Goal: Task Accomplishment & Management: Complete application form

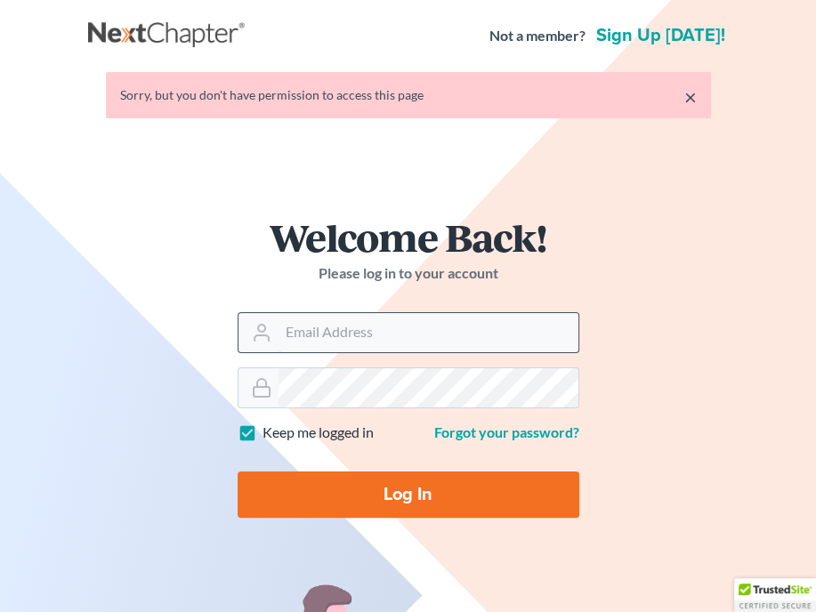
click at [310, 337] on input "Email Address" at bounding box center [428, 332] width 300 height 39
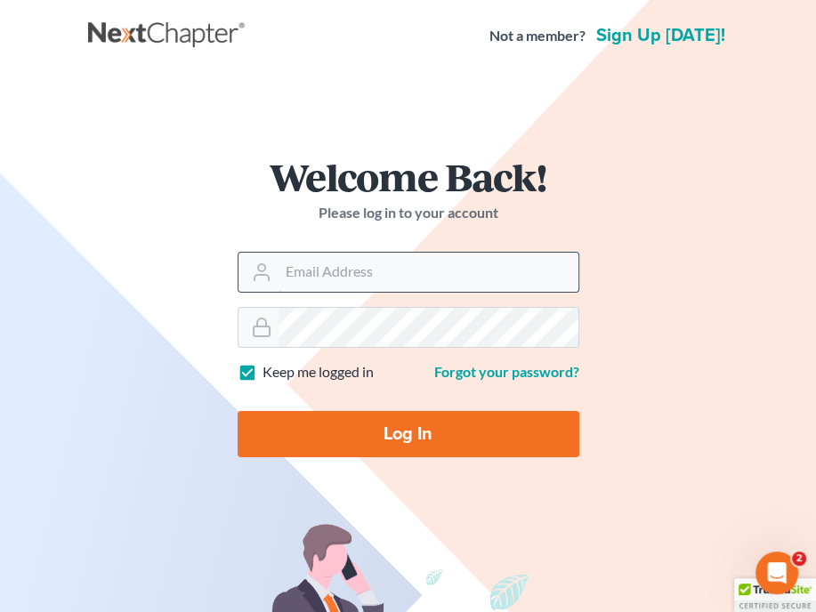
click at [416, 267] on input "Email Address" at bounding box center [428, 272] width 300 height 39
type input "[EMAIL_ADDRESS][DOMAIN_NAME]"
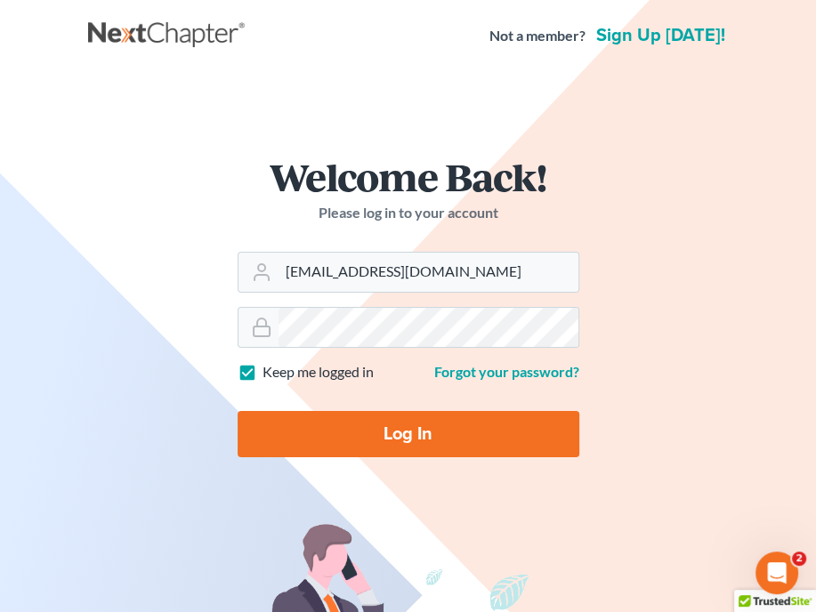
click at [393, 438] on input "Log In" at bounding box center [409, 434] width 342 height 46
type input "Thinking..."
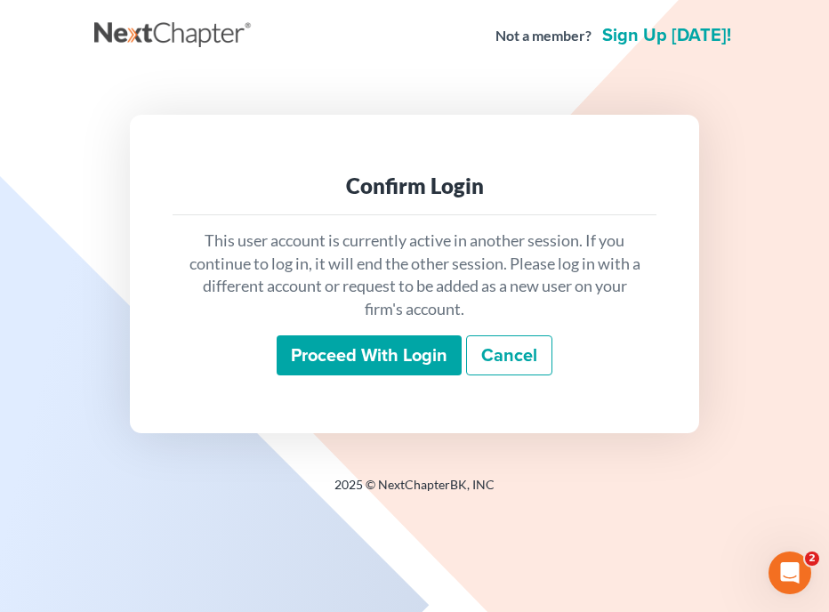
click at [383, 351] on input "Proceed with login" at bounding box center [369, 355] width 185 height 41
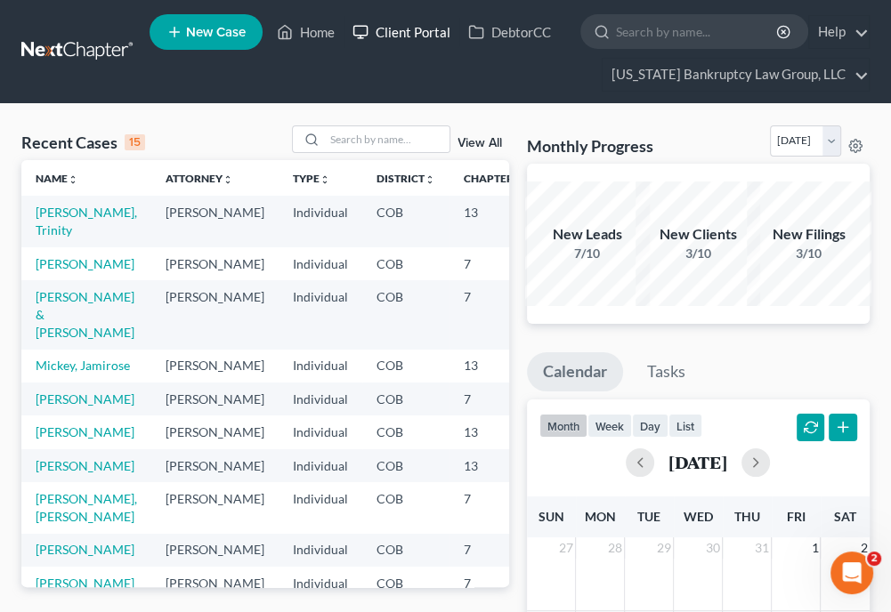
click at [419, 28] on link "Client Portal" at bounding box center [401, 32] width 116 height 32
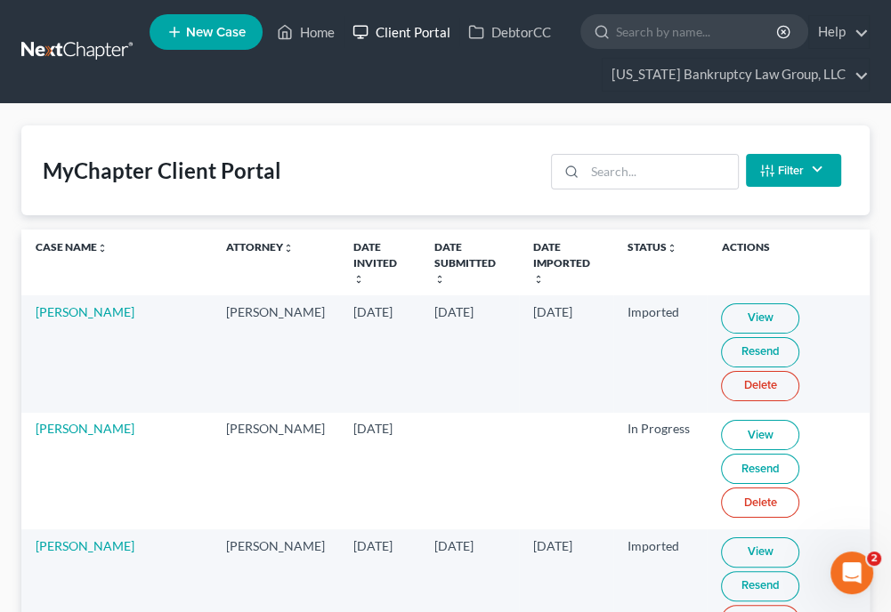
click at [385, 24] on link "Client Portal" at bounding box center [401, 32] width 116 height 32
click at [406, 31] on link "Client Portal" at bounding box center [401, 32] width 116 height 32
click at [676, 177] on input "search" at bounding box center [661, 172] width 152 height 34
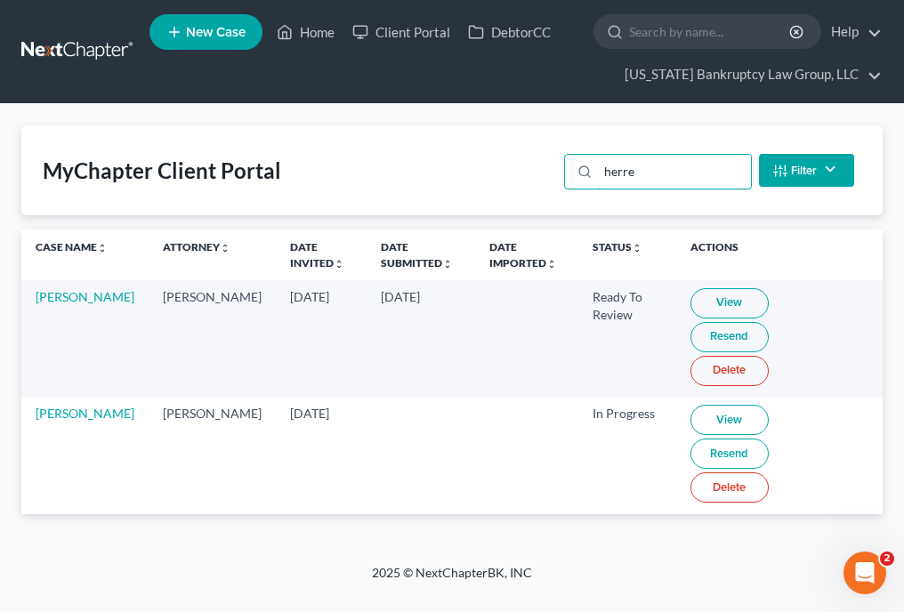
type input "herre"
click at [692, 302] on link "View" at bounding box center [729, 303] width 78 height 30
click at [315, 29] on link "Home" at bounding box center [306, 32] width 76 height 32
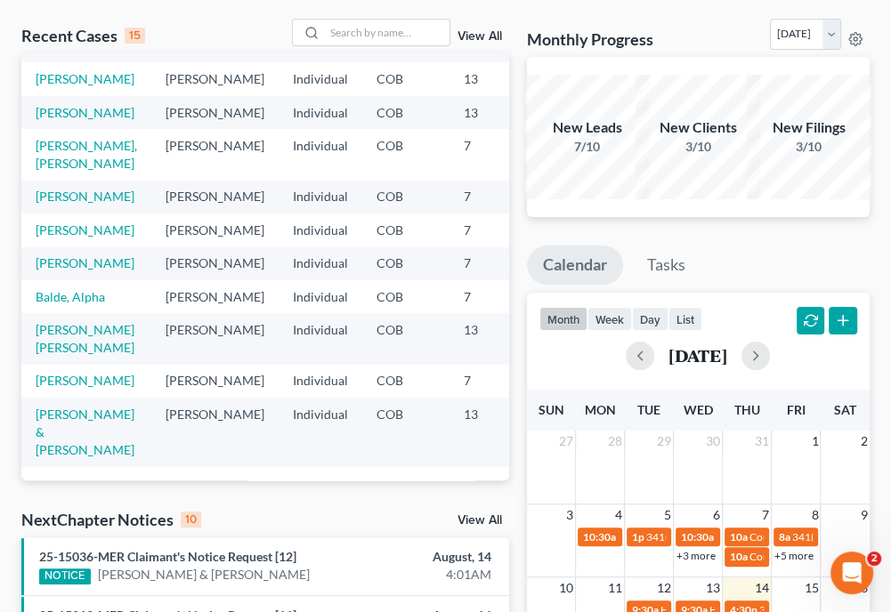
scroll to position [473, 0]
click at [60, 373] on link "Herrera, Victor" at bounding box center [85, 380] width 99 height 15
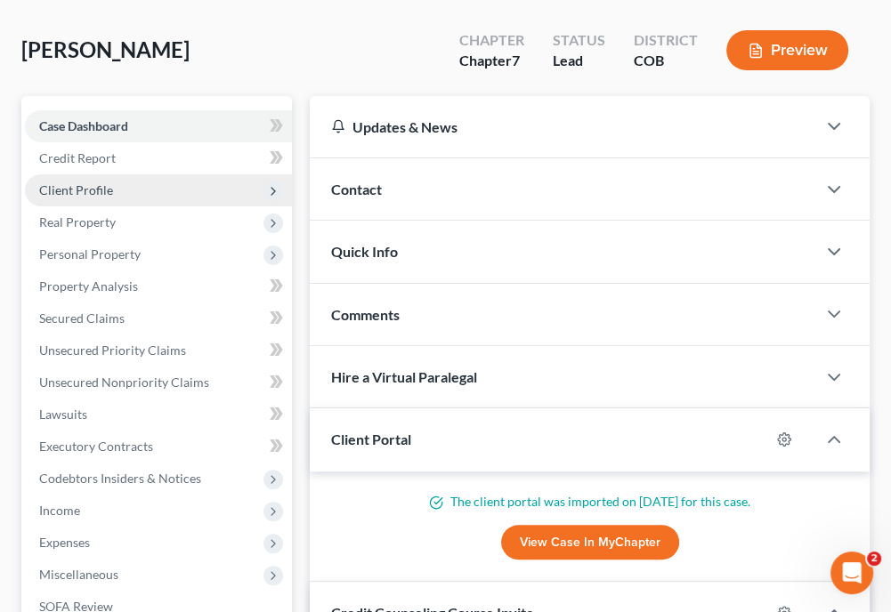
click at [95, 183] on span "Client Profile" at bounding box center [76, 189] width 74 height 15
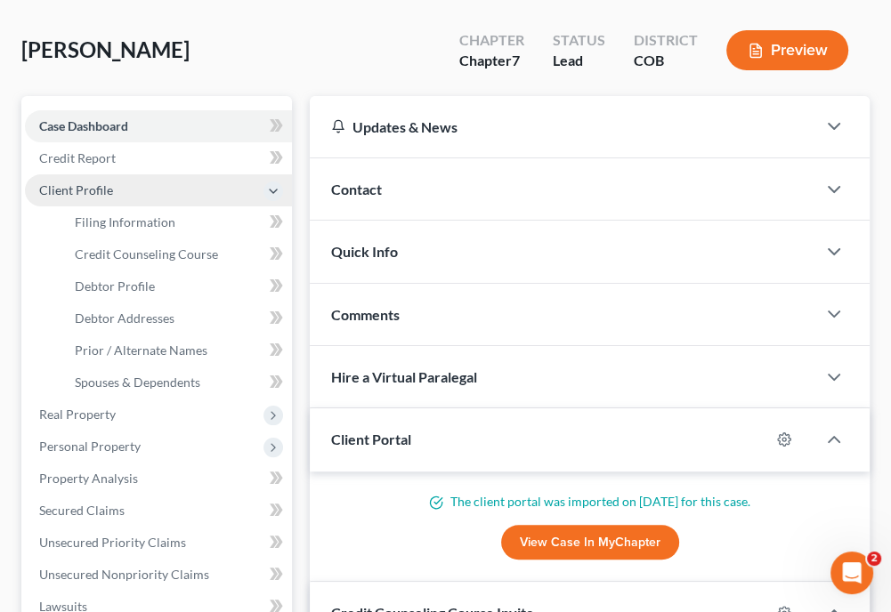
click at [96, 182] on span "Client Profile" at bounding box center [76, 189] width 74 height 15
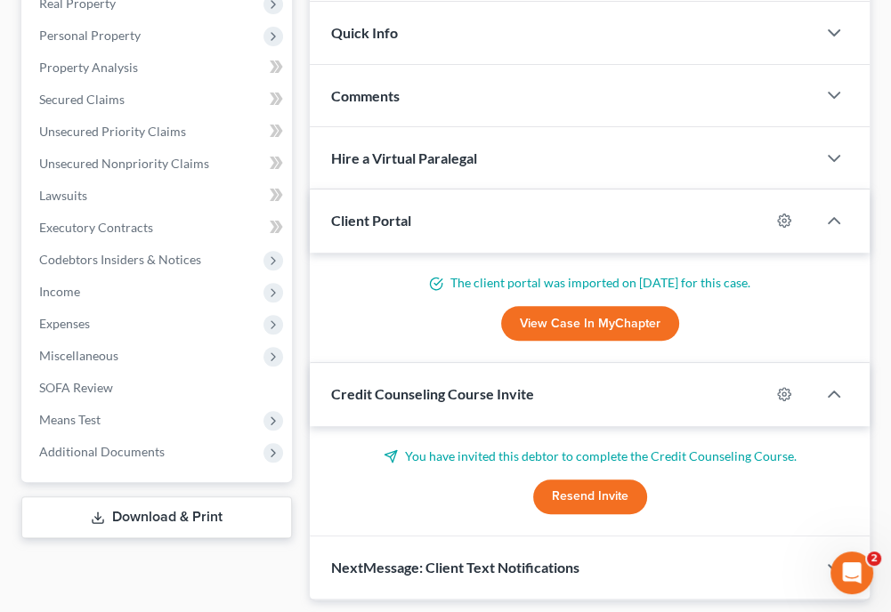
scroll to position [316, 0]
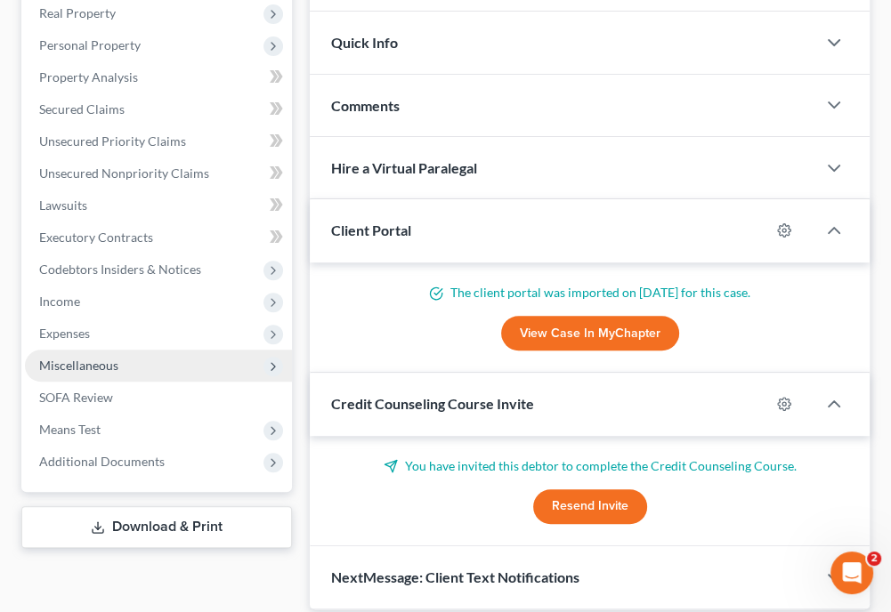
click at [70, 359] on span "Miscellaneous" at bounding box center [78, 365] width 79 height 15
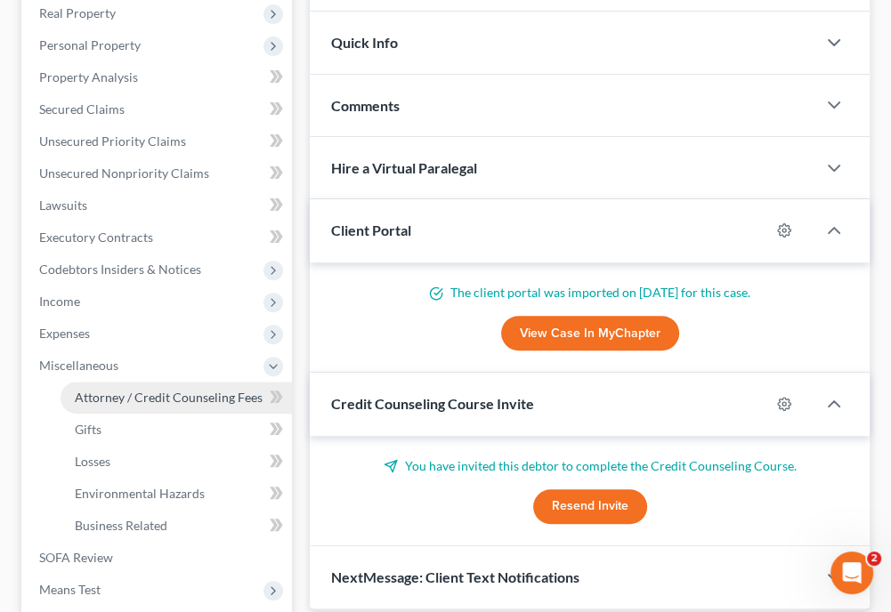
click at [88, 399] on span "Attorney / Credit Counseling Fees" at bounding box center [169, 397] width 188 height 15
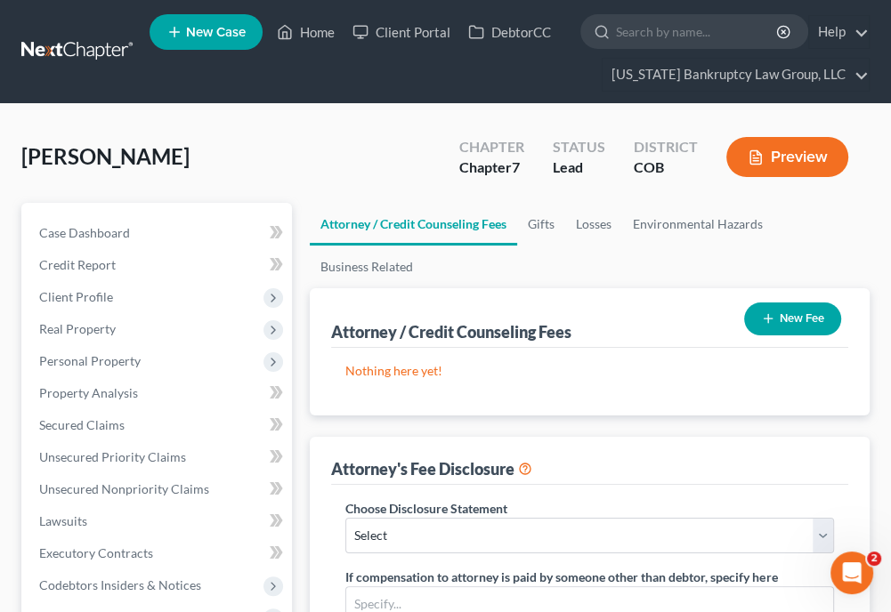
click at [799, 319] on button "New Fee" at bounding box center [792, 319] width 97 height 33
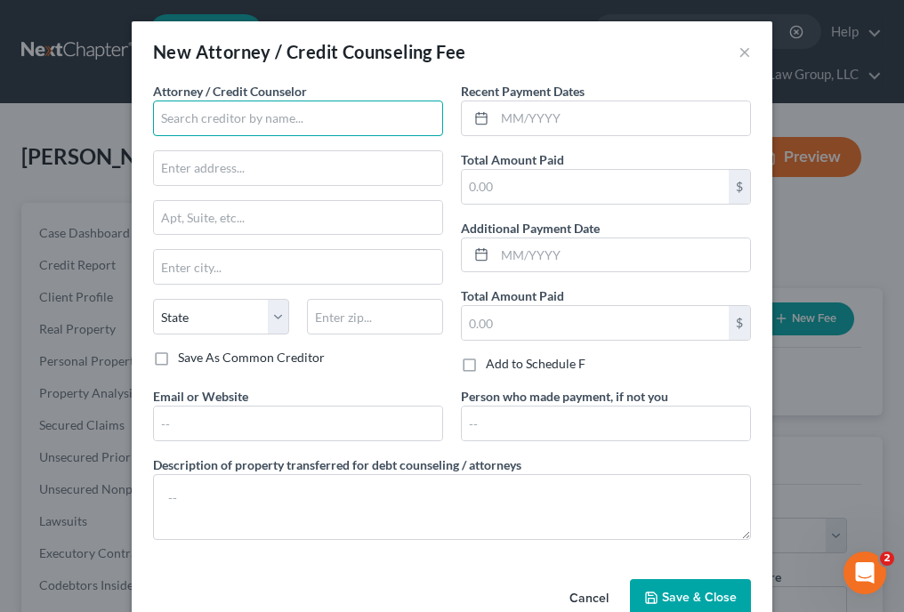
click at [347, 113] on input "text" at bounding box center [298, 119] width 290 height 36
click at [347, 113] on input "Colorado" at bounding box center [298, 119] width 290 height 36
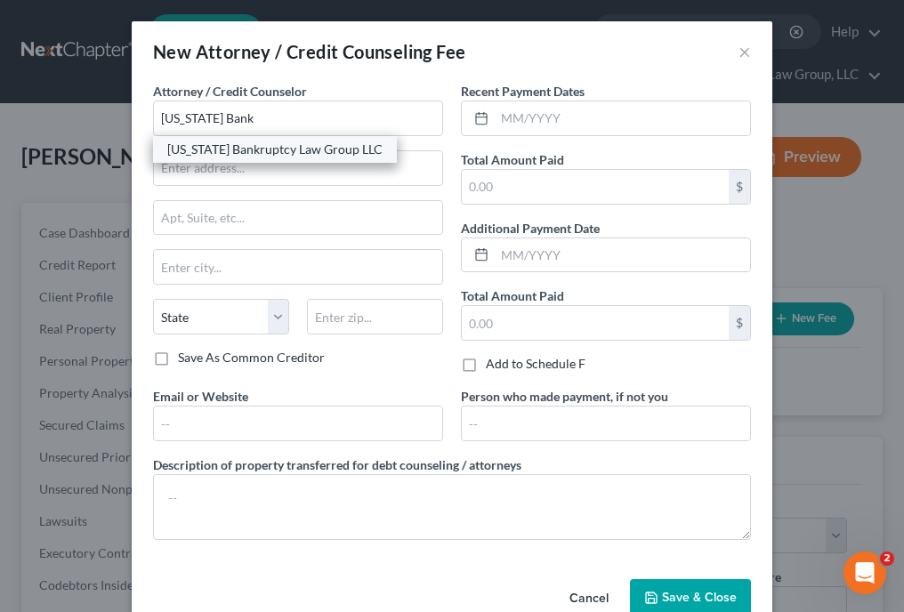
click at [314, 150] on div "Colorado Bankruptcy Law Group LLC" at bounding box center [274, 150] width 215 height 18
type input "Colorado Bankruptcy Law Group LLC"
type input "2373 Central Park Blvd., #100"
type input "Denver"
select select "5"
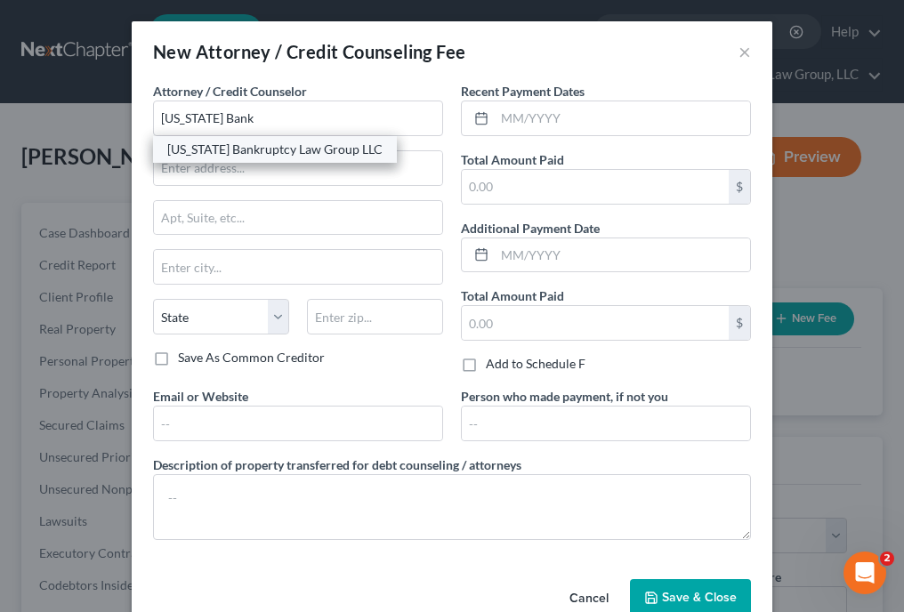
type input "80238"
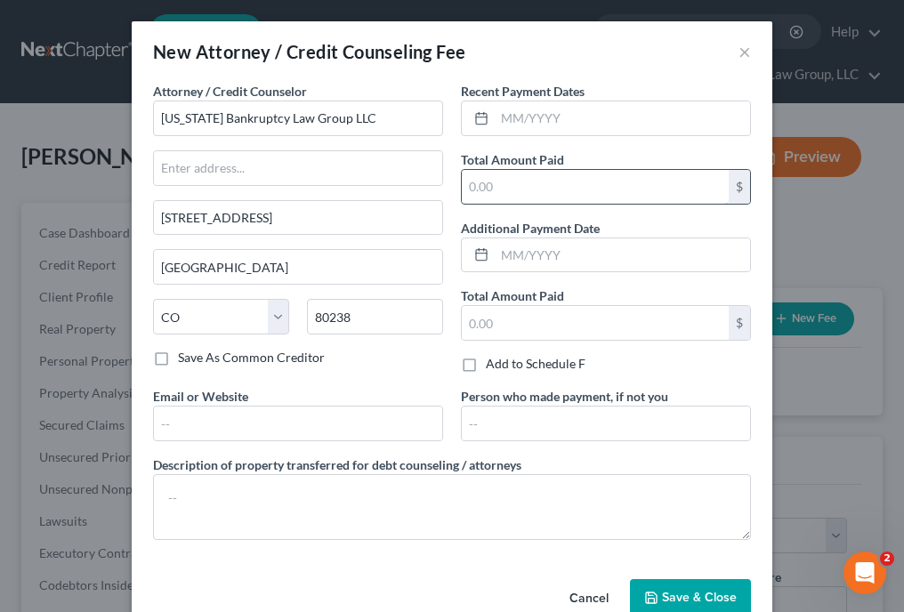
click at [565, 185] on input "text" at bounding box center [595, 187] width 267 height 34
type input "2,162"
click at [687, 603] on button "Save & Close" at bounding box center [690, 597] width 121 height 37
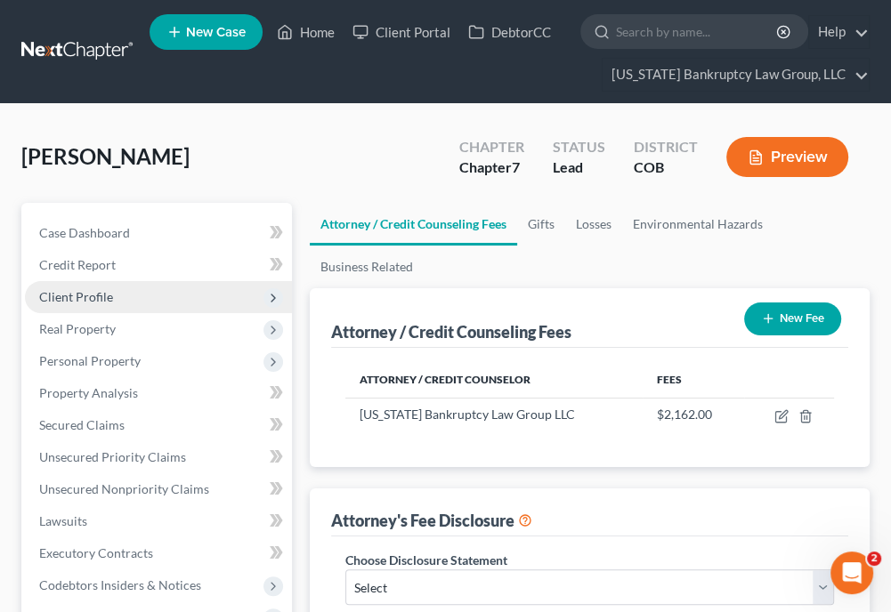
click at [78, 298] on span "Client Profile" at bounding box center [76, 296] width 74 height 15
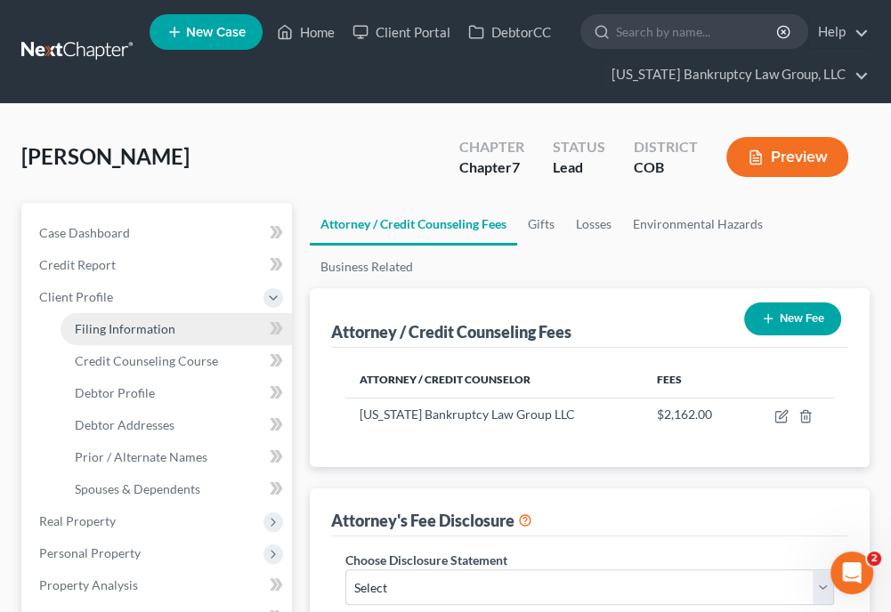
click at [93, 328] on span "Filing Information" at bounding box center [125, 328] width 101 height 15
select select "1"
select select "0"
select select "5"
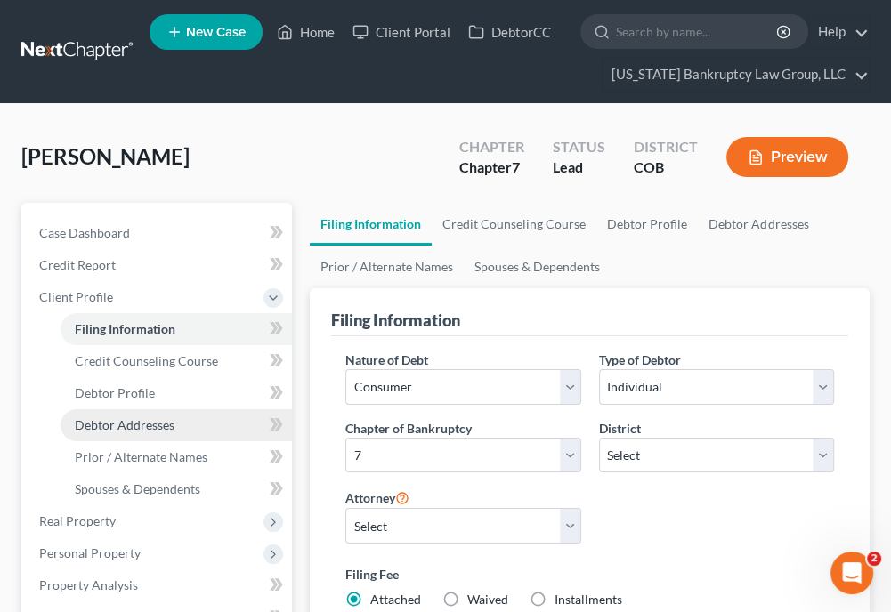
click at [128, 417] on span "Debtor Addresses" at bounding box center [125, 424] width 100 height 15
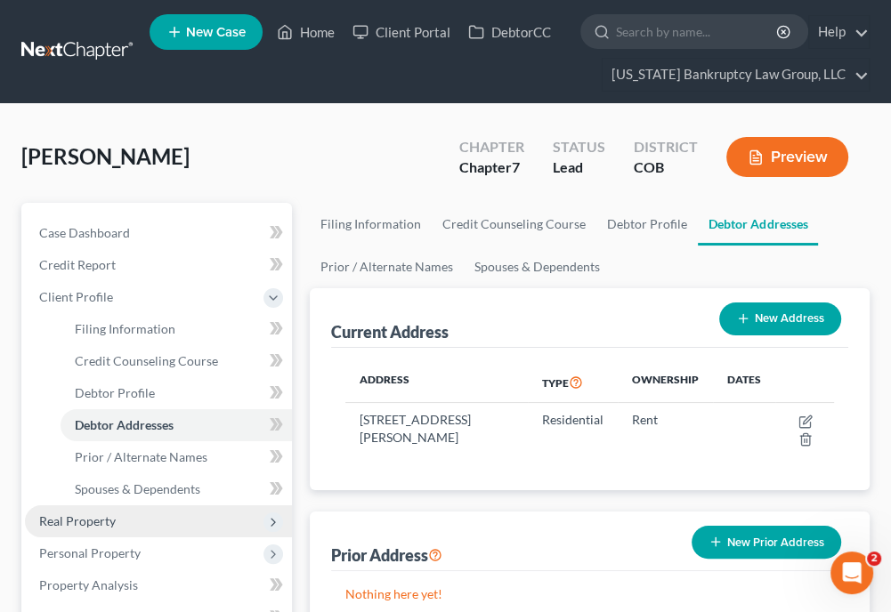
click at [89, 521] on span "Real Property" at bounding box center [77, 520] width 77 height 15
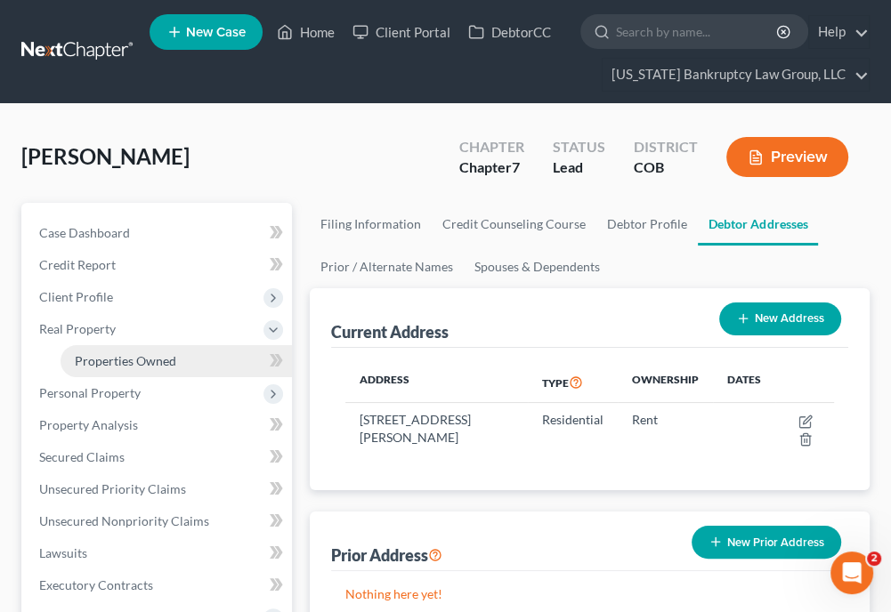
click at [150, 362] on span "Properties Owned" at bounding box center [125, 360] width 101 height 15
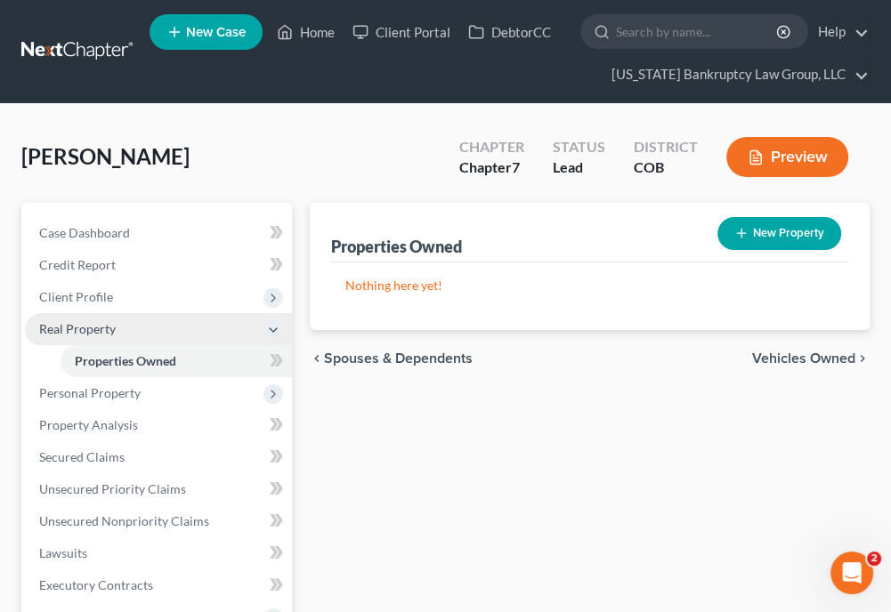
click at [81, 324] on span "Real Property" at bounding box center [77, 328] width 77 height 15
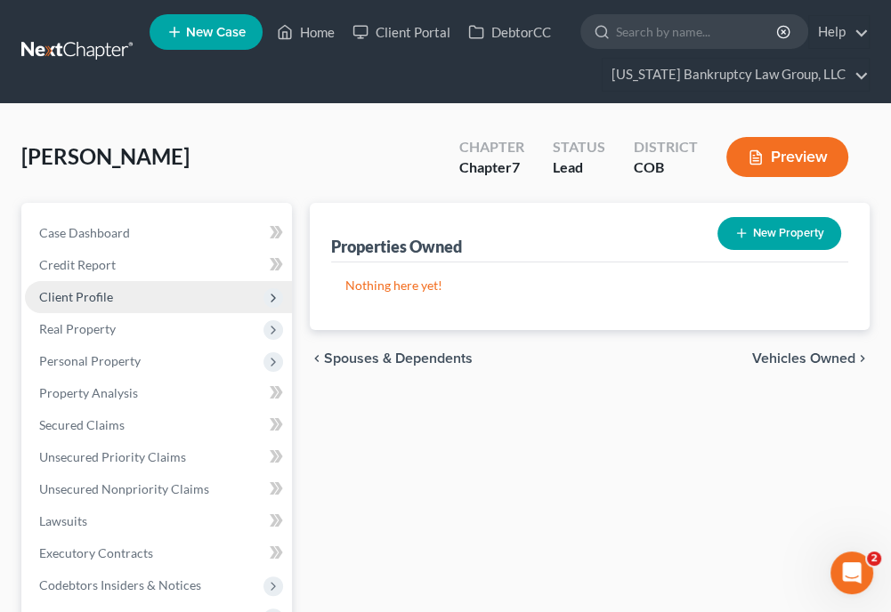
click at [94, 291] on span "Client Profile" at bounding box center [76, 296] width 74 height 15
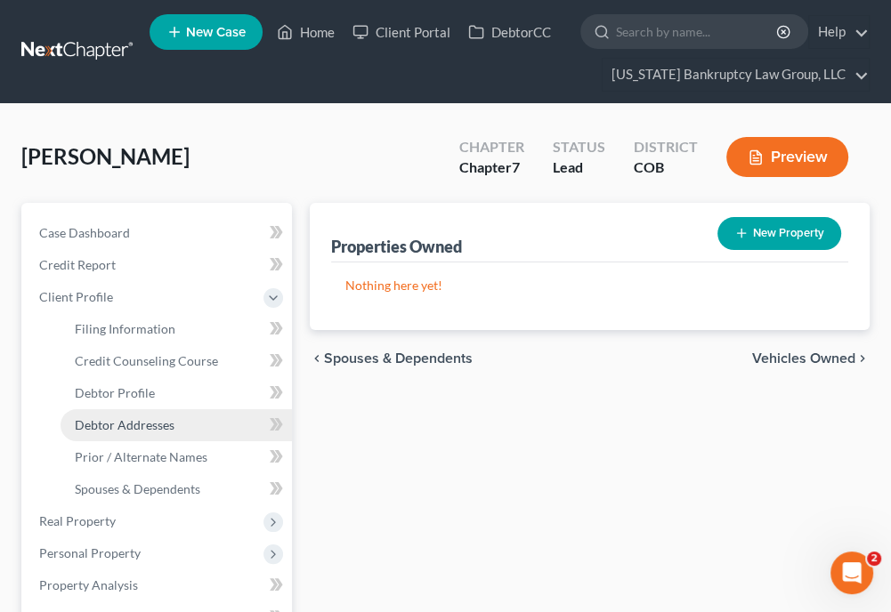
click at [106, 424] on span "Debtor Addresses" at bounding box center [125, 424] width 100 height 15
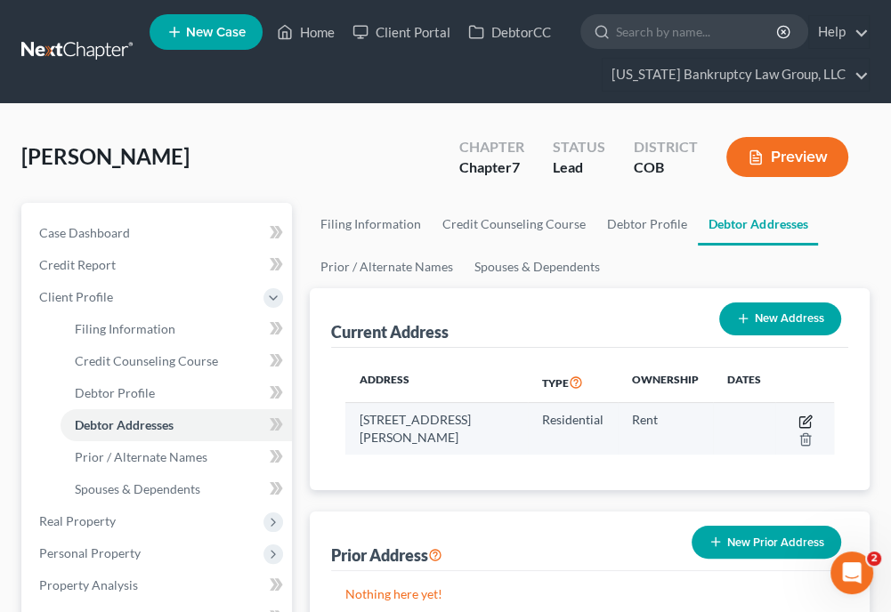
click at [805, 416] on icon "button" at bounding box center [805, 422] width 14 height 14
select select "5"
select select "0"
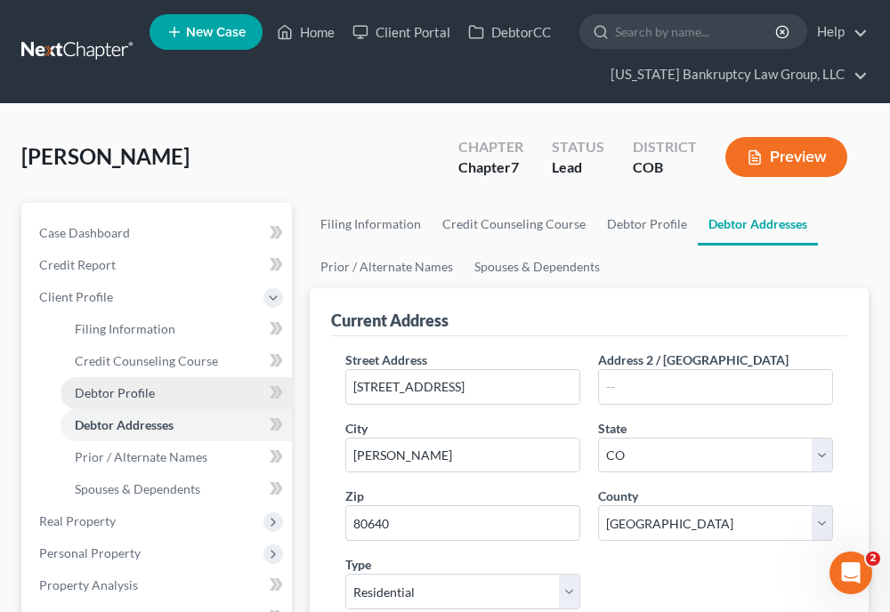
click at [110, 395] on span "Debtor Profile" at bounding box center [115, 392] width 80 height 15
select select "0"
select select "2"
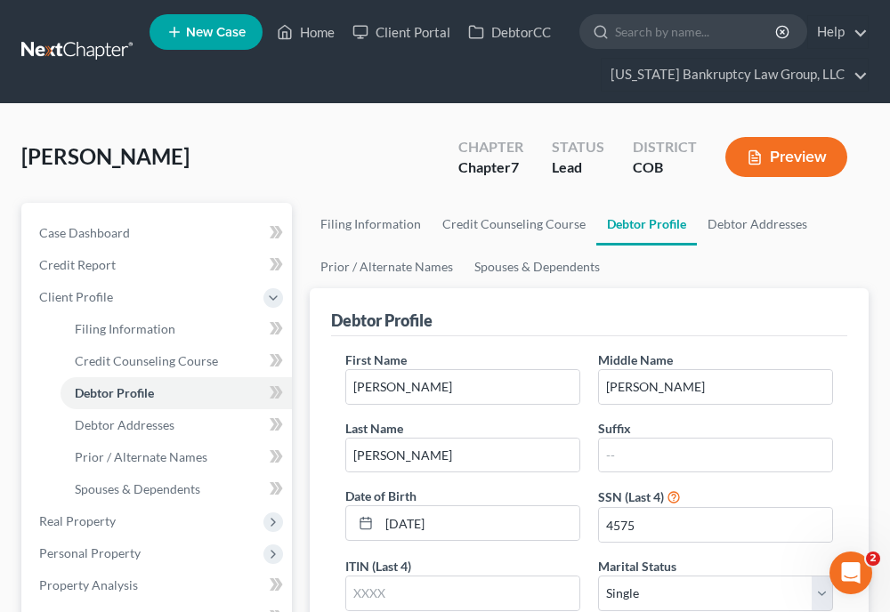
click at [828, 225] on ul "Filing Information Credit Counseling Course Debtor Profile Debtor Addresses Pri…" at bounding box center [589, 245] width 559 height 85
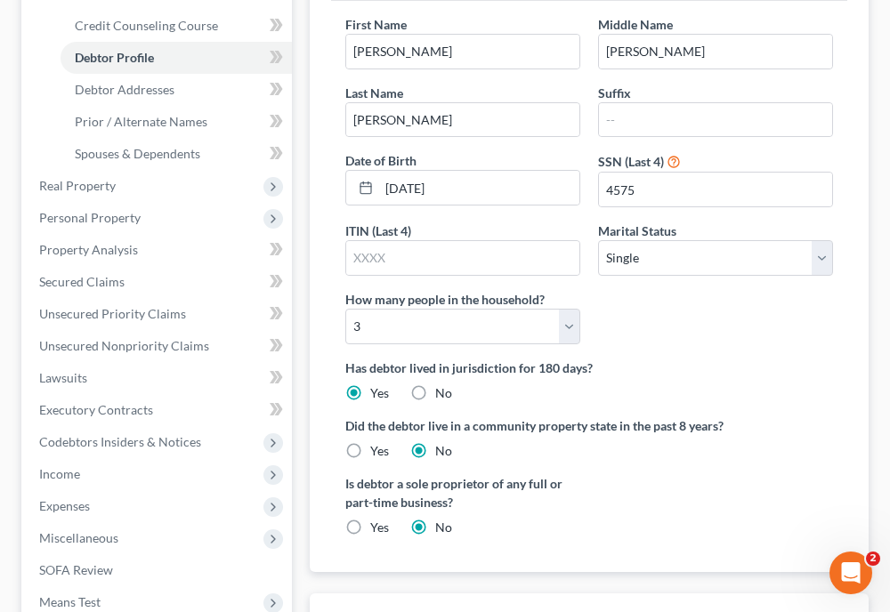
scroll to position [356, 0]
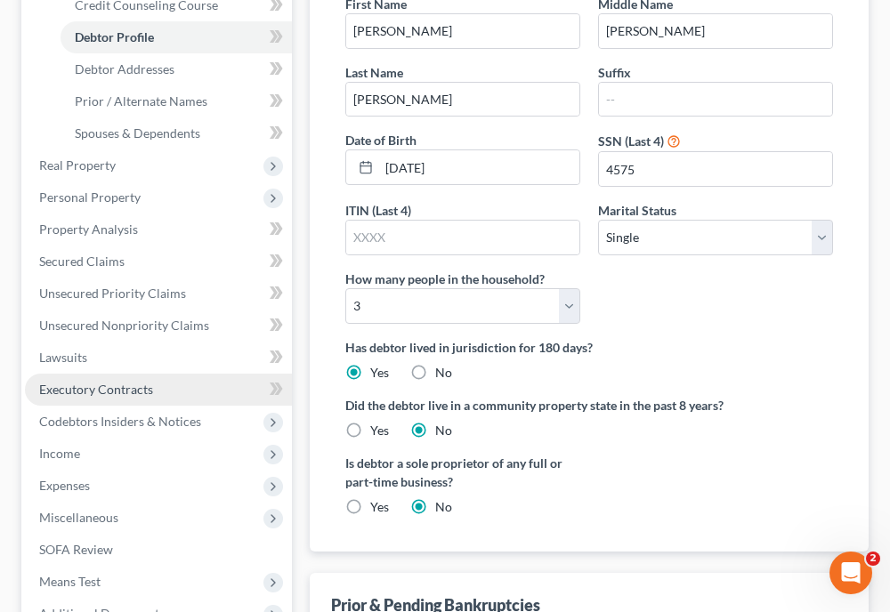
click at [105, 391] on span "Executory Contracts" at bounding box center [96, 389] width 114 height 15
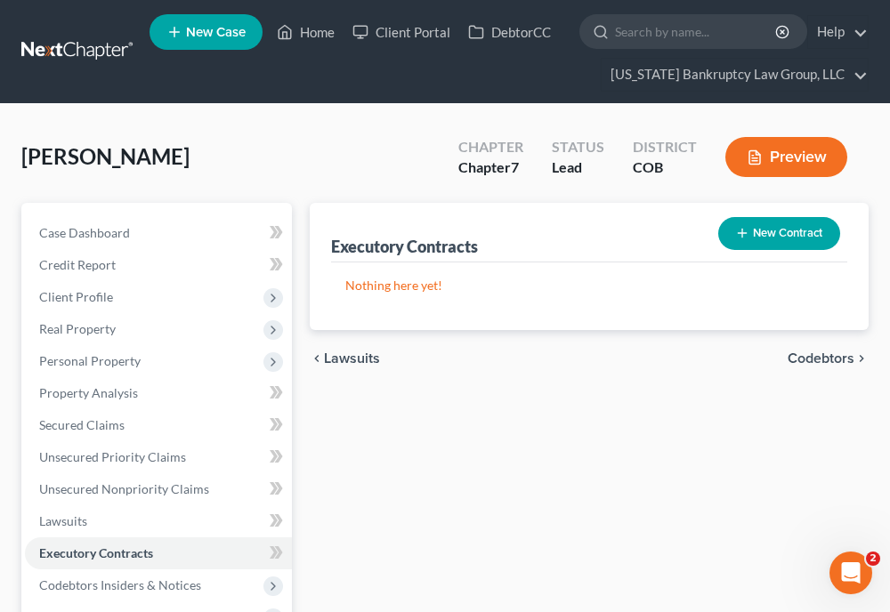
click at [783, 230] on button "New Contract" at bounding box center [779, 233] width 122 height 33
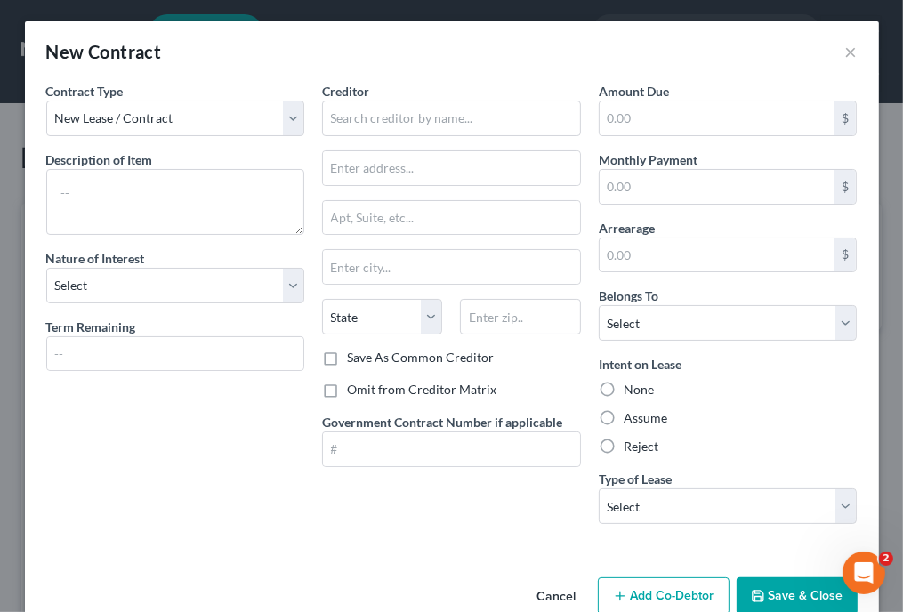
click at [744, 386] on div "None" at bounding box center [728, 390] width 259 height 18
click at [624, 419] on label "Assume" at bounding box center [646, 418] width 44 height 18
click at [631, 419] on input "Assume" at bounding box center [637, 415] width 12 height 12
radio input "true"
click at [164, 195] on textarea at bounding box center [175, 202] width 259 height 66
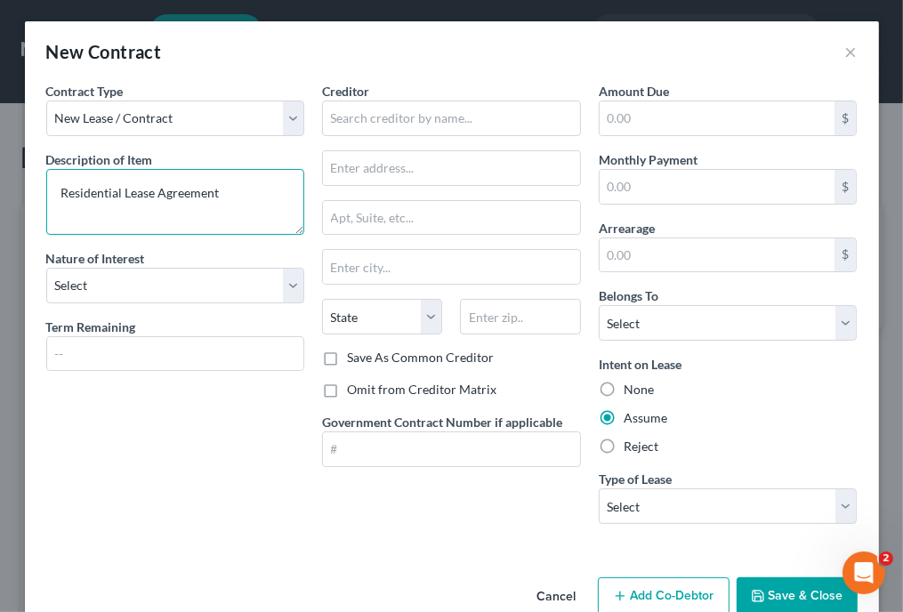
type textarea "Residential Lease Agreement"
select select "2"
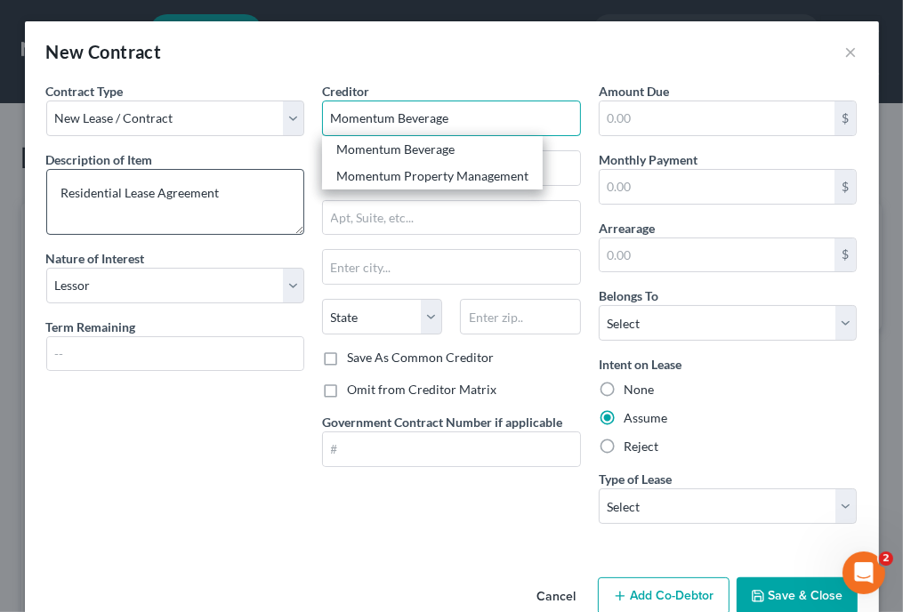
type input "Momentum Property Management"
type input "2227 Prairie Center Parkway Suite D"
type input "Brighton"
select select "5"
type input "80601"
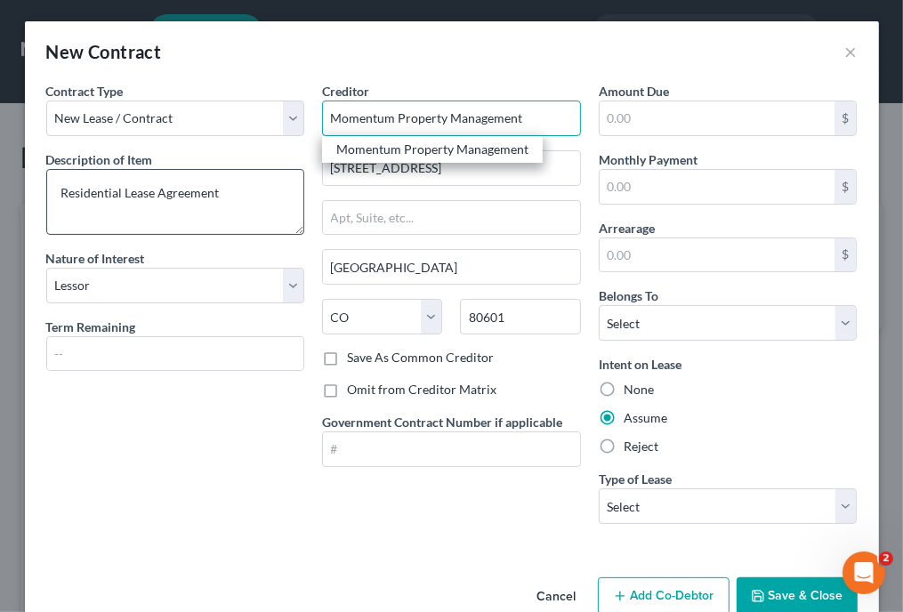
type input "Momentum Property Management"
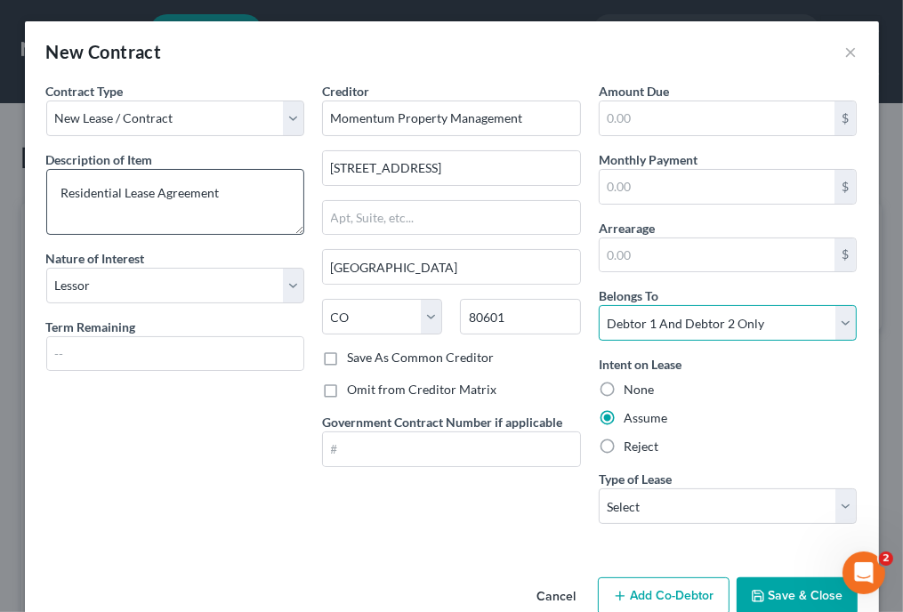
select select "3"
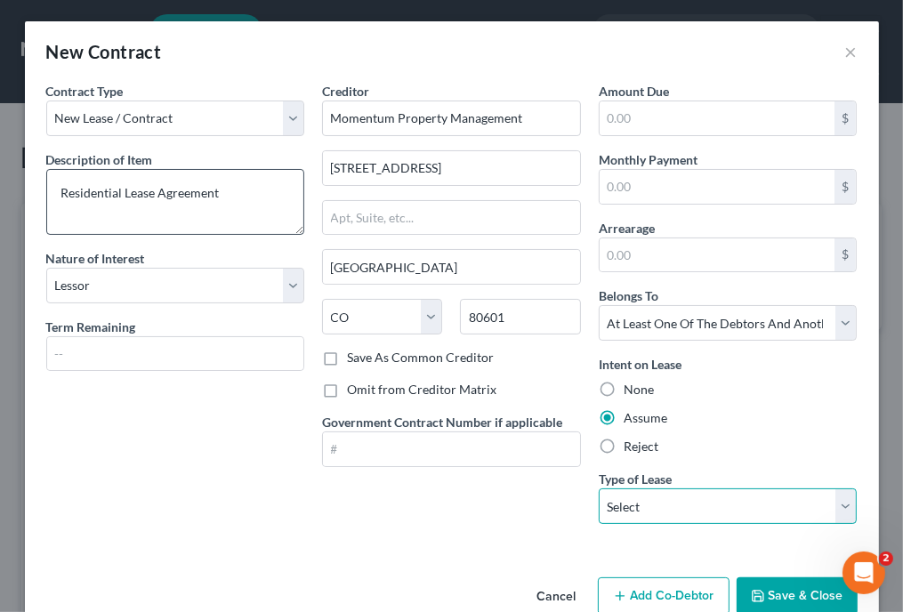
select select "0"
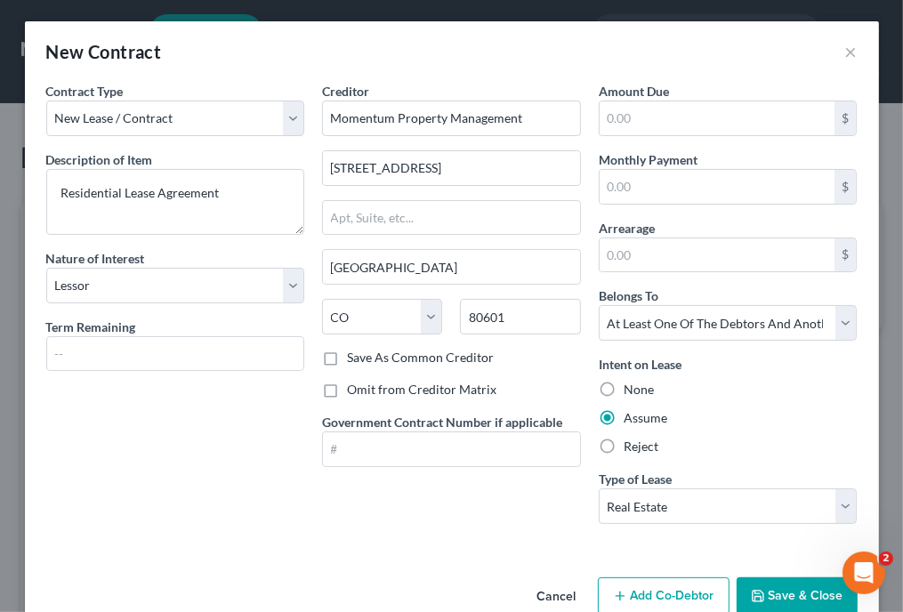
click at [674, 593] on button "Add Co-Debtor" at bounding box center [664, 595] width 132 height 37
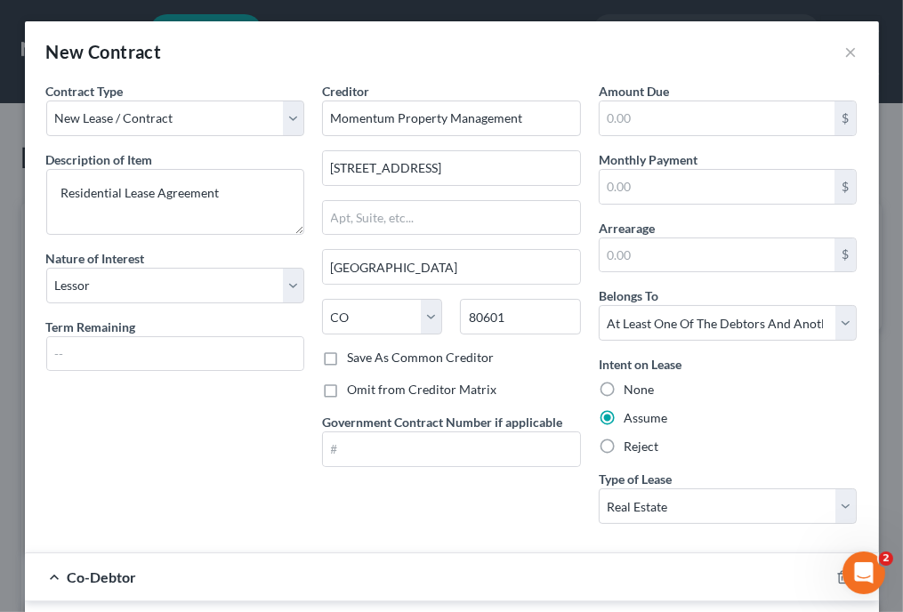
click at [674, 593] on div "Co-Debtor" at bounding box center [427, 576] width 804 height 47
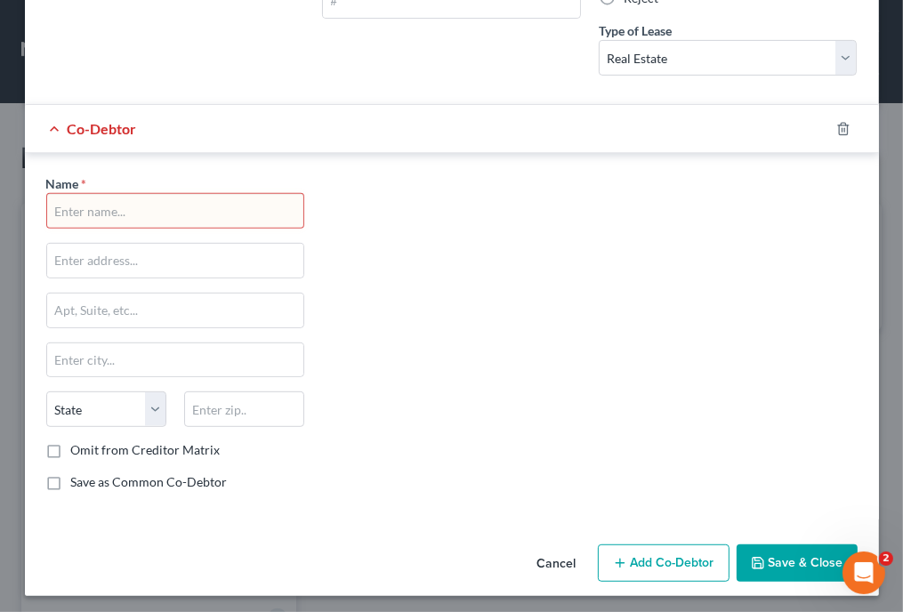
scroll to position [449, 0]
click at [253, 205] on input "text" at bounding box center [175, 210] width 257 height 34
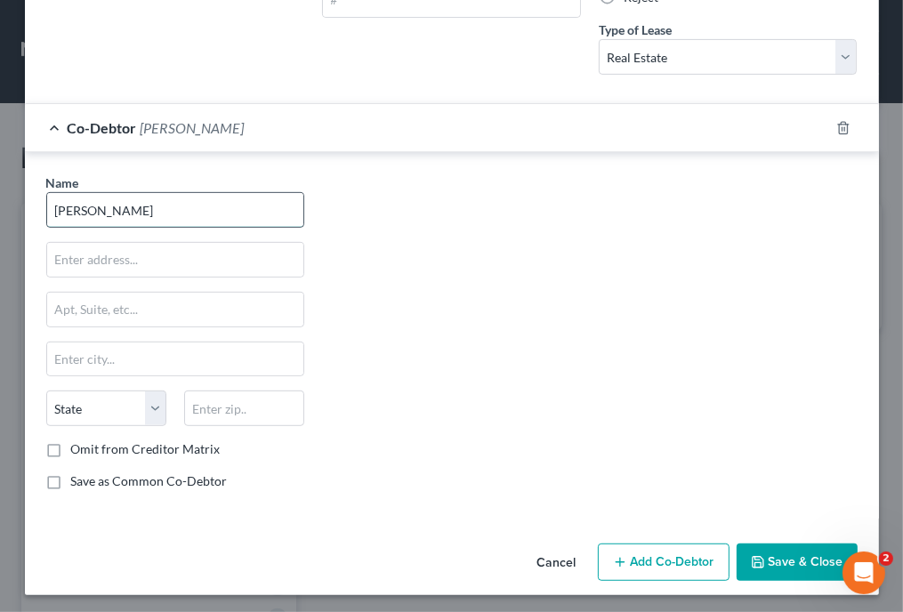
type input "Emily Lovato"
type input "11740 E 114th Pl"
type input "80640"
type input "Henderson"
select select "5"
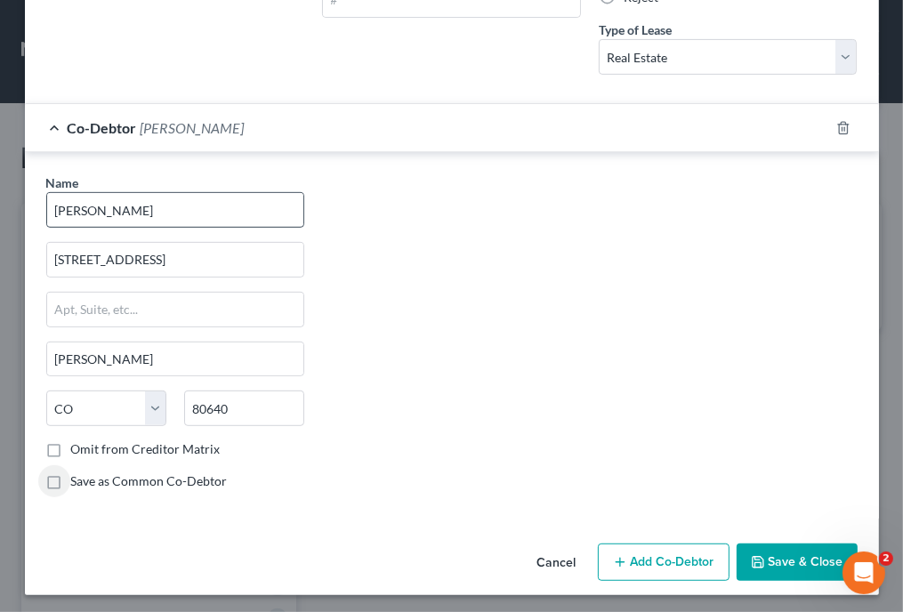
click at [78, 472] on input "Save as Common Co-Debtor" at bounding box center [84, 478] width 12 height 12
checkbox input "true"
click at [816, 561] on button "Save & Close" at bounding box center [797, 562] width 121 height 37
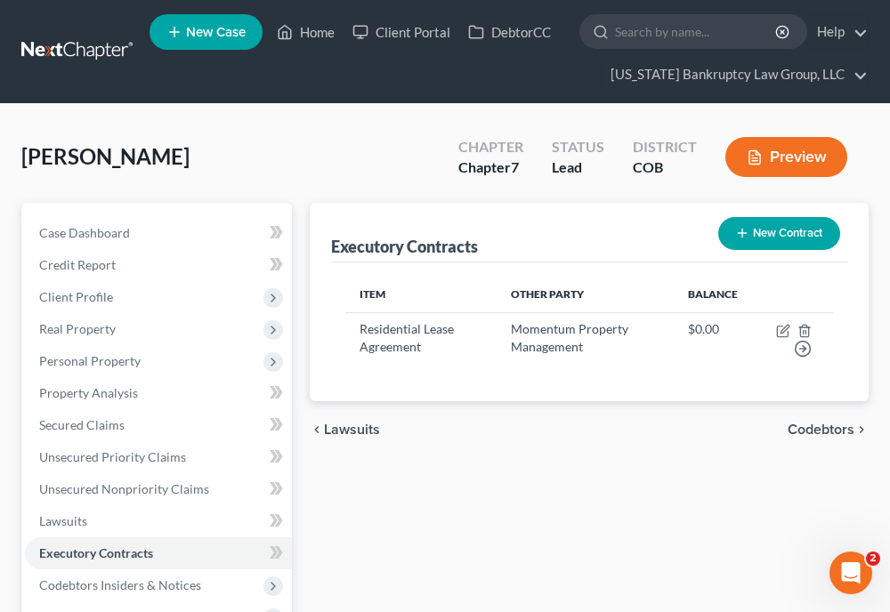
click at [626, 514] on div "Executory Contracts New Contract Item Other Party Balance Residential Lease Agr…" at bounding box center [589, 533] width 577 height 661
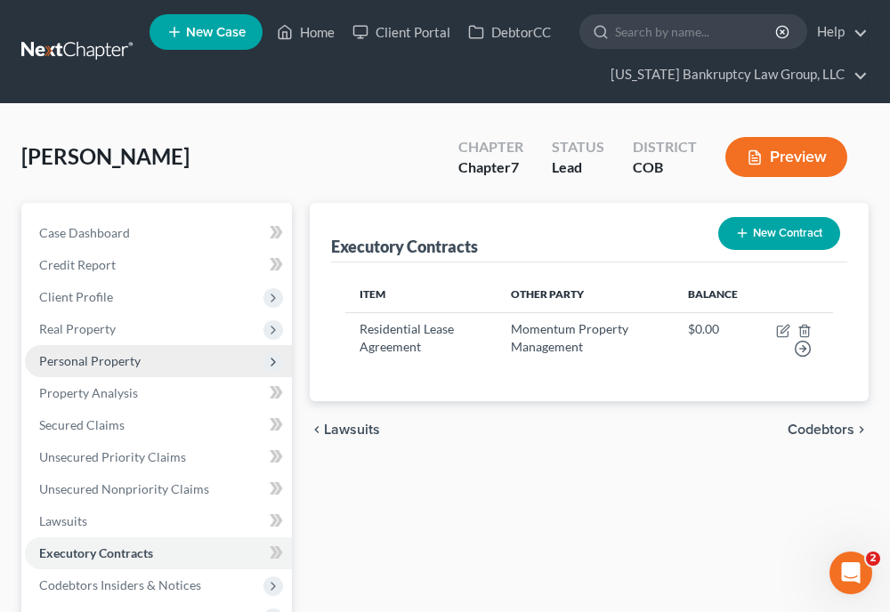
click at [107, 363] on span "Personal Property" at bounding box center [89, 360] width 101 height 15
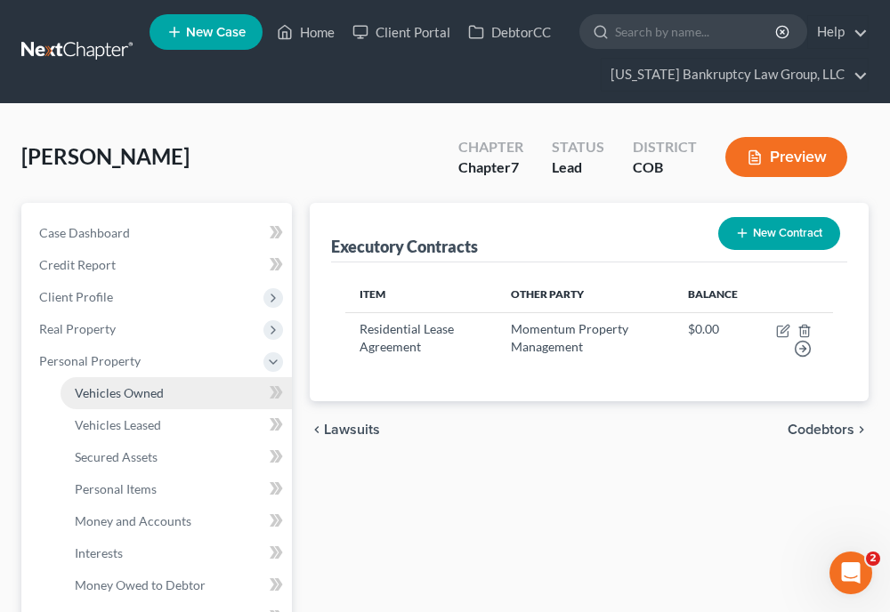
click at [114, 388] on span "Vehicles Owned" at bounding box center [119, 392] width 89 height 15
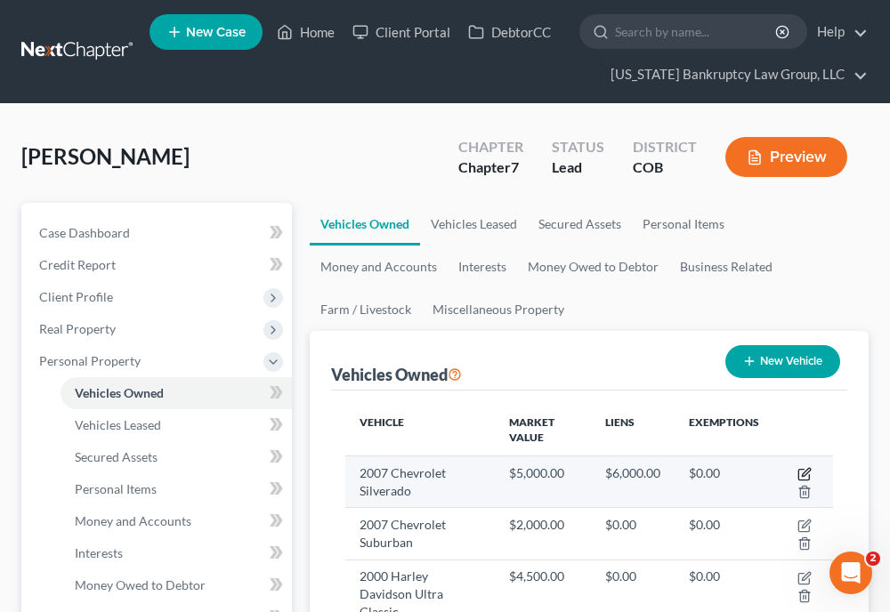
click at [801, 472] on icon "button" at bounding box center [804, 474] width 14 height 14
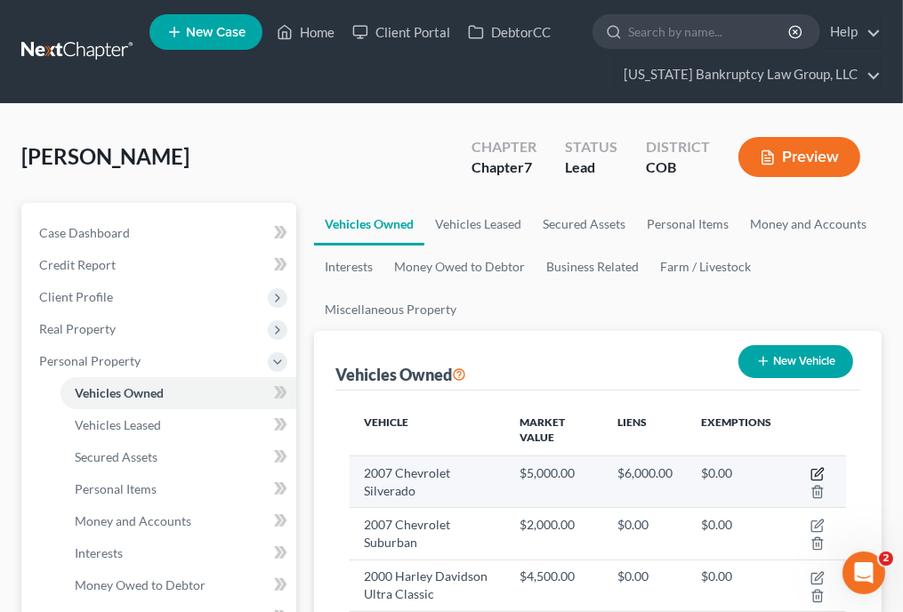
select select "0"
select select "19"
select select "3"
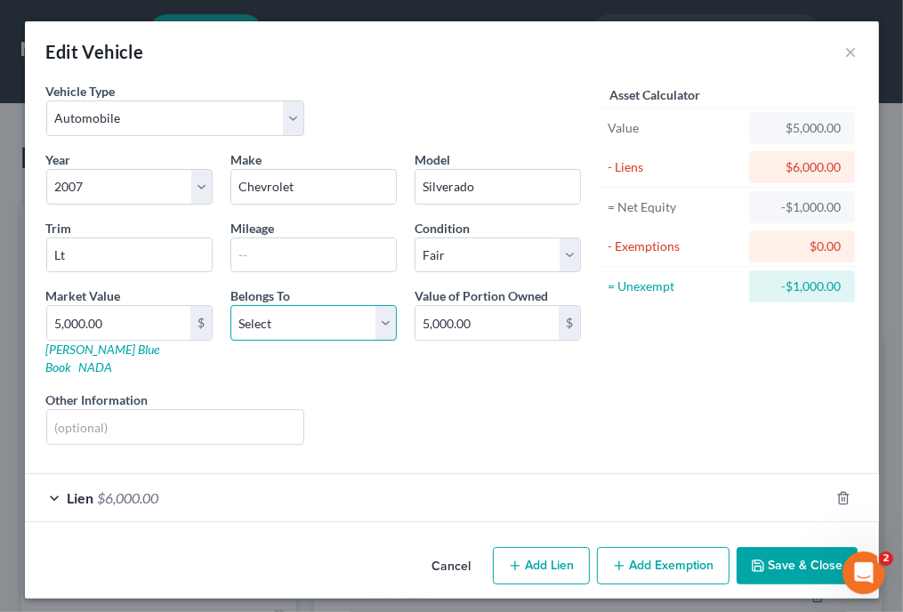
click at [313, 322] on select "Select Debtor 1 Only Debtor 2 Only Debtor 1 And Debtor 2 Only At Least One Of T…" at bounding box center [313, 323] width 166 height 36
select select "0"
click at [230, 305] on select "Select Debtor 1 Only Debtor 2 Only Debtor 1 And Debtor 2 Only At Least One Of T…" at bounding box center [313, 323] width 166 height 36
click at [811, 547] on button "Save & Close" at bounding box center [797, 565] width 121 height 37
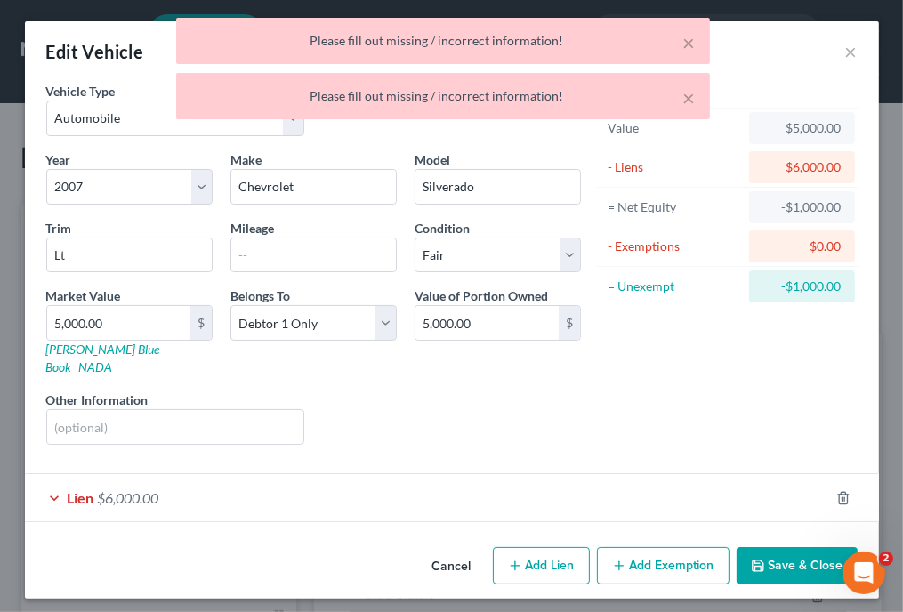
click at [112, 489] on span "$6,000.00" at bounding box center [128, 497] width 61 height 17
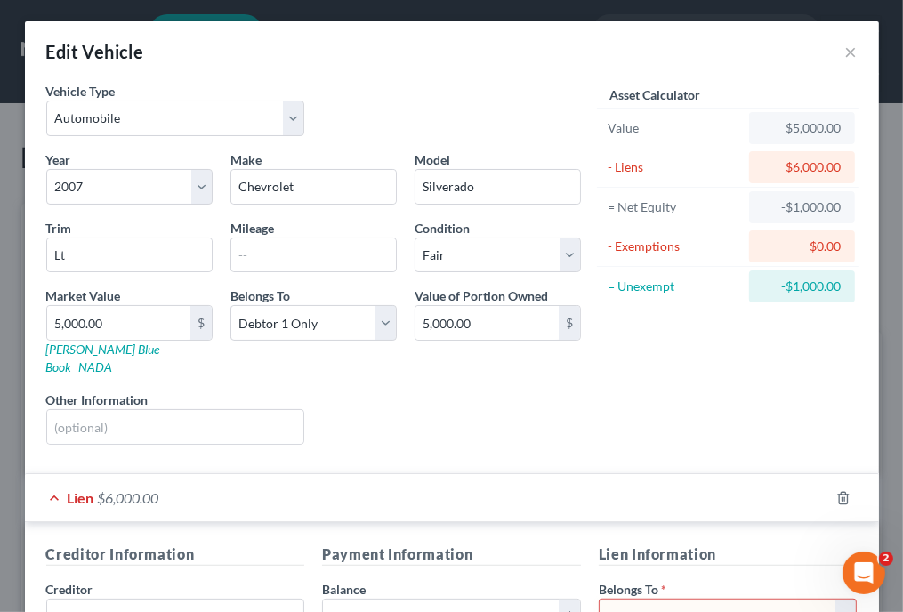
click at [694, 599] on select "Select Debtor 1 Only Debtor 2 Only Debtor 1 And Debtor 2 Only At Least One Of T…" at bounding box center [728, 617] width 259 height 36
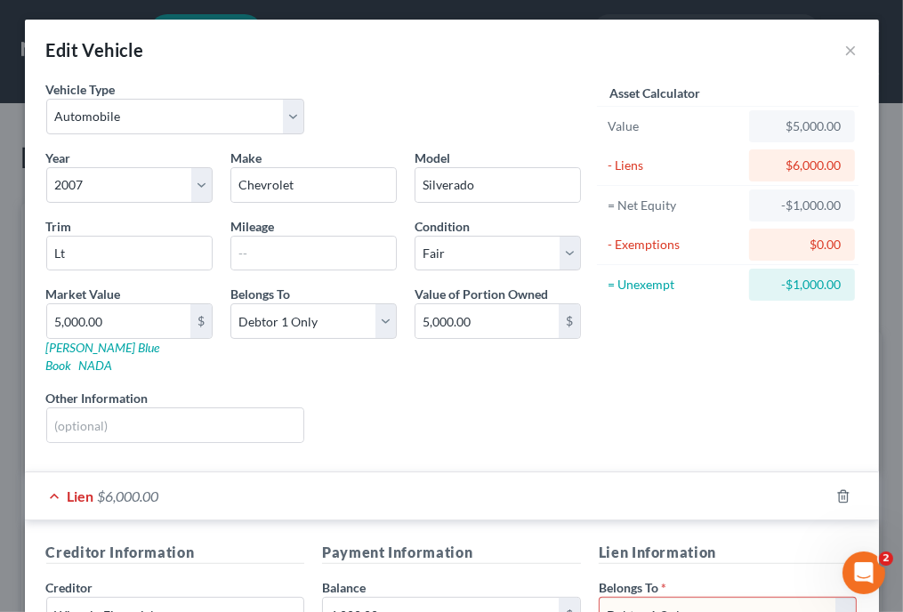
click at [599, 597] on select "Select Debtor 1 Only Debtor 2 Only Debtor 1 And Debtor 2 Only At Least One Of T…" at bounding box center [728, 615] width 259 height 36
select select "0"
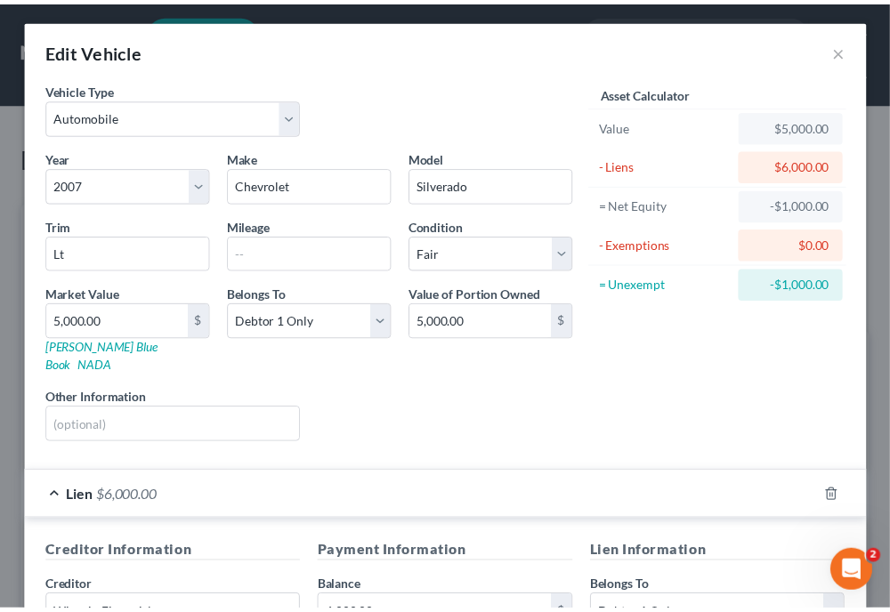
scroll to position [357, 0]
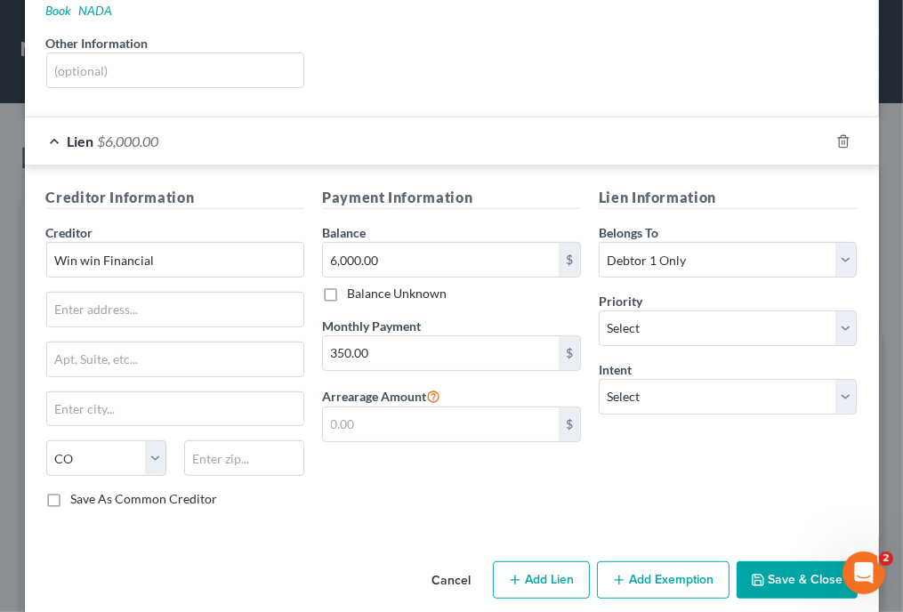
click at [819, 561] on button "Save & Close" at bounding box center [797, 579] width 121 height 37
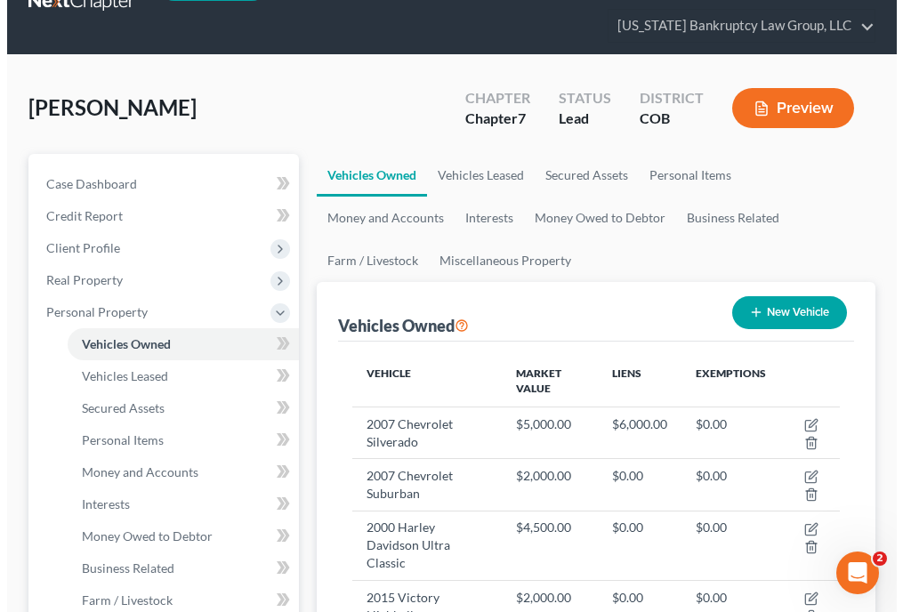
scroll to position [71, 0]
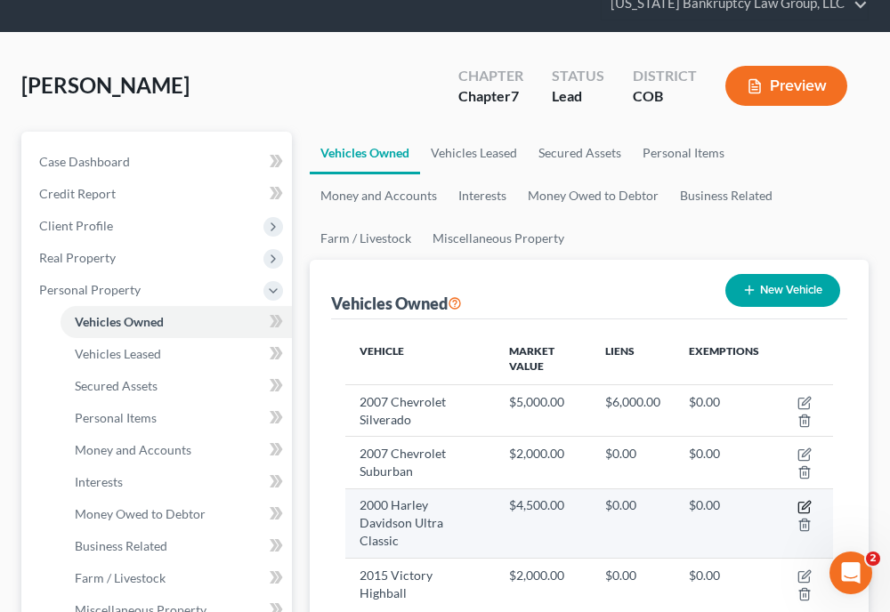
click at [806, 504] on icon "button" at bounding box center [804, 507] width 14 height 14
select select "0"
select select "26"
select select "3"
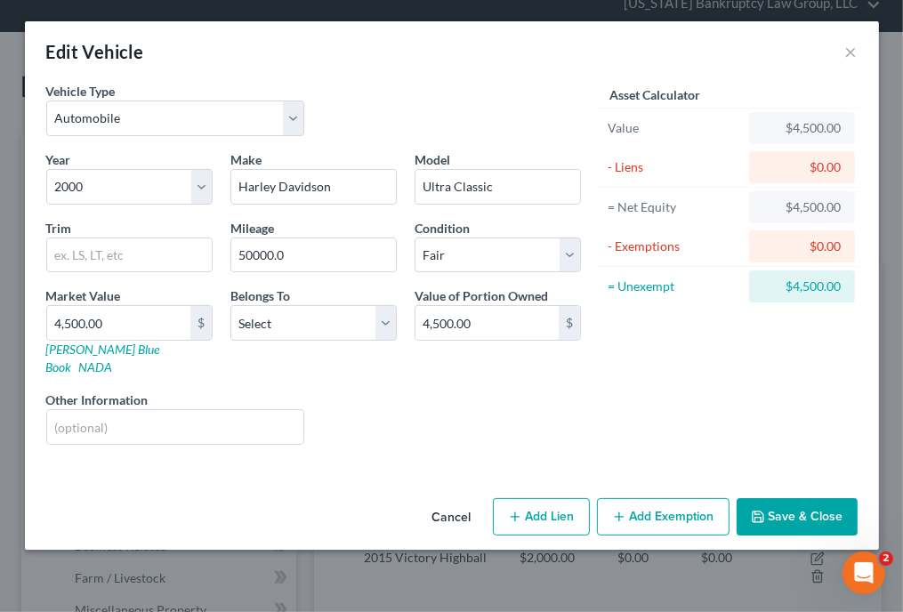
click at [292, 302] on div "Belongs To * Select Debtor 1 Only Debtor 2 Only Debtor 1 And Debtor 2 Only At L…" at bounding box center [314, 332] width 184 height 90
click at [297, 330] on select "Select Debtor 1 Only Debtor 2 Only Debtor 1 And Debtor 2 Only At Least One Of T…" at bounding box center [313, 323] width 166 height 36
select select "0"
click at [230, 305] on select "Select Debtor 1 Only Debtor 2 Only Debtor 1 And Debtor 2 Only At Least One Of T…" at bounding box center [313, 323] width 166 height 36
click at [653, 498] on button "Add Exemption" at bounding box center [663, 516] width 133 height 37
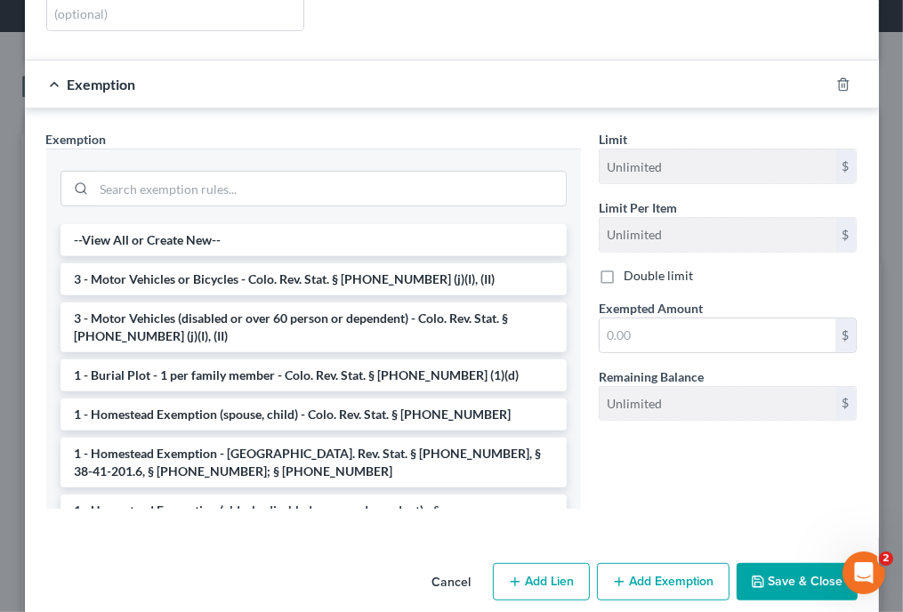
scroll to position [416, 0]
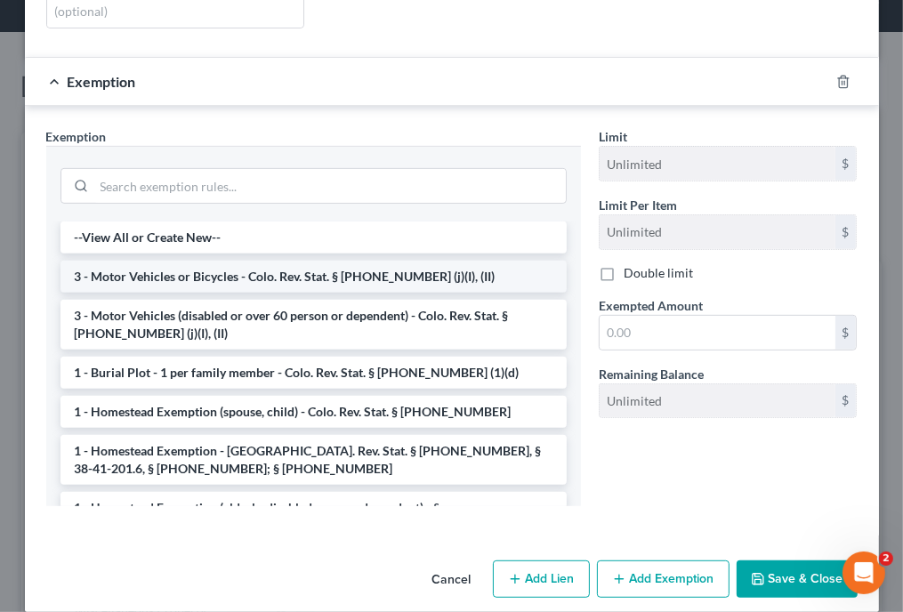
click at [129, 261] on li "3 - Motor Vehicles or Bicycles - Colo. Rev. Stat. § 13-54-102 (j)(I), (II)" at bounding box center [314, 277] width 506 height 32
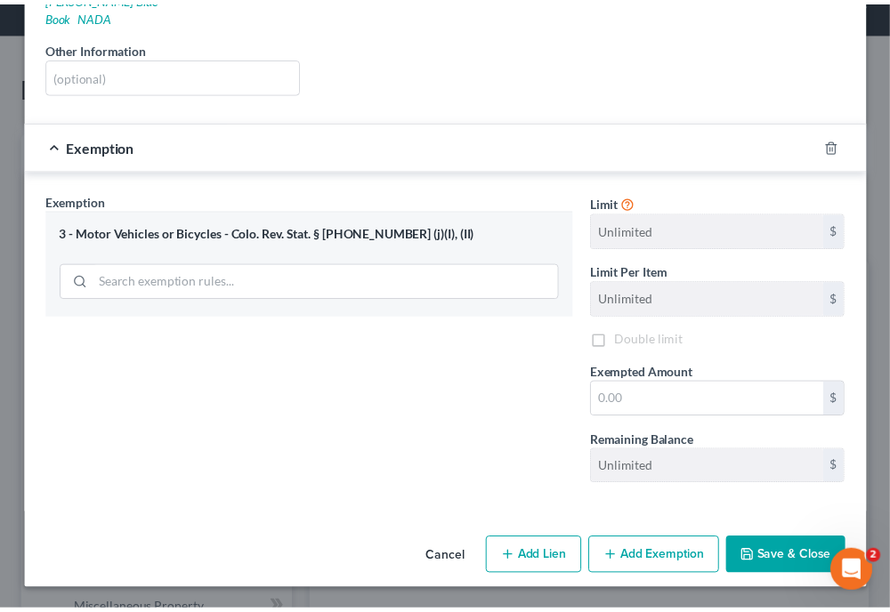
scroll to position [331, 0]
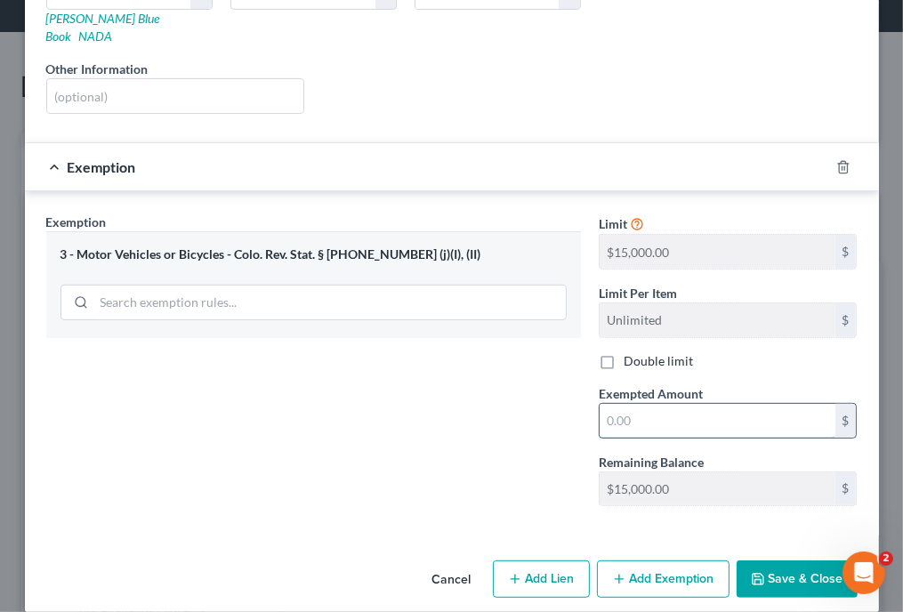
click at [605, 404] on input "text" at bounding box center [718, 421] width 236 height 34
type input "5,000"
click at [810, 561] on button "Save & Close" at bounding box center [797, 579] width 121 height 37
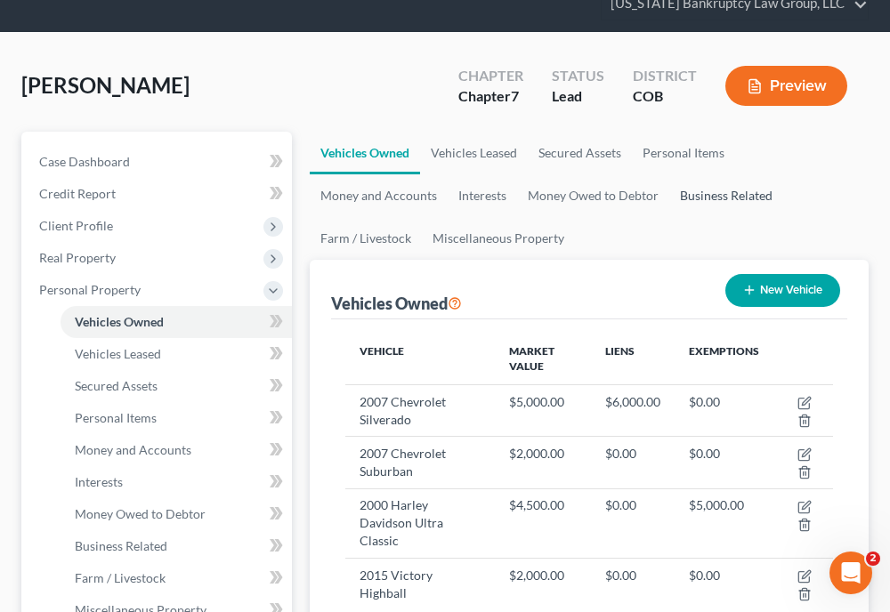
click at [772, 208] on link "Business Related" at bounding box center [726, 195] width 114 height 43
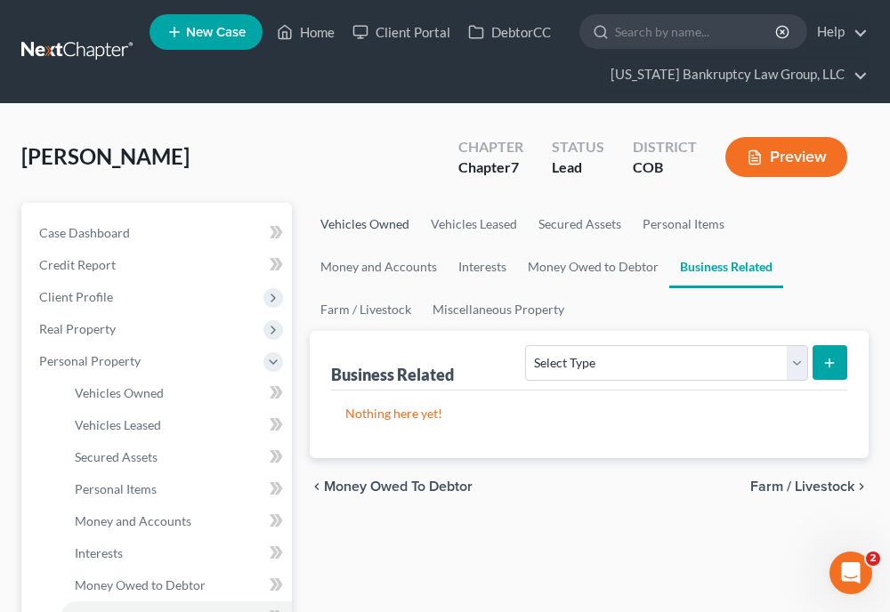
click at [367, 214] on link "Vehicles Owned" at bounding box center [365, 224] width 110 height 43
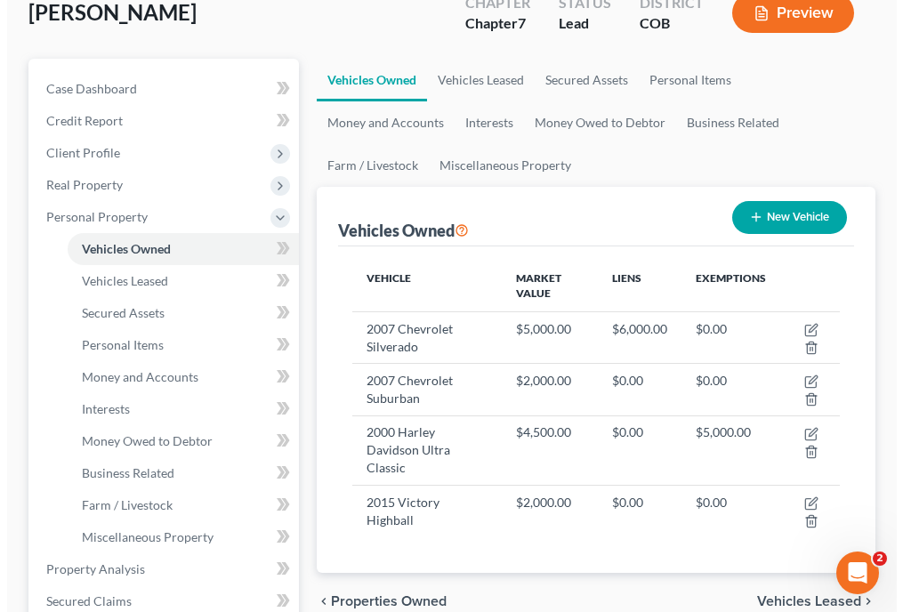
scroll to position [178, 0]
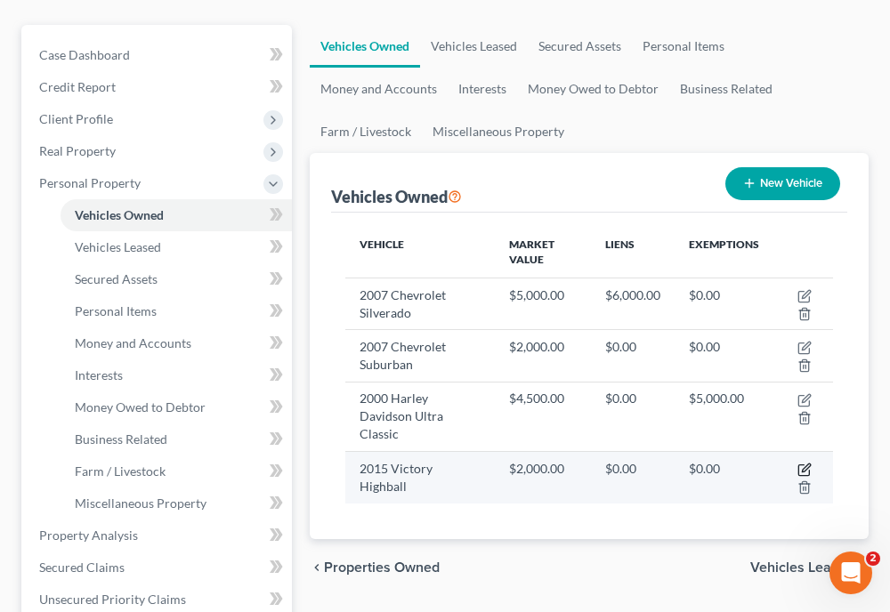
click at [805, 467] on icon "button" at bounding box center [804, 470] width 14 height 14
select select "0"
select select "11"
select select "4"
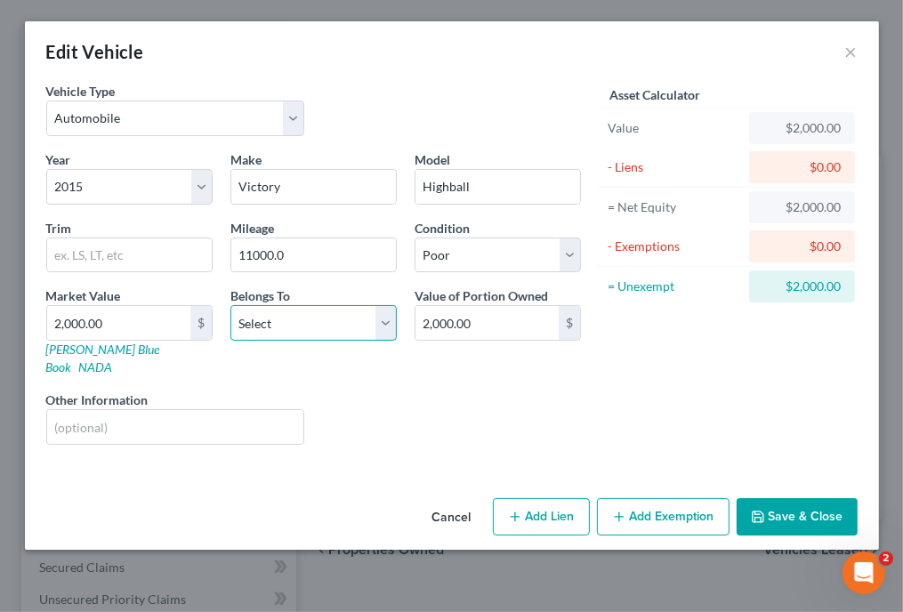
click at [310, 320] on select "Select Debtor 1 Only Debtor 2 Only Debtor 1 And Debtor 2 Only At Least One Of T…" at bounding box center [313, 323] width 166 height 36
select select "0"
click at [230, 305] on select "Select Debtor 1 Only Debtor 2 Only Debtor 1 And Debtor 2 Only At Least One Of T…" at bounding box center [313, 323] width 166 height 36
click at [249, 391] on div "Other Information" at bounding box center [175, 418] width 277 height 54
click at [634, 498] on button "Add Exemption" at bounding box center [663, 516] width 133 height 37
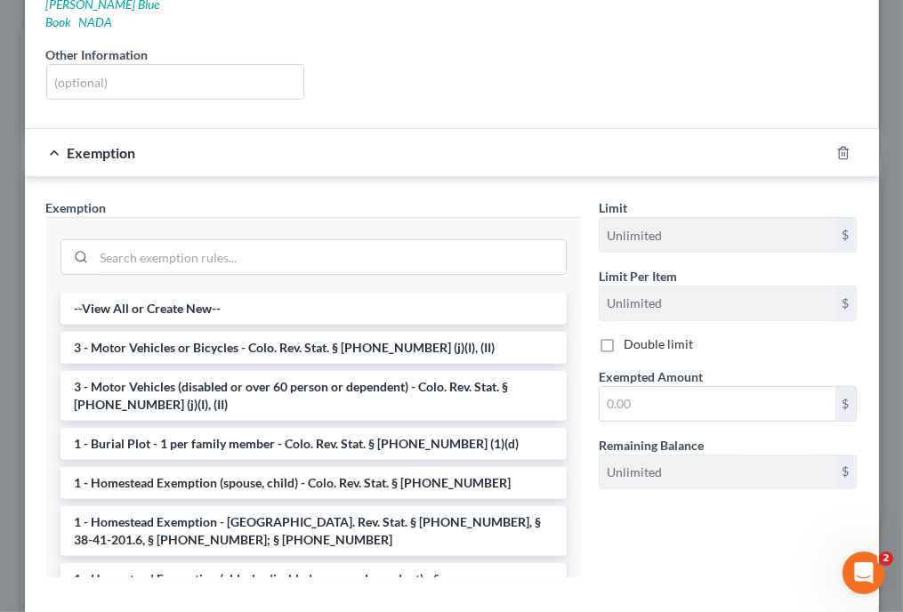
scroll to position [356, 0]
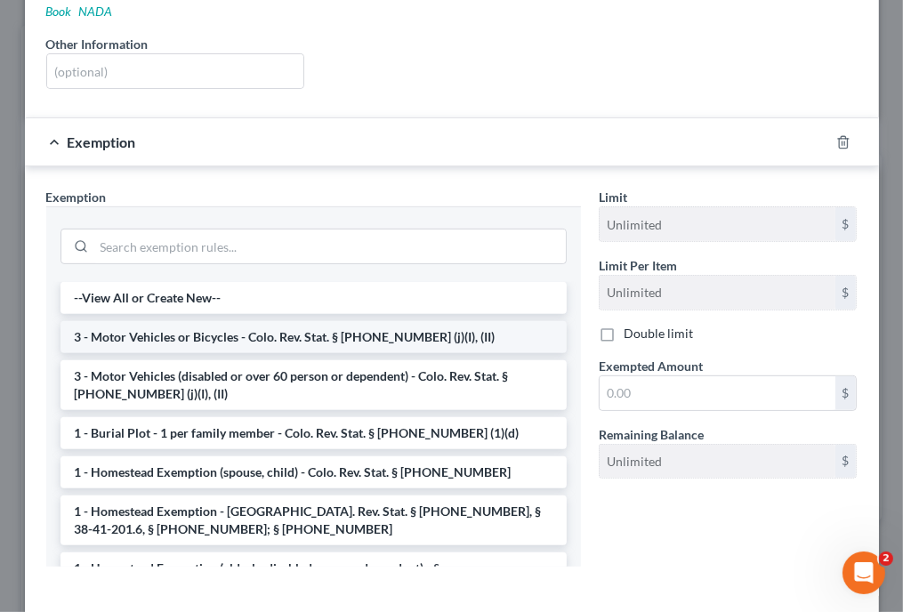
click at [313, 321] on li "3 - Motor Vehicles or Bicycles - Colo. Rev. Stat. § 13-54-102 (j)(I), (II)" at bounding box center [314, 337] width 506 height 32
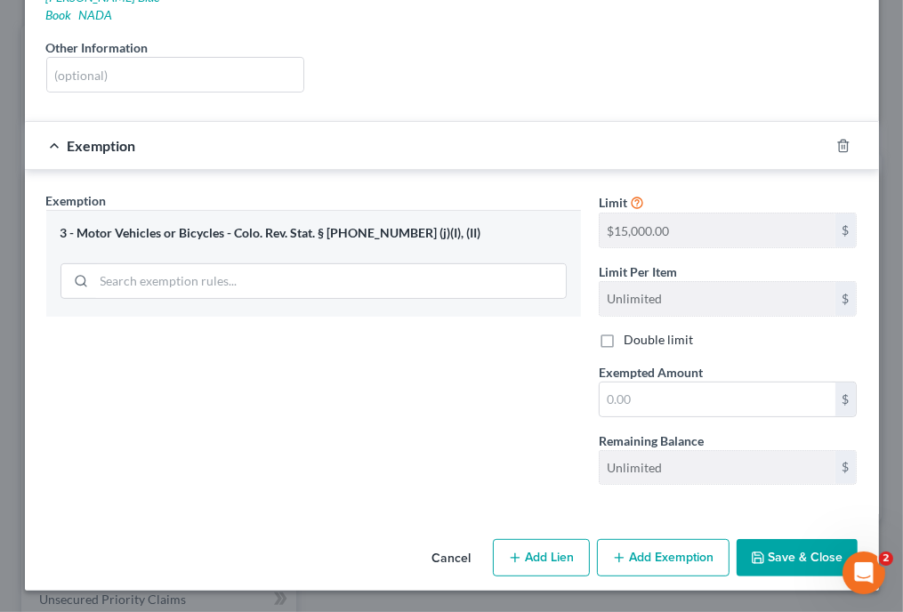
scroll to position [331, 0]
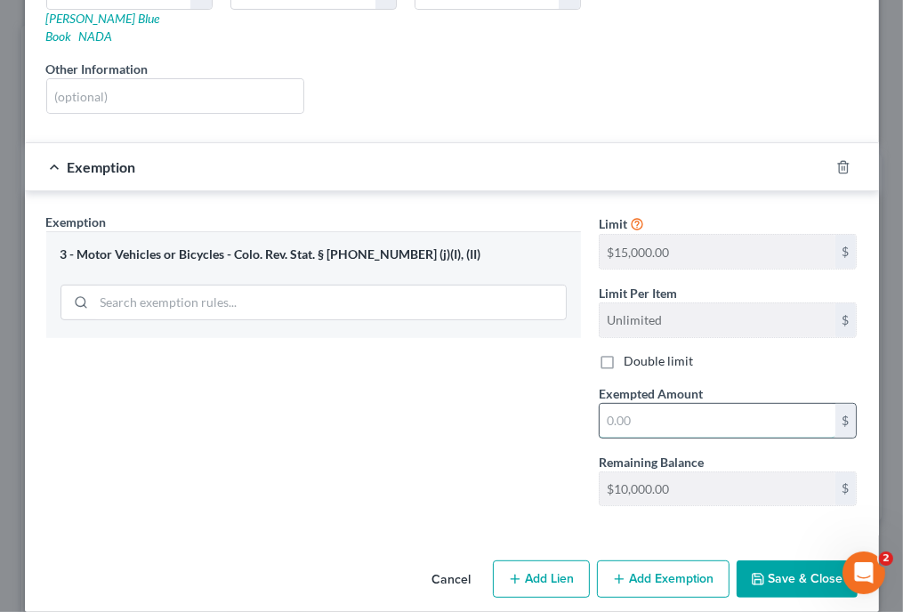
click at [624, 404] on input "text" at bounding box center [718, 421] width 236 height 34
type input "2,000"
click at [773, 561] on button "Save & Close" at bounding box center [797, 579] width 121 height 37
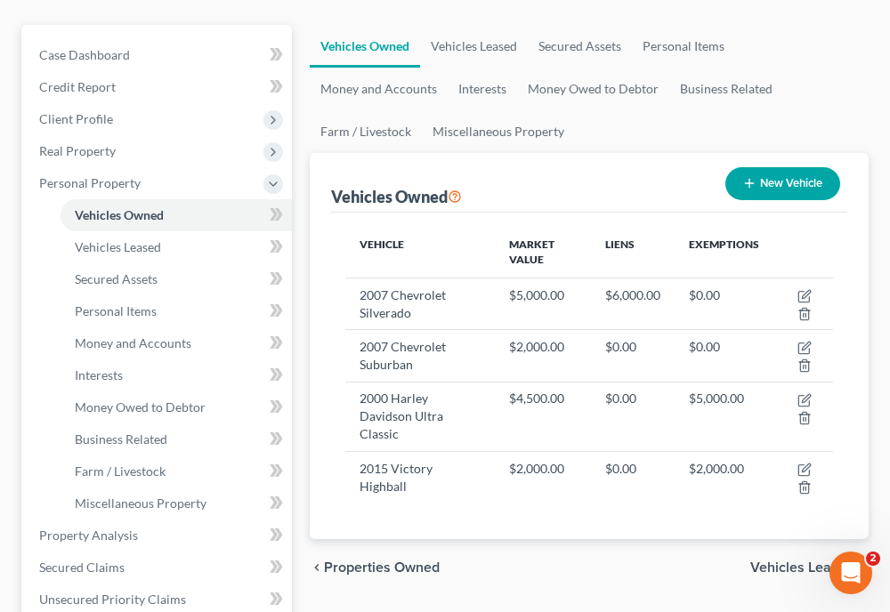
click at [828, 97] on ul "Vehicles Owned Vehicles Leased Secured Assets Personal Items Money and Accounts…" at bounding box center [589, 89] width 559 height 128
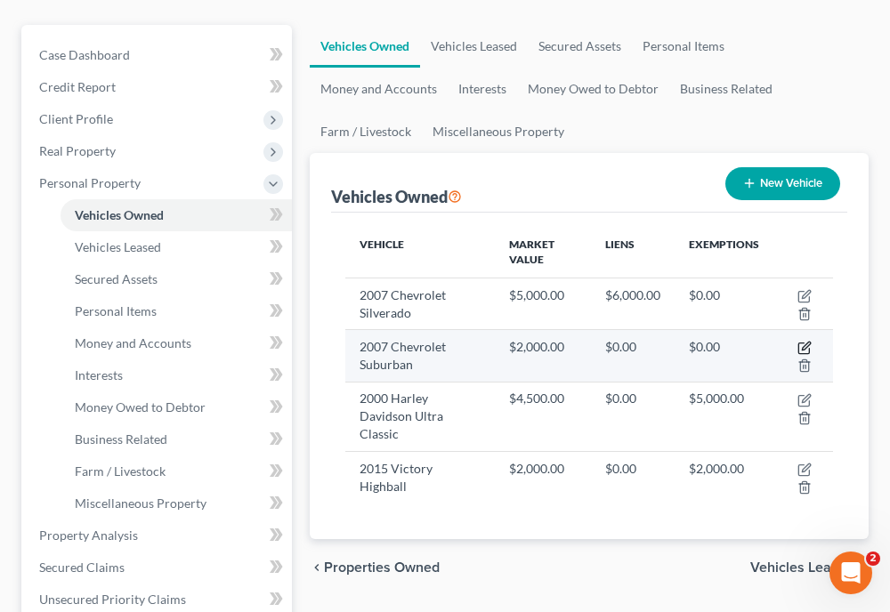
click at [800, 344] on icon "button" at bounding box center [804, 348] width 14 height 14
select select "0"
select select "19"
select select "4"
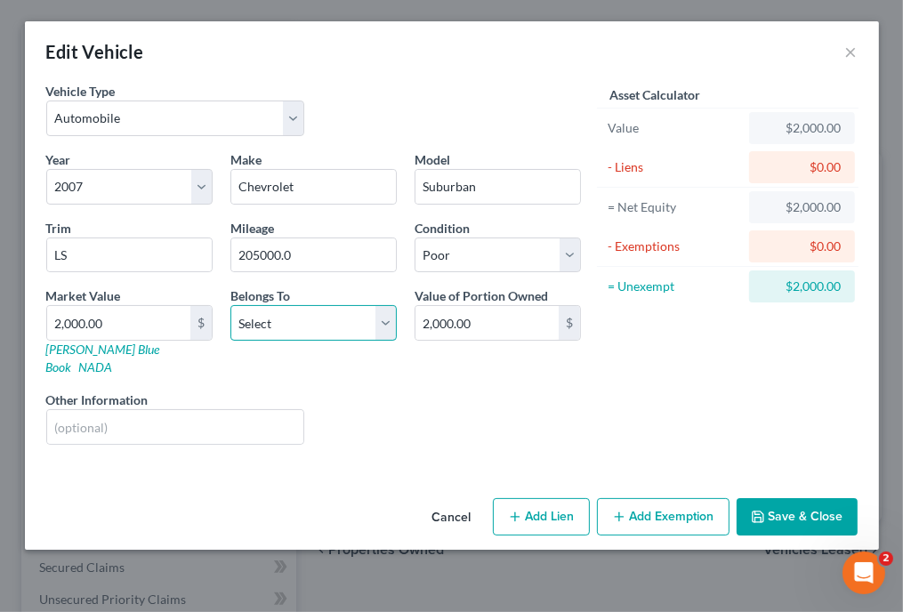
click at [332, 330] on select "Select Debtor 1 Only Debtor 2 Only Debtor 1 And Debtor 2 Only At Least One Of T…" at bounding box center [313, 323] width 166 height 36
select select "0"
click at [230, 305] on select "Select Debtor 1 Only Debtor 2 Only Debtor 1 And Debtor 2 Only At Least One Of T…" at bounding box center [313, 323] width 166 height 36
click at [644, 498] on button "Add Exemption" at bounding box center [663, 516] width 133 height 37
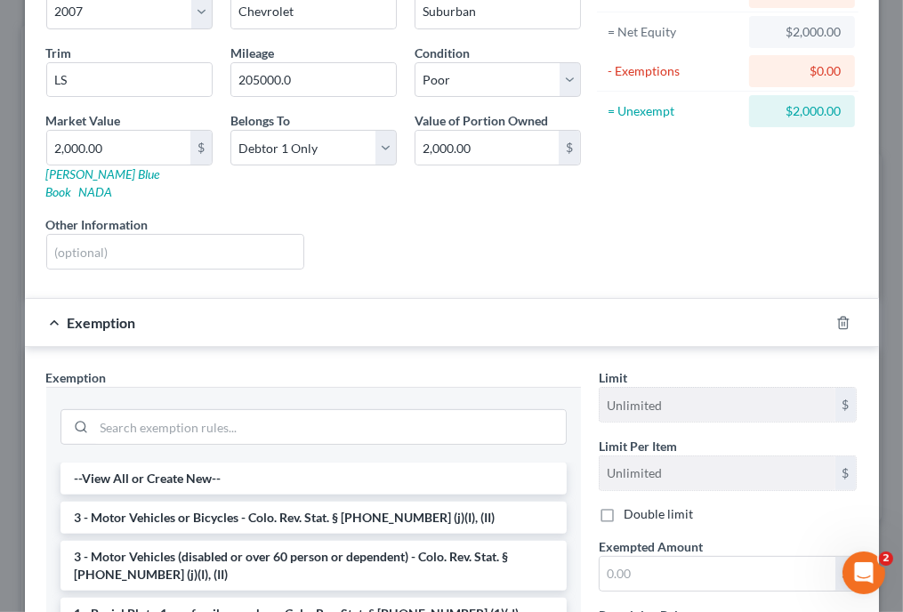
scroll to position [178, 0]
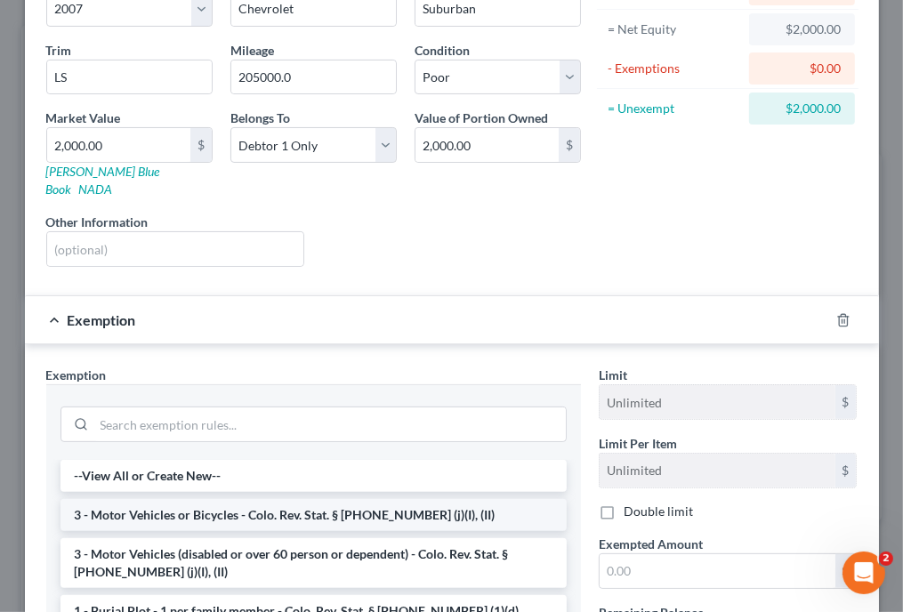
click at [407, 499] on li "3 - Motor Vehicles or Bicycles - Colo. Rev. Stat. § 13-54-102 (j)(I), (II)" at bounding box center [314, 515] width 506 height 32
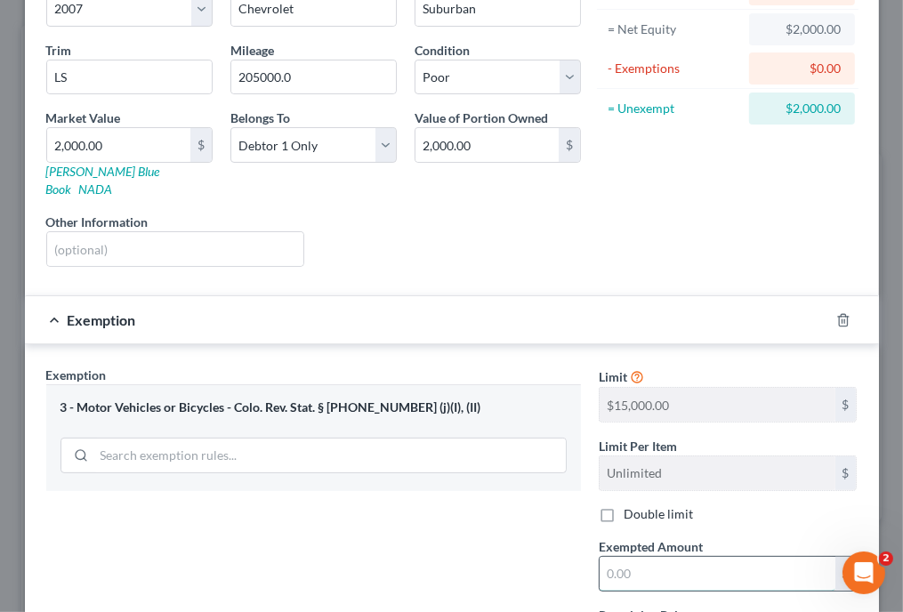
click at [723, 557] on input "text" at bounding box center [718, 574] width 236 height 34
type input "2,000"
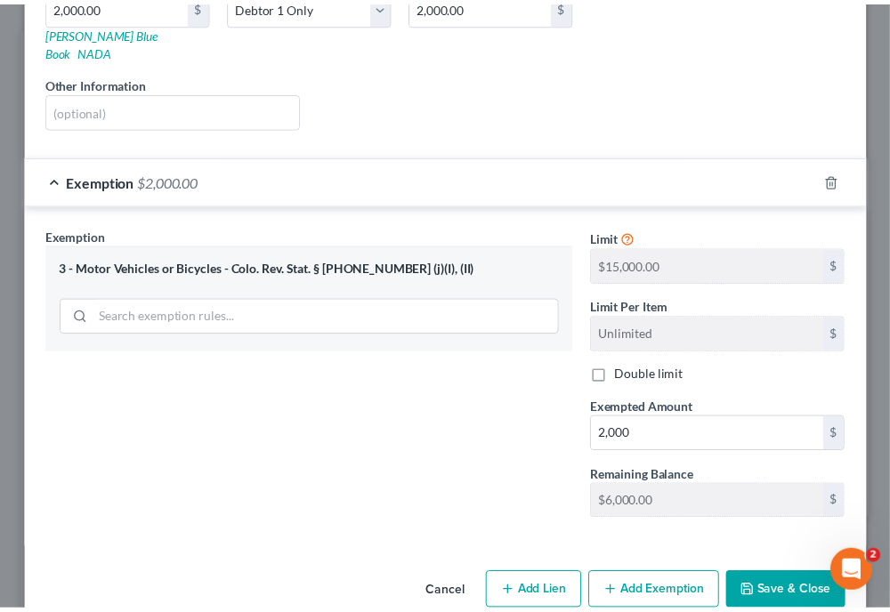
scroll to position [319, 0]
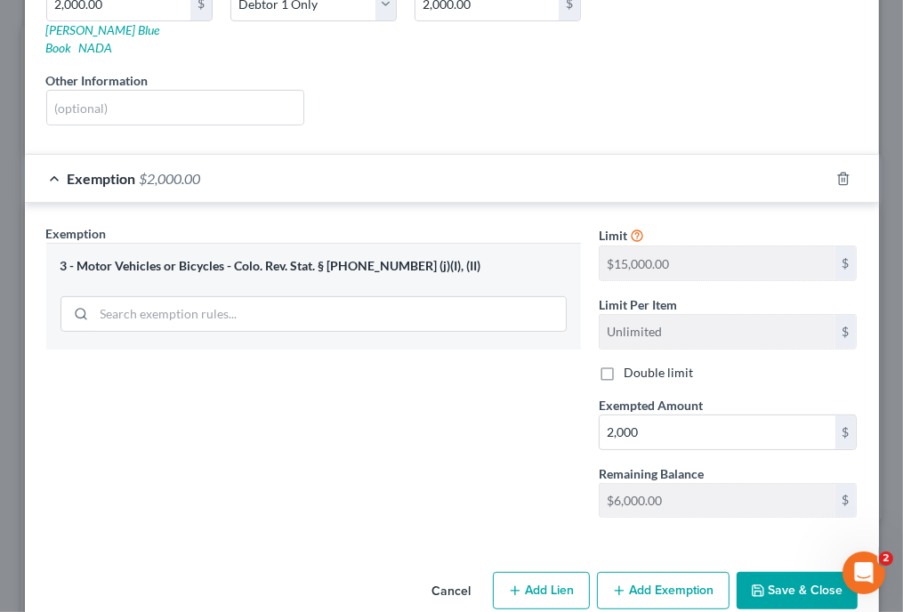
click at [797, 574] on button "Save & Close" at bounding box center [797, 590] width 121 height 37
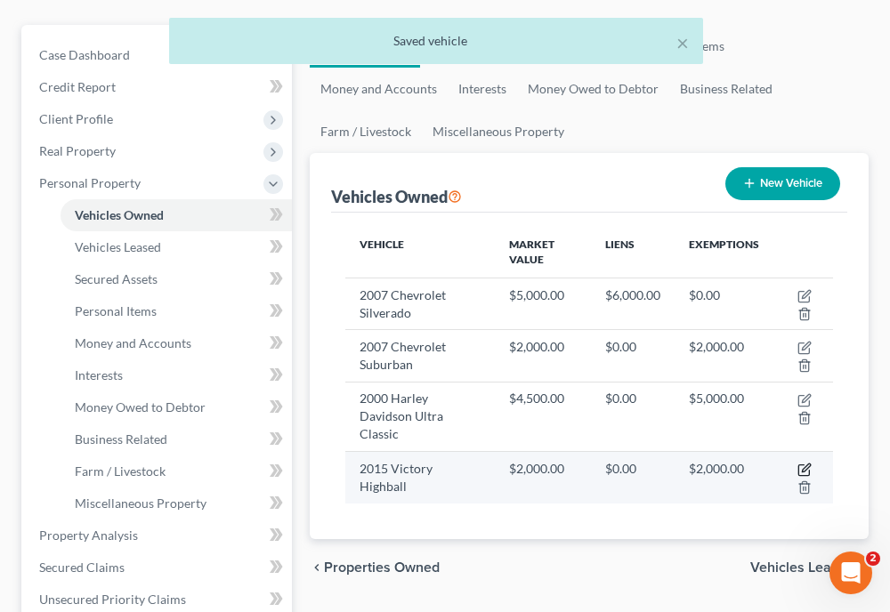
click at [804, 465] on icon "button" at bounding box center [806, 468] width 8 height 8
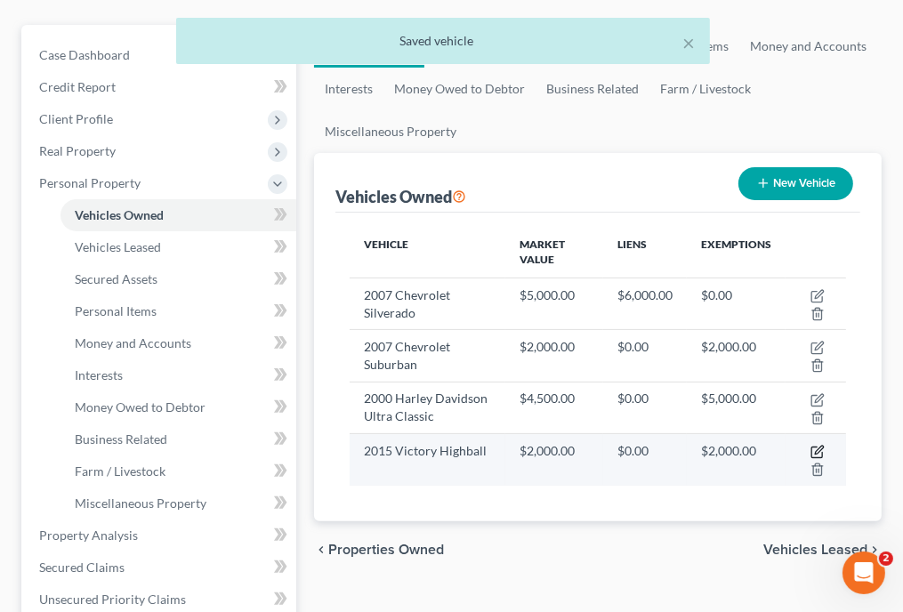
select select "0"
select select "11"
select select "4"
select select "0"
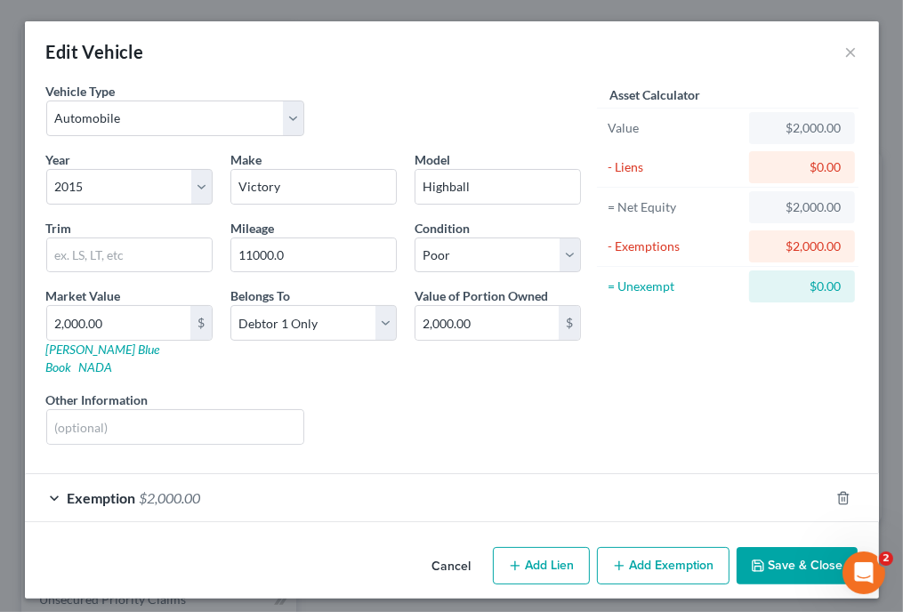
click at [803, 547] on button "Save & Close" at bounding box center [797, 565] width 121 height 37
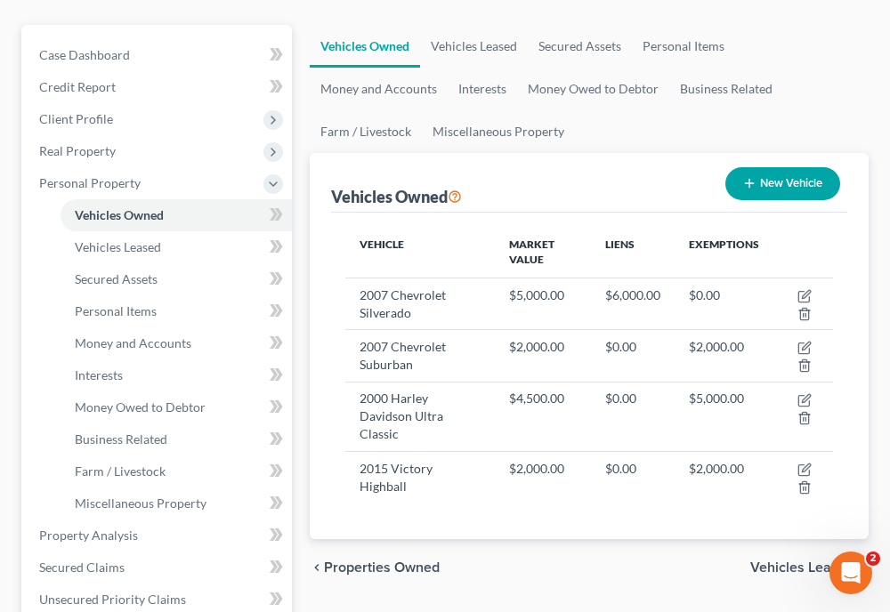
click at [591, 176] on div "Vehicles Owned New Vehicle" at bounding box center [589, 183] width 516 height 60
click at [140, 310] on span "Personal Items" at bounding box center [116, 310] width 82 height 15
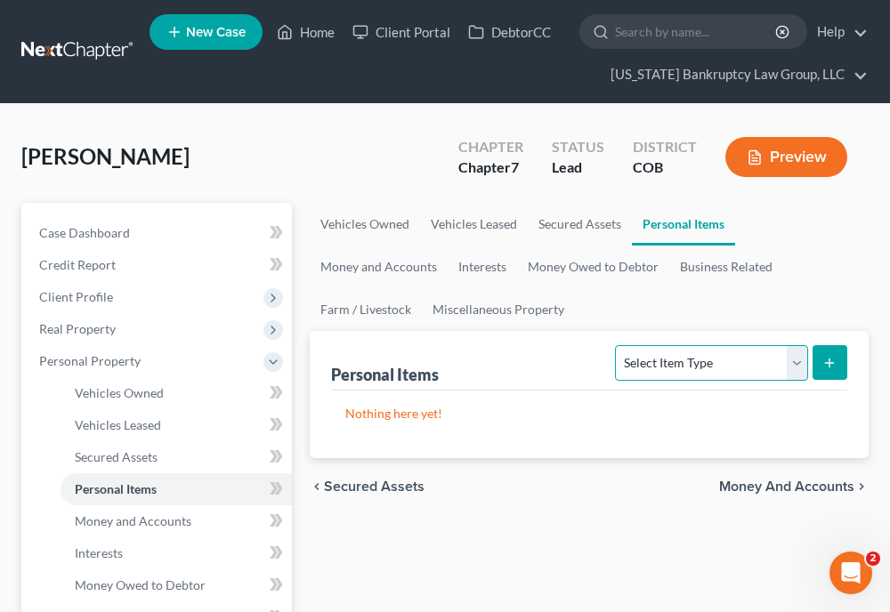
click at [656, 358] on select "Select Item Type Clothing Collectibles Of Value Electronics Firearms Household …" at bounding box center [711, 363] width 192 height 36
select select "household_goods"
click at [618, 345] on select "Select Item Type Clothing Collectibles Of Value Electronics Firearms Household …" at bounding box center [711, 363] width 192 height 36
click at [818, 363] on button "submit" at bounding box center [829, 362] width 35 height 35
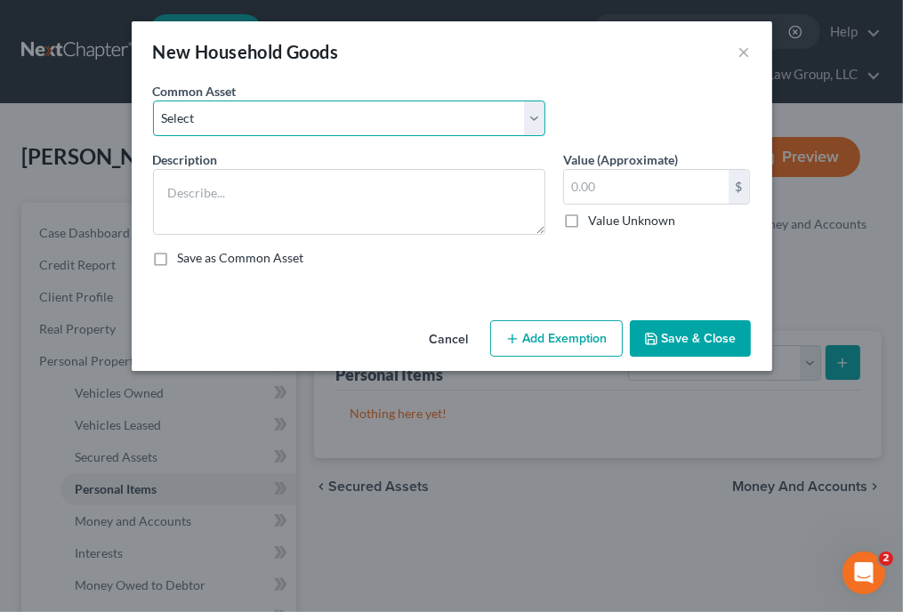
click at [382, 109] on select "Select Household Goods Including:" at bounding box center [349, 119] width 392 height 36
select select "0"
click at [153, 101] on select "Select Household Goods Including:" at bounding box center [349, 119] width 392 height 36
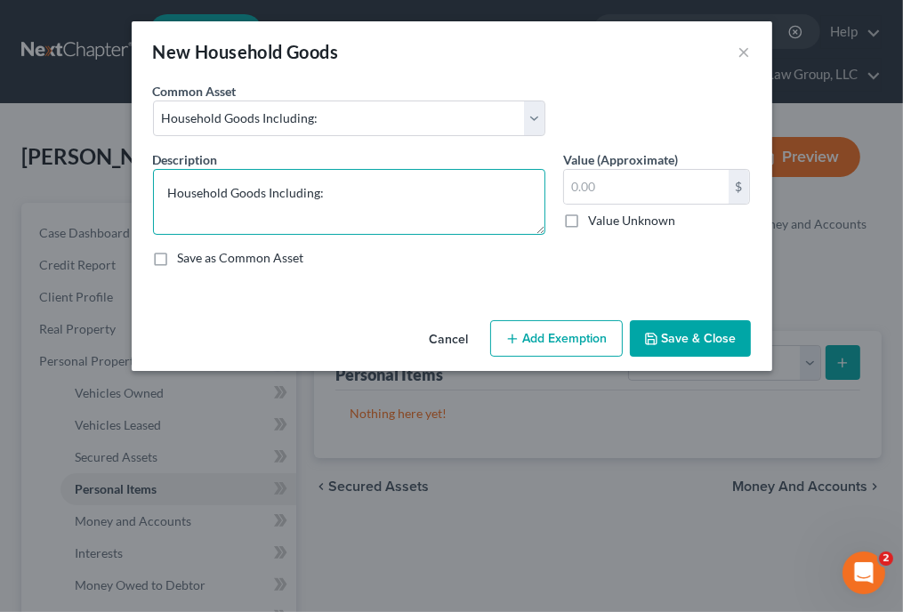
click at [368, 200] on textarea "Household Goods Including:" at bounding box center [349, 202] width 392 height 66
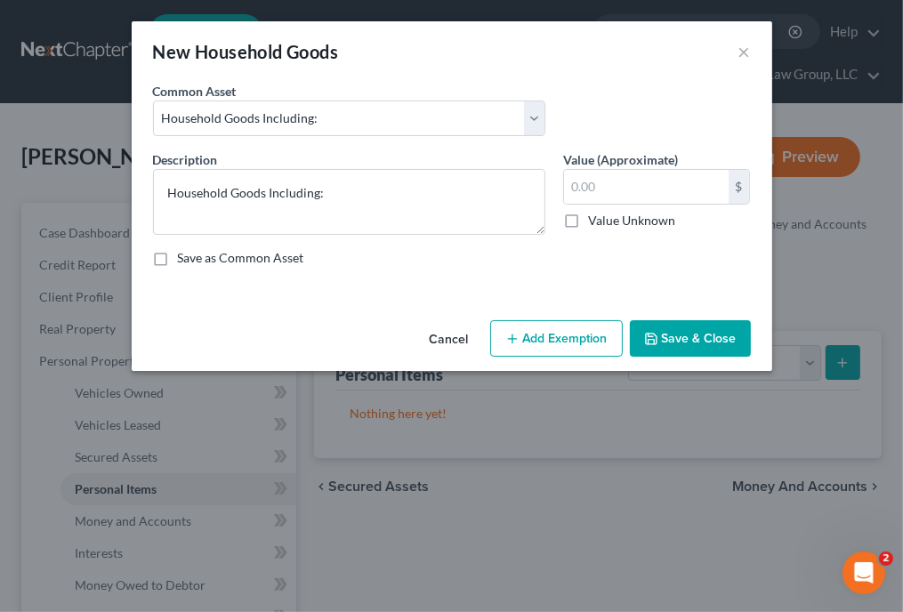
click at [635, 105] on div "Common Asset Select Household Goods Including:" at bounding box center [452, 116] width 616 height 69
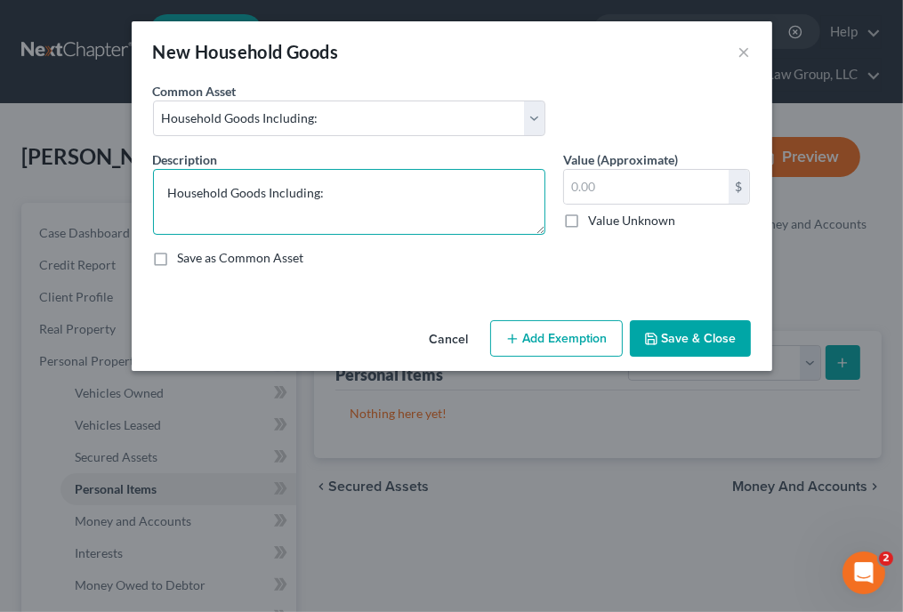
click at [374, 189] on textarea "Household Goods Including:" at bounding box center [349, 202] width 392 height 66
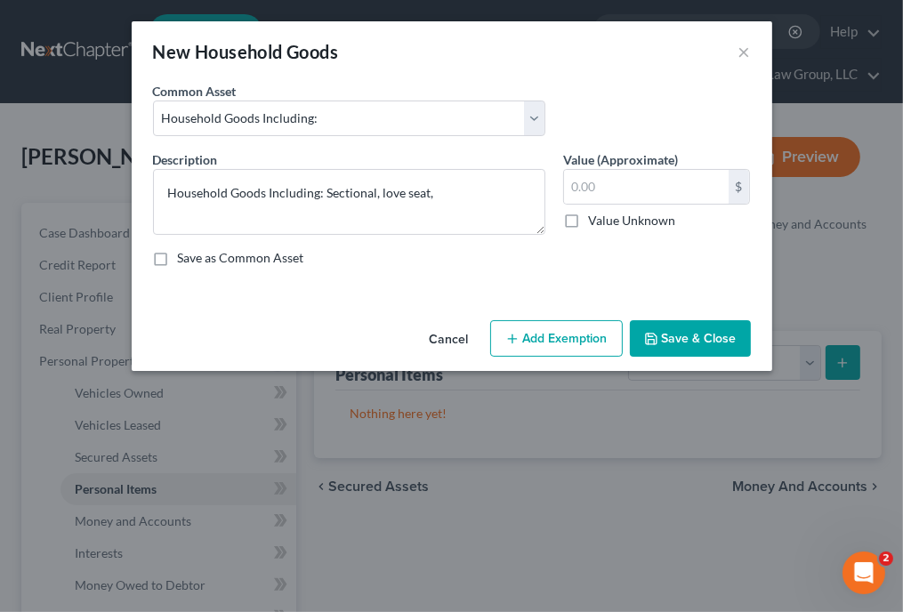
click at [427, 285] on div "An exemption set must first be selected from the Filing Information section. Co…" at bounding box center [452, 197] width 641 height 231
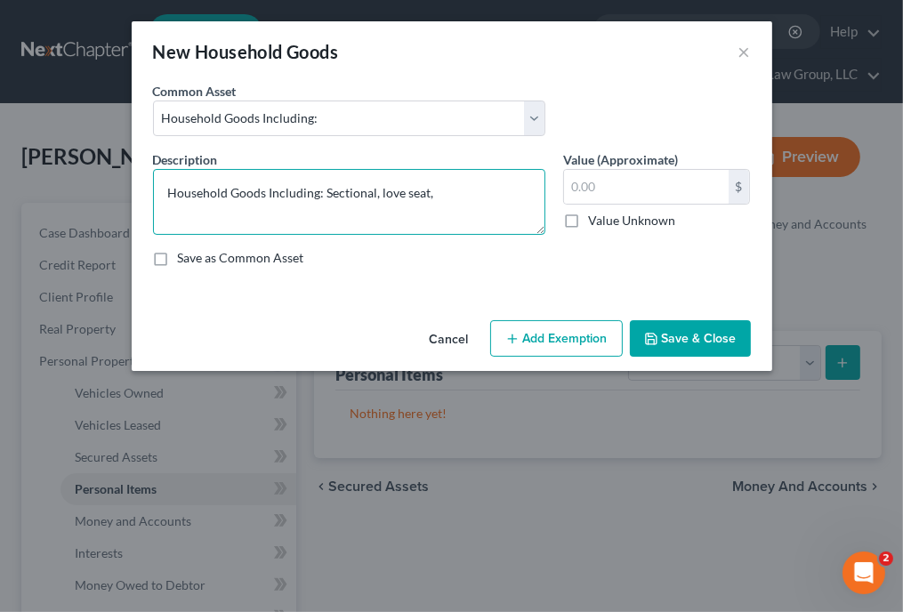
click at [441, 194] on textarea "Household Goods Including: Sectional, love seat," at bounding box center [349, 202] width 392 height 66
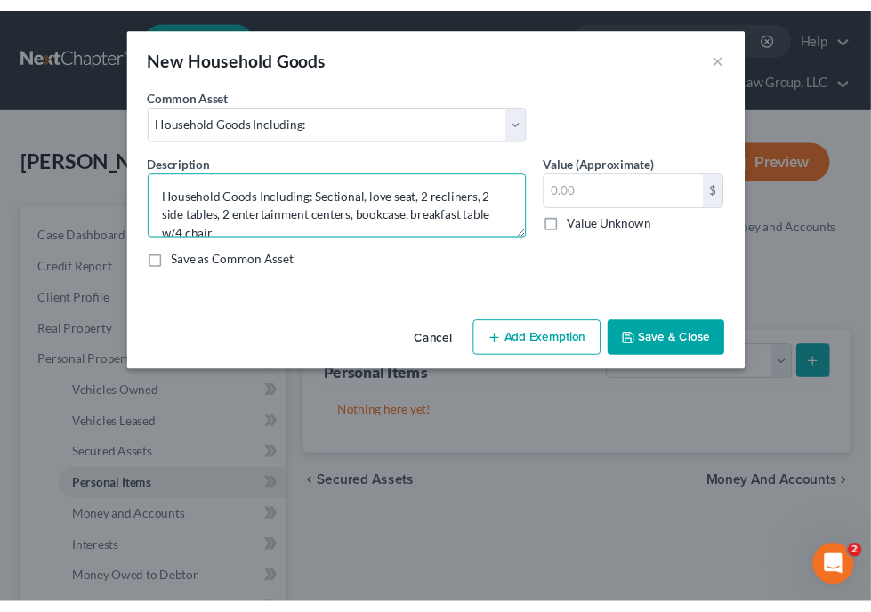
scroll to position [3, 0]
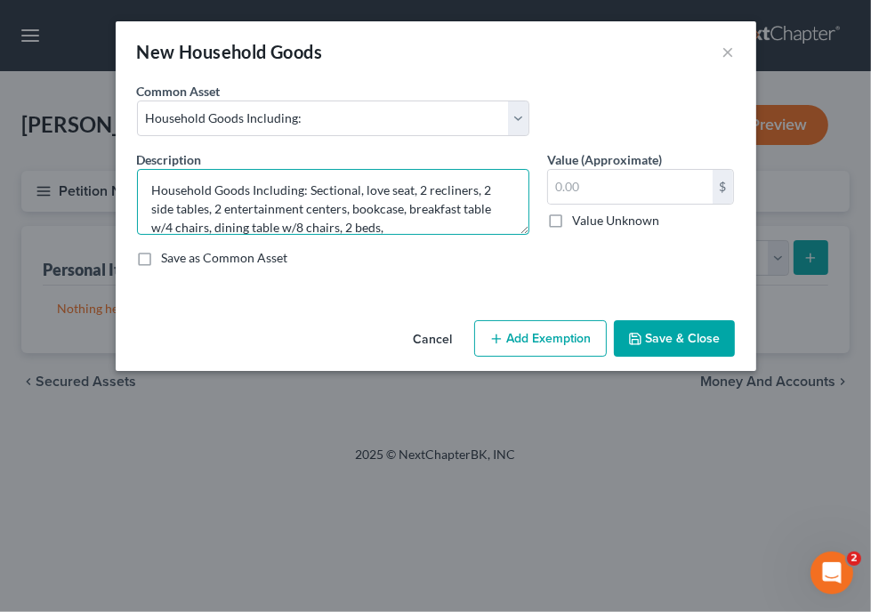
click at [392, 225] on textarea "Household Goods Including: Sectional, love seat, 2 recliners, 2 side tables, 2 …" at bounding box center [333, 202] width 392 height 66
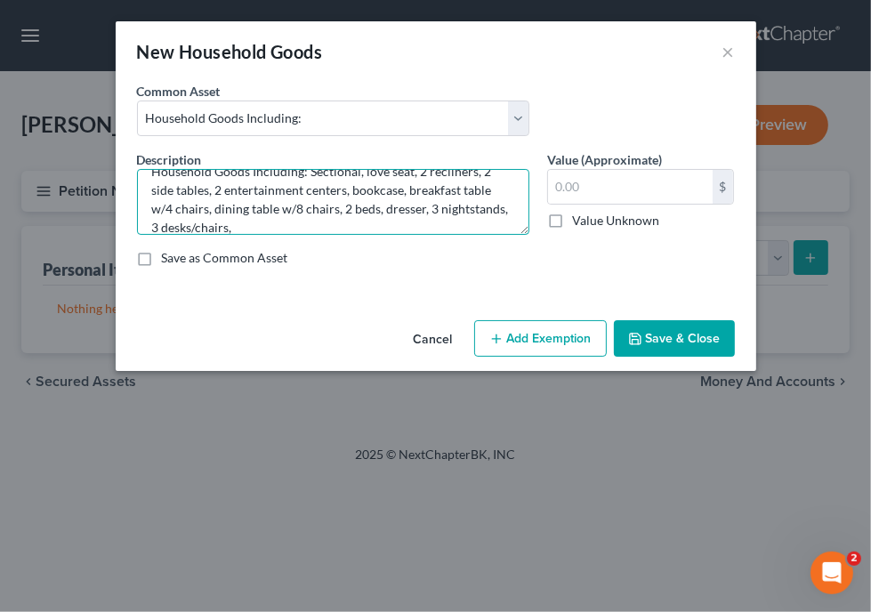
click at [351, 222] on textarea "Household Goods Including: Sectional, love seat, 2 recliners, 2 side tables, 2 …" at bounding box center [333, 202] width 392 height 66
click at [392, 227] on textarea "Household Goods Including: Sectional, love seat, 2 recliners, 2 side tables, 2 …" at bounding box center [333, 202] width 392 height 66
click at [429, 227] on textarea "Household Goods Including: Sectional, love seat, 2 recliners, 2 side tables, 2 …" at bounding box center [333, 202] width 392 height 66
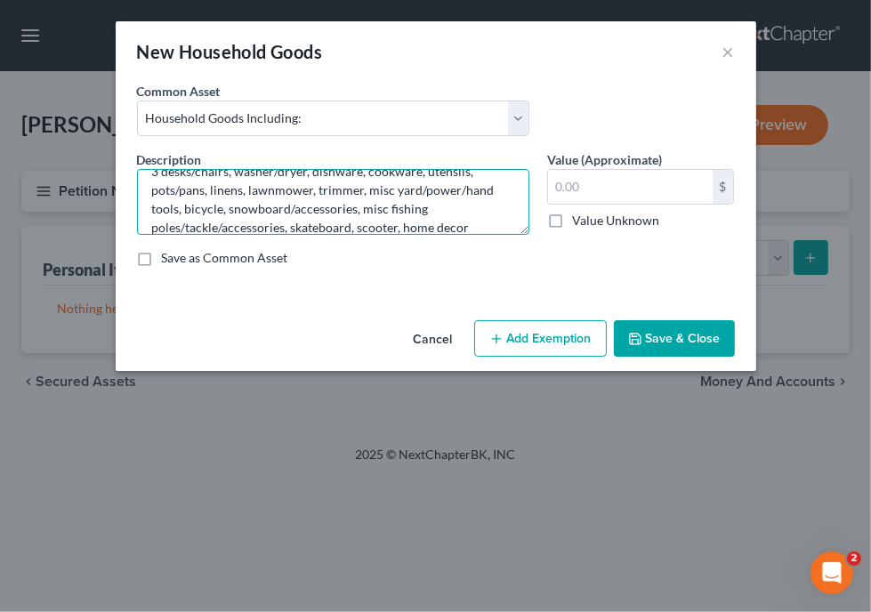
scroll to position [96, 0]
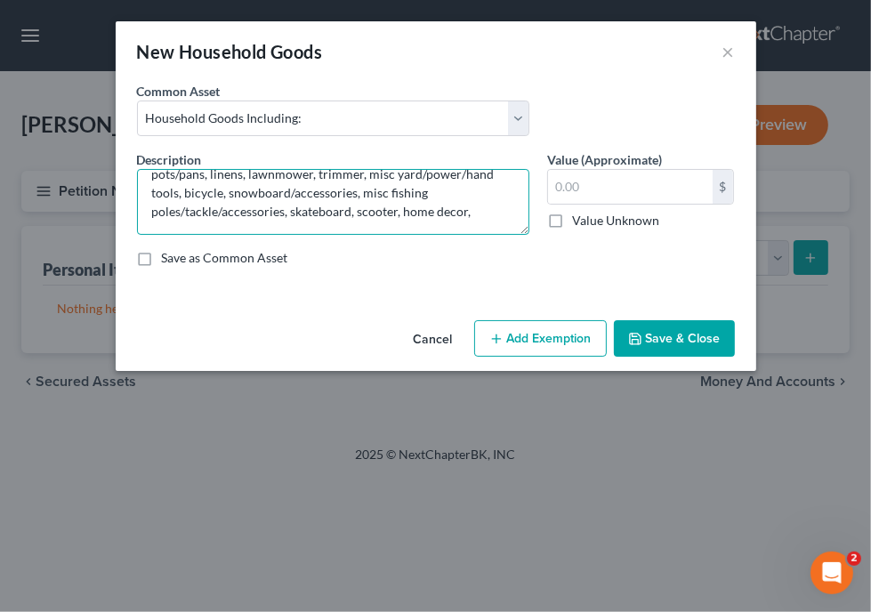
click at [477, 218] on textarea "Household Goods Including: Sectional, love seat, 2 recliners, 2 side tables, 2 …" at bounding box center [333, 202] width 392 height 66
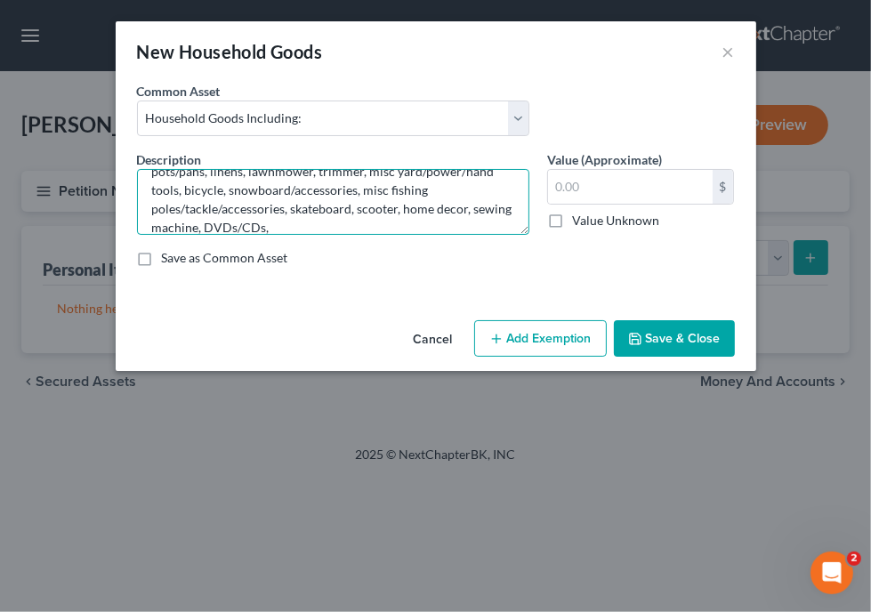
click at [350, 228] on textarea "Household Goods Including: Sectional, love seat, 2 recliners, 2 side tables, 2 …" at bounding box center [333, 202] width 392 height 66
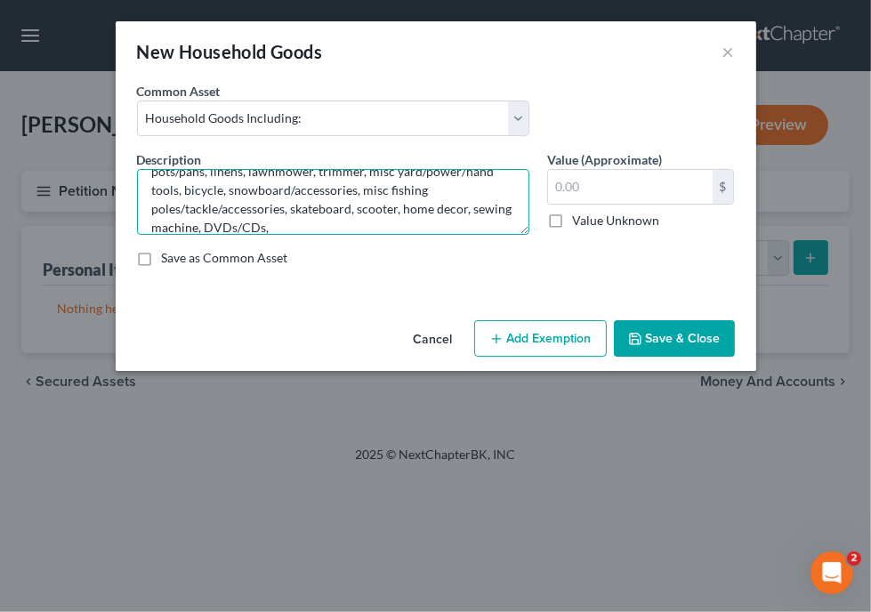
click at [350, 228] on textarea "Household Goods Including: Sectional, love seat, 2 recliners, 2 side tables, 2 …" at bounding box center [333, 202] width 392 height 66
click at [445, 200] on textarea "Household Goods Including: Sectional, love seat, 2 recliners, 2 side tables, 2 …" at bounding box center [333, 202] width 392 height 66
click at [438, 206] on textarea "Household Goods Including: Sectional, love seat, 2 recliners, 2 side tables, 2 …" at bounding box center [333, 202] width 392 height 66
type textarea "Household Goods Including: Sectional, love seat, 2 recliners, 2 side tables, 2 …"
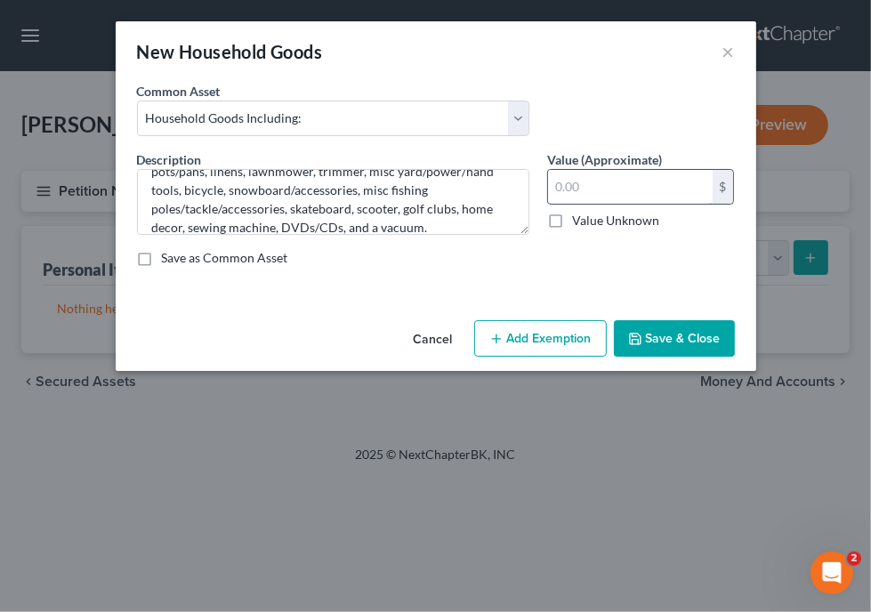
click at [592, 191] on input "text" at bounding box center [630, 187] width 165 height 34
type input "3,915"
click at [553, 334] on button "Add Exemption" at bounding box center [540, 338] width 133 height 37
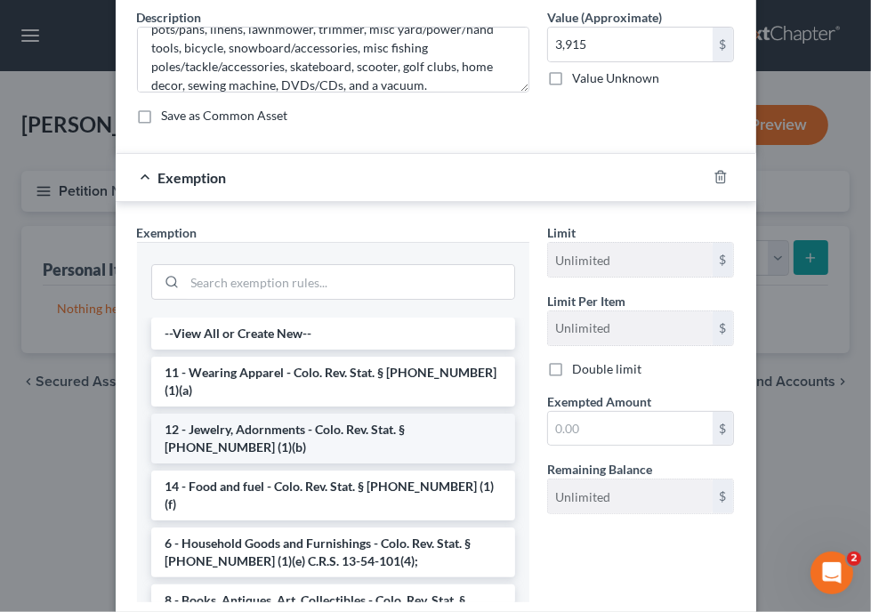
scroll to position [178, 0]
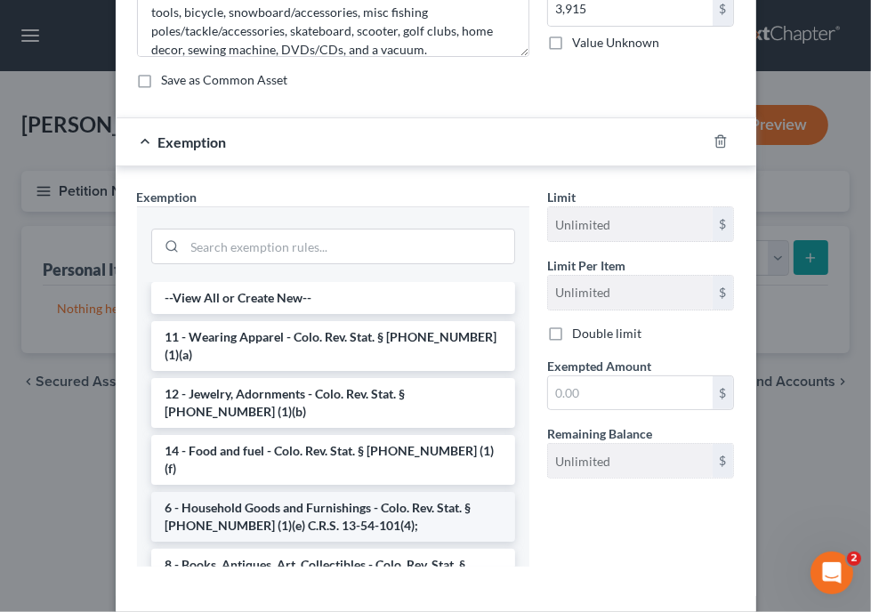
click at [349, 492] on li "6 - Household Goods and Furnishings - Colo. Rev. Stat. § 13-54-102 (1)(e) C.R.S…" at bounding box center [333, 517] width 364 height 50
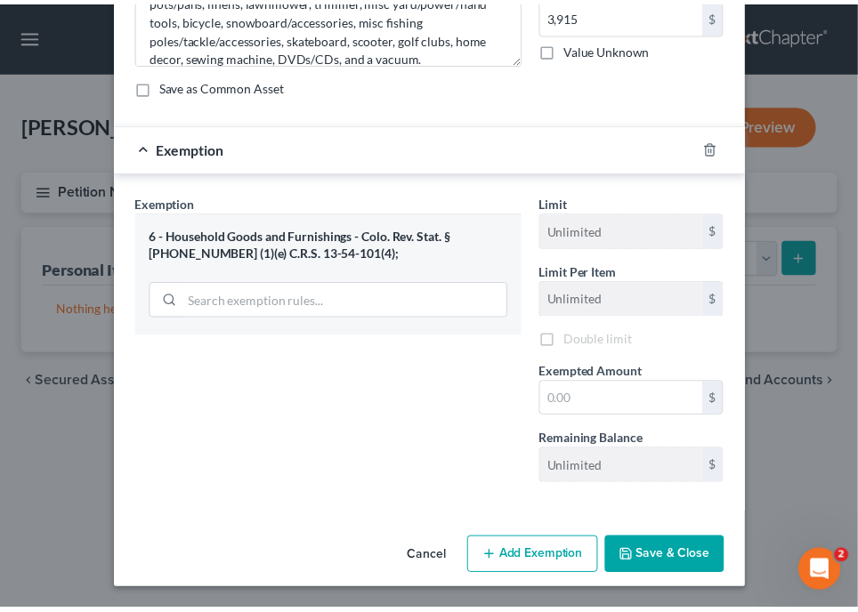
scroll to position [172, 0]
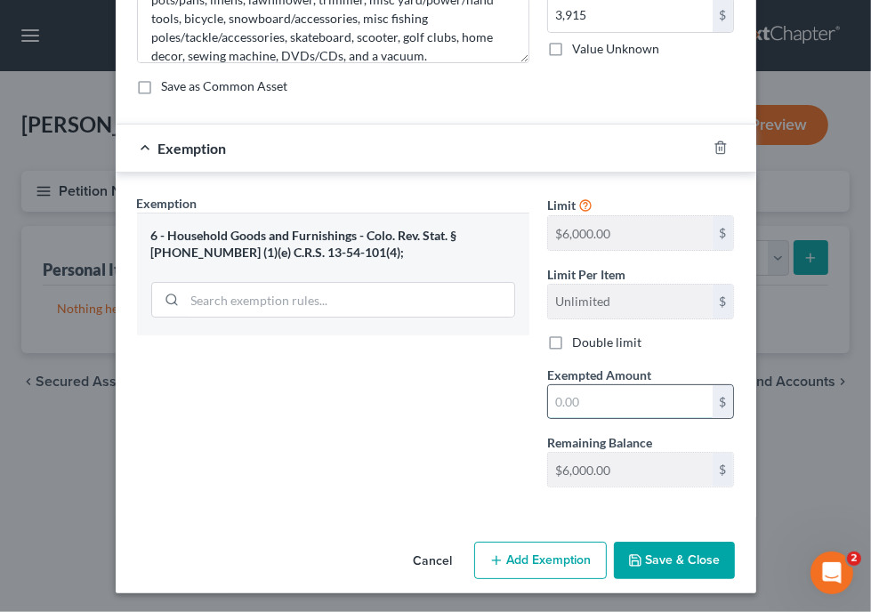
click at [592, 394] on input "text" at bounding box center [630, 402] width 165 height 34
type input "4,000"
click at [698, 560] on button "Save & Close" at bounding box center [674, 560] width 121 height 37
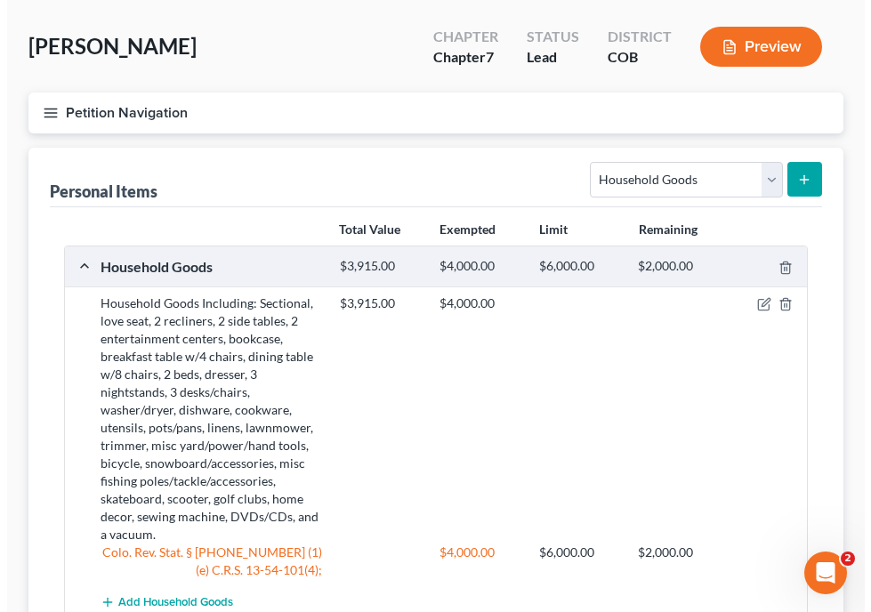
scroll to position [107, 0]
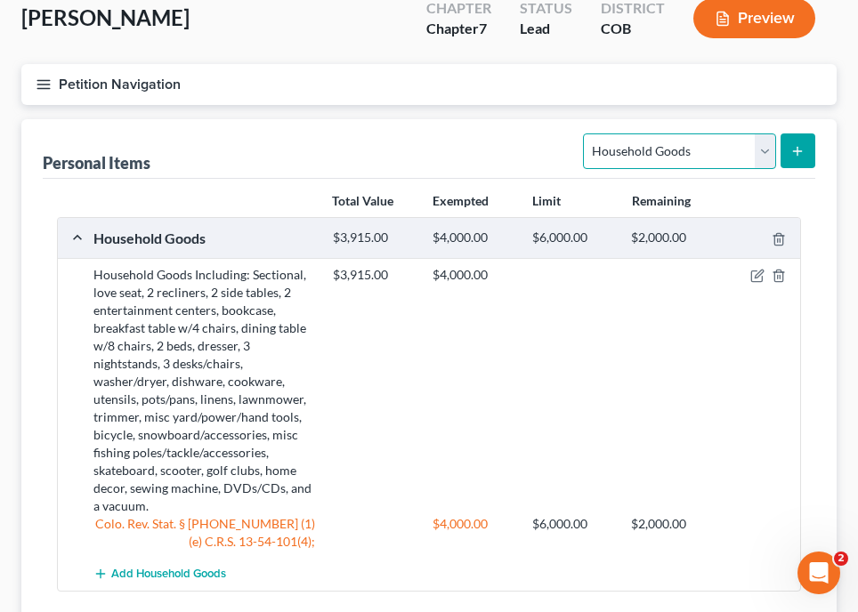
click at [762, 142] on select "Select Item Type Clothing Collectibles Of Value Electronics Firearms Household …" at bounding box center [679, 151] width 192 height 36
select select "electronics"
click at [585, 133] on select "Select Item Type Clothing Collectibles Of Value Electronics Firearms Household …" at bounding box center [679, 151] width 192 height 36
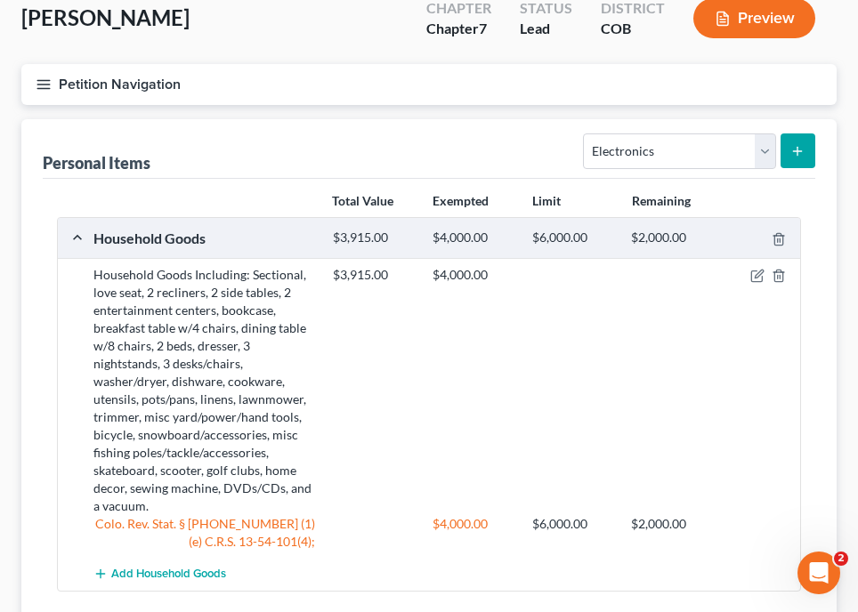
click at [801, 144] on icon "submit" at bounding box center [797, 151] width 14 height 14
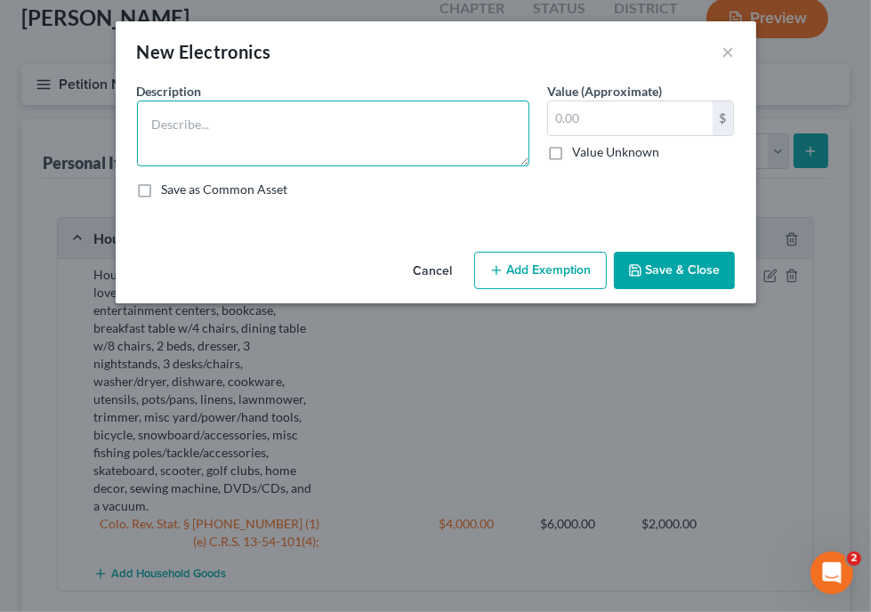
click at [266, 119] on textarea at bounding box center [333, 134] width 392 height 66
click at [326, 110] on textarea at bounding box center [333, 134] width 392 height 66
click at [416, 109] on textarea "4 TVs," at bounding box center [333, 134] width 392 height 66
type textarea "4 TVs, DVD player, 2 cellular telephones, computer, and printer."
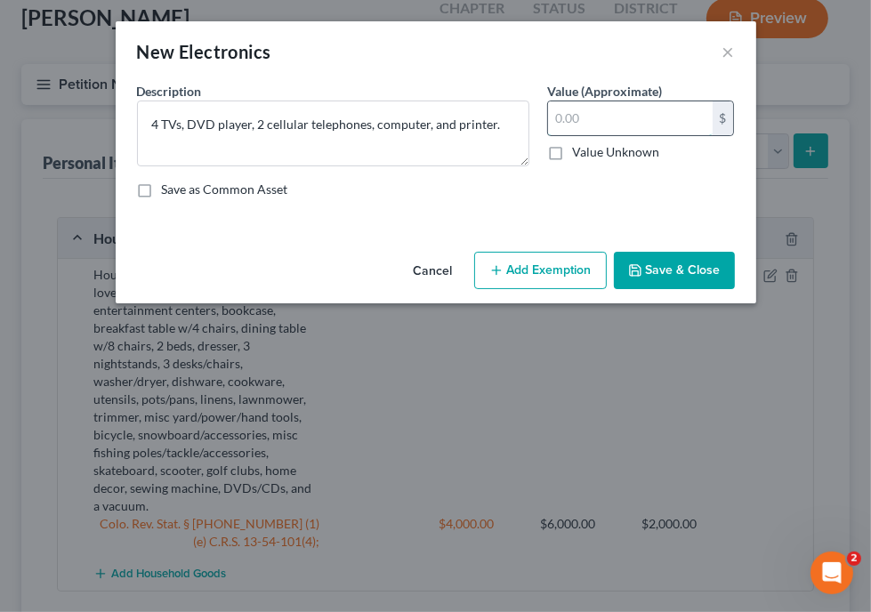
click at [596, 116] on input "text" at bounding box center [630, 118] width 165 height 34
type input "1,190"
click at [555, 273] on button "Add Exemption" at bounding box center [540, 270] width 133 height 37
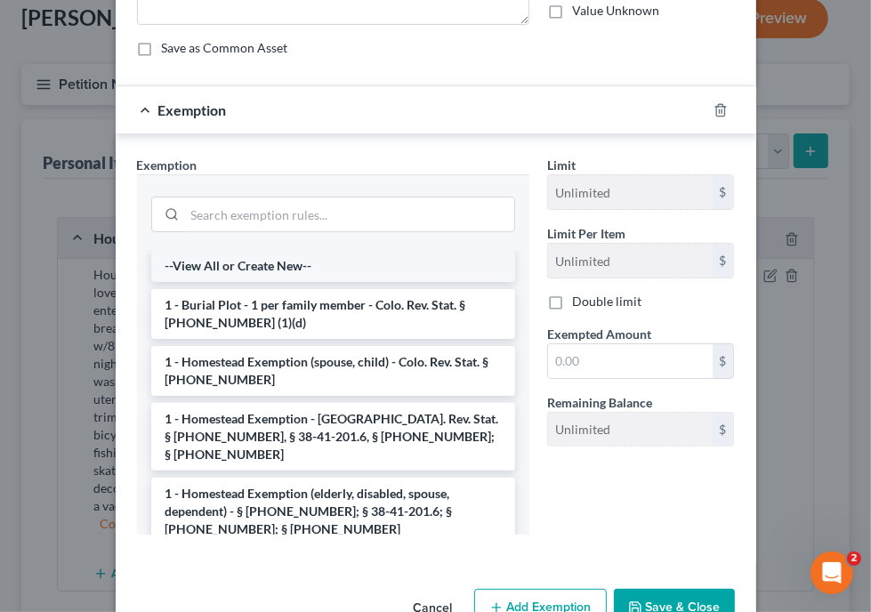
scroll to position [142, 0]
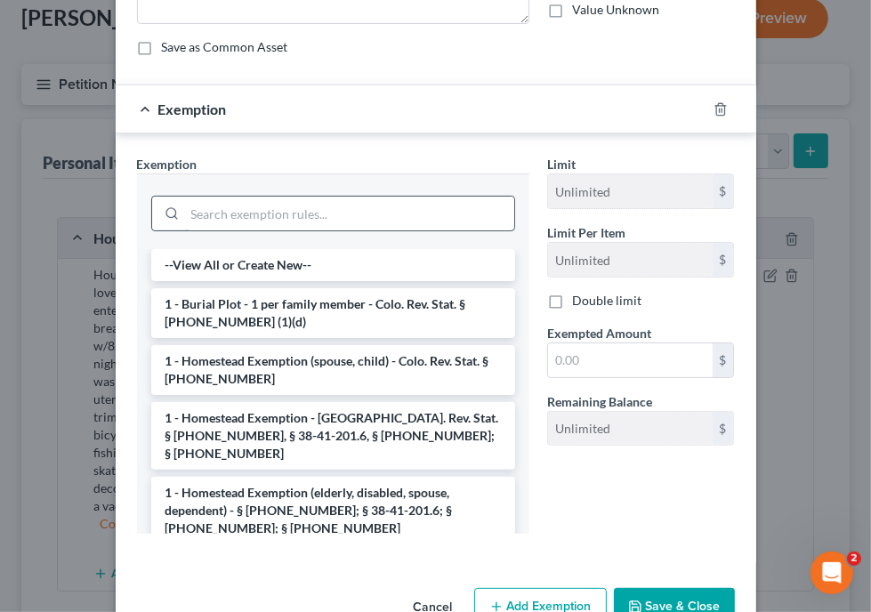
click at [277, 210] on input "search" at bounding box center [349, 214] width 329 height 34
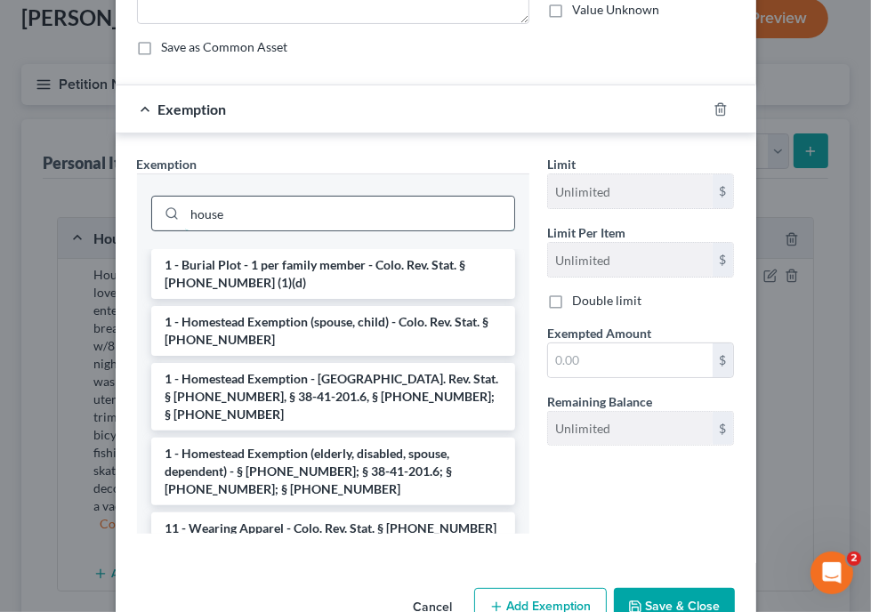
scroll to position [101, 0]
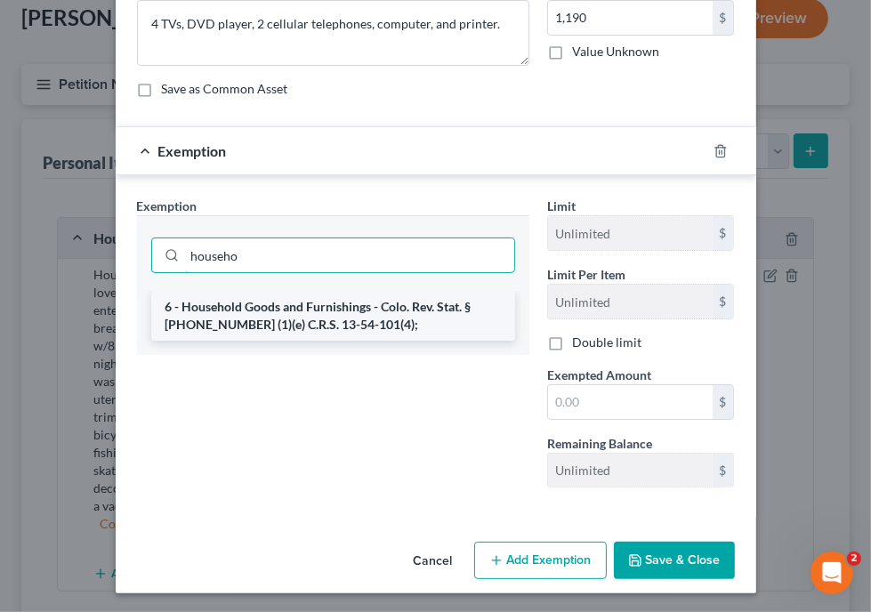
type input "househo"
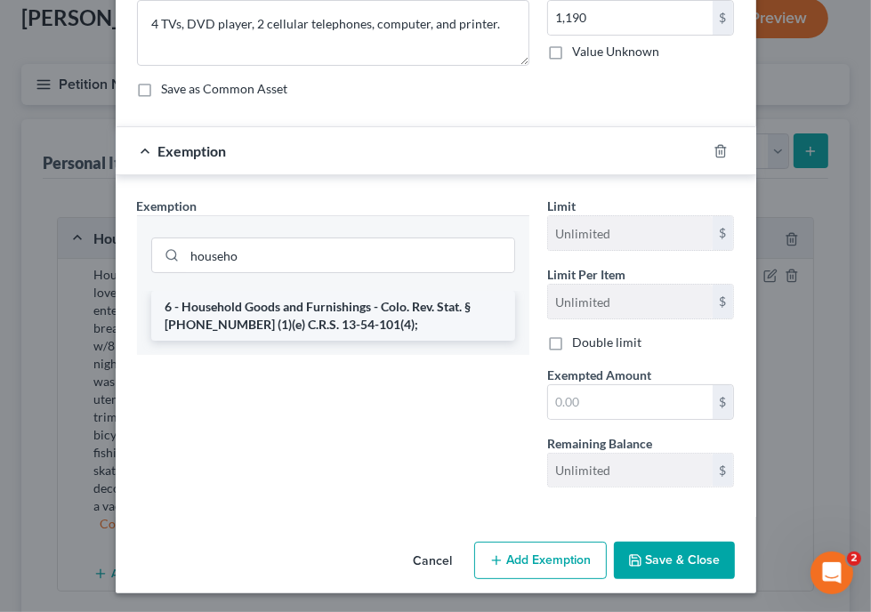
click at [271, 310] on li "6 - Household Goods and Furnishings - Colo. Rev. Stat. § 13-54-102 (1)(e) C.R.S…" at bounding box center [333, 316] width 364 height 50
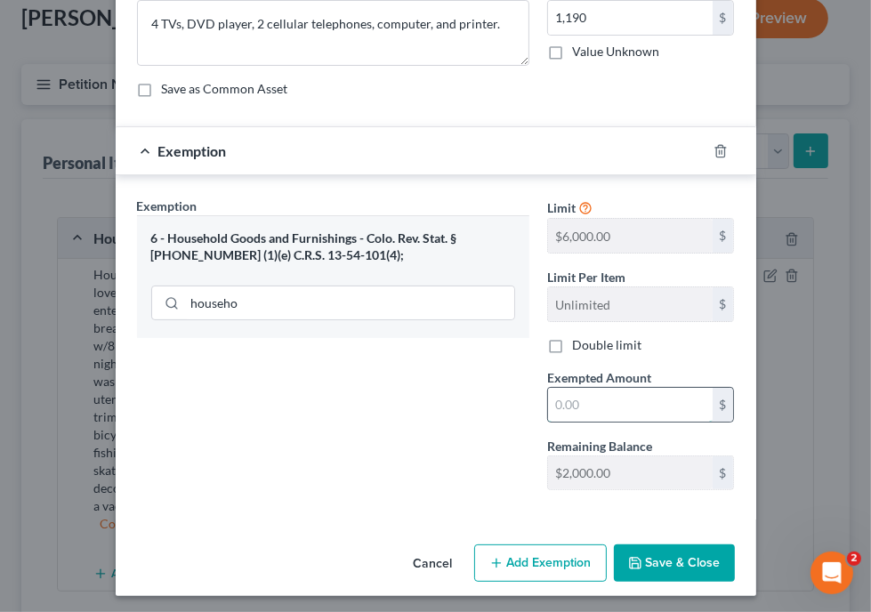
click at [618, 394] on input "text" at bounding box center [630, 405] width 165 height 34
type input "1,500"
click at [649, 561] on button "Save & Close" at bounding box center [674, 563] width 121 height 37
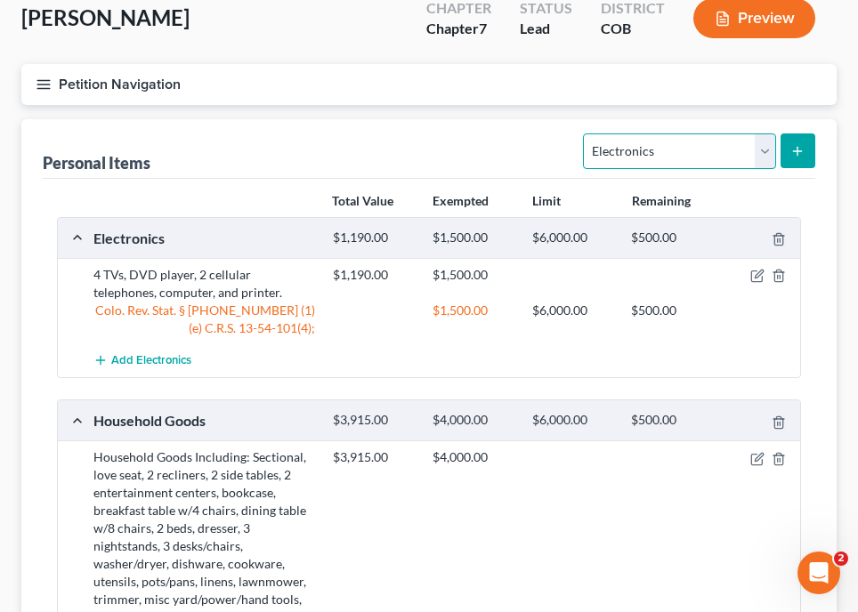
click at [680, 141] on select "Select Item Type Clothing Collectibles Of Value Electronics Firearms Household …" at bounding box center [679, 151] width 192 height 36
select select "clothing"
click at [585, 133] on select "Select Item Type Clothing Collectibles Of Value Electronics Firearms Household …" at bounding box center [679, 151] width 192 height 36
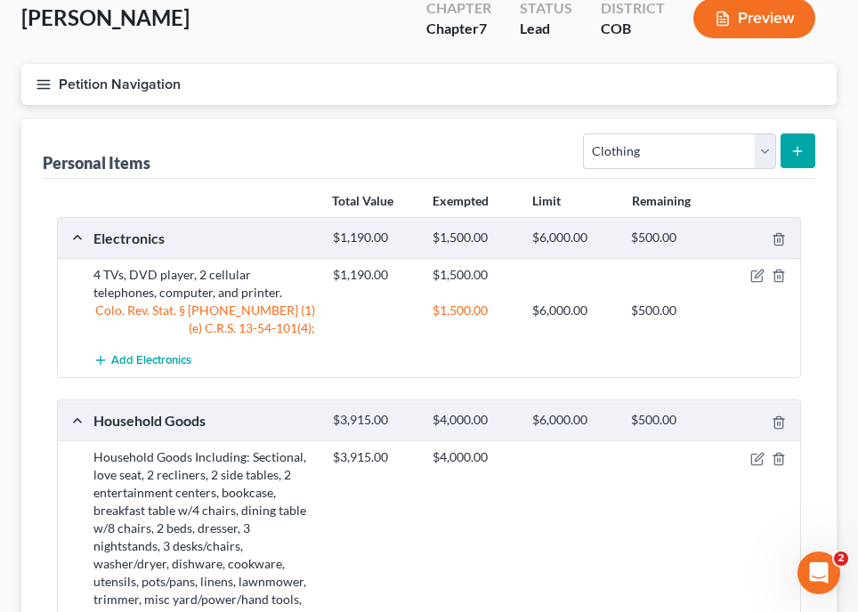
click at [804, 149] on button "submit" at bounding box center [797, 150] width 35 height 35
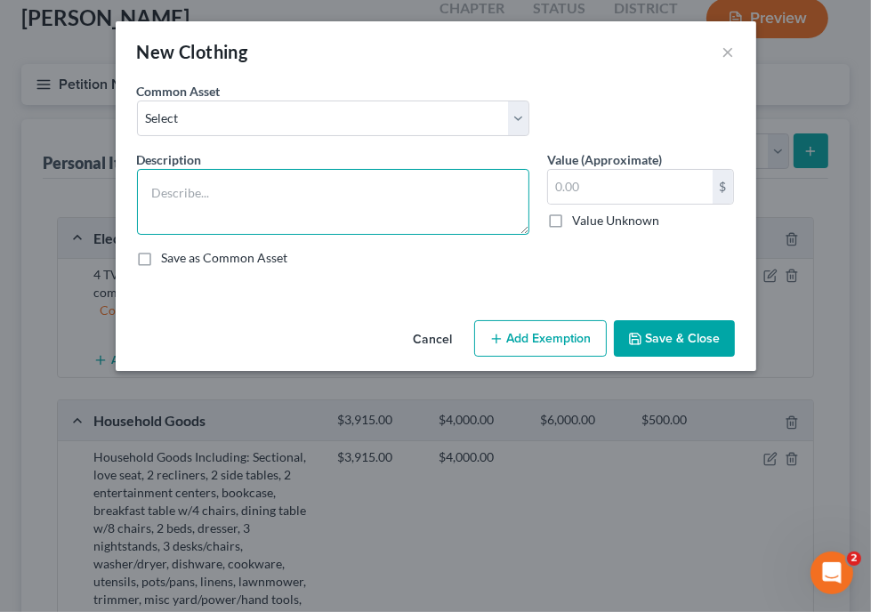
click at [240, 228] on textarea at bounding box center [333, 202] width 392 height 66
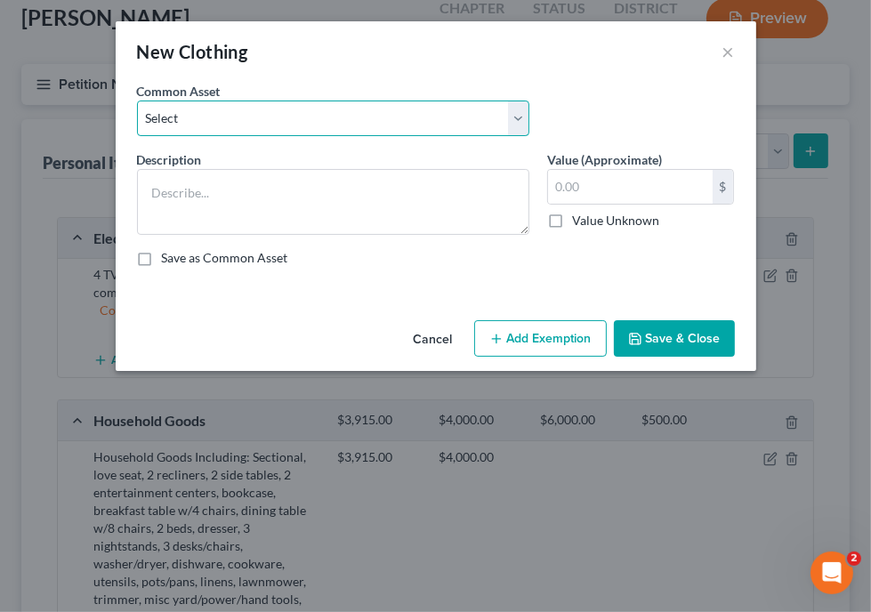
click at [295, 113] on select "Select Clothing and Outerwear" at bounding box center [333, 119] width 392 height 36
select select "0"
click at [137, 101] on select "Select Clothing and Outerwear" at bounding box center [333, 119] width 392 height 36
type textarea "Clothing and Outerwear"
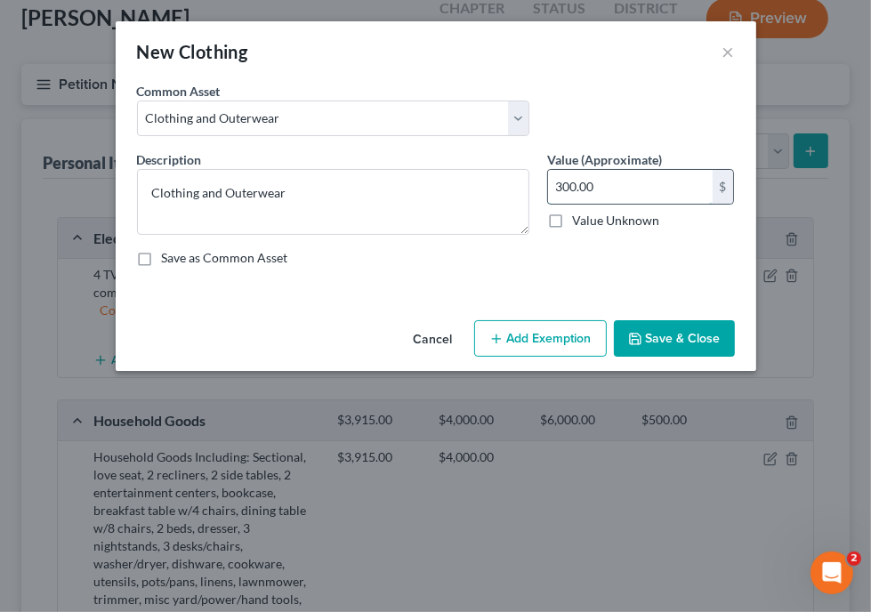
click at [599, 189] on input "300.00" at bounding box center [630, 187] width 165 height 34
type input "700"
click at [562, 331] on button "Add Exemption" at bounding box center [540, 338] width 133 height 37
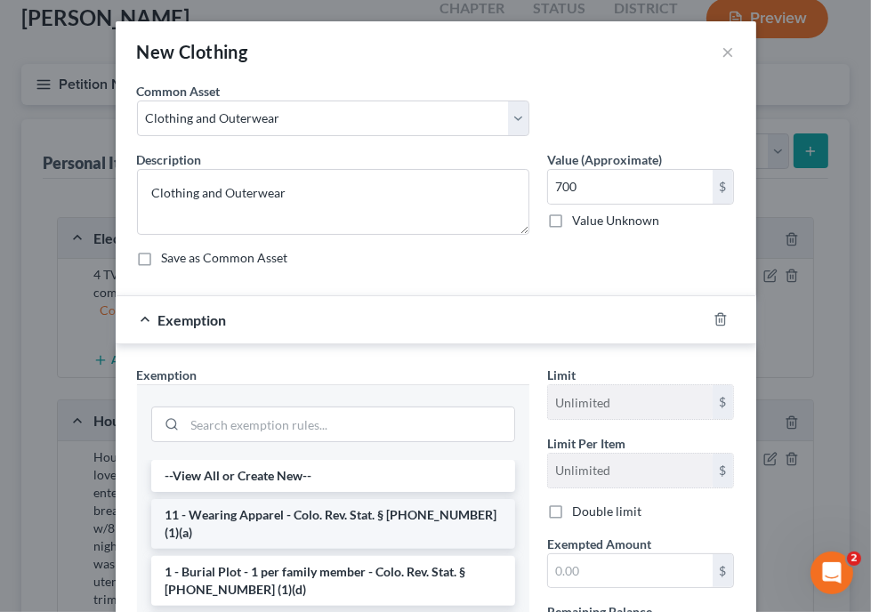
click at [349, 520] on li "11 - Wearing Apparel - Colo. Rev. Stat. § 13-54-102 (1)(a)" at bounding box center [333, 524] width 364 height 50
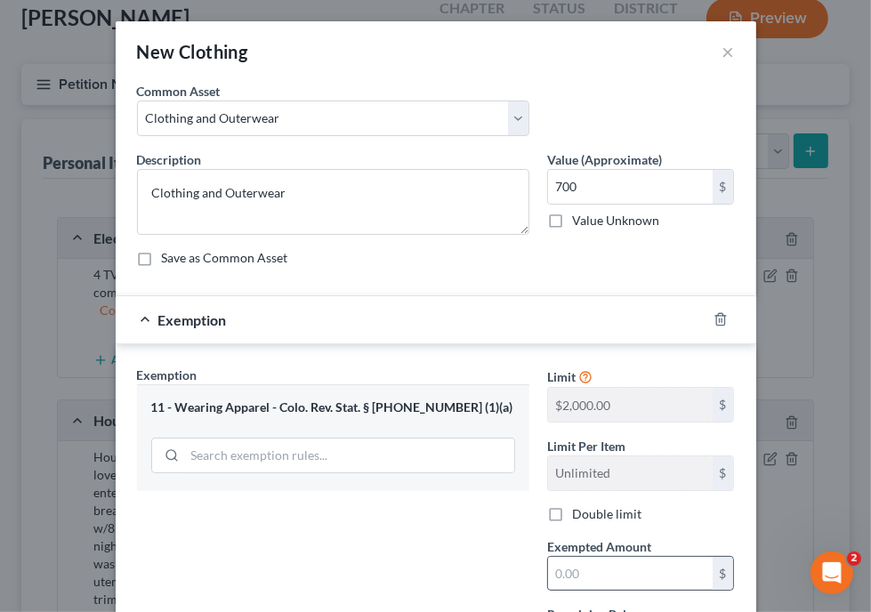
click at [639, 582] on input "text" at bounding box center [630, 574] width 165 height 34
type input "1,000"
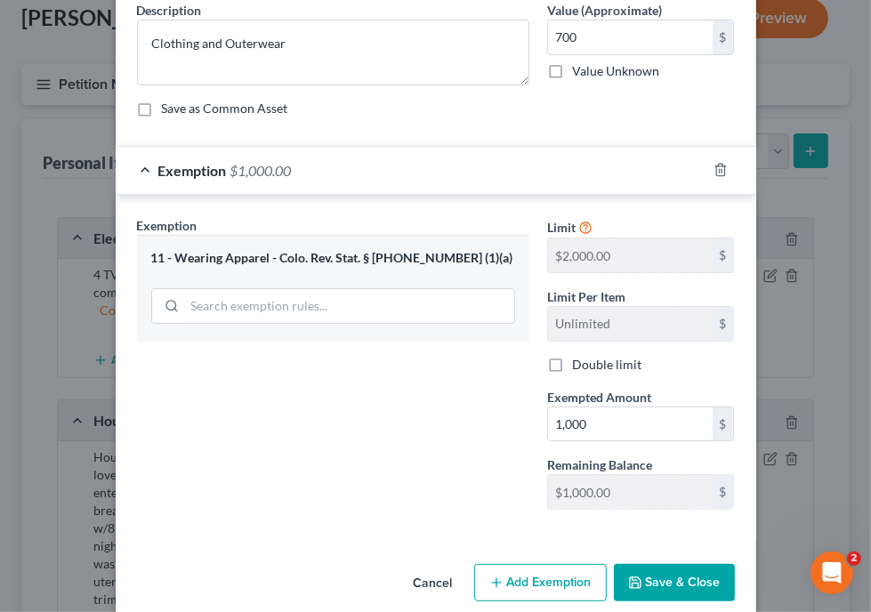
scroll to position [156, 0]
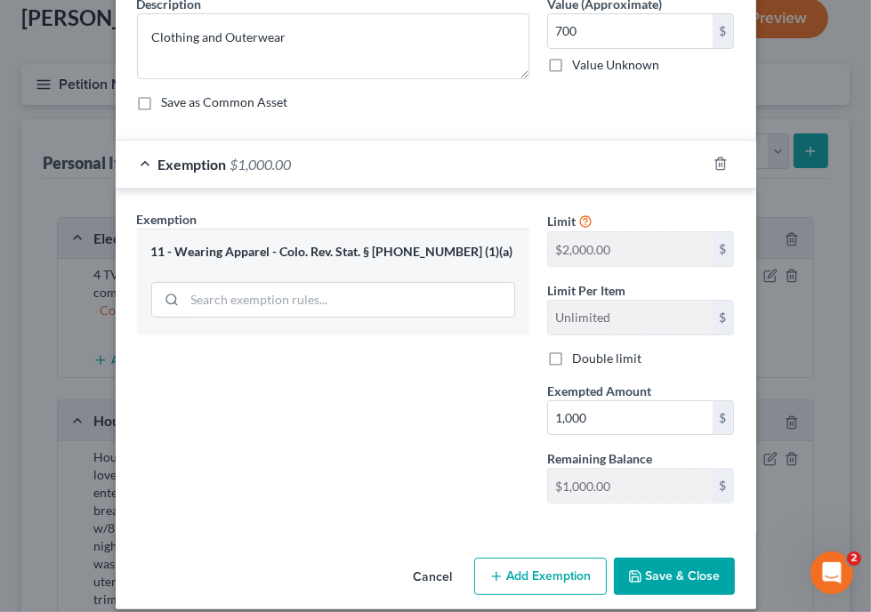
click at [679, 585] on button "Save & Close" at bounding box center [674, 576] width 121 height 37
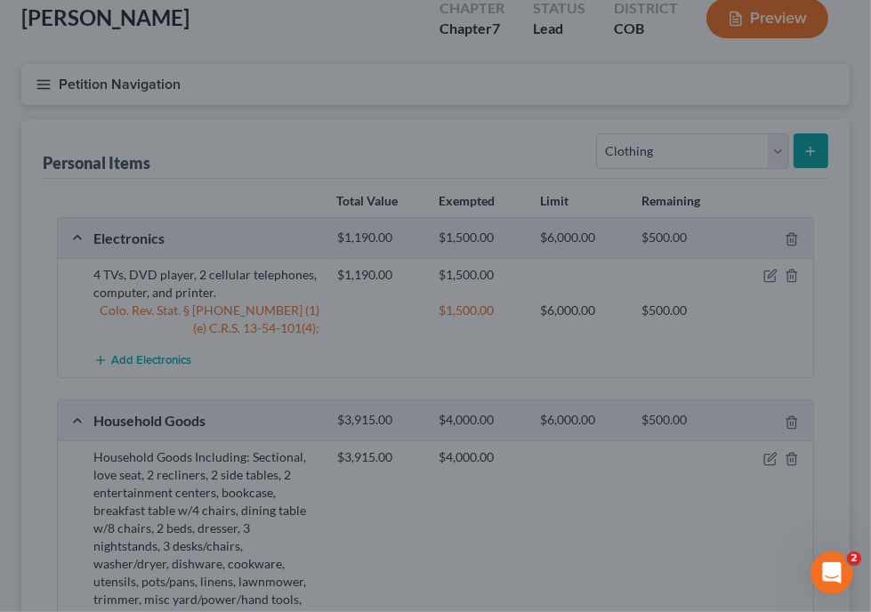
click at [679, 561] on div "Cancel Add Exemption Save & Close" at bounding box center [435, 535] width 557 height 51
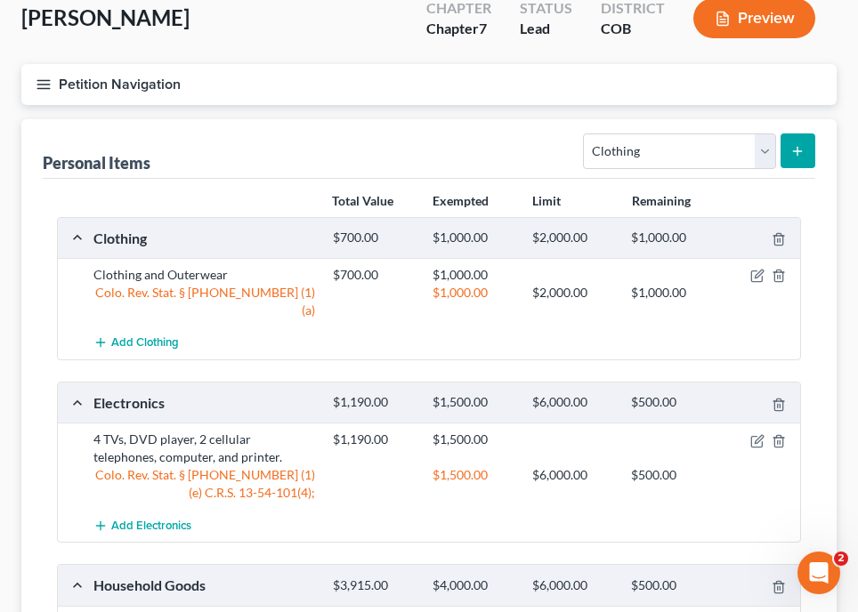
click at [699, 127] on div "Select Item Type Clothing Collectibles Of Value Electronics Firearms Household …" at bounding box center [695, 149] width 239 height 47
click at [698, 135] on select "Select Item Type Clothing Collectibles Of Value Electronics Firearms Household …" at bounding box center [679, 151] width 192 height 36
select select "jewelry"
click at [585, 133] on select "Select Item Type Clothing Collectibles Of Value Electronics Firearms Household …" at bounding box center [679, 151] width 192 height 36
click at [790, 135] on button "submit" at bounding box center [797, 150] width 35 height 35
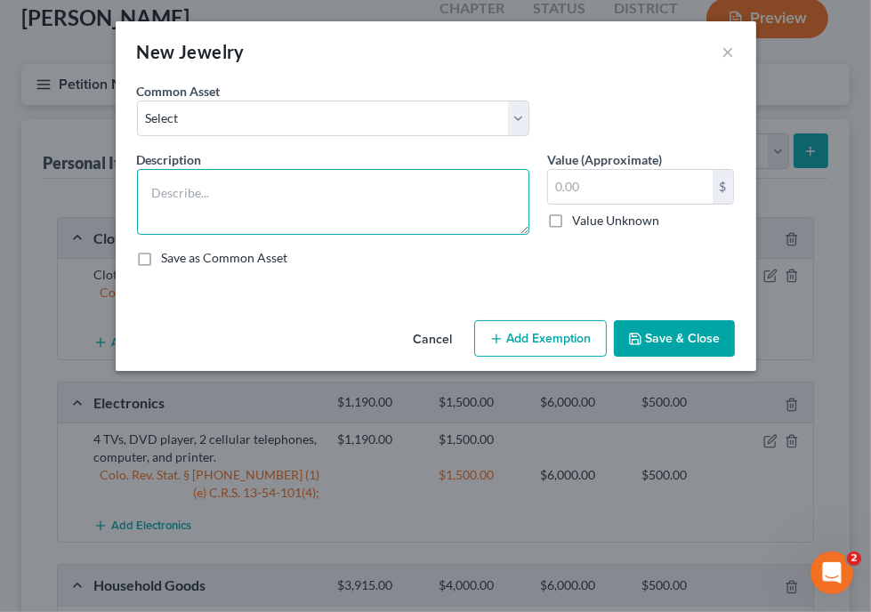
click at [359, 198] on textarea at bounding box center [333, 202] width 392 height 66
type textarea "Necklace"
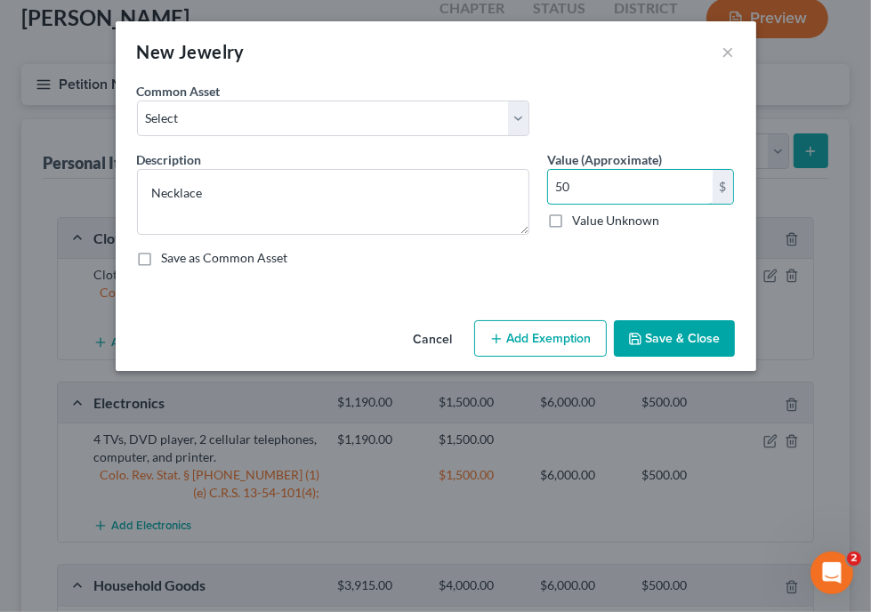
type input "50"
click at [547, 343] on button "Add Exemption" at bounding box center [540, 338] width 133 height 37
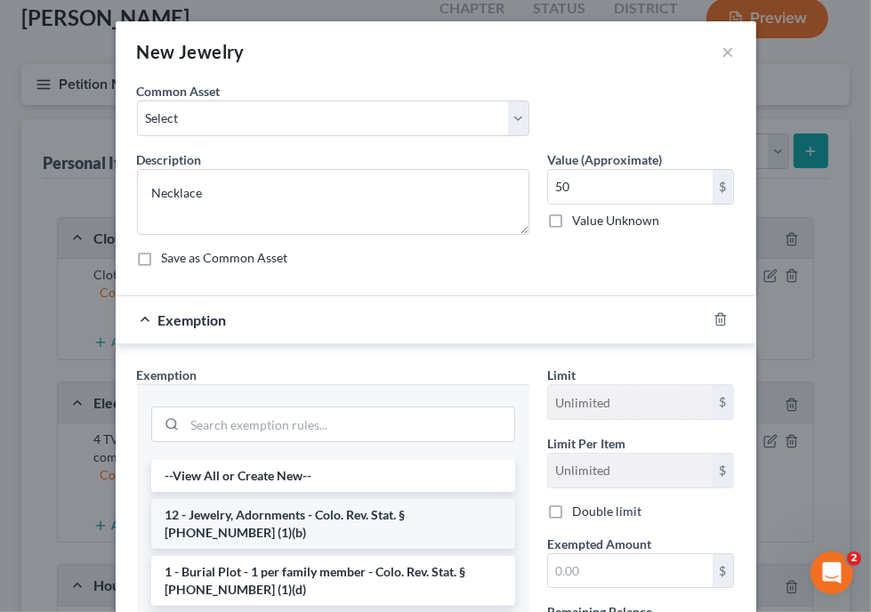
click at [382, 523] on li "12 - Jewelry, Adornments - Colo. Rev. Stat. § 13-54-102 (1)(b)" at bounding box center [333, 524] width 364 height 50
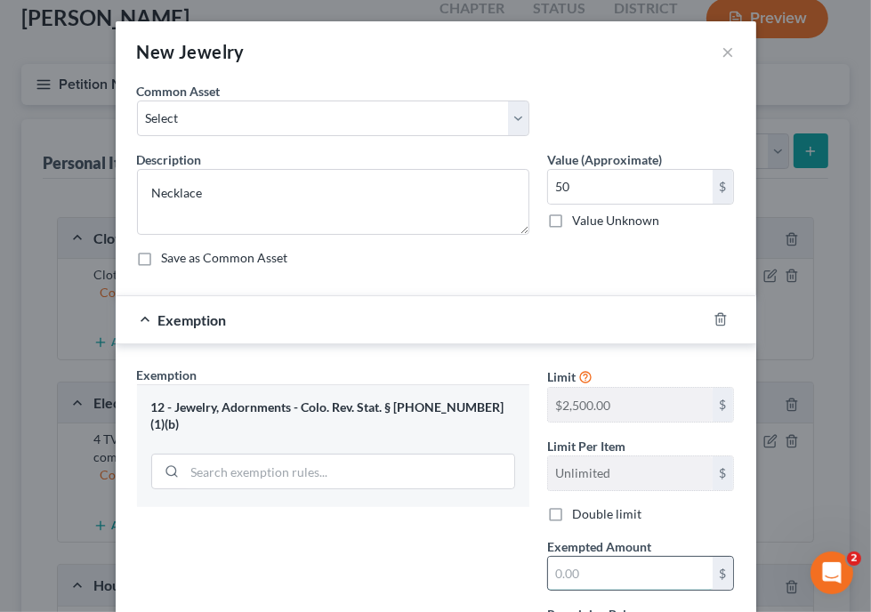
click at [590, 571] on input "text" at bounding box center [630, 574] width 165 height 34
type input "1,000"
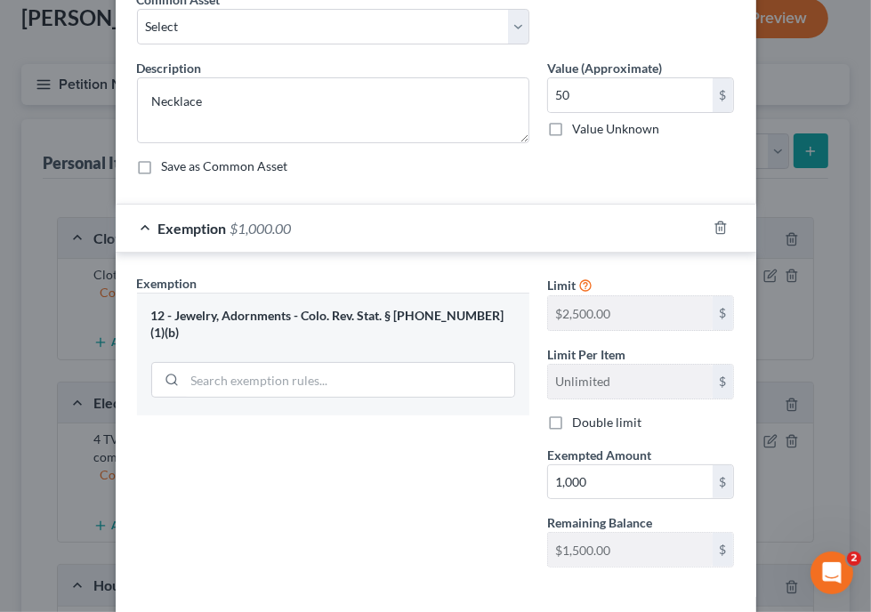
scroll to position [172, 0]
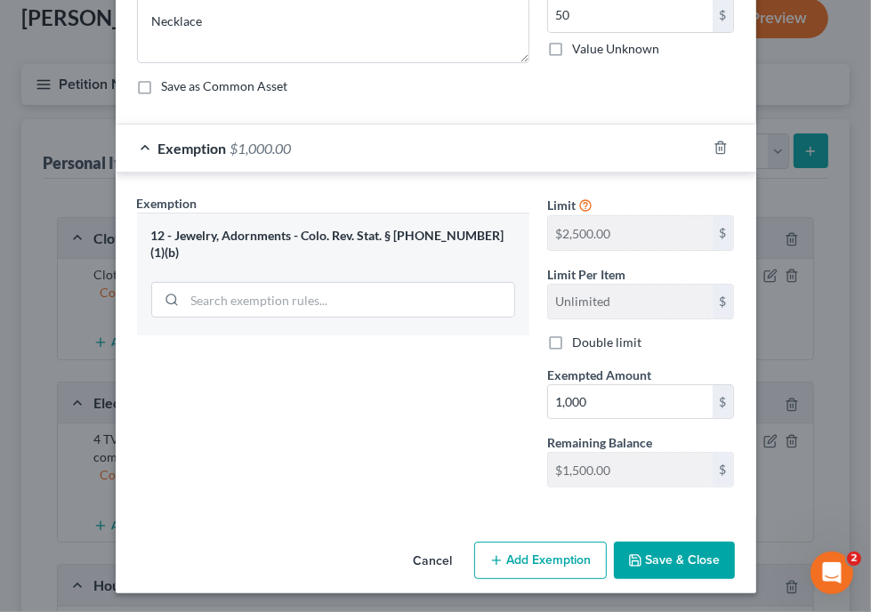
click at [686, 558] on button "Save & Close" at bounding box center [674, 560] width 121 height 37
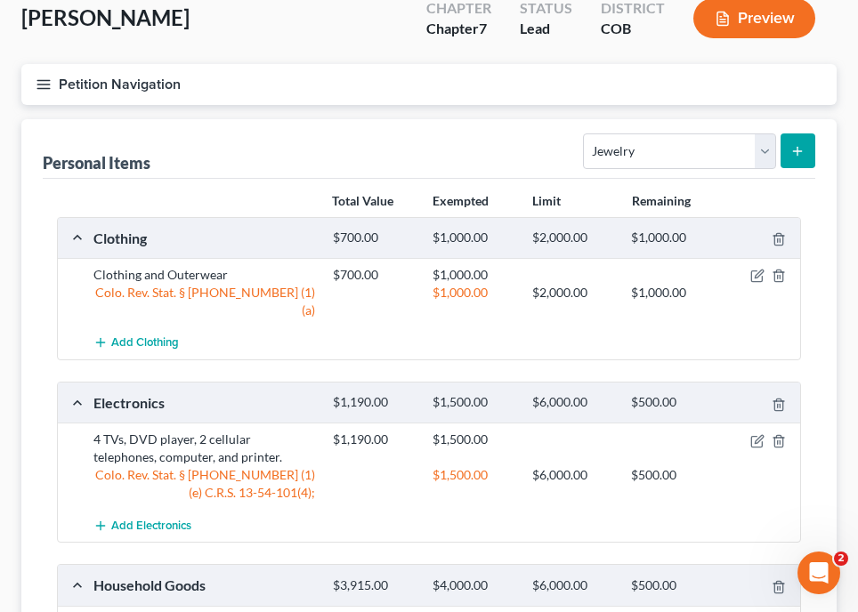
click at [370, 165] on div "Personal Items Select Item Type Clothing Collectibles Of Value Electronics Fire…" at bounding box center [429, 149] width 772 height 60
click at [681, 162] on select "Select Item Type Clothing Collectibles Of Value Electronics Firearms Household …" at bounding box center [679, 151] width 192 height 36
click at [585, 133] on select "Select Item Type Clothing Collectibles Of Value Electronics Firearms Household …" at bounding box center [679, 151] width 192 height 36
click at [685, 148] on select "Select Item Type Clothing Collectibles Of Value Electronics Firearms Household …" at bounding box center [679, 151] width 192 height 36
select select "firearms"
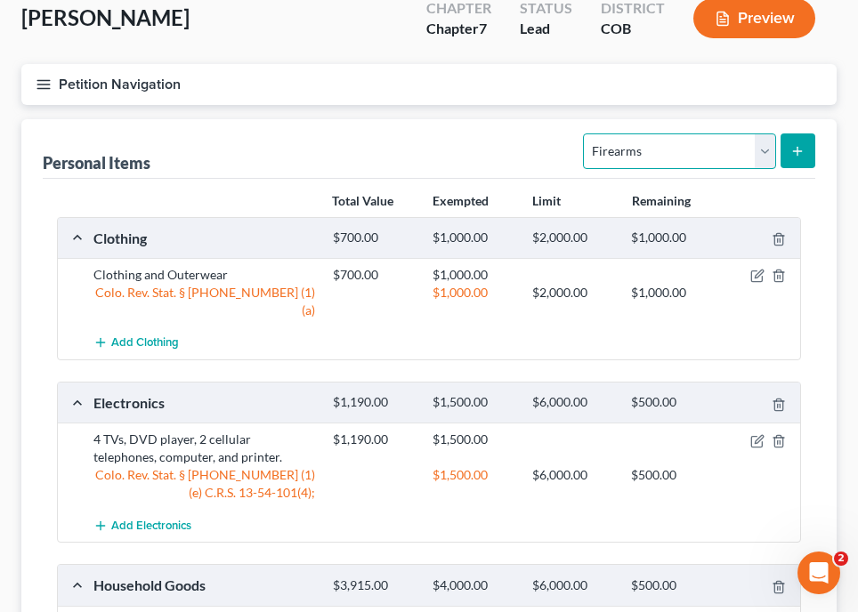
click at [585, 133] on select "Select Item Type Clothing Collectibles Of Value Electronics Firearms Household …" at bounding box center [679, 151] width 192 height 36
click at [798, 152] on icon "submit" at bounding box center [797, 151] width 14 height 14
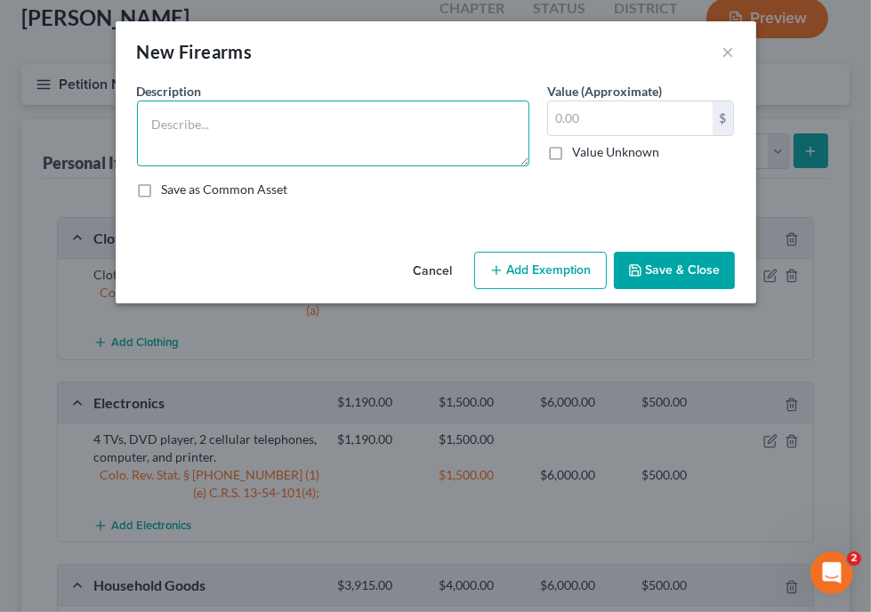
click at [372, 130] on textarea at bounding box center [333, 134] width 392 height 66
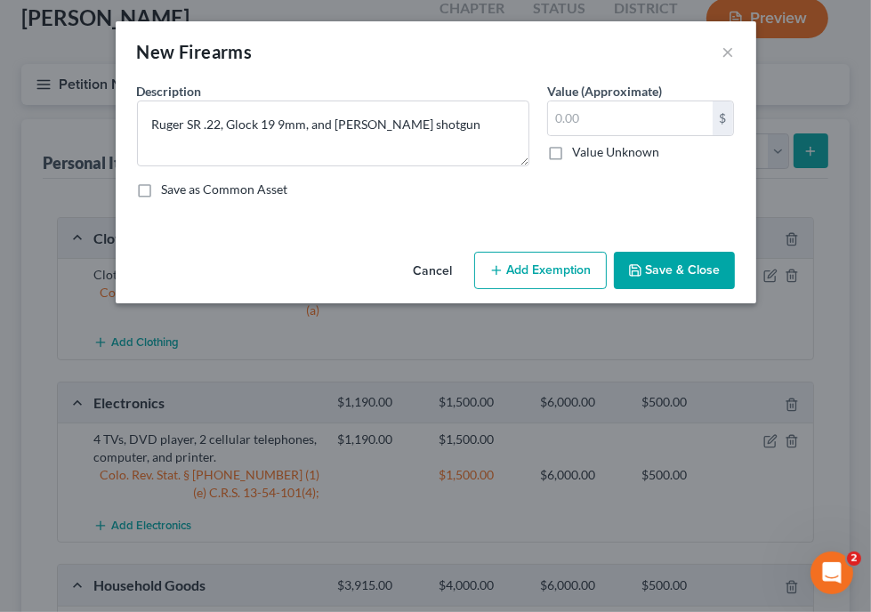
click at [379, 53] on div "New Firearms ×" at bounding box center [436, 51] width 641 height 61
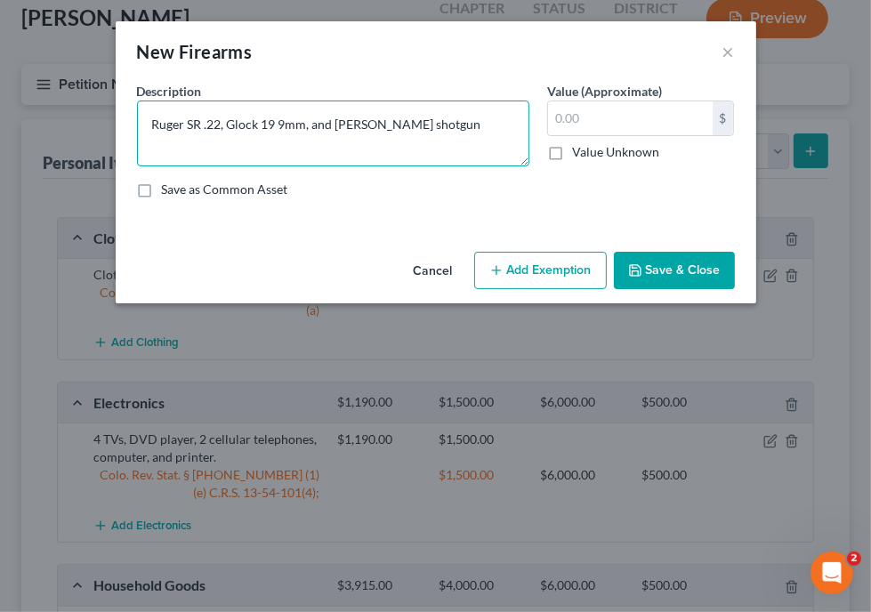
click at [343, 123] on textarea "Ruger SR .22, Glock 19 9mm, and Geneli shotgun" at bounding box center [333, 134] width 392 height 66
click at [362, 127] on textarea "Ruger SR .22, Glock 19 9mm, and Beneli shotgun" at bounding box center [333, 134] width 392 height 66
type textarea "Ruger SR .22, Glock 19 9mm, and Benelli shotgun"
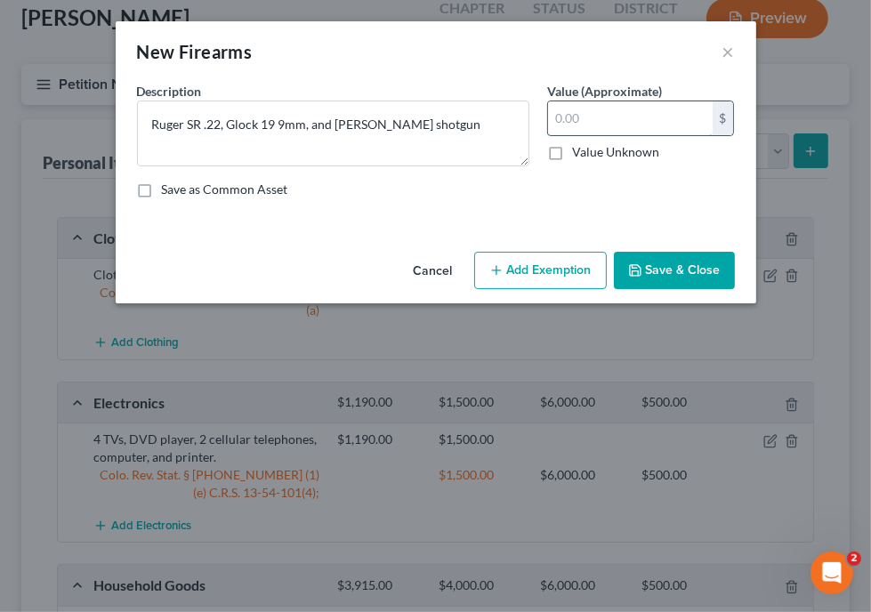
click at [666, 113] on input "text" at bounding box center [630, 118] width 165 height 34
type input "700"
click at [551, 265] on button "Add Exemption" at bounding box center [540, 270] width 133 height 37
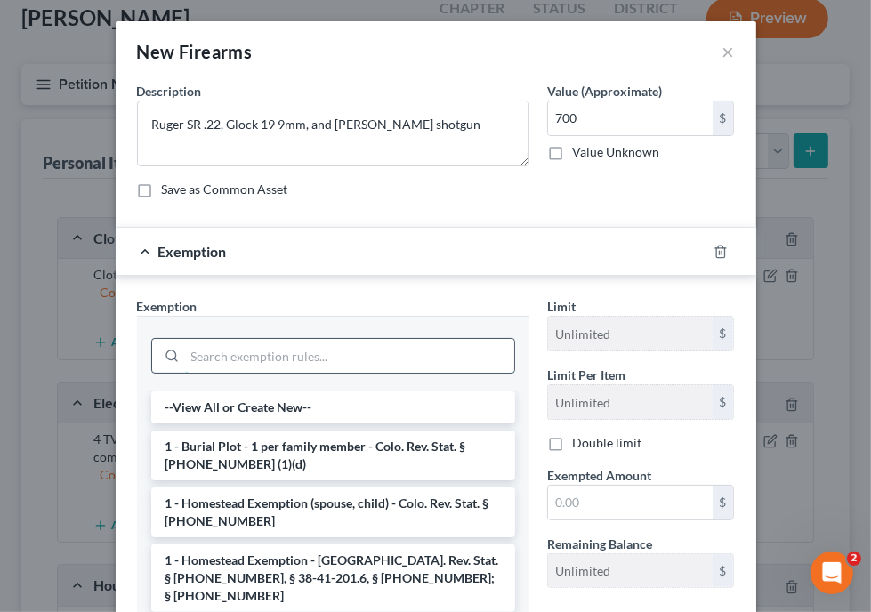
click at [295, 347] on input "search" at bounding box center [349, 356] width 329 height 34
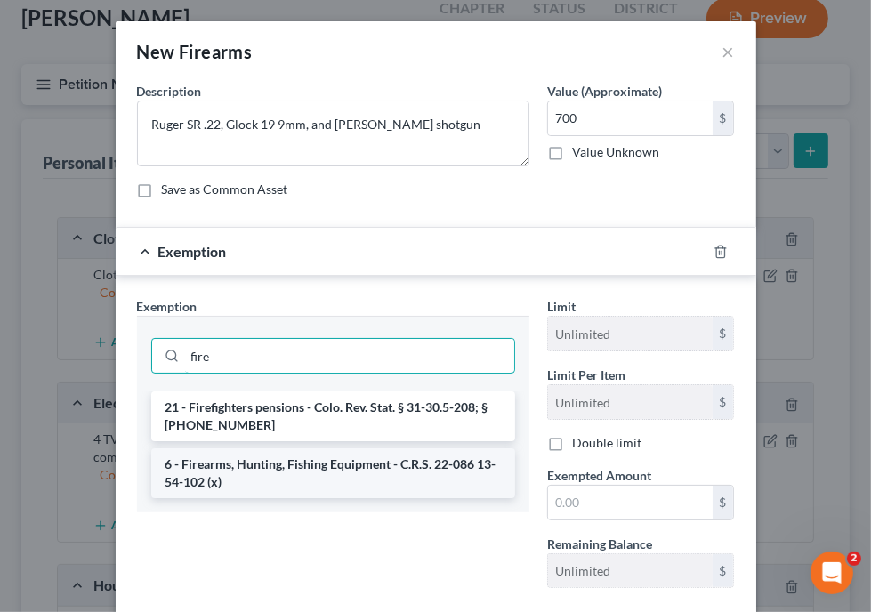
type input "fire"
click at [317, 458] on li "6 - Firearms, Hunting, Fishing Equipment - C.R.S. 22-086 13-54-102 (x)" at bounding box center [333, 473] width 364 height 50
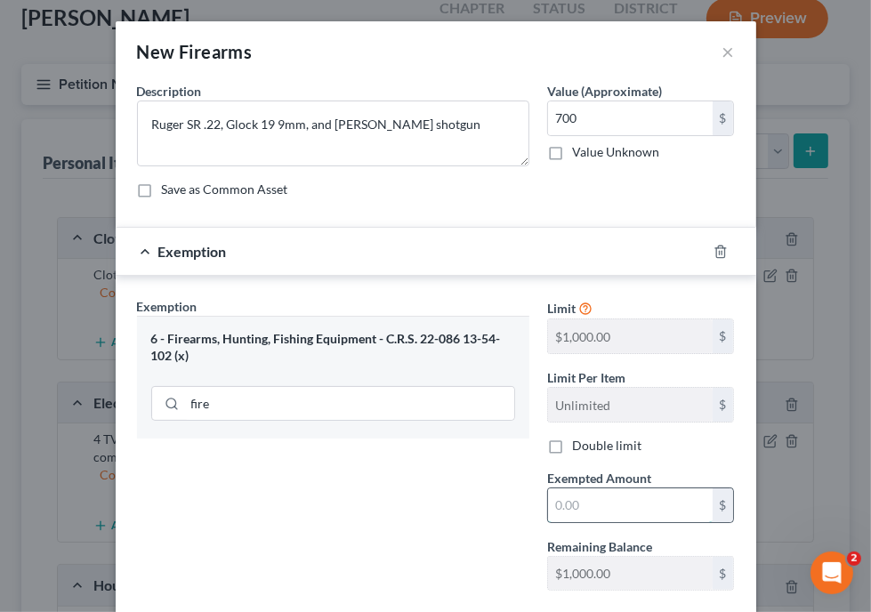
click at [569, 504] on input "text" at bounding box center [630, 505] width 165 height 34
type input "1,000"
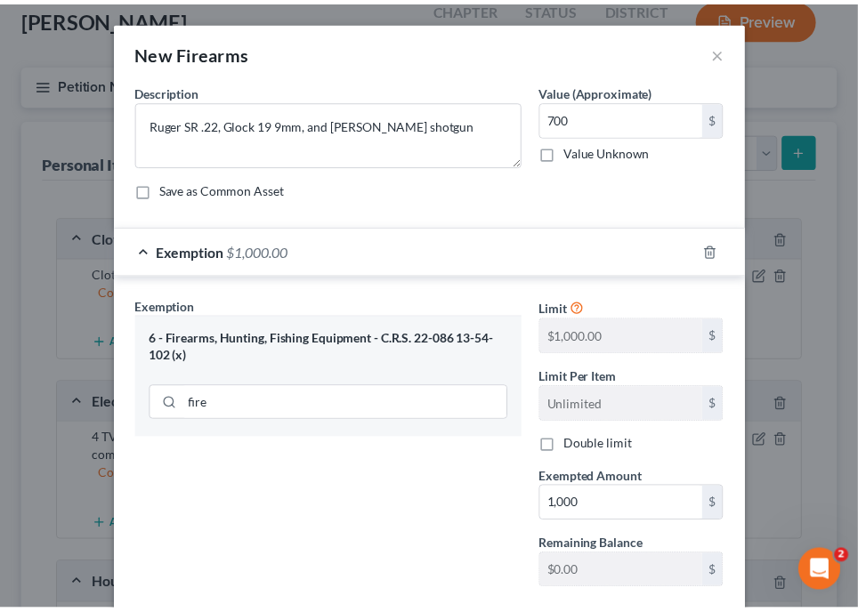
scroll to position [103, 0]
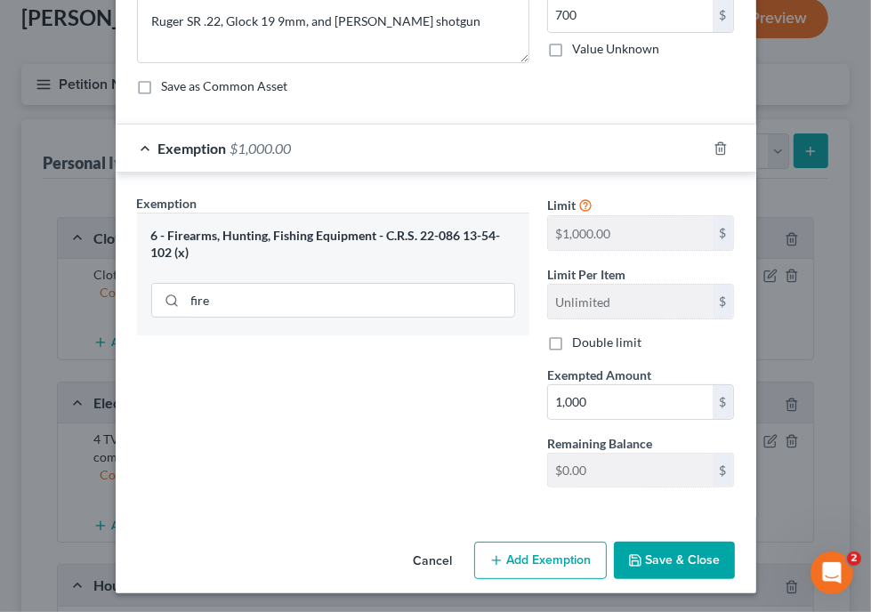
click at [687, 557] on button "Save & Close" at bounding box center [674, 560] width 121 height 37
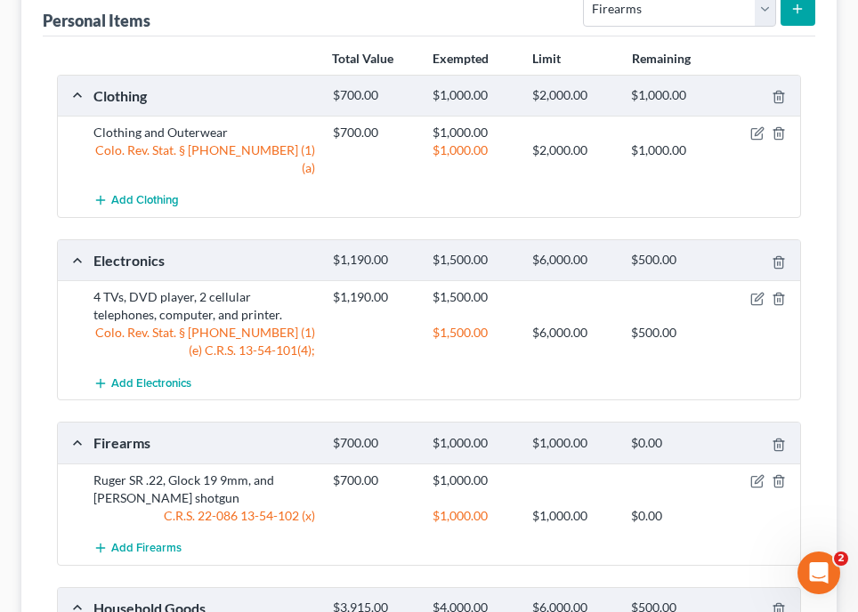
scroll to position [247, 0]
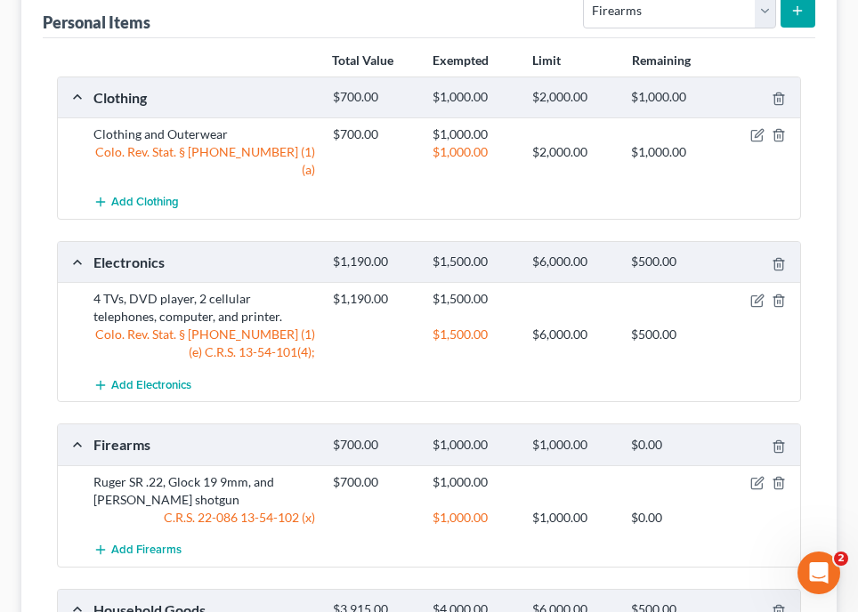
click at [242, 295] on div "4 TVs, DVD player, 2 cellular telephones, computer, and printer." at bounding box center [204, 308] width 239 height 36
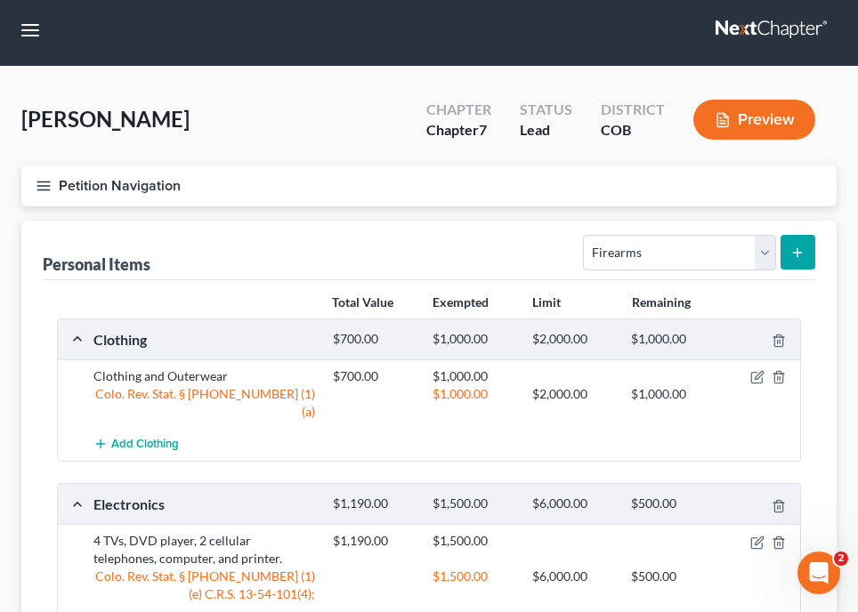
scroll to position [0, 0]
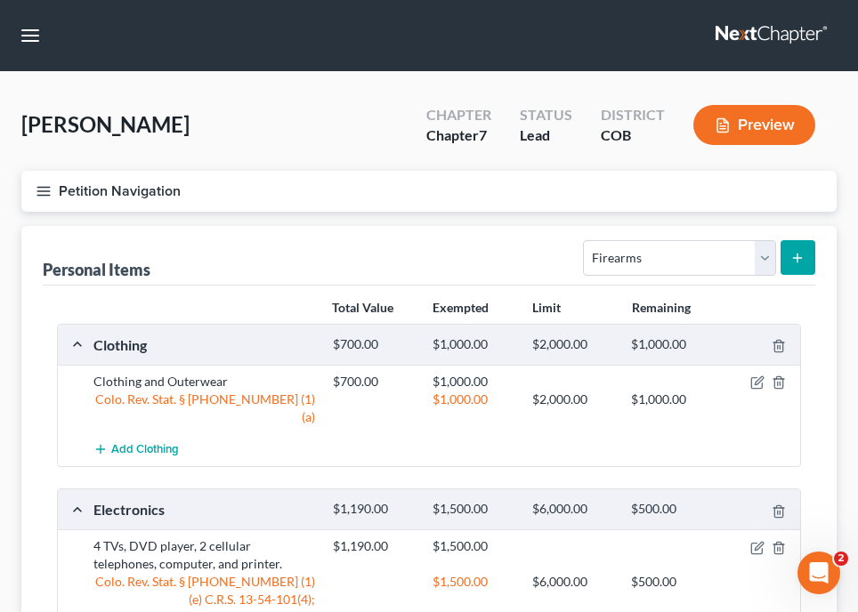
click at [43, 195] on line "button" at bounding box center [43, 195] width 12 height 0
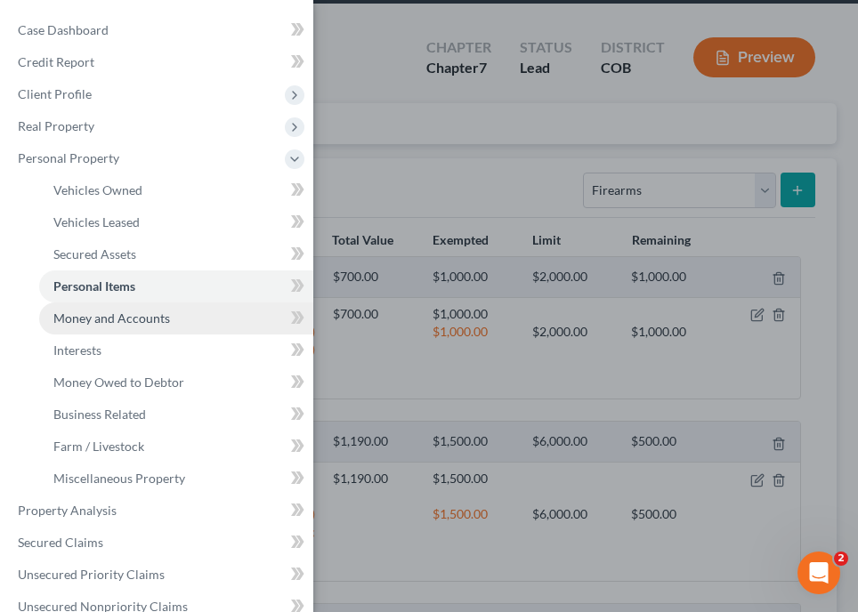
scroll to position [71, 0]
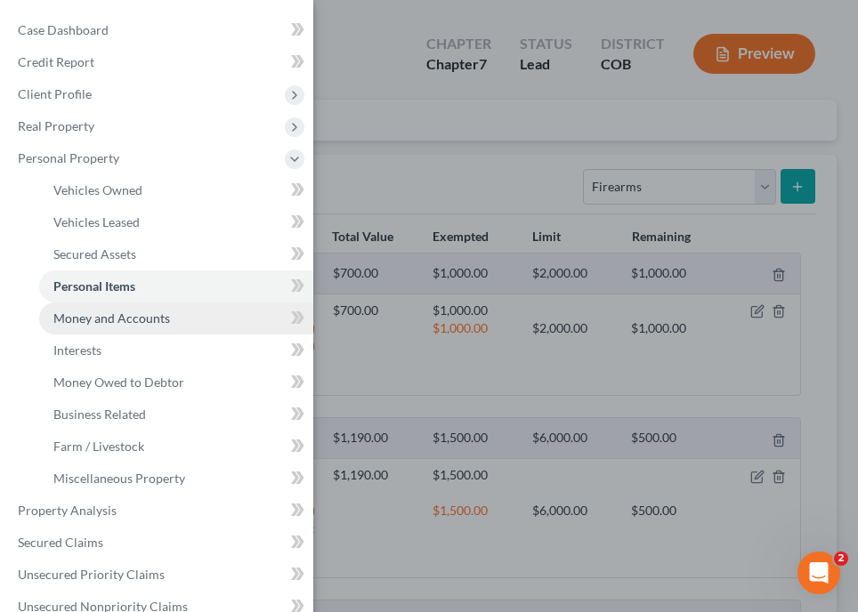
click at [83, 324] on span "Money and Accounts" at bounding box center [111, 318] width 117 height 15
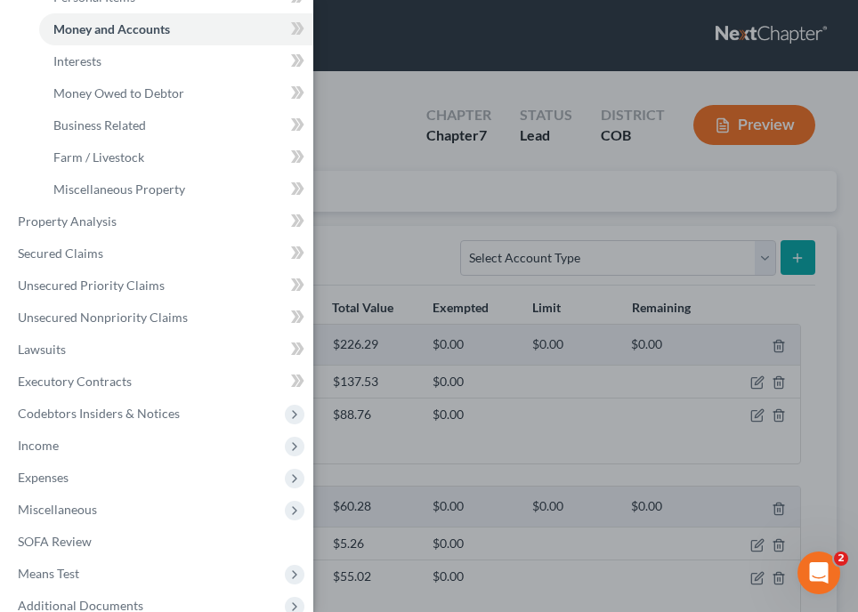
scroll to position [291, 0]
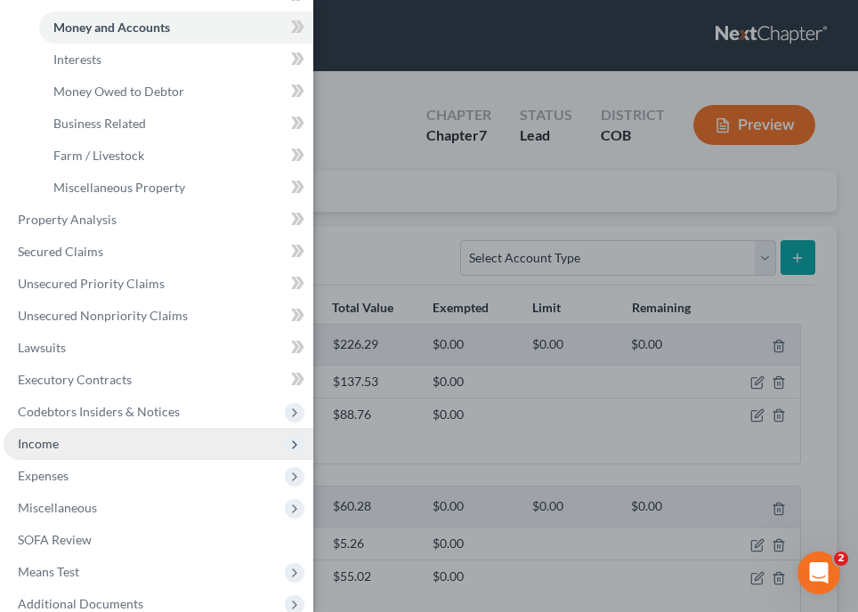
click at [61, 440] on span "Income" at bounding box center [159, 444] width 310 height 32
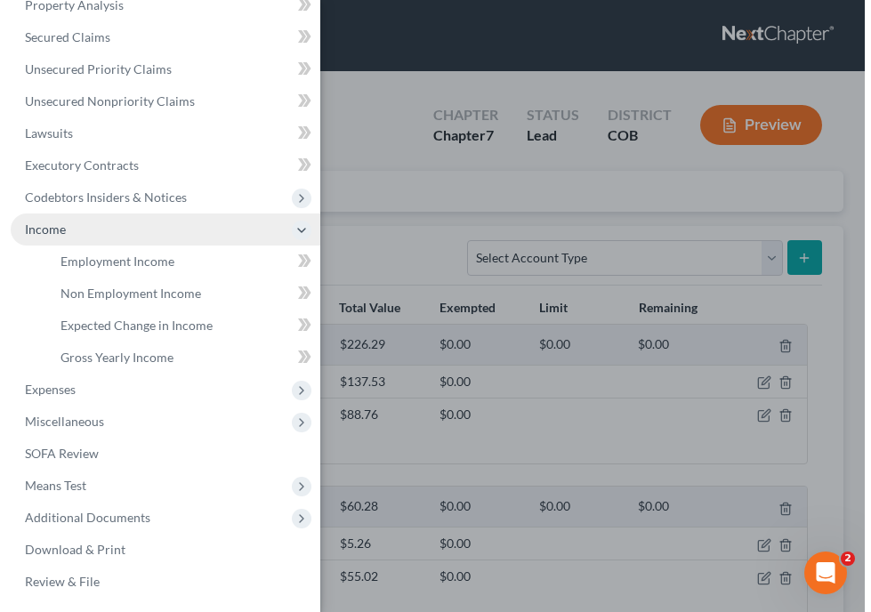
scroll to position [185, 0]
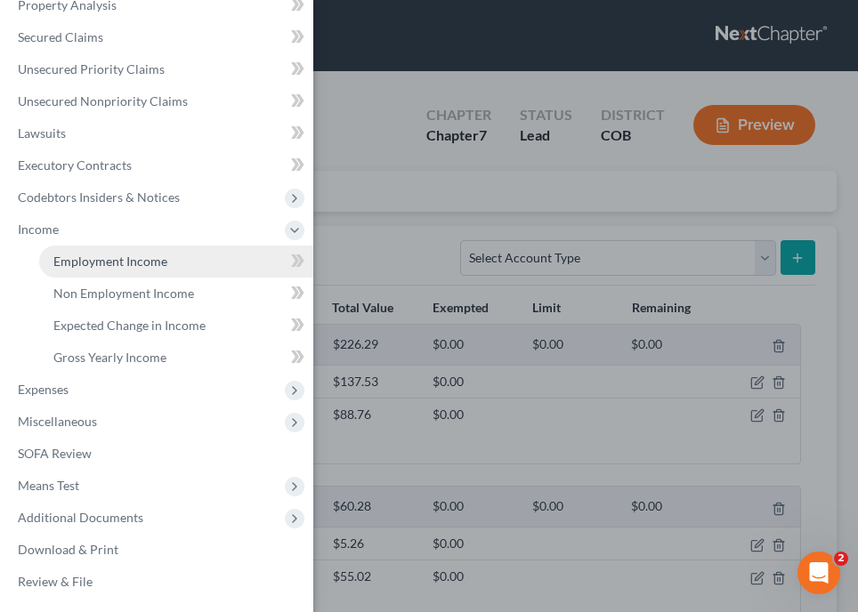
click at [135, 255] on span "Employment Income" at bounding box center [110, 261] width 114 height 15
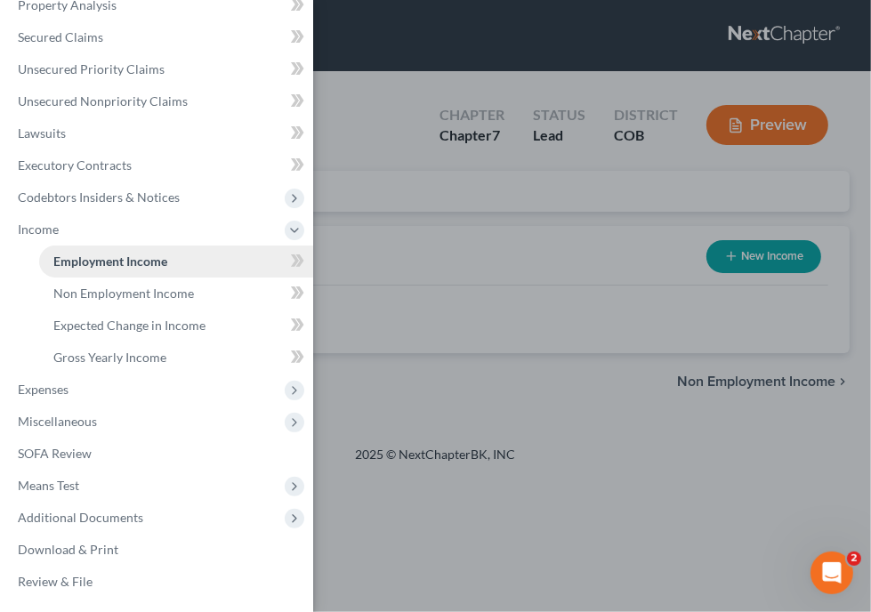
click at [135, 255] on span "Employment Income" at bounding box center [110, 261] width 114 height 15
click at [140, 262] on span "Employment Income" at bounding box center [110, 261] width 114 height 15
click at [291, 254] on icon at bounding box center [297, 261] width 13 height 22
click at [747, 265] on div "Case Dashboard Payments Invoices Payments Payments Credit Report Client Profile" at bounding box center [435, 306] width 871 height 612
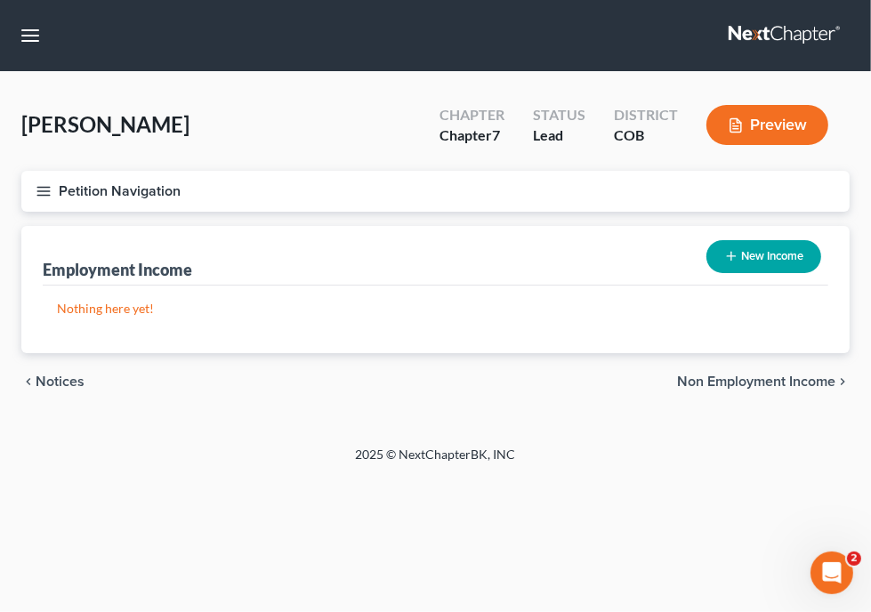
click at [760, 255] on button "New Income" at bounding box center [763, 256] width 115 height 33
select select "0"
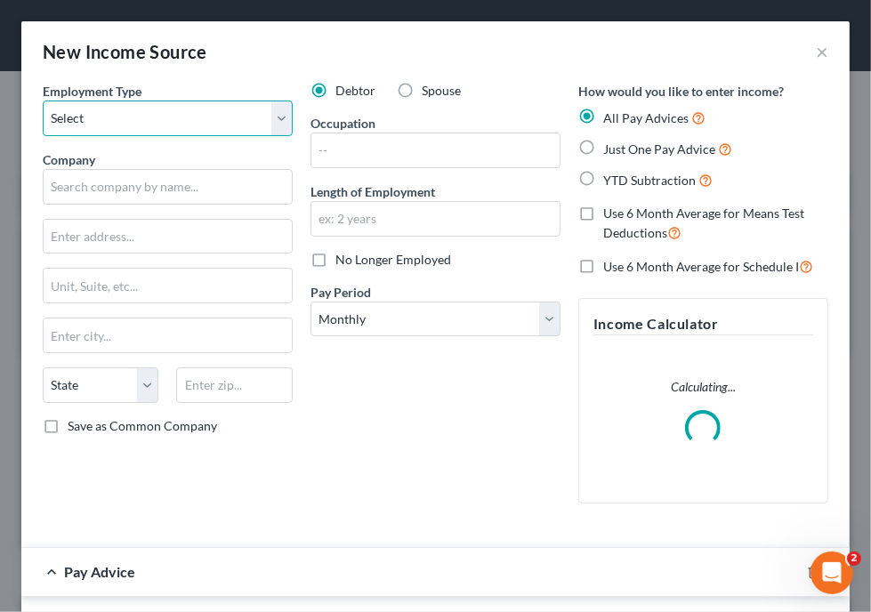
click at [278, 113] on select "Select Full or Part Time Employment Self Employment" at bounding box center [168, 119] width 250 height 36
select select "0"
click at [43, 101] on select "Select Full or Part Time Employment Self Employment" at bounding box center [168, 119] width 250 height 36
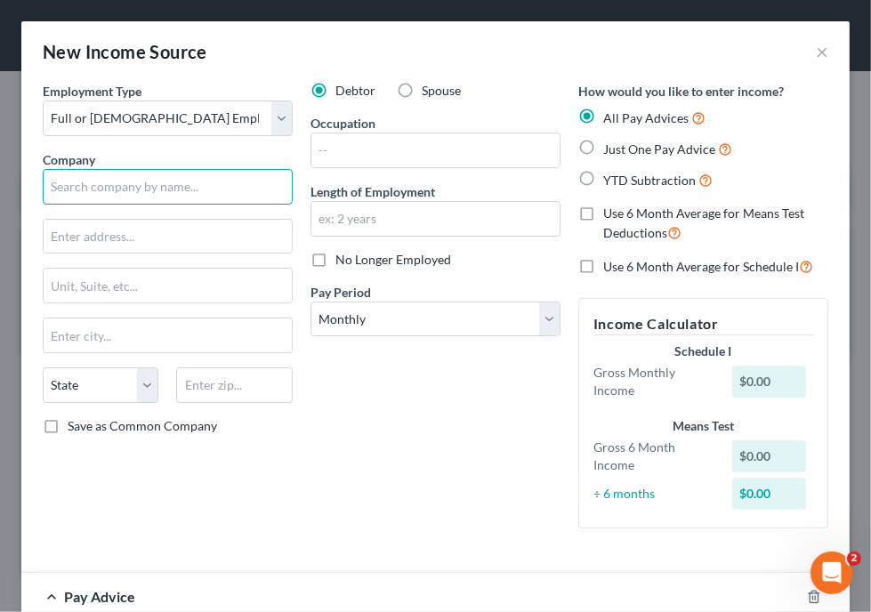
click at [182, 187] on input "text" at bounding box center [168, 187] width 250 height 36
click at [412, 408] on div "Debtor Spouse Occupation Length of Employment No Longer Employed Pay Period * S…" at bounding box center [436, 312] width 268 height 461
click at [179, 192] on input "text" at bounding box center [168, 187] width 250 height 36
type input "HR Service Group"
click at [438, 416] on div "Debtor Spouse Occupation Length of Employment No Longer Employed Pay Period * S…" at bounding box center [436, 312] width 268 height 461
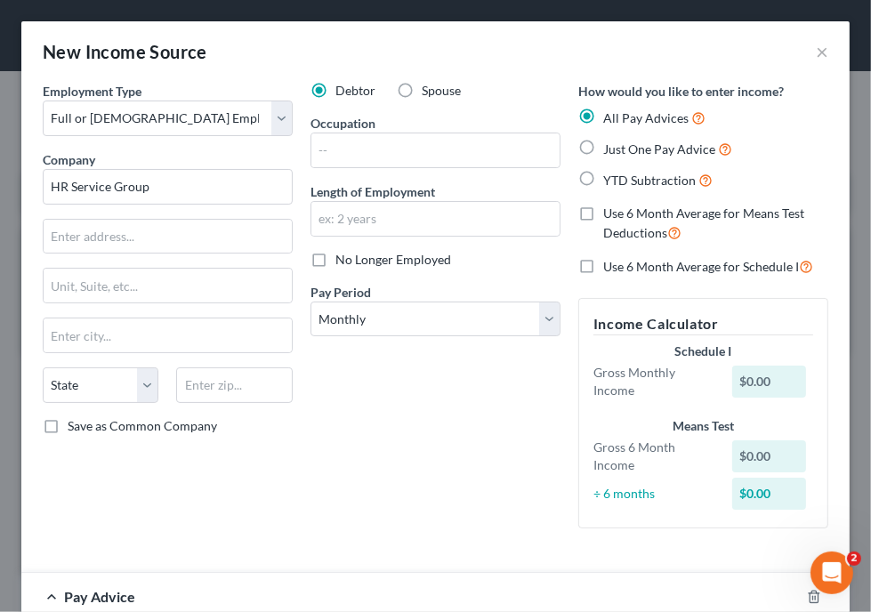
click at [422, 423] on div "Debtor Spouse Occupation Length of Employment No Longer Employed Pay Period * S…" at bounding box center [436, 312] width 268 height 461
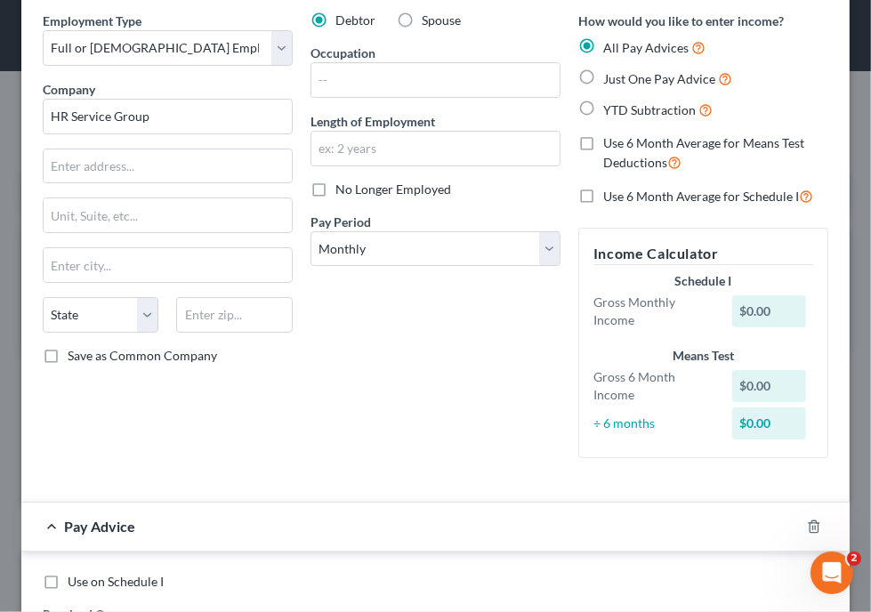
scroll to position [36, 0]
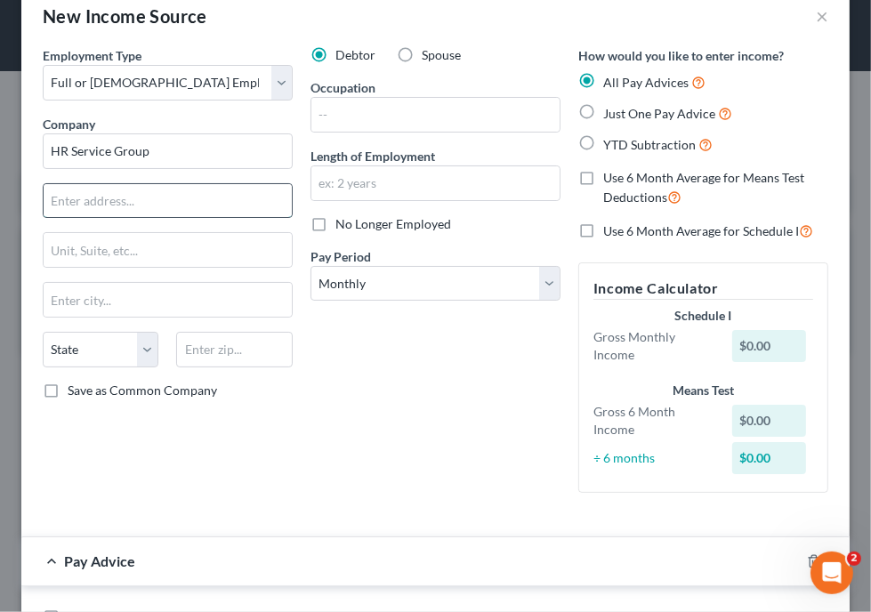
click at [206, 203] on input "text" at bounding box center [168, 201] width 248 height 34
type input "3500 Brighton Blvd"
type input "80216"
type input "Denver"
select select "5"
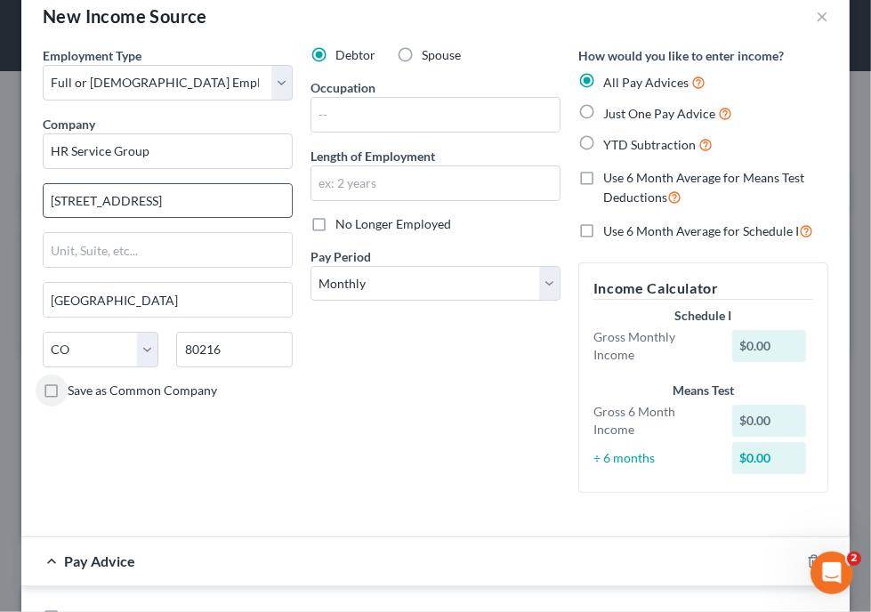
click at [75, 382] on input "Save as Common Company" at bounding box center [81, 388] width 12 height 12
checkbox input "true"
click at [432, 393] on div "Debtor Spouse Occupation Length of Employment No Longer Employed Pay Period * S…" at bounding box center [436, 276] width 268 height 461
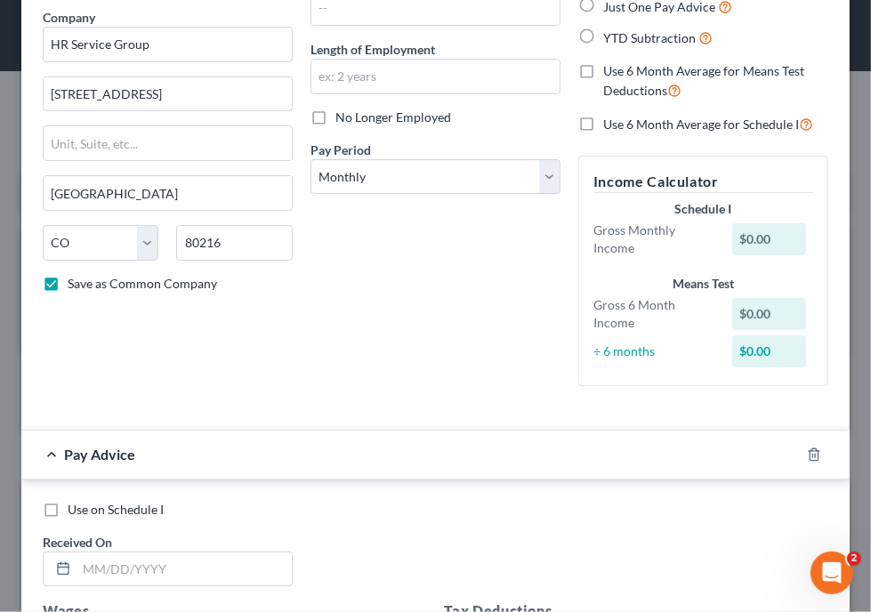
scroll to position [178, 0]
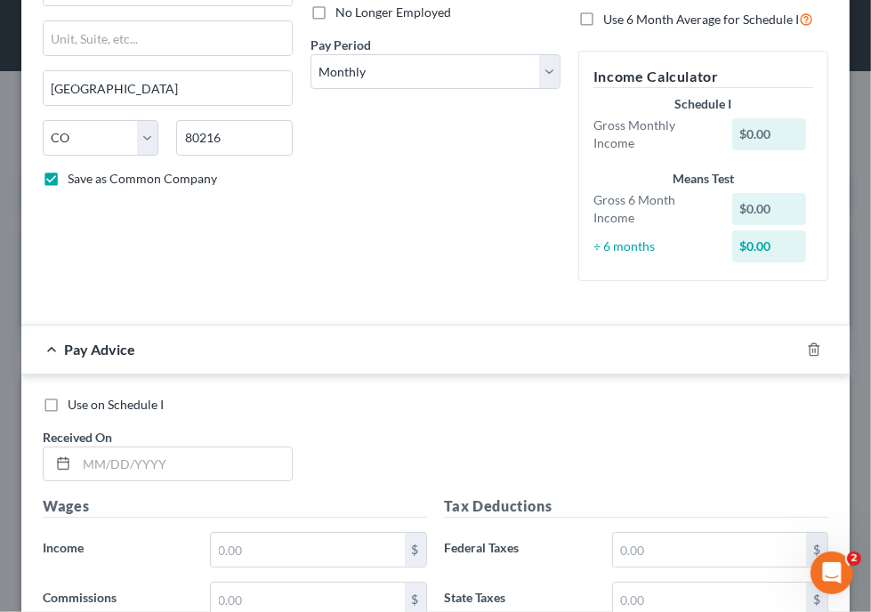
scroll to position [249, 0]
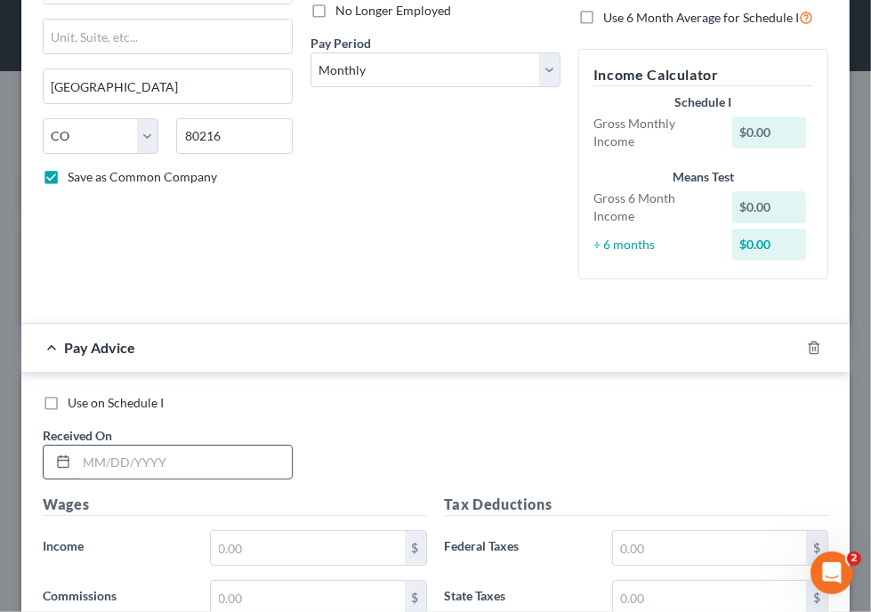
click at [235, 469] on input "text" at bounding box center [184, 463] width 215 height 34
type input "04/25/2025"
click at [487, 432] on div "Use on Schedule I Received On * 04/25/2025" at bounding box center [435, 444] width 803 height 101
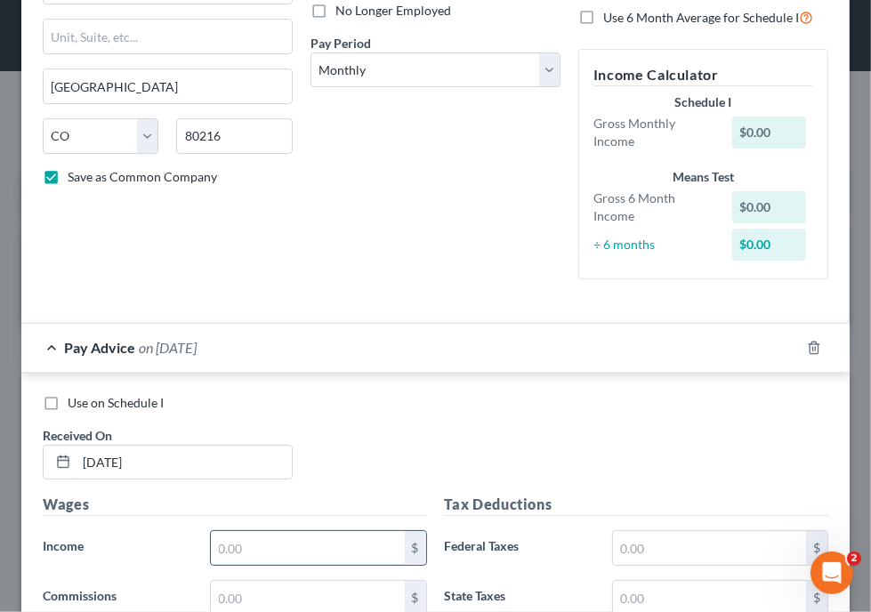
click at [287, 559] on input "text" at bounding box center [307, 548] width 193 height 34
type input "3,101.92"
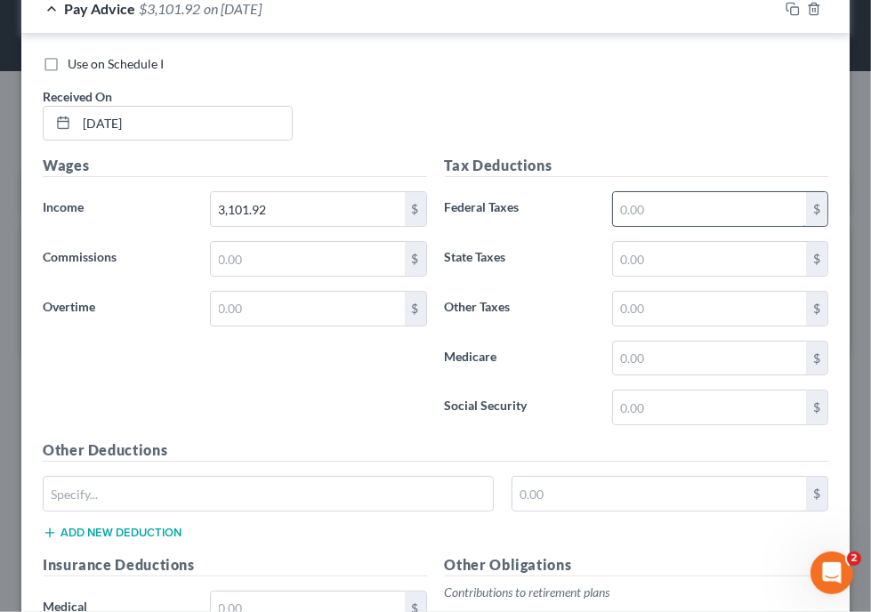
click at [650, 193] on input "text" at bounding box center [709, 209] width 193 height 34
click at [663, 200] on input "text" at bounding box center [709, 209] width 193 height 34
type input "272"
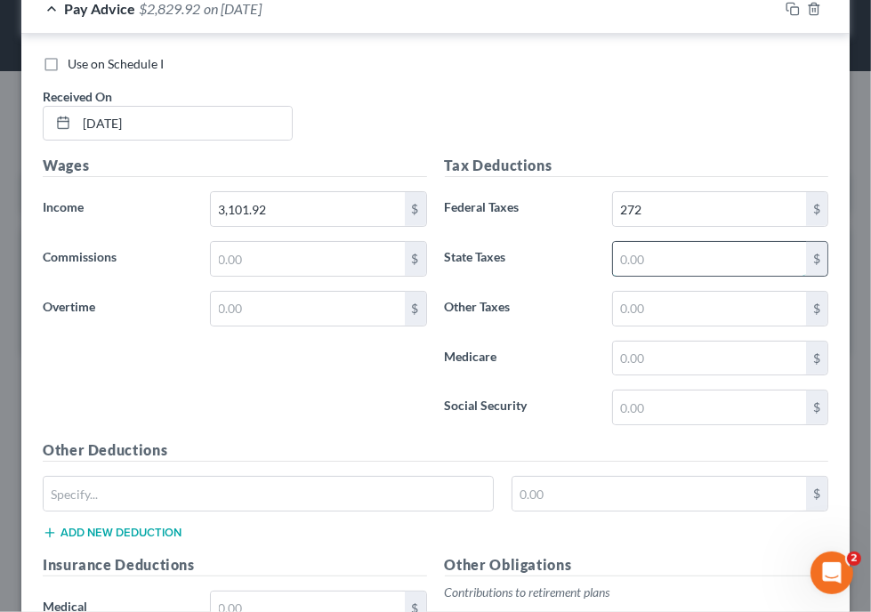
click at [691, 255] on input "text" at bounding box center [709, 259] width 193 height 34
type input "110"
click at [676, 306] on input "text" at bounding box center [709, 309] width 193 height 34
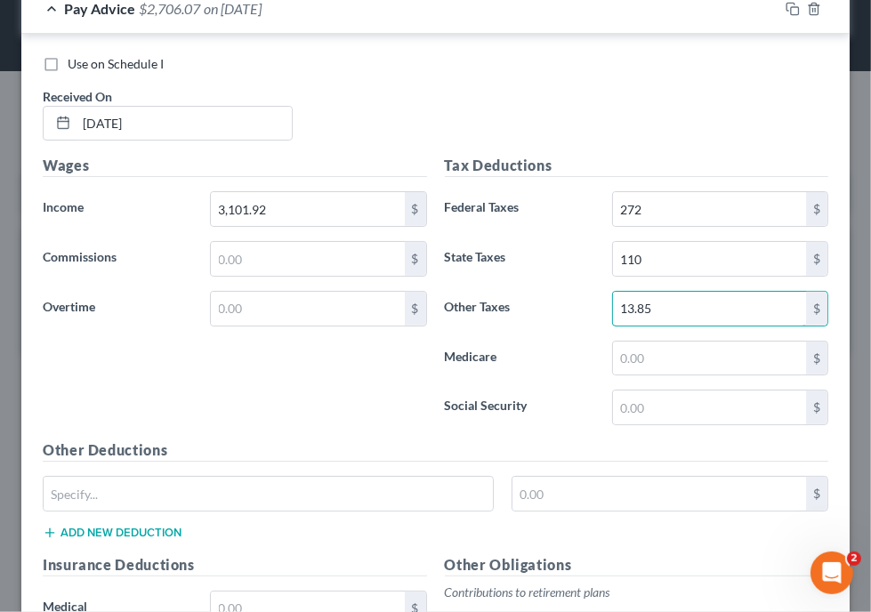
type input "13.85"
click at [650, 342] on input "text" at bounding box center [709, 359] width 193 height 34
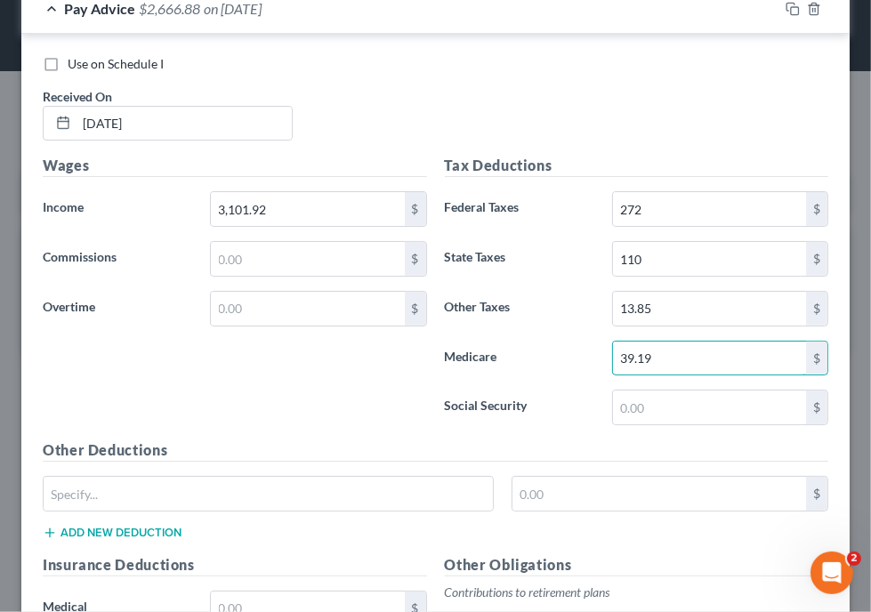
type input "39.19"
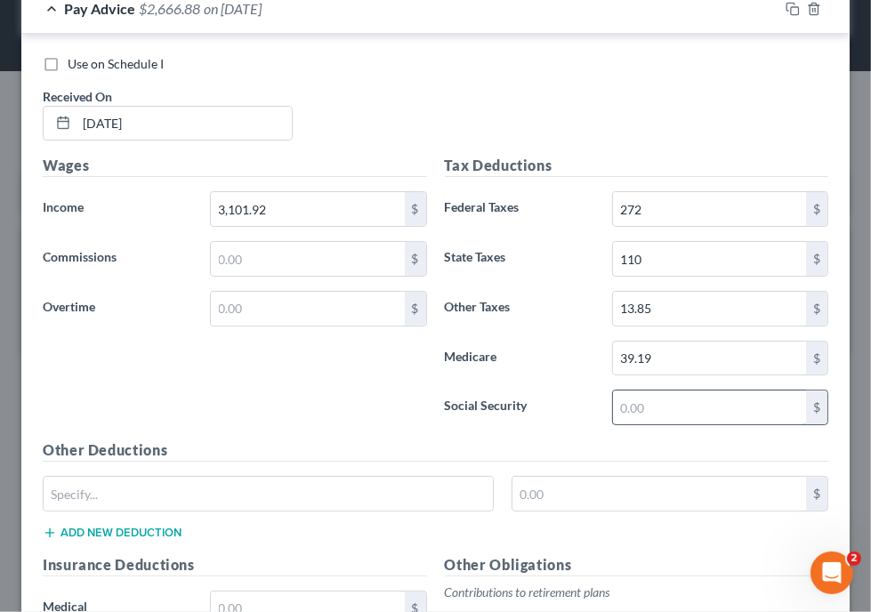
click at [644, 405] on input "text" at bounding box center [709, 408] width 193 height 34
type input "157.55"
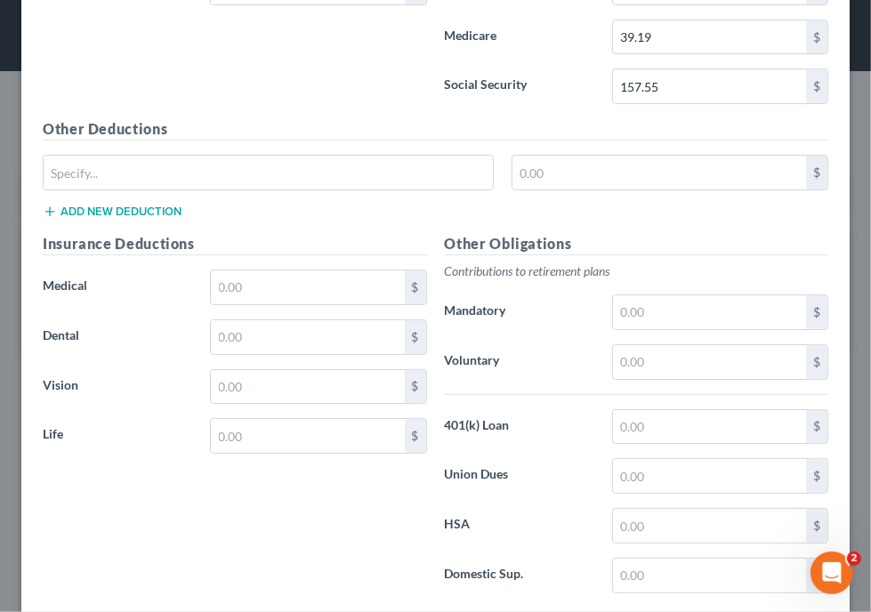
scroll to position [922, 0]
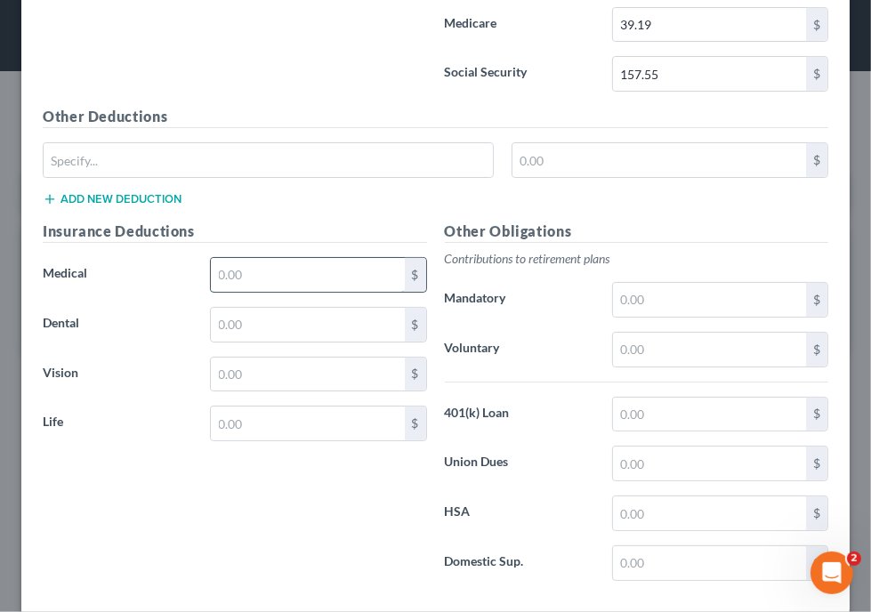
click at [352, 267] on input "text" at bounding box center [307, 275] width 193 height 34
type input "329.62"
click at [377, 325] on input "text" at bounding box center [307, 325] width 193 height 34
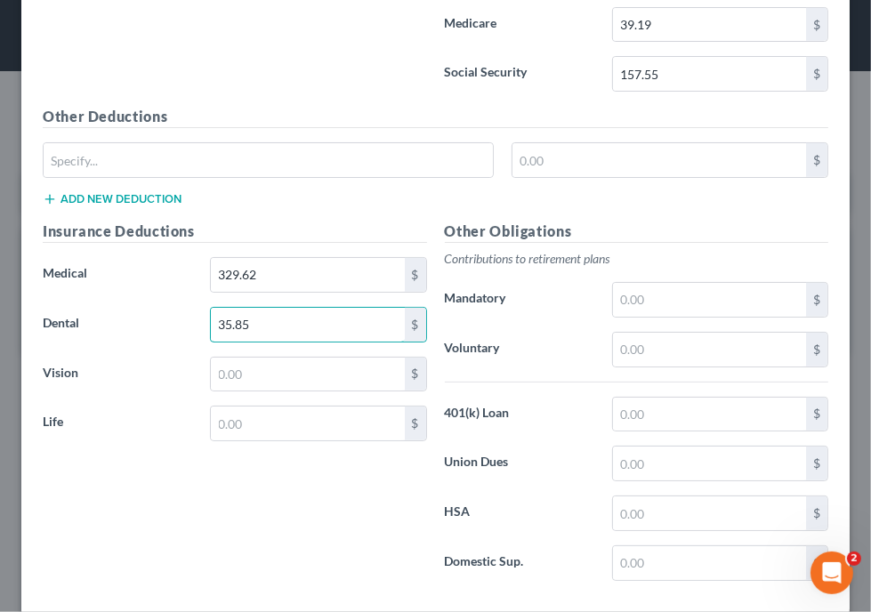
type input "35.85"
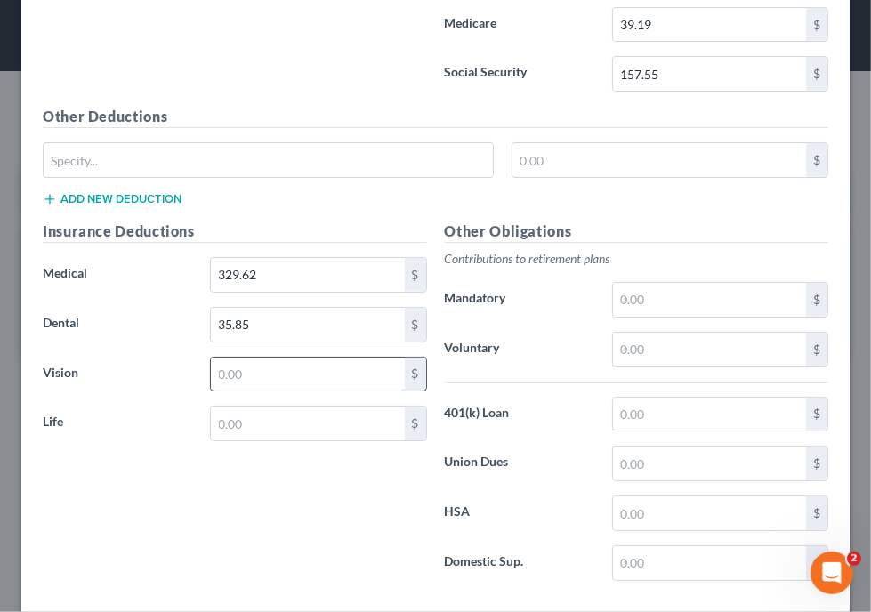
click at [361, 373] on input "text" at bounding box center [307, 375] width 193 height 34
type input "9.00"
click at [338, 437] on div "Insurance Deductions Medical 329.62 $ Dental 35.85 $ Vision 9.00 $ Life $" at bounding box center [235, 408] width 402 height 375
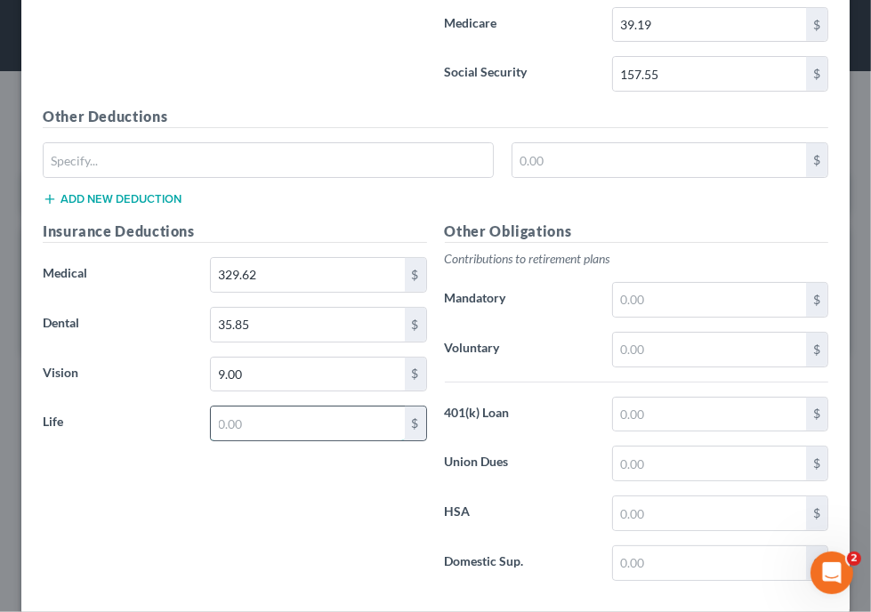
click at [336, 417] on input "text" at bounding box center [307, 424] width 193 height 34
click at [222, 498] on div "Insurance Deductions Medical 329.62 $ Dental 35.85 $ Vision 9.00 $ Life 45.68 $" at bounding box center [235, 408] width 402 height 375
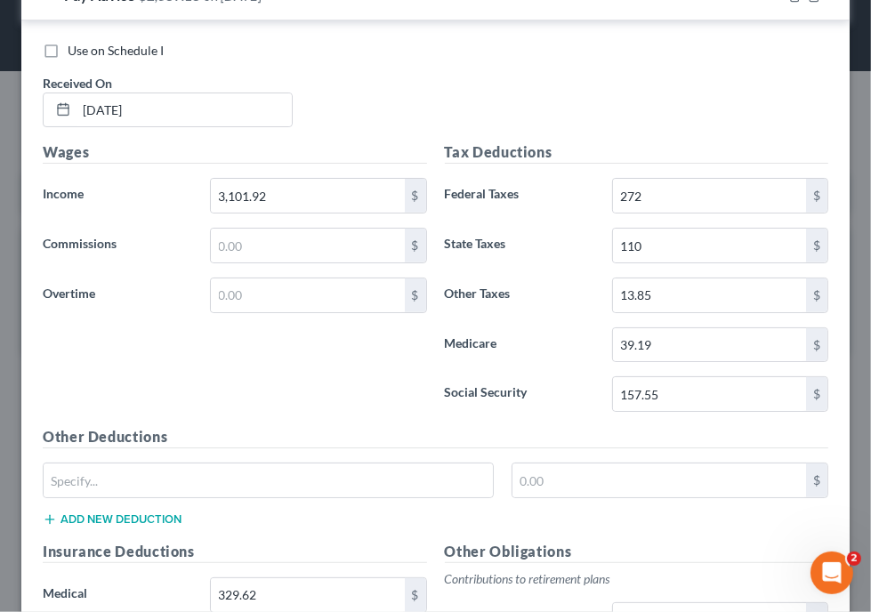
scroll to position [566, 0]
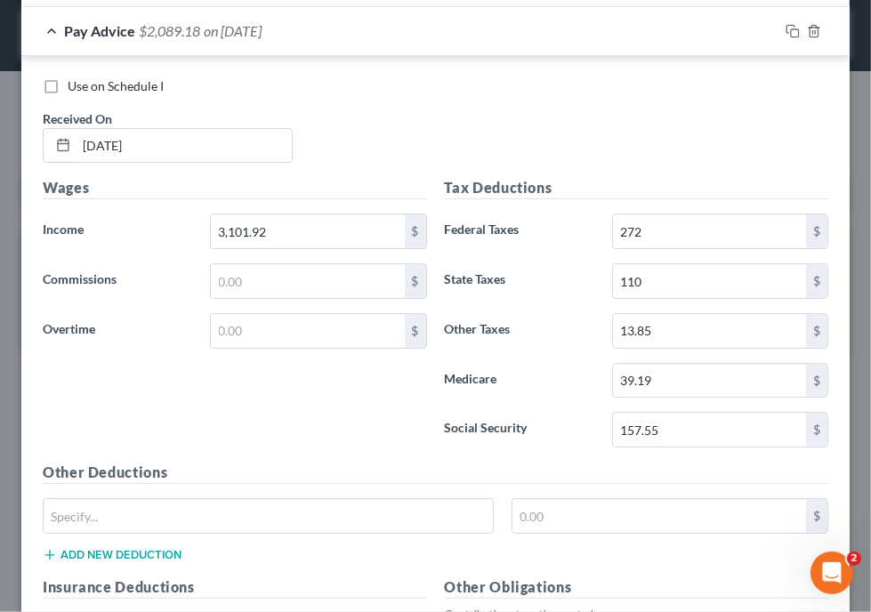
click at [370, 433] on div "Wages Income * 3,101.92 $ Commissions $ Overtime $" at bounding box center [235, 319] width 402 height 285
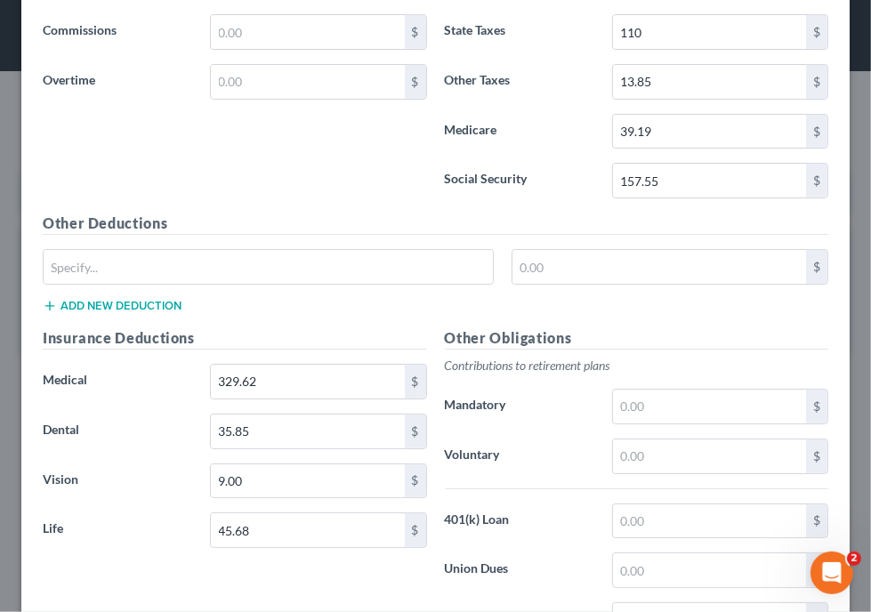
scroll to position [851, 0]
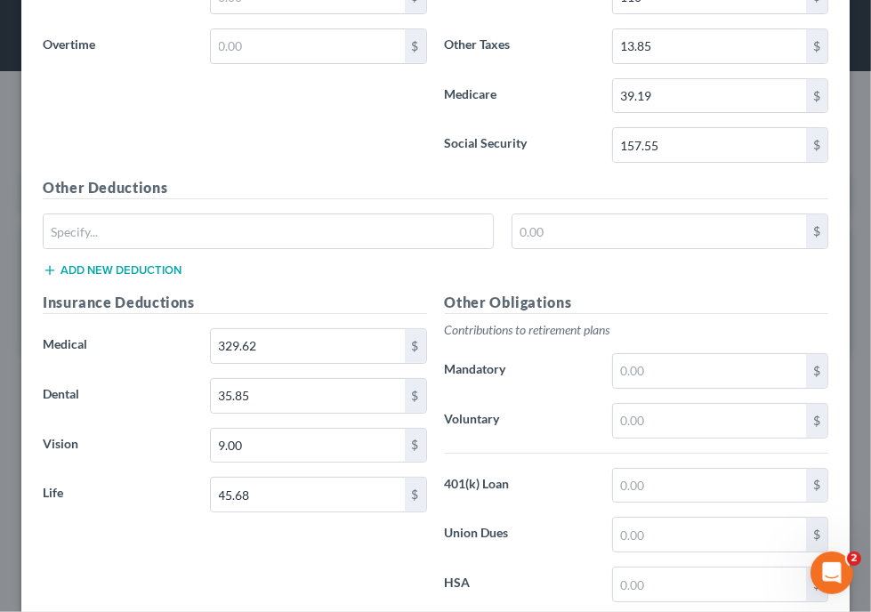
click at [486, 272] on div "Other Deductions $ Add new deduction" at bounding box center [435, 234] width 803 height 115
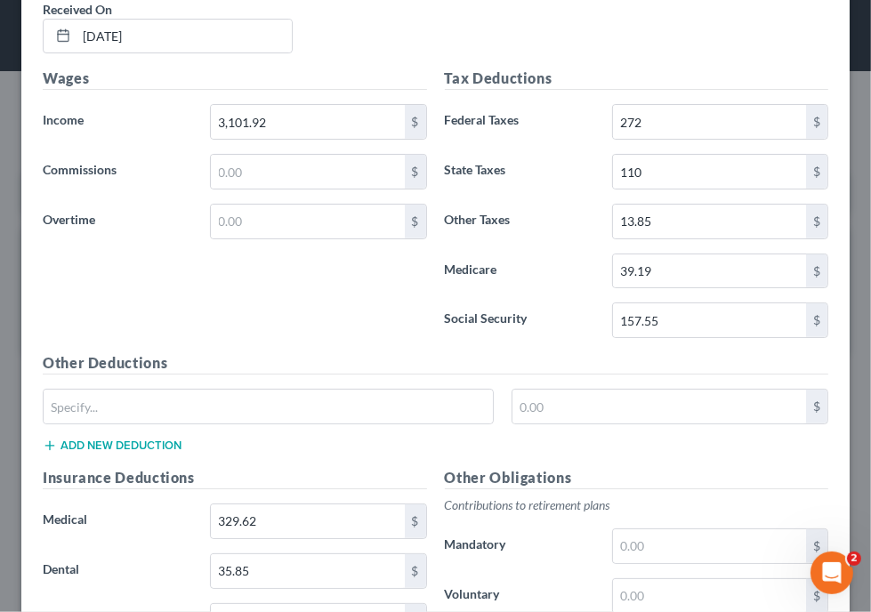
scroll to position [637, 0]
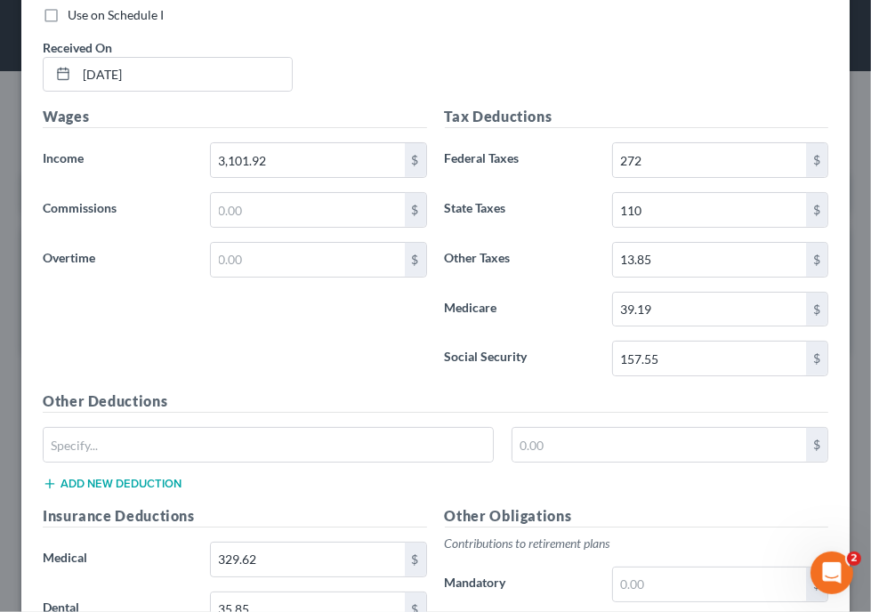
click at [507, 475] on div "Other Deductions $ Add new deduction" at bounding box center [435, 448] width 803 height 115
click at [580, 479] on div "Other Deductions $ Add new deduction" at bounding box center [435, 448] width 803 height 115
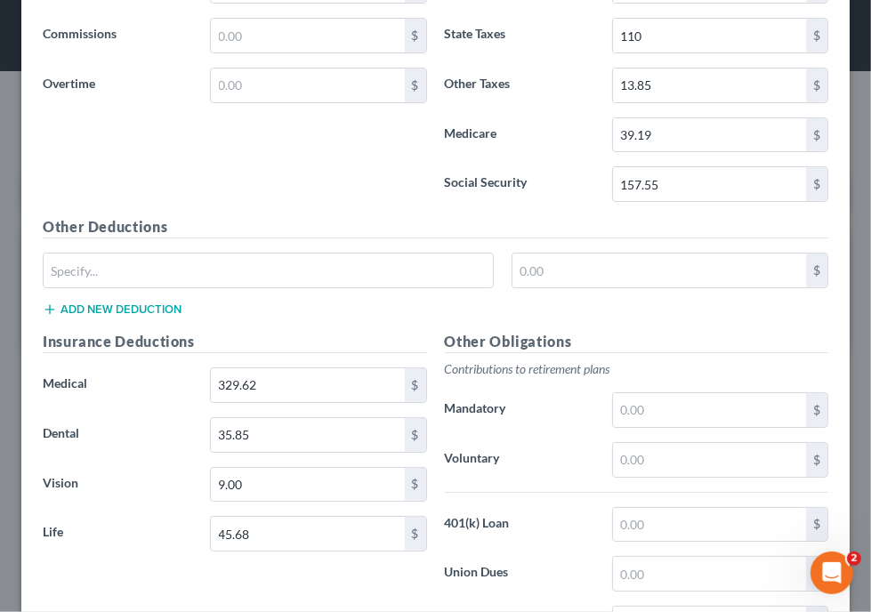
scroll to position [815, 0]
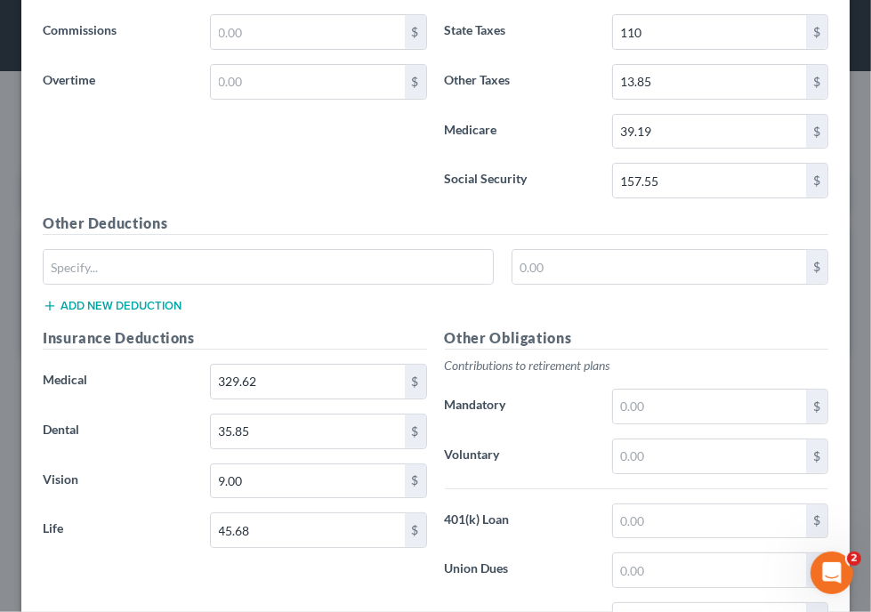
click at [362, 302] on div "Other Deductions $ Add new deduction" at bounding box center [435, 270] width 803 height 115
click at [665, 319] on div "Other Deductions $ Add new deduction" at bounding box center [435, 270] width 803 height 115
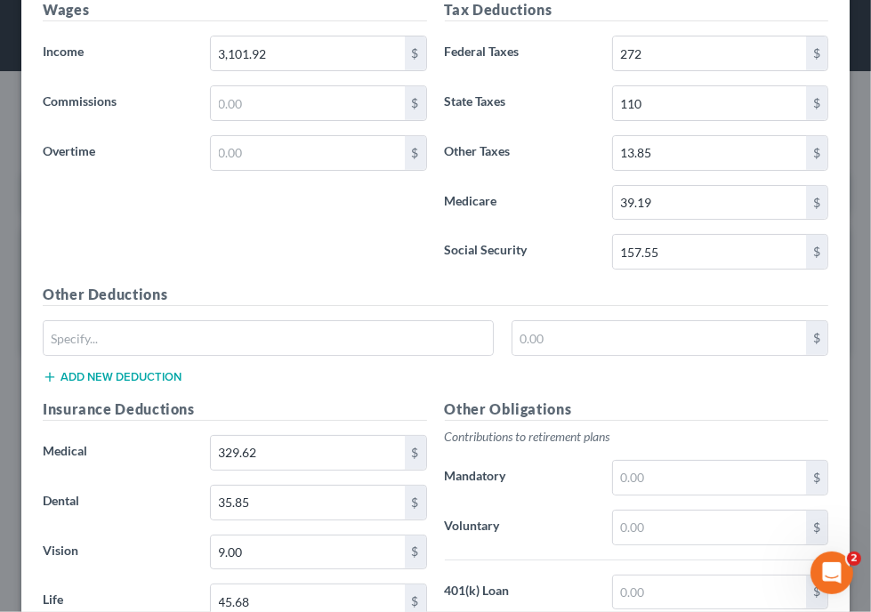
scroll to position [708, 0]
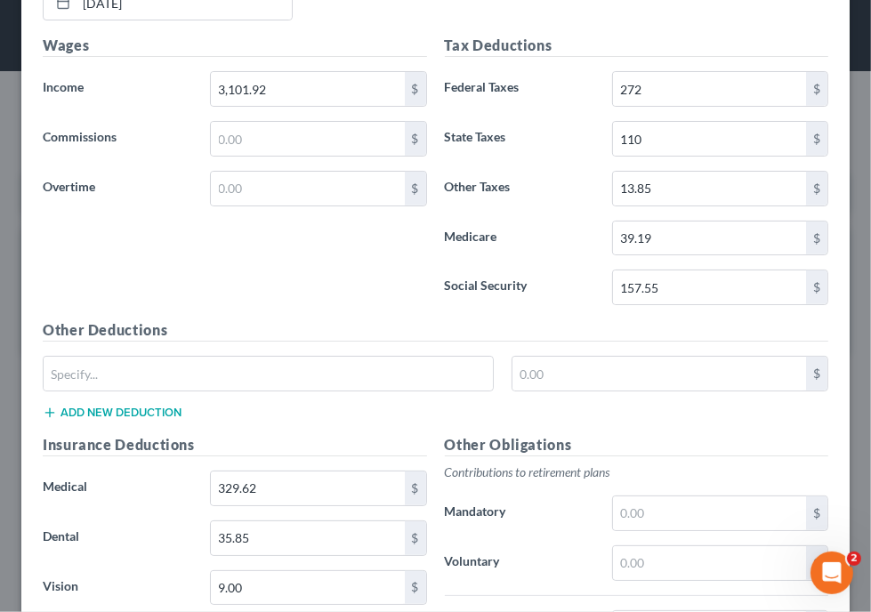
click at [420, 286] on div "Wages Income * 3,101.92 $ Commissions $ Overtime $" at bounding box center [235, 177] width 402 height 285
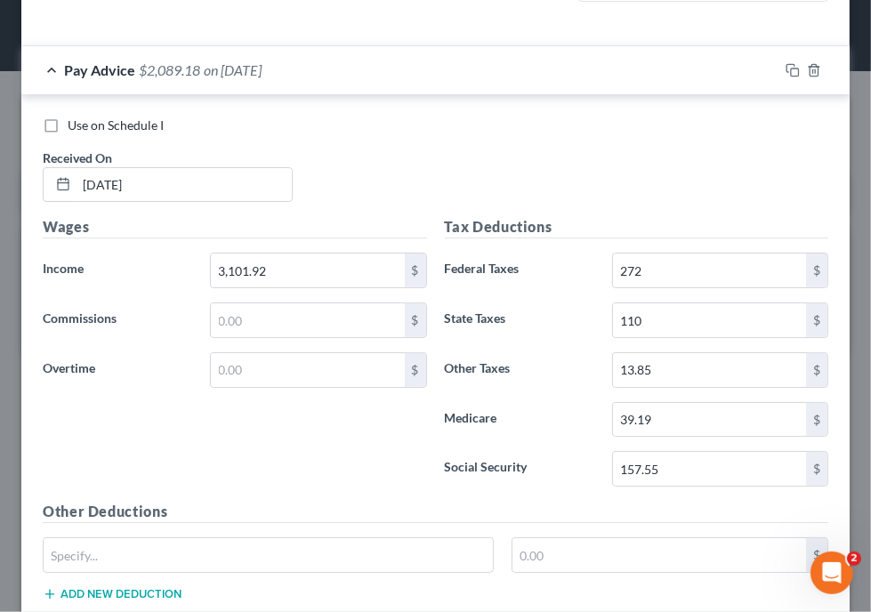
scroll to position [530, 0]
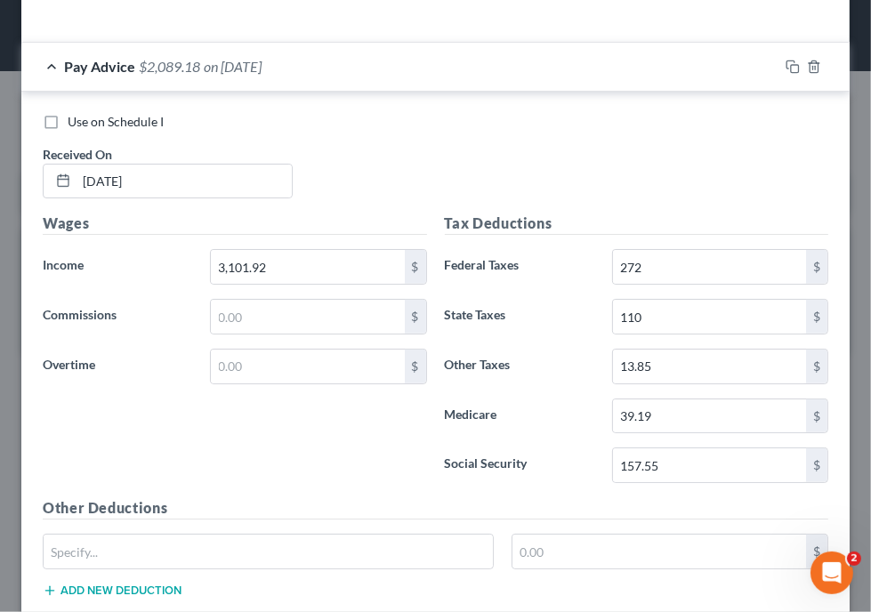
click at [366, 182] on div "Use on Schedule I Received On * 04/25/2025" at bounding box center [435, 163] width 803 height 101
click at [743, 166] on div "Use on Schedule I Received On * 04/25/2025" at bounding box center [435, 163] width 803 height 101
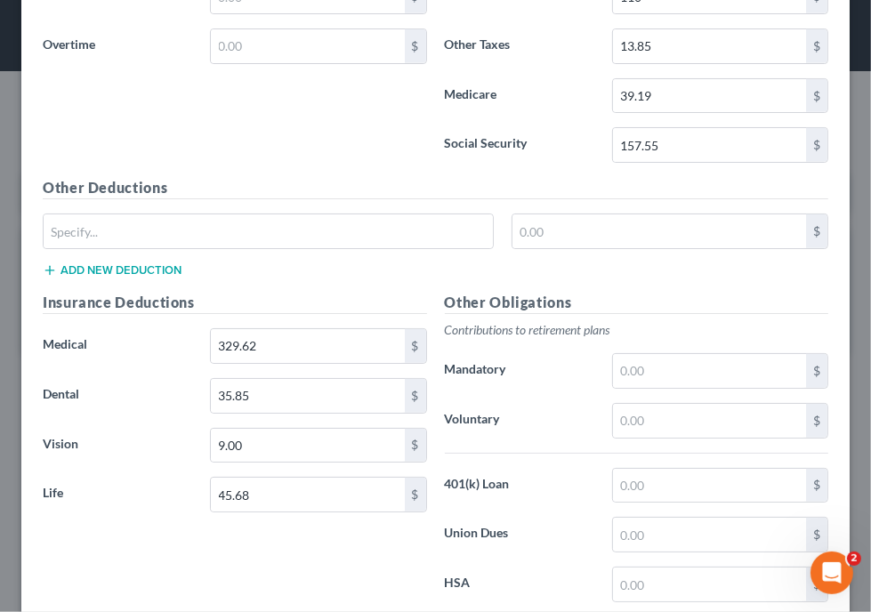
scroll to position [886, 0]
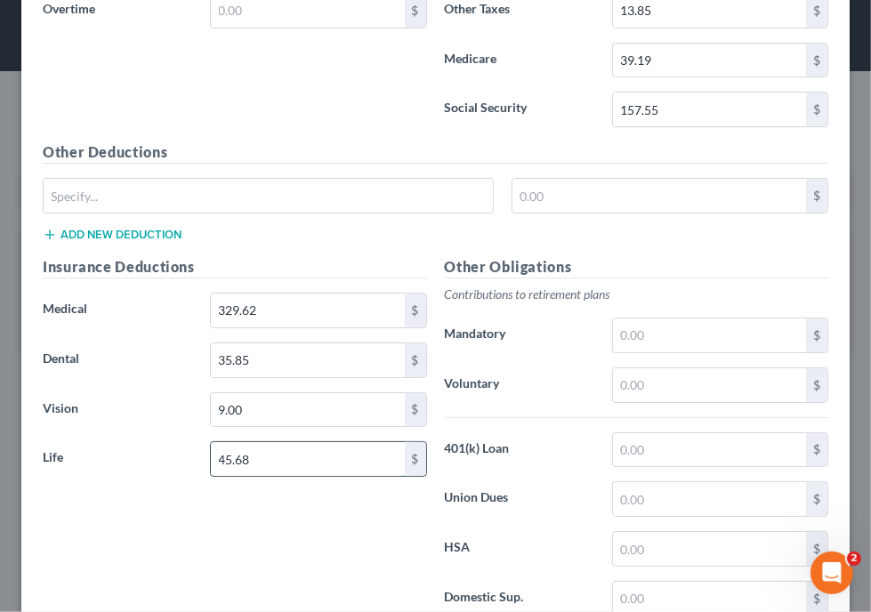
click at [250, 452] on input "45.68" at bounding box center [307, 459] width 193 height 34
type input "3"
type input "55.68"
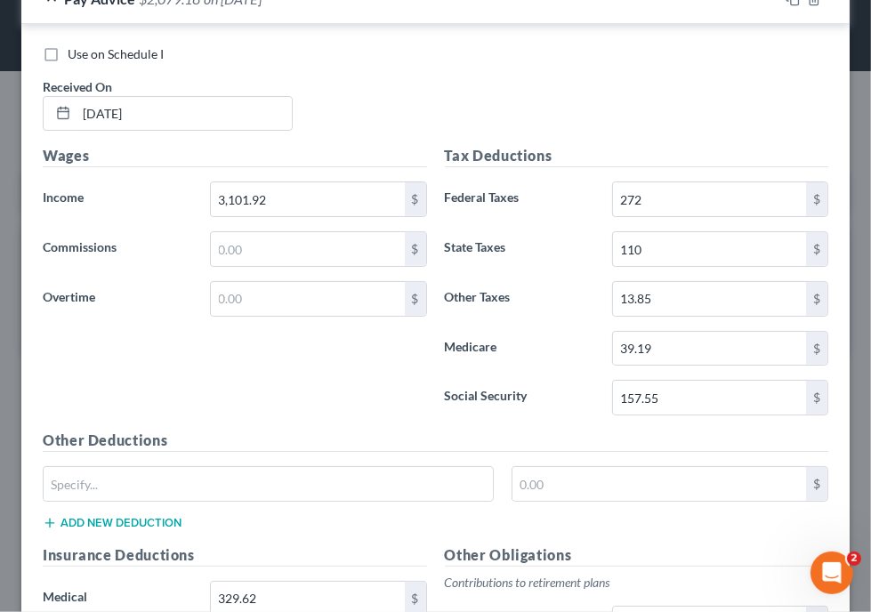
scroll to position [577, 0]
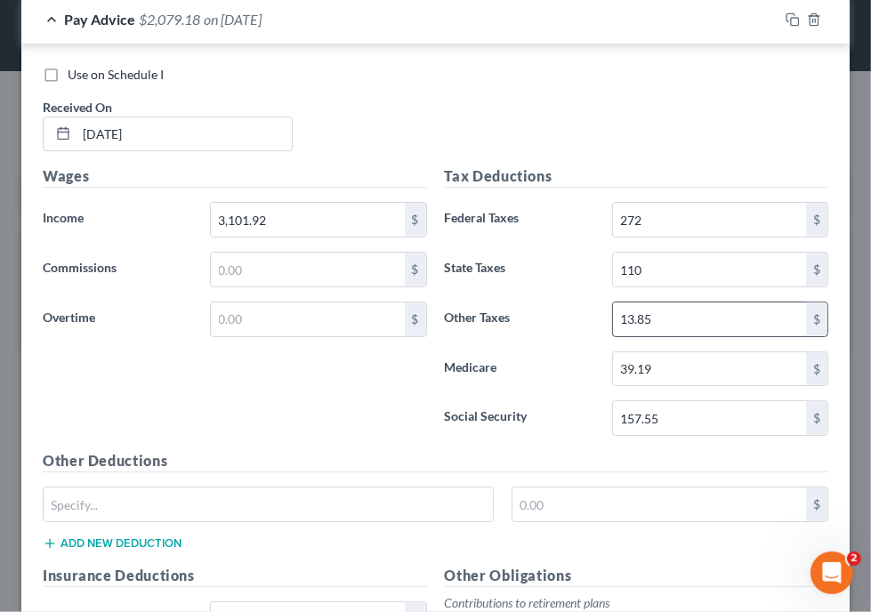
click at [672, 311] on input "13.85" at bounding box center [709, 320] width 193 height 34
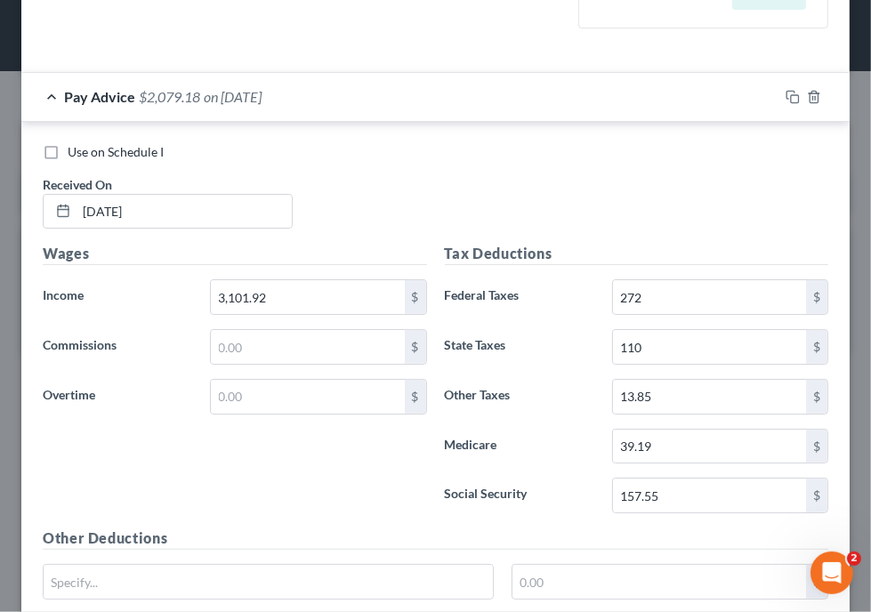
scroll to position [492, 0]
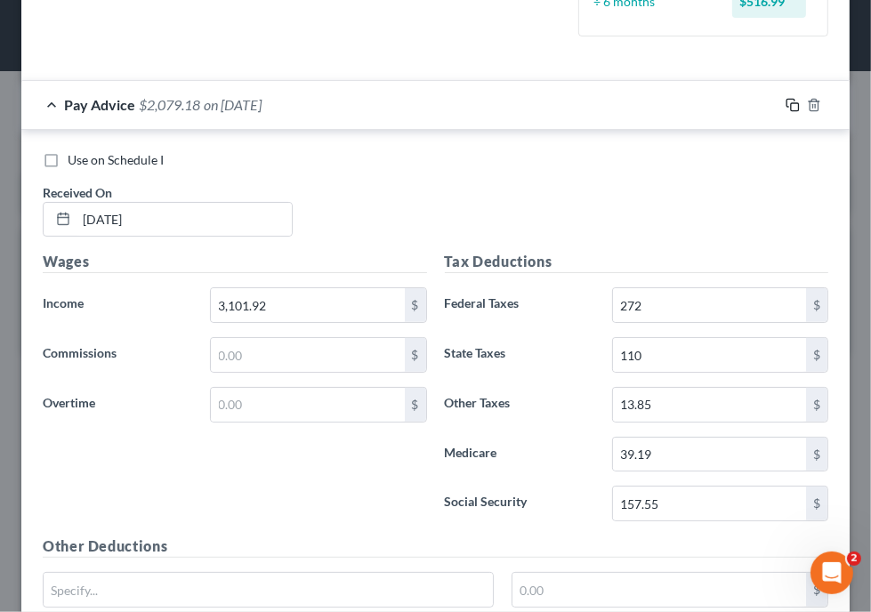
click at [786, 105] on icon "button" at bounding box center [793, 105] width 14 height 14
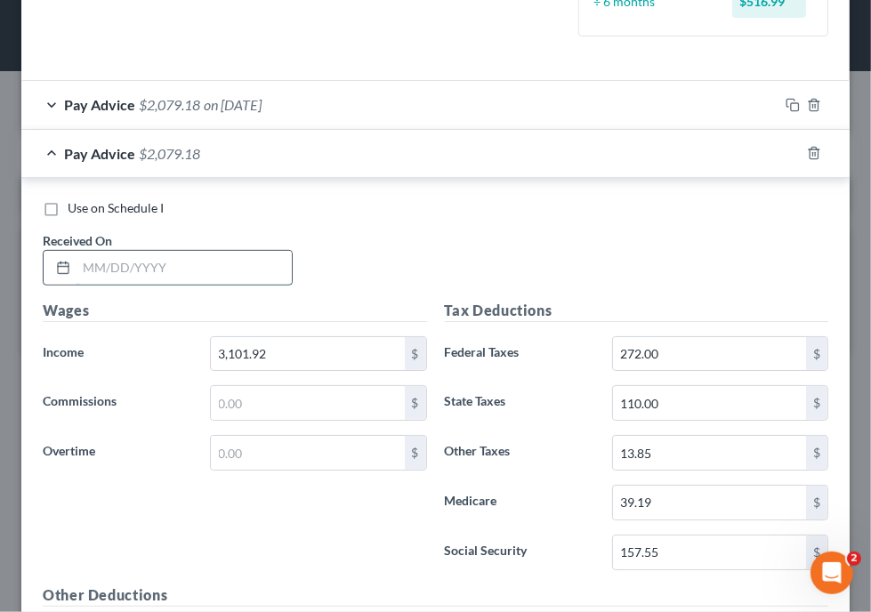
click at [272, 270] on input "text" at bounding box center [184, 268] width 215 height 34
type input "04/11/2025"
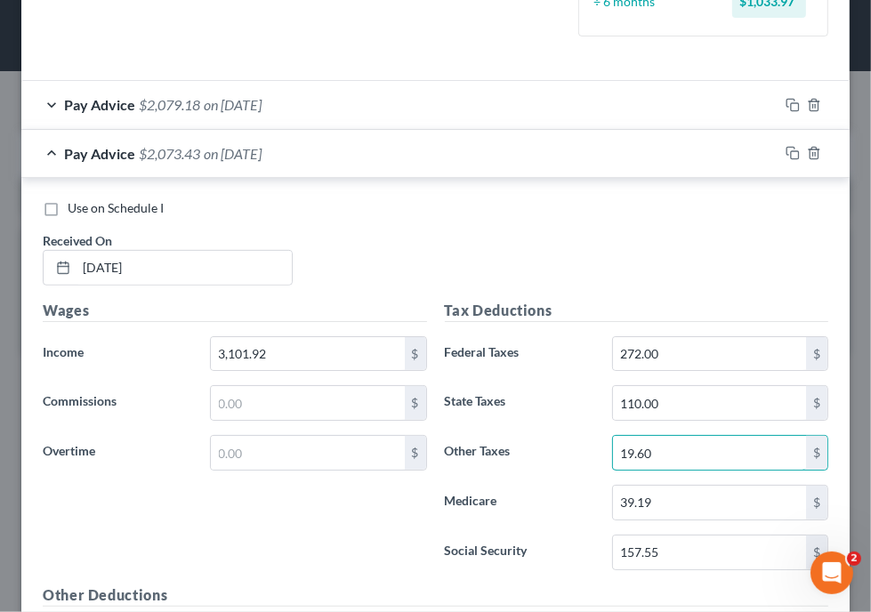
type input "19.60"
click at [555, 287] on div "Use on Schedule I Received On * 04/11/2025" at bounding box center [435, 249] width 803 height 101
click at [791, 105] on rect "button" at bounding box center [795, 107] width 8 height 8
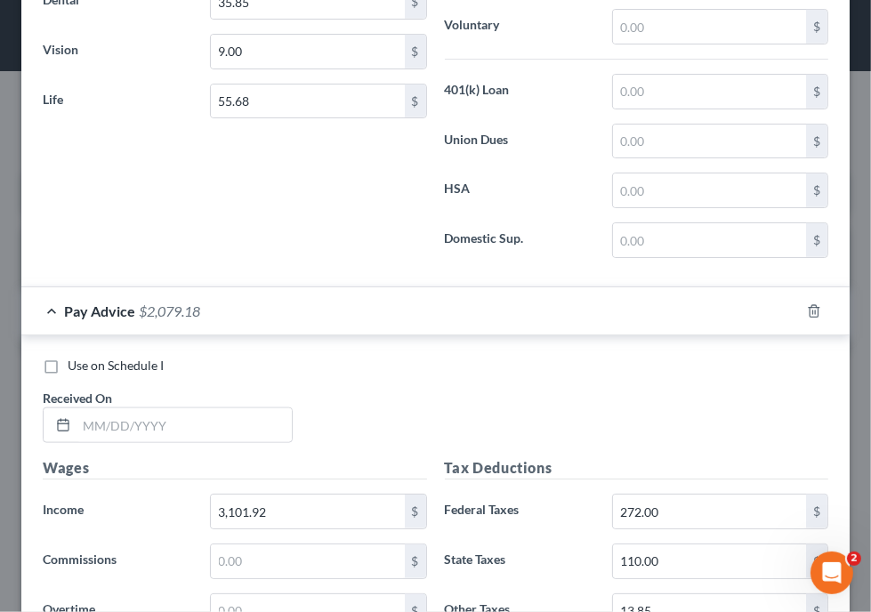
scroll to position [1382, 0]
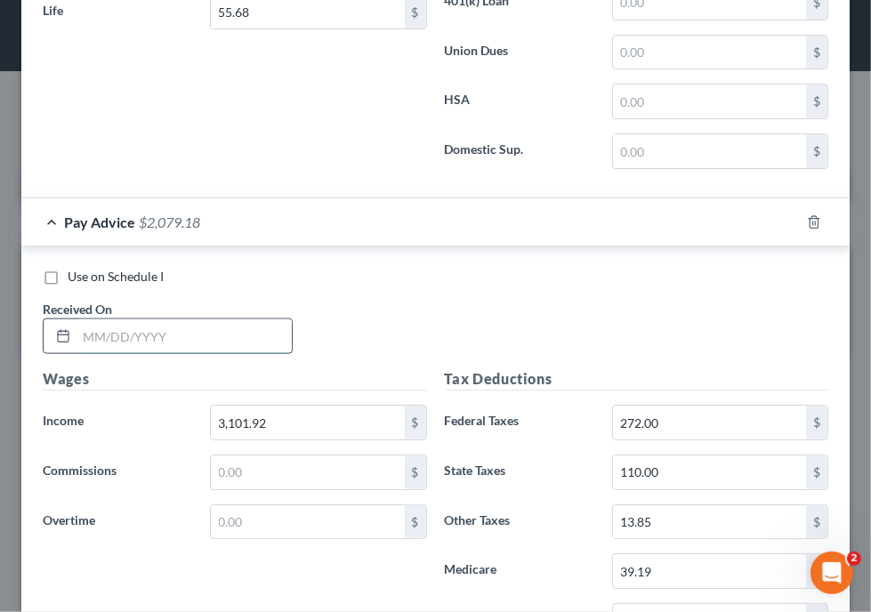
click at [198, 334] on input "text" at bounding box center [184, 336] width 215 height 34
type input "03/28/2025"
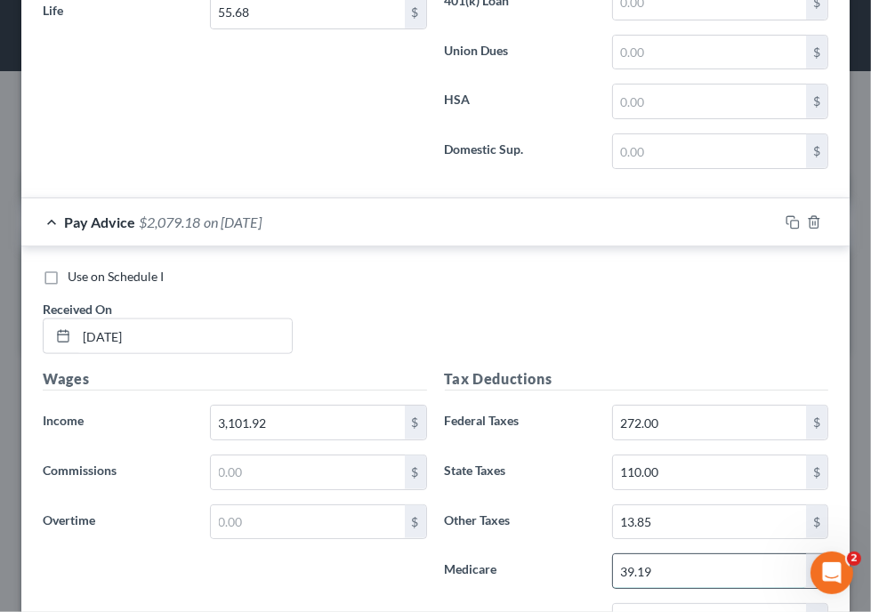
click at [682, 565] on input "39.19" at bounding box center [709, 571] width 193 height 34
type input "39.18"
click at [480, 289] on div "Use on Schedule I Received On * 03/28/2025" at bounding box center [435, 318] width 803 height 101
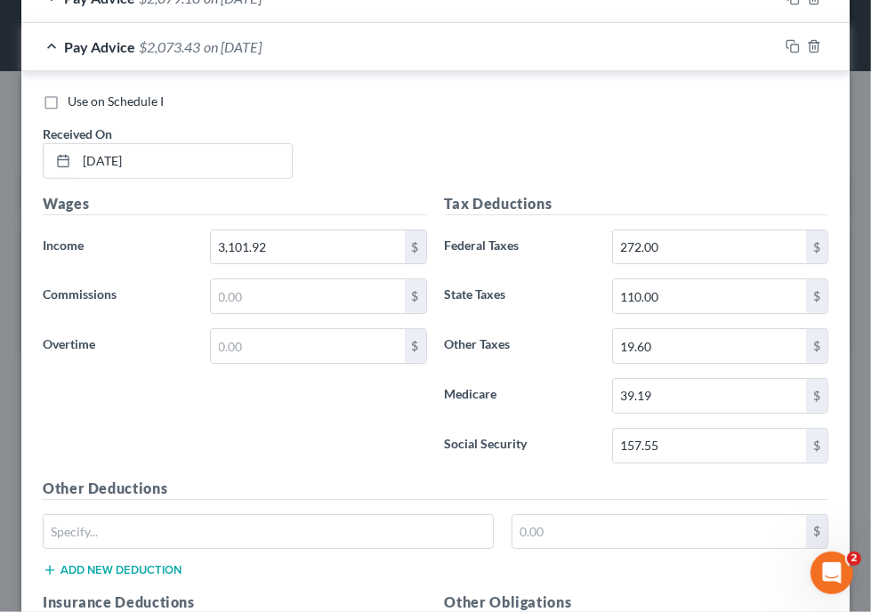
scroll to position [563, 0]
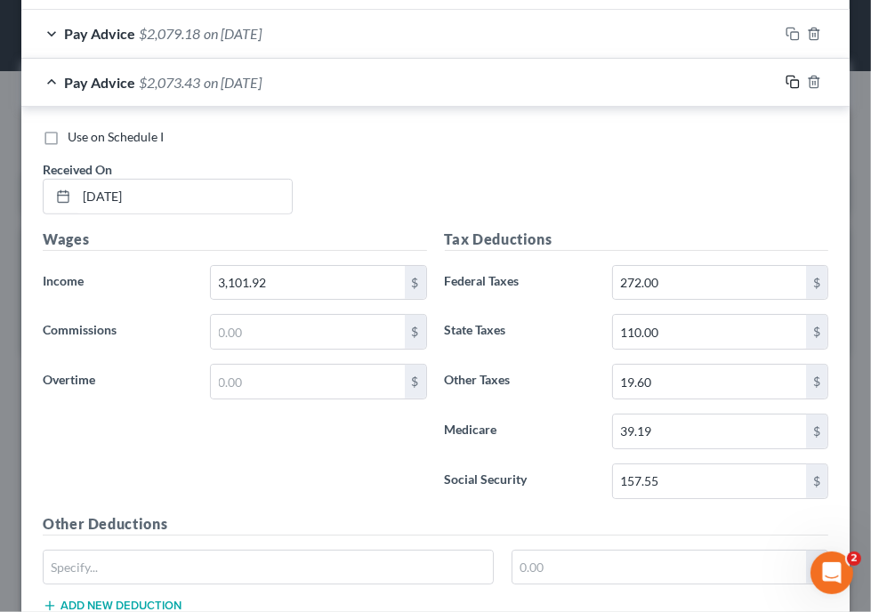
click at [791, 80] on rect "button" at bounding box center [795, 84] width 8 height 8
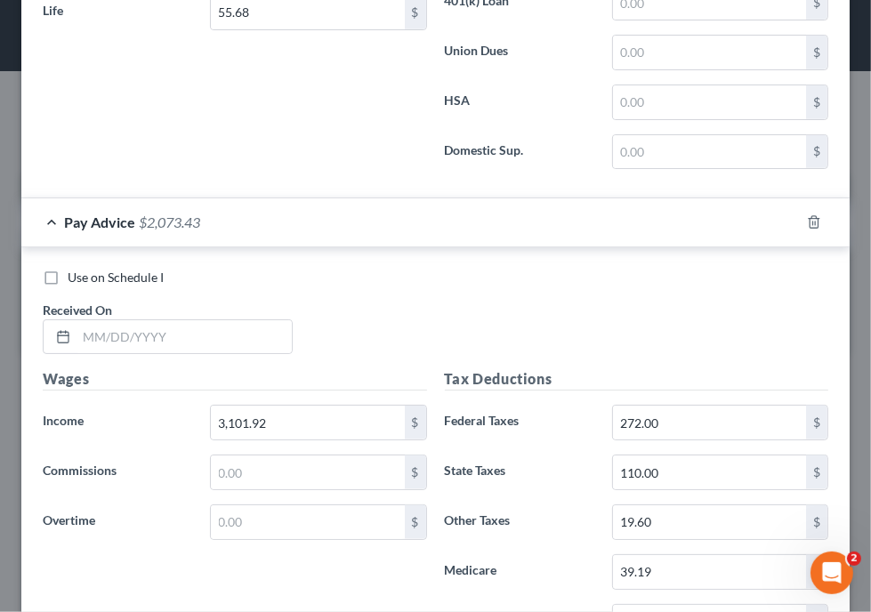
scroll to position [1419, 0]
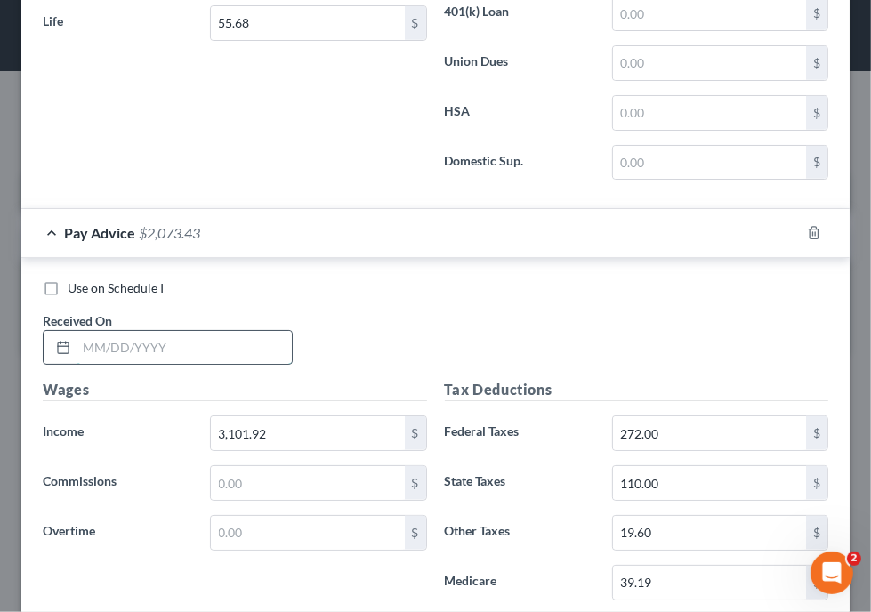
click at [238, 342] on input "text" at bounding box center [184, 348] width 215 height 34
click at [512, 311] on div "Use on Schedule I Received On *" at bounding box center [435, 329] width 803 height 101
click at [192, 343] on input "text" at bounding box center [184, 348] width 215 height 34
type input "03/14/2025"
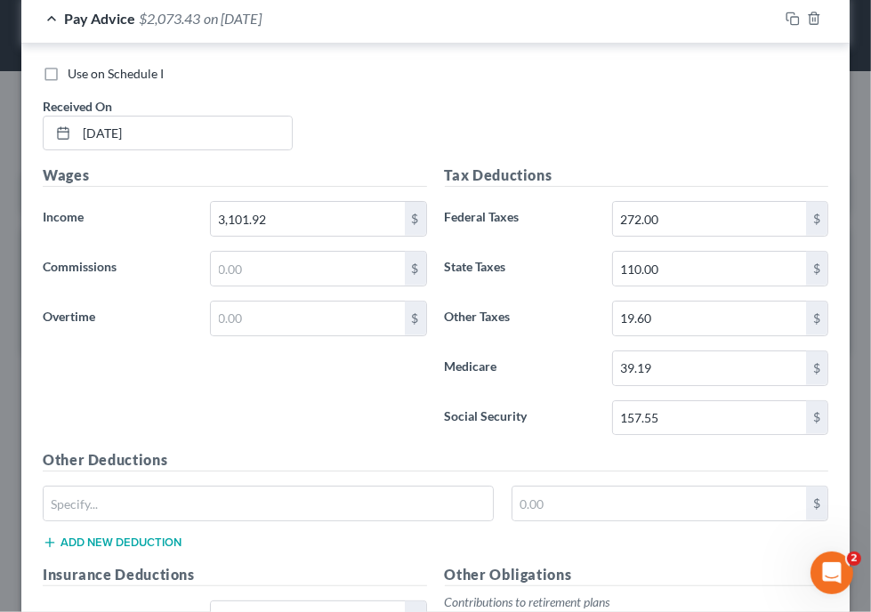
scroll to position [1630, 0]
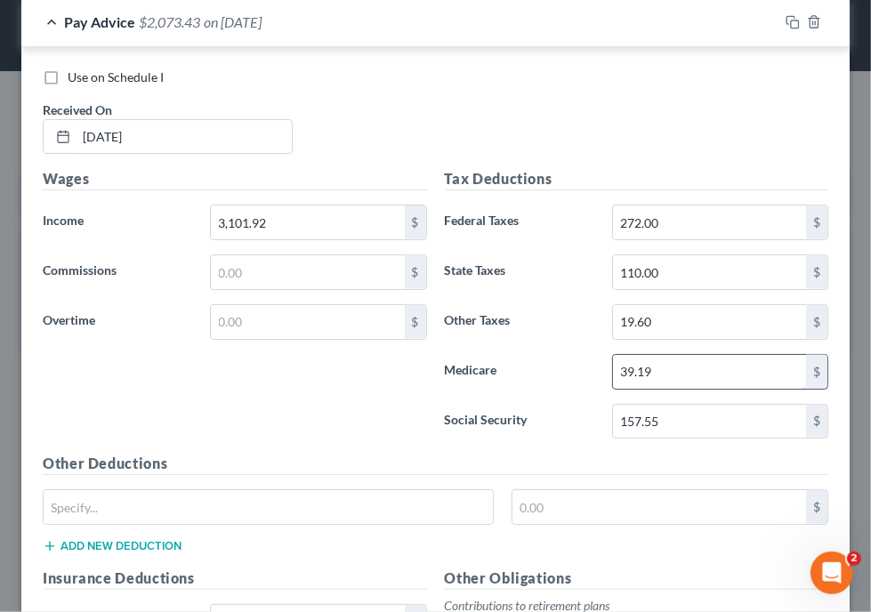
click at [646, 360] on input "39.19" at bounding box center [709, 372] width 193 height 34
type input "39.18"
click at [467, 135] on div "Use on Schedule I Received On * 03/14/2025" at bounding box center [435, 119] width 803 height 101
click at [498, 75] on div "Use on Schedule I" at bounding box center [436, 78] width 786 height 18
click at [591, 69] on div "Use on Schedule I" at bounding box center [436, 78] width 786 height 18
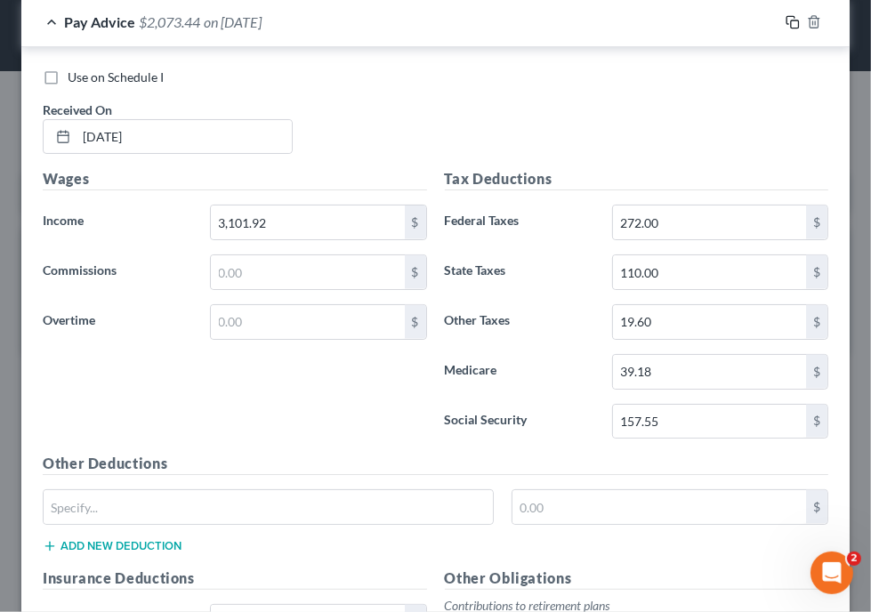
click at [786, 16] on icon "button" at bounding box center [793, 22] width 14 height 14
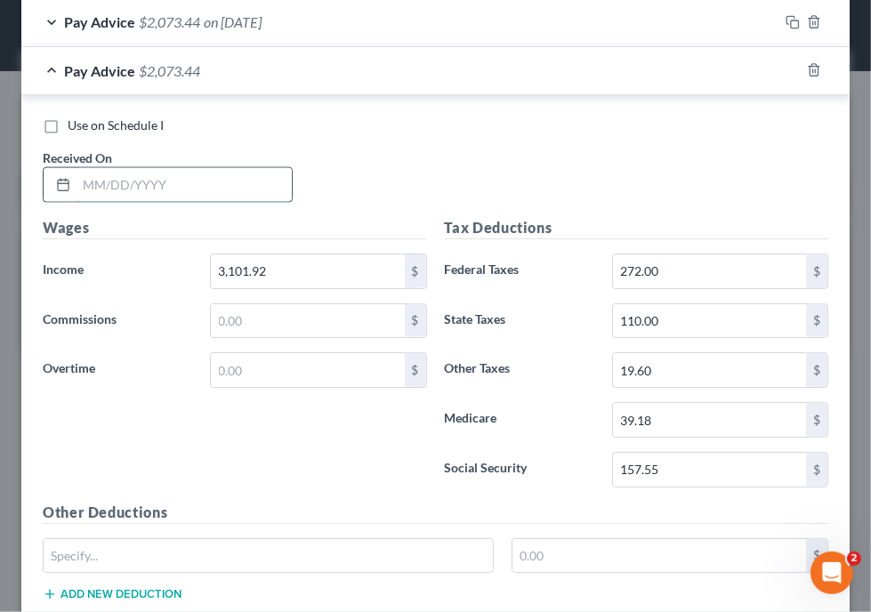
click at [252, 184] on input "text" at bounding box center [184, 185] width 215 height 34
type input "02/14/2025"
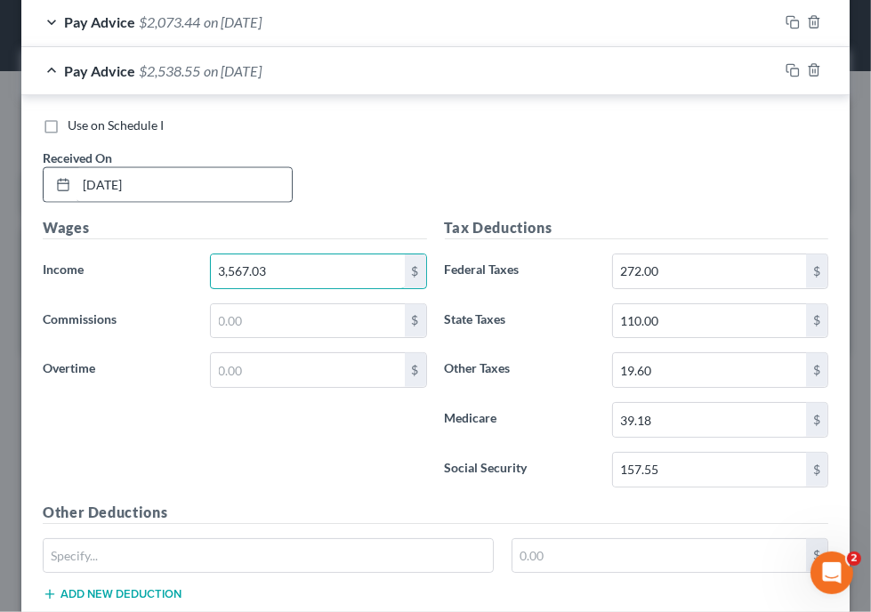
type input "3,567.03"
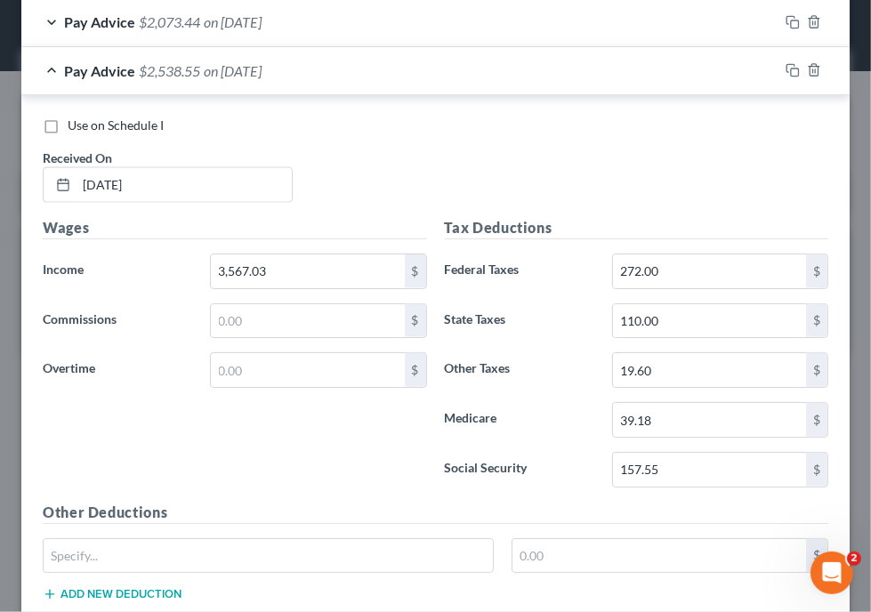
click at [358, 440] on div "Wages Income * 3,567.03 $ Commissions $ Overtime $" at bounding box center [235, 359] width 402 height 285
click at [356, 182] on div "Use on Schedule I Received On * 02/14/2025" at bounding box center [435, 167] width 803 height 101
click at [669, 364] on input "19.60" at bounding box center [709, 370] width 193 height 34
type input "13.85"
click at [422, 95] on div "Use on Schedule I Received On * 02/14/2025 Wages Income * 3,567.03 $ Commission…" at bounding box center [435, 549] width 828 height 909
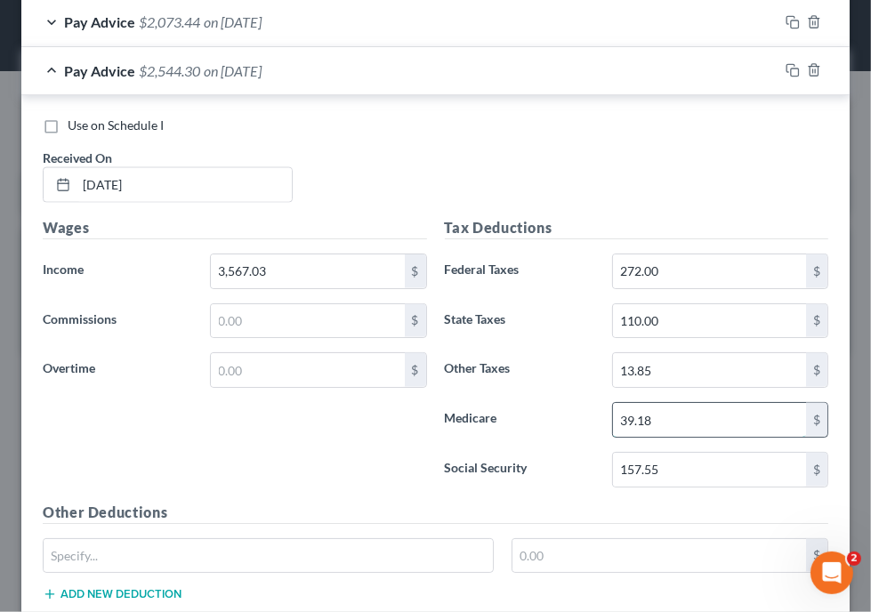
click at [658, 411] on input "39.18" at bounding box center [709, 420] width 193 height 34
type input "39.19"
click at [469, 145] on div "Use on Schedule I Received On * 02/14/2025" at bounding box center [435, 167] width 803 height 101
click at [460, 136] on div "Use on Schedule I Received On * 02/14/2025" at bounding box center [435, 167] width 803 height 101
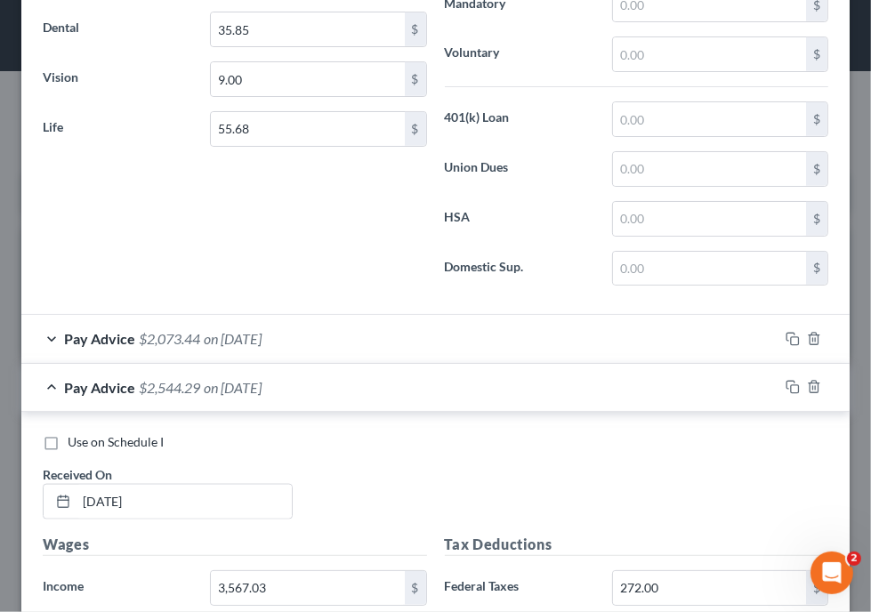
scroll to position [1333, 0]
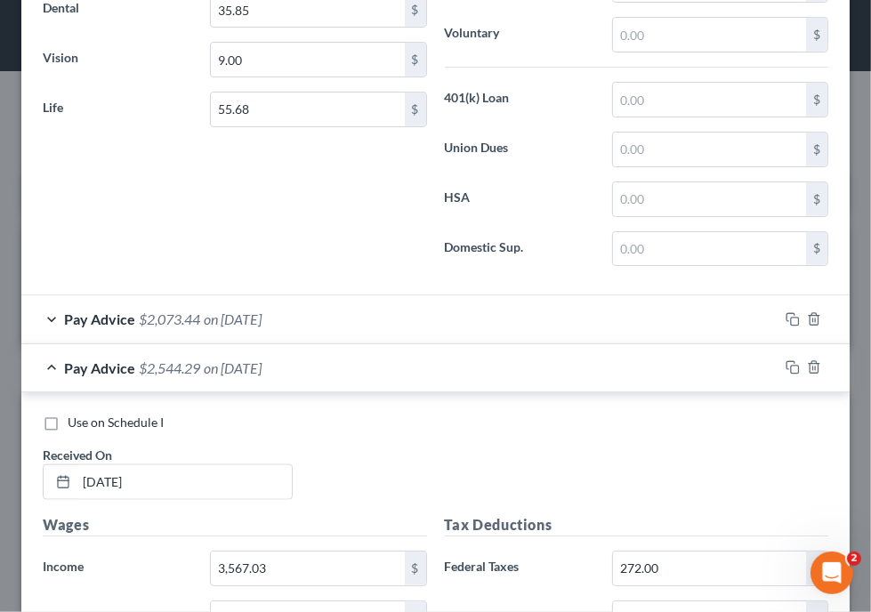
click at [246, 311] on span "on 03/14/2025" at bounding box center [233, 319] width 58 height 17
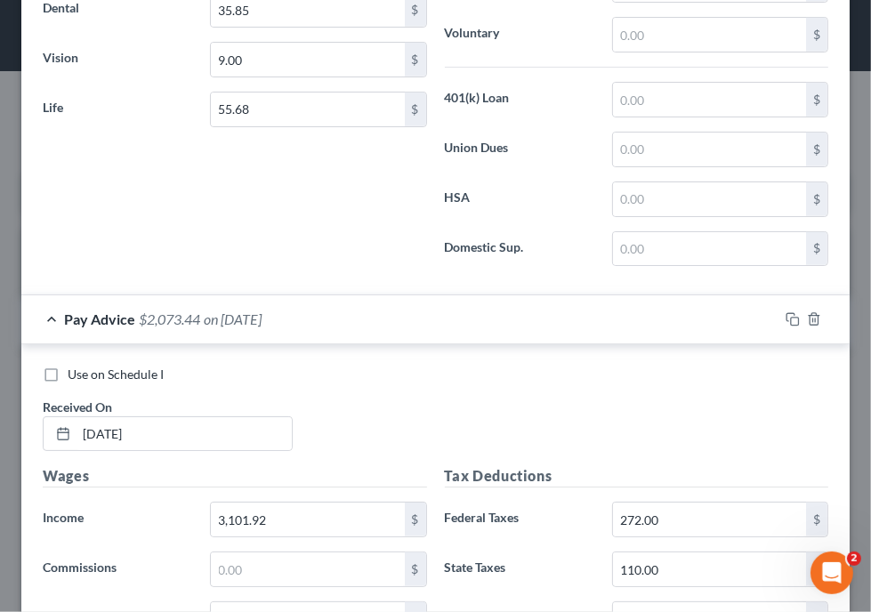
click at [246, 311] on span "on 03/14/2025" at bounding box center [233, 319] width 58 height 17
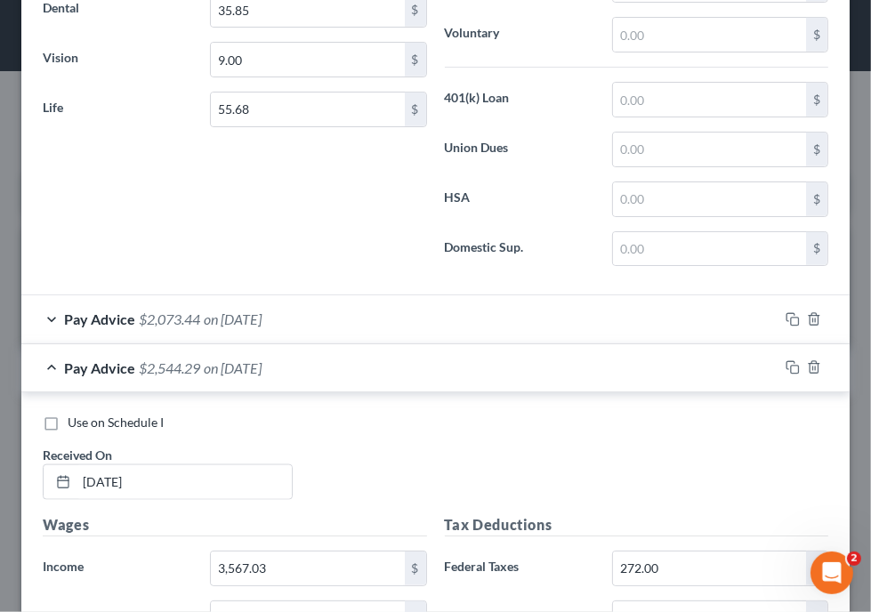
click at [250, 359] on span "on 02/14/2025" at bounding box center [233, 367] width 58 height 17
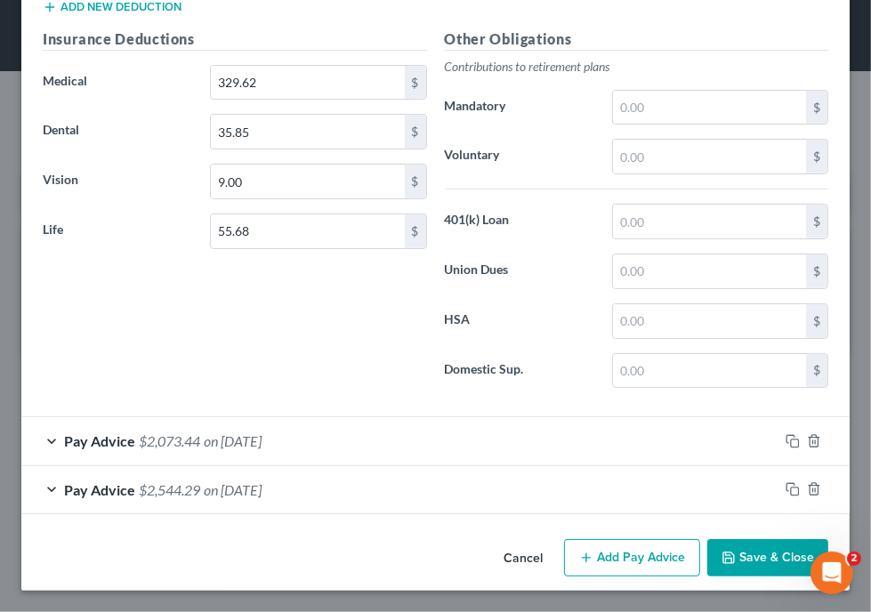
scroll to position [1203, 0]
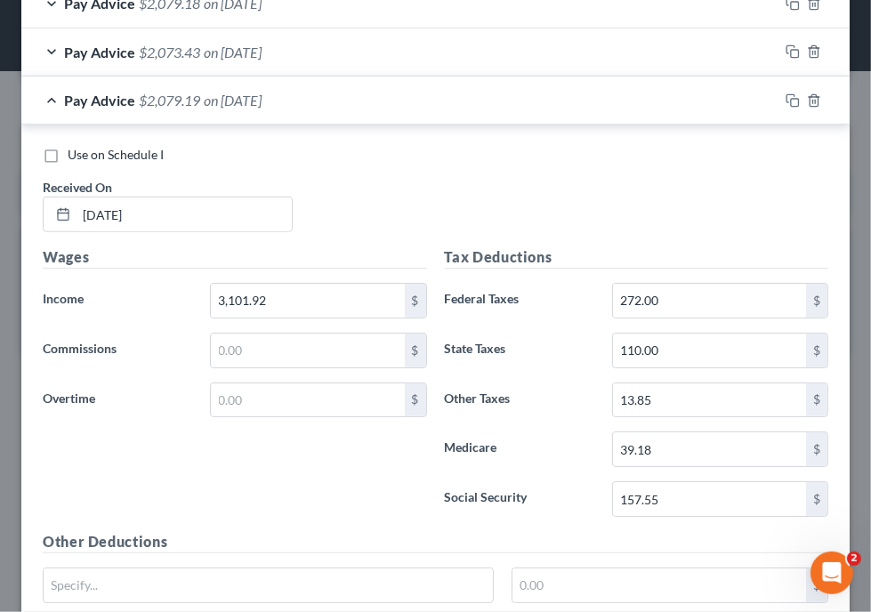
scroll to position [591, 0]
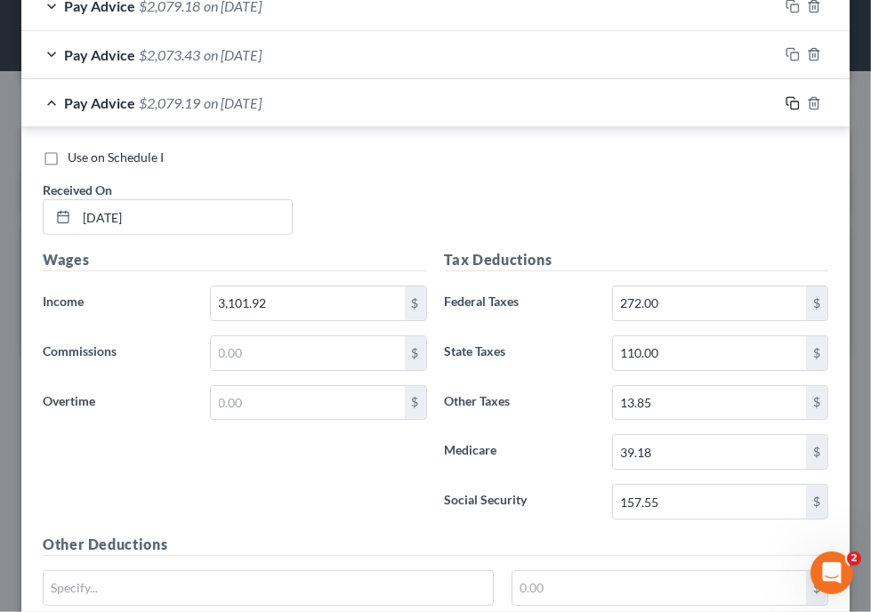
click at [786, 97] on icon "button" at bounding box center [793, 103] width 14 height 14
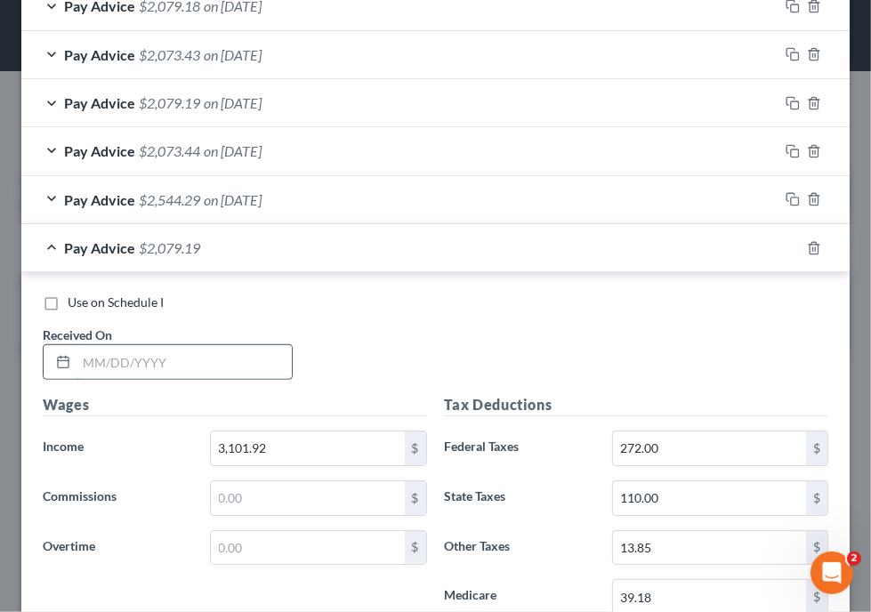
click at [178, 355] on input "text" at bounding box center [184, 362] width 215 height 34
type input "02/28/2025"
click at [520, 359] on div "Use on Schedule I Received On * 02/28/2025" at bounding box center [435, 344] width 803 height 101
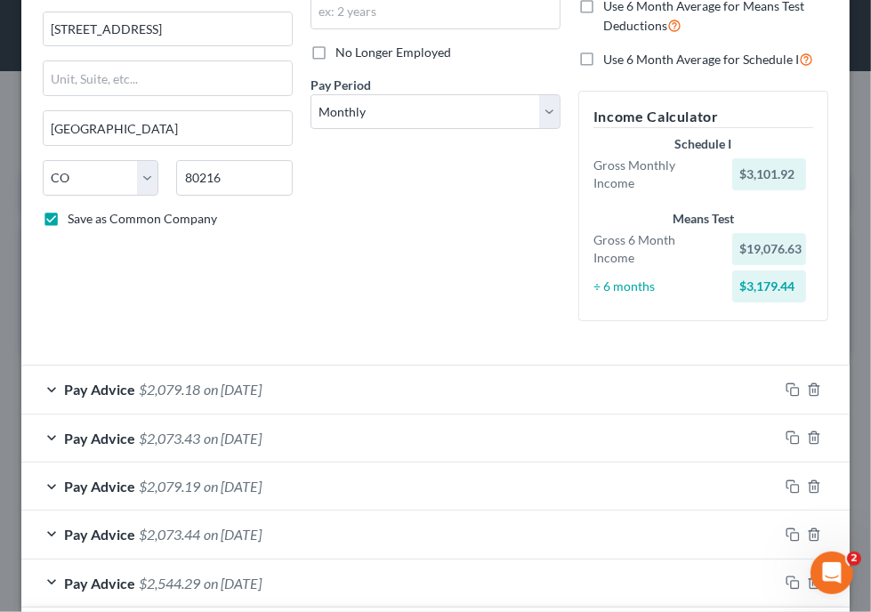
scroll to position [162, 0]
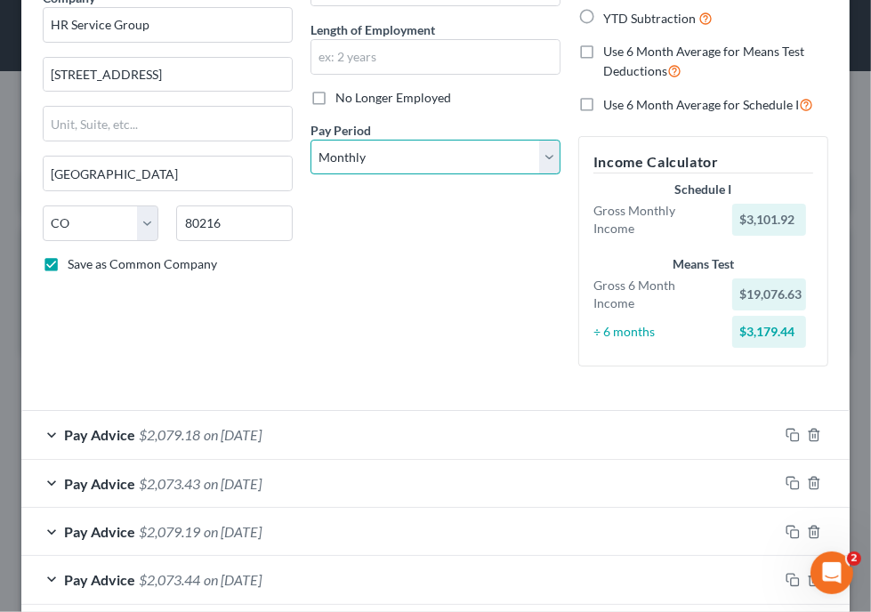
click at [414, 152] on select "Select Monthly Twice Monthly Every Other Week Weekly" at bounding box center [436, 158] width 250 height 36
select select "2"
click at [311, 140] on select "Select Monthly Twice Monthly Every Other Week Weekly" at bounding box center [436, 158] width 250 height 36
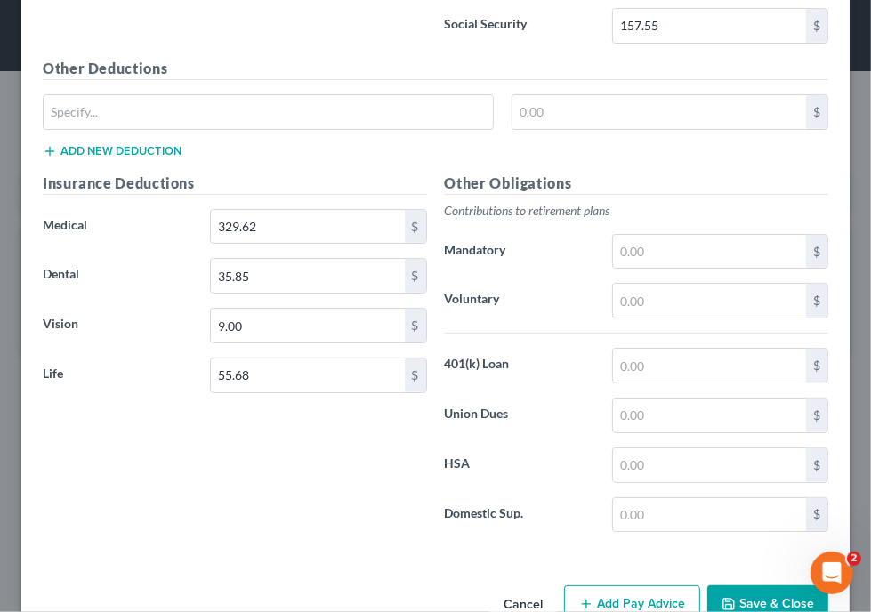
scroll to position [1290, 0]
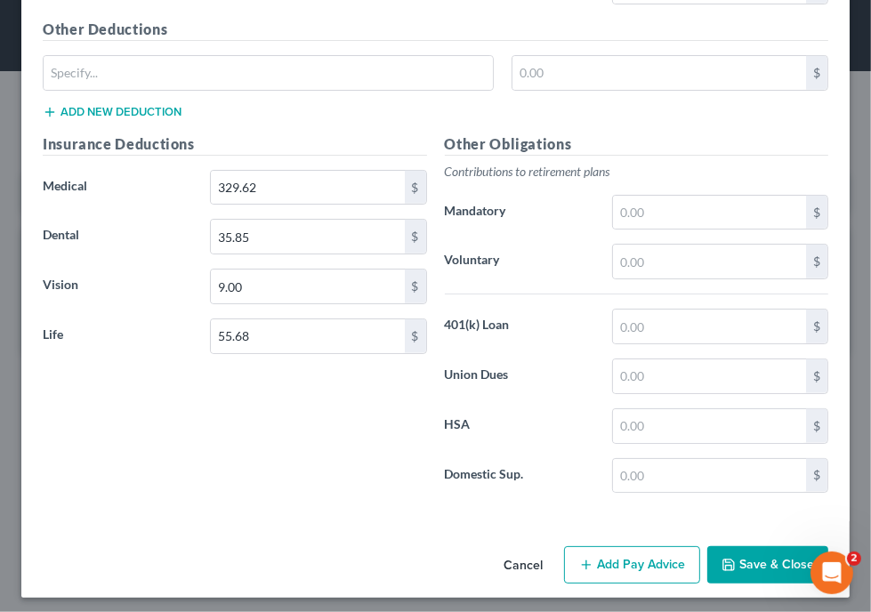
click at [759, 548] on button "Save & Close" at bounding box center [767, 564] width 121 height 37
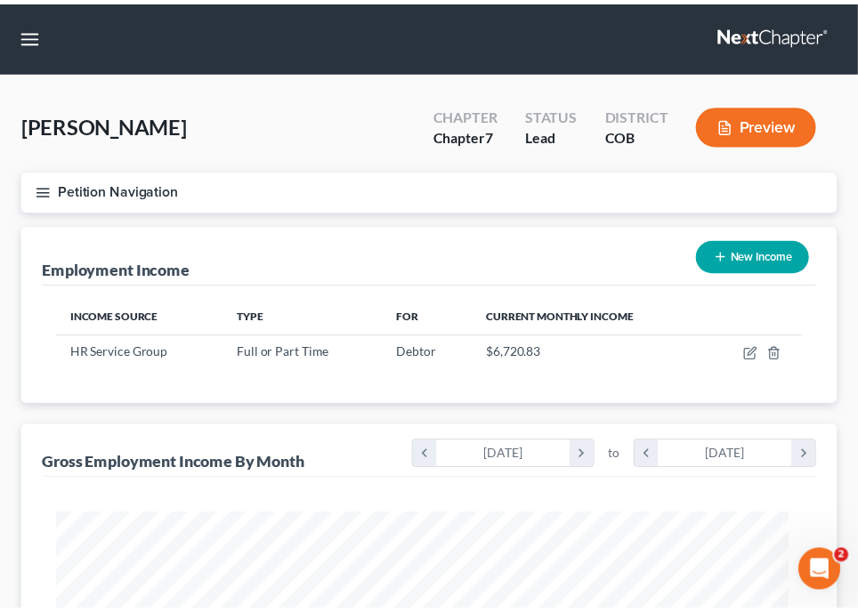
scroll to position [889403, 888997]
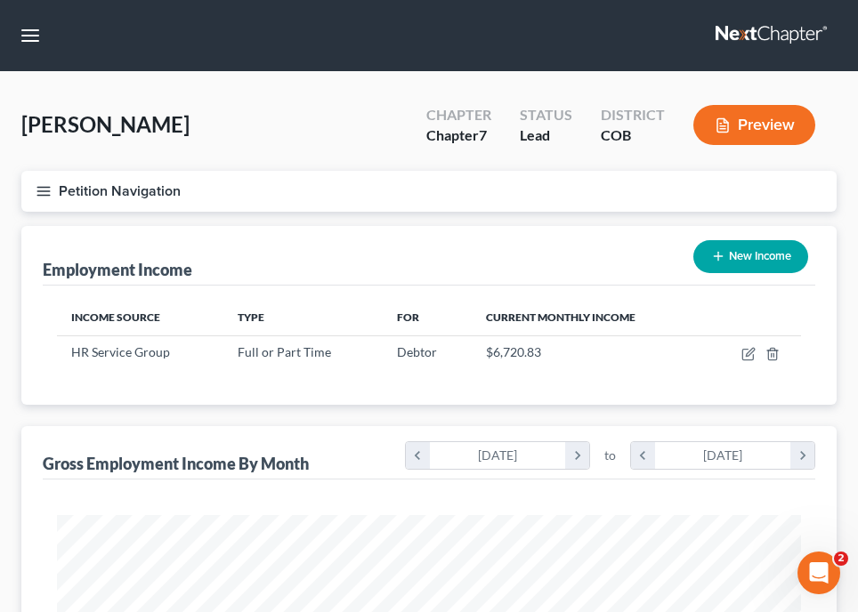
click at [42, 184] on icon "button" at bounding box center [44, 191] width 16 height 16
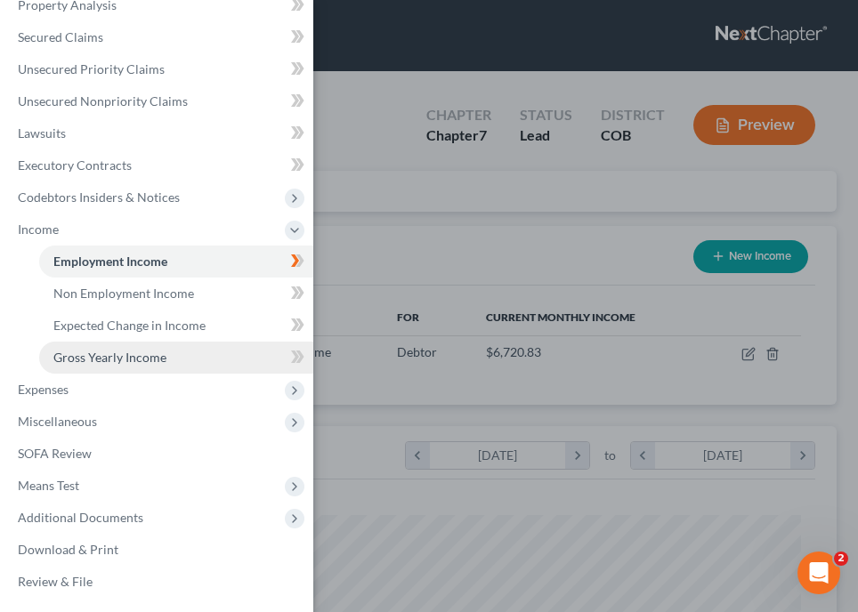
click at [139, 363] on span "Gross Yearly Income" at bounding box center [109, 357] width 113 height 15
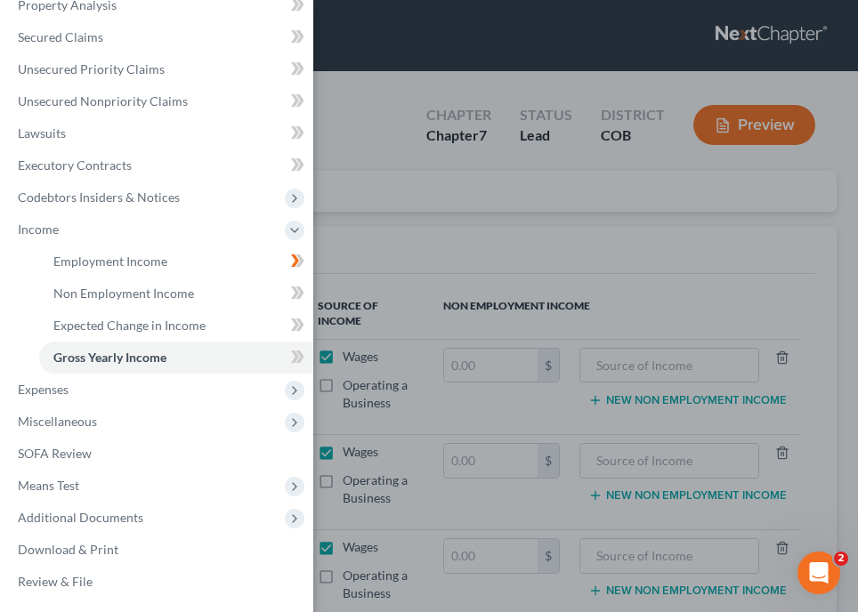
click at [468, 268] on div "Case Dashboard Payments Invoices Payments Payments Credit Report Client Profile" at bounding box center [429, 306] width 858 height 612
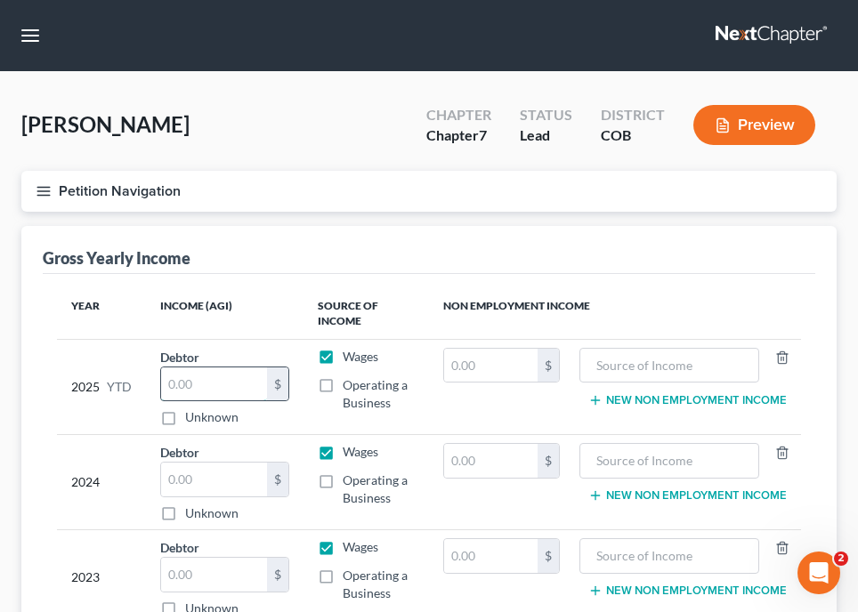
click at [217, 387] on input "text" at bounding box center [214, 384] width 106 height 34
click at [359, 260] on div "Gross Yearly Income" at bounding box center [429, 250] width 772 height 48
click at [189, 380] on input "text" at bounding box center [214, 384] width 106 height 34
type input "32,923.16"
click at [426, 248] on div "Gross Yearly Income" at bounding box center [429, 250] width 772 height 48
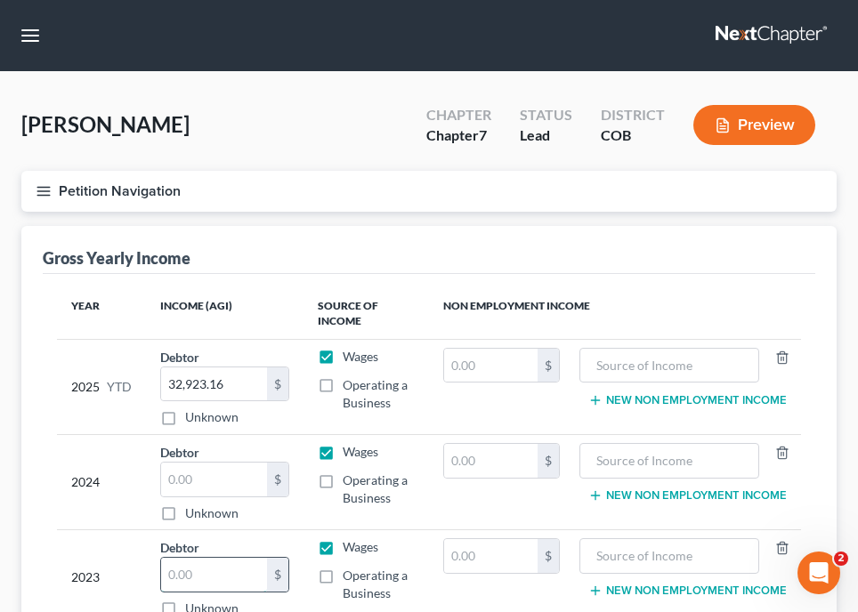
click at [238, 569] on input "text" at bounding box center [214, 575] width 106 height 34
type input "77,416"
click at [697, 228] on div "Gross Yearly Income" at bounding box center [429, 250] width 772 height 48
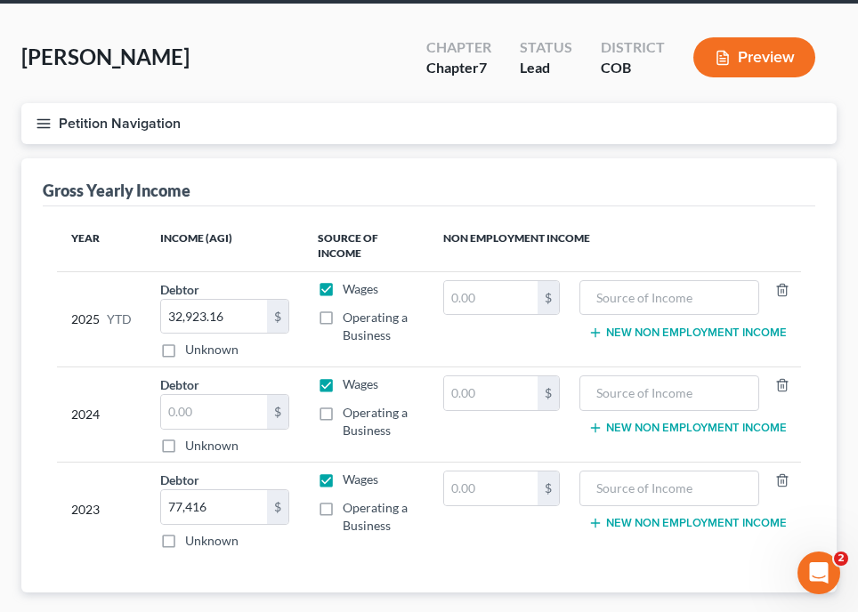
scroll to position [91, 0]
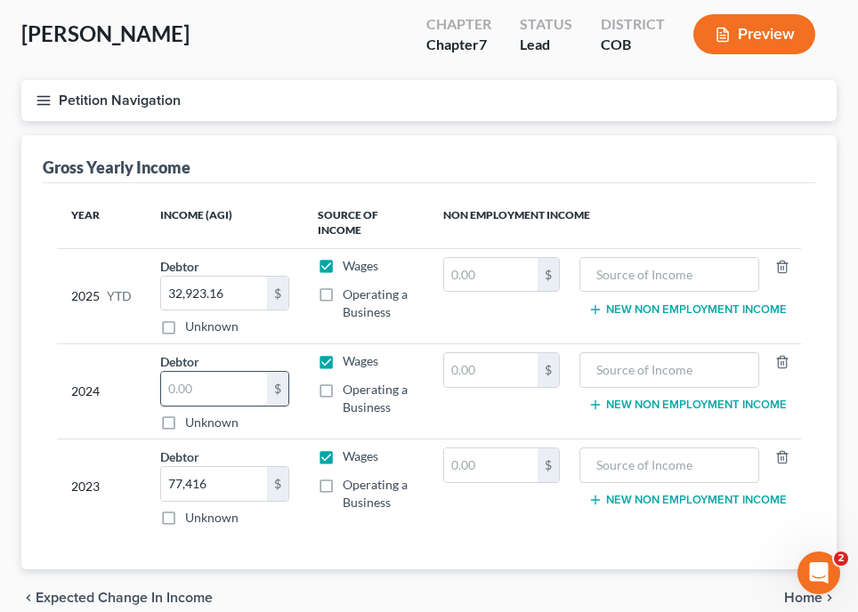
click at [225, 396] on input "text" at bounding box center [214, 389] width 106 height 34
type input "77,416"
click at [461, 422] on td "$" at bounding box center [501, 391] width 145 height 95
click at [243, 479] on input "77,416" at bounding box center [214, 484] width 106 height 34
type input "74,423"
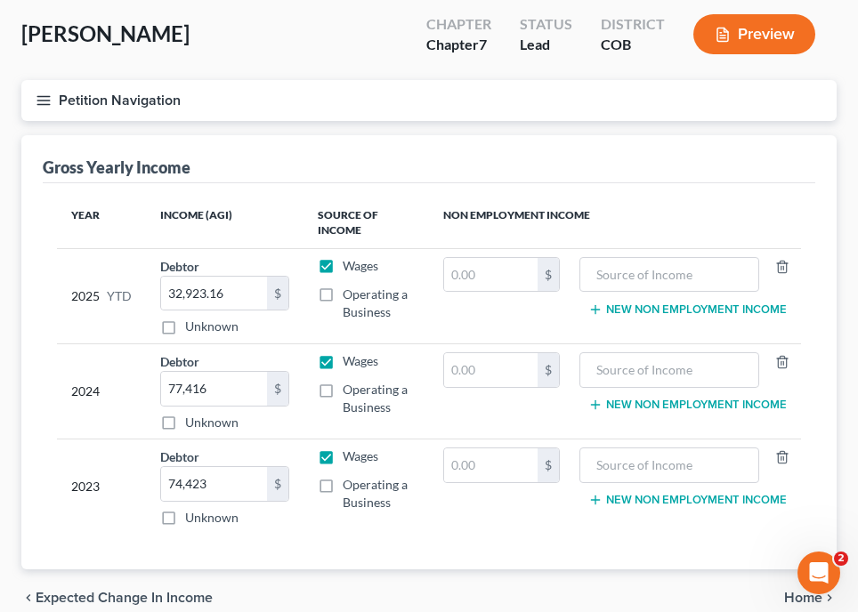
click at [695, 203] on th "Non Employment Income" at bounding box center [615, 224] width 372 height 52
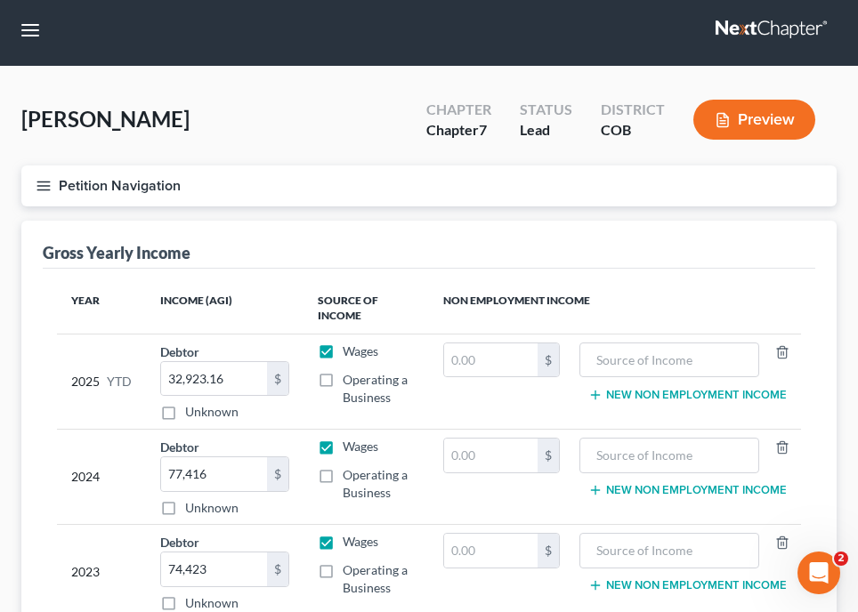
scroll to position [0, 0]
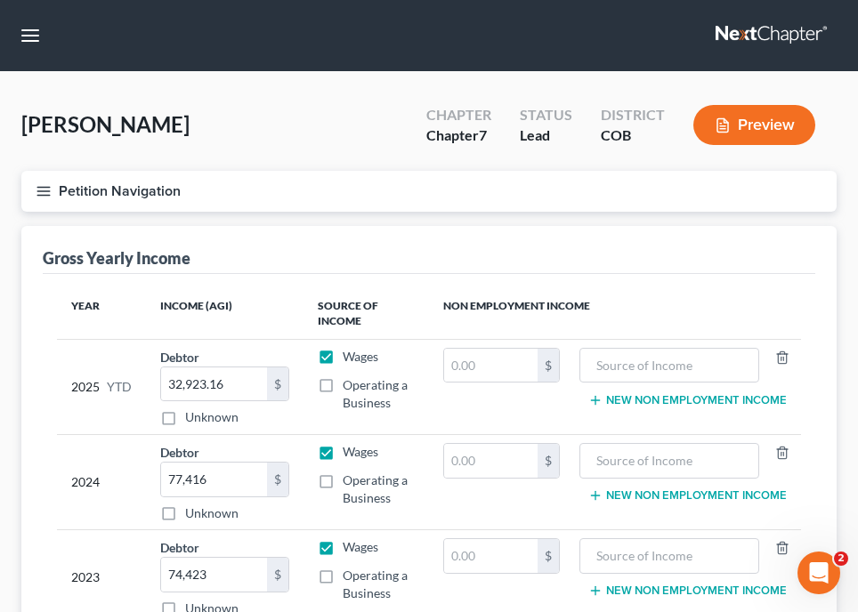
click at [43, 188] on icon "button" at bounding box center [44, 191] width 16 height 16
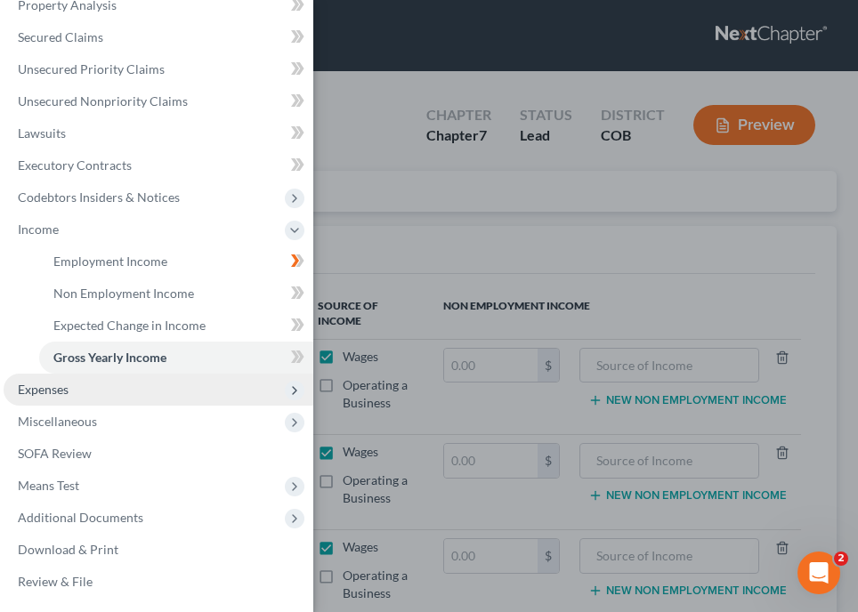
click at [61, 388] on span "Expenses" at bounding box center [43, 389] width 51 height 15
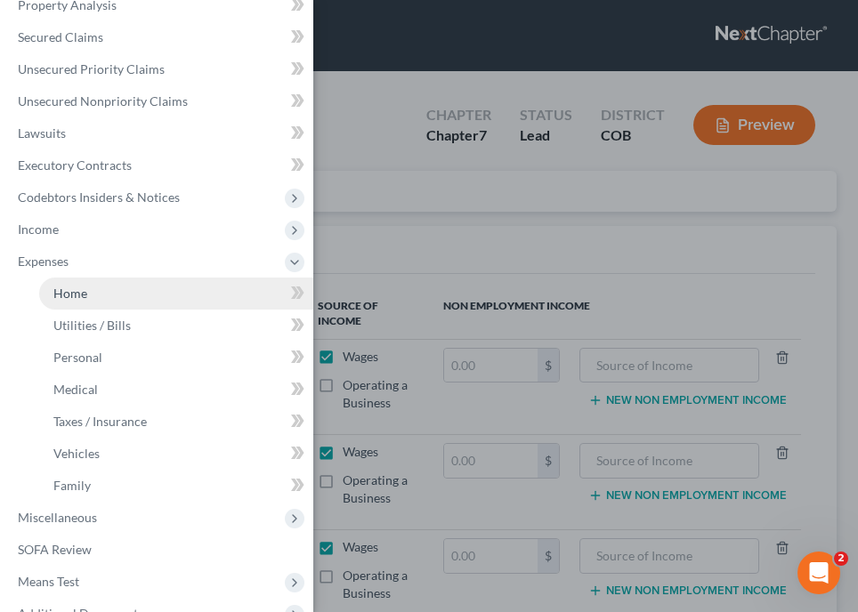
click at [80, 295] on span "Home" at bounding box center [70, 293] width 34 height 15
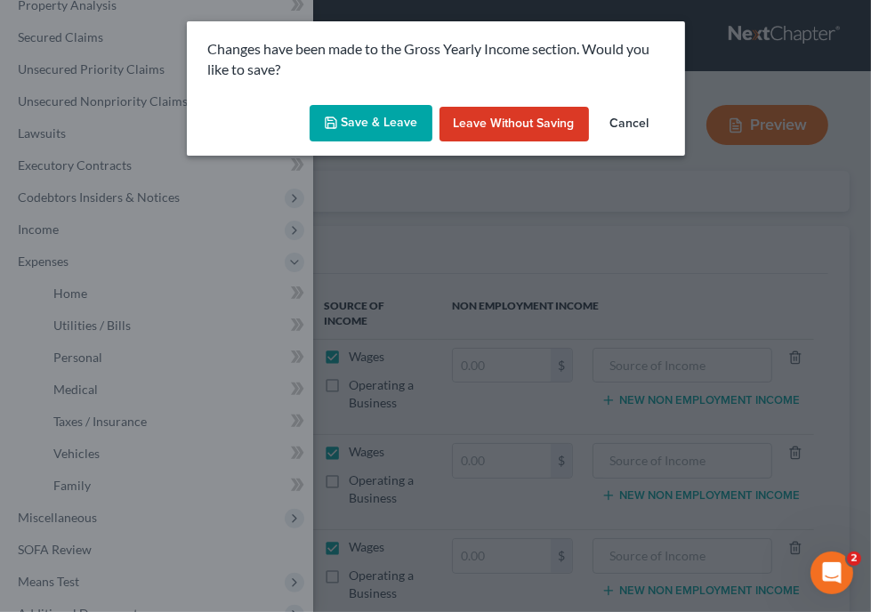
click at [345, 124] on button "Save & Leave" at bounding box center [371, 123] width 123 height 37
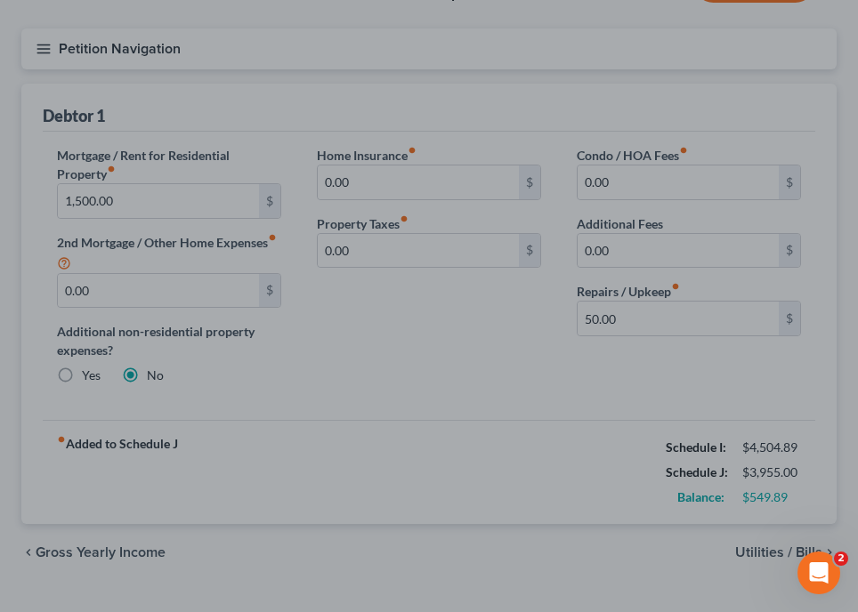
scroll to position [71, 0]
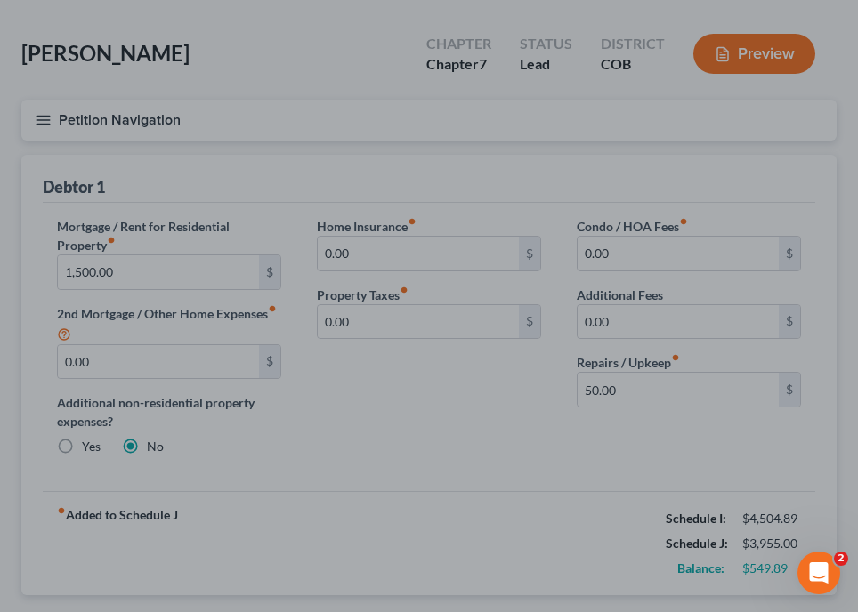
click at [36, 119] on div at bounding box center [429, 306] width 858 height 612
click at [39, 118] on div at bounding box center [429, 306] width 858 height 612
click at [192, 120] on div at bounding box center [429, 306] width 858 height 612
click at [310, 9] on div at bounding box center [429, 306] width 858 height 612
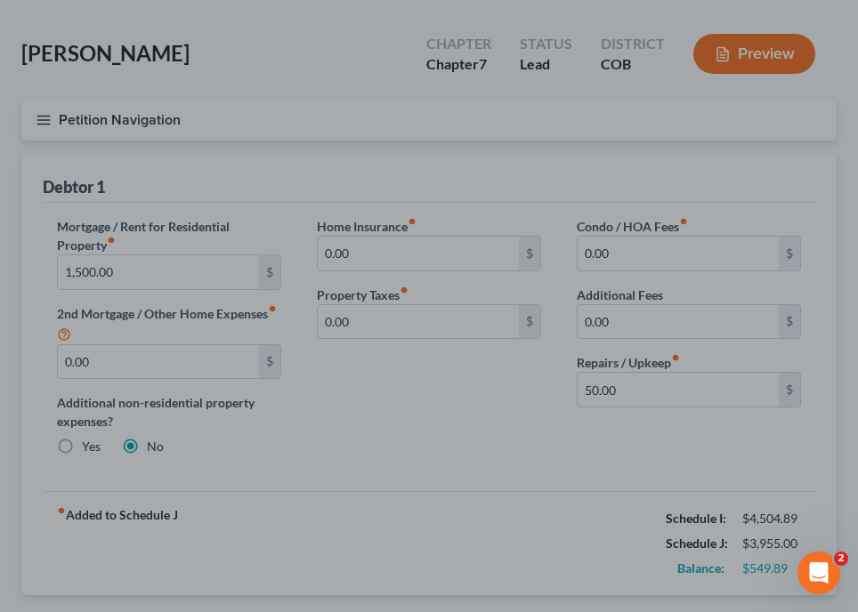
click at [414, 119] on div at bounding box center [429, 306] width 858 height 612
click at [44, 109] on div at bounding box center [429, 306] width 858 height 612
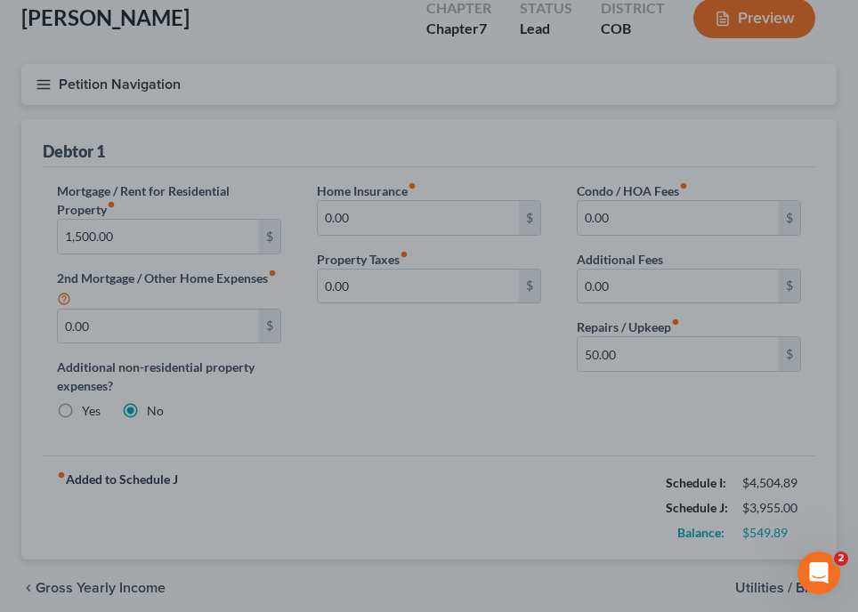
scroll to position [0, 0]
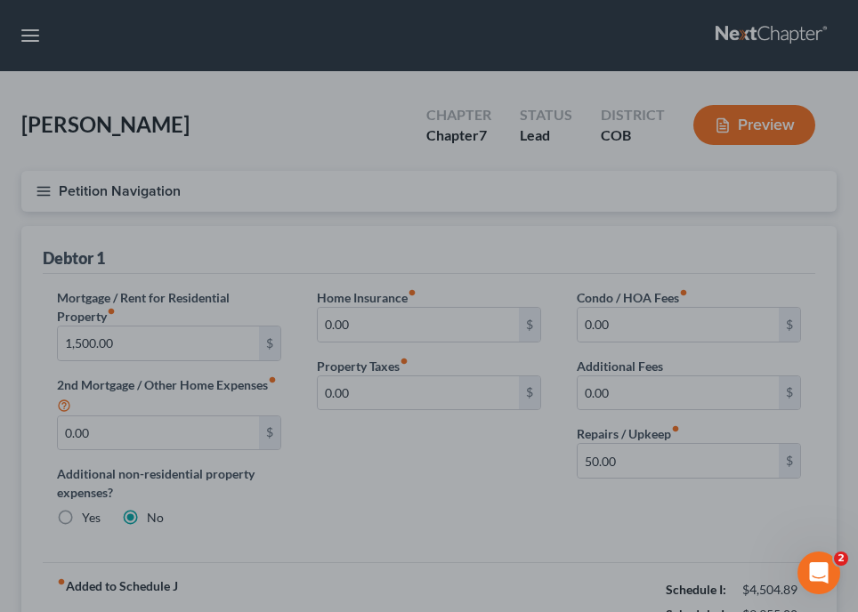
click at [31, 38] on div at bounding box center [429, 306] width 858 height 612
click at [370, 117] on div at bounding box center [429, 306] width 858 height 612
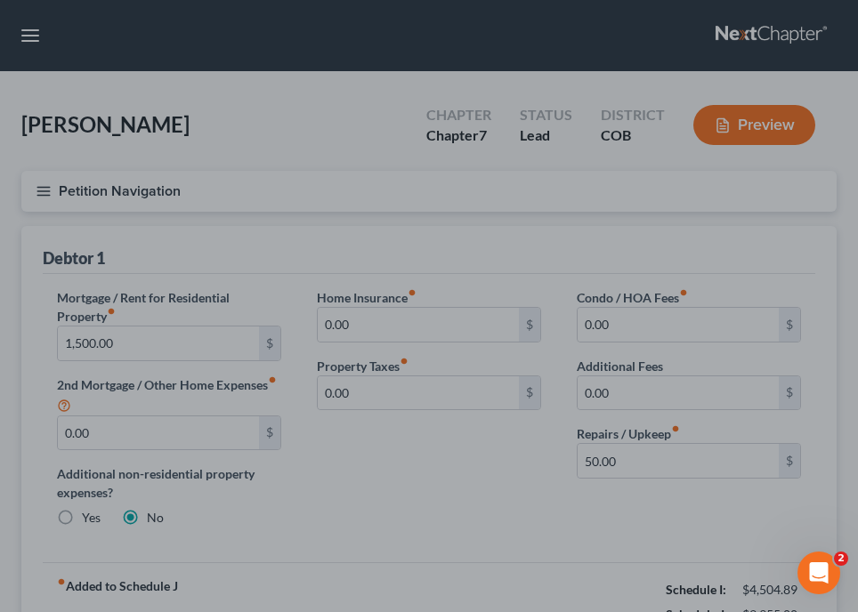
click at [828, 572] on icon "Open Intercom Messenger" at bounding box center [818, 573] width 29 height 29
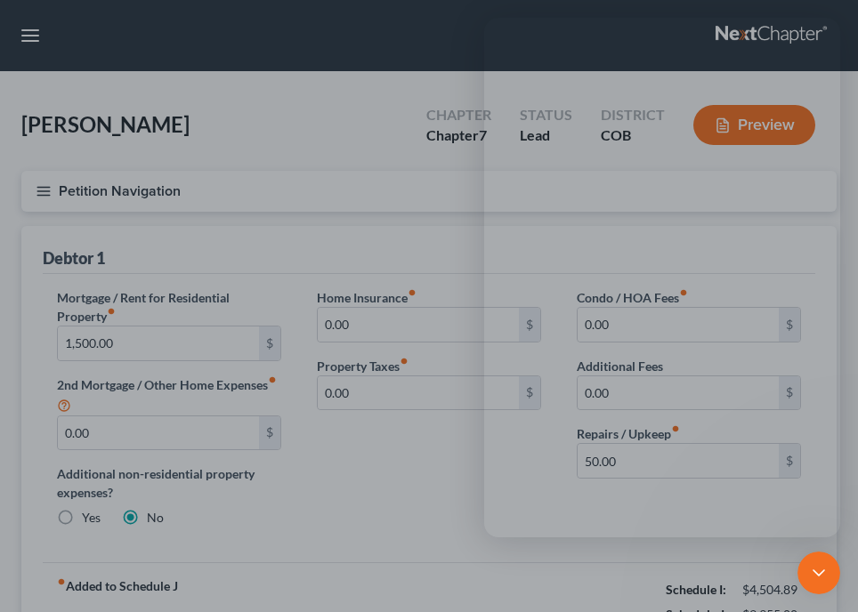
click at [828, 572] on div "Close Intercom Messenger" at bounding box center [818, 573] width 43 height 43
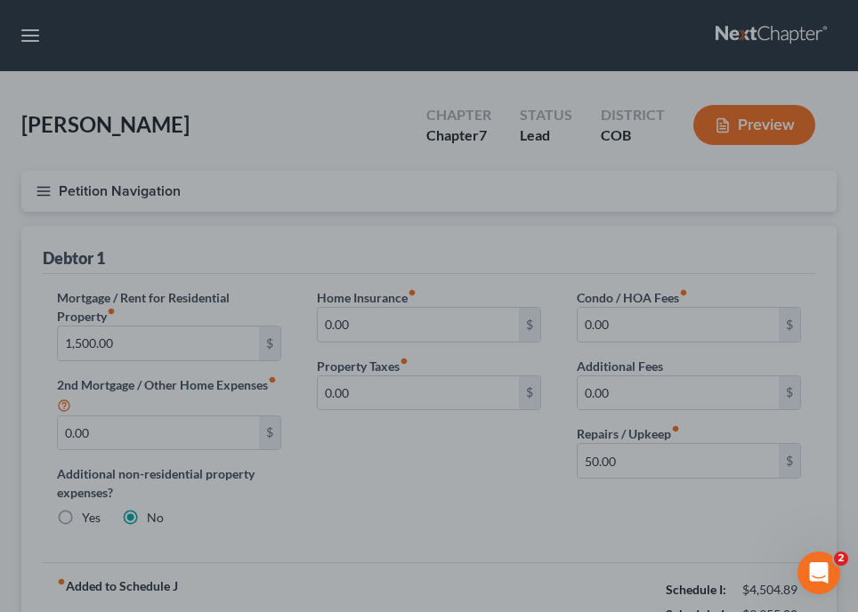
click at [813, 569] on icon "Open Intercom Messenger" at bounding box center [818, 573] width 29 height 29
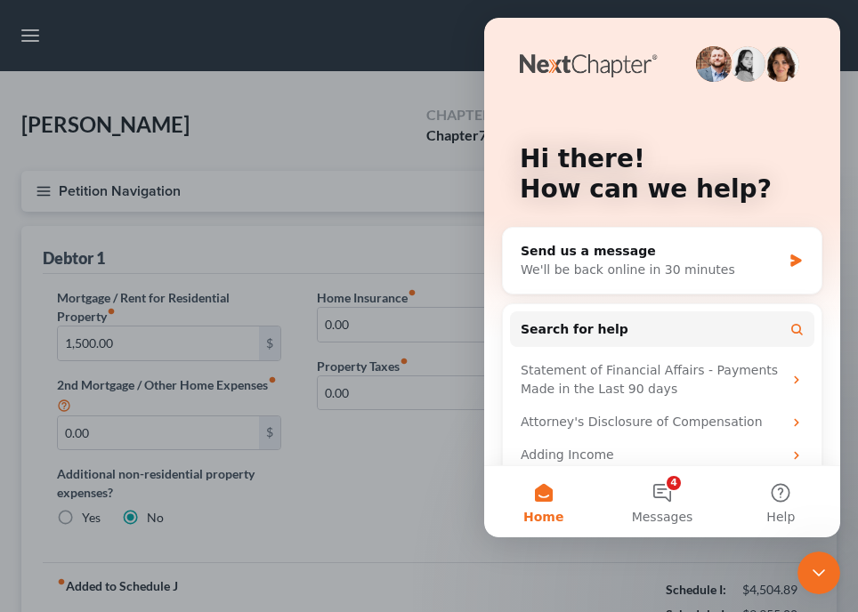
click at [794, 56] on div "Intercom messenger" at bounding box center [750, 64] width 109 height 36
click at [496, 23] on div "Hi there! How can we help? Send us a message We'll be back online in 30 minutes…" at bounding box center [662, 288] width 356 height 541
click at [823, 577] on icon "Close Intercom Messenger" at bounding box center [818, 572] width 21 height 21
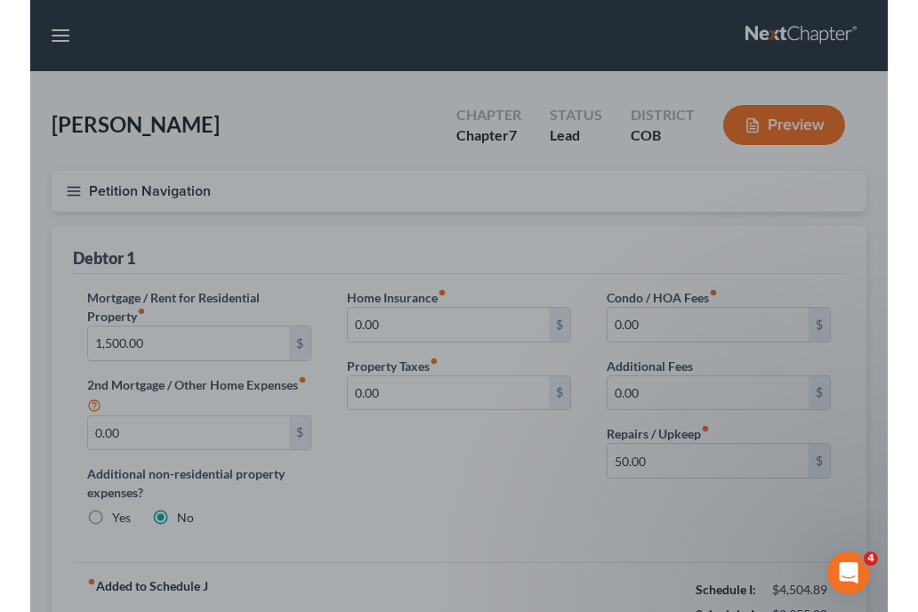
scroll to position [178, 0]
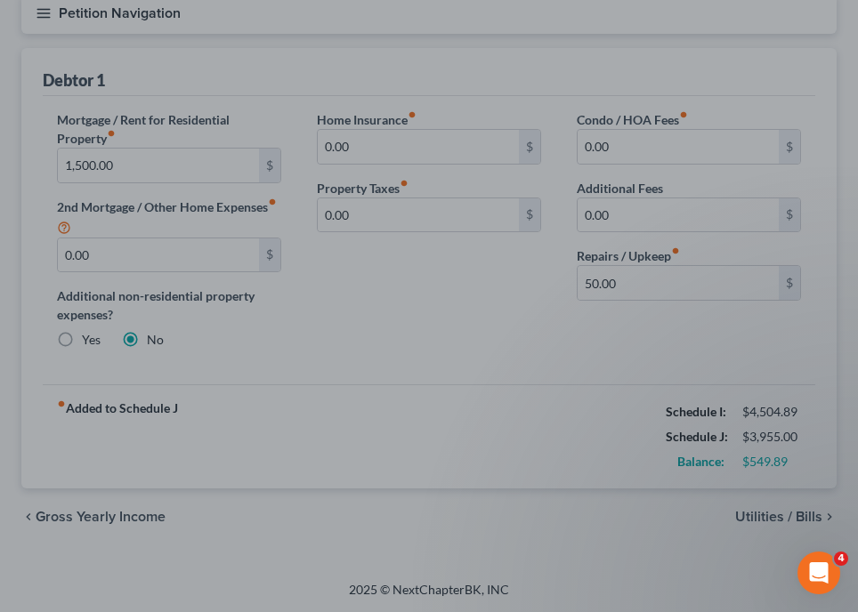
drag, startPoint x: 869, startPoint y: 448, endPoint x: 25, endPoint y: 22, distance: 945.9
click at [69, 518] on div at bounding box center [429, 306] width 858 height 612
click at [36, 518] on div at bounding box center [429, 306] width 858 height 612
click at [0, 224] on div at bounding box center [429, 306] width 858 height 612
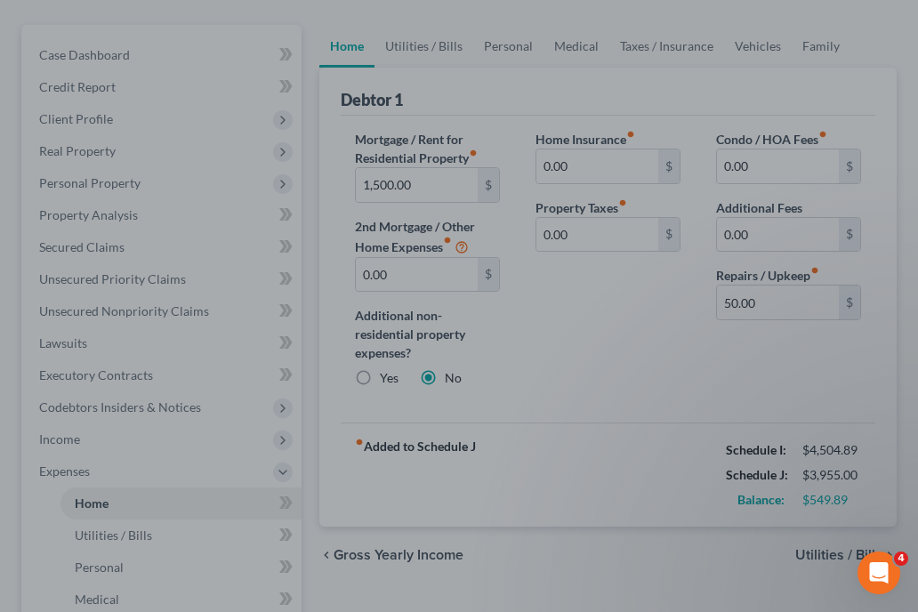
click at [399, 38] on div at bounding box center [459, 306] width 918 height 612
click at [492, 44] on div at bounding box center [459, 306] width 918 height 612
click at [583, 47] on div at bounding box center [459, 306] width 918 height 612
click at [185, 109] on div at bounding box center [459, 306] width 918 height 612
click at [141, 88] on div at bounding box center [459, 306] width 918 height 612
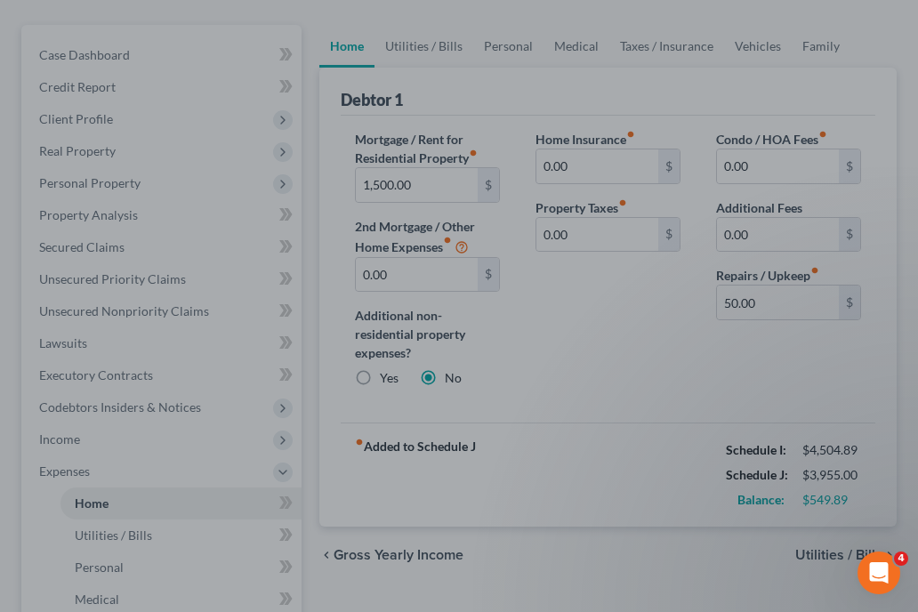
click at [141, 88] on div at bounding box center [459, 306] width 918 height 612
click at [57, 438] on div at bounding box center [459, 306] width 918 height 612
click at [85, 53] on div at bounding box center [459, 306] width 918 height 612
drag, startPoint x: 861, startPoint y: 553, endPoint x: 13, endPoint y: 17, distance: 1003.4
click at [828, 553] on div "4" at bounding box center [879, 573] width 43 height 43
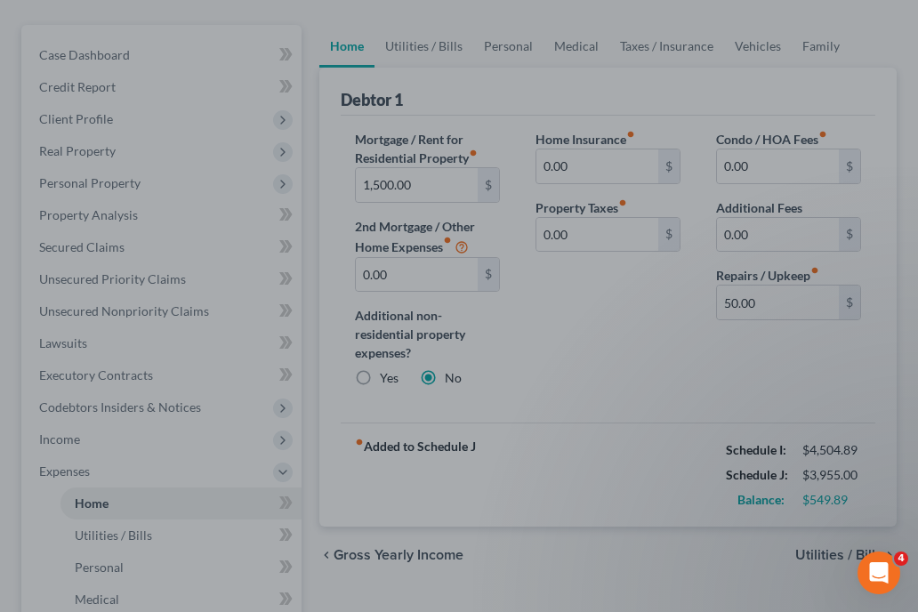
click at [828, 553] on div "4" at bounding box center [879, 573] width 43 height 43
click at [828, 569] on icon "Open Intercom Messenger" at bounding box center [879, 573] width 29 height 29
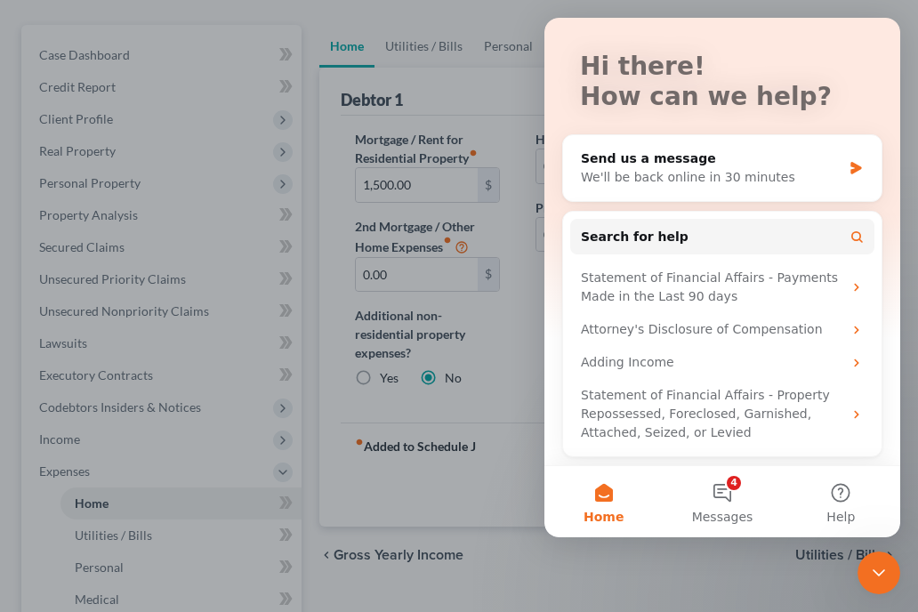
scroll to position [0, 0]
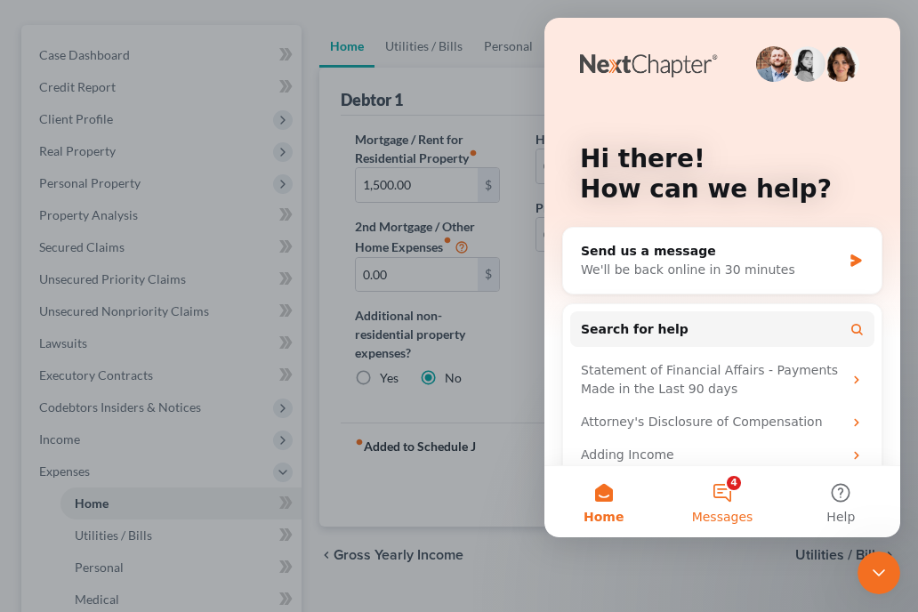
click at [738, 484] on button "4 Messages" at bounding box center [722, 501] width 118 height 71
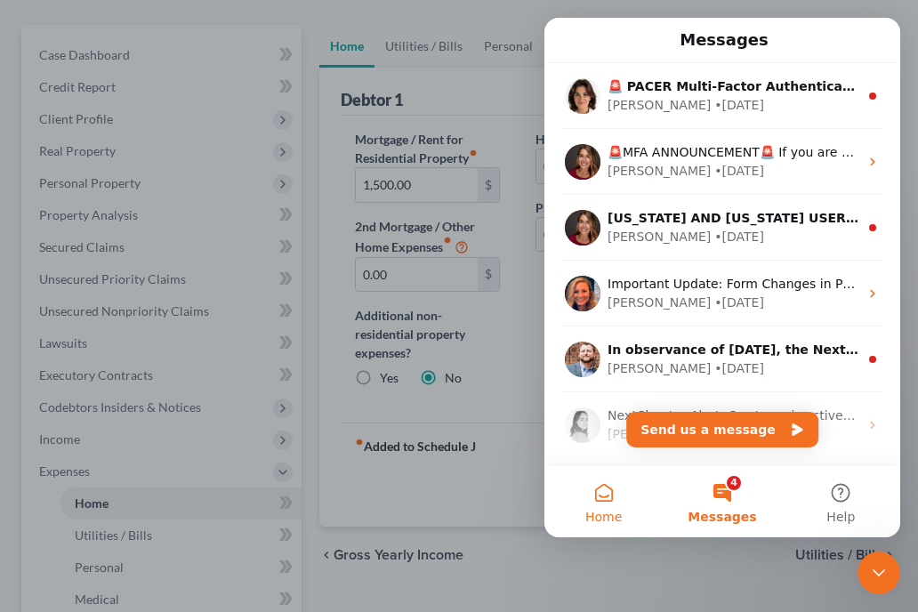
click at [601, 495] on button "Home" at bounding box center [604, 501] width 118 height 71
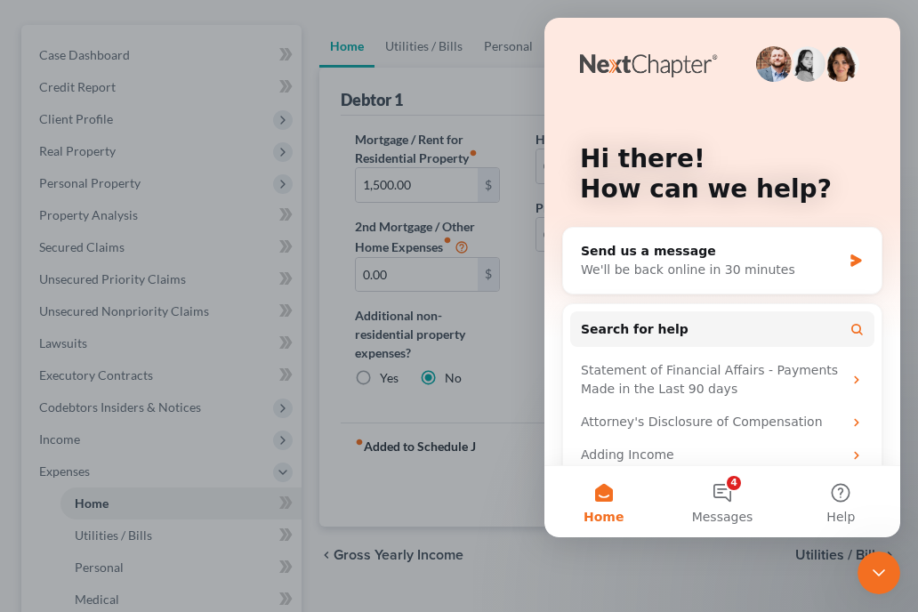
click at [828, 562] on icon "Close Intercom Messenger" at bounding box center [878, 572] width 21 height 21
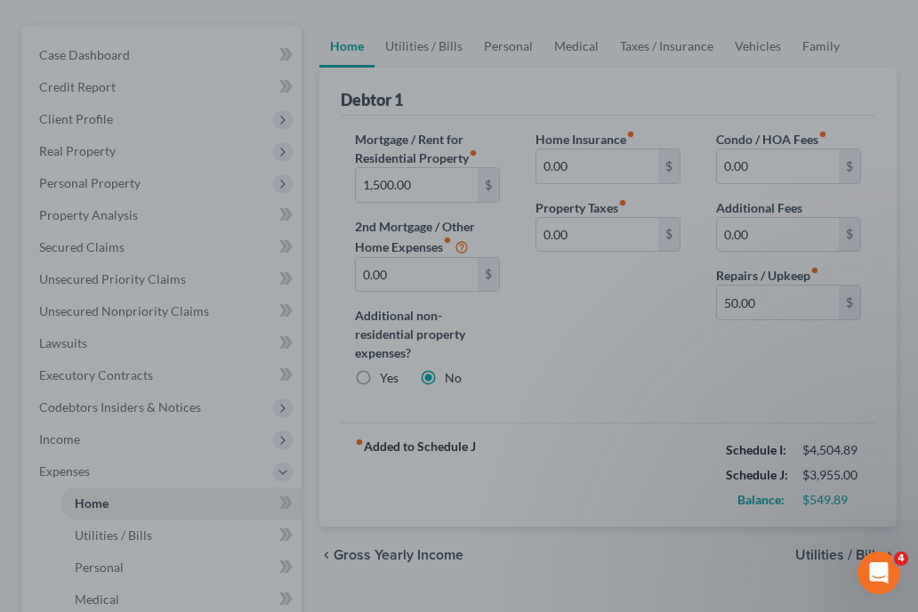
click at [772, 391] on div at bounding box center [459, 306] width 918 height 612
click at [367, 372] on div at bounding box center [459, 306] width 918 height 612
click at [65, 425] on div at bounding box center [459, 306] width 918 height 612
click at [75, 374] on div at bounding box center [459, 306] width 918 height 612
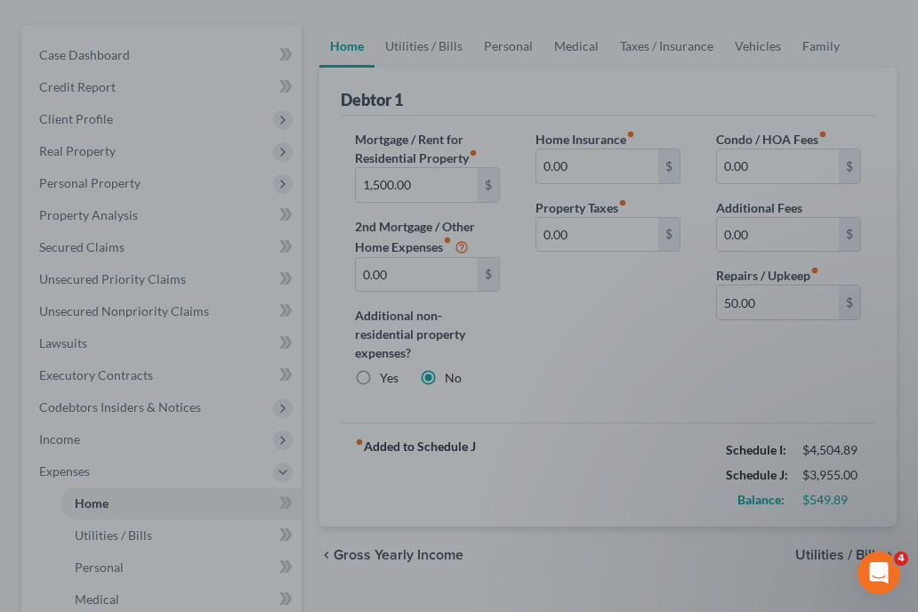
click at [84, 390] on div at bounding box center [459, 306] width 918 height 612
click at [89, 352] on div at bounding box center [459, 306] width 918 height 612
drag, startPoint x: 89, startPoint y: 352, endPoint x: 85, endPoint y: 319, distance: 33.2
click at [85, 336] on div at bounding box center [459, 306] width 918 height 612
click at [85, 319] on div at bounding box center [459, 306] width 918 height 612
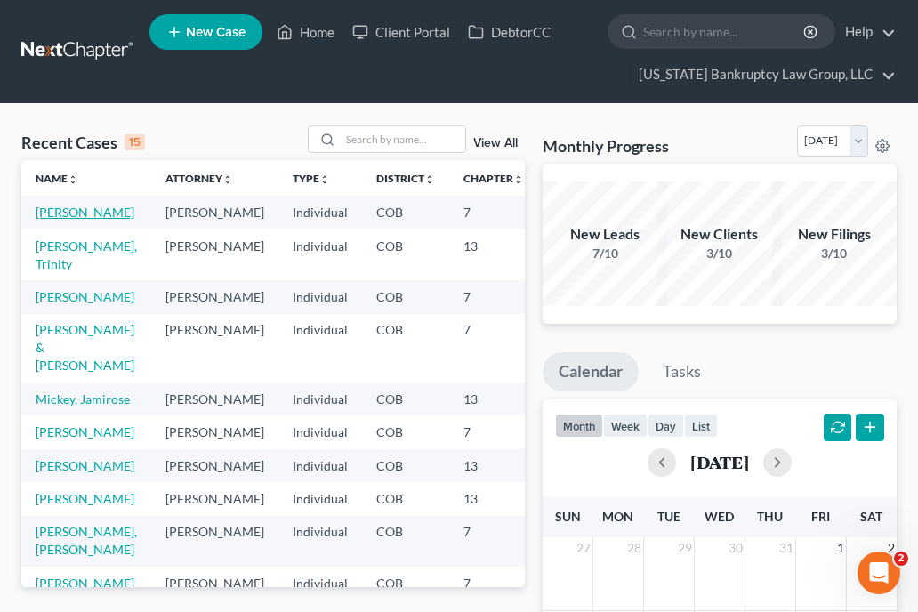
click at [44, 214] on link "Herrera, Victor" at bounding box center [85, 212] width 99 height 15
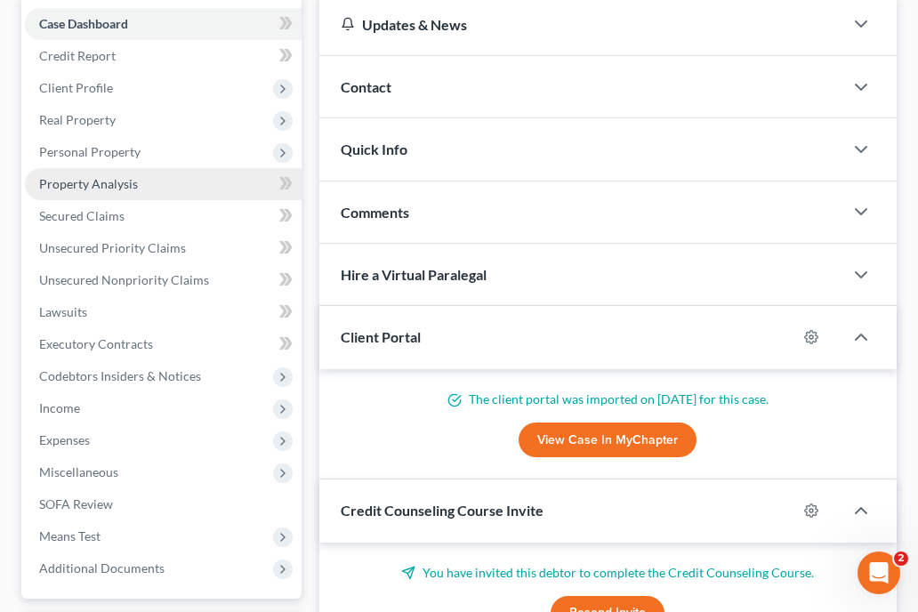
scroll to position [214, 0]
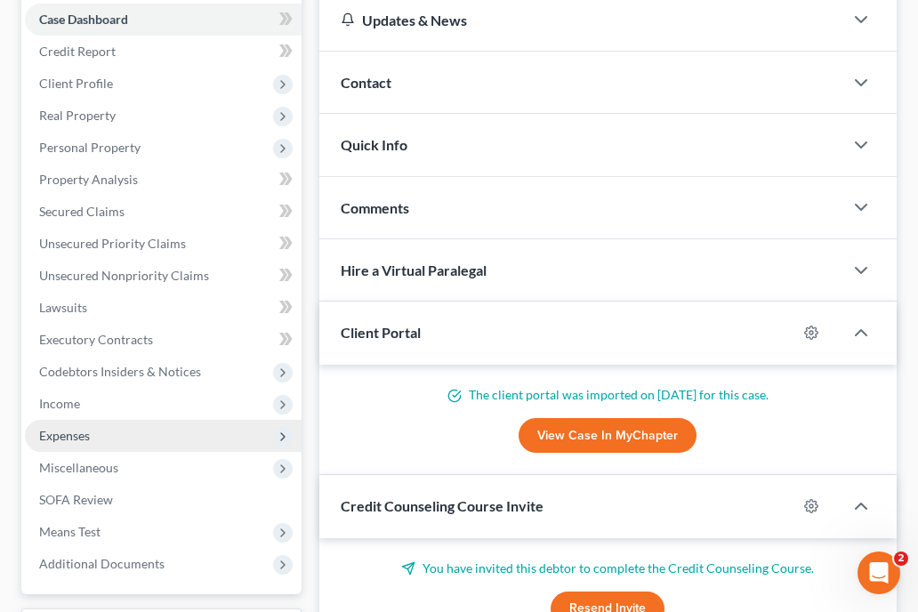
click at [76, 424] on span "Expenses" at bounding box center [163, 436] width 277 height 32
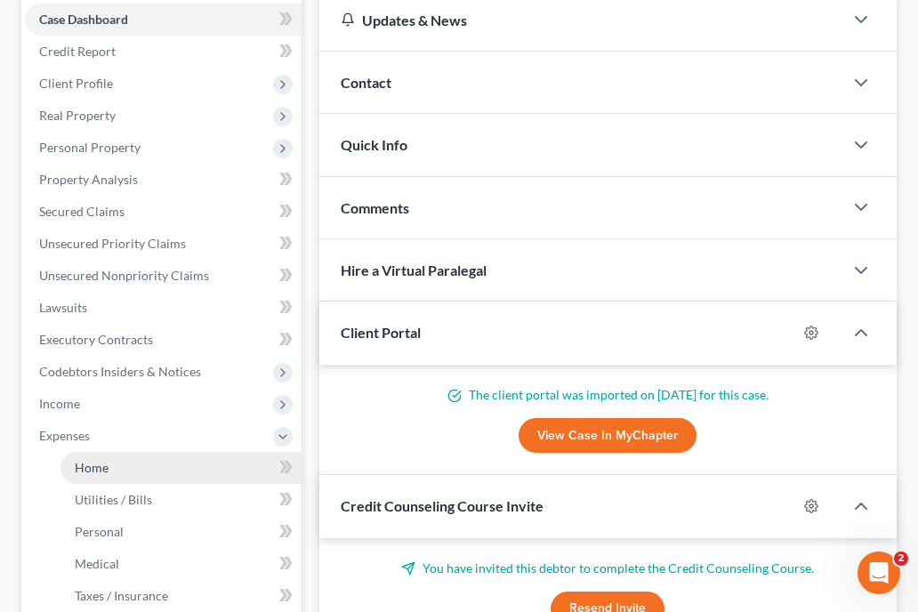
click at [83, 477] on link "Home" at bounding box center [181, 468] width 241 height 32
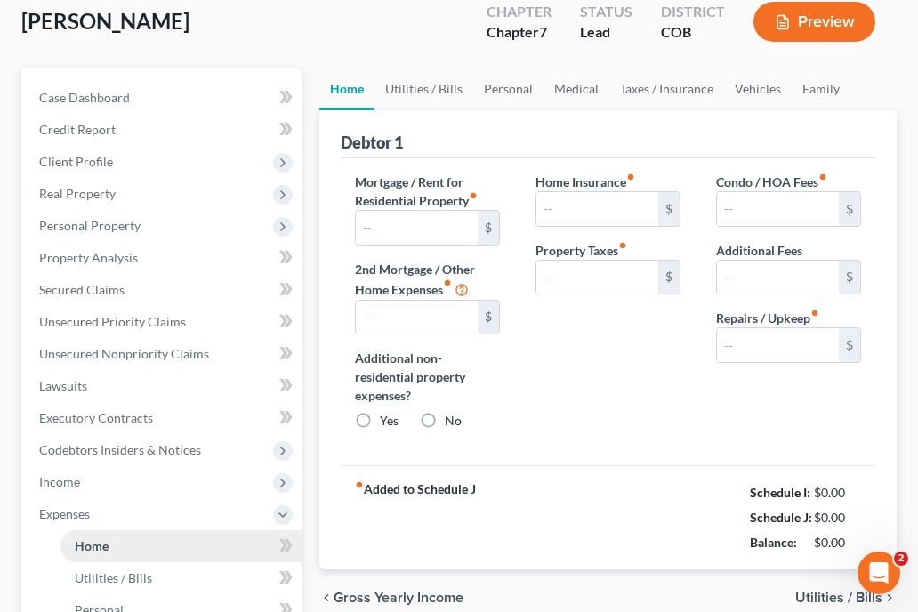
type input "1,500.00"
type input "0.00"
radio input "true"
type input "0.00"
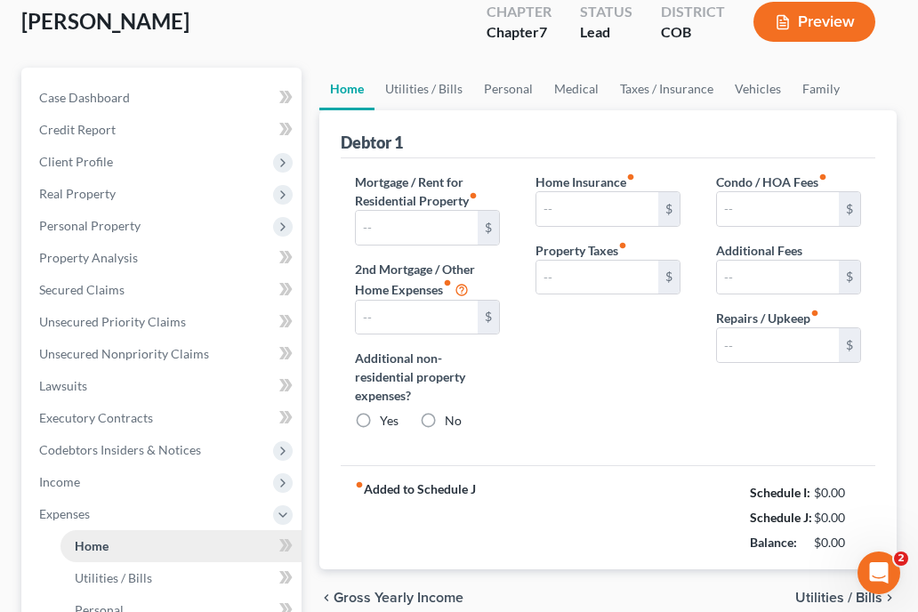
type input "0.00"
type input "50.00"
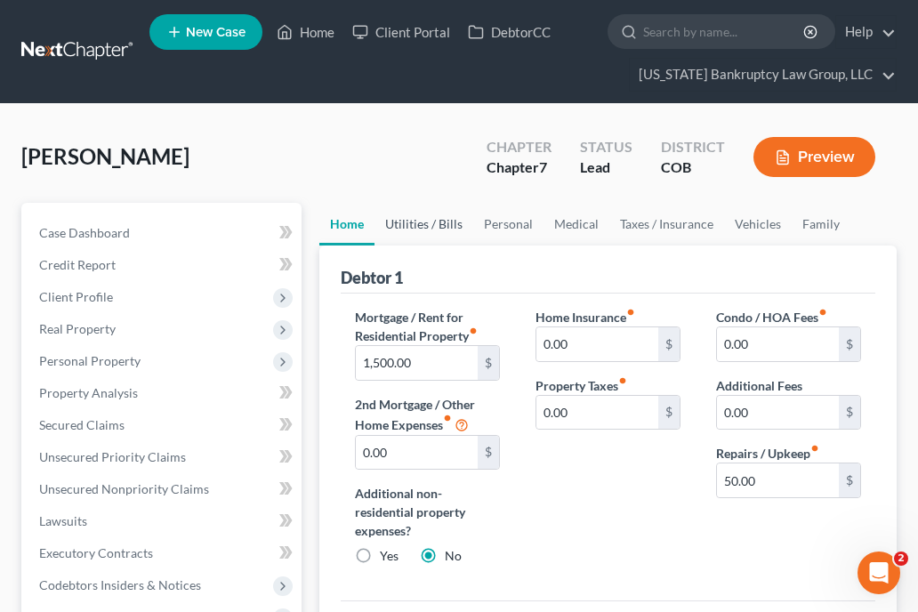
click at [421, 223] on link "Utilities / Bills" at bounding box center [424, 224] width 99 height 43
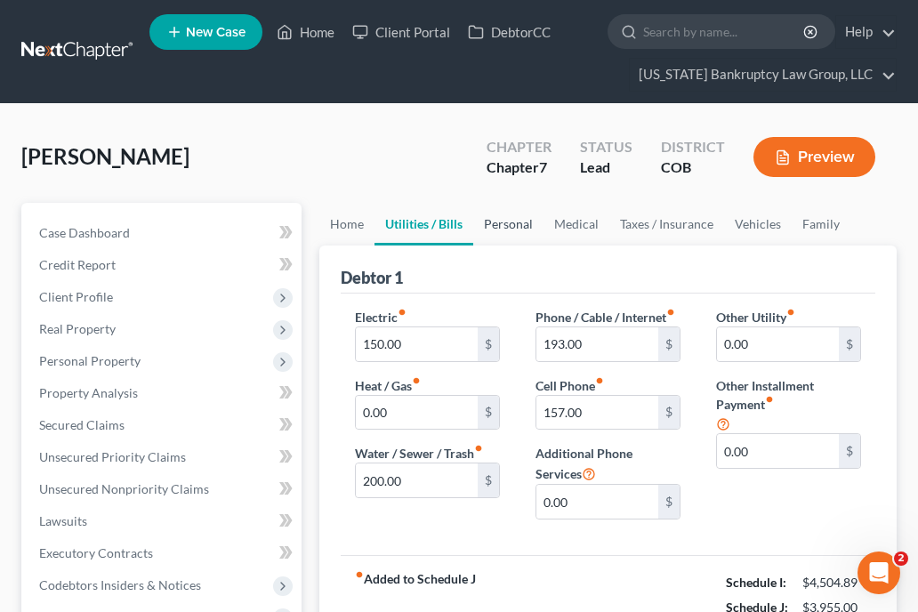
click at [500, 218] on link "Personal" at bounding box center [508, 224] width 70 height 43
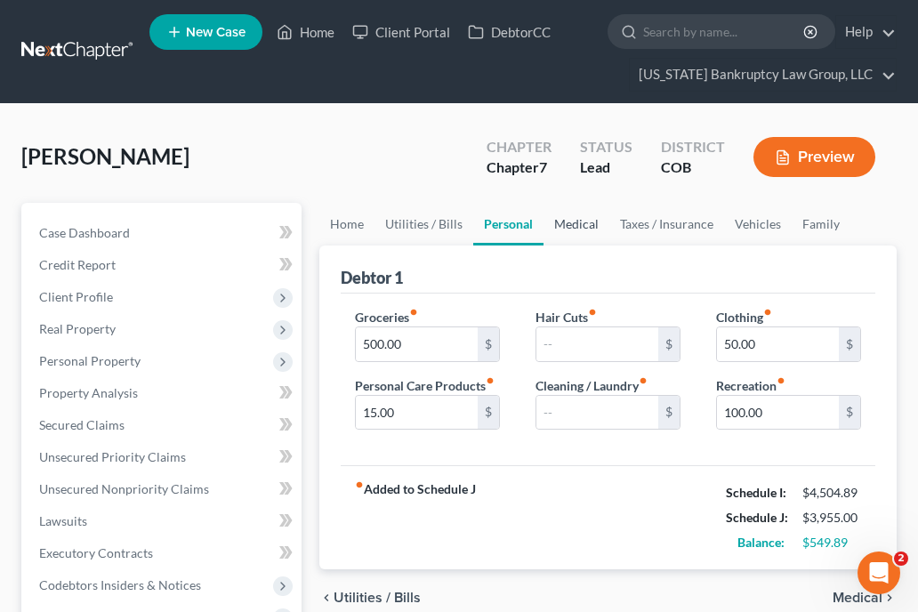
click at [577, 210] on link "Medical" at bounding box center [577, 224] width 66 height 43
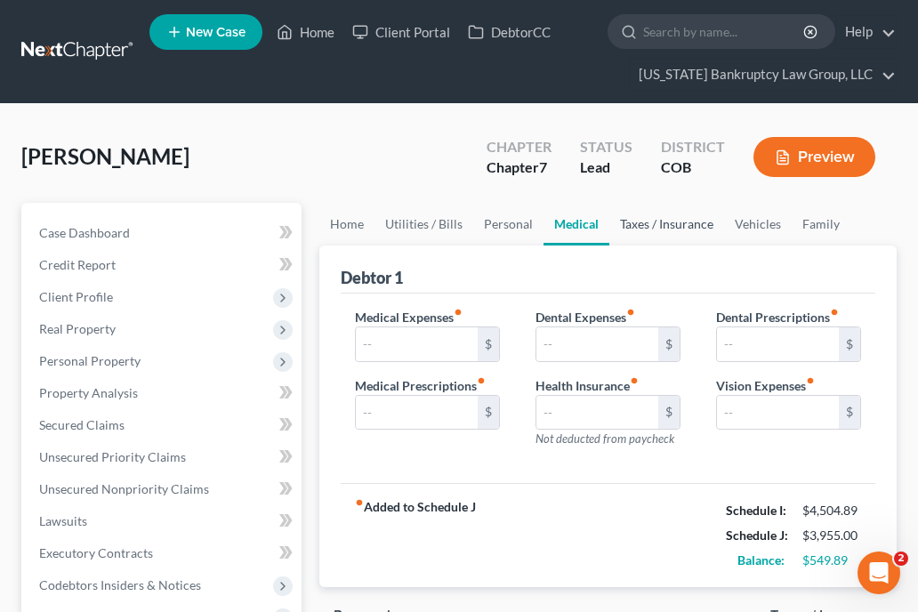
click at [624, 223] on link "Taxes / Insurance" at bounding box center [666, 224] width 115 height 43
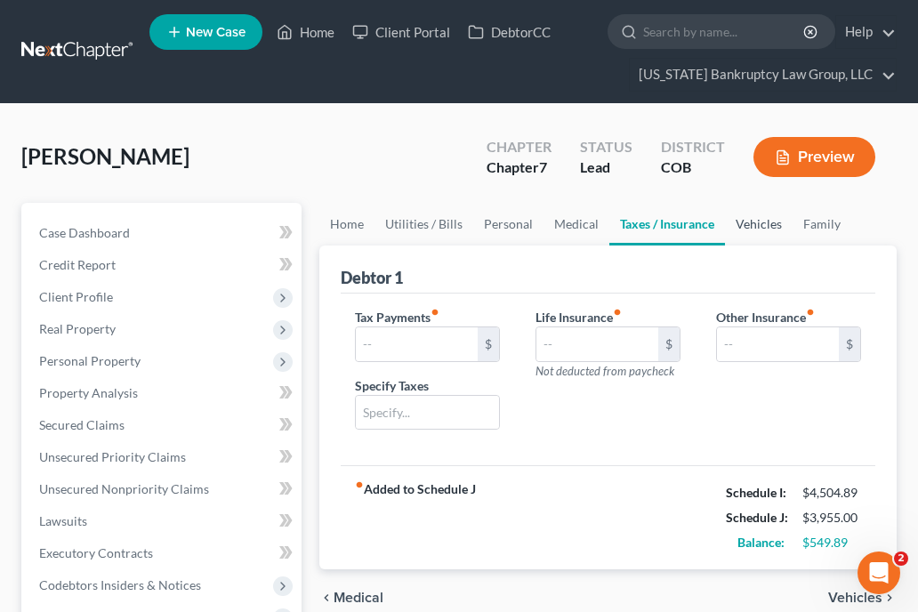
click at [750, 230] on link "Vehicles" at bounding box center [759, 224] width 68 height 43
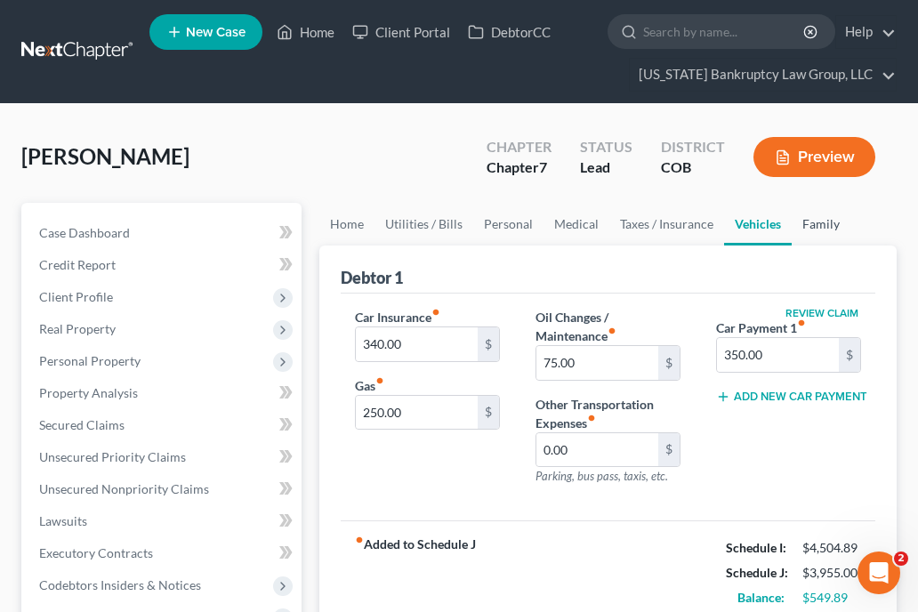
click at [810, 222] on link "Family" at bounding box center [821, 224] width 59 height 43
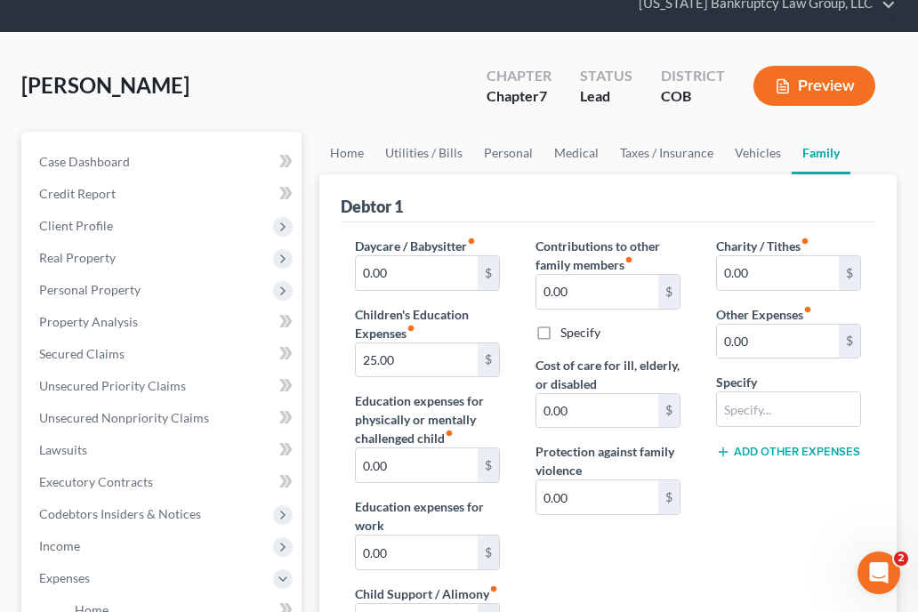
scroll to position [107, 0]
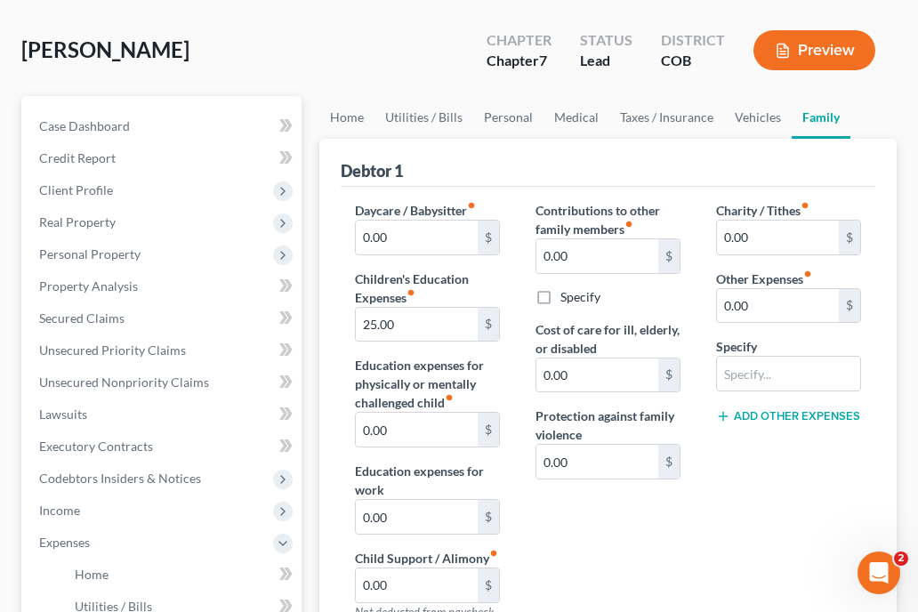
click at [719, 533] on div "Charity / Tithes fiber_manual_record 0.00 $ Other Expenses fiber_manual_record …" at bounding box center [788, 418] width 181 height 434
click at [73, 507] on span "Income" at bounding box center [59, 510] width 41 height 15
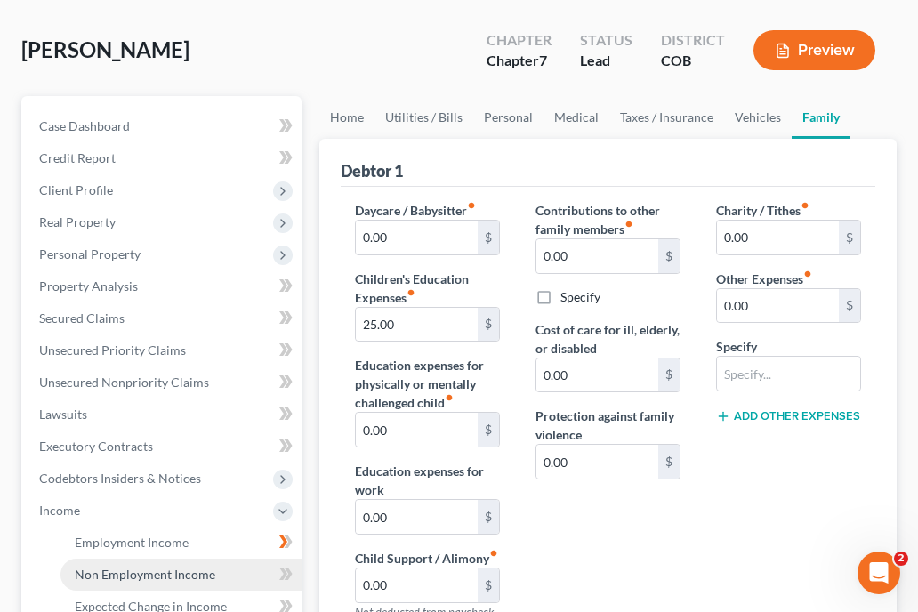
click at [129, 562] on link "Non Employment Income" at bounding box center [181, 575] width 241 height 32
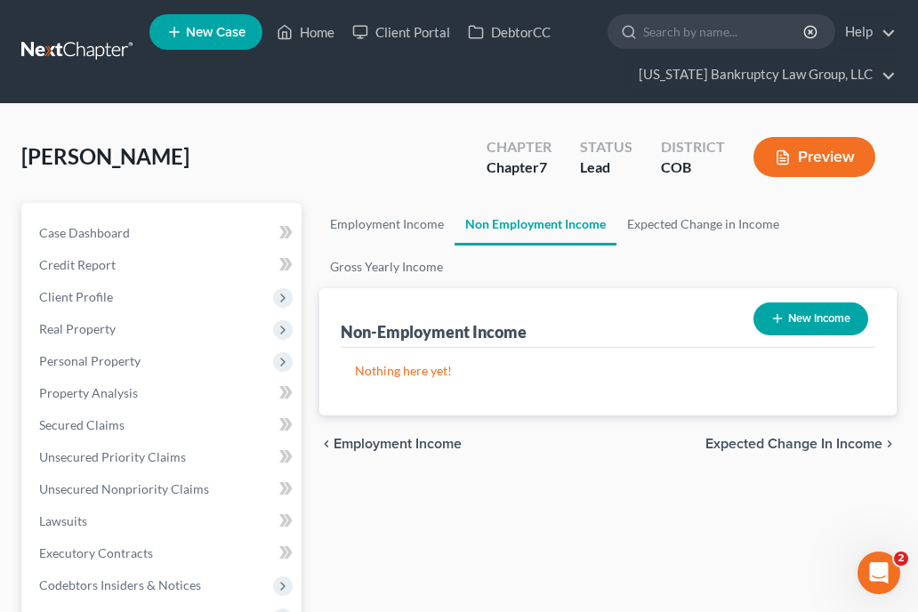
click at [817, 329] on button "New Income" at bounding box center [811, 319] width 115 height 33
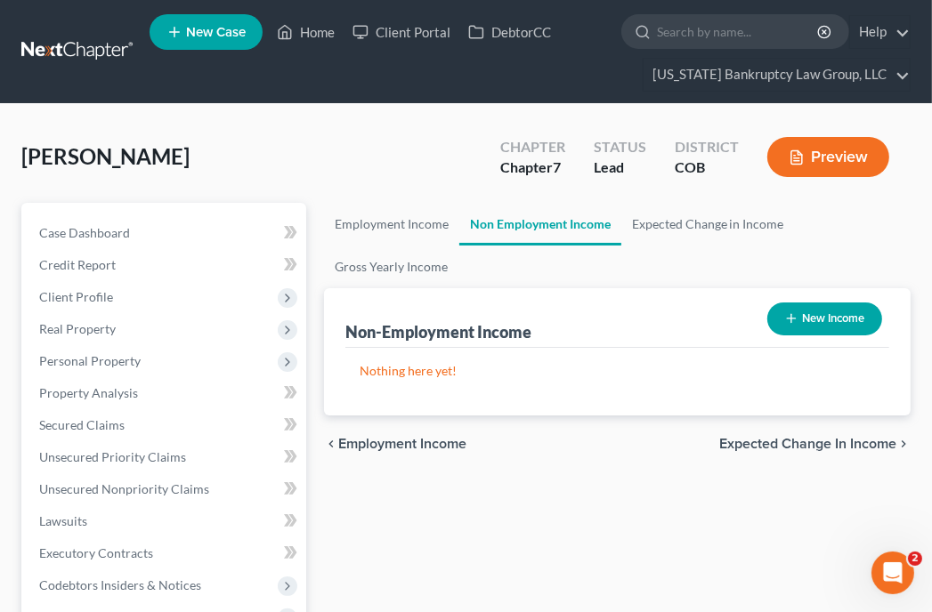
select select "0"
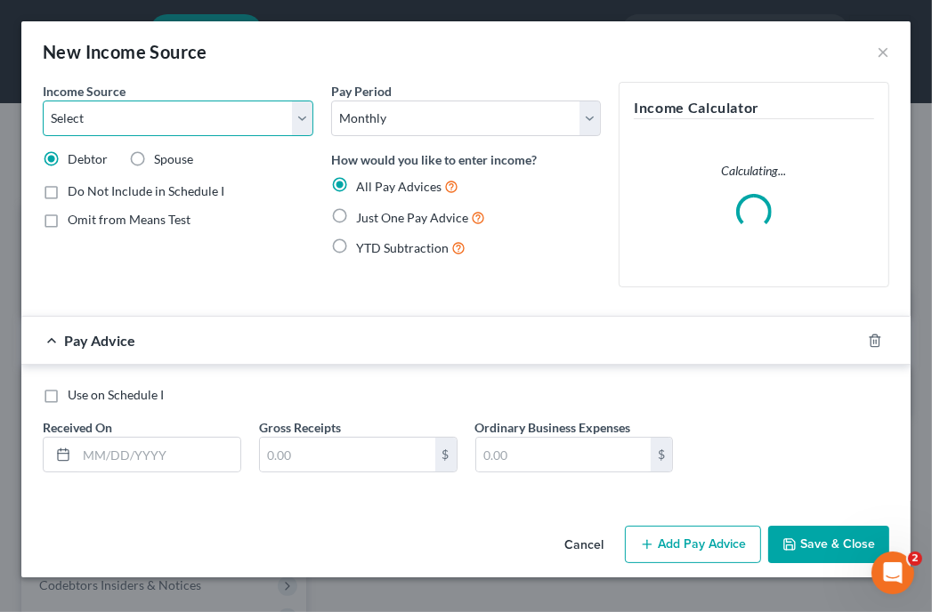
click at [141, 125] on select "Select Unemployment Disability (from employer) Pension Retirement Social Securi…" at bounding box center [178, 119] width 270 height 36
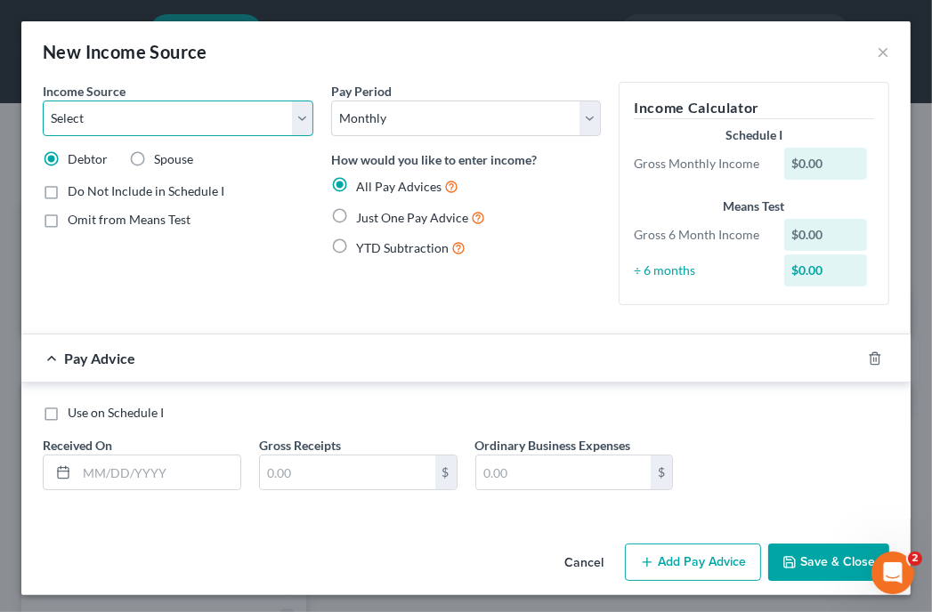
select select "7"
click at [43, 101] on select "Select Unemployment Disability (from employer) Pension Retirement Social Securi…" at bounding box center [178, 119] width 270 height 36
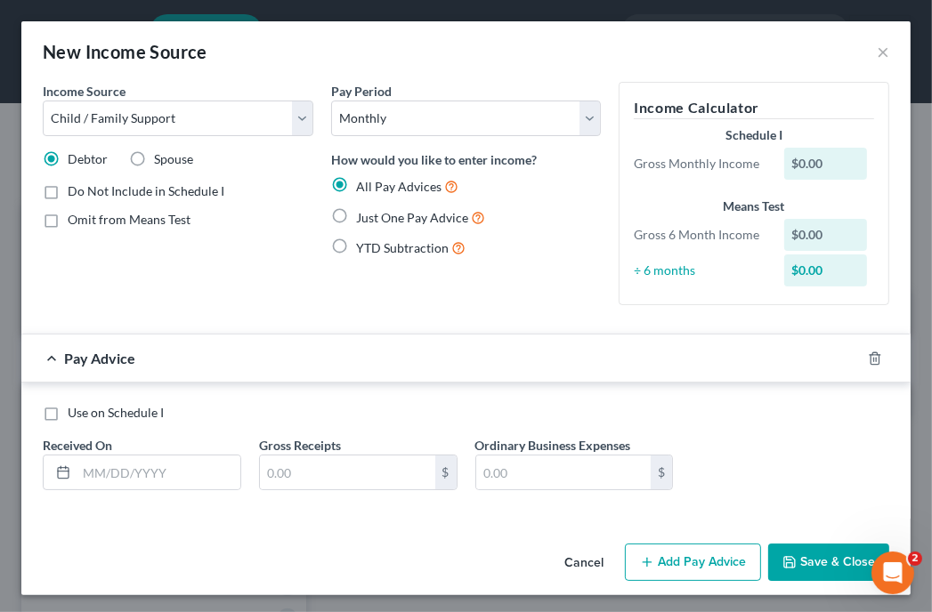
click at [356, 215] on label "Just One Pay Advice" at bounding box center [420, 217] width 129 height 20
click at [363, 215] on input "Just One Pay Advice" at bounding box center [369, 213] width 12 height 12
radio input "true"
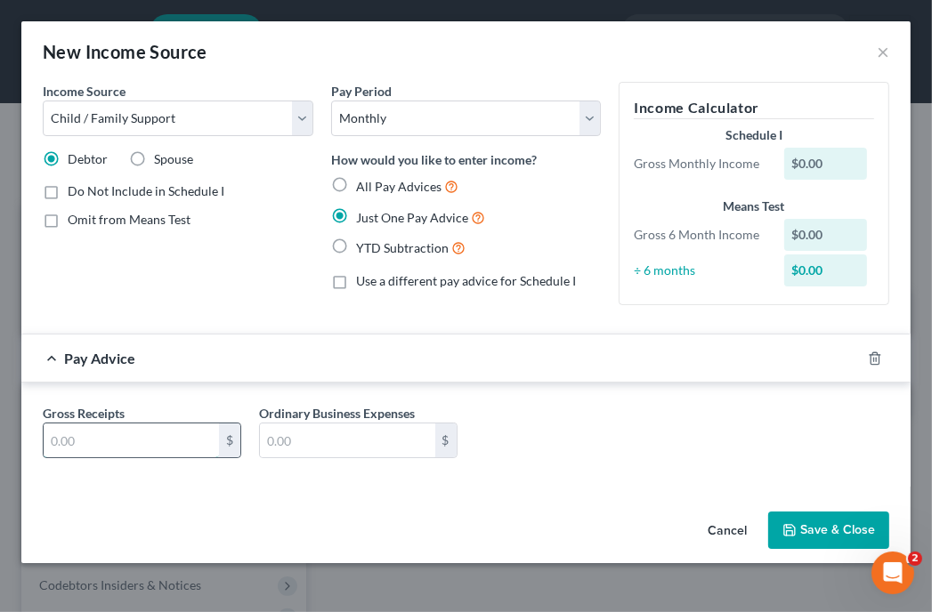
click at [155, 432] on input "text" at bounding box center [131, 441] width 175 height 34
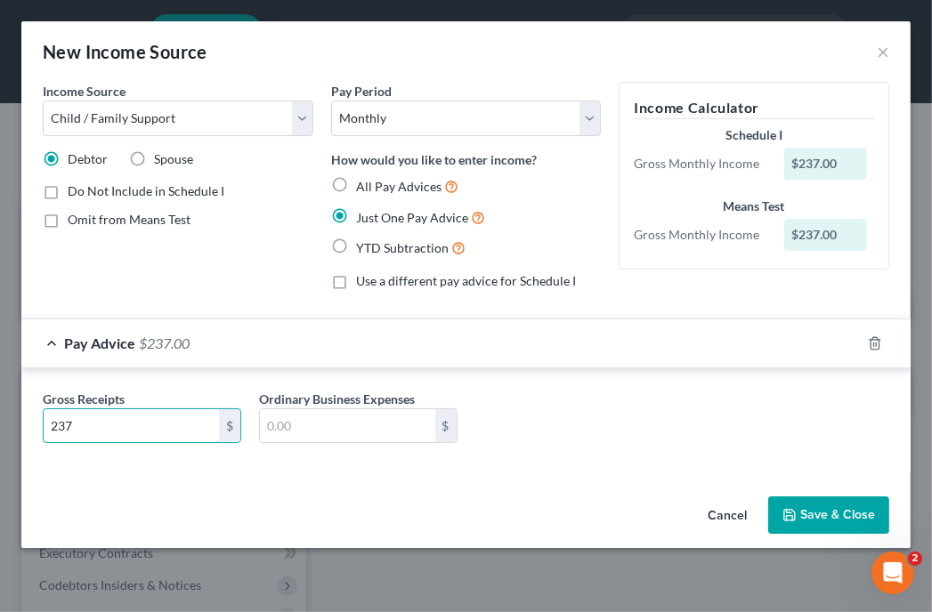
type input "237"
click at [806, 507] on button "Save & Close" at bounding box center [828, 514] width 121 height 37
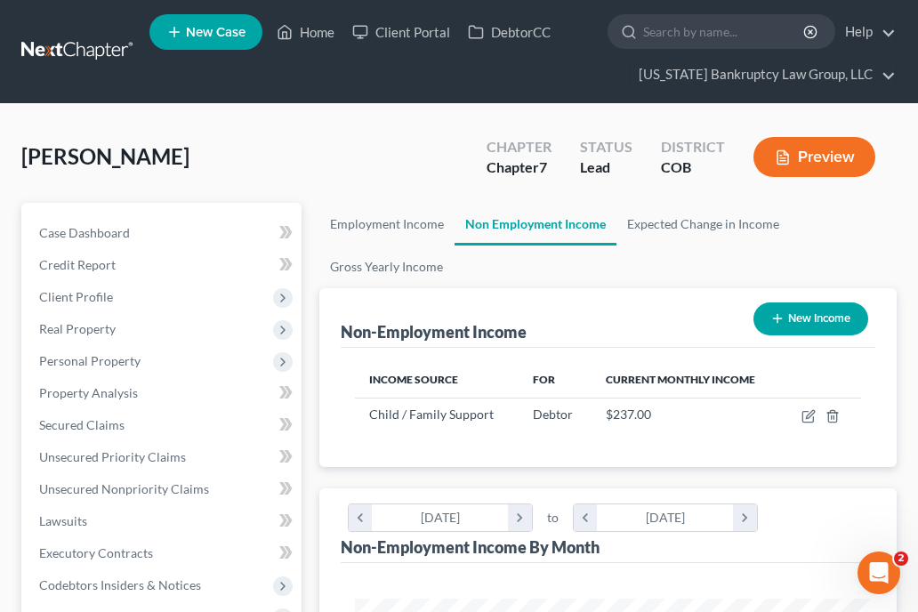
scroll to position [889523, 889233]
click at [806, 507] on div "Non-Employment Income By Month chevron_left February 2025 chevron_right to chev…" at bounding box center [608, 525] width 535 height 75
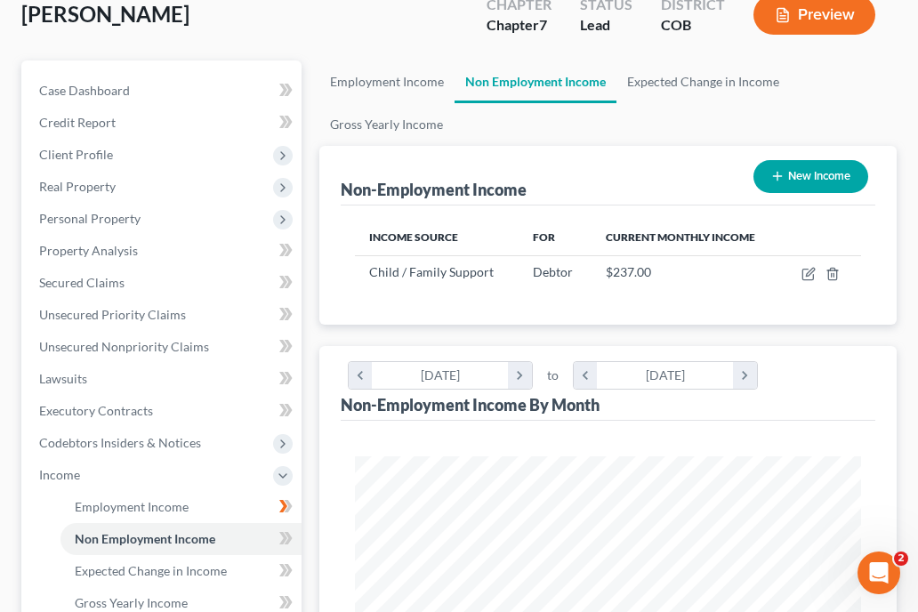
scroll to position [178, 0]
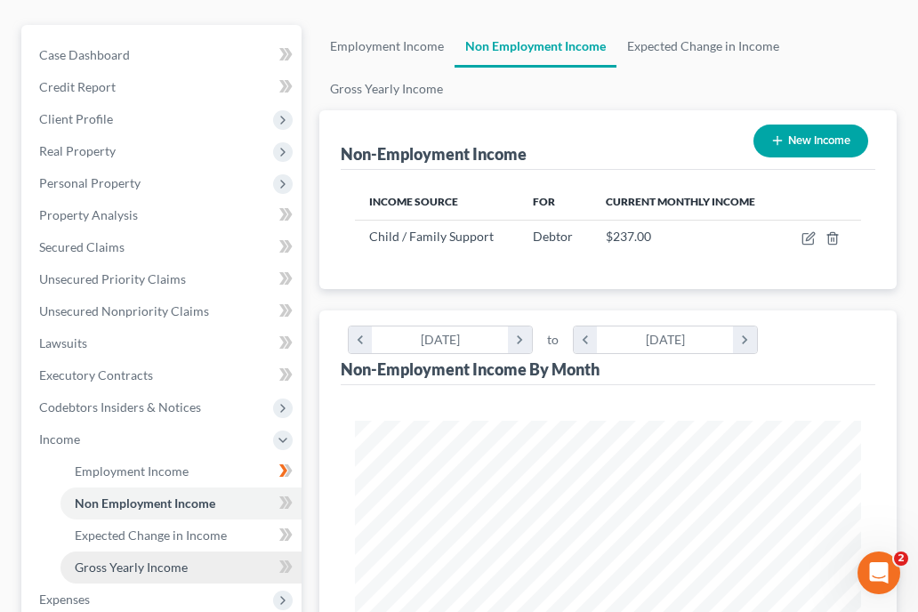
click at [167, 565] on span "Gross Yearly Income" at bounding box center [131, 567] width 113 height 15
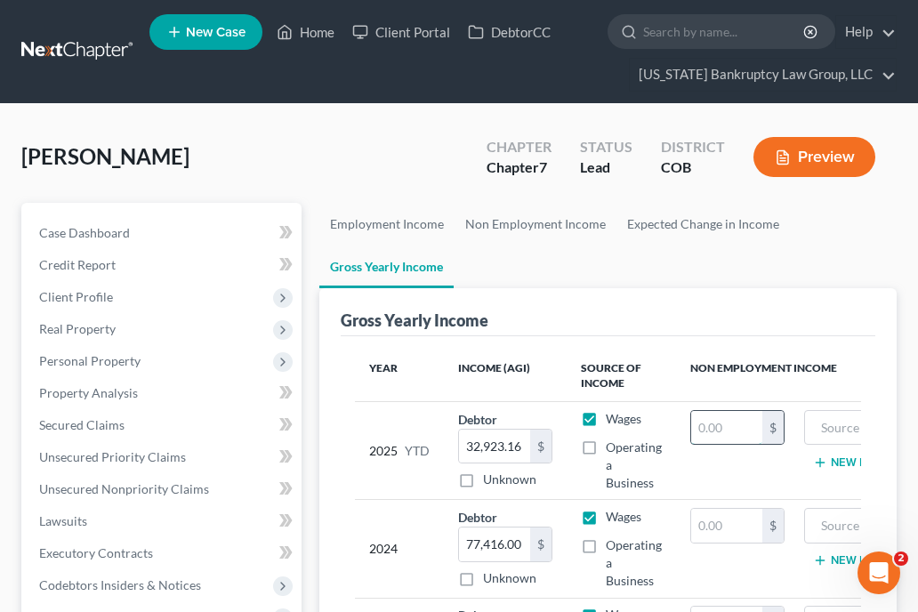
click at [722, 428] on input "text" at bounding box center [726, 428] width 71 height 34
type input "1,896"
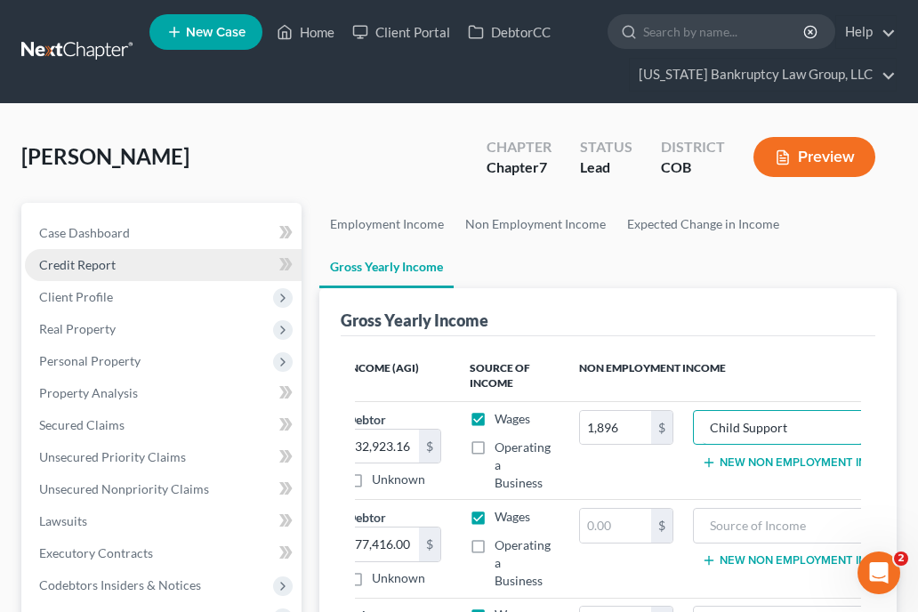
type input "Child Support"
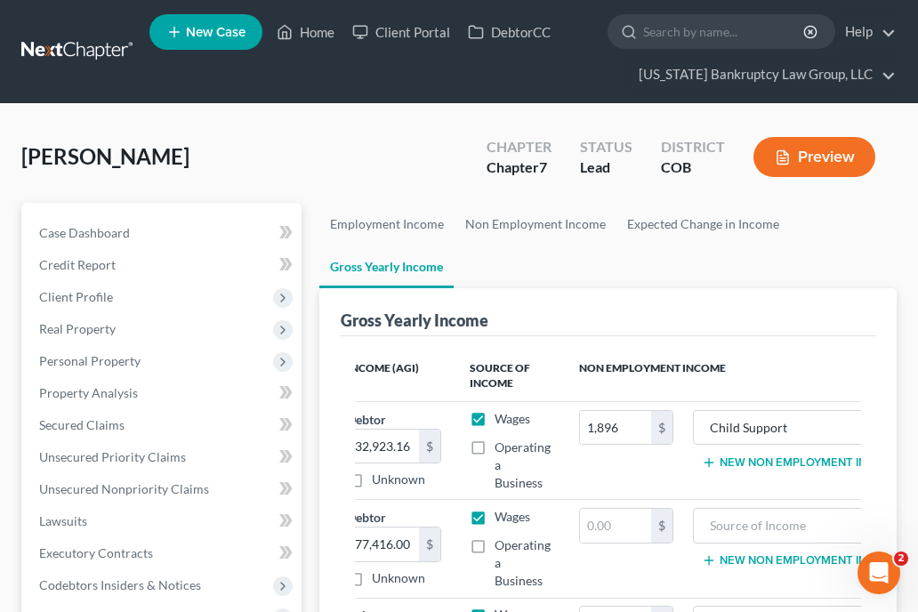
click at [661, 261] on ul "Employment Income Non Employment Income Expected Change in Income Gross Yearly …" at bounding box center [607, 245] width 577 height 85
click at [92, 366] on span "Personal Property" at bounding box center [89, 360] width 101 height 15
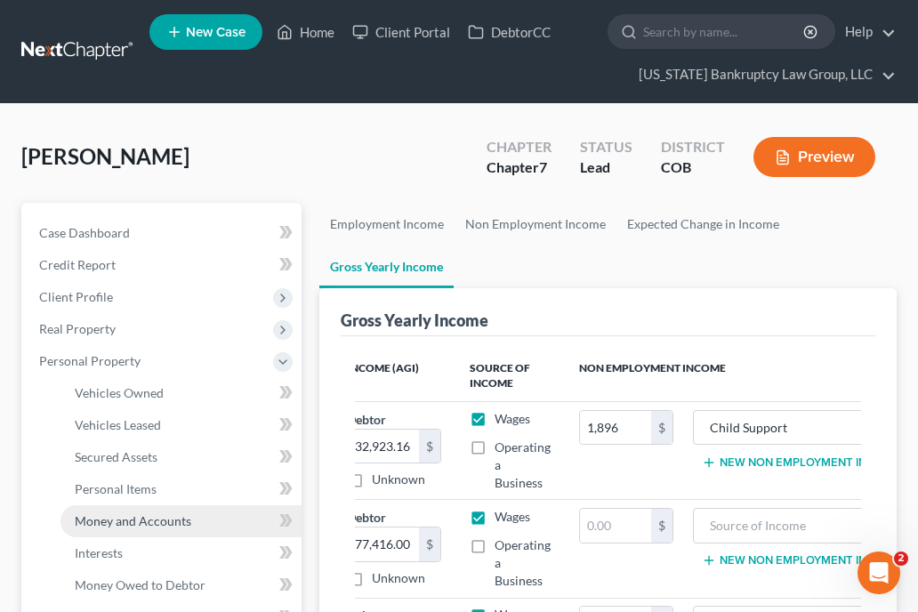
click at [125, 522] on span "Money and Accounts" at bounding box center [133, 520] width 117 height 15
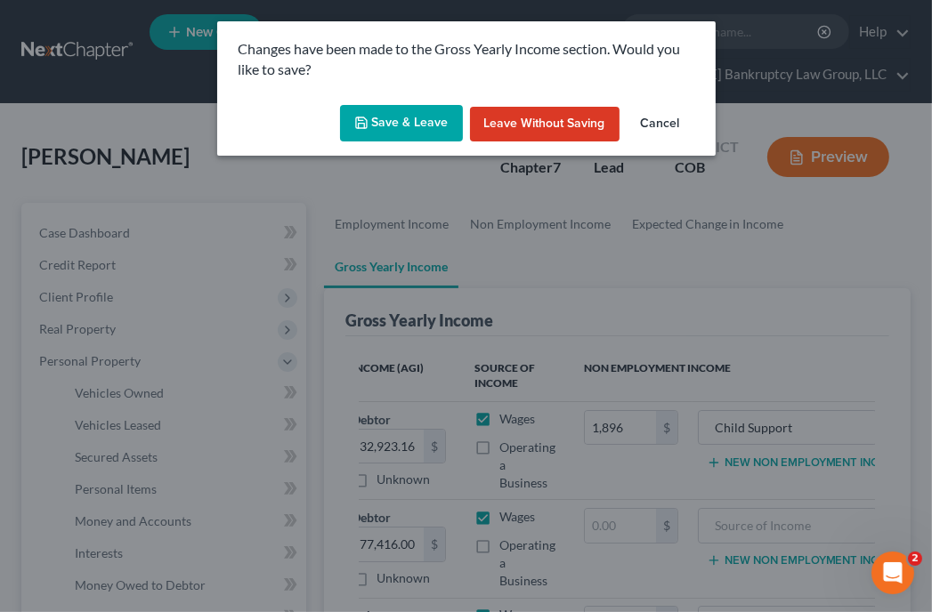
click at [383, 102] on div "Save & Leave Leave without Saving Cancel" at bounding box center [466, 127] width 498 height 59
click at [376, 117] on button "Save & Leave" at bounding box center [401, 123] width 123 height 37
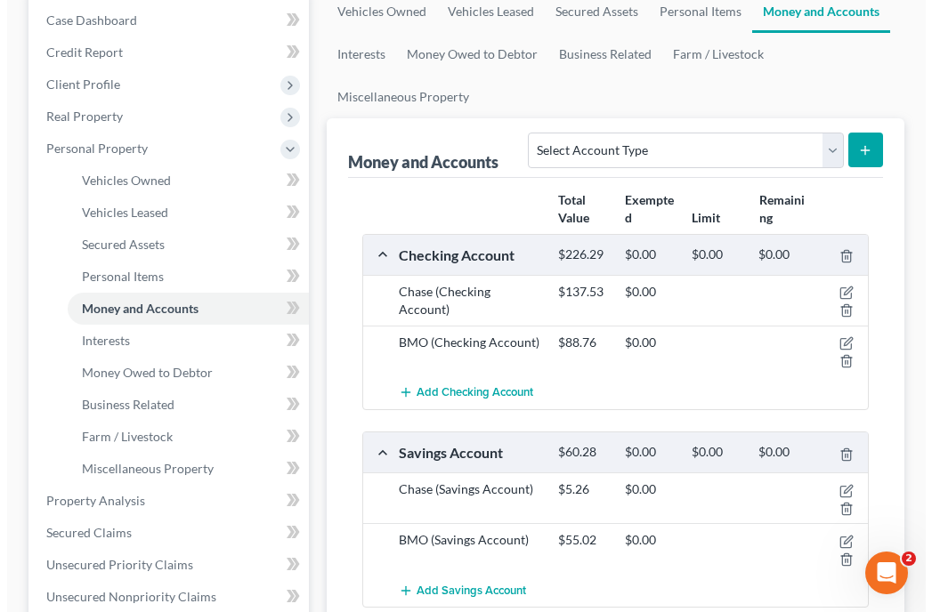
scroll to position [214, 0]
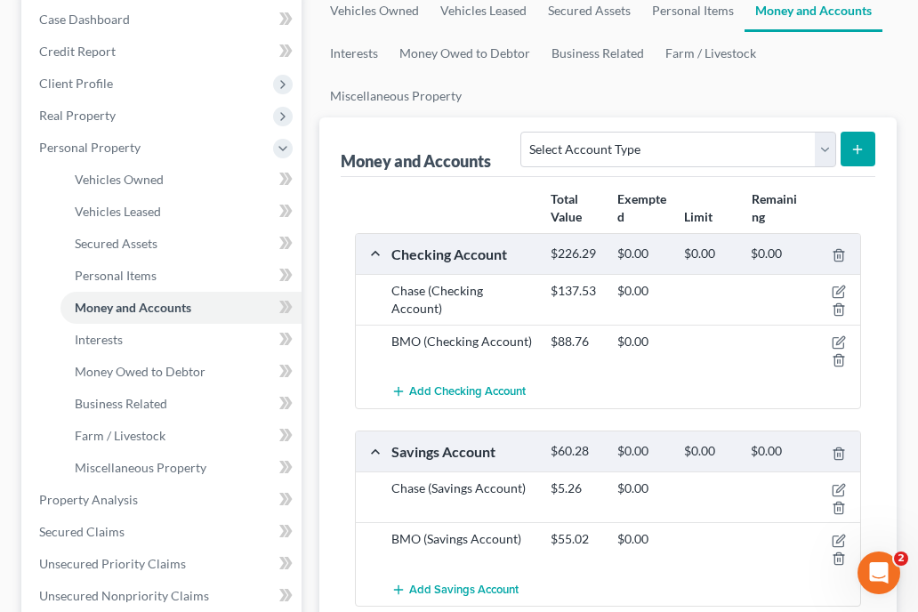
click at [488, 300] on div "Chase (Checking Account)" at bounding box center [463, 300] width 160 height 36
click at [837, 287] on icon "button" at bounding box center [839, 292] width 14 height 14
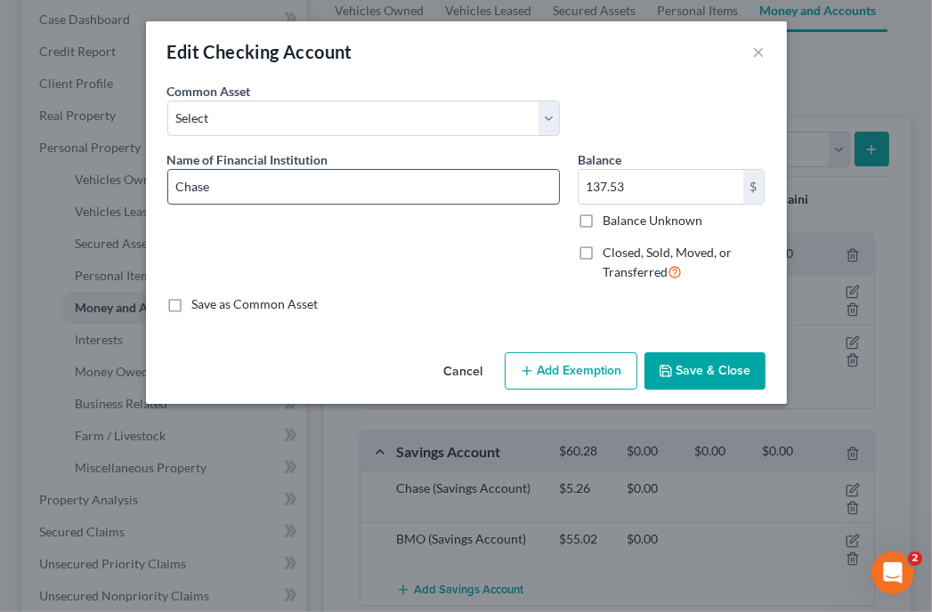
click at [339, 184] on input "Chase" at bounding box center [363, 187] width 391 height 34
type input "Chase #8915"
click at [623, 220] on label "Balance Unknown" at bounding box center [652, 221] width 100 height 18
click at [621, 220] on input "Balance Unknown" at bounding box center [615, 218] width 12 height 12
checkbox input "true"
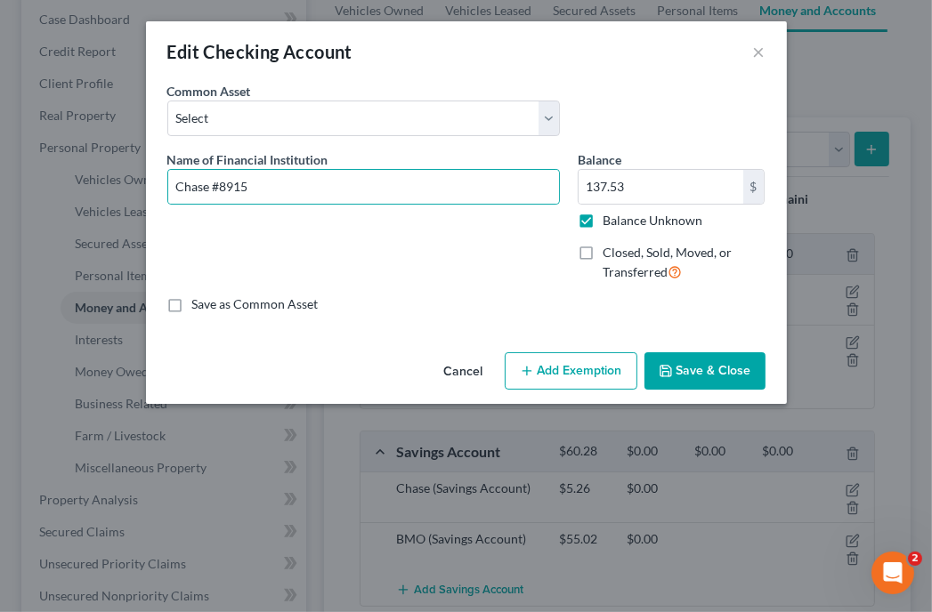
type input "0.00"
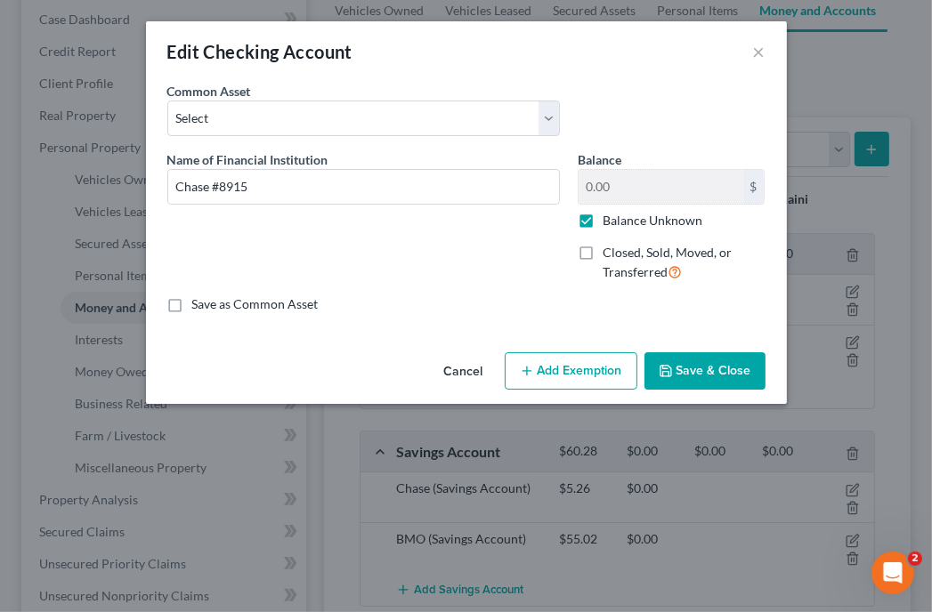
click at [590, 358] on button "Add Exemption" at bounding box center [571, 370] width 133 height 37
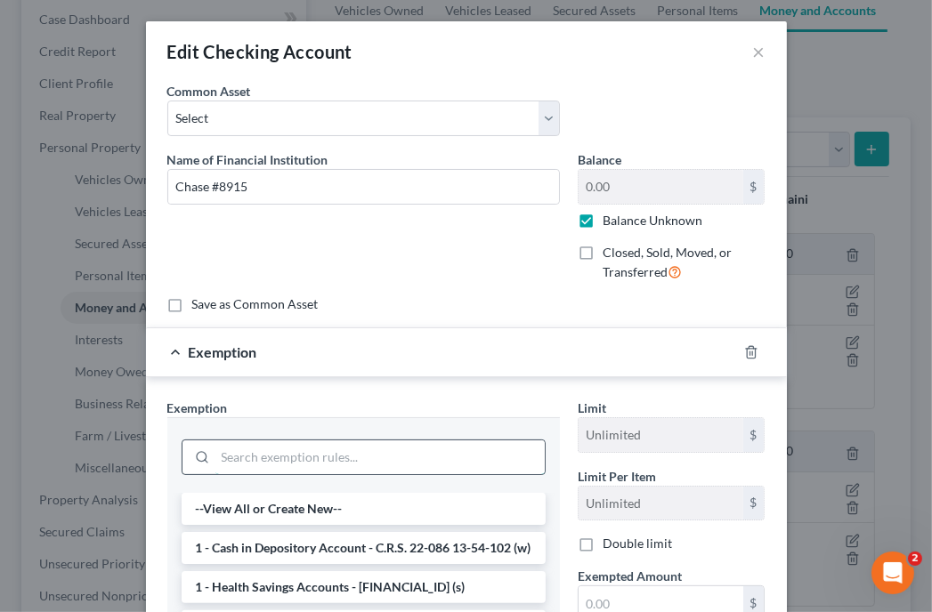
click at [413, 456] on input "search" at bounding box center [379, 457] width 329 height 34
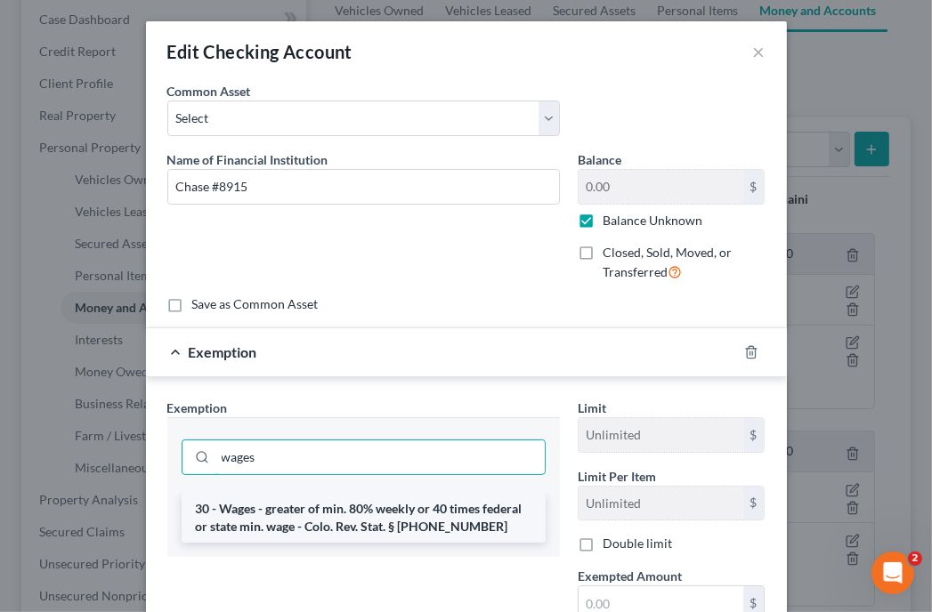
type input "wages"
click at [299, 518] on li "30 - Wages - greater of min. 80% weekly or 40 times federal or state min. wage …" at bounding box center [364, 518] width 364 height 50
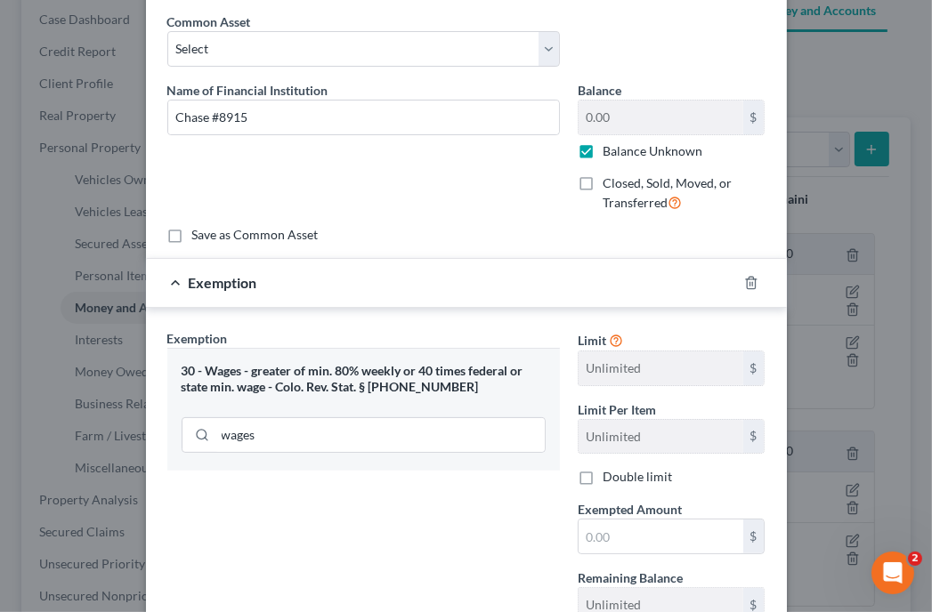
scroll to position [71, 0]
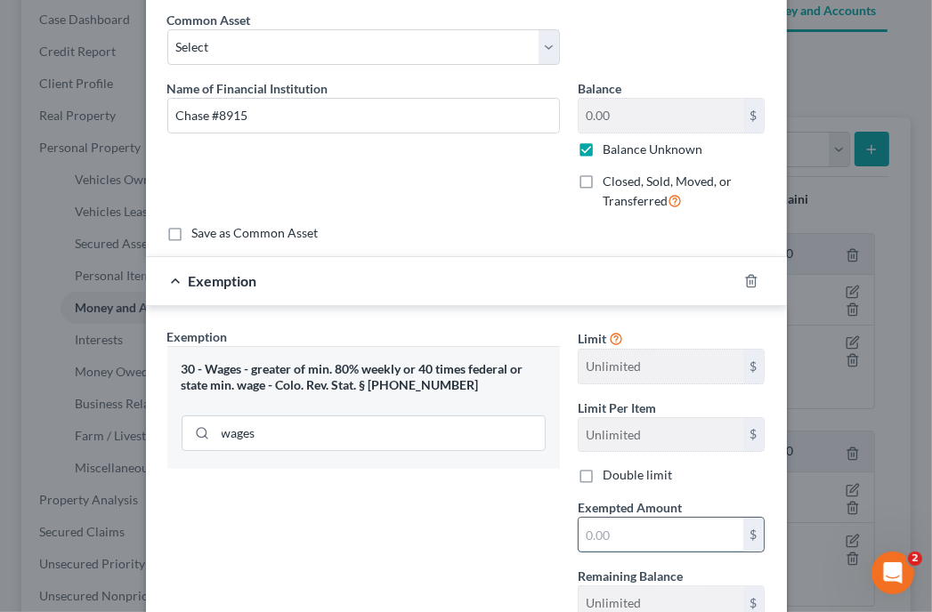
click at [616, 540] on input "text" at bounding box center [660, 535] width 165 height 34
type input "80"
click at [480, 547] on div "Exemption Set must be selected for CA. Exemption * 30 - Wages - greater of min.…" at bounding box center [363, 481] width 410 height 308
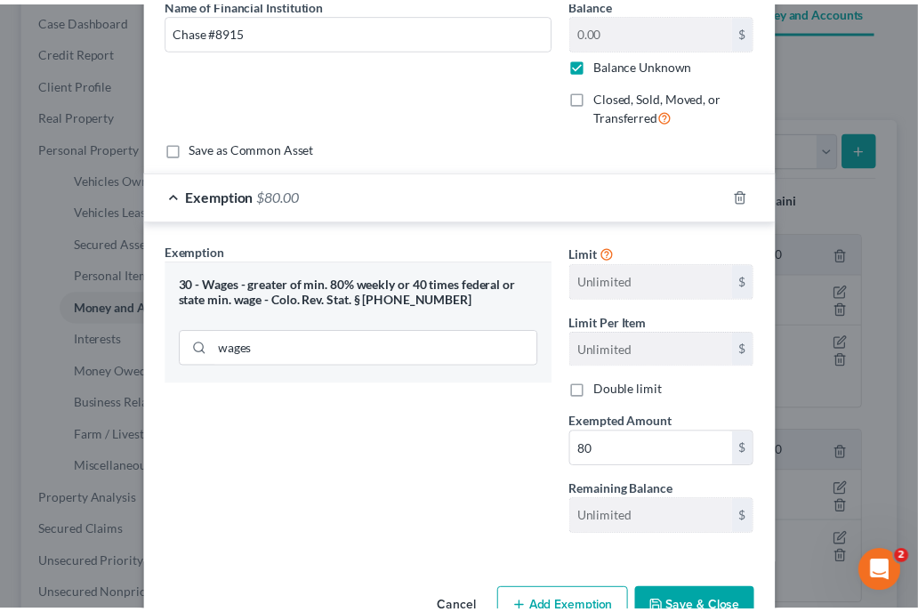
scroll to position [204, 0]
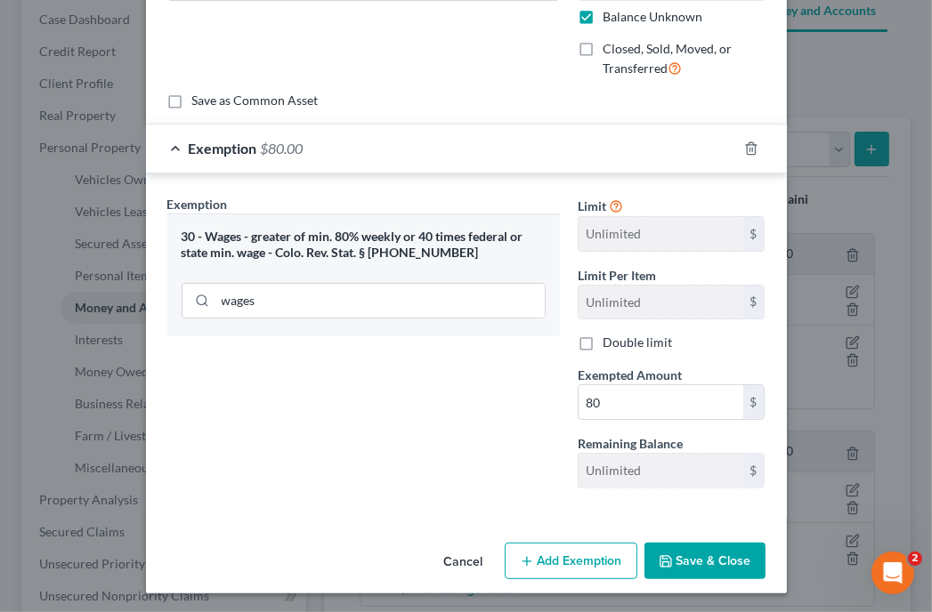
click at [704, 567] on button "Save & Close" at bounding box center [704, 561] width 121 height 37
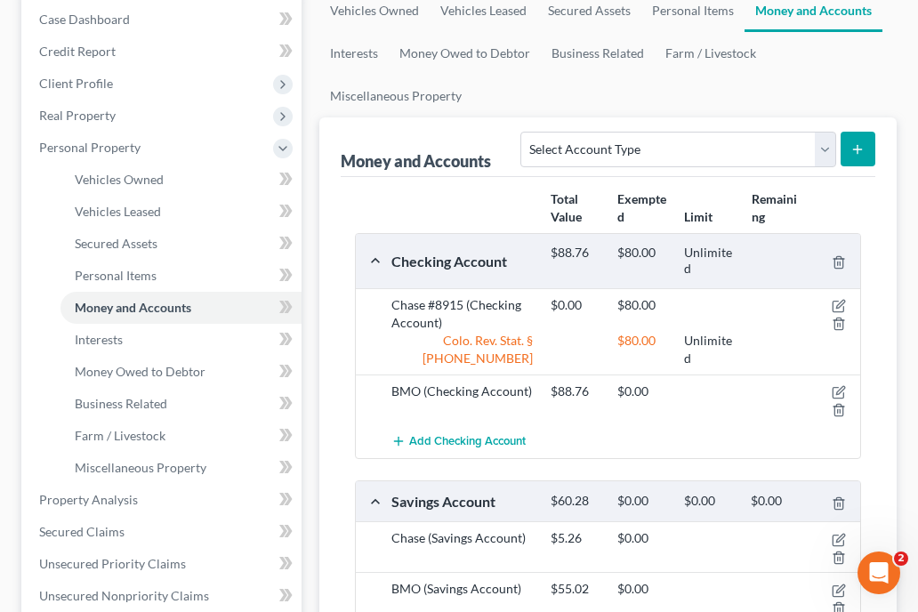
scroll to position [212, 0]
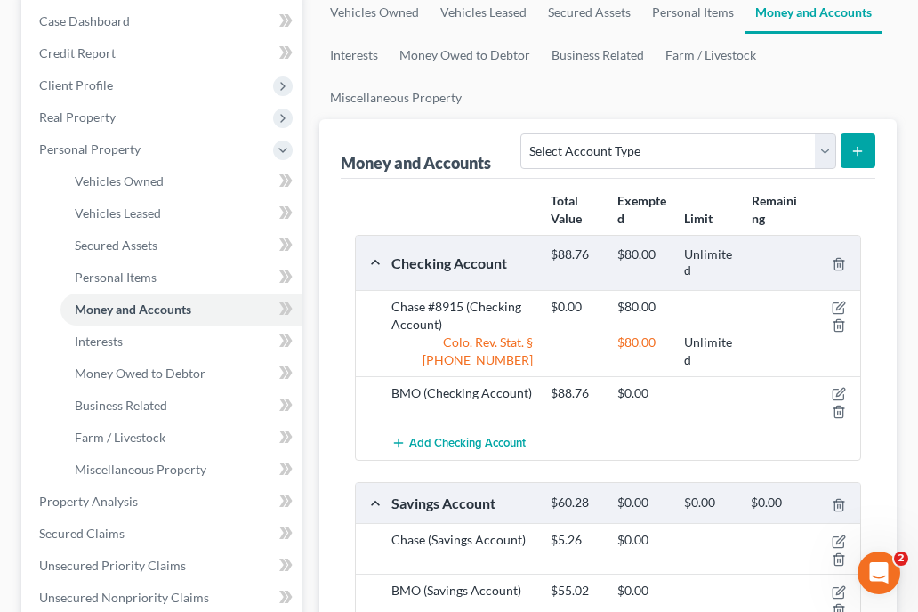
click at [539, 378] on div "BMO (Checking Account) $88.76 $0.00" at bounding box center [608, 401] width 505 height 51
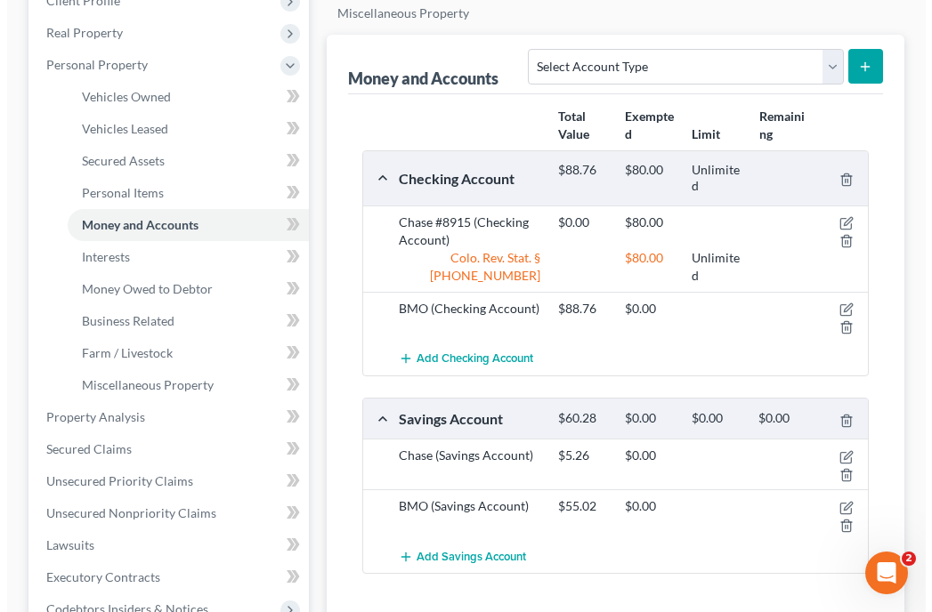
scroll to position [319, 0]
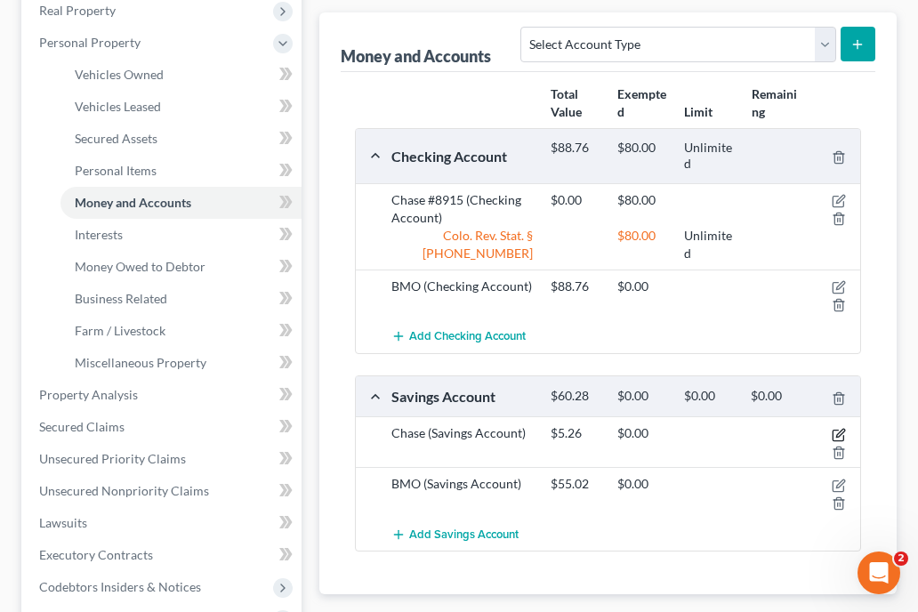
click at [843, 429] on icon "button" at bounding box center [840, 433] width 8 height 8
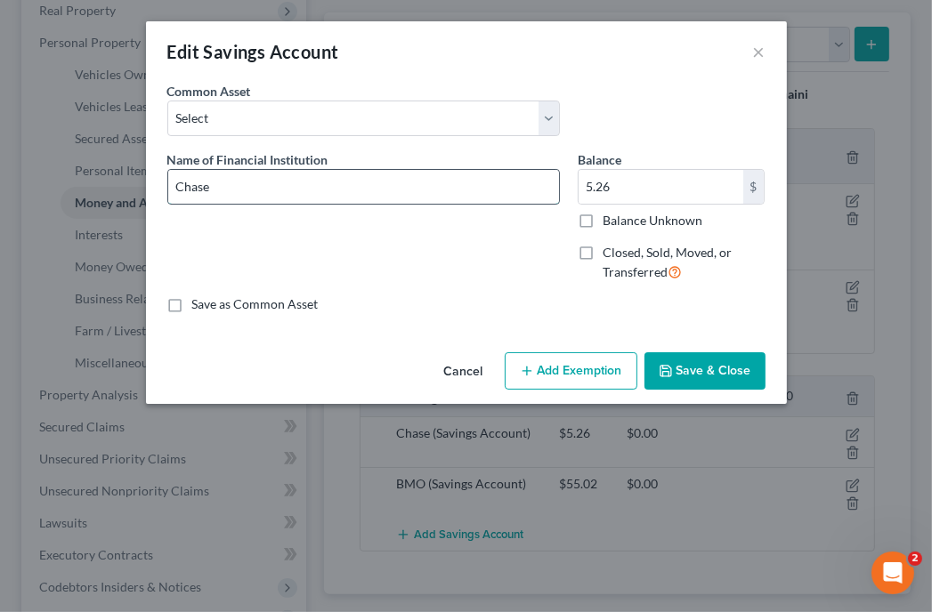
click at [343, 185] on input "Chase" at bounding box center [363, 187] width 391 height 34
type input "Chase #3032"
click at [602, 217] on label "Balance Unknown" at bounding box center [652, 221] width 100 height 18
click at [609, 217] on input "Balance Unknown" at bounding box center [615, 218] width 12 height 12
checkbox input "true"
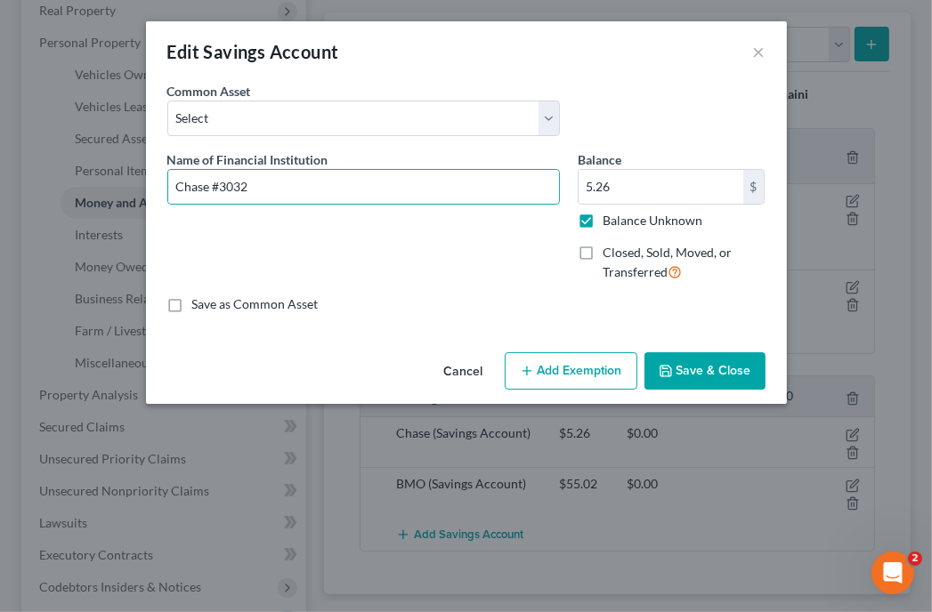
type input "0.00"
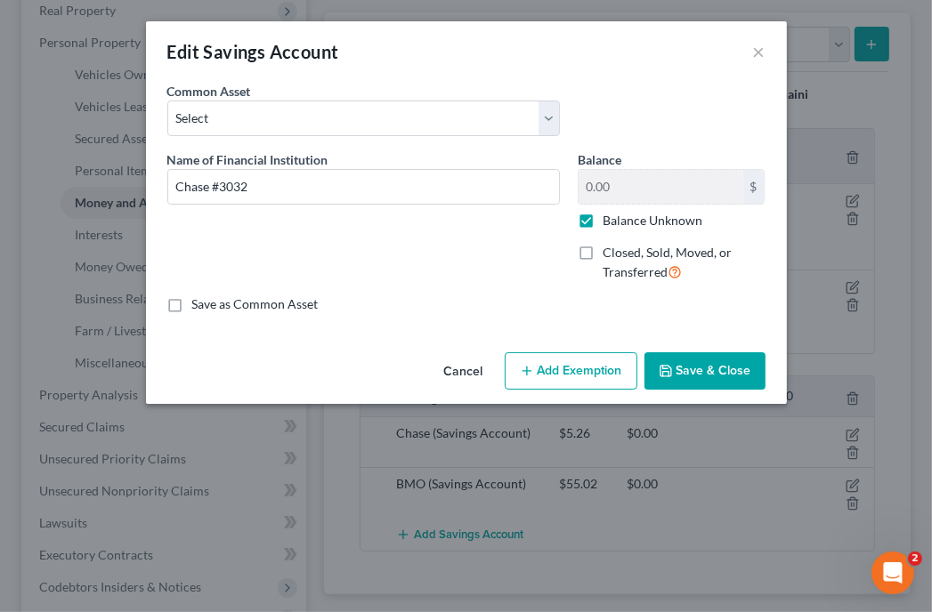
click at [580, 366] on button "Add Exemption" at bounding box center [571, 370] width 133 height 37
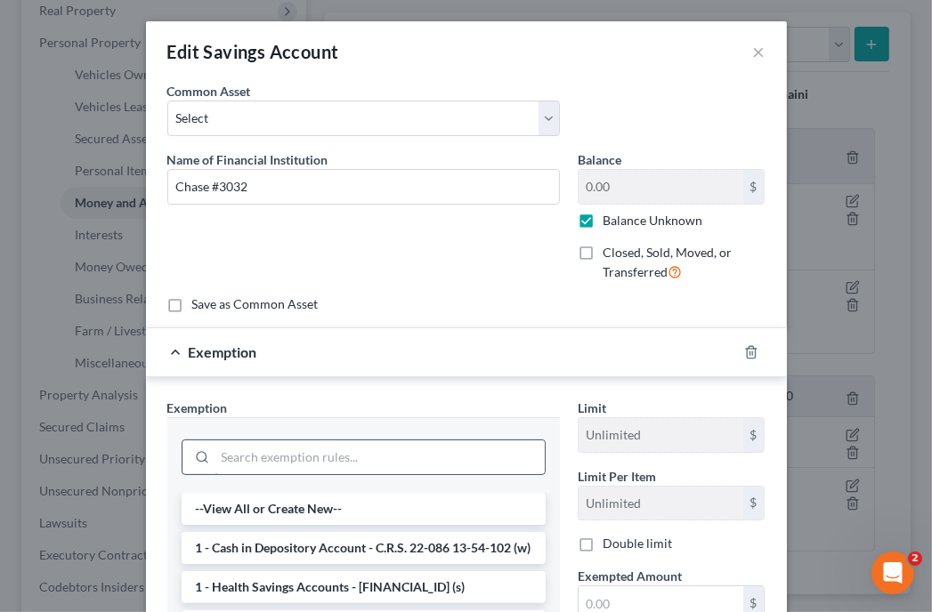
click at [475, 448] on input "search" at bounding box center [379, 457] width 329 height 34
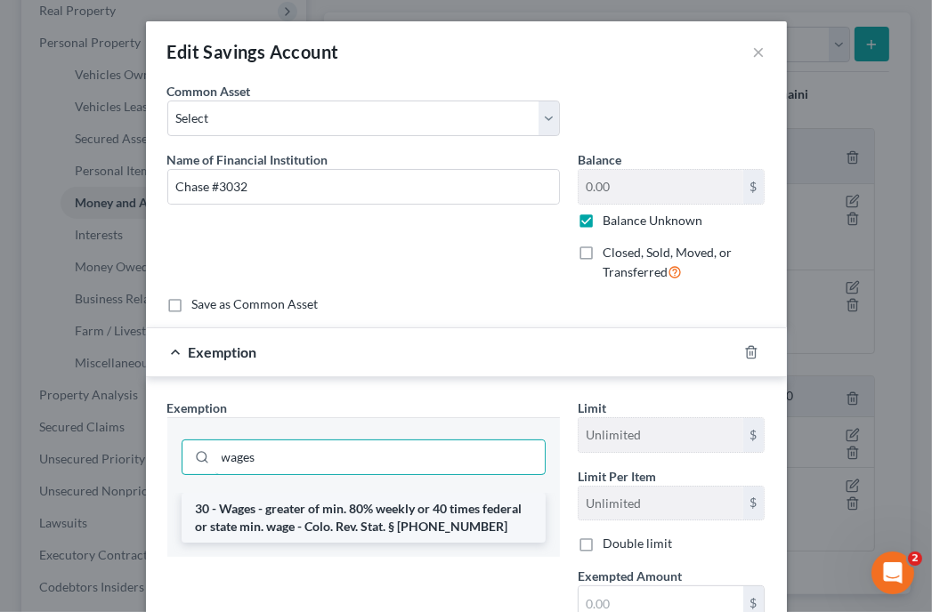
type input "wages"
click at [438, 499] on li "30 - Wages - greater of min. 80% weekly or 40 times federal or state min. wage …" at bounding box center [364, 518] width 364 height 50
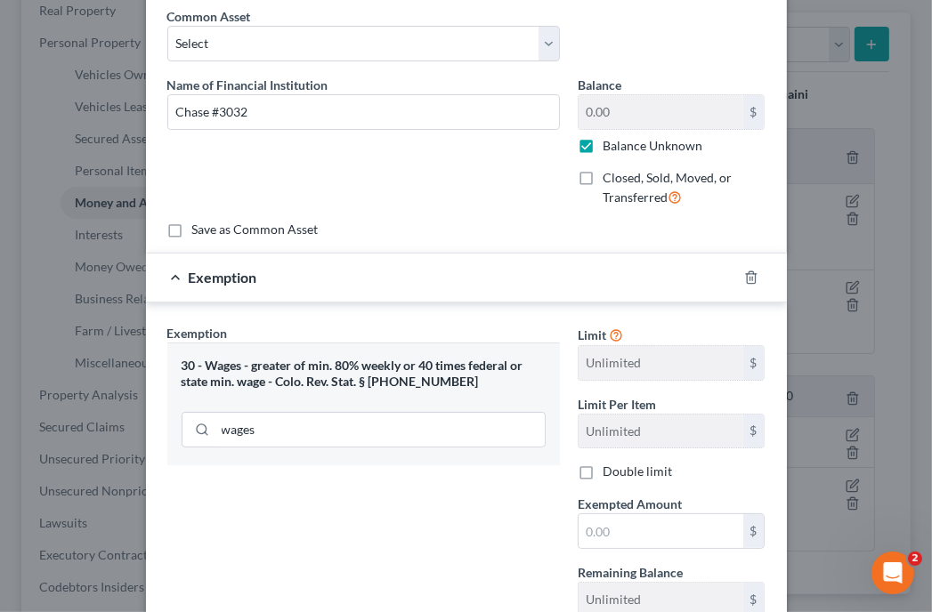
scroll to position [107, 0]
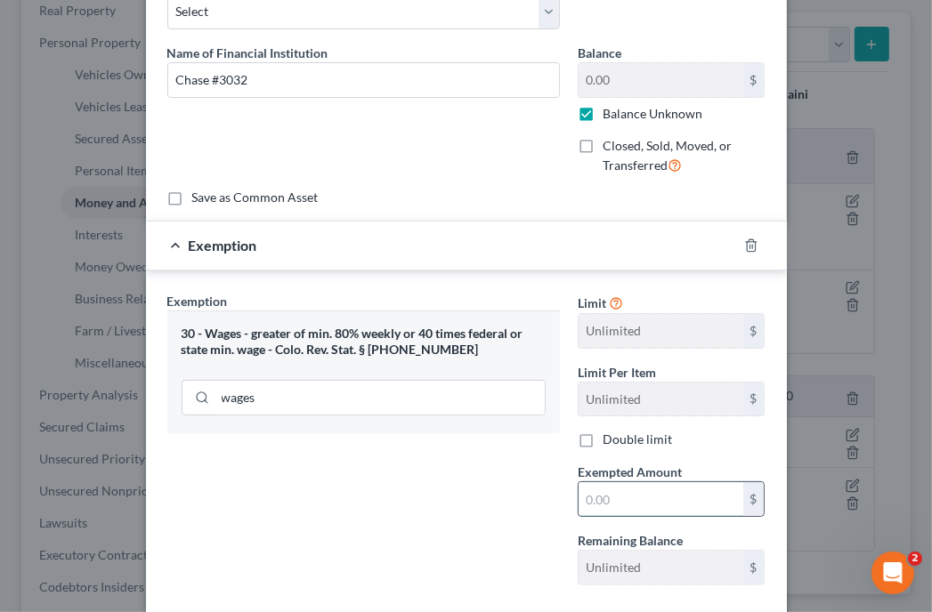
click at [668, 483] on input "text" at bounding box center [660, 499] width 165 height 34
type input "80"
click at [480, 501] on div "Exemption Set must be selected for CA. Exemption * 30 - Wages - greater of min.…" at bounding box center [363, 446] width 410 height 308
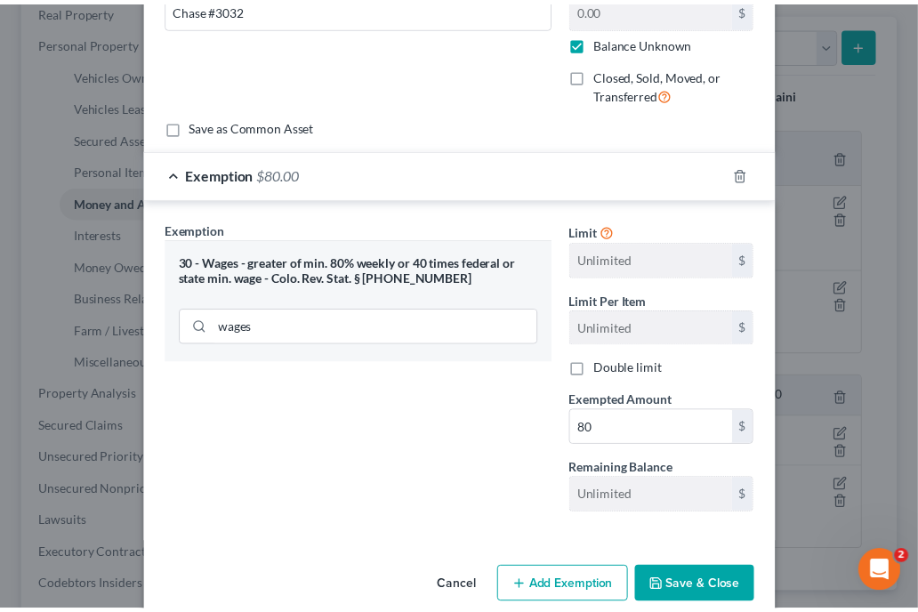
scroll to position [204, 0]
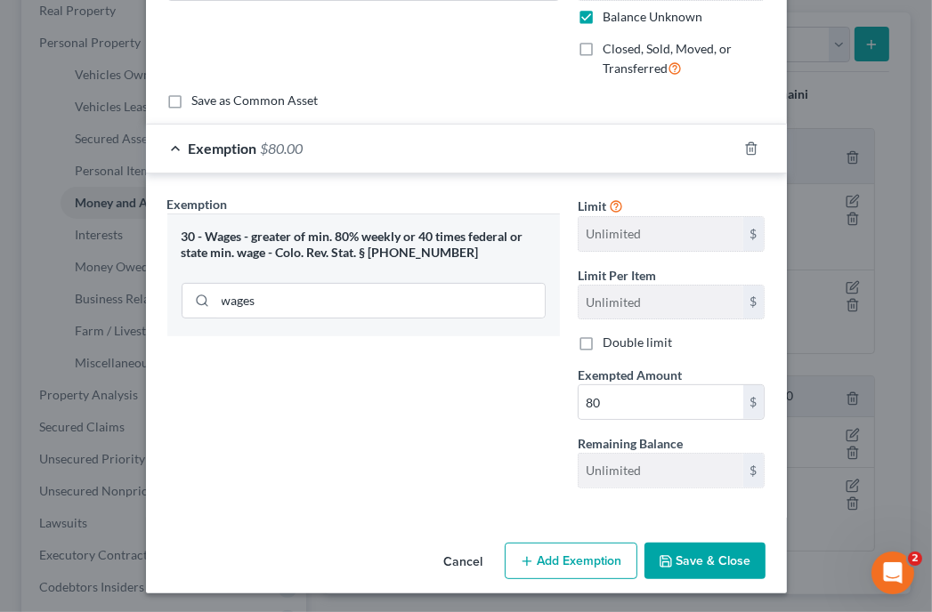
click at [690, 572] on button "Save & Close" at bounding box center [704, 561] width 121 height 37
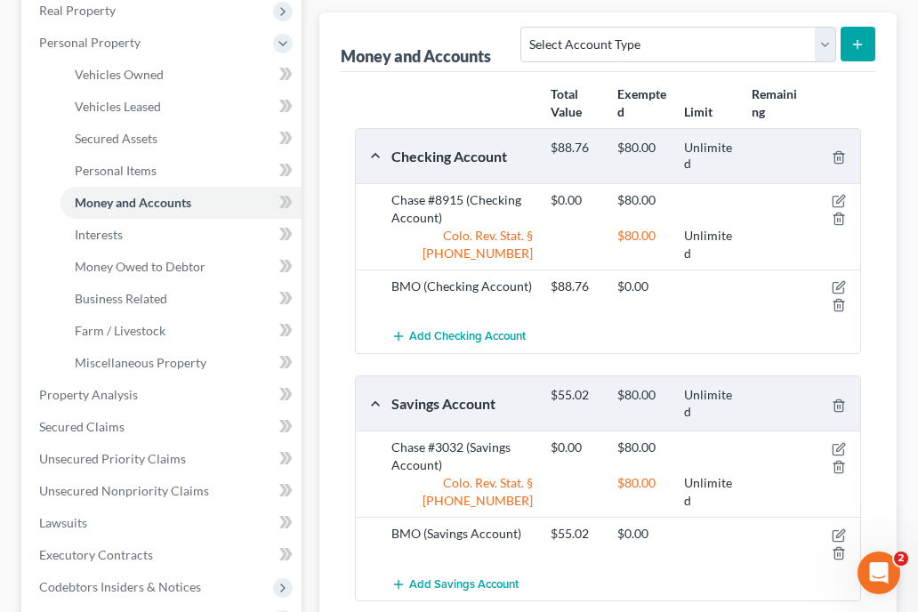
scroll to position [317, 0]
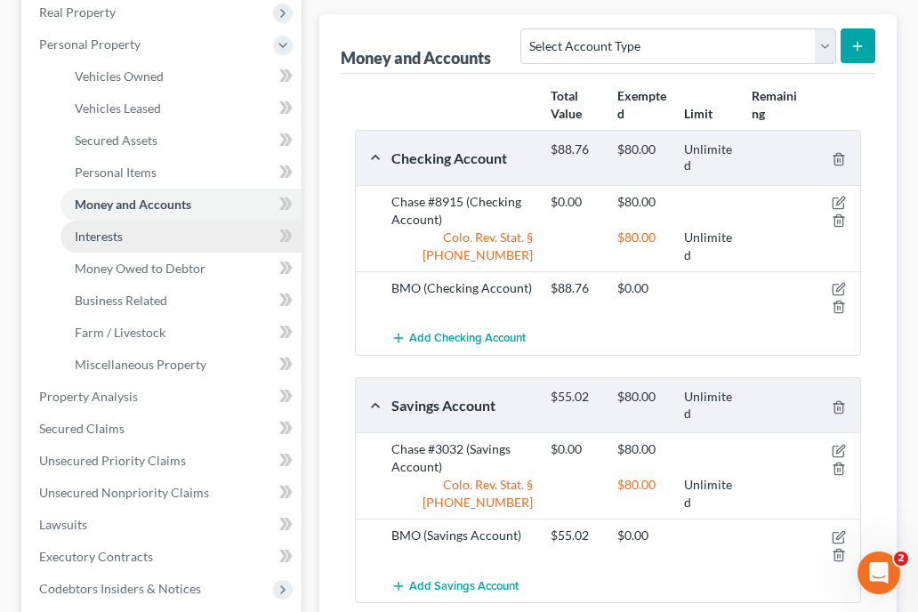
click at [90, 229] on span "Interests" at bounding box center [99, 236] width 48 height 15
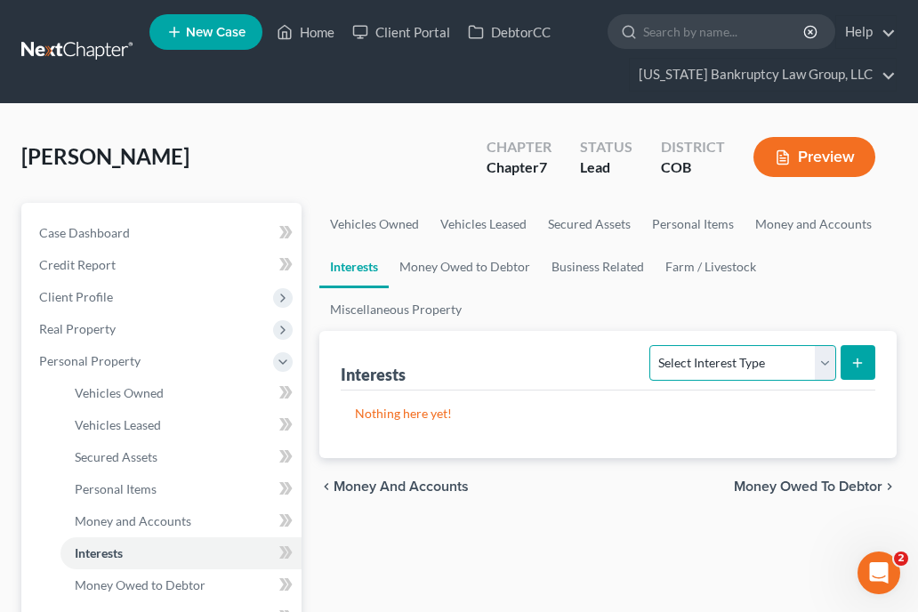
click at [722, 347] on select "Select Interest Type 401K Annuity Bond Education IRA Government Bond Government…" at bounding box center [743, 363] width 186 height 36
select select "401k"
click at [652, 345] on select "Select Interest Type 401K Annuity Bond Education IRA Government Bond Government…" at bounding box center [743, 363] width 186 height 36
click at [856, 359] on icon "submit" at bounding box center [858, 363] width 14 height 14
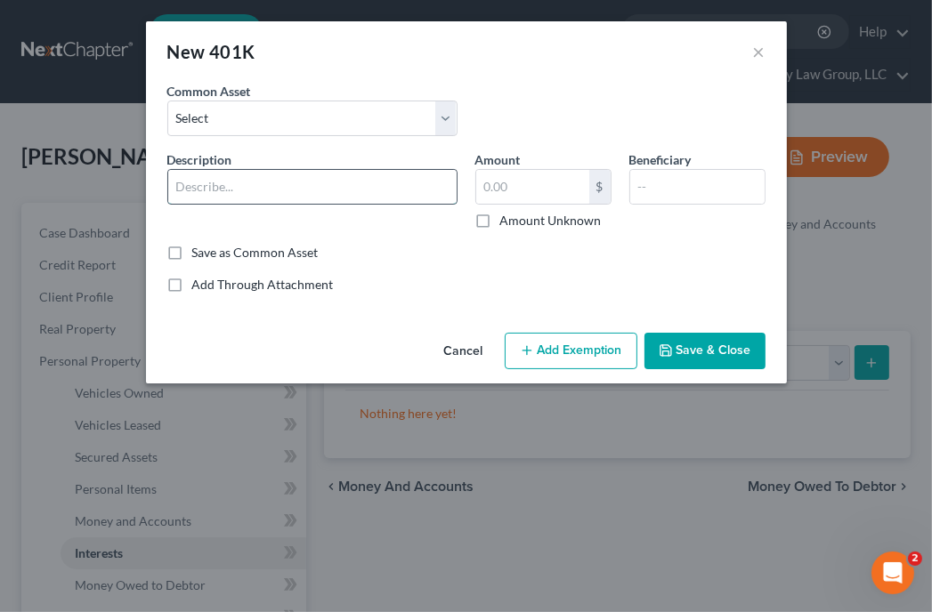
click at [395, 181] on input "text" at bounding box center [312, 187] width 288 height 34
type input "Employer Sponsored Retirement Account"
click at [520, 179] on input "text" at bounding box center [532, 187] width 113 height 34
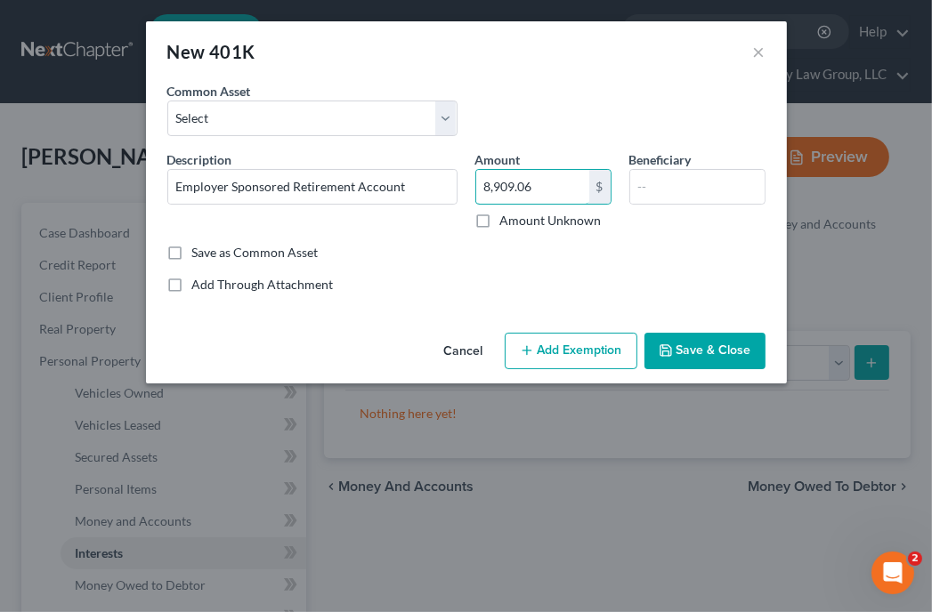
type input "8,909.06"
click at [569, 341] on button "Add Exemption" at bounding box center [571, 351] width 133 height 37
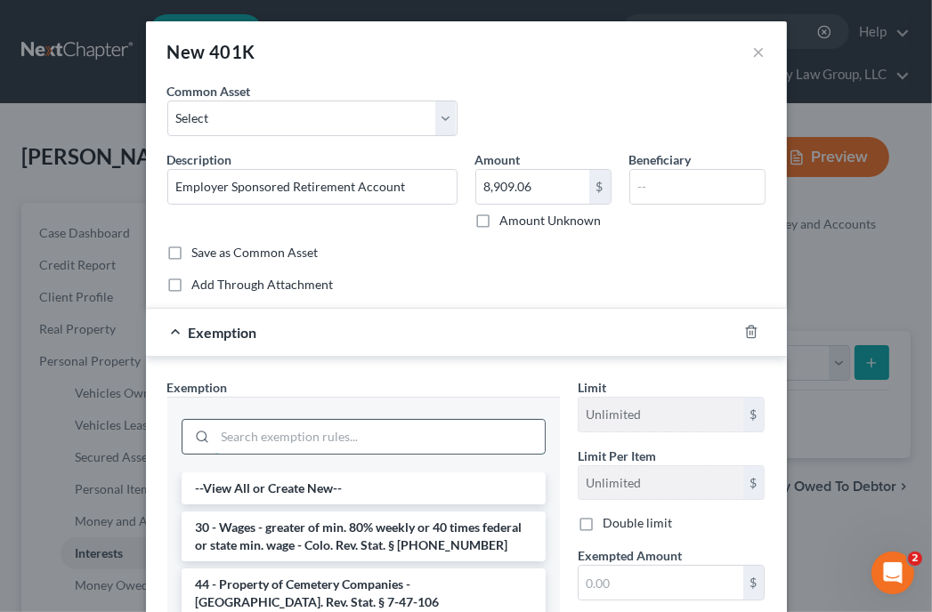
click at [344, 451] on input "search" at bounding box center [379, 437] width 329 height 34
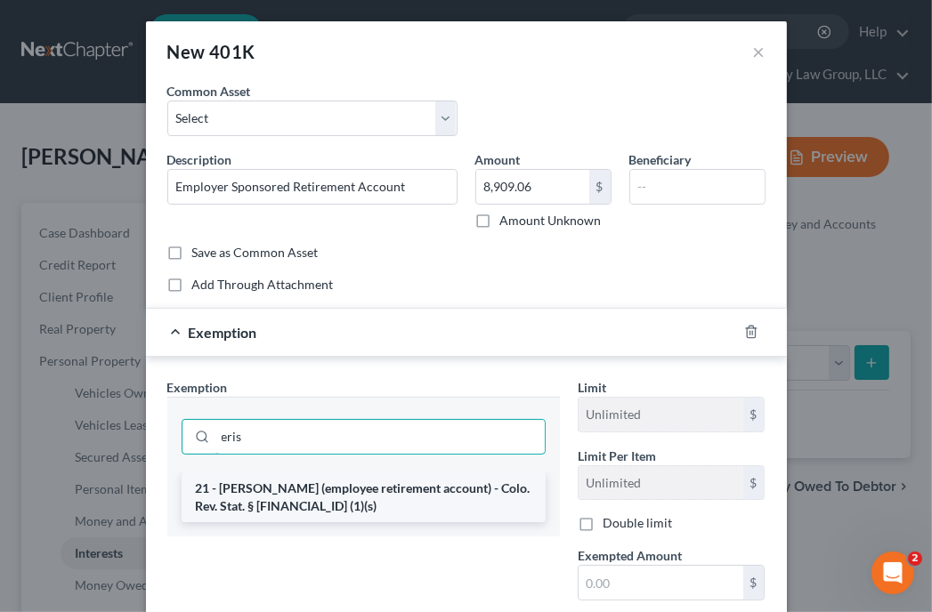
type input "eris"
click at [332, 514] on li "21 - ERISA (employee retirement account) - Colo. Rev. Stat. § 13-54-102 (1)(s)" at bounding box center [364, 497] width 364 height 50
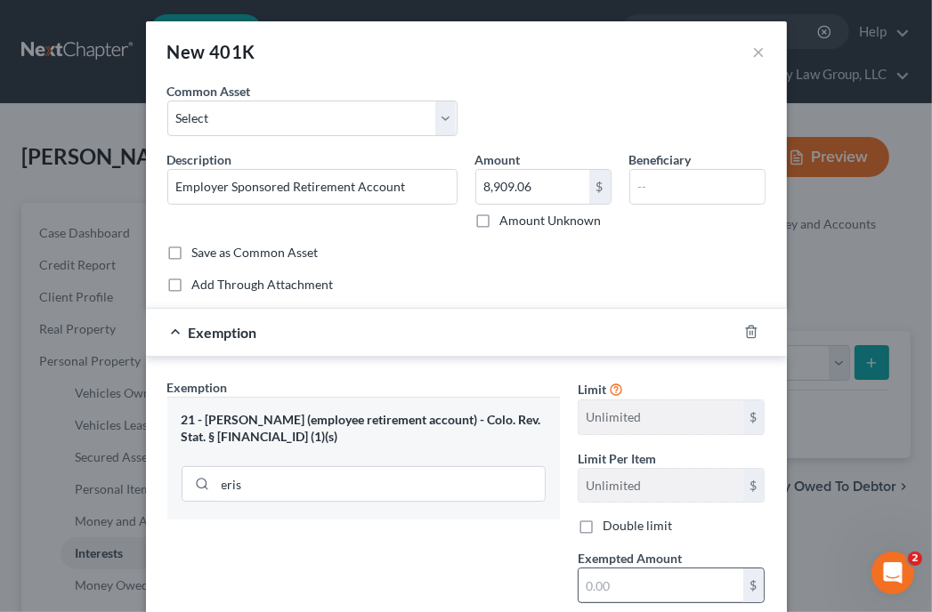
click at [619, 601] on div "$" at bounding box center [671, 586] width 188 height 36
click at [629, 592] on input "text" at bounding box center [660, 586] width 165 height 34
type input "100"
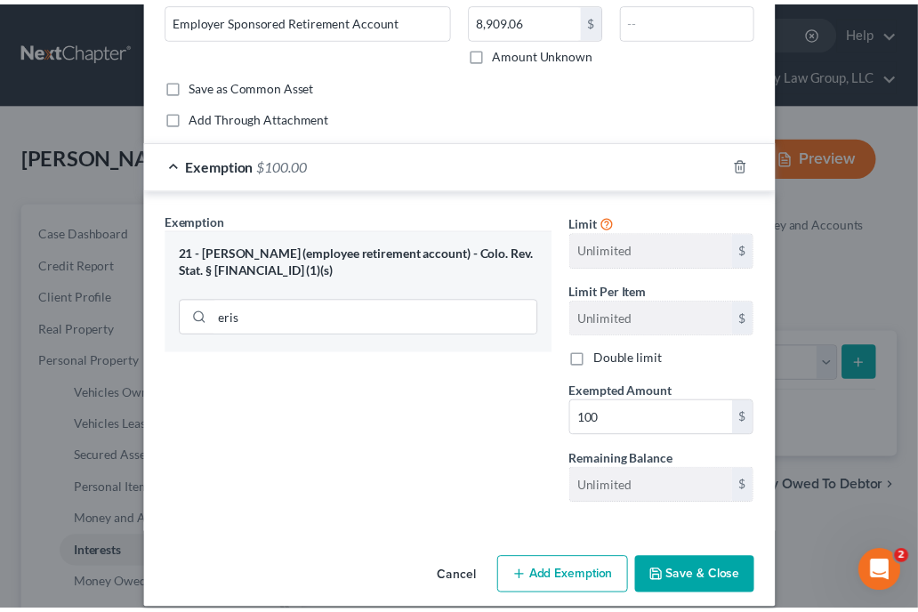
scroll to position [179, 0]
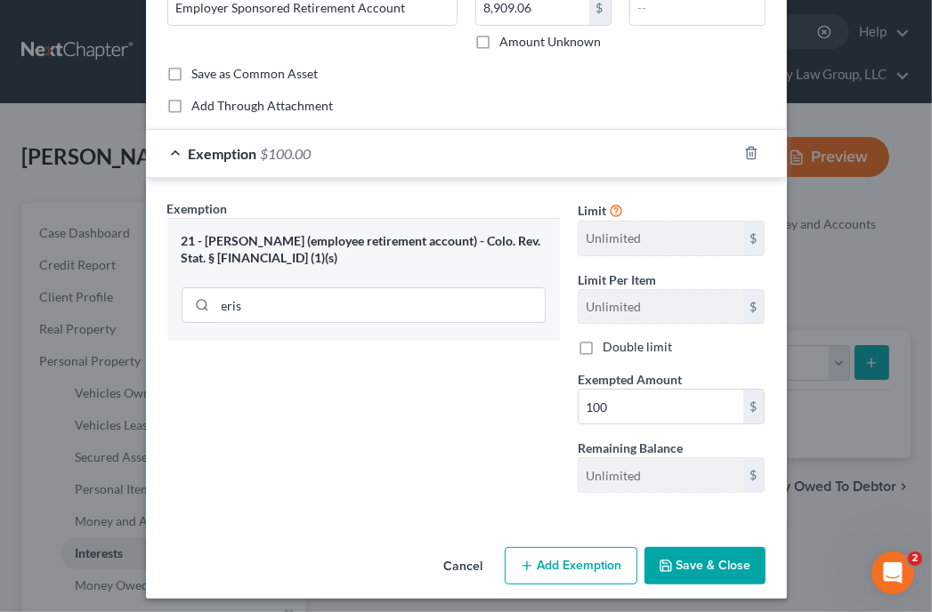
click at [737, 563] on button "Save & Close" at bounding box center [704, 565] width 121 height 37
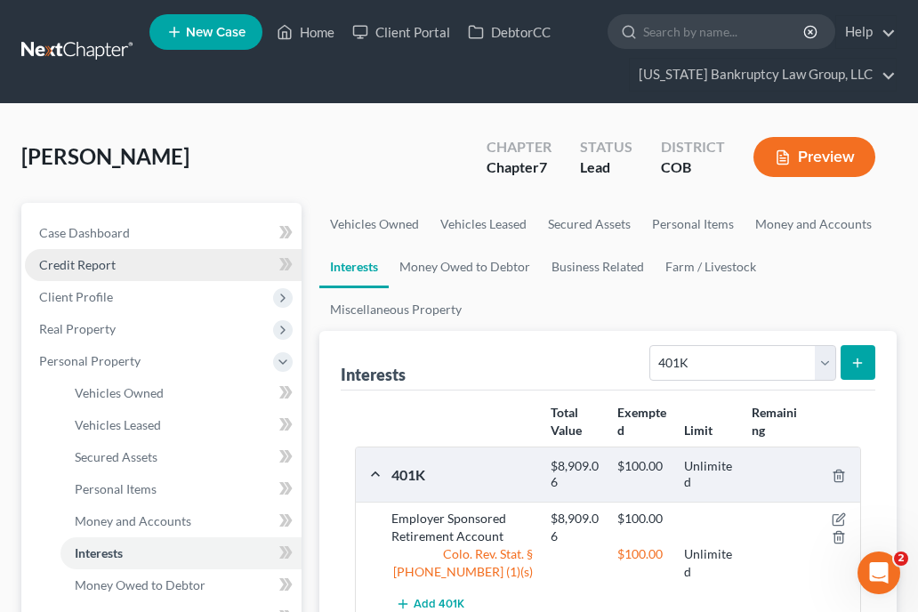
click at [78, 269] on span "Credit Report" at bounding box center [77, 264] width 77 height 15
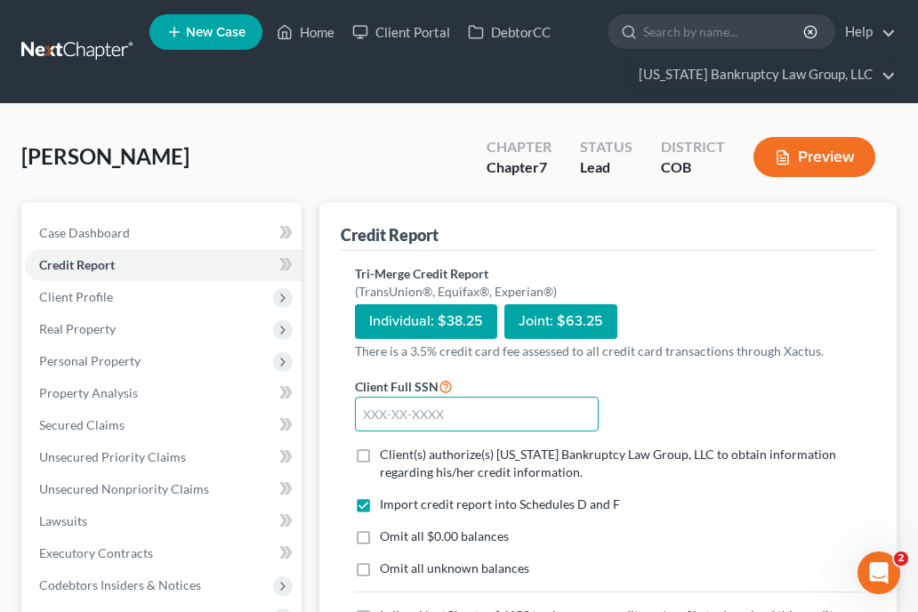
click at [381, 397] on input "text" at bounding box center [477, 415] width 245 height 36
type input "555-73-4575"
click at [380, 446] on label "Client(s) authorize(s) Colorado Bankruptcy Law Group, LLC to obtain information…" at bounding box center [620, 464] width 481 height 36
click at [387, 446] on input "Client(s) authorize(s) Colorado Bankruptcy Law Group, LLC to obtain information…" at bounding box center [393, 452] width 12 height 12
checkbox input "true"
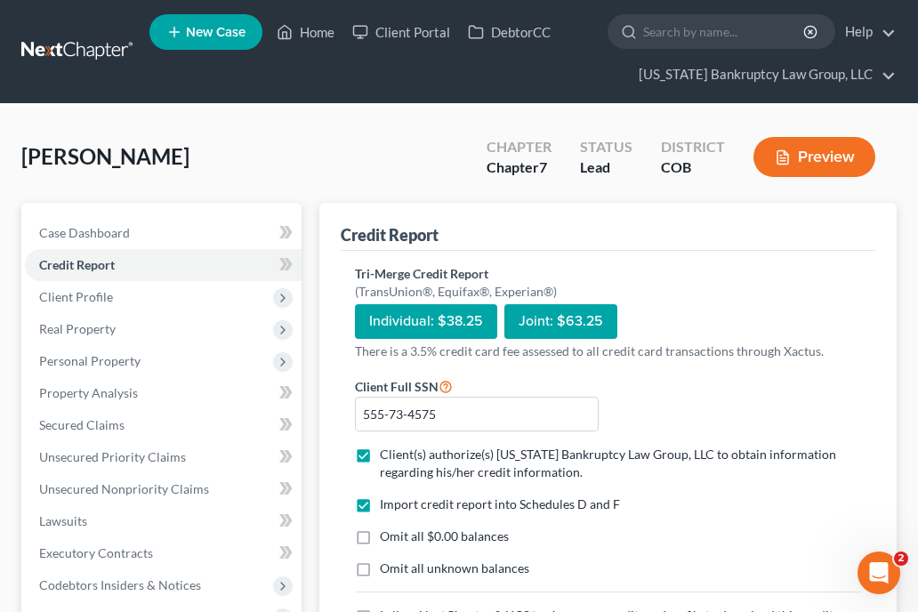
click at [380, 528] on label "Omit all $0.00 balances" at bounding box center [444, 537] width 129 height 18
click at [387, 528] on input "Omit all $0.00 balances" at bounding box center [393, 534] width 12 height 12
checkbox input "true"
click at [380, 560] on label "Omit all unknown balances" at bounding box center [454, 569] width 149 height 18
click at [387, 560] on input "Omit all unknown balances" at bounding box center [393, 566] width 12 height 12
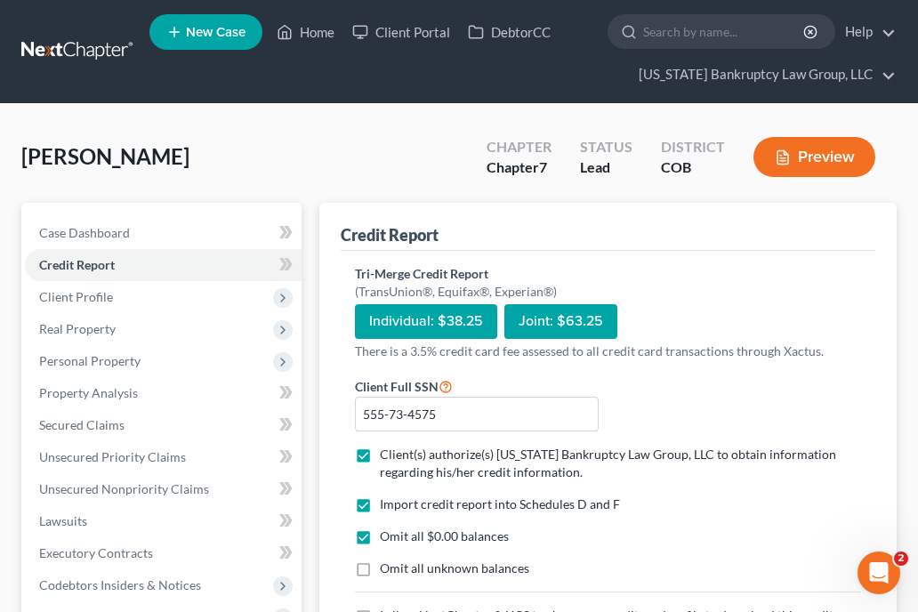
checkbox input "true"
click at [387, 607] on input "I allow NextChapter & UCS to charge my credit card on file to download this cre…" at bounding box center [393, 613] width 12 height 12
checkbox input "true"
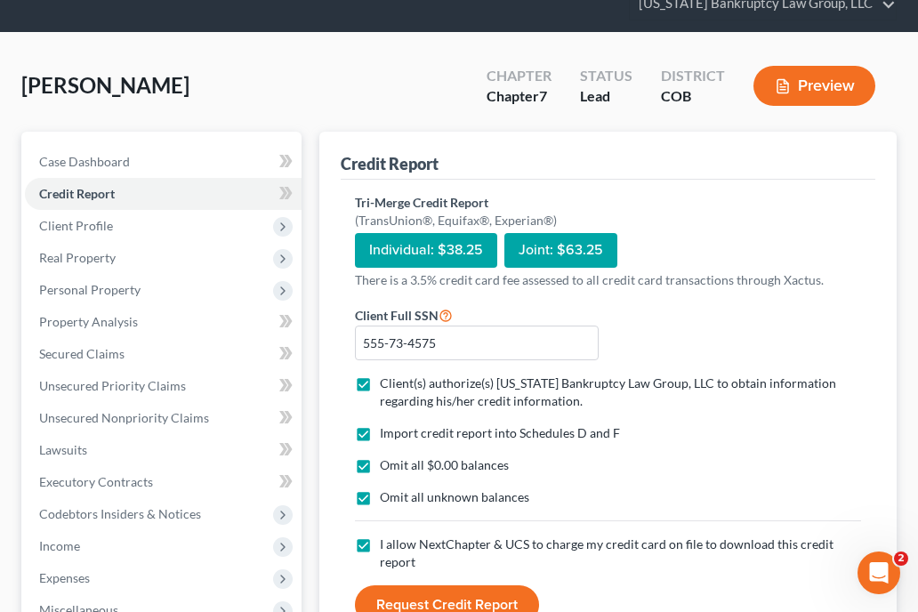
scroll to position [107, 0]
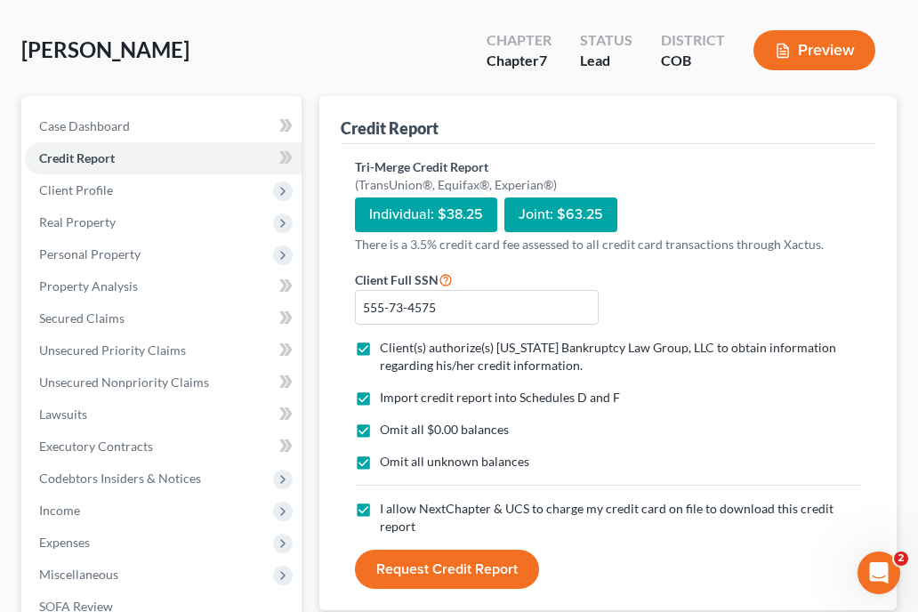
click at [498, 550] on button "Request Credit Report" at bounding box center [447, 569] width 184 height 39
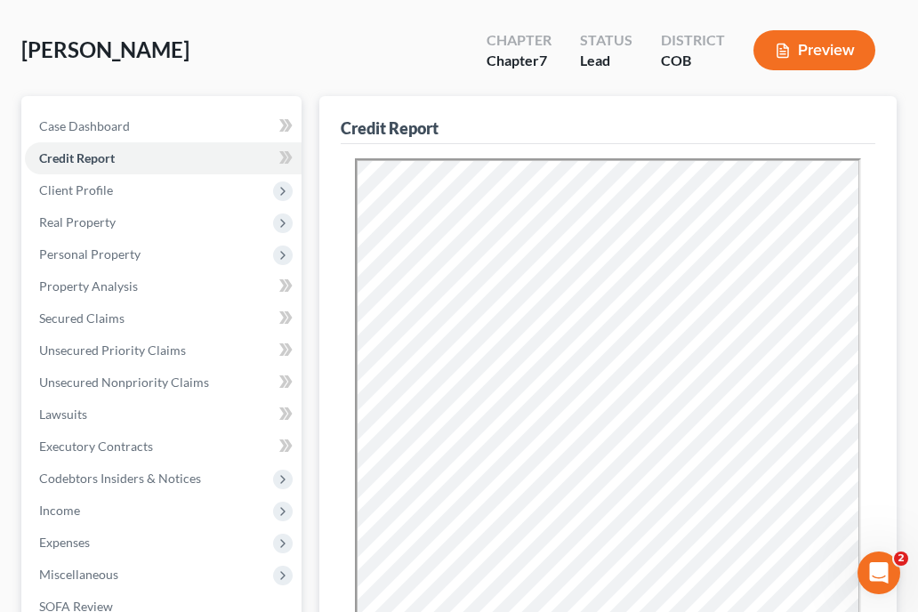
scroll to position [0, 0]
click at [93, 324] on span "Secured Claims" at bounding box center [81, 318] width 85 height 15
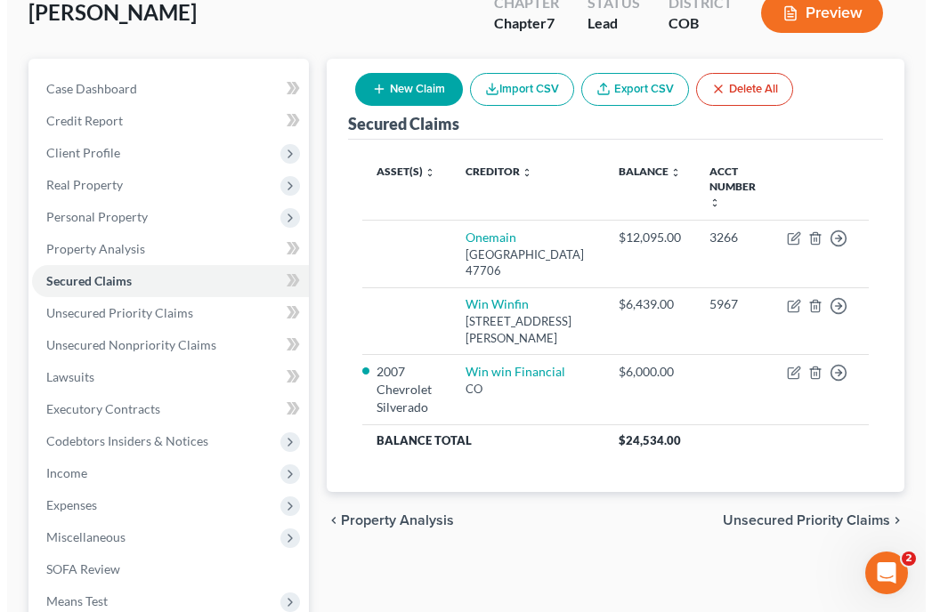
scroll to position [147, 0]
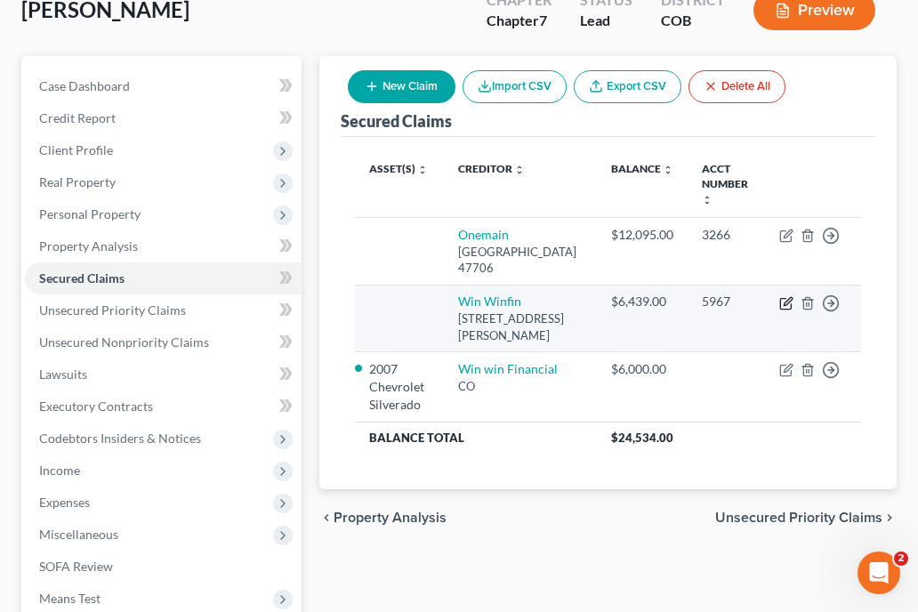
click at [784, 305] on icon "button" at bounding box center [788, 301] width 8 height 8
select select "5"
select select "0"
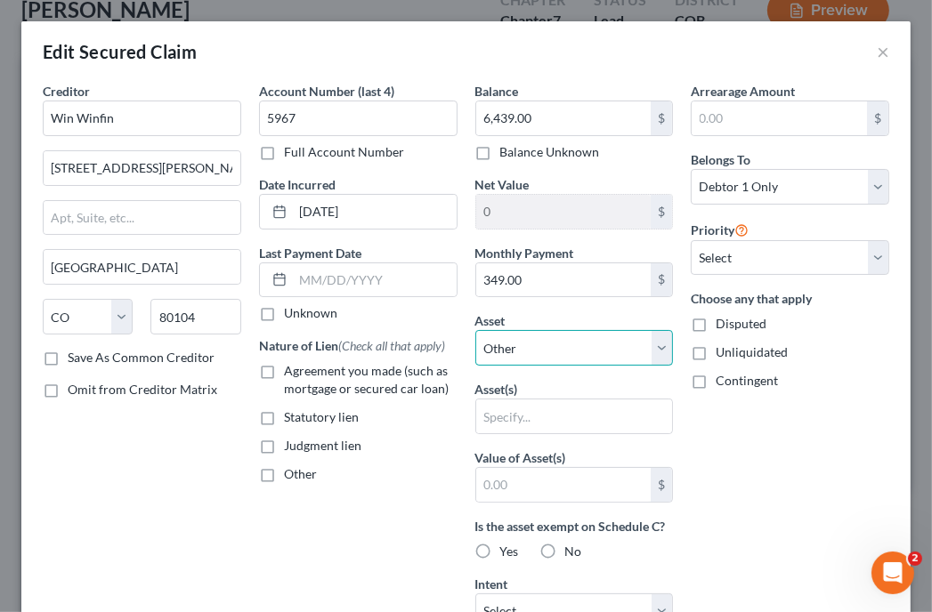
click at [600, 348] on select "Select Other Multiple Assets 2007 Chevrolet Silverado - $5000.0 2007 Chevrolet …" at bounding box center [574, 348] width 198 height 36
select select "2"
click at [475, 330] on select "Select Other Multiple Assets 2007 Chevrolet Silverado - $5000.0 2007 Chevrolet …" at bounding box center [574, 348] width 198 height 36
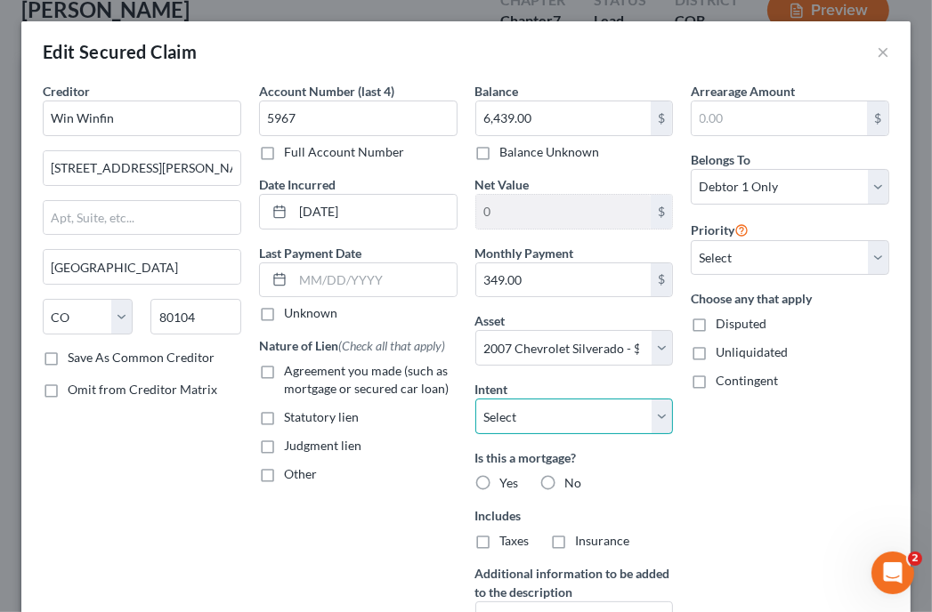
click at [569, 426] on select "Select Surrender Redeem Reaffirm Avoid Other" at bounding box center [574, 417] width 198 height 36
select select "4"
click at [475, 399] on select "Select Surrender Redeem Reaffirm Avoid Other" at bounding box center [574, 417] width 198 height 36
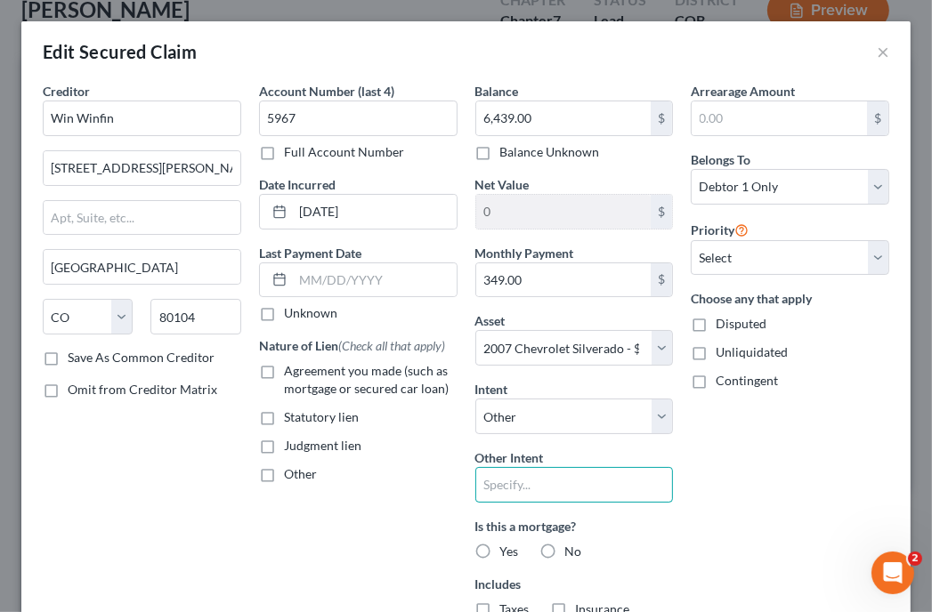
click at [505, 482] on input "text" at bounding box center [574, 485] width 198 height 36
type input "Retain and Pay as Agreed"
click at [565, 548] on label "No" at bounding box center [573, 552] width 17 height 18
click at [572, 548] on input "No" at bounding box center [578, 549] width 12 height 12
radio input "true"
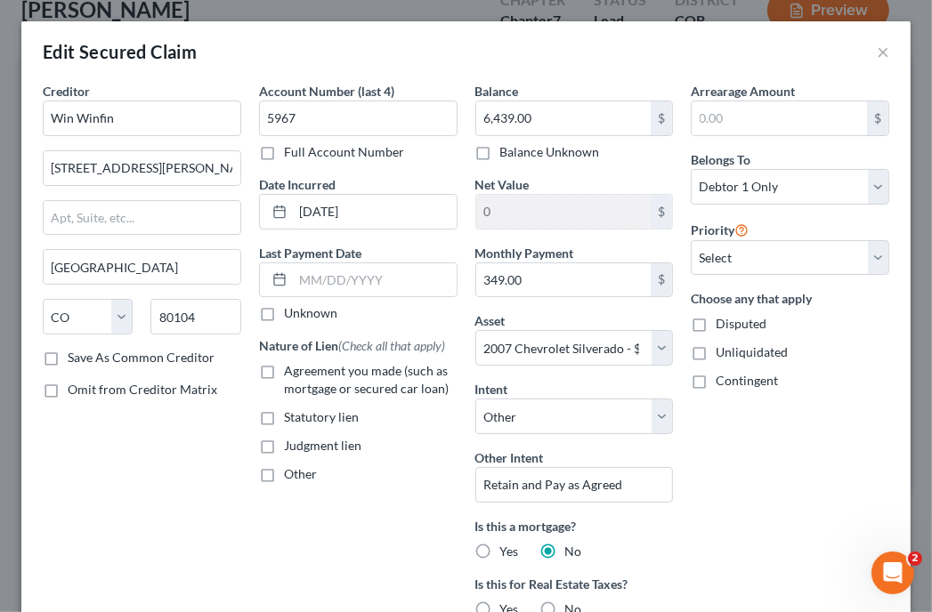
click at [565, 602] on label "No" at bounding box center [573, 610] width 17 height 18
click at [572, 602] on input "No" at bounding box center [578, 607] width 12 height 12
radio input "true"
click at [284, 367] on label "Agreement you made (such as mortgage or secured car loan)" at bounding box center [371, 380] width 174 height 36
click at [291, 367] on input "Agreement you made (such as mortgage or secured car loan)" at bounding box center [297, 368] width 12 height 12
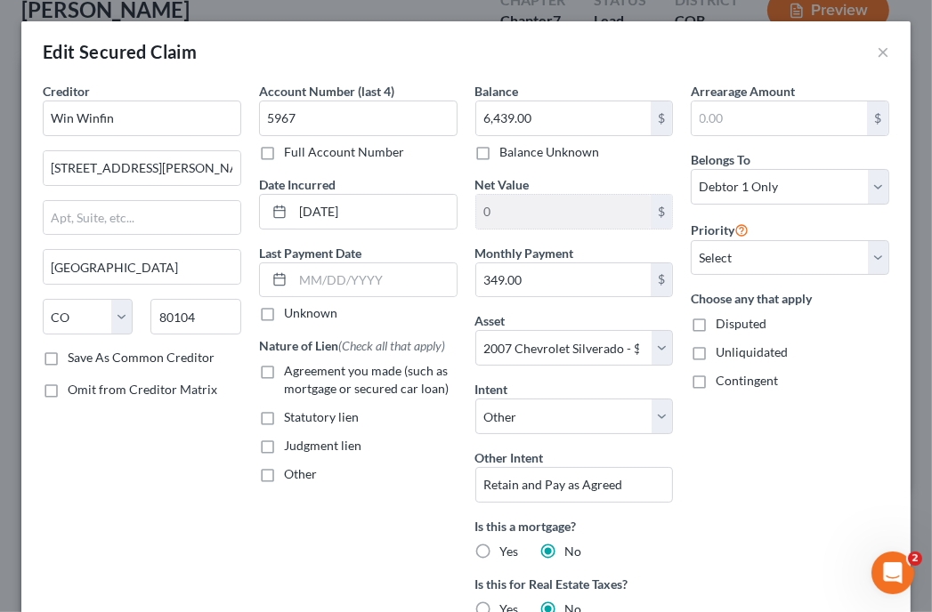
checkbox input "true"
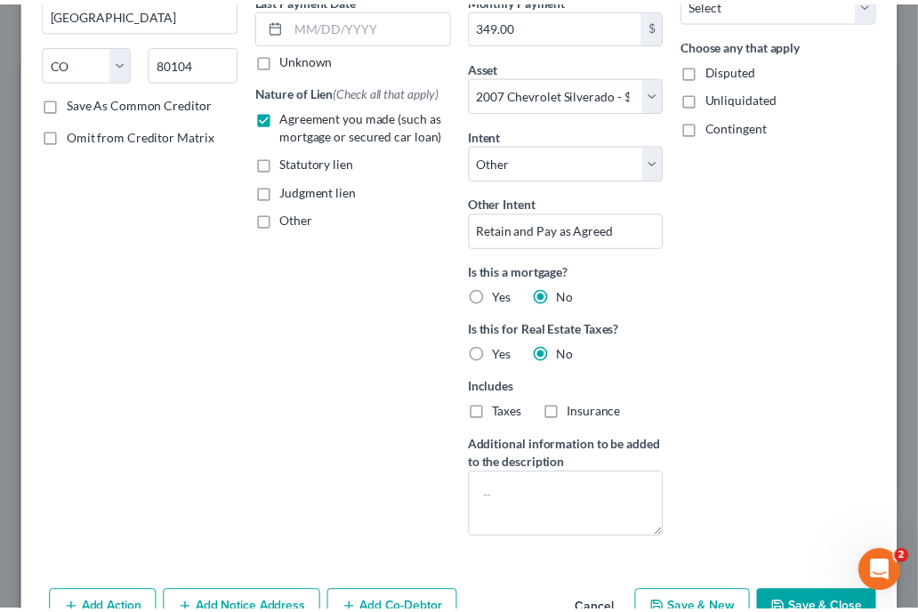
scroll to position [356, 0]
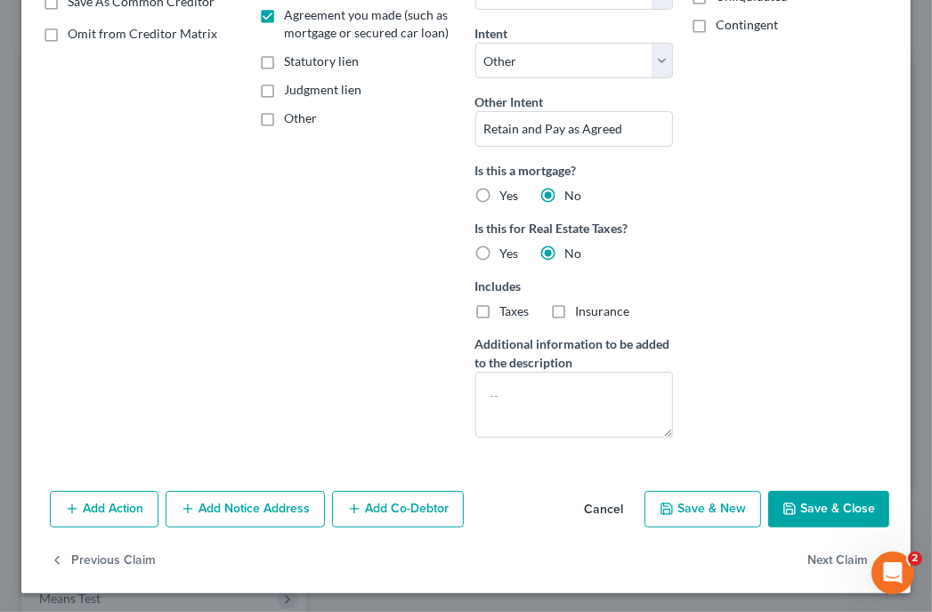
click at [848, 504] on button "Save & Close" at bounding box center [828, 509] width 121 height 37
select select
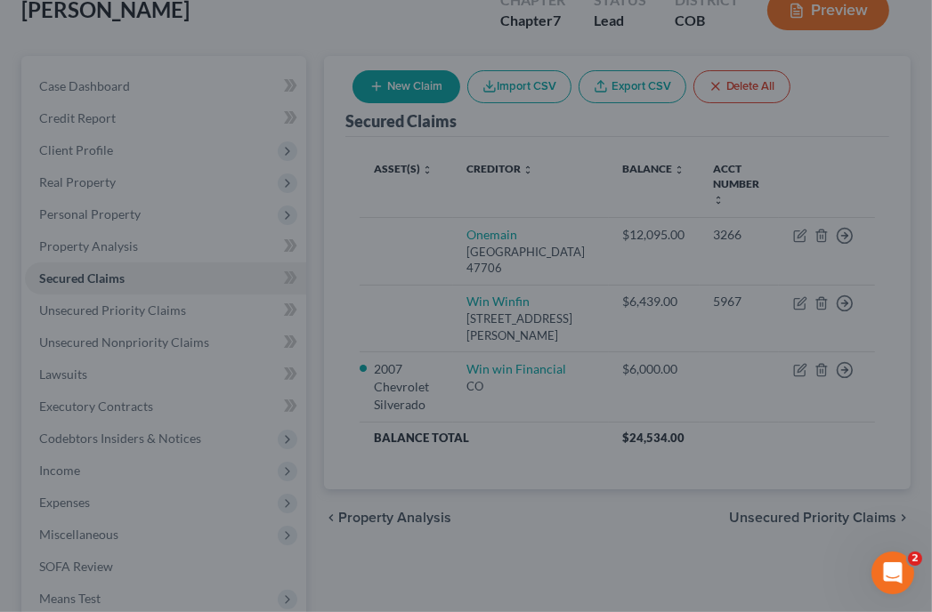
type input "-1,439.00"
select select "2"
type input "0"
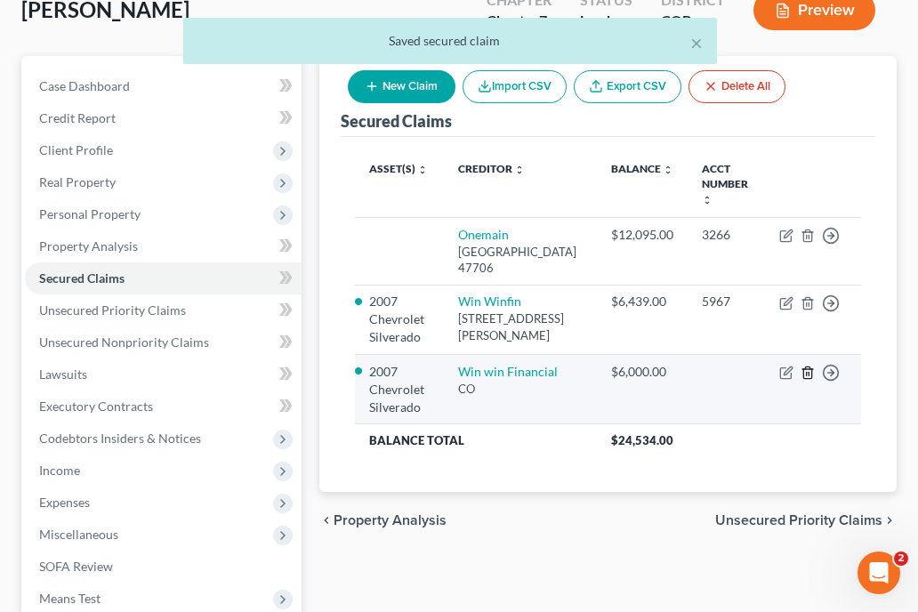
click at [807, 375] on line "button" at bounding box center [807, 374] width 0 height 4
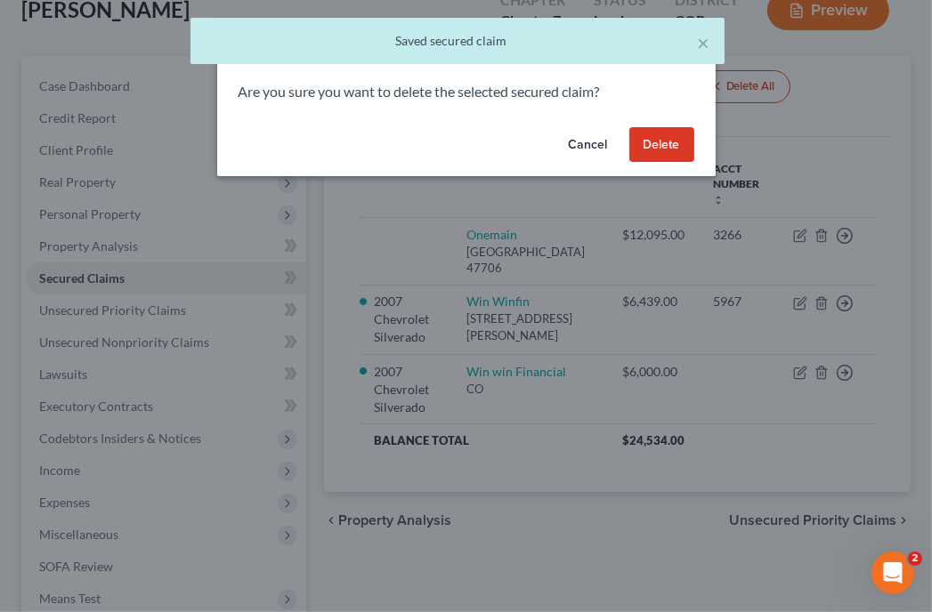
click at [673, 135] on button "Delete" at bounding box center [661, 145] width 65 height 36
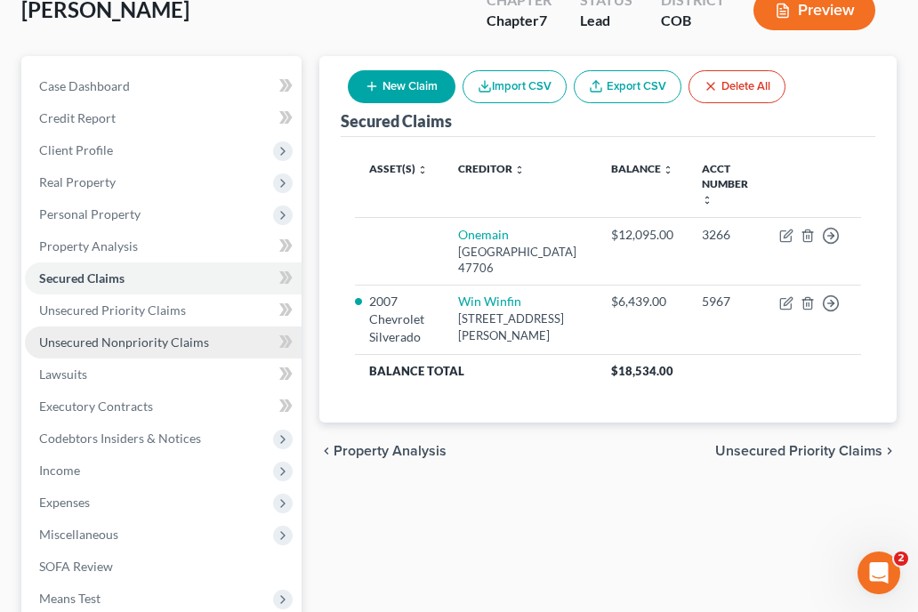
click at [119, 343] on span "Unsecured Nonpriority Claims" at bounding box center [124, 342] width 170 height 15
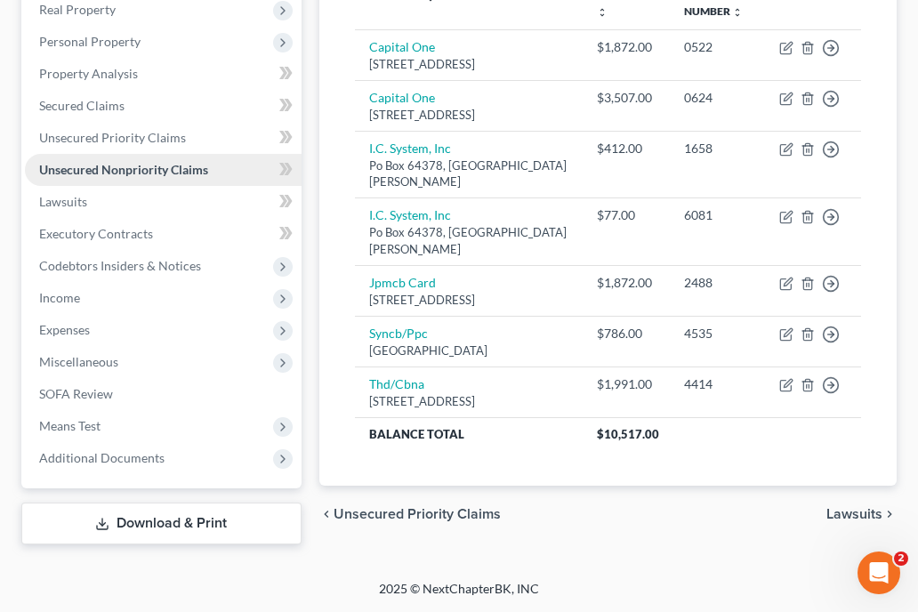
scroll to position [320, 0]
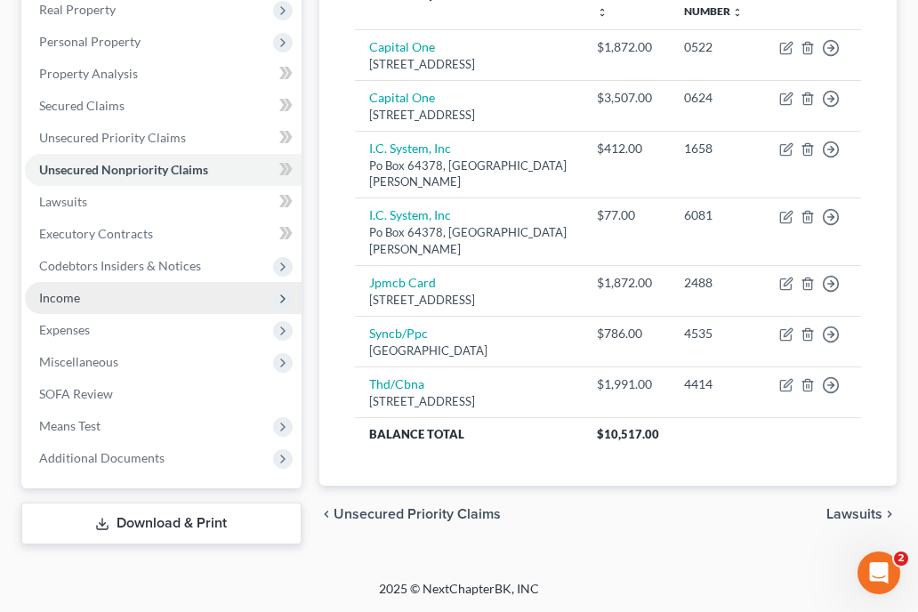
click at [64, 308] on span "Income" at bounding box center [163, 298] width 277 height 32
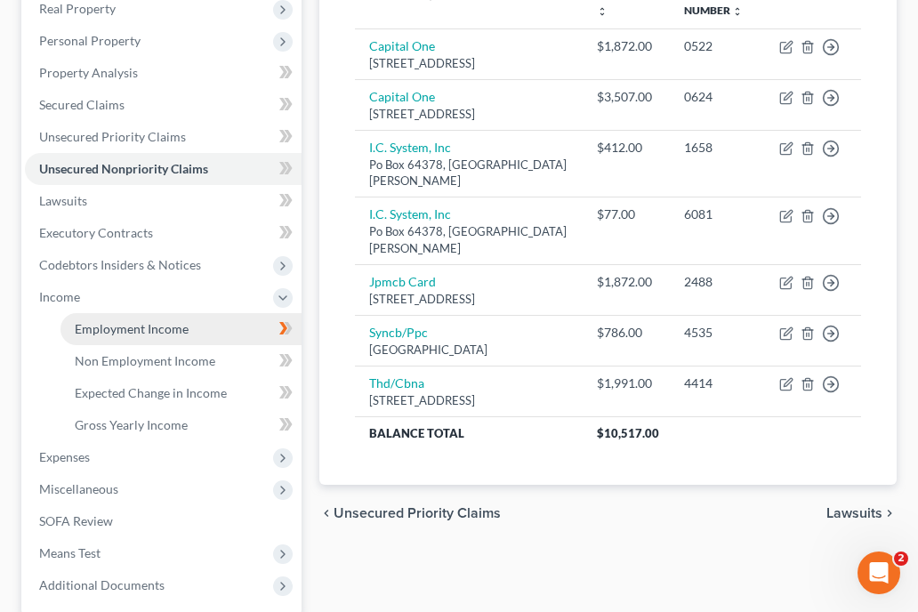
click at [96, 323] on span "Employment Income" at bounding box center [132, 328] width 114 height 15
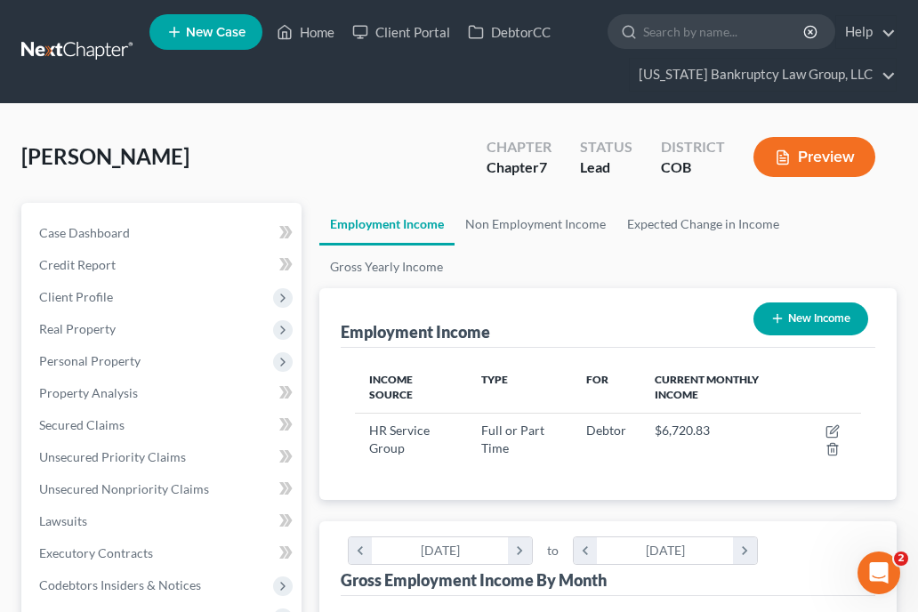
scroll to position [253, 541]
click at [577, 241] on link "Non Employment Income" at bounding box center [536, 224] width 162 height 43
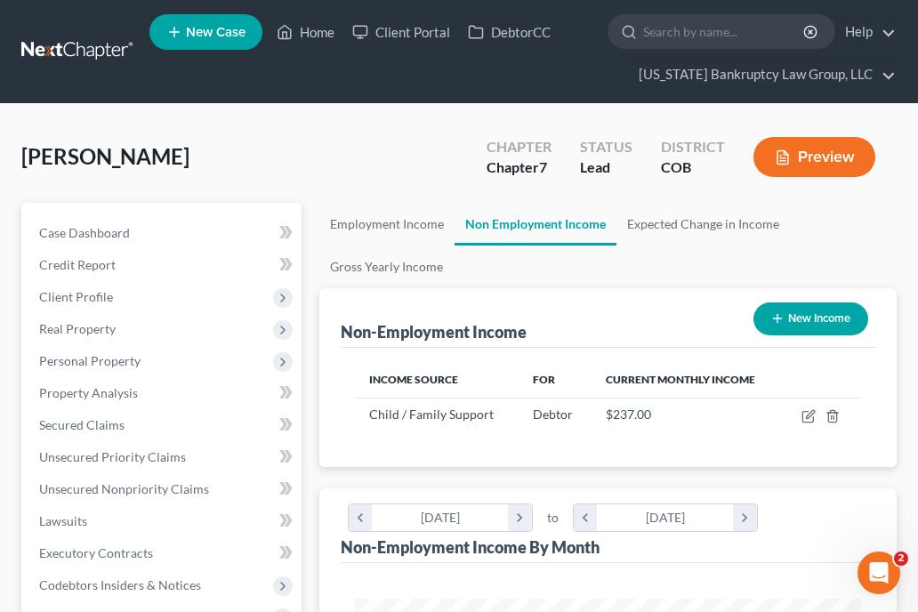
scroll to position [253, 541]
click at [668, 259] on ul "Employment Income Non Employment Income Expected Change in Income Gross Yearly …" at bounding box center [607, 245] width 577 height 85
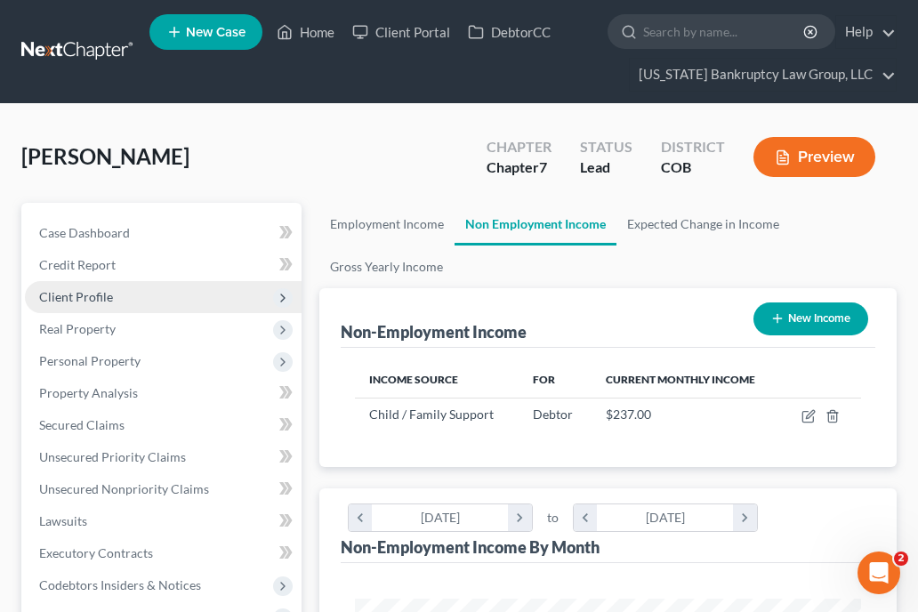
click at [93, 294] on span "Client Profile" at bounding box center [76, 296] width 74 height 15
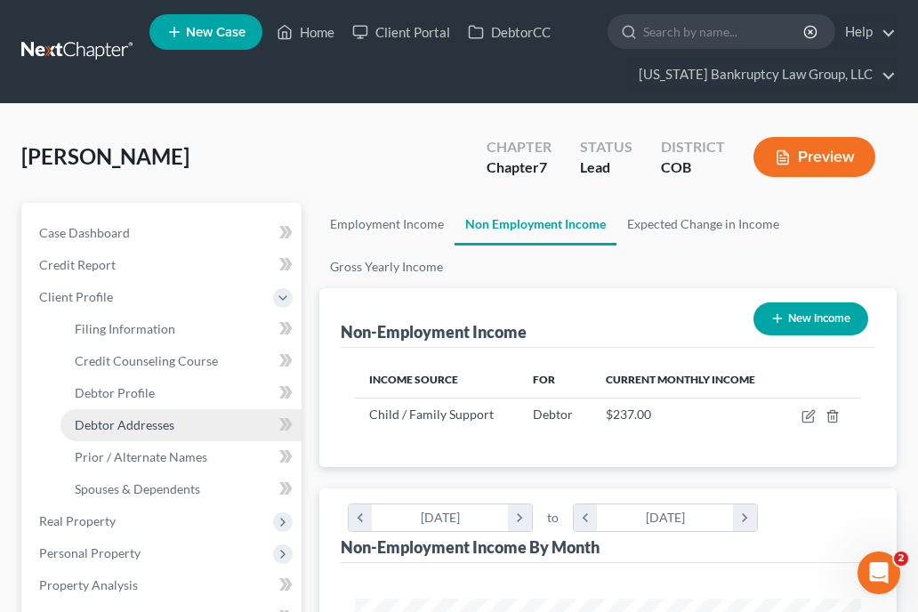
click at [142, 419] on span "Debtor Addresses" at bounding box center [125, 424] width 100 height 15
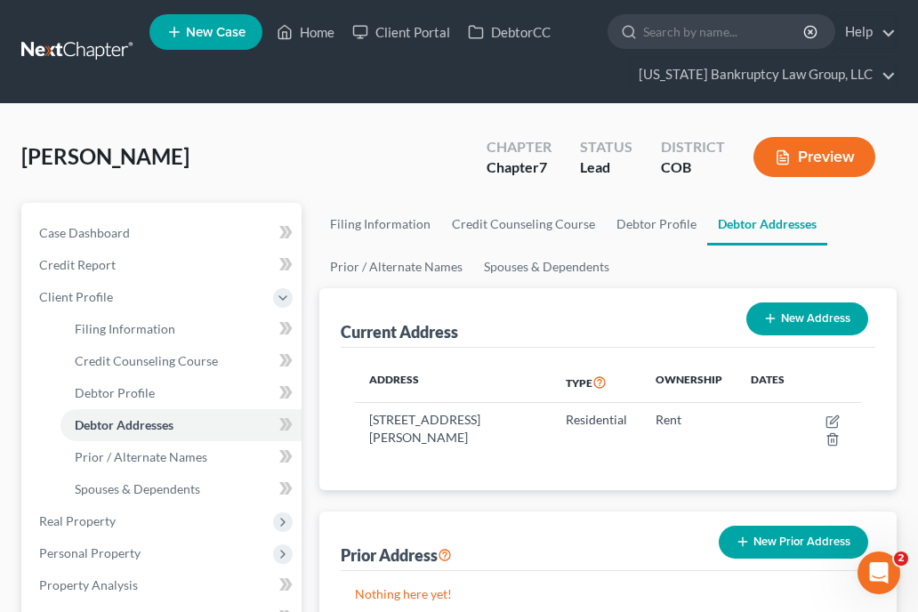
click at [808, 276] on ul "Filing Information Credit Counseling Course Debtor Profile Debtor Addresses Pri…" at bounding box center [607, 245] width 577 height 85
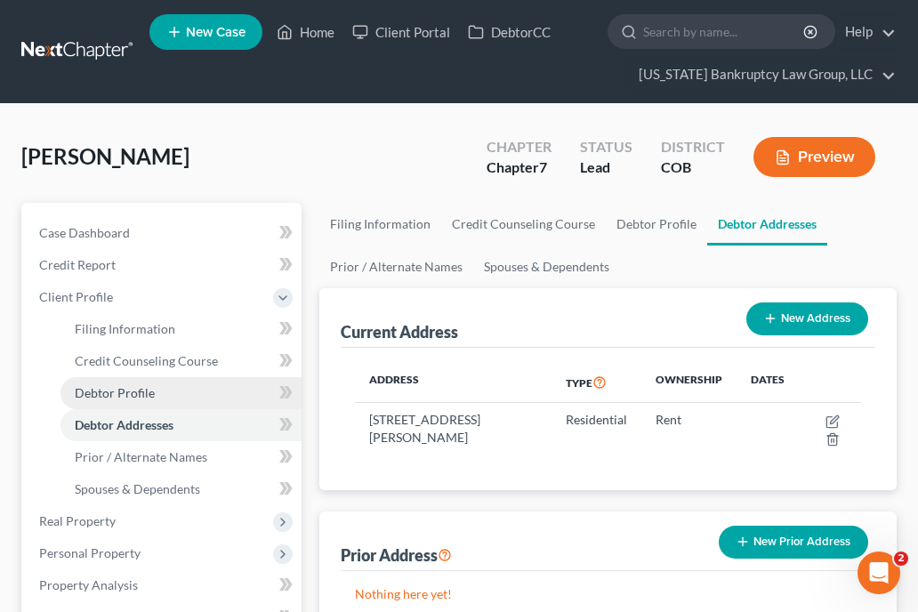
click at [121, 388] on span "Debtor Profile" at bounding box center [115, 392] width 80 height 15
select select "0"
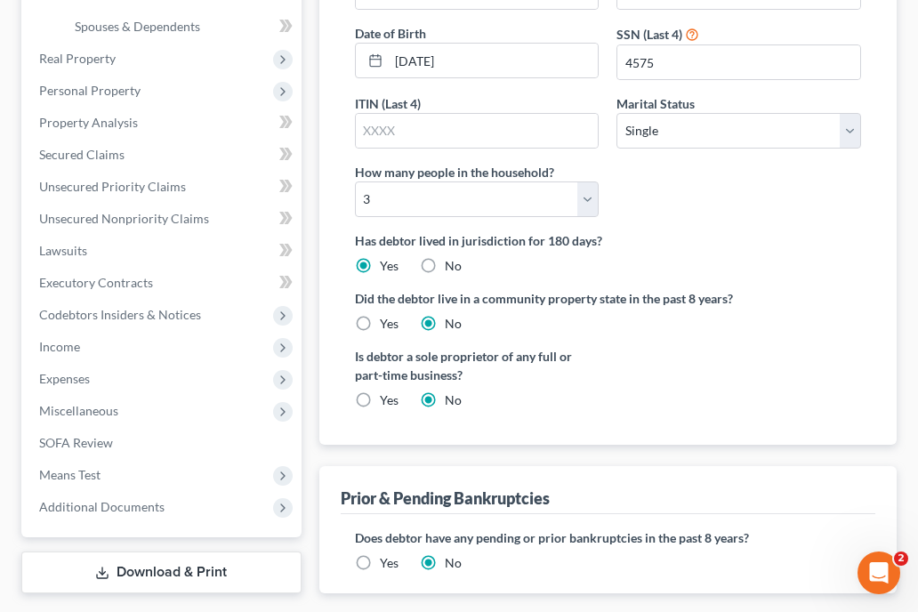
scroll to position [427, 0]
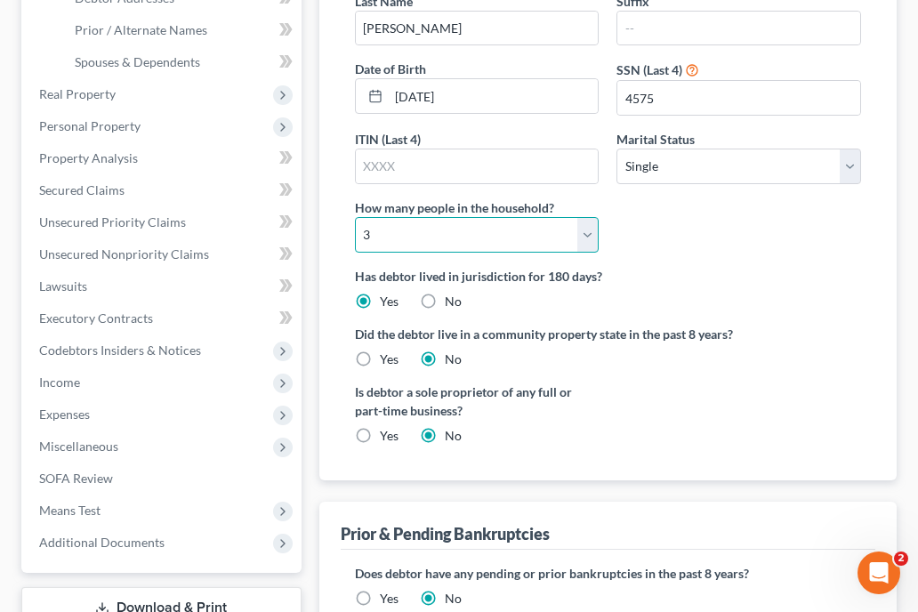
click at [587, 230] on select "Select 1 2 3 4 5 6 7 8 9 10 11 12 13 14 15 16 17 18 19 20" at bounding box center [477, 235] width 245 height 36
select select "1"
click at [355, 217] on select "Select 1 2 3 4 5 6 7 8 9 10 11 12 13 14 15 16 17 18 19 20" at bounding box center [477, 235] width 245 height 36
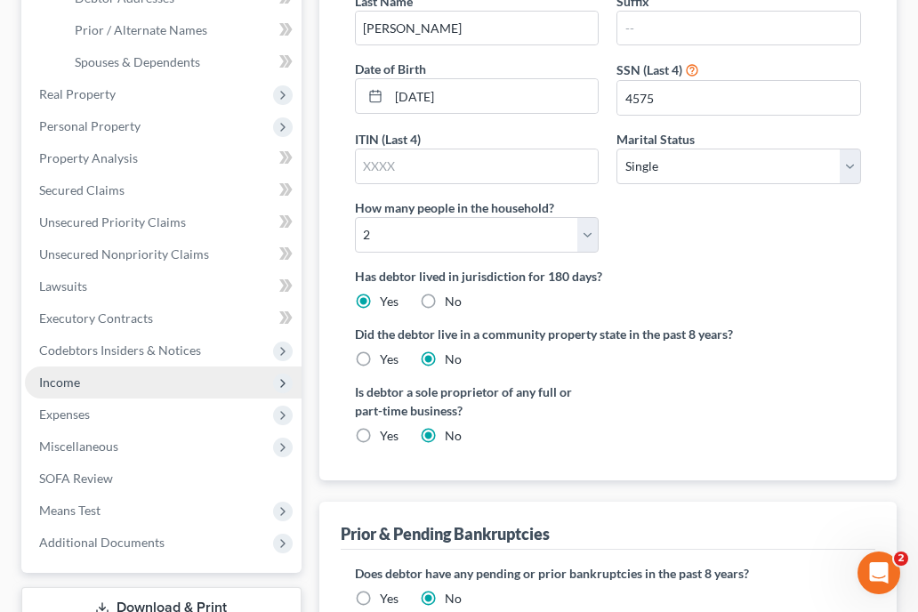
click at [77, 380] on span "Income" at bounding box center [59, 382] width 41 height 15
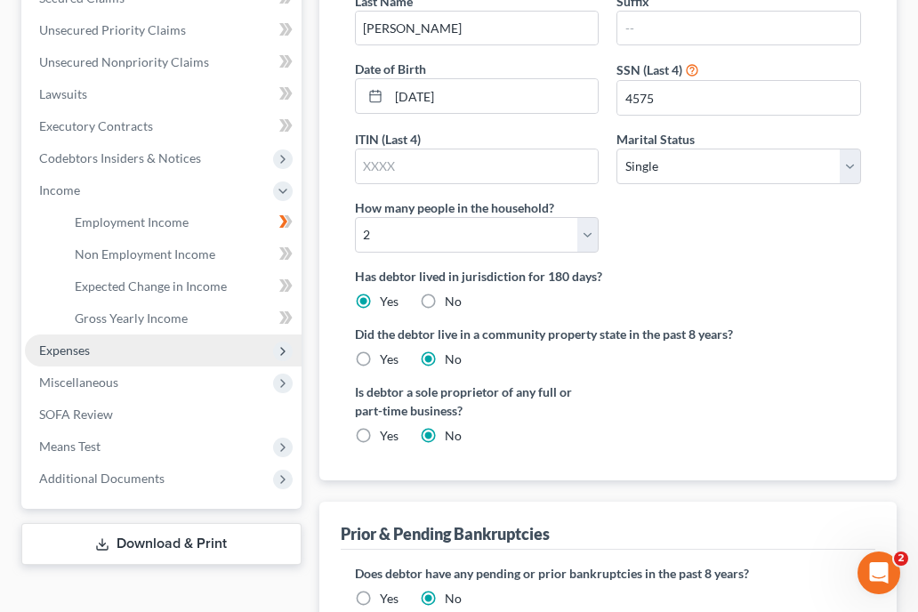
click at [76, 356] on span "Expenses" at bounding box center [64, 350] width 51 height 15
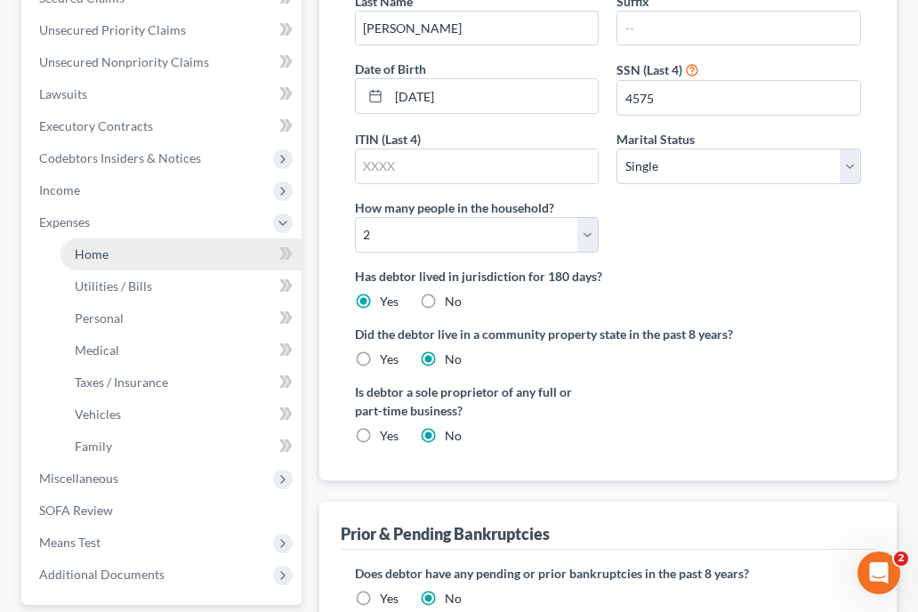
click at [92, 256] on span "Home" at bounding box center [92, 253] width 34 height 15
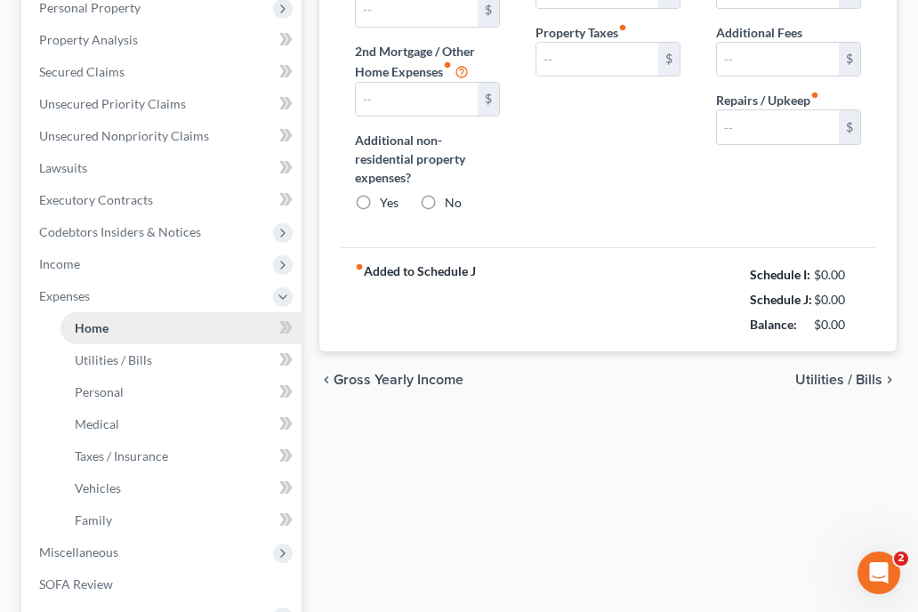
type input "1,500.00"
type input "0.00"
radio input "true"
type input "0.00"
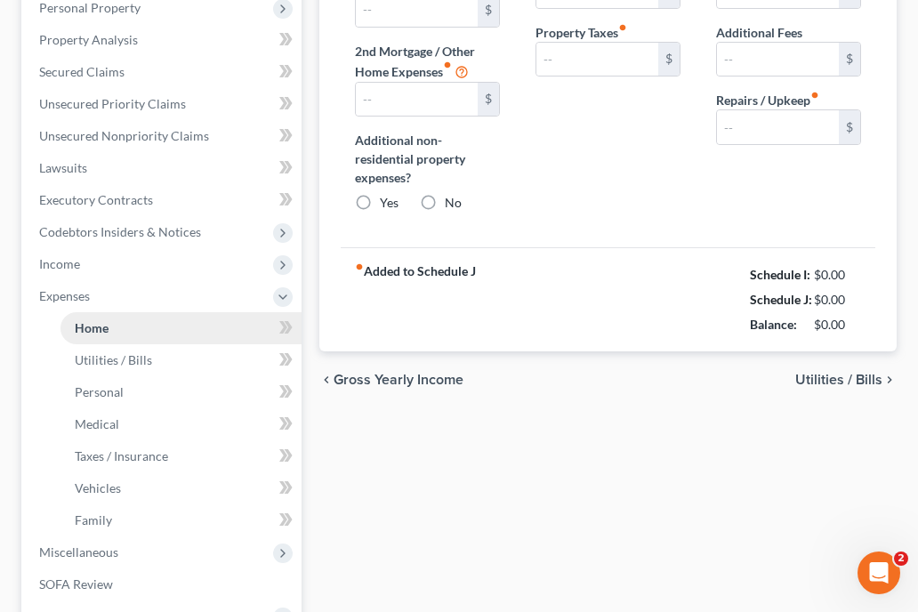
type input "0.00"
type input "50.00"
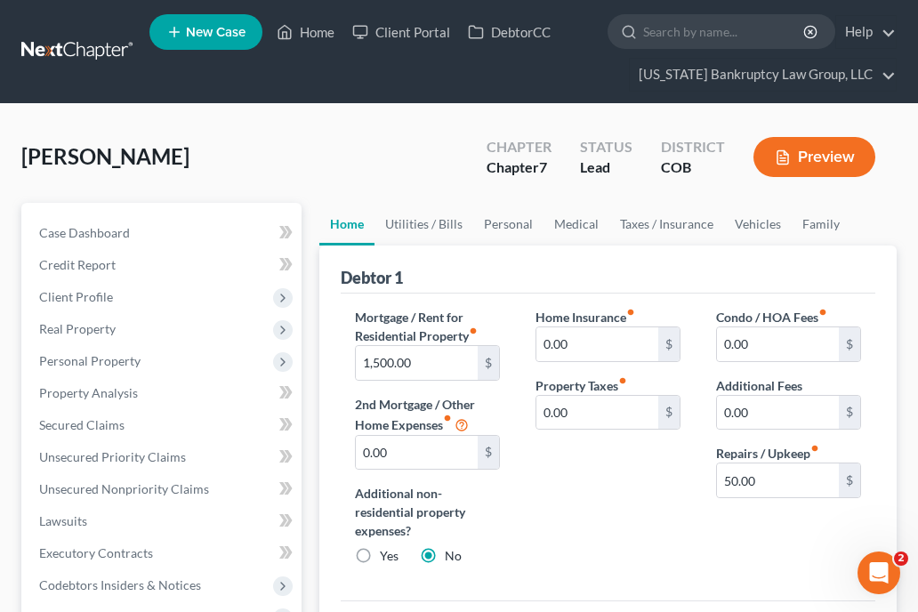
click at [320, 140] on div "Herrera, Victor Upgraded Chapter Chapter 7 Status Lead District COB Preview" at bounding box center [459, 163] width 876 height 77
click at [391, 39] on link "Client Portal" at bounding box center [401, 32] width 116 height 32
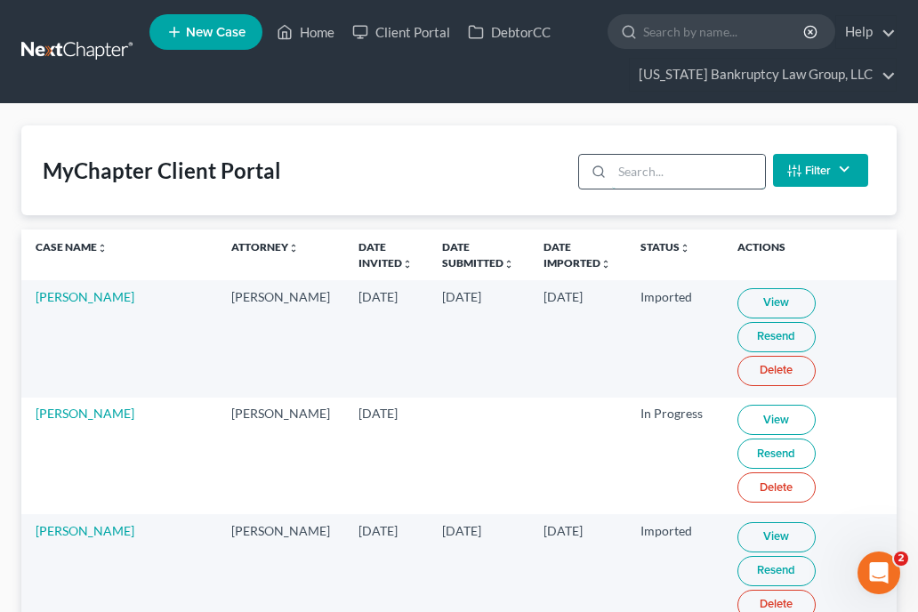
click at [627, 172] on input "search" at bounding box center [688, 172] width 152 height 34
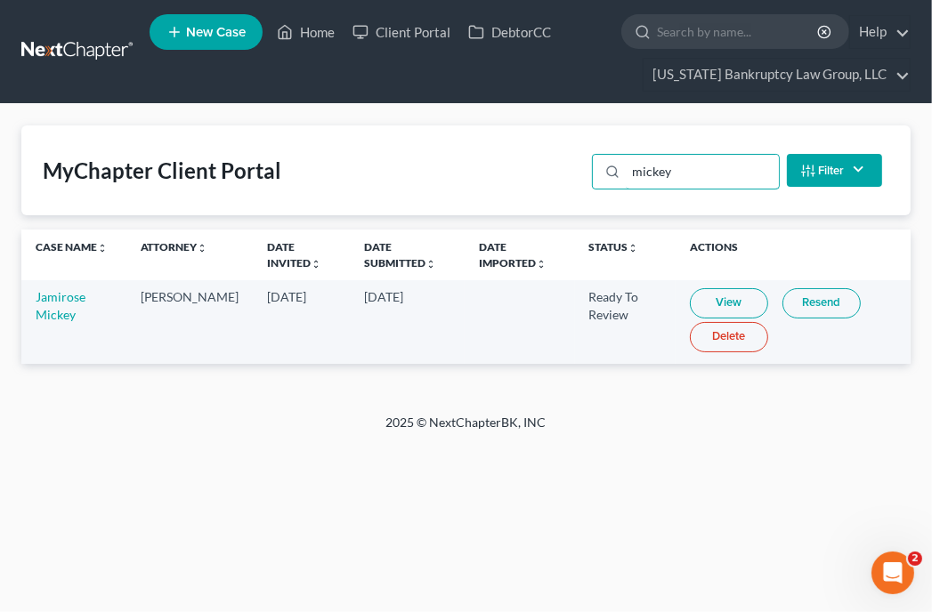
type input "mickey"
click at [738, 297] on link "View" at bounding box center [729, 303] width 78 height 30
click at [316, 36] on link "Home" at bounding box center [306, 32] width 76 height 32
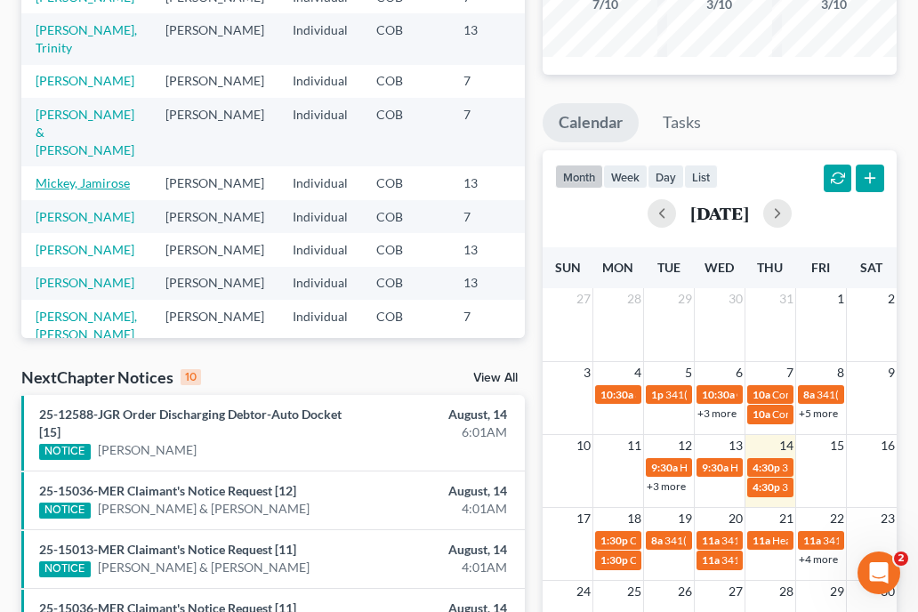
click at [44, 190] on link "Mickey, Jamirose" at bounding box center [83, 182] width 94 height 15
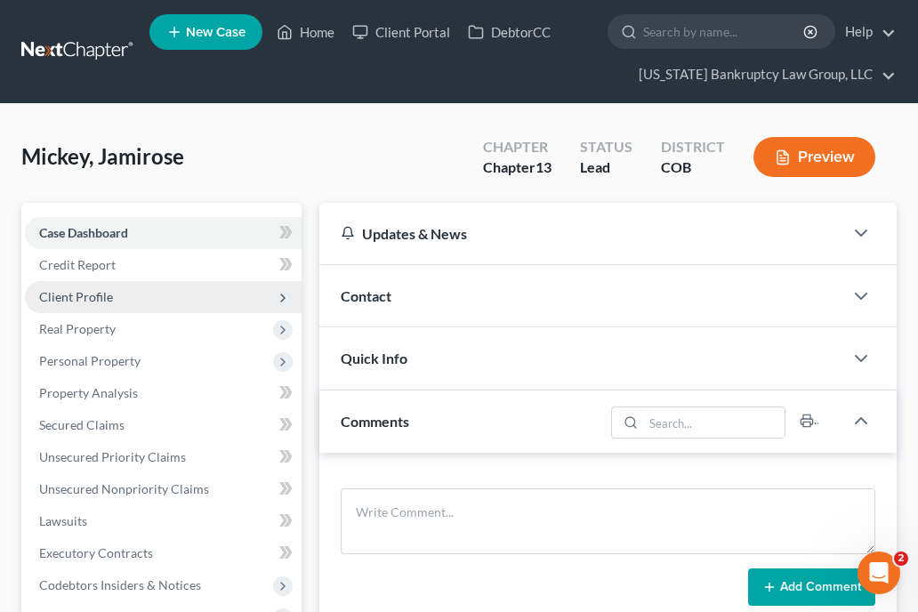
click at [93, 292] on span "Client Profile" at bounding box center [76, 296] width 74 height 15
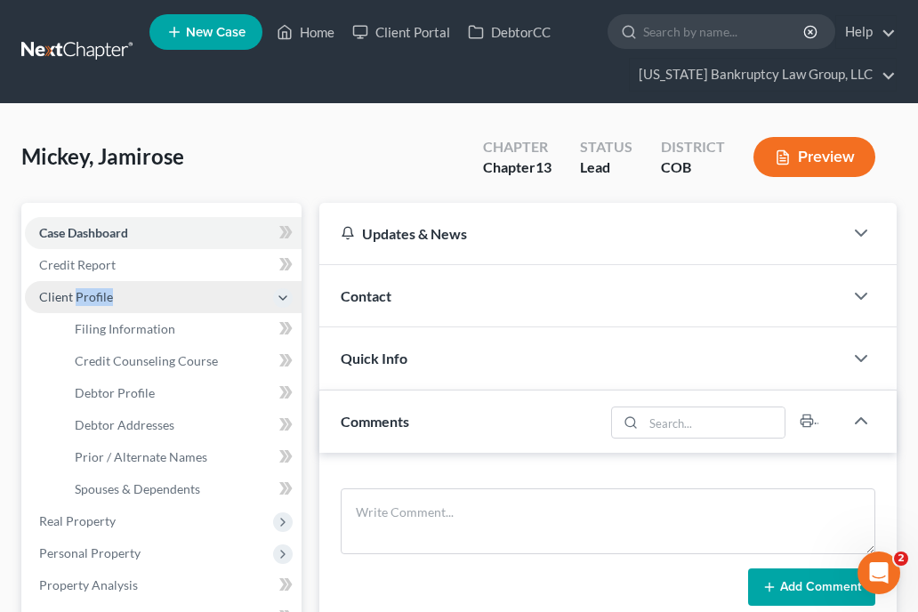
click at [93, 292] on span "Client Profile" at bounding box center [76, 296] width 74 height 15
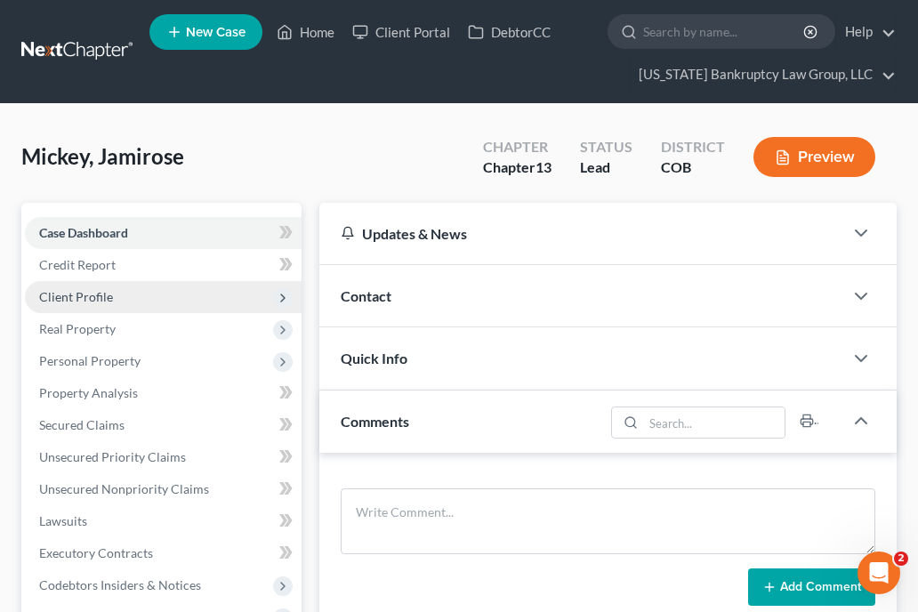
click at [278, 297] on icon at bounding box center [283, 298] width 14 height 14
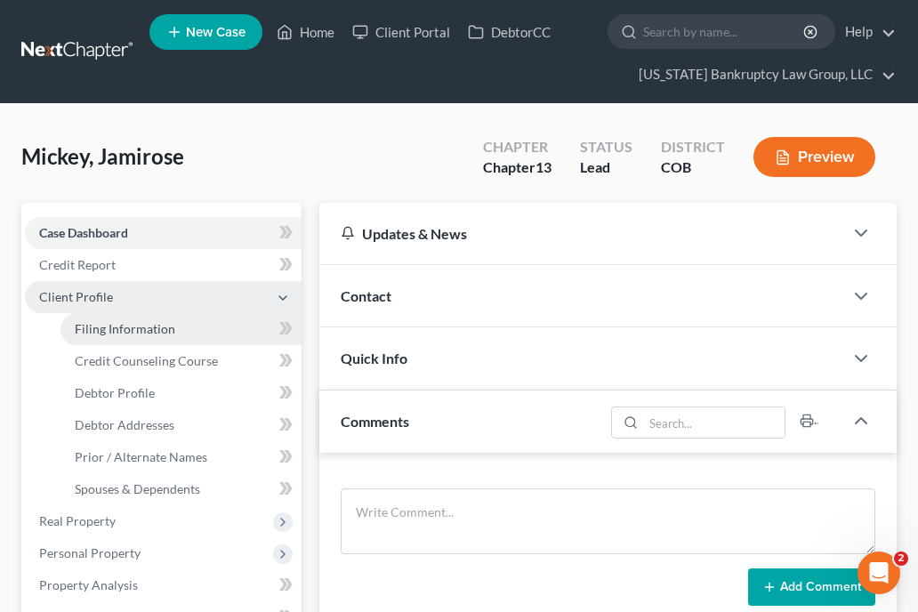
click at [158, 332] on span "Filing Information" at bounding box center [125, 328] width 101 height 15
select select "1"
select select "0"
select select "3"
select select "5"
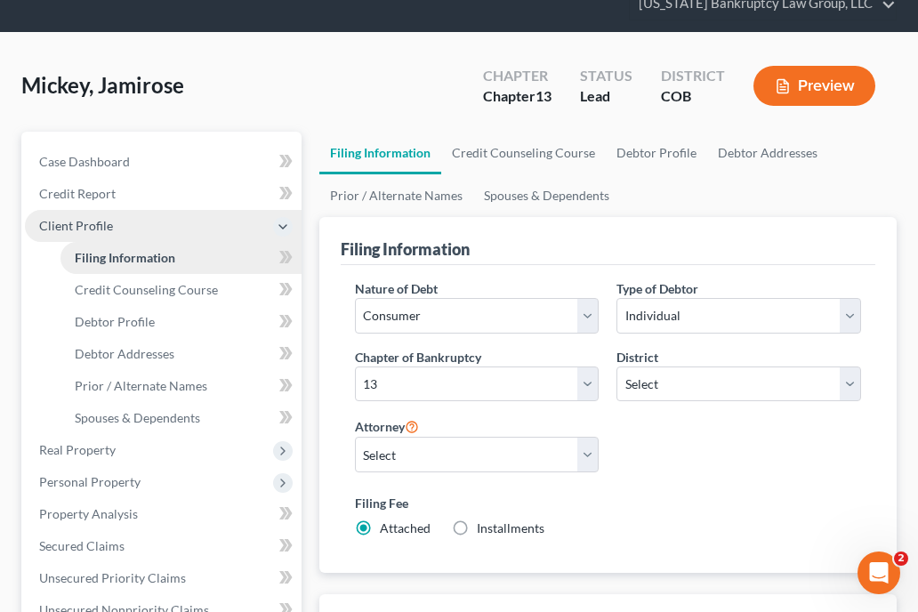
scroll to position [36, 0]
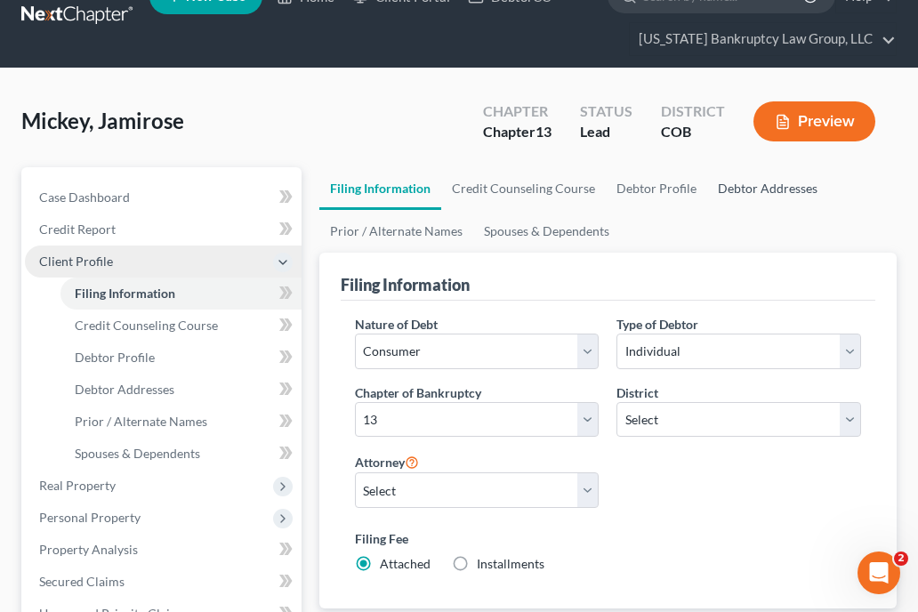
click at [772, 200] on link "Debtor Addresses" at bounding box center [767, 188] width 121 height 43
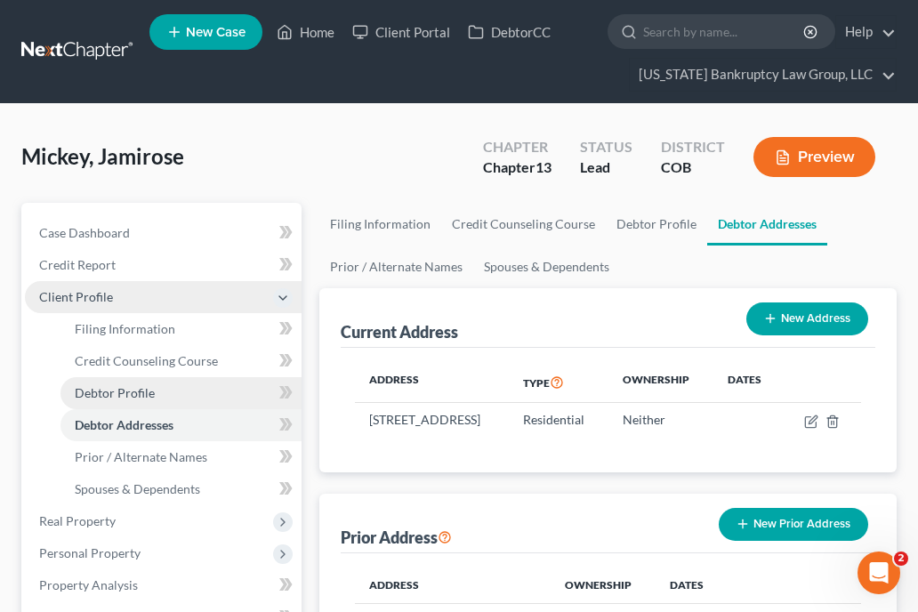
click at [107, 391] on span "Debtor Profile" at bounding box center [115, 392] width 80 height 15
select select "1"
select select "5"
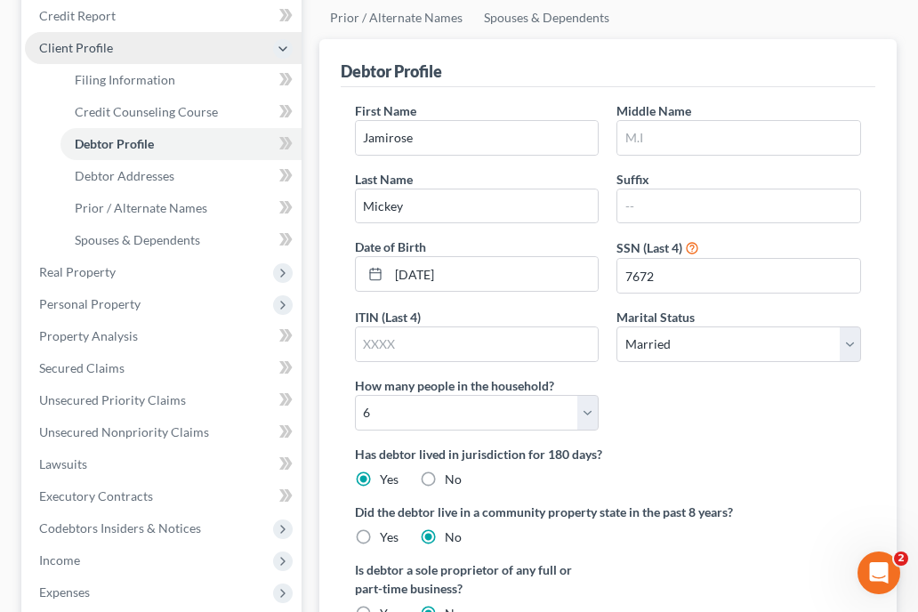
scroll to position [214, 0]
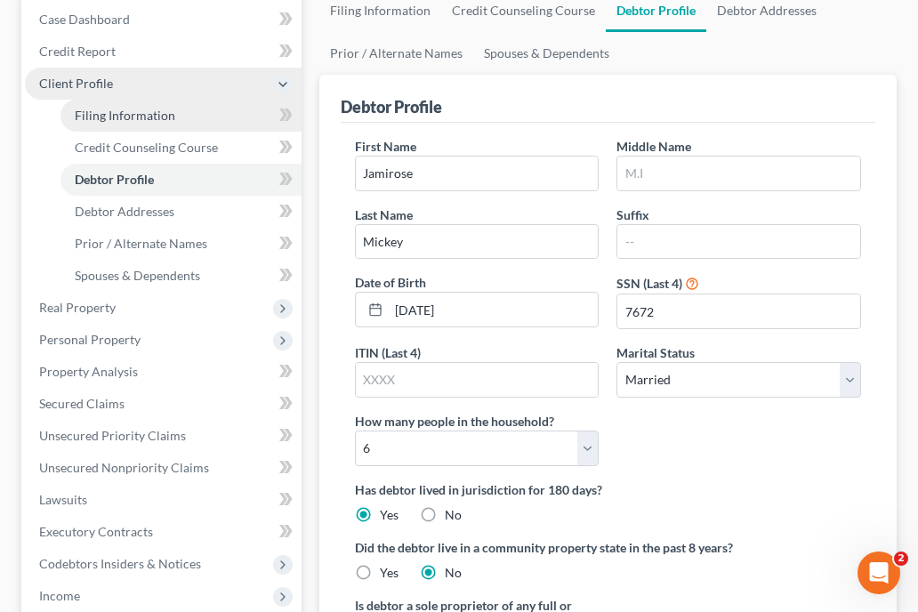
click at [153, 112] on span "Filing Information" at bounding box center [125, 115] width 101 height 15
select select "1"
select select "0"
select select "3"
select select "11"
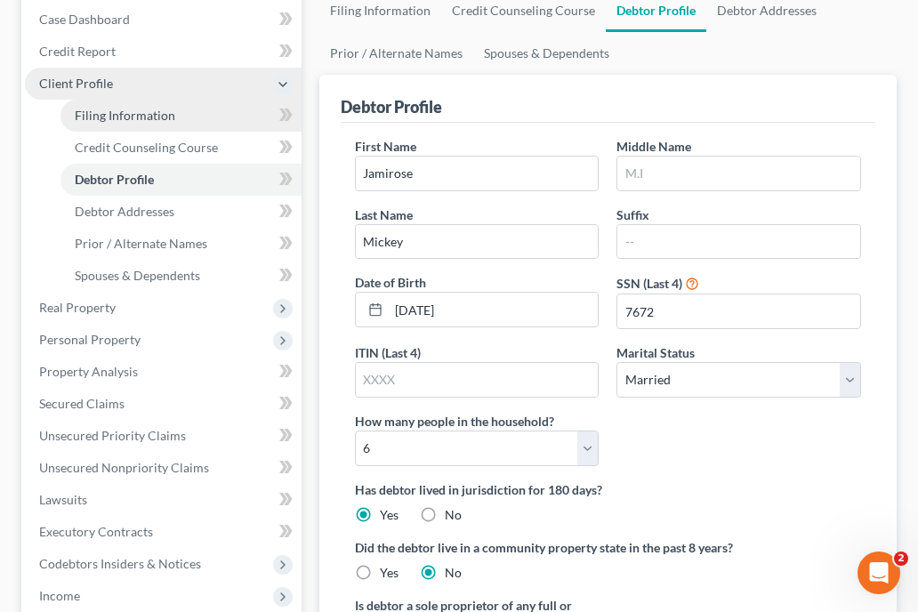
select select "0"
select select "5"
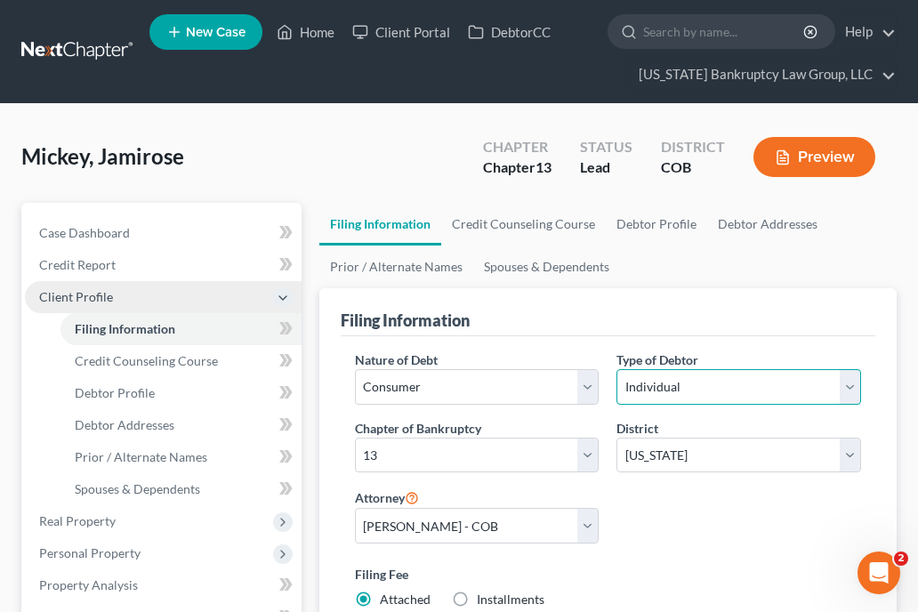
click at [728, 390] on select "Select Individual Joint" at bounding box center [739, 387] width 245 height 36
select select "1"
click at [617, 369] on select "Select Individual Joint" at bounding box center [739, 387] width 245 height 36
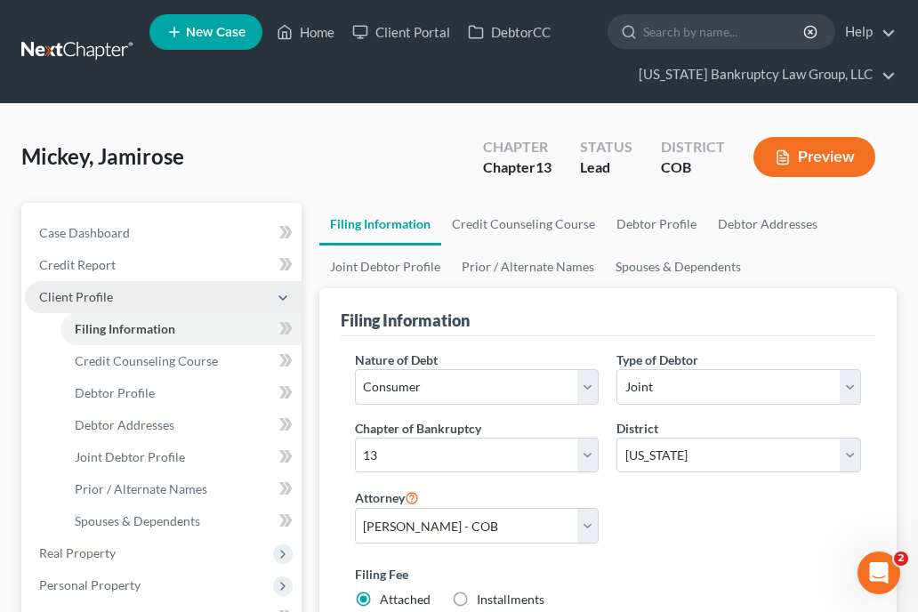
click at [704, 536] on div "Nature of Debt Select Business Consumer Other Nature of Business Select Clearin…" at bounding box center [608, 487] width 524 height 272
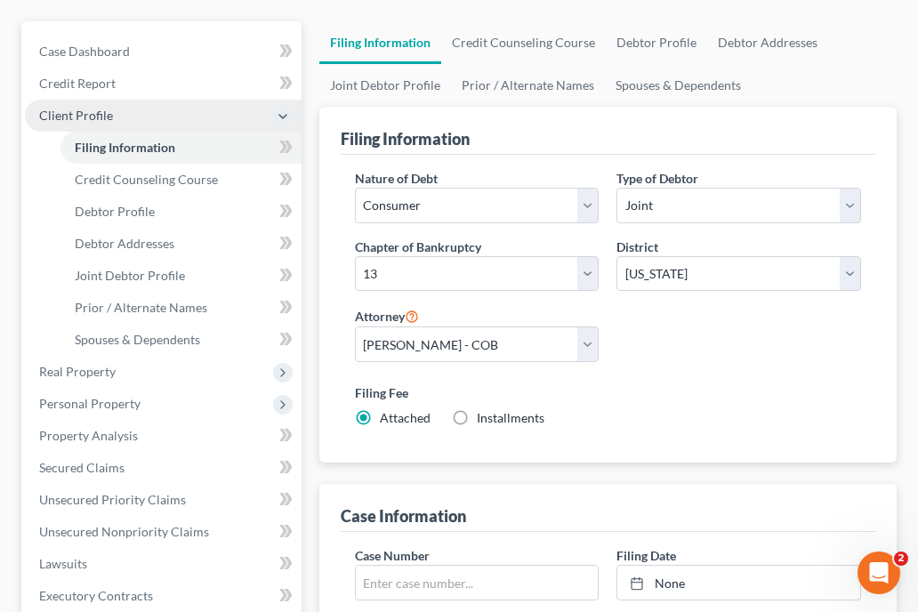
scroll to position [178, 0]
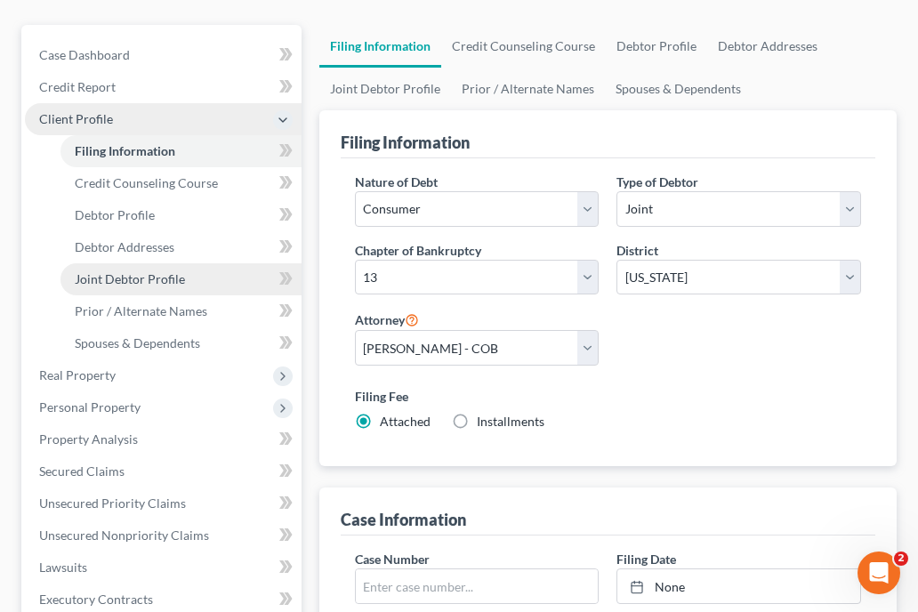
click at [165, 277] on span "Joint Debtor Profile" at bounding box center [130, 278] width 110 height 15
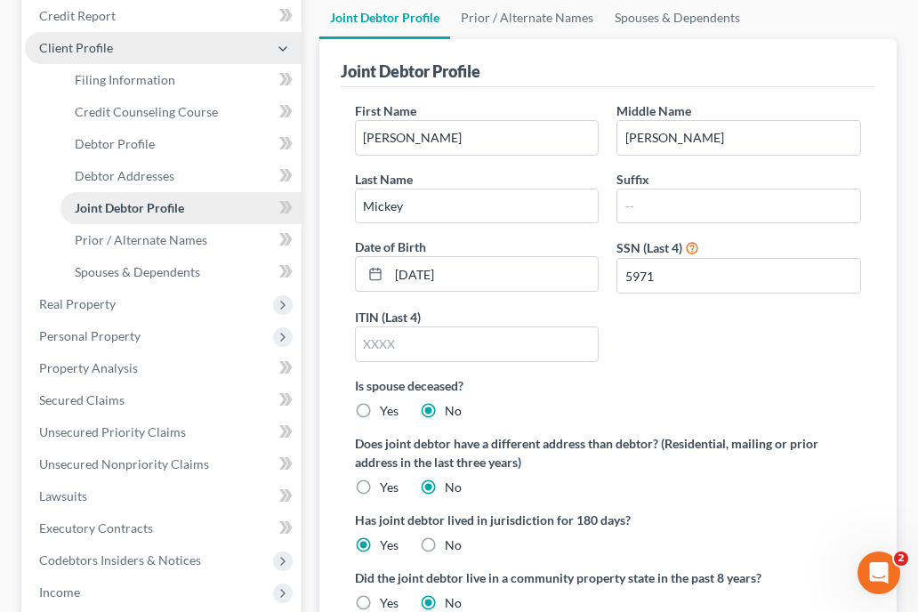
scroll to position [214, 0]
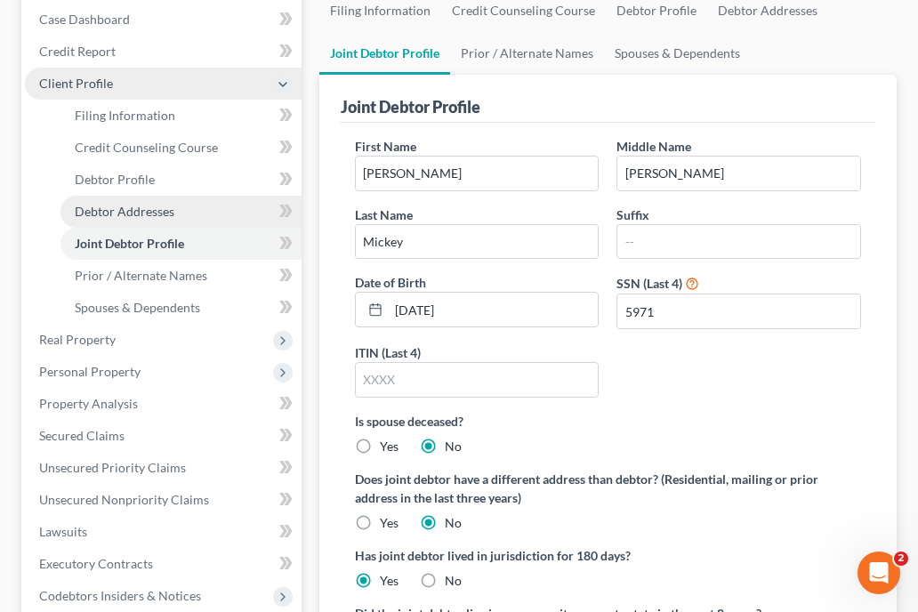
click at [146, 209] on span "Debtor Addresses" at bounding box center [125, 211] width 100 height 15
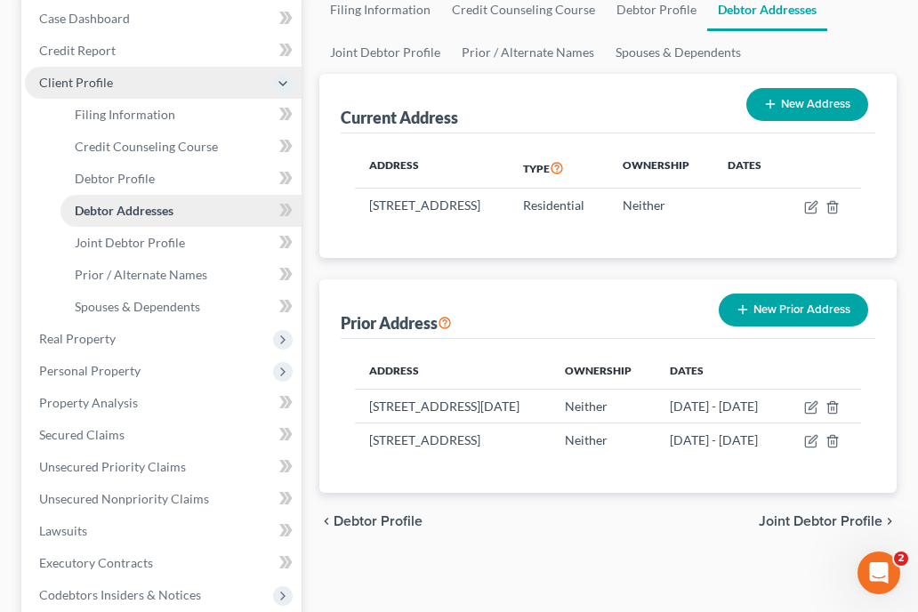
scroll to position [249, 0]
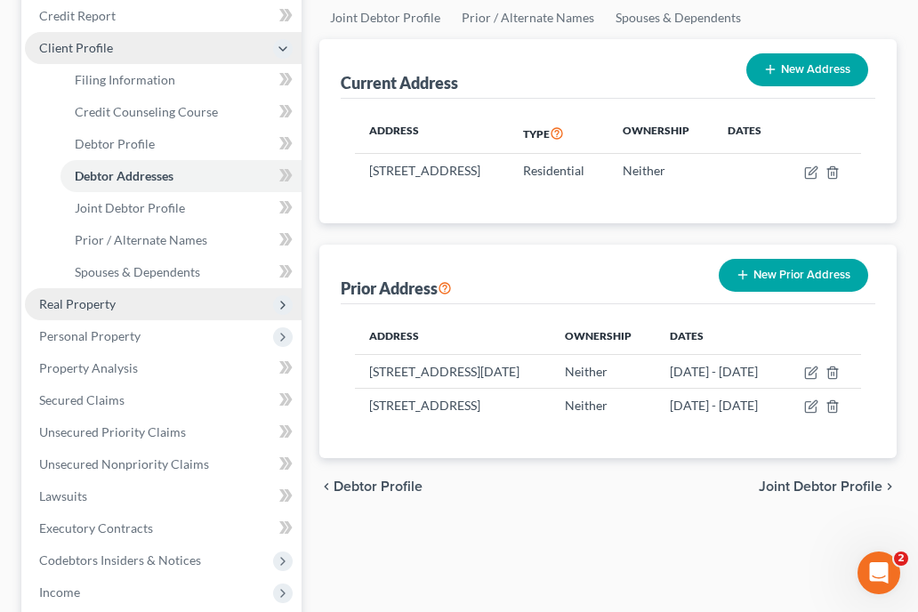
click at [78, 304] on span "Real Property" at bounding box center [77, 303] width 77 height 15
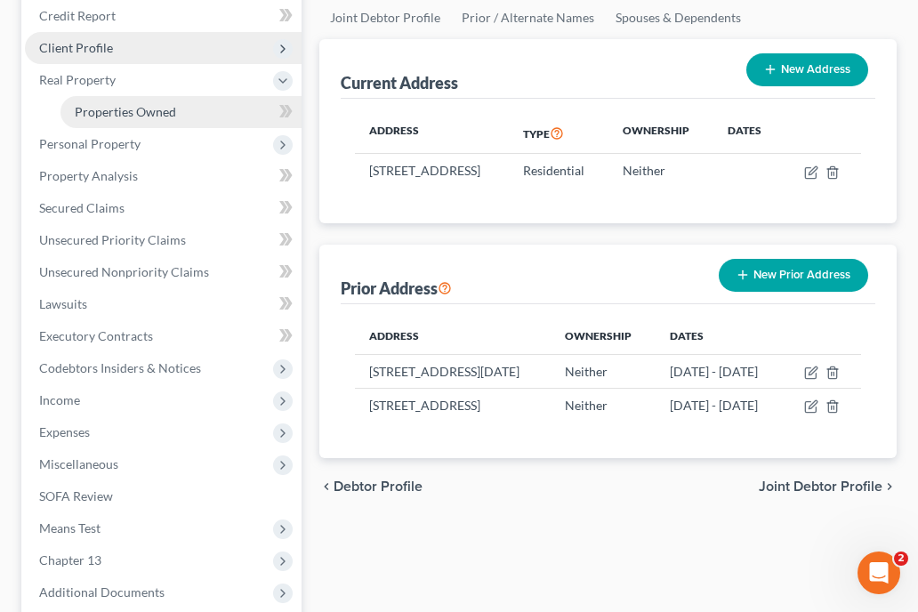
click at [153, 109] on span "Properties Owned" at bounding box center [125, 111] width 101 height 15
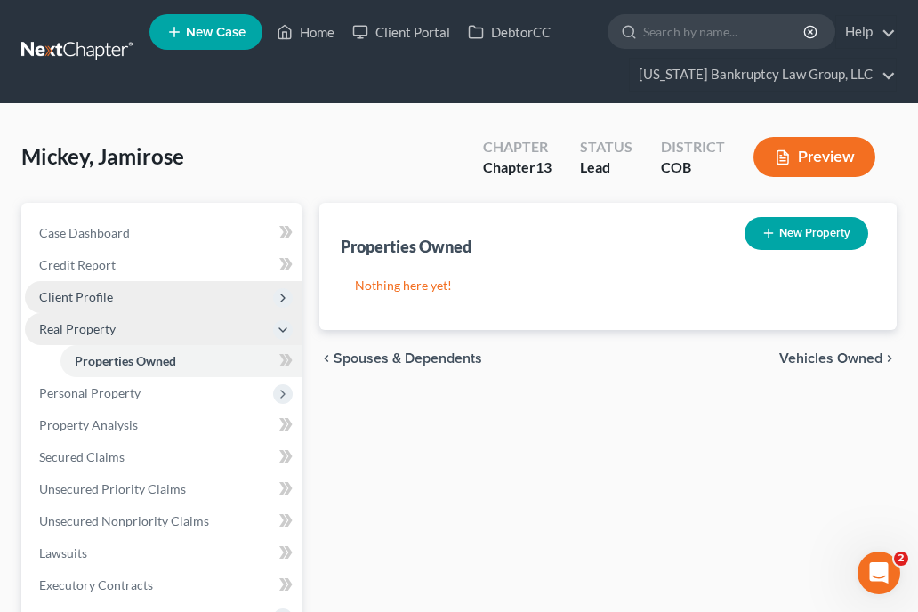
click at [89, 328] on span "Real Property" at bounding box center [77, 328] width 77 height 15
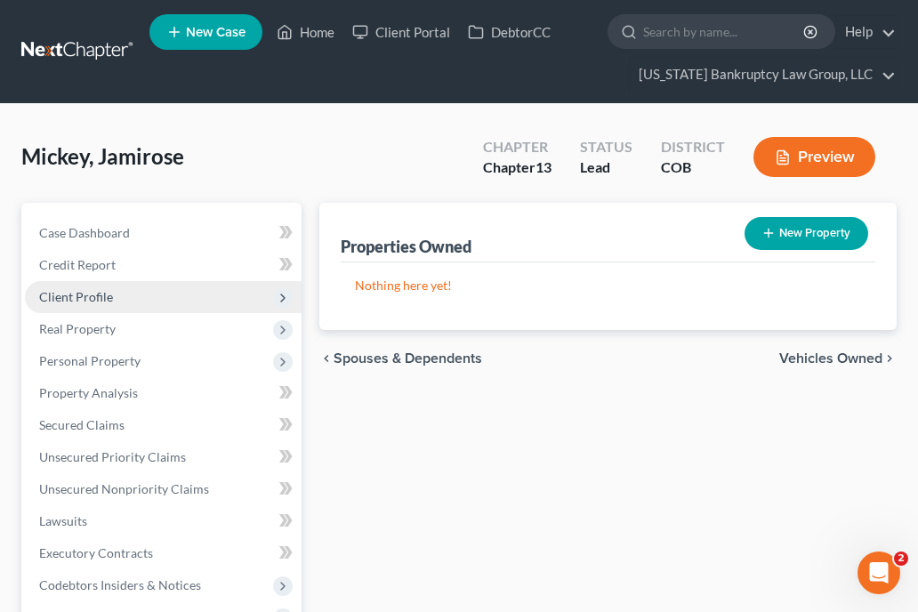
click at [98, 290] on span "Client Profile" at bounding box center [76, 296] width 74 height 15
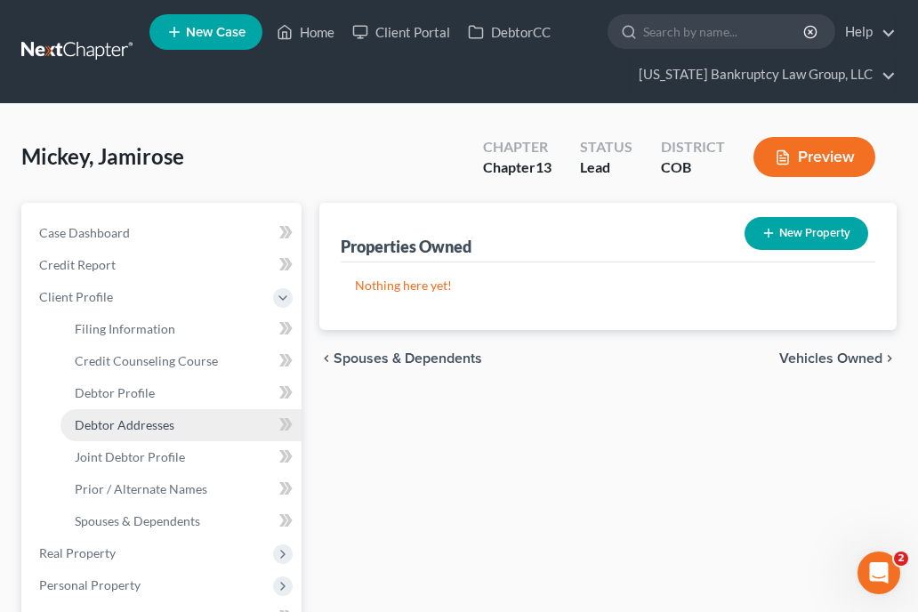
click at [116, 423] on span "Debtor Addresses" at bounding box center [125, 424] width 100 height 15
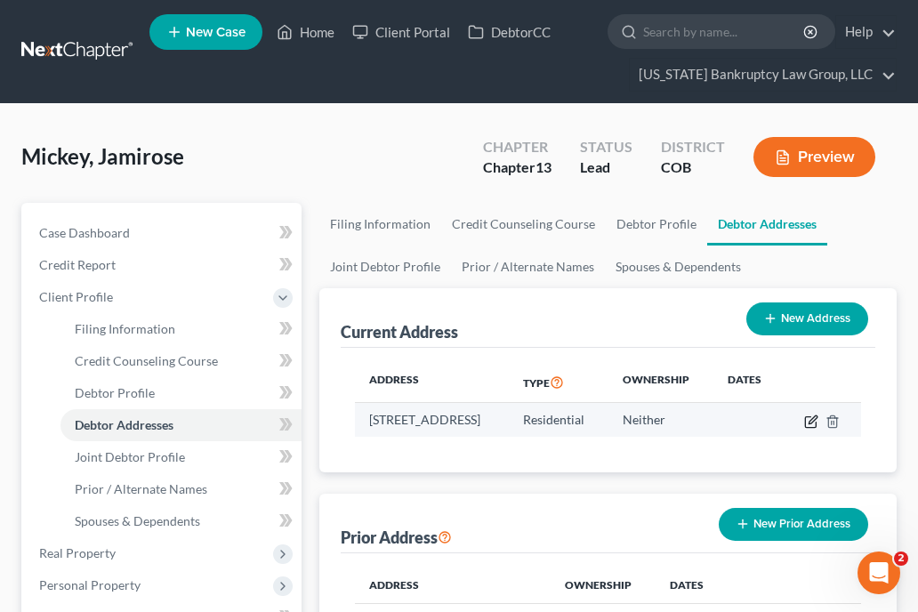
click at [817, 422] on icon "button" at bounding box center [813, 420] width 8 height 8
select select "5"
select select "62"
select select "0"
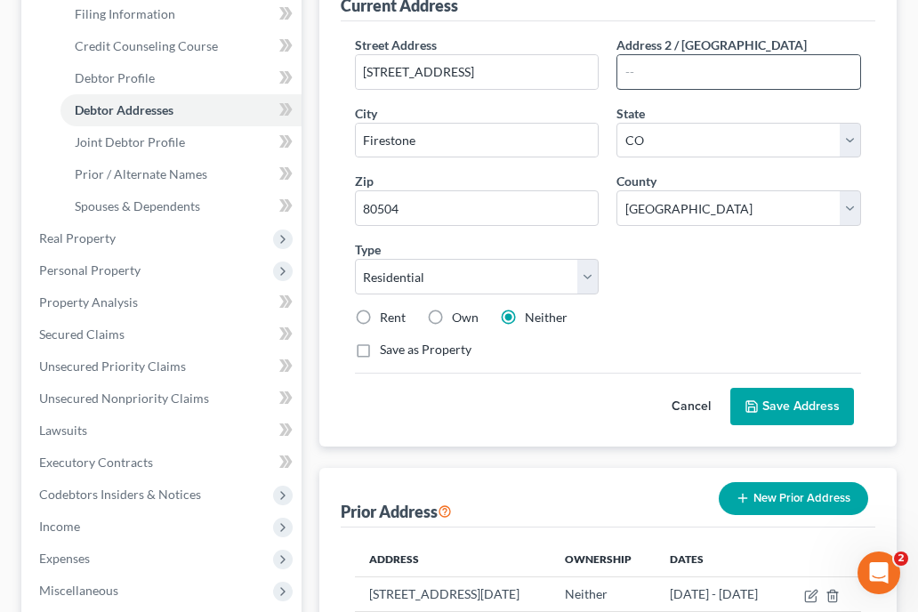
scroll to position [320, 0]
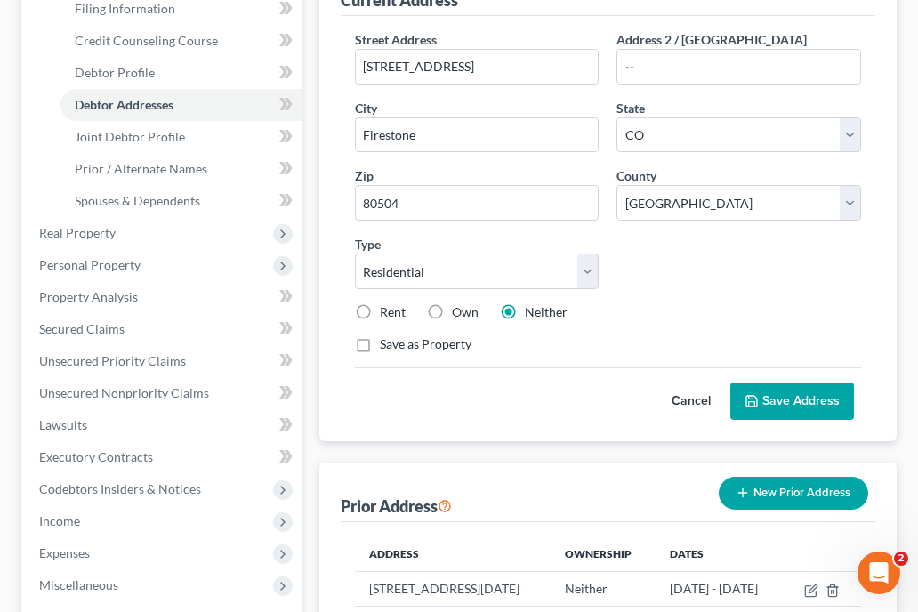
click at [380, 309] on label "Rent" at bounding box center [393, 312] width 26 height 18
click at [387, 309] on input "Rent" at bounding box center [393, 309] width 12 height 12
radio input "true"
click at [769, 393] on button "Save Address" at bounding box center [793, 401] width 124 height 37
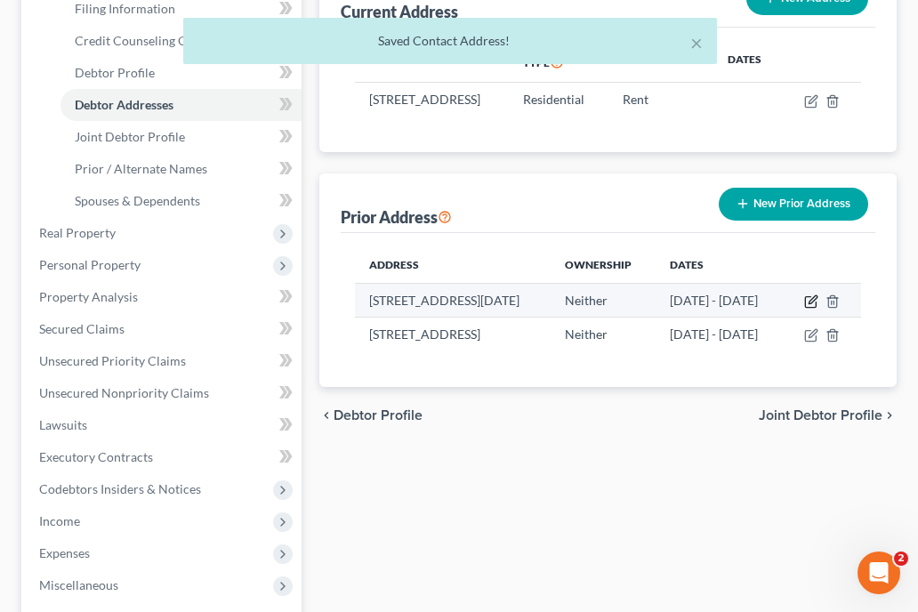
click at [819, 309] on icon "button" at bounding box center [811, 302] width 14 height 14
select select "5"
select select "2"
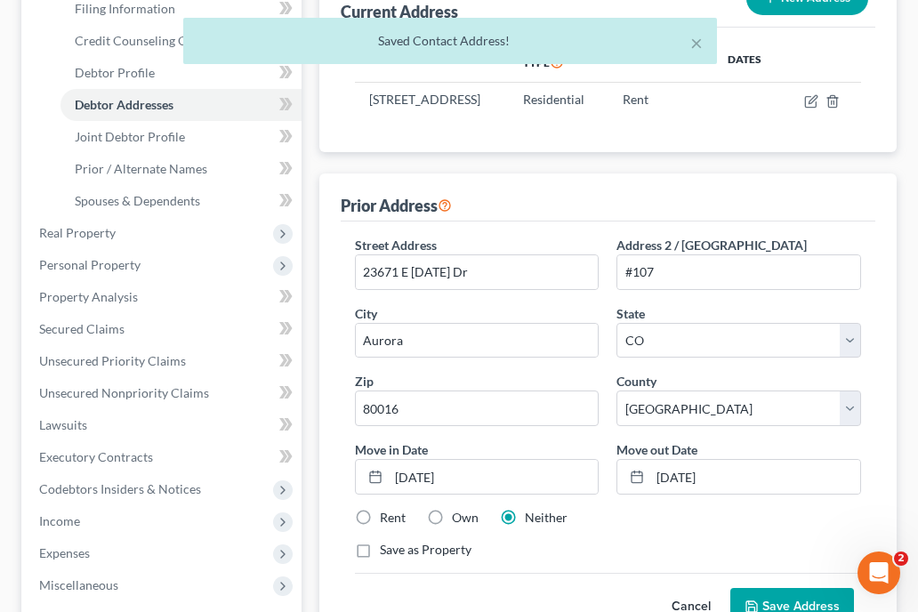
click at [380, 527] on label "Rent" at bounding box center [393, 518] width 26 height 18
click at [387, 521] on input "Rent" at bounding box center [393, 515] width 12 height 12
radio input "true"
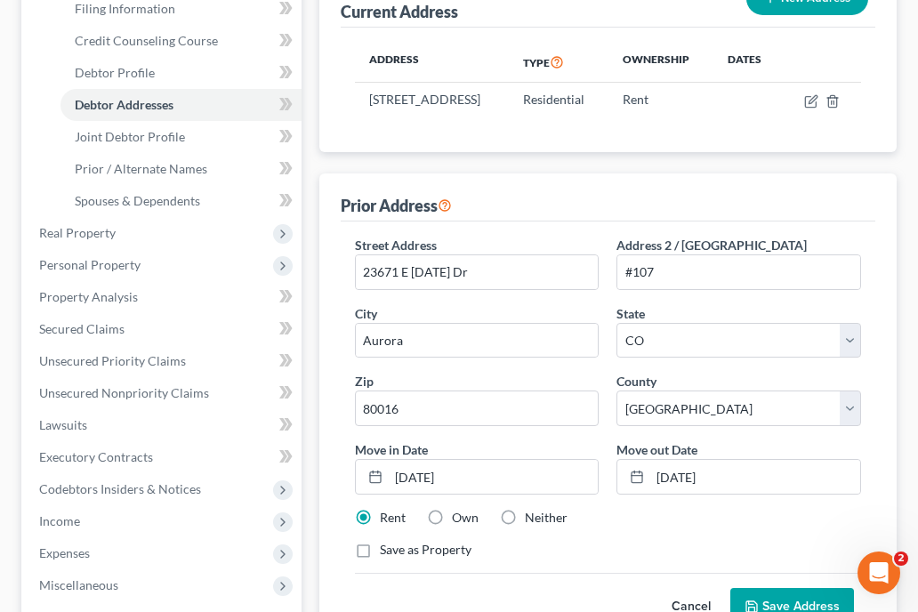
click at [748, 603] on button "Save Address" at bounding box center [793, 606] width 124 height 37
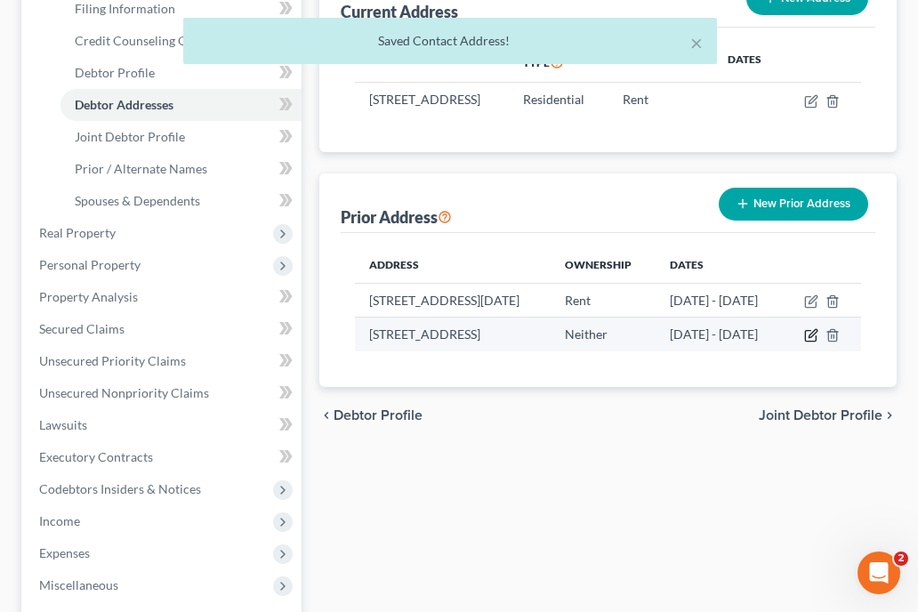
click at [819, 343] on icon "button" at bounding box center [811, 335] width 14 height 14
select select "50"
select select "16"
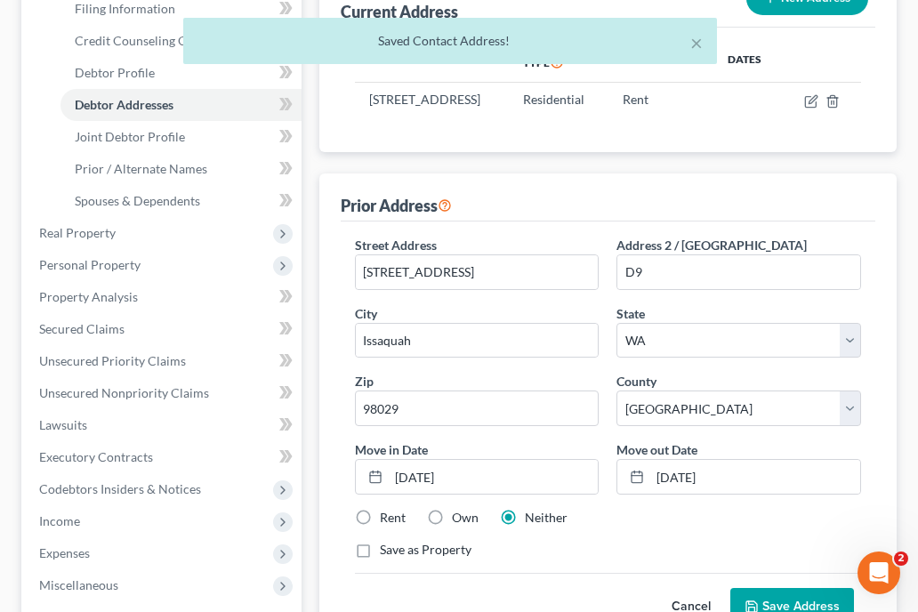
click at [380, 527] on label "Rent" at bounding box center [393, 518] width 26 height 18
click at [387, 521] on input "Rent" at bounding box center [393, 515] width 12 height 12
radio input "true"
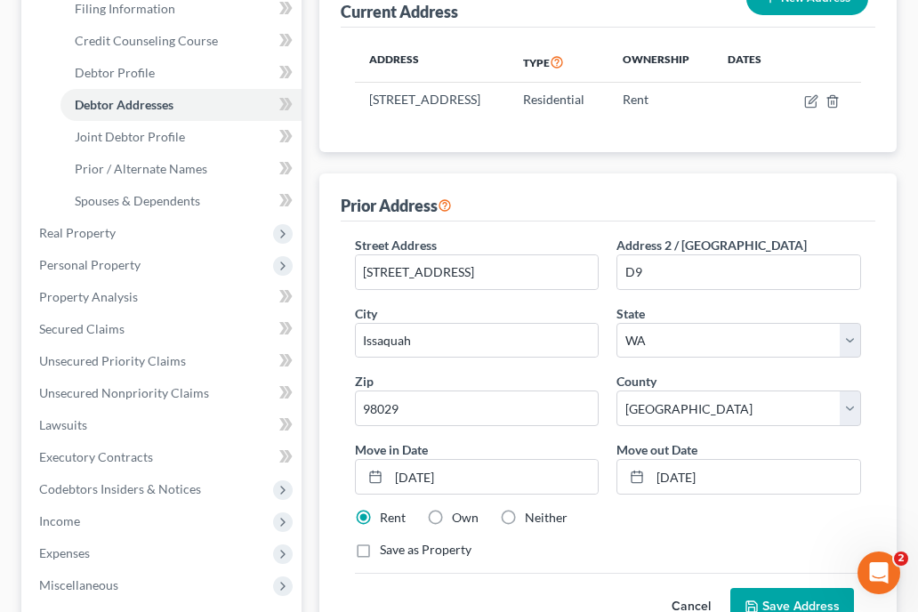
click at [775, 602] on button "Save Address" at bounding box center [793, 606] width 124 height 37
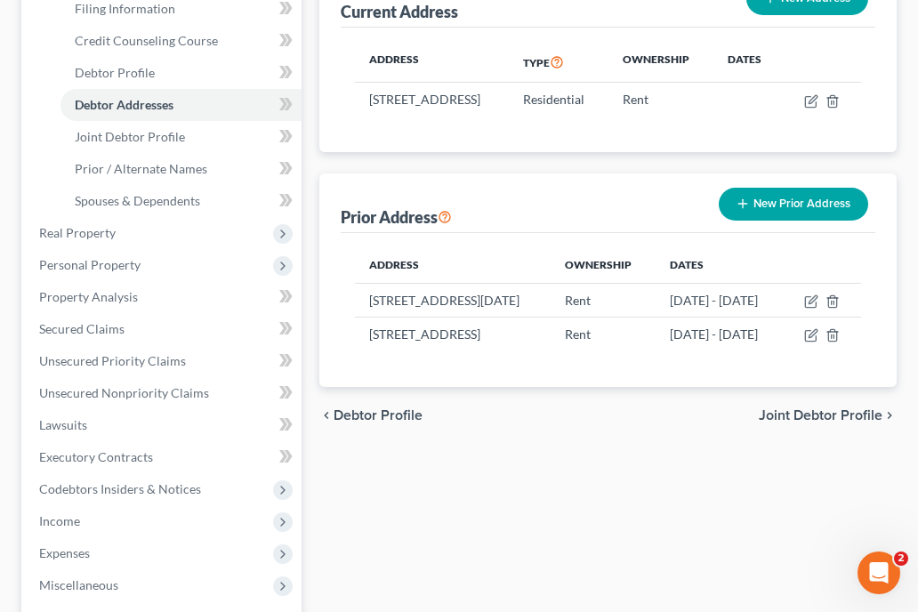
click at [491, 502] on div "Filing Information Credit Counseling Course Debtor Profile Debtor Addresses Joi…" at bounding box center [608, 341] width 595 height 917
click at [89, 449] on span "Executory Contracts" at bounding box center [96, 456] width 114 height 15
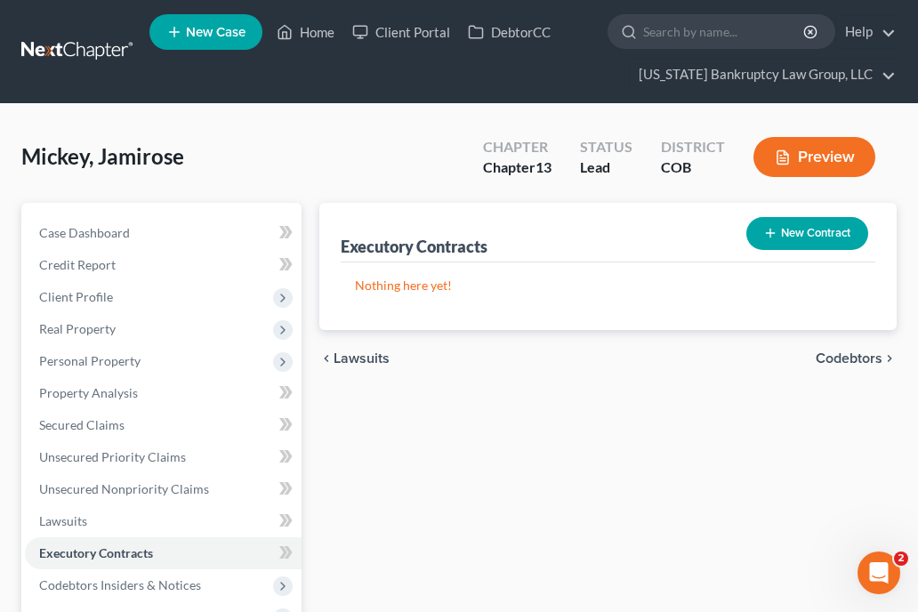
click at [830, 230] on button "New Contract" at bounding box center [808, 233] width 122 height 33
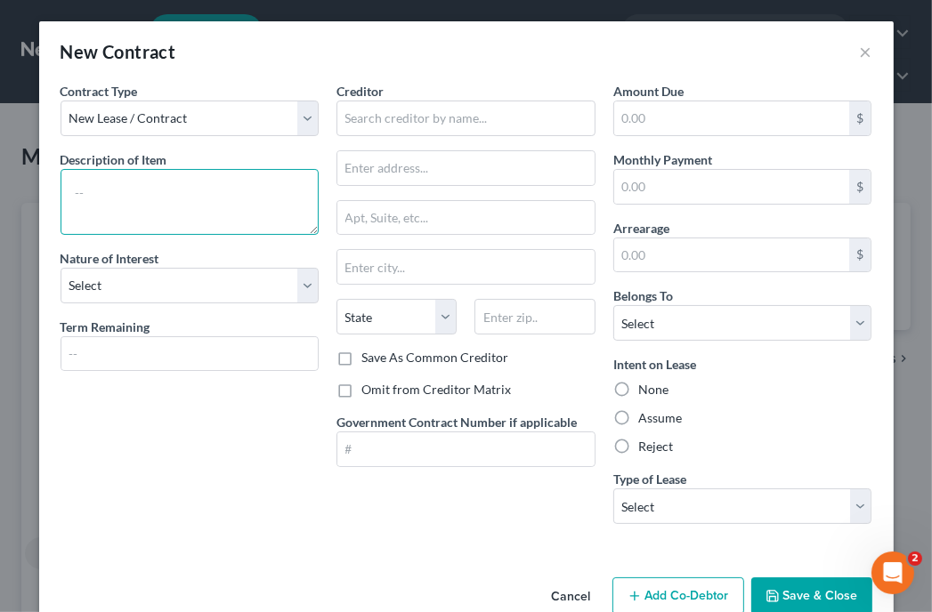
click at [180, 196] on textarea at bounding box center [190, 202] width 259 height 66
type textarea "Residential Lease Agreement"
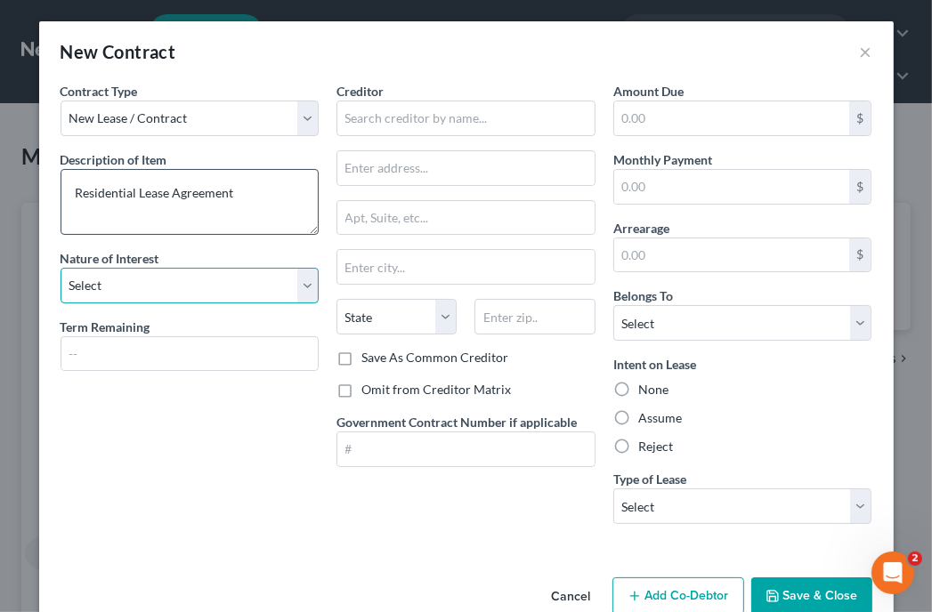
select select "2"
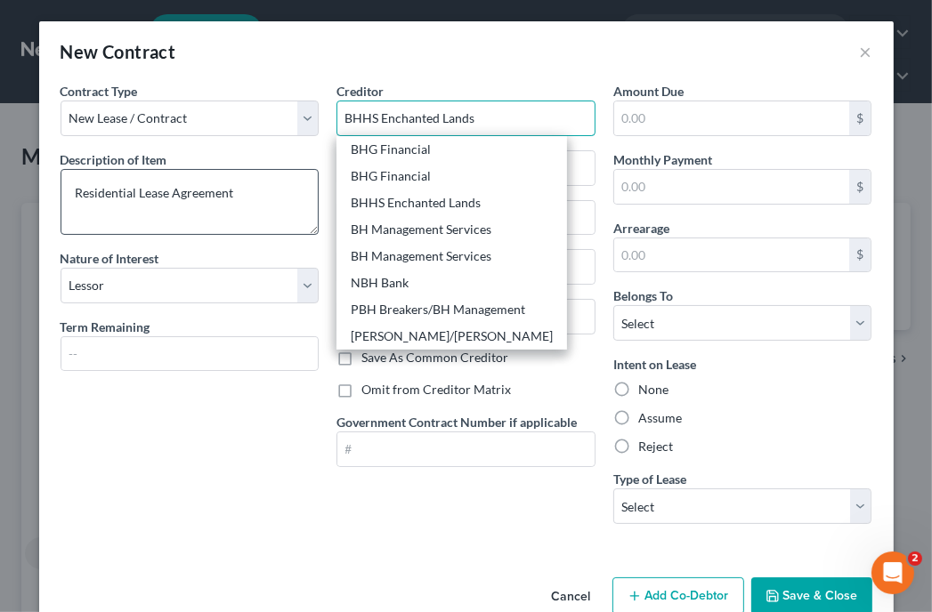
type input "BH Management Services"
type input "400 Locust St #790"
type input "Des Moines"
select select "16"
type input "50309"
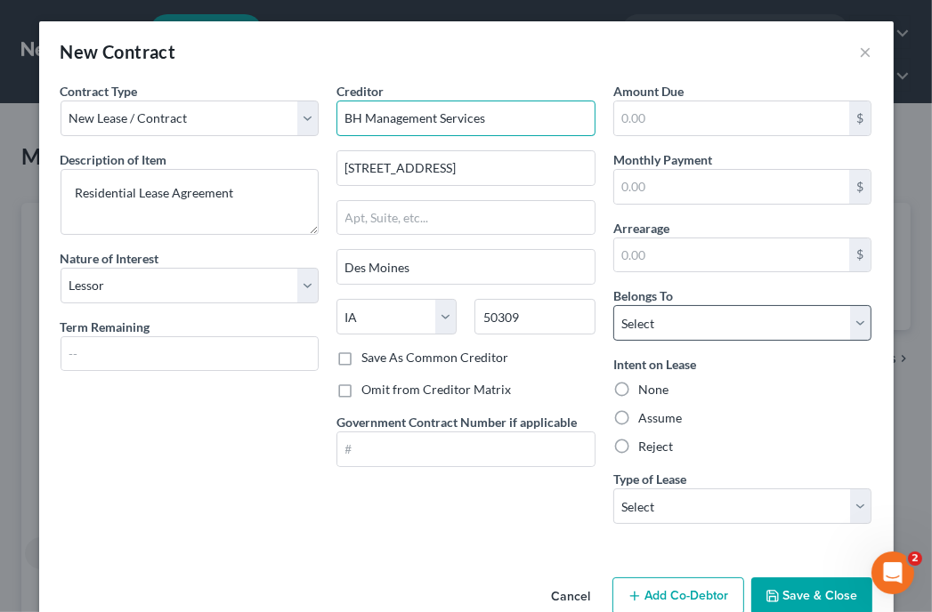
type input "BH Management Services"
click at [695, 323] on select "Select Debtor 1 Only Debtor 2 Only Debtor 1 And Debtor 2 Only At Least One Of T…" at bounding box center [742, 323] width 259 height 36
select select "2"
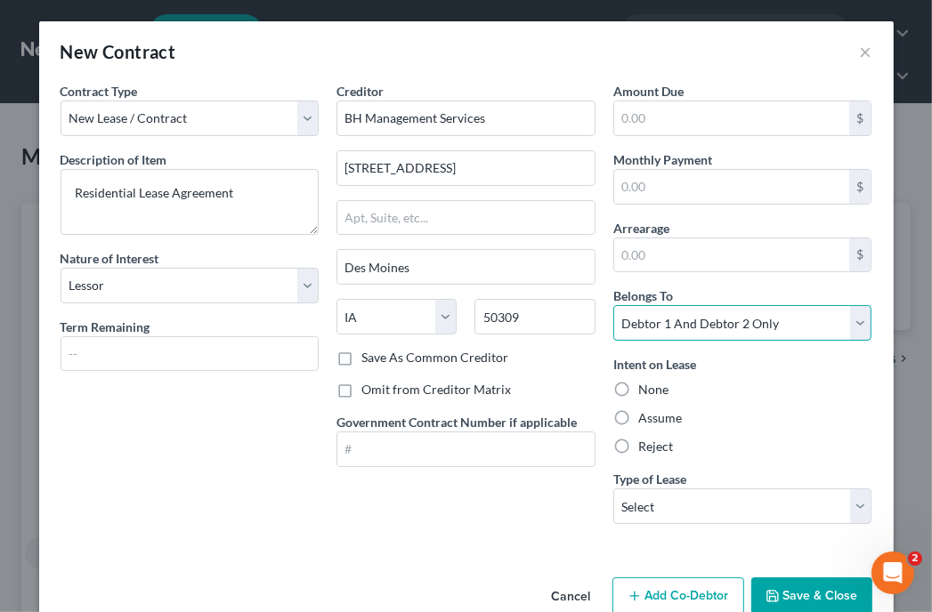
click at [613, 305] on select "Select Debtor 1 Only Debtor 2 Only Debtor 1 And Debtor 2 Only At Least One Of T…" at bounding box center [742, 323] width 259 height 36
click at [670, 415] on label "Assume" at bounding box center [660, 418] width 44 height 18
click at [657, 415] on input "Assume" at bounding box center [651, 415] width 12 height 12
radio input "true"
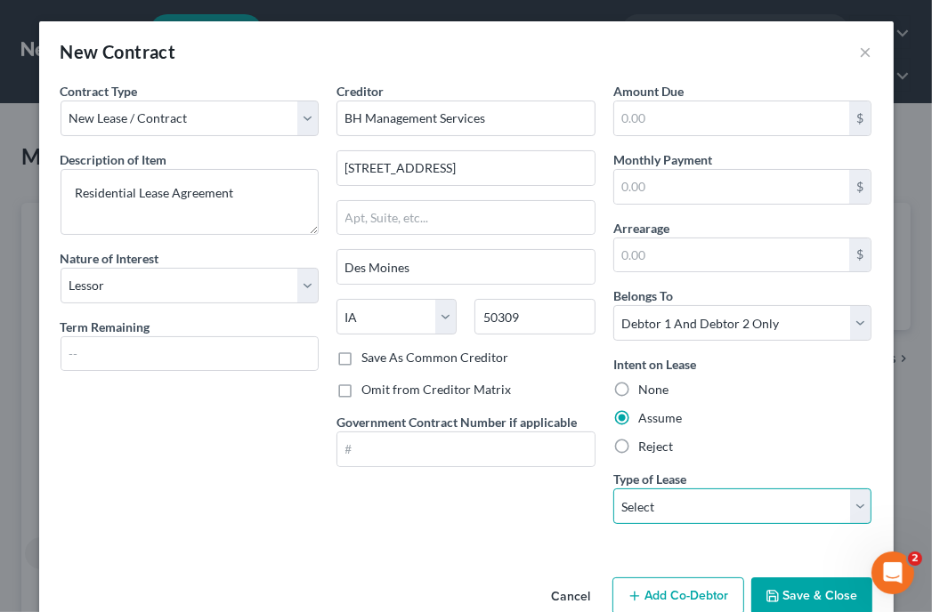
click at [684, 504] on select "Select Real Estate Car Other" at bounding box center [742, 506] width 259 height 36
click at [613, 488] on select "Select Real Estate Car Other" at bounding box center [742, 506] width 259 height 36
select select "0"
click at [803, 582] on button "Save & Close" at bounding box center [811, 595] width 121 height 37
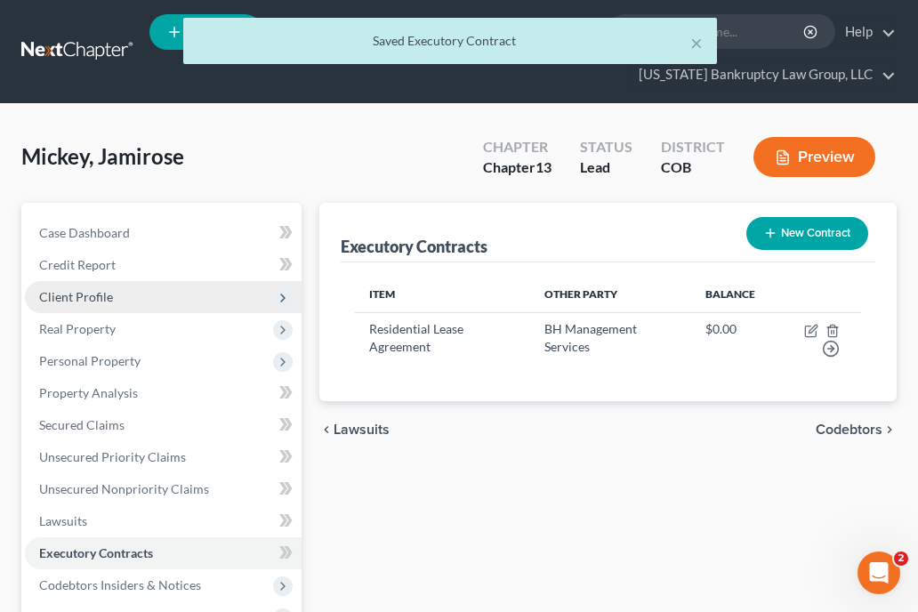
click at [92, 281] on span "Client Profile" at bounding box center [163, 297] width 277 height 32
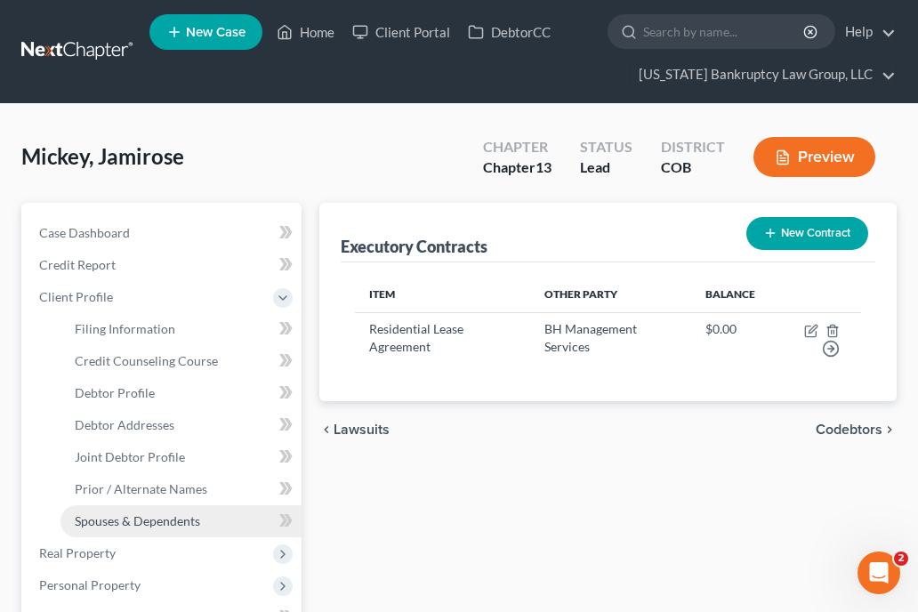
click at [128, 507] on link "Spouses & Dependents" at bounding box center [181, 521] width 241 height 32
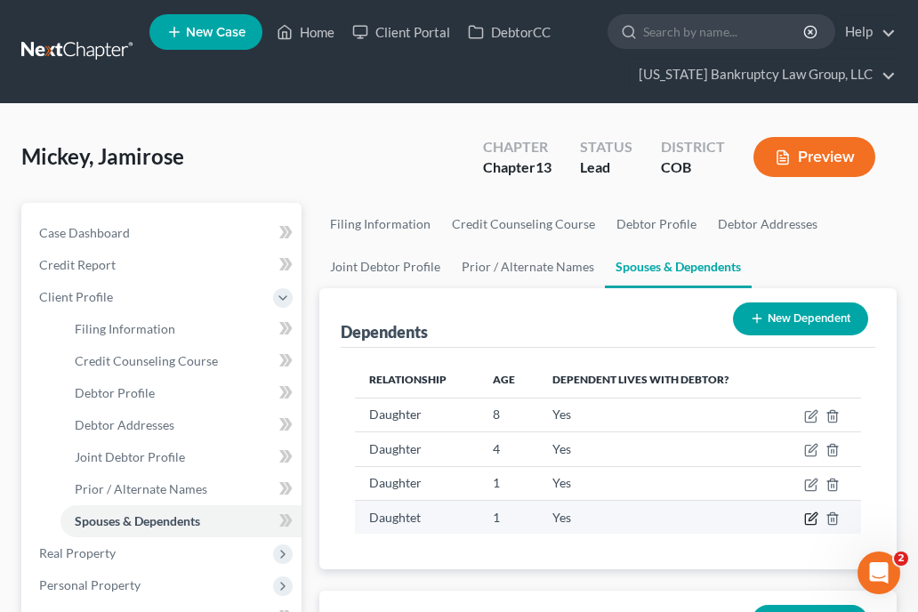
click at [808, 517] on icon "button" at bounding box center [811, 519] width 14 height 14
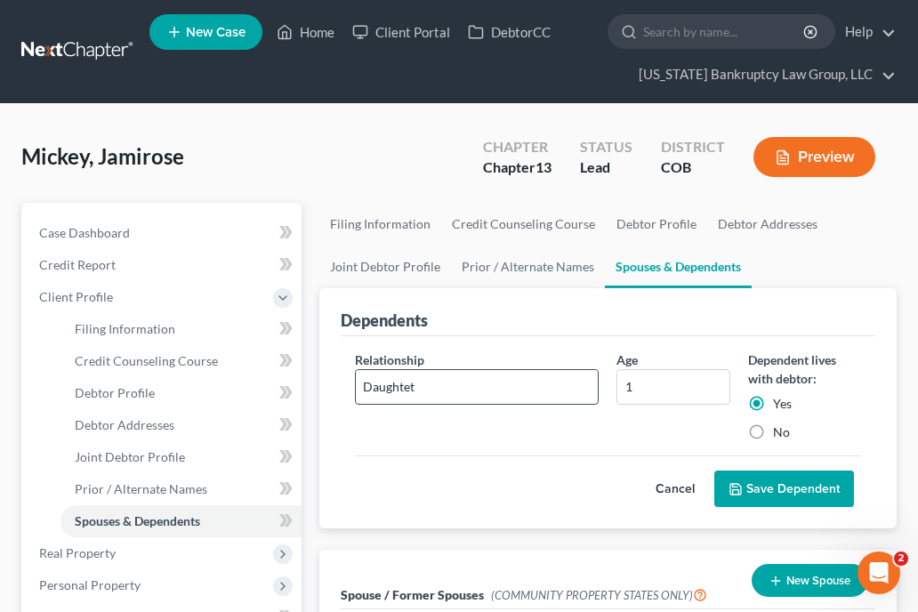
click at [436, 378] on input "Daughtet" at bounding box center [477, 387] width 243 height 34
type input "Daughter"
click at [829, 471] on button "Save Dependent" at bounding box center [784, 489] width 140 height 37
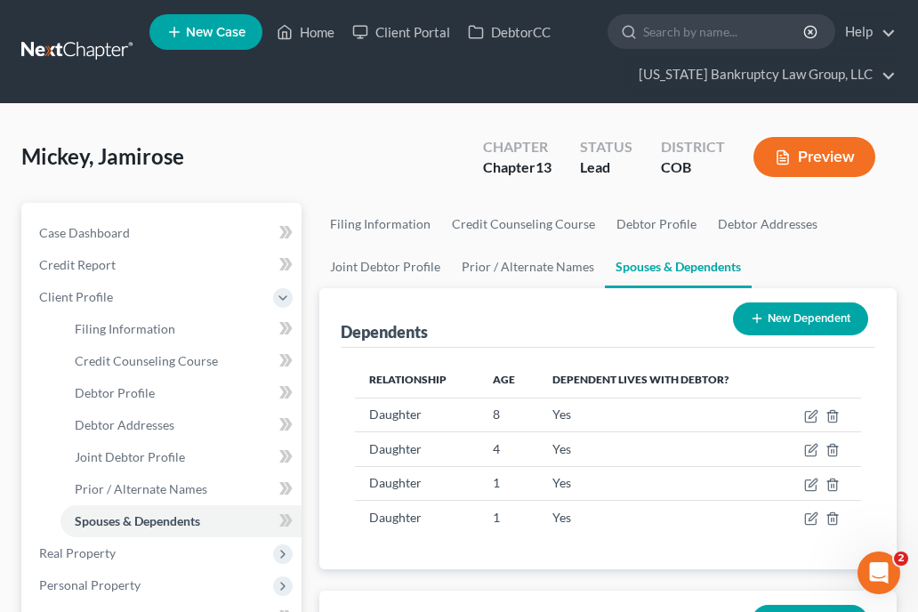
click at [424, 182] on div "Mickey, Jamirose Upgraded Chapter Chapter 13 Status Lead District COB Preview" at bounding box center [459, 163] width 876 height 77
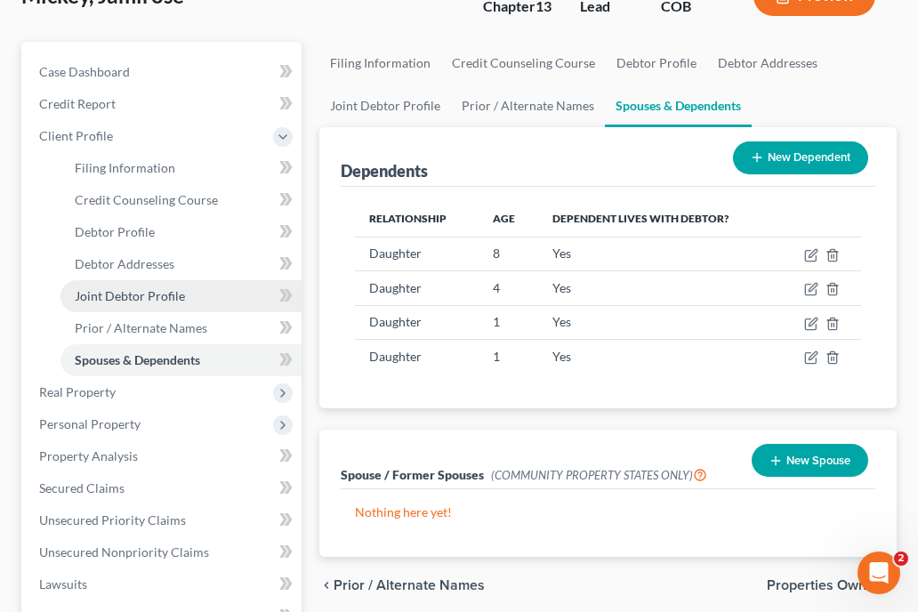
scroll to position [178, 0]
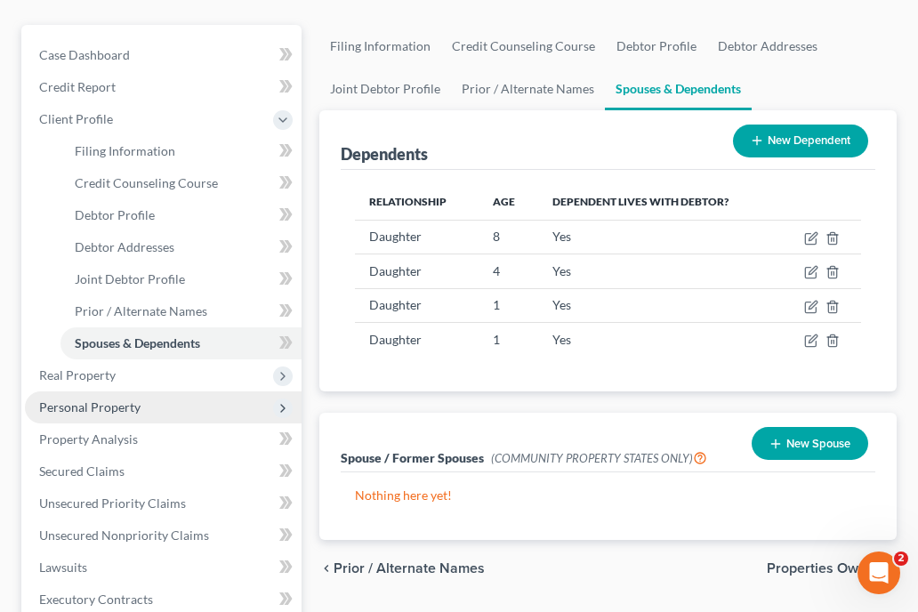
click at [129, 413] on span "Personal Property" at bounding box center [89, 407] width 101 height 15
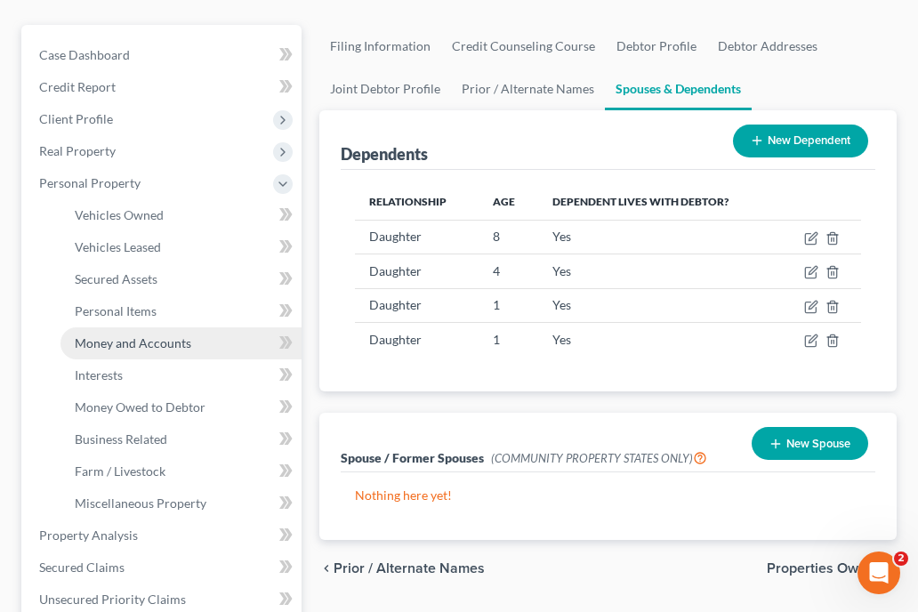
click at [132, 334] on link "Money and Accounts" at bounding box center [181, 343] width 241 height 32
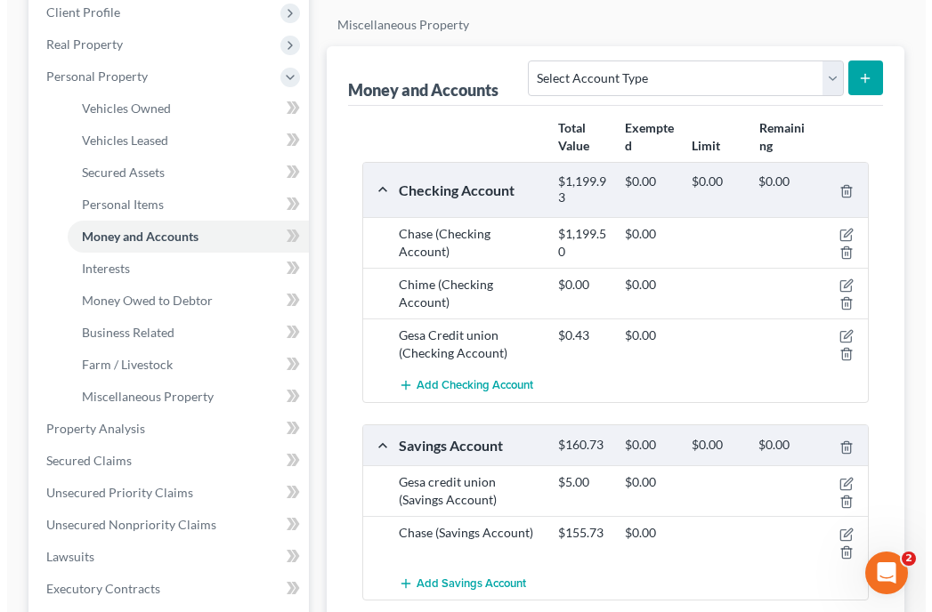
scroll to position [249, 0]
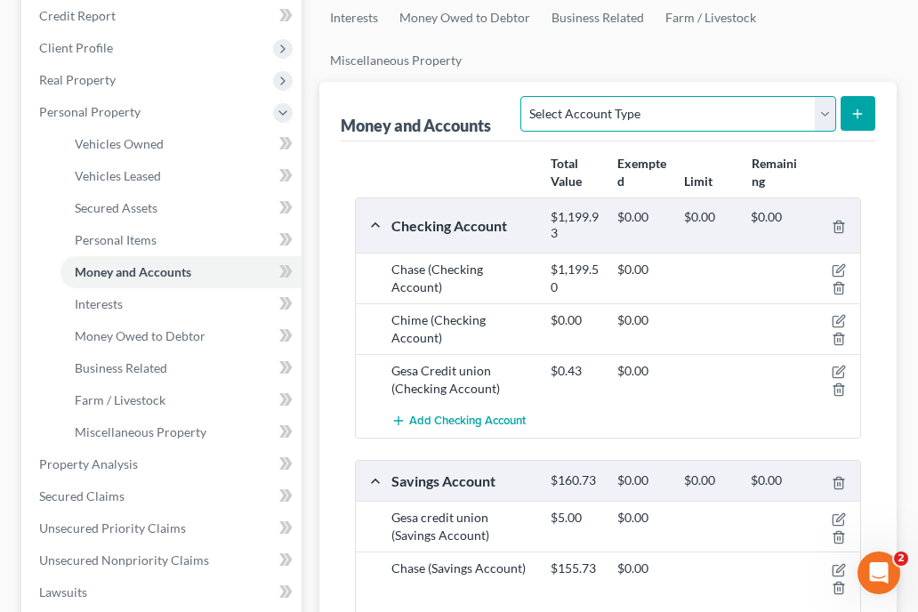
click at [824, 117] on select "Select Account Type Brokerage Cash on Hand Certificates of Deposit Checking Acc…" at bounding box center [678, 114] width 315 height 36
select select "security_deposits"
click at [525, 96] on select "Select Account Type Brokerage Cash on Hand Certificates of Deposit Checking Acc…" at bounding box center [678, 114] width 315 height 36
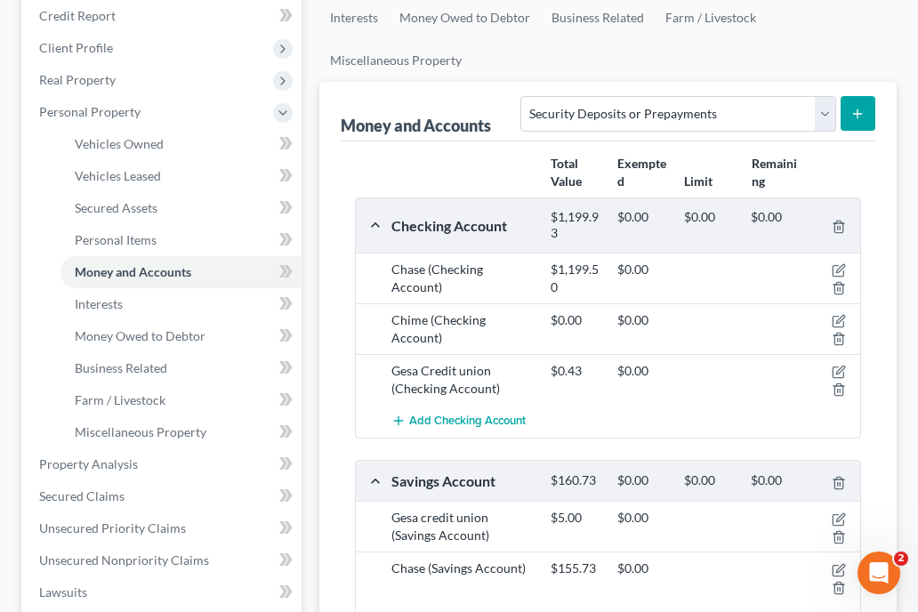
click at [868, 107] on button "submit" at bounding box center [858, 113] width 35 height 35
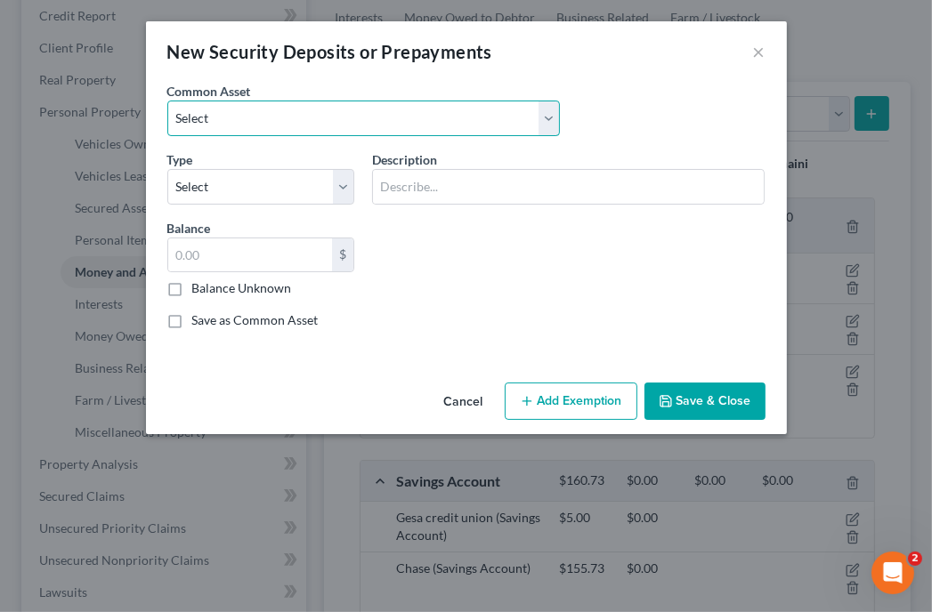
click at [400, 114] on select "Select Residential Security Deposit" at bounding box center [363, 119] width 392 height 36
select select "0"
click at [167, 101] on select "Select Residential Security Deposit" at bounding box center [363, 119] width 392 height 36
type input "Residential Security Deposit"
type input "1,425.00"
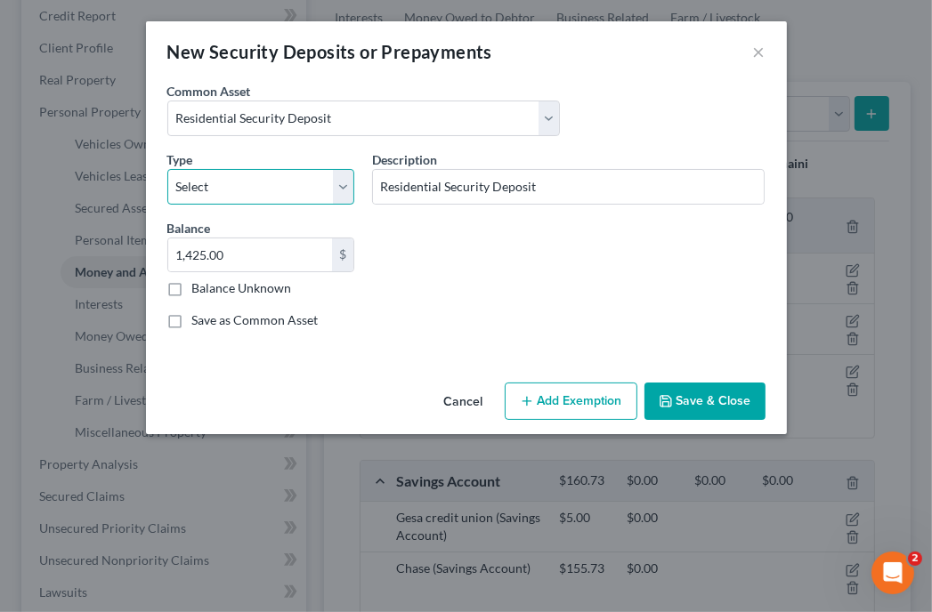
click at [315, 193] on select "Select Electric Gas Heating Oil Security Deposit On Rental Unit Prepaid Rent Te…" at bounding box center [261, 187] width 188 height 36
select select "3"
click at [167, 169] on select "Select Electric Gas Heating Oil Security Deposit On Rental Unit Prepaid Rent Te…" at bounding box center [261, 187] width 188 height 36
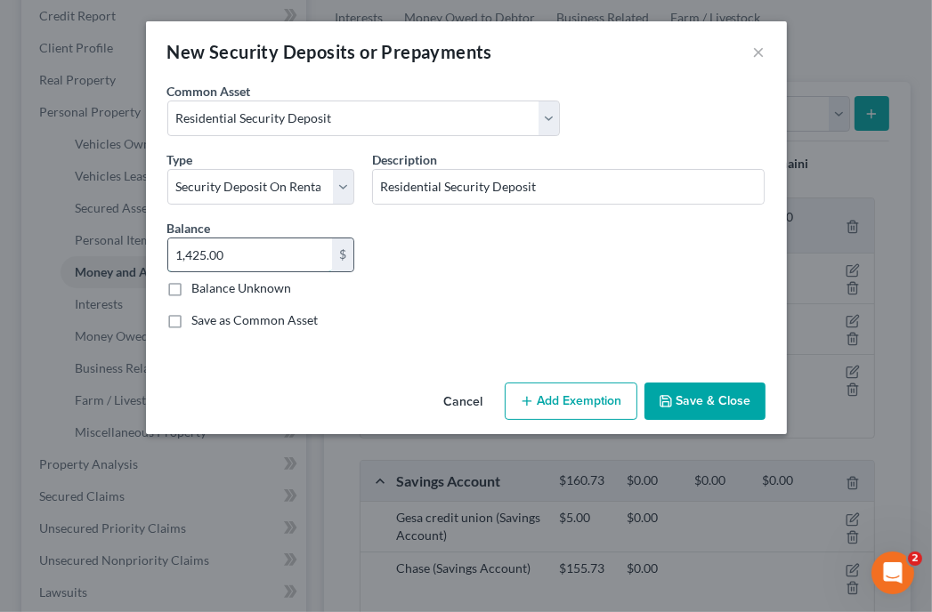
click at [238, 245] on input "1,425.00" at bounding box center [250, 255] width 165 height 34
type input "650"
click at [549, 391] on button "Add Exemption" at bounding box center [571, 401] width 133 height 37
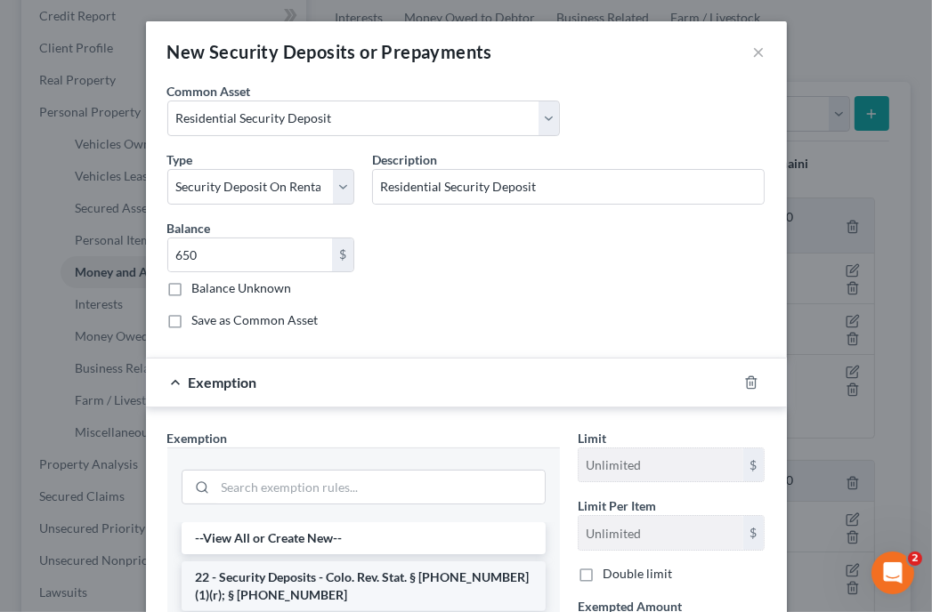
click at [324, 579] on li "22 - Security Deposits - Colo. Rev. Stat. § 13-54-102 (1)(r); § 38-12-102" at bounding box center [364, 586] width 364 height 50
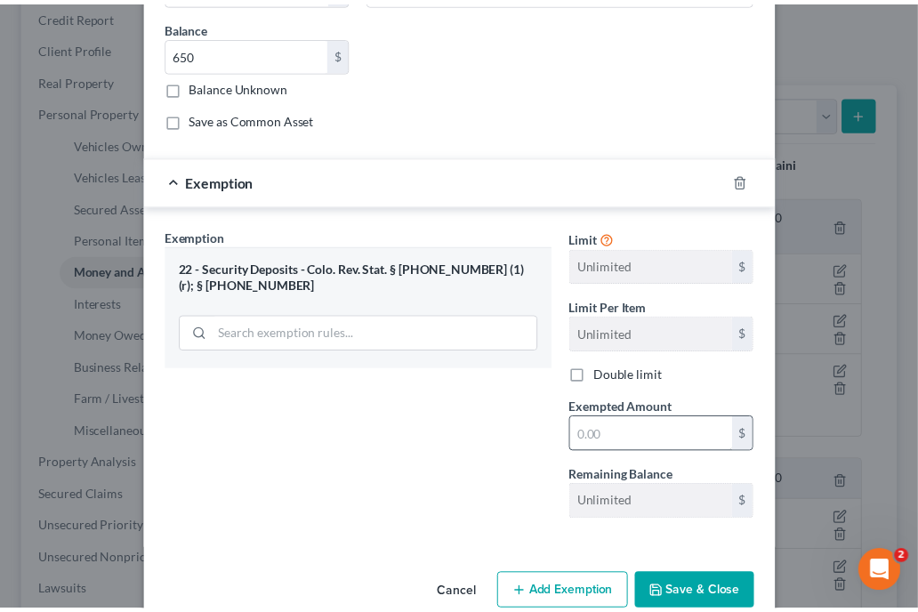
scroll to position [203, 0]
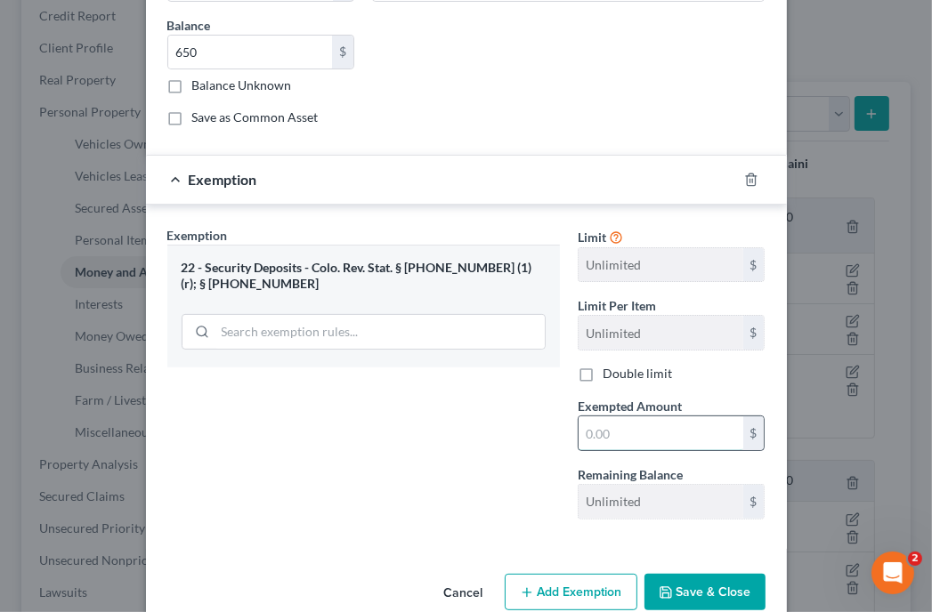
click at [671, 434] on input "text" at bounding box center [660, 433] width 165 height 34
type input "650"
click at [719, 592] on button "Save & Close" at bounding box center [704, 592] width 121 height 37
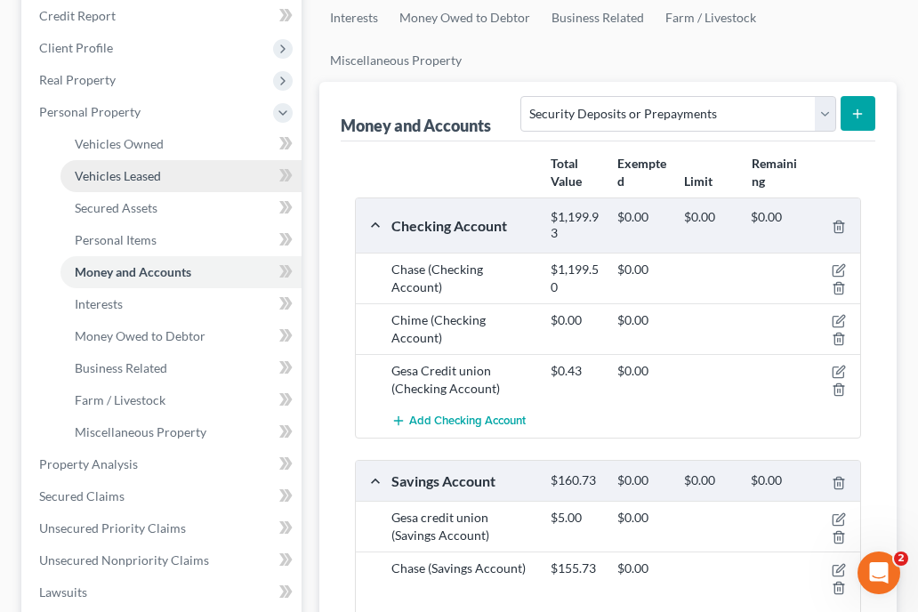
click at [133, 177] on span "Vehicles Leased" at bounding box center [118, 175] width 86 height 15
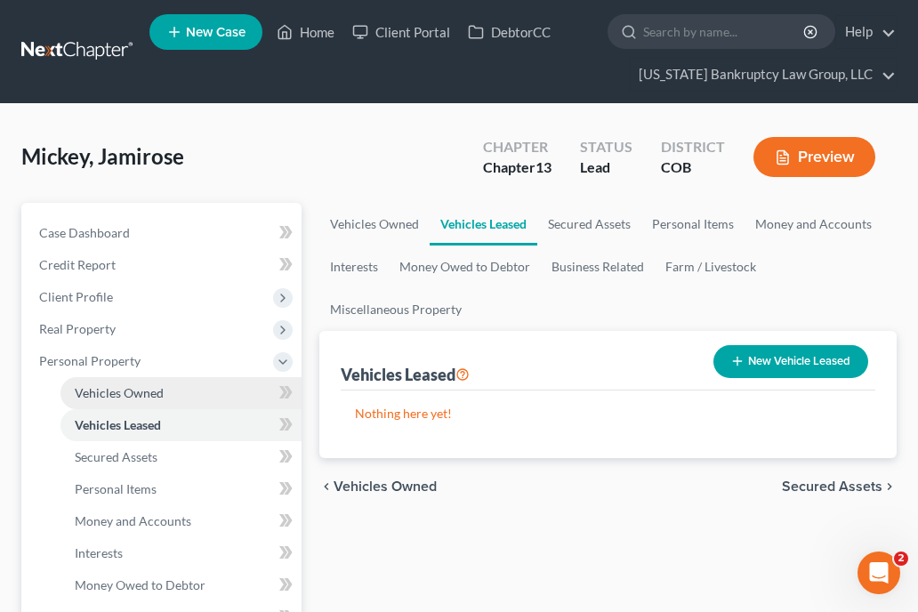
click at [117, 383] on link "Vehicles Owned" at bounding box center [181, 393] width 241 height 32
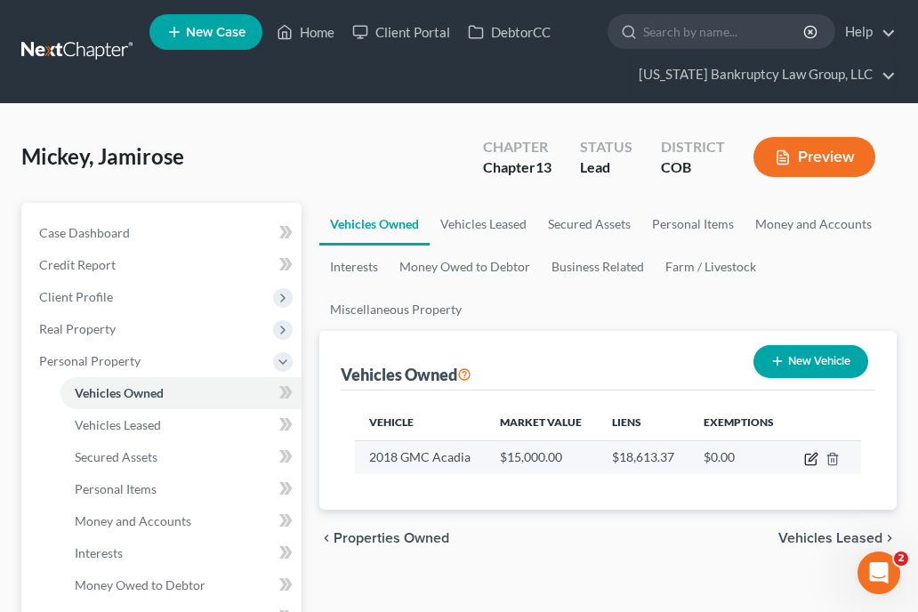
click at [815, 453] on icon "button" at bounding box center [813, 457] width 8 height 8
select select "0"
select select "8"
select select "2"
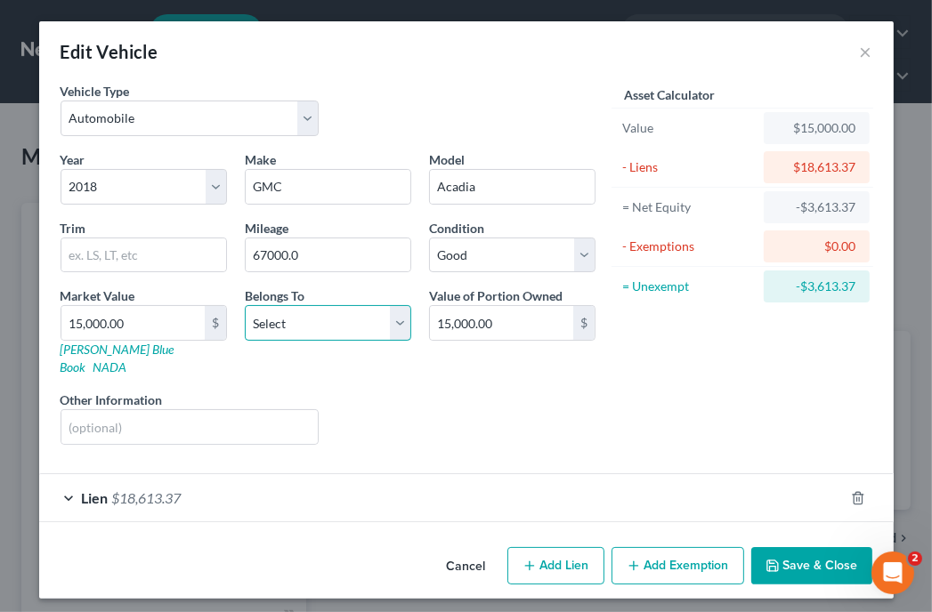
click at [307, 323] on select "Select Debtor 1 Only Debtor 2 Only Debtor 1 And Debtor 2 Only At Least One Of T…" at bounding box center [328, 323] width 166 height 36
select select "2"
click at [245, 305] on select "Select Debtor 1 Only Debtor 2 Only Debtor 1 And Debtor 2 Only At Least One Of T…" at bounding box center [328, 323] width 166 height 36
click at [620, 382] on div "Asset Calculator Value $15,000.00 - Liens $18,613.37 = Net Equity -$3,613.37 - …" at bounding box center [742, 270] width 277 height 377
click at [181, 489] on span "$18,613.37" at bounding box center [146, 497] width 69 height 17
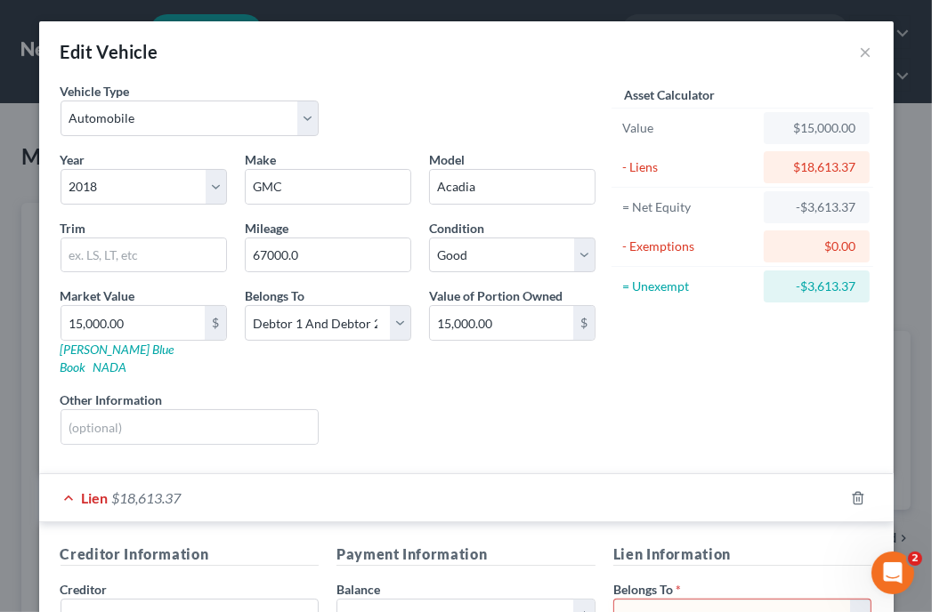
click at [653, 599] on select "Select Debtor 1 Only Debtor 2 Only Debtor 1 And Debtor 2 Only At Least One Of T…" at bounding box center [742, 617] width 259 height 36
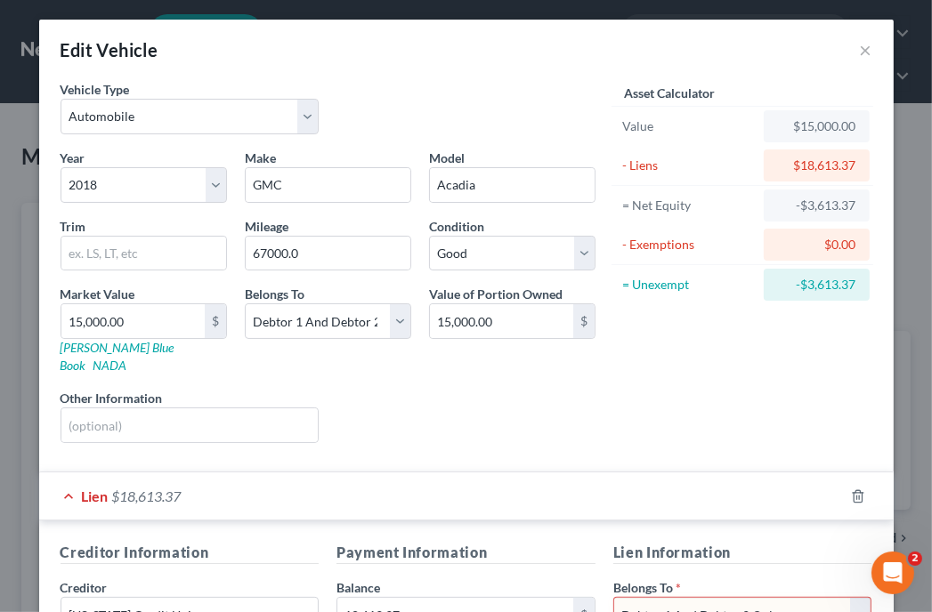
click at [613, 597] on select "Select Debtor 1 Only Debtor 2 Only Debtor 1 And Debtor 2 Only At Least One Of T…" at bounding box center [742, 615] width 259 height 36
select select "2"
click at [690, 597] on select "Select Debtor 1 Only Debtor 2 Only Debtor 1 And Debtor 2 Only At Least One Of T…" at bounding box center [742, 615] width 259 height 36
click at [613, 597] on select "Select Debtor 1 Only Debtor 2 Only Debtor 1 And Debtor 2 Only At Least One Of T…" at bounding box center [742, 615] width 259 height 36
click at [572, 408] on div "Liens Select" at bounding box center [465, 416] width 277 height 54
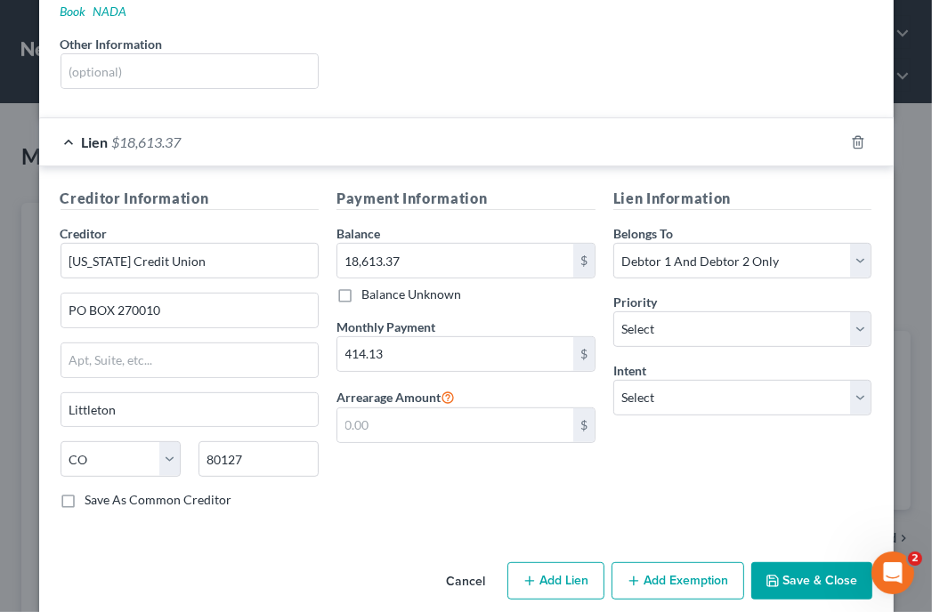
scroll to position [357, 0]
click at [744, 393] on div "Lien Information Belongs To * Select Debtor 1 Only Debtor 2 Only Debtor 1 And D…" at bounding box center [742, 354] width 277 height 335
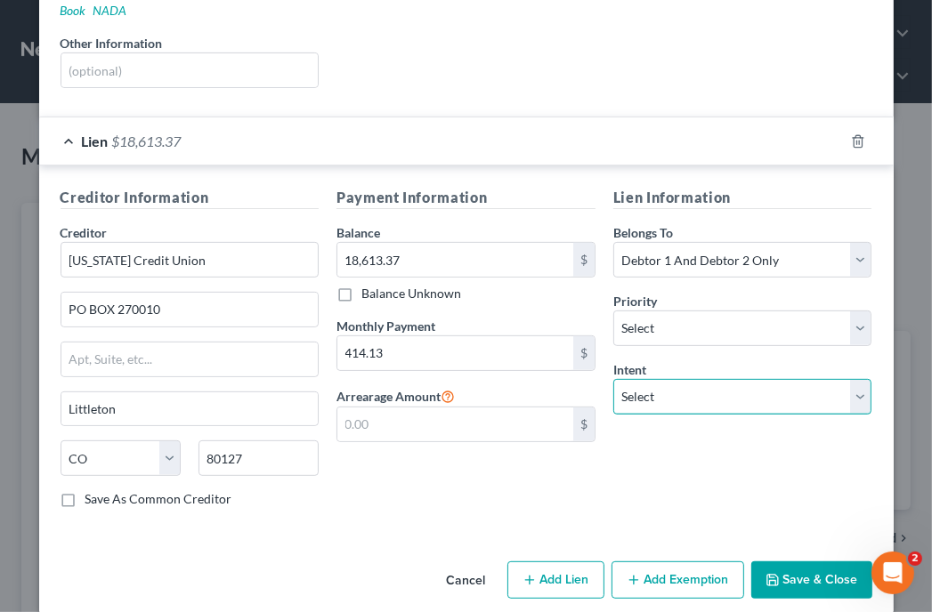
click at [752, 382] on select "Select Surrender Redeem Reaffirm Avoid Other" at bounding box center [742, 397] width 259 height 36
select select "4"
click at [613, 379] on select "Select Surrender Redeem Reaffirm Avoid Other" at bounding box center [742, 397] width 259 height 36
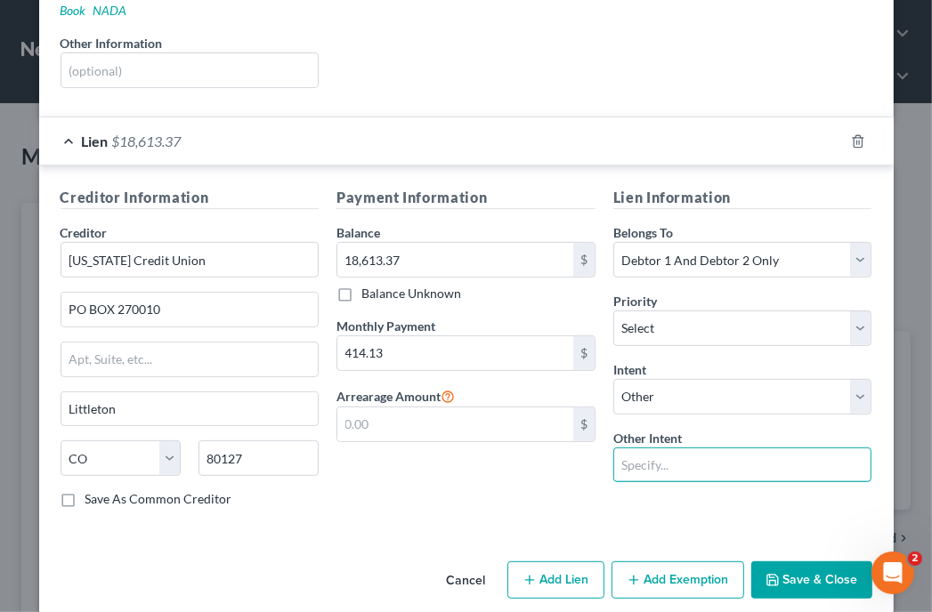
click at [669, 449] on input "text" at bounding box center [742, 466] width 259 height 36
type input "Keep Current"
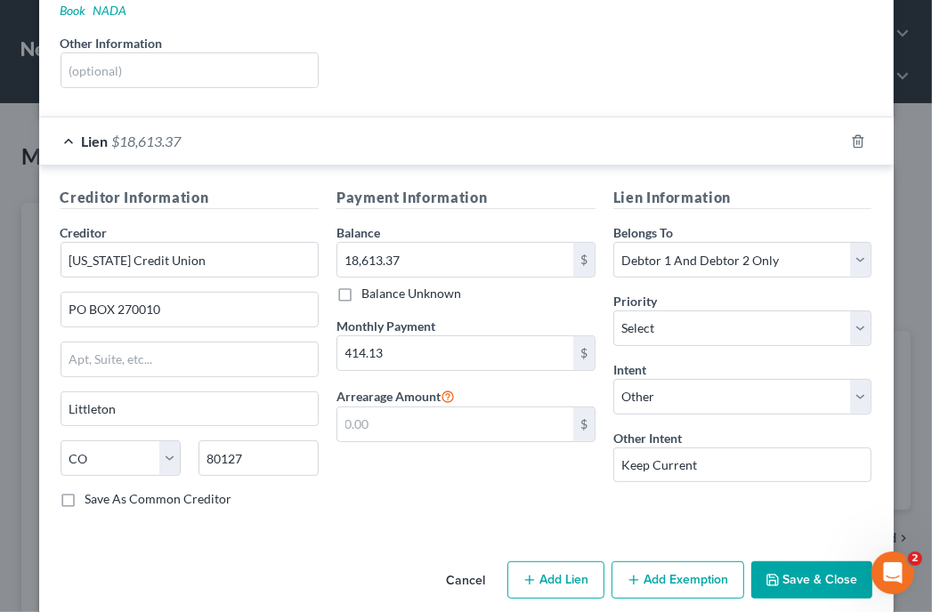
click at [772, 575] on icon "button" at bounding box center [772, 580] width 11 height 11
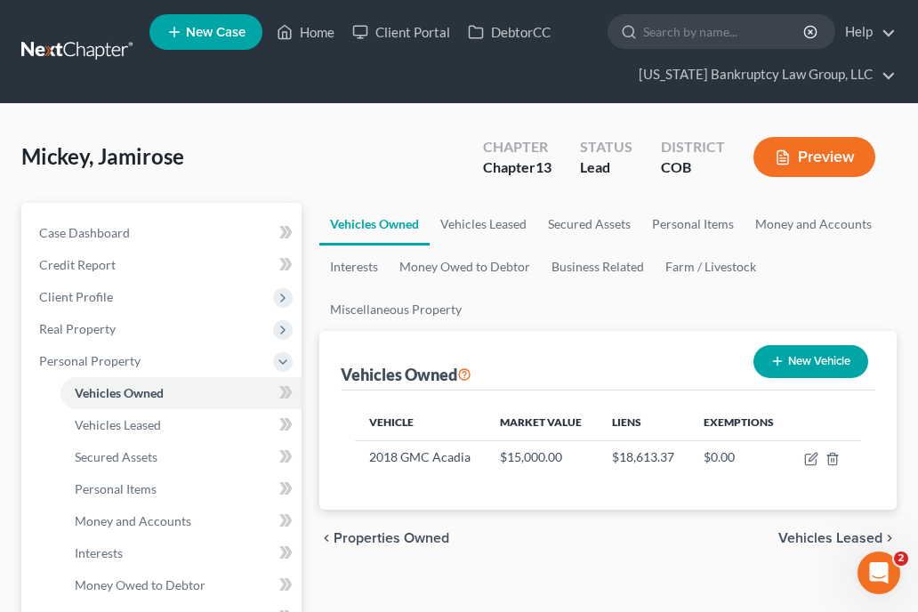
click at [780, 289] on ul "Vehicles Owned Vehicles Leased Secured Assets Personal Items Money and Accounts…" at bounding box center [607, 267] width 577 height 128
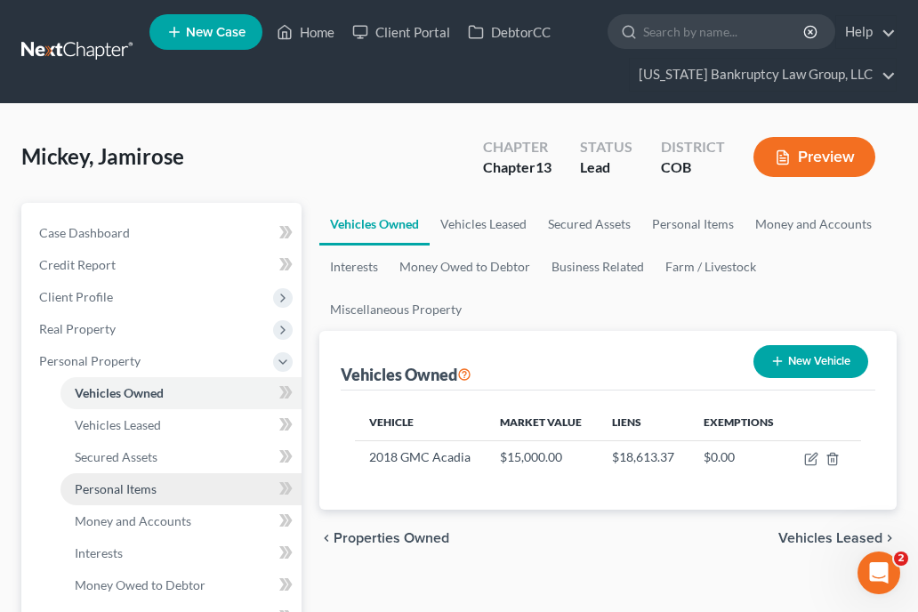
click at [123, 479] on link "Personal Items" at bounding box center [181, 489] width 241 height 32
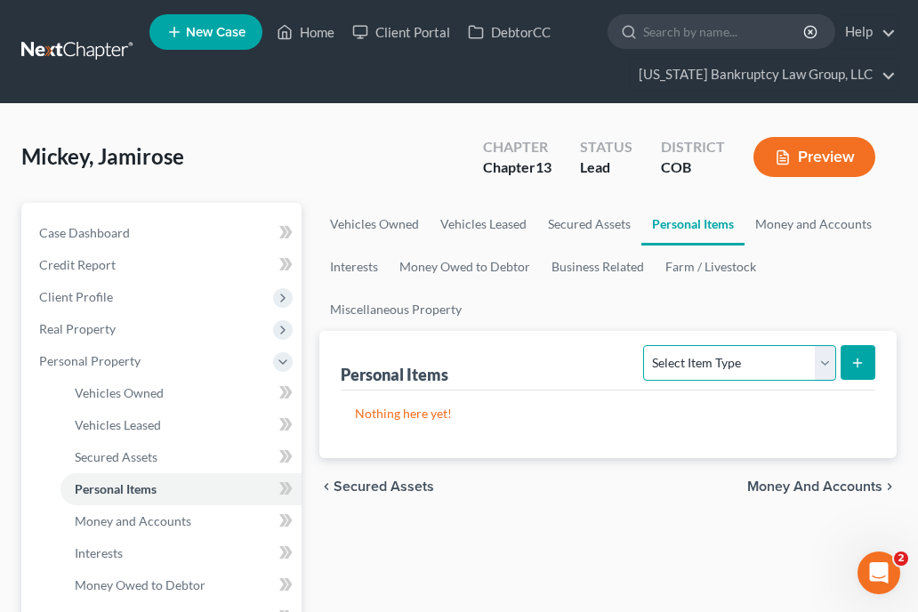
click at [747, 362] on select "Select Item Type Clothing Collectibles Of Value Electronics Firearms Household …" at bounding box center [739, 363] width 192 height 36
select select "household_goods"
click at [646, 345] on select "Select Item Type Clothing Collectibles Of Value Electronics Firearms Household …" at bounding box center [739, 363] width 192 height 36
click at [873, 351] on button "submit" at bounding box center [858, 362] width 35 height 35
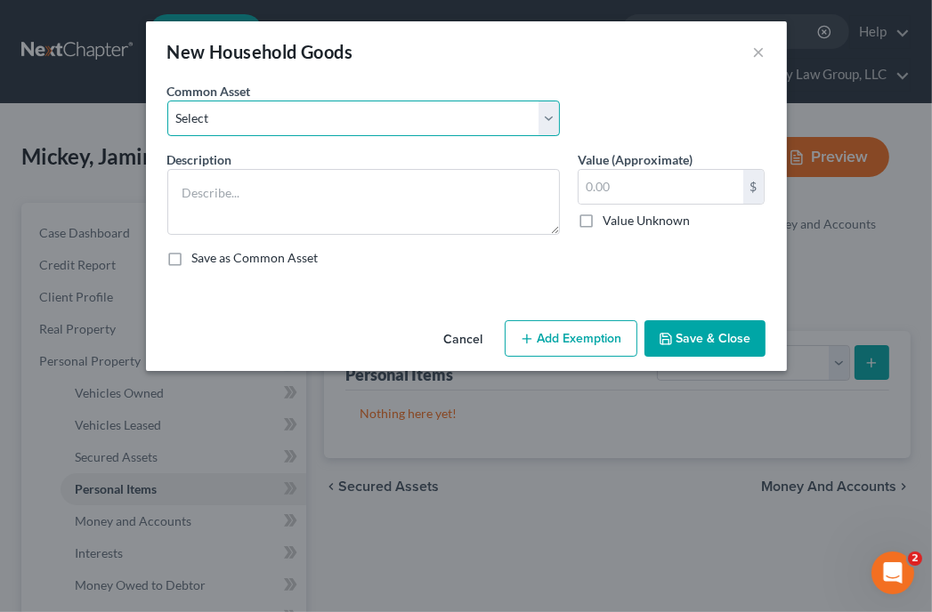
click at [435, 117] on select "Select Household Goods Including:" at bounding box center [363, 119] width 392 height 36
select select "0"
click at [167, 101] on select "Select Household Goods Including:" at bounding box center [363, 119] width 392 height 36
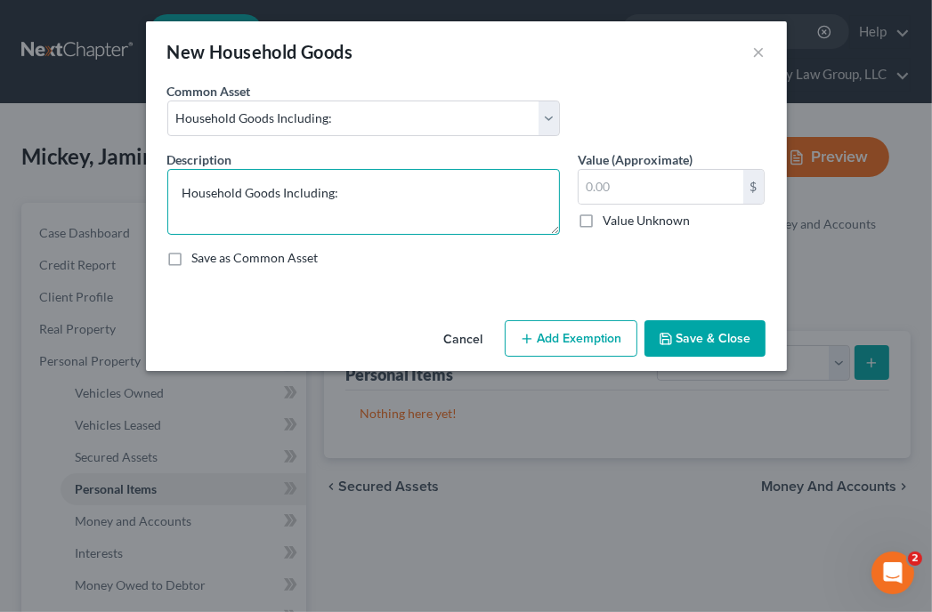
click at [392, 196] on textarea "Household Goods Including:" at bounding box center [363, 202] width 392 height 66
click at [393, 195] on textarea "Household Goods Including:" at bounding box center [363, 202] width 392 height 66
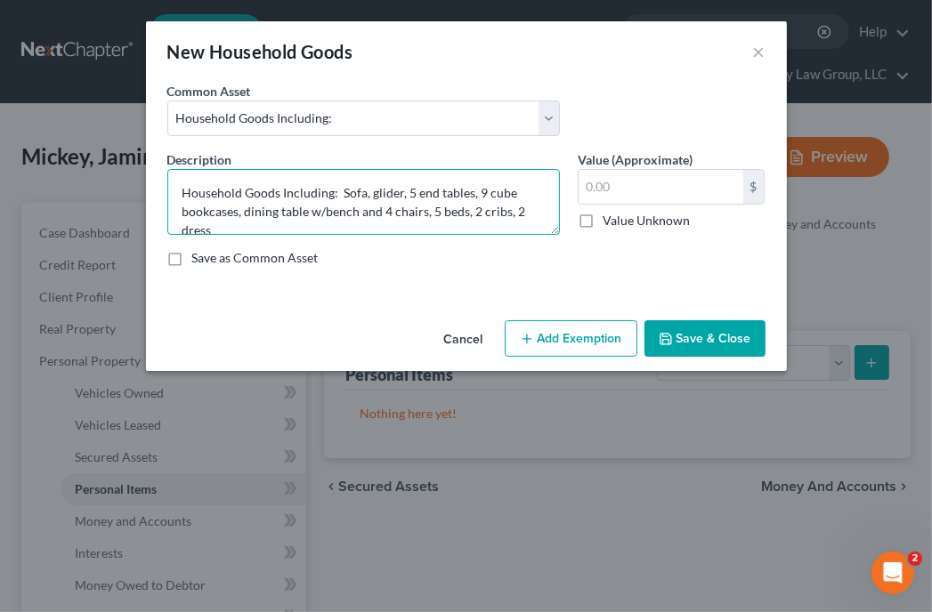
scroll to position [3, 0]
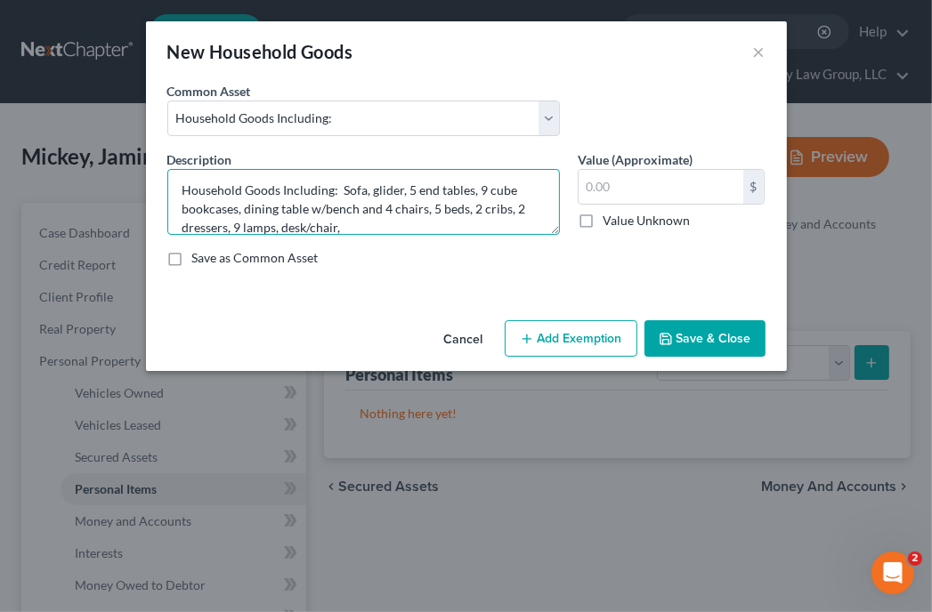
click at [356, 227] on textarea "Household Goods Including: Sofa, glider, 5 end tables, 9 cube bookcases, dining…" at bounding box center [363, 202] width 392 height 66
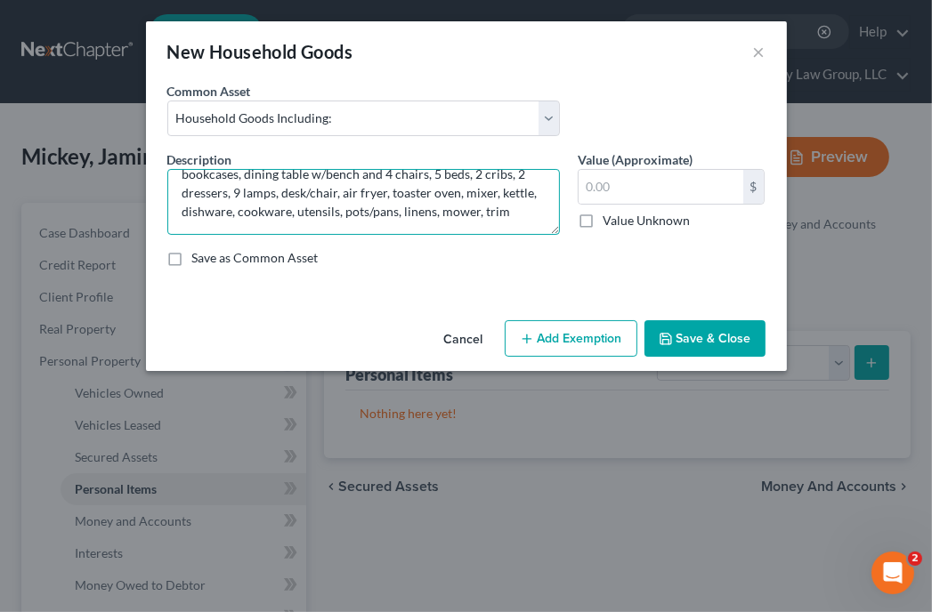
scroll to position [40, 0]
click at [270, 215] on textarea "Household Goods Including: Sofa, glider, 5 end tables, 9 cube bookcases, dining…" at bounding box center [363, 202] width 392 height 66
click at [247, 226] on textarea "Household Goods Including: Sofa, glider, 5 end tables, 9 cube bookcases, dining…" at bounding box center [363, 202] width 392 height 66
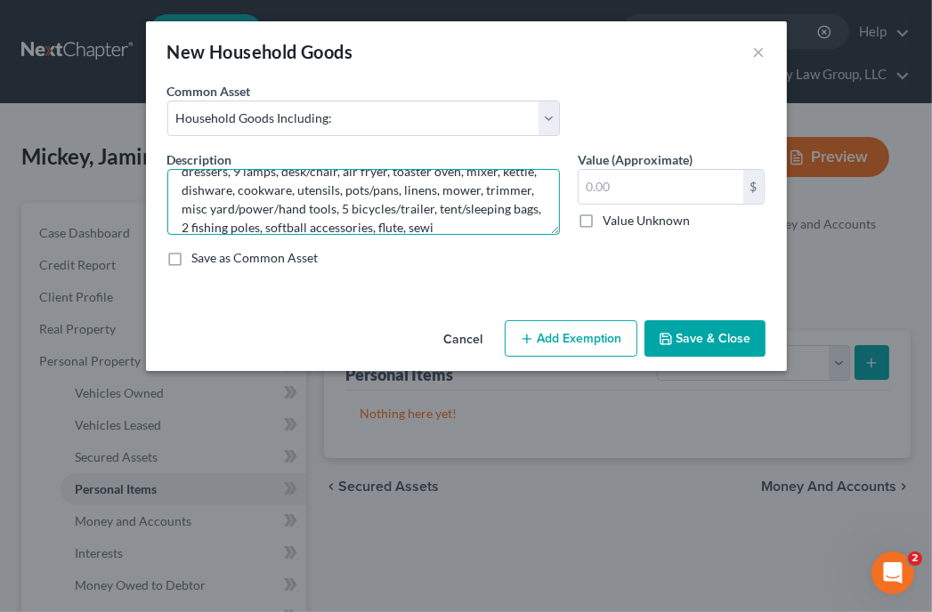
scroll to position [77, 0]
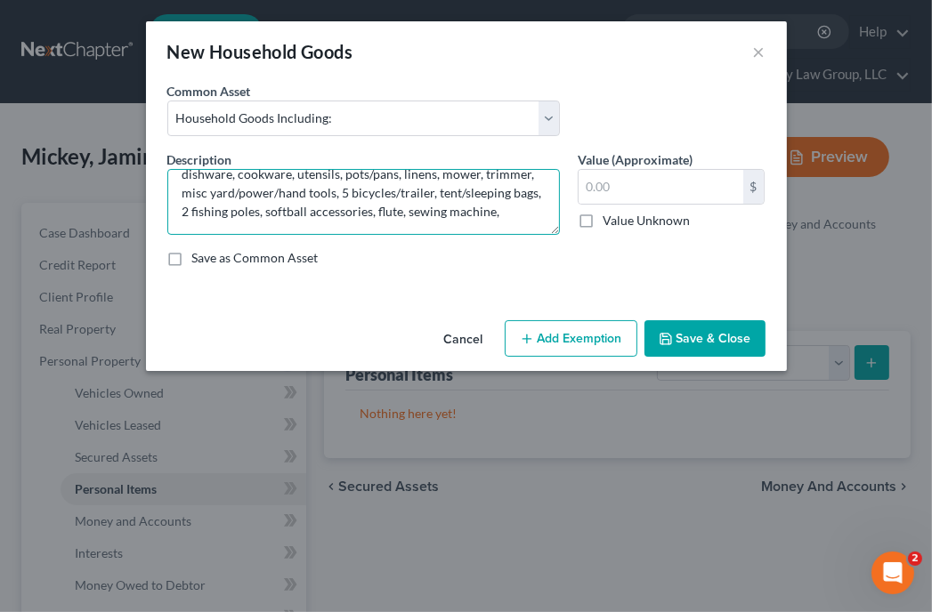
click at [288, 231] on textarea "Household Goods Including: Sofa, glider, 5 end tables, 9 cube bookcases, dining…" at bounding box center [363, 202] width 392 height 66
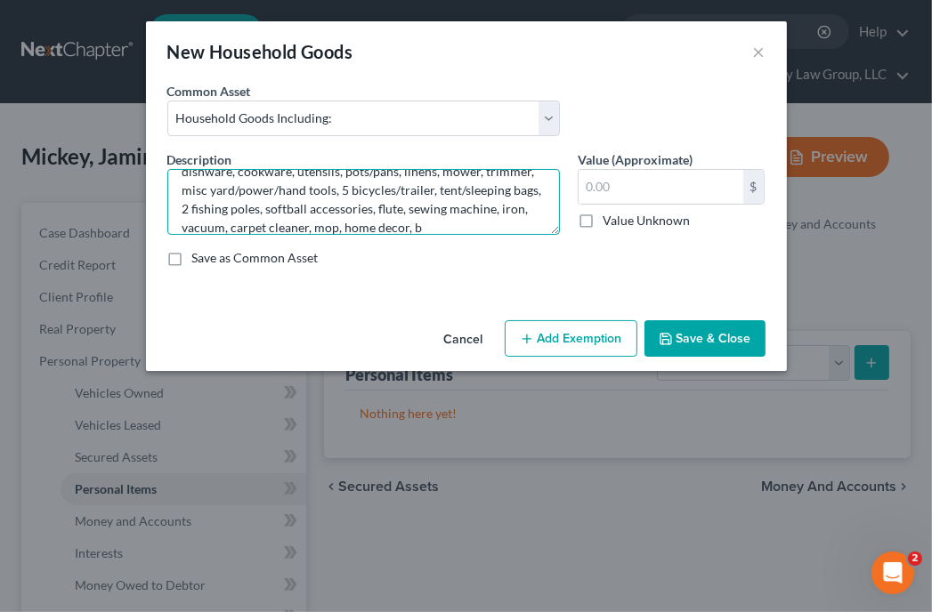
scroll to position [96, 0]
type textarea "Household Goods Including: Sofa, glider, 5 end tables, 9 cube bookcases, dining…"
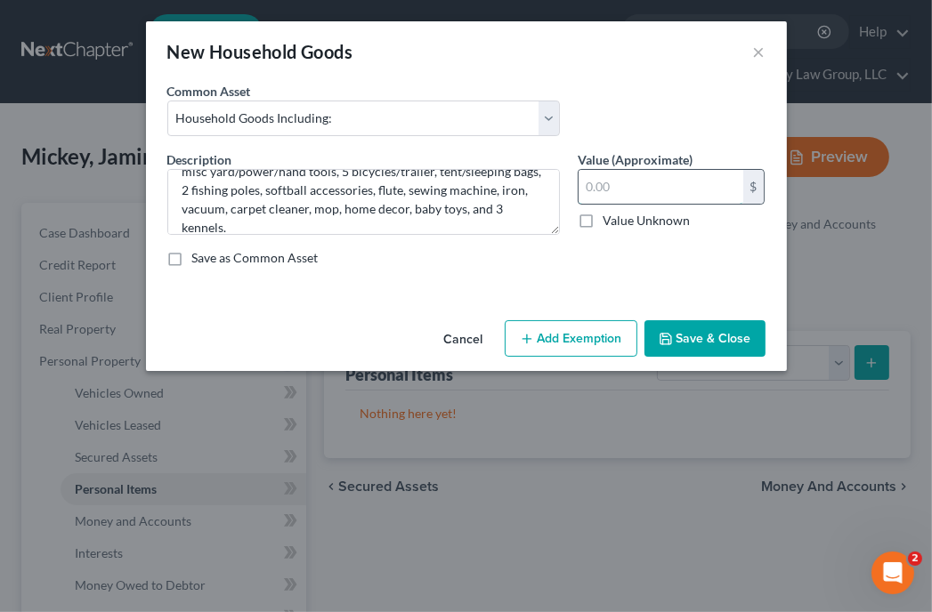
click at [651, 172] on input "text" at bounding box center [660, 187] width 165 height 34
type input "1,630"
click at [601, 330] on button "Add Exemption" at bounding box center [571, 338] width 133 height 37
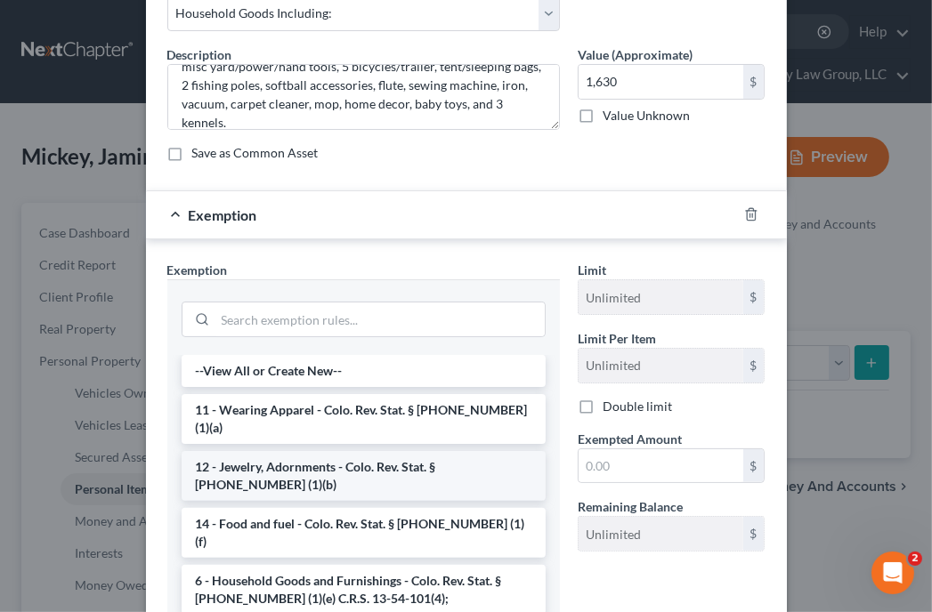
scroll to position [107, 0]
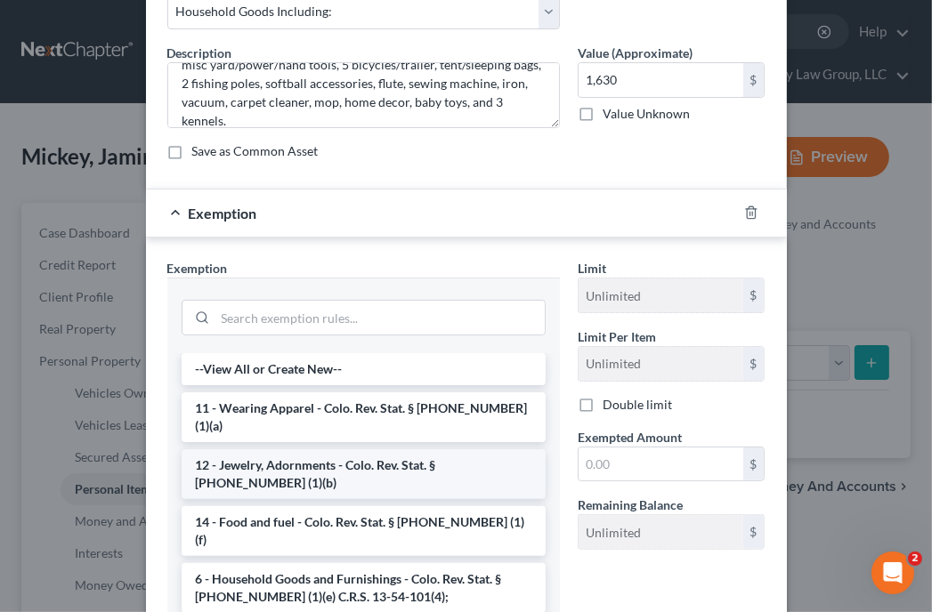
click at [329, 563] on li "6 - Household Goods and Furnishings - Colo. Rev. Stat. § 13-54-102 (1)(e) C.R.S…" at bounding box center [364, 588] width 364 height 50
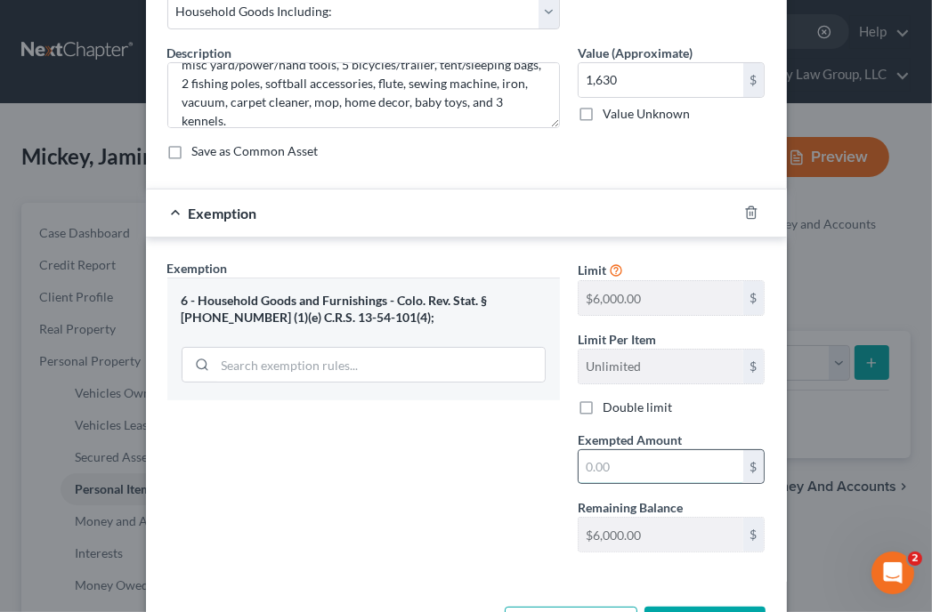
click at [625, 466] on input "text" at bounding box center [660, 467] width 165 height 34
type input "2,500"
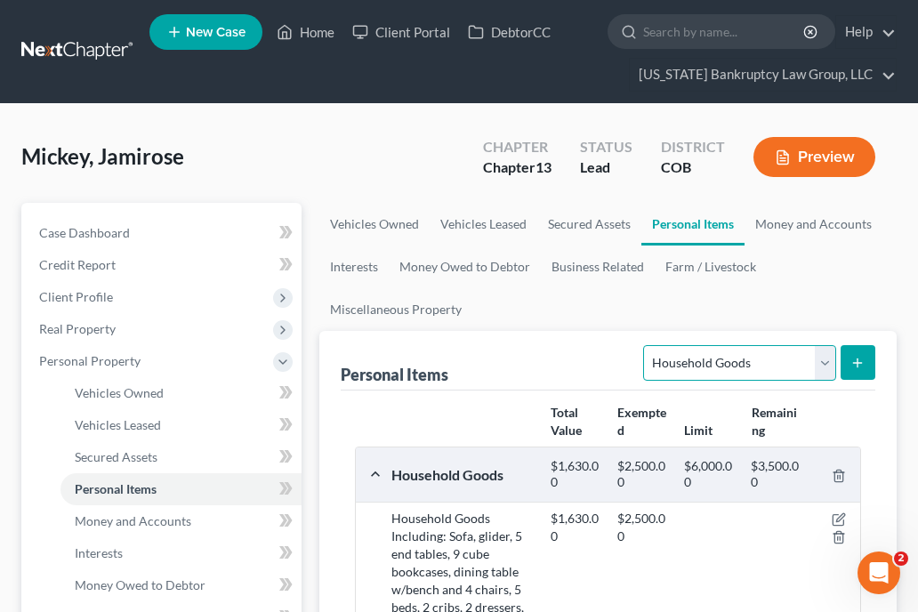
click at [794, 366] on select "Select Item Type Clothing Collectibles Of Value Electronics Firearms Household …" at bounding box center [739, 363] width 192 height 36
select select "electronics"
click at [646, 345] on select "Select Item Type Clothing Collectibles Of Value Electronics Firearms Household …" at bounding box center [739, 363] width 192 height 36
click at [869, 351] on button "submit" at bounding box center [858, 362] width 35 height 35
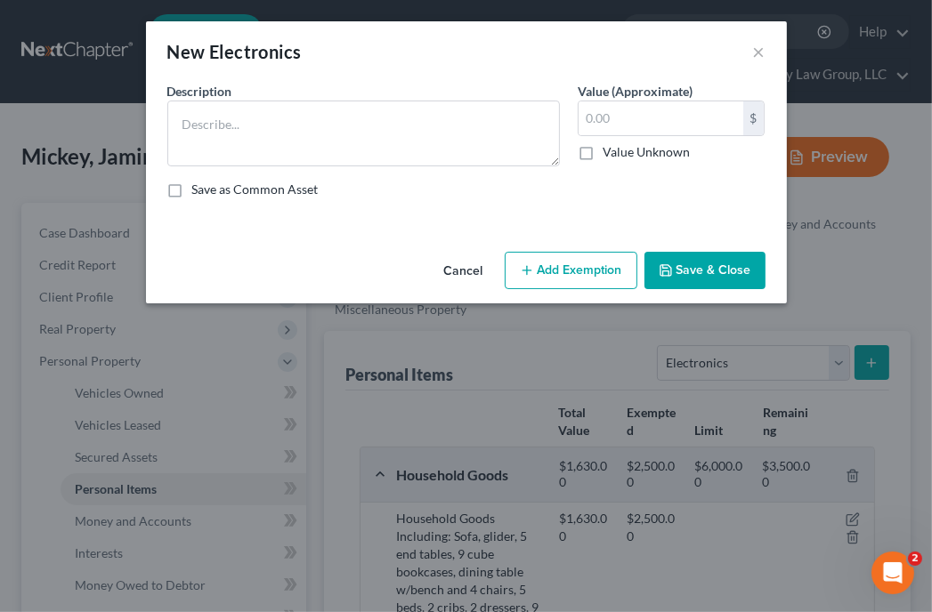
click at [314, 97] on div "Description *" at bounding box center [363, 124] width 410 height 85
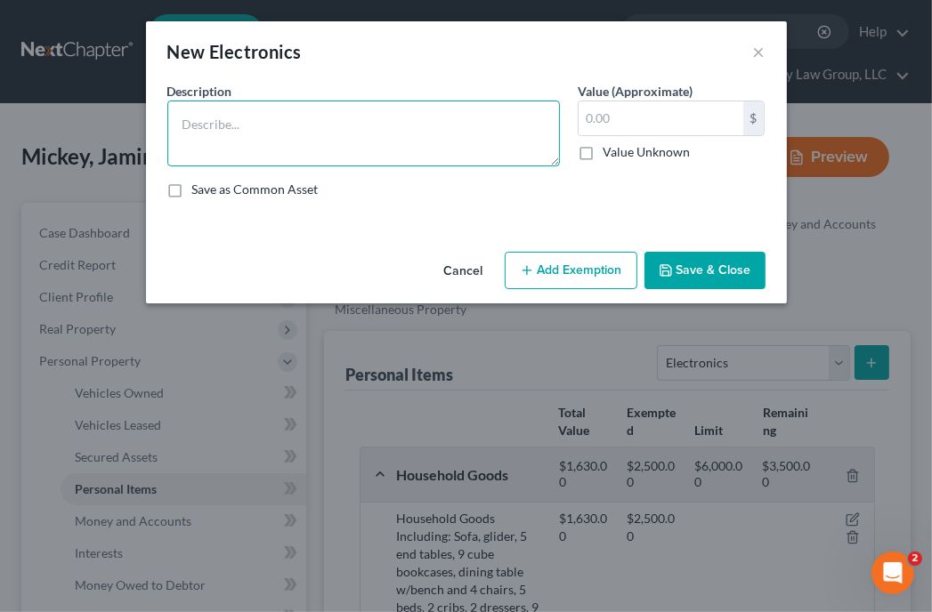
click at [309, 110] on textarea at bounding box center [363, 134] width 392 height 66
type textarea "3 TVs, 2 DVD players, 4 cellular telephones, 2 computers, and a printer."
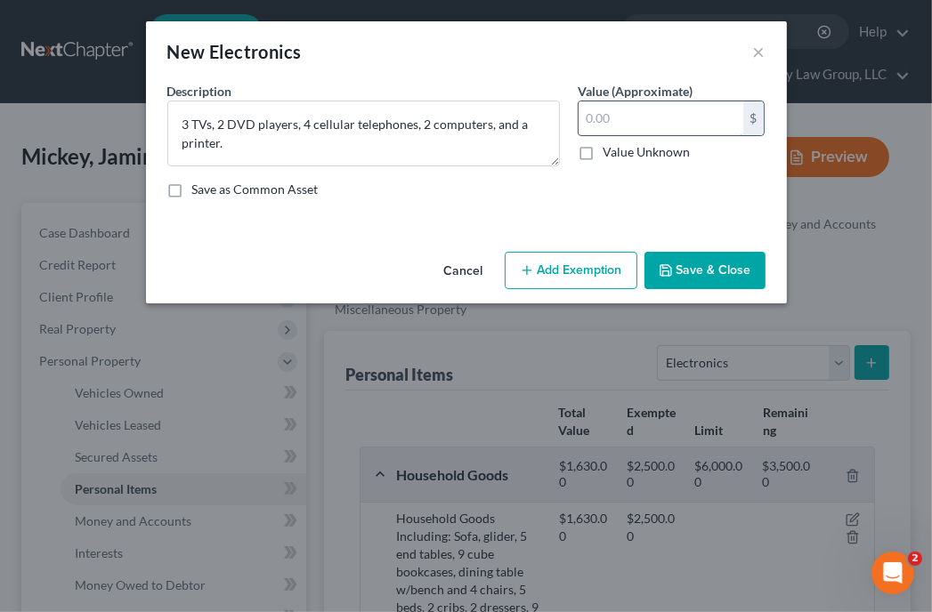
click at [634, 134] on input "text" at bounding box center [660, 118] width 165 height 34
type input "470"
click at [599, 256] on button "Add Exemption" at bounding box center [571, 270] width 133 height 37
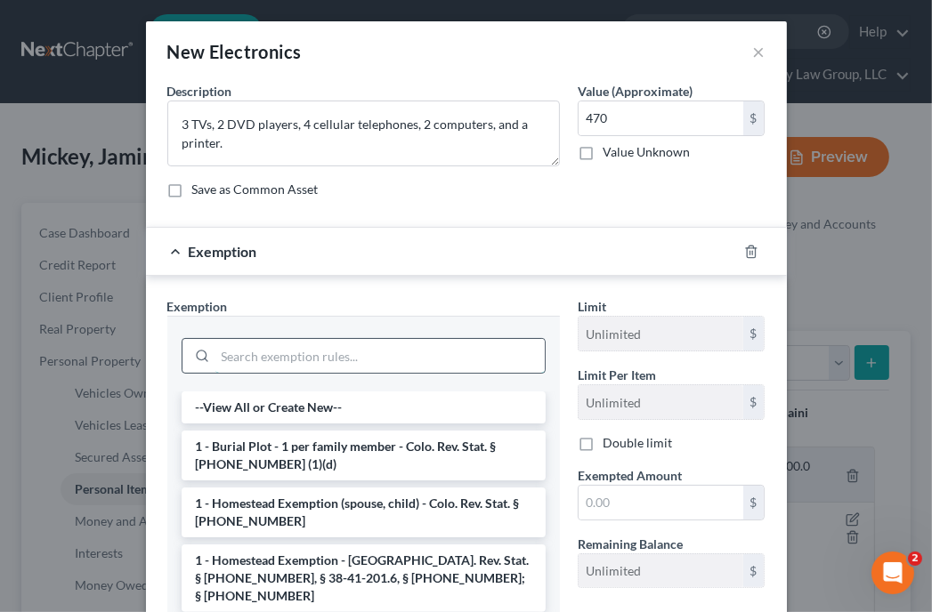
click at [359, 363] on input "search" at bounding box center [379, 356] width 329 height 34
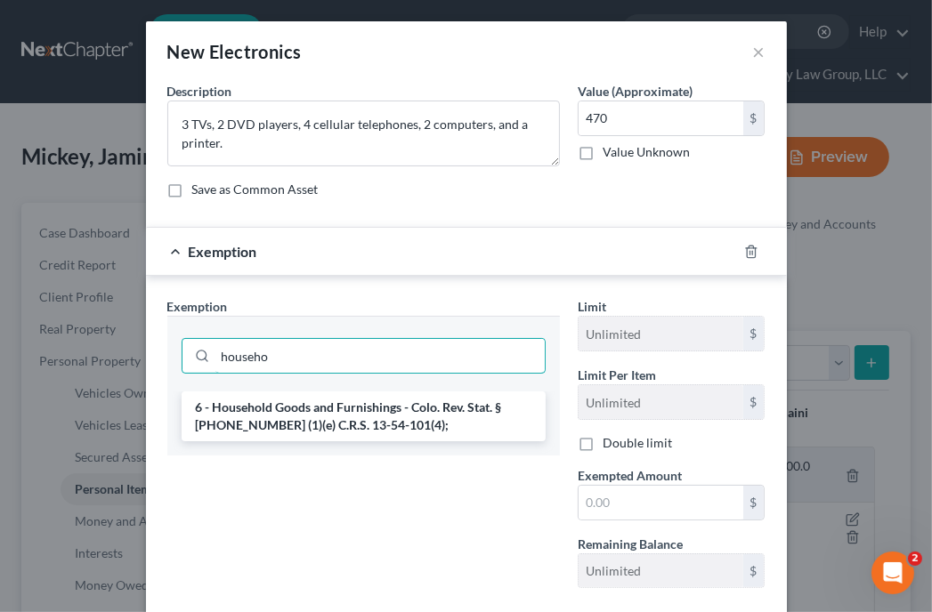
type input "househo"
click at [334, 440] on div "6 - Household Goods and Furnishings - Colo. Rev. Stat. § 13-54-102 (1)(e) C.R.S…" at bounding box center [363, 424] width 392 height 64
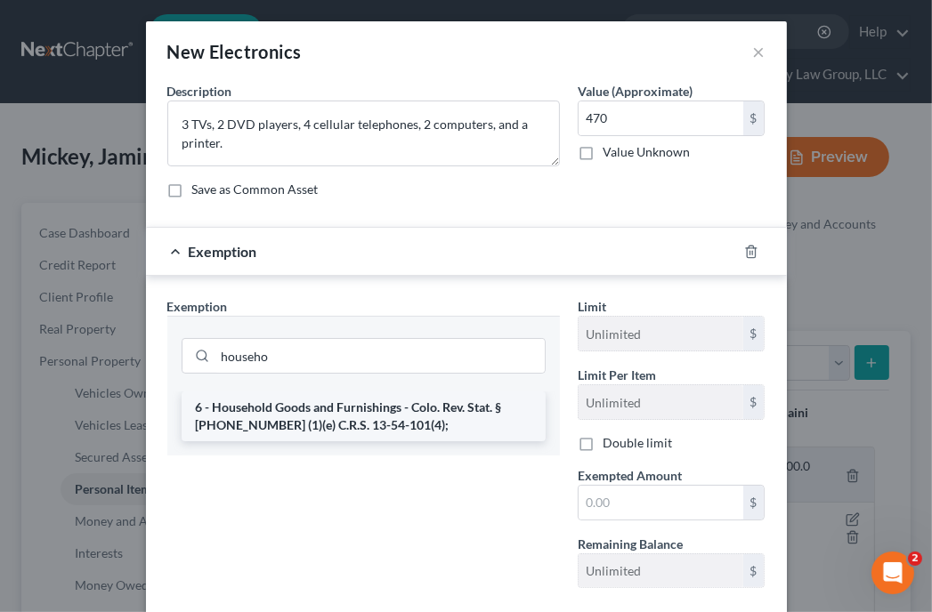
click at [342, 432] on li "6 - Household Goods and Furnishings - Colo. Rev. Stat. § 13-54-102 (1)(e) C.R.S…" at bounding box center [364, 417] width 364 height 50
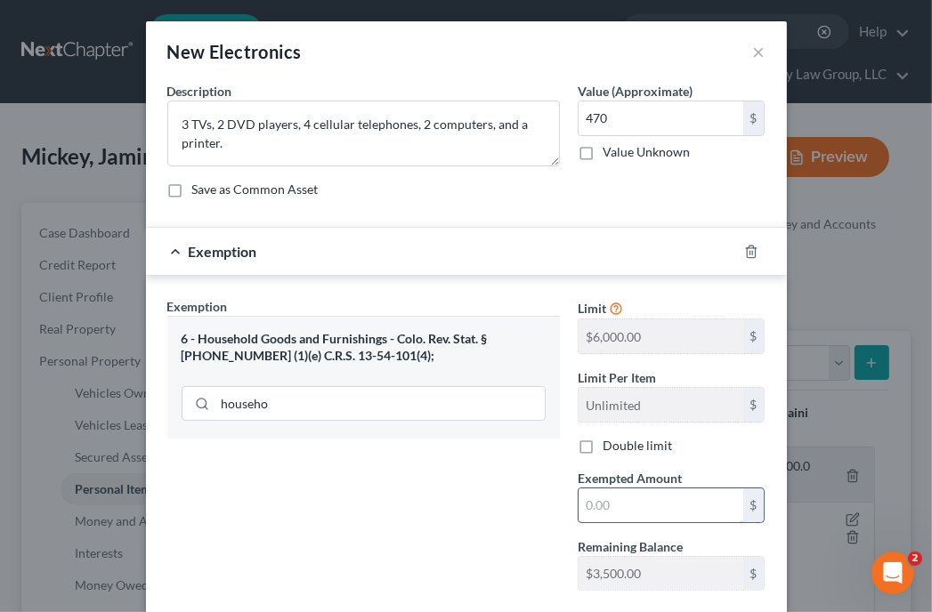
click at [612, 497] on input "text" at bounding box center [660, 505] width 165 height 34
type input "2,000"
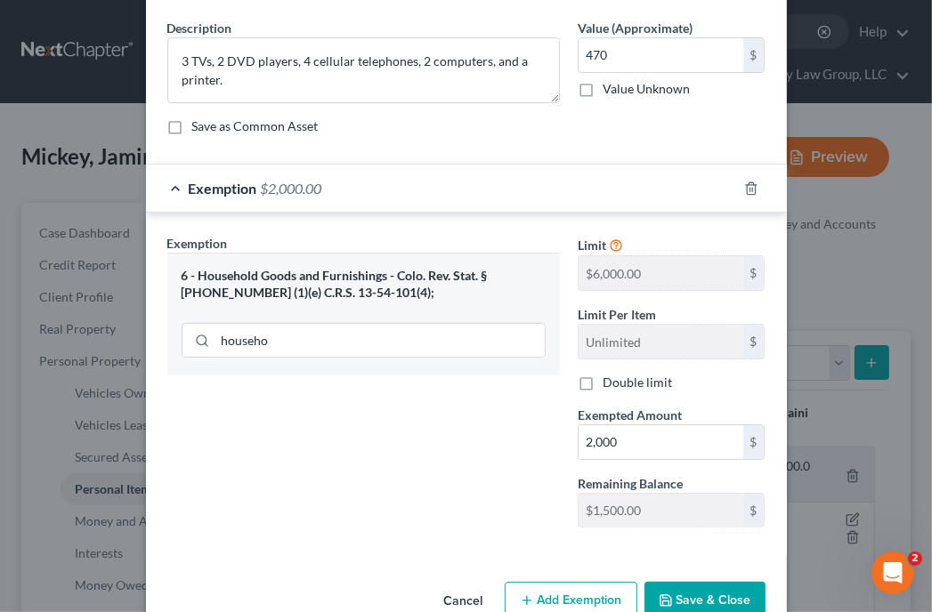
scroll to position [96, 0]
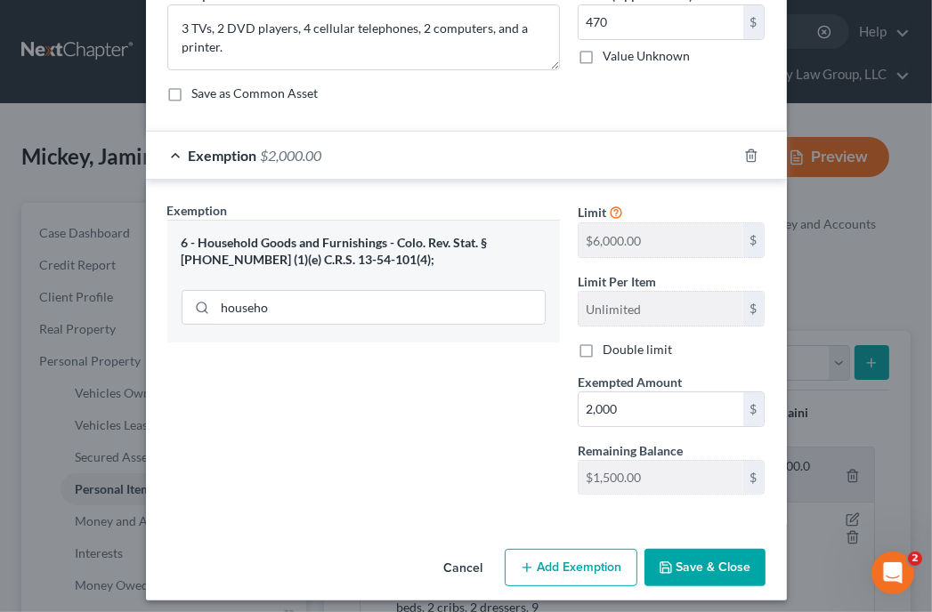
click at [729, 558] on button "Save & Close" at bounding box center [704, 567] width 121 height 37
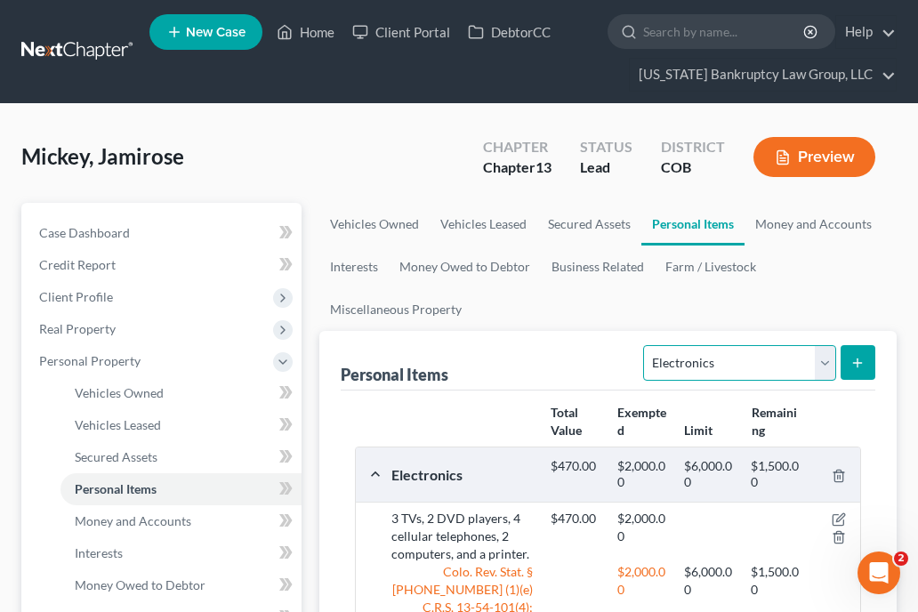
click at [739, 366] on select "Select Item Type Clothing Collectibles Of Value Electronics Firearms Household …" at bounding box center [739, 363] width 192 height 36
select select "collectibles_of_value"
click at [646, 345] on select "Select Item Type Clothing Collectibles Of Value Electronics Firearms Household …" at bounding box center [739, 363] width 192 height 36
click at [853, 359] on icon "submit" at bounding box center [858, 363] width 14 height 14
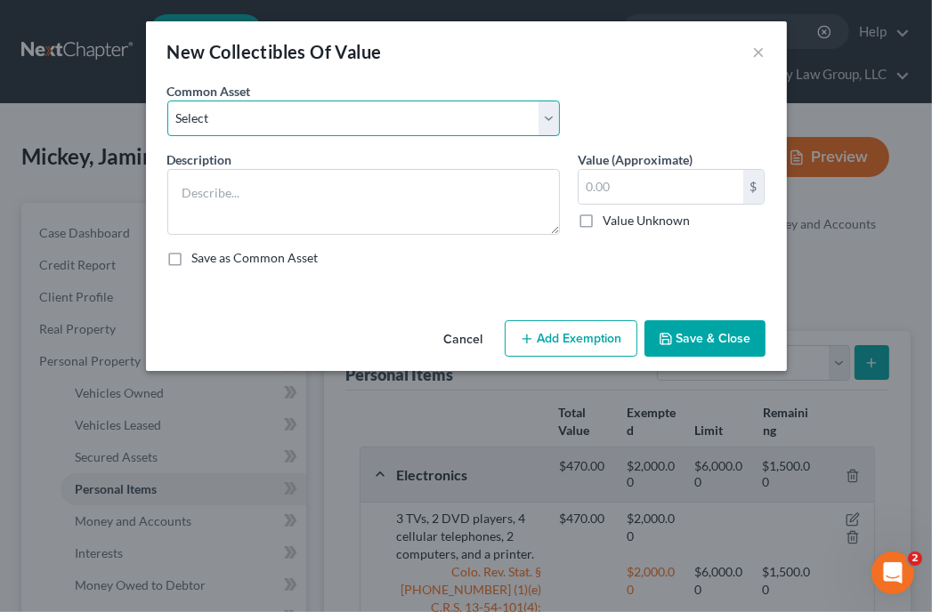
click at [378, 115] on select "Select Books" at bounding box center [363, 119] width 392 height 36
select select "0"
click at [167, 101] on select "Select Books" at bounding box center [363, 119] width 392 height 36
type textarea "Books"
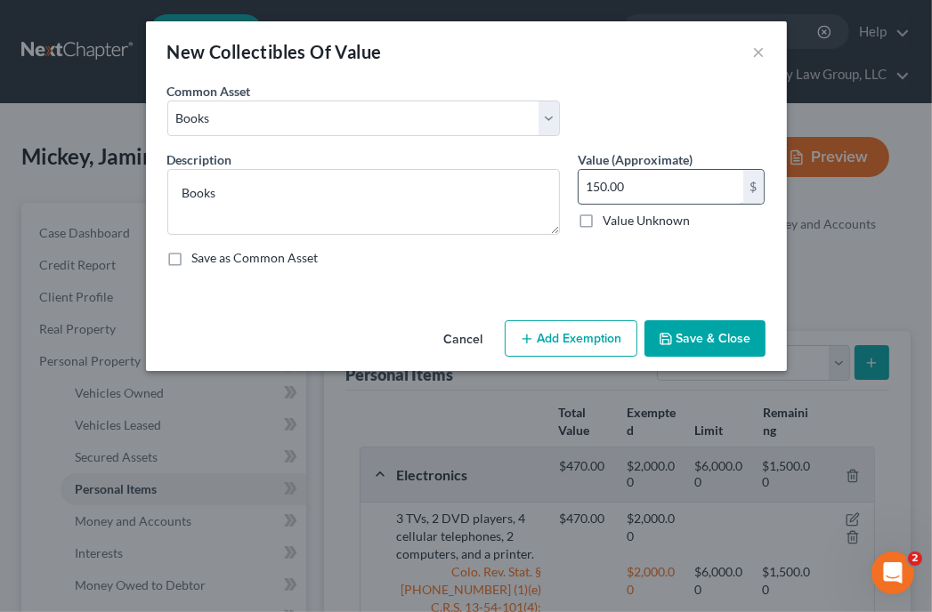
click at [689, 198] on input "150.00" at bounding box center [660, 187] width 165 height 34
type input "100"
click at [616, 334] on button "Add Exemption" at bounding box center [571, 338] width 133 height 37
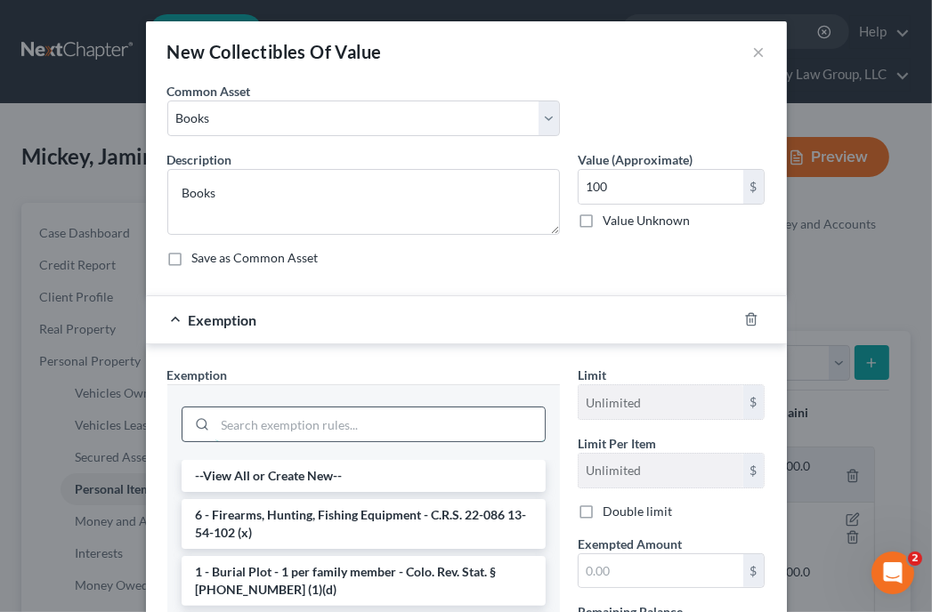
click at [361, 408] on input "search" at bounding box center [379, 425] width 329 height 34
click at [359, 416] on input "search" at bounding box center [379, 425] width 329 height 34
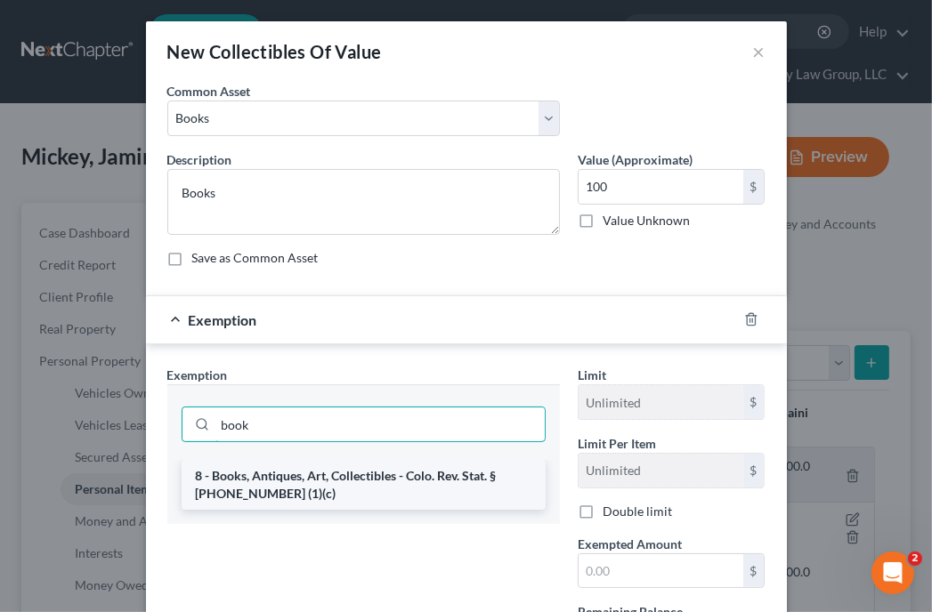
type input "book"
click at [343, 489] on li "8 - Books, Antiques, Art, Collectibles - Colo. Rev. Stat. § 13-54-102 (1)(c)" at bounding box center [364, 485] width 364 height 50
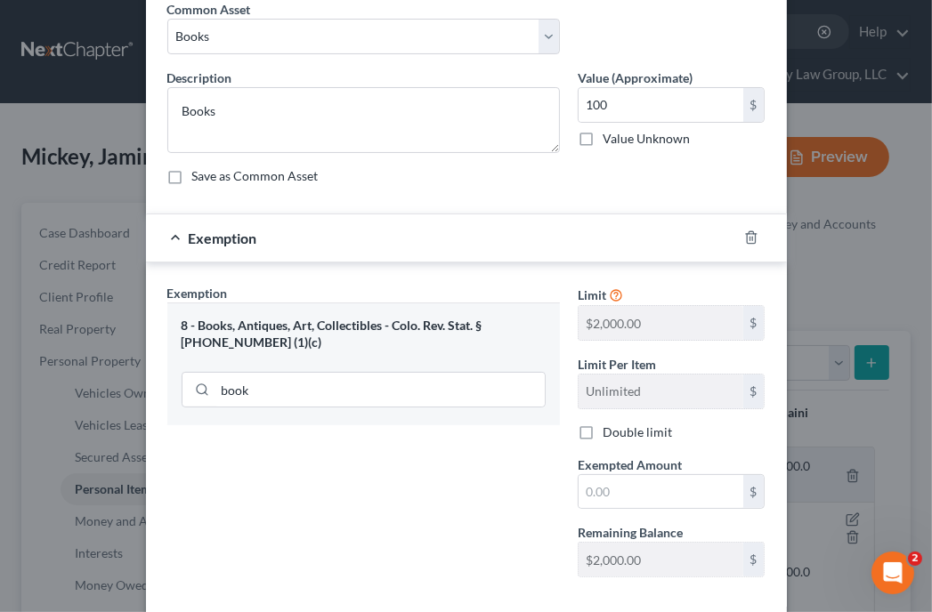
scroll to position [107, 0]
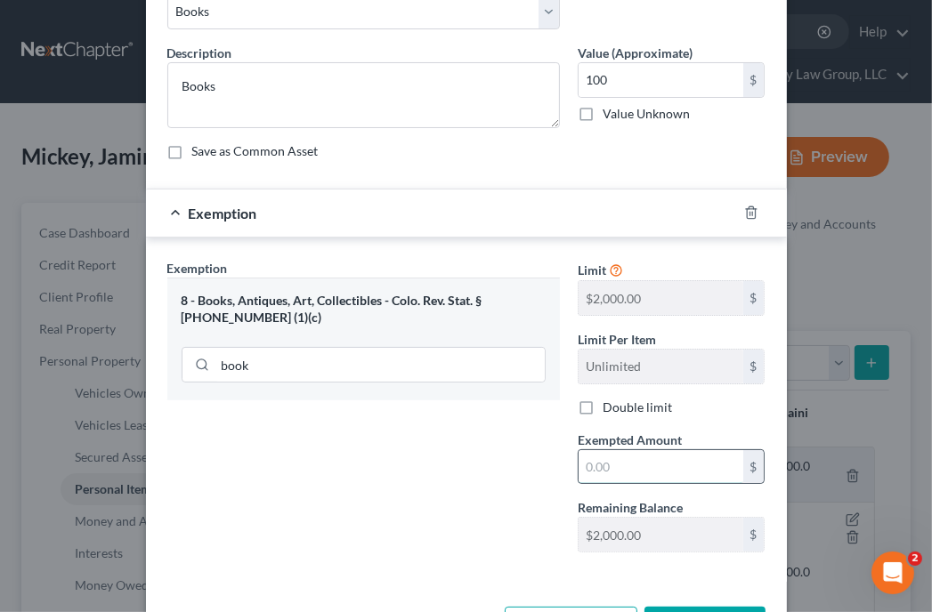
click at [672, 465] on input "text" at bounding box center [660, 467] width 165 height 34
type input "1,000"
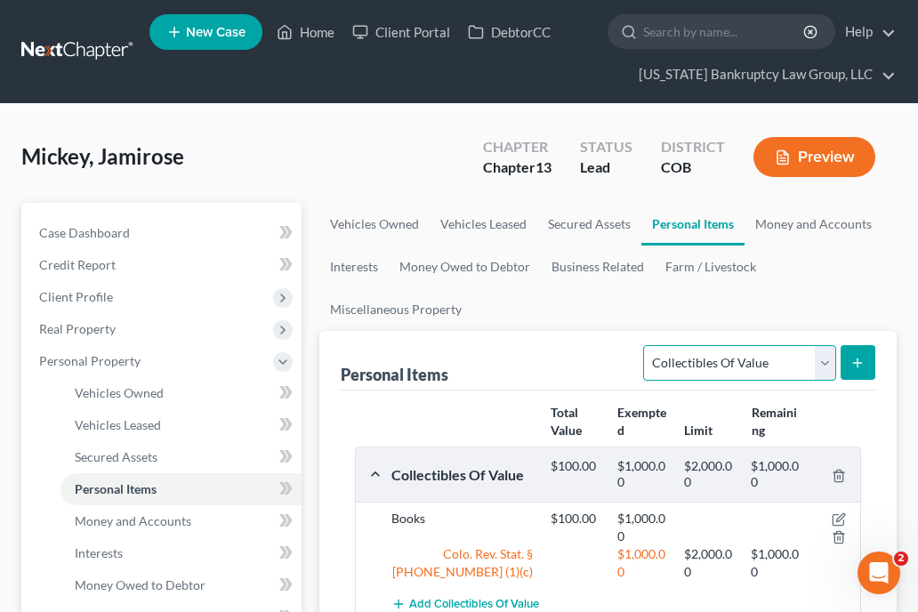
click at [790, 366] on select "Select Item Type Clothing Collectibles Of Value Electronics Firearms Household …" at bounding box center [739, 363] width 192 height 36
select select "jewelry"
click at [646, 345] on select "Select Item Type Clothing Collectibles Of Value Electronics Firearms Household …" at bounding box center [739, 363] width 192 height 36
click at [853, 358] on icon "submit" at bounding box center [858, 363] width 14 height 14
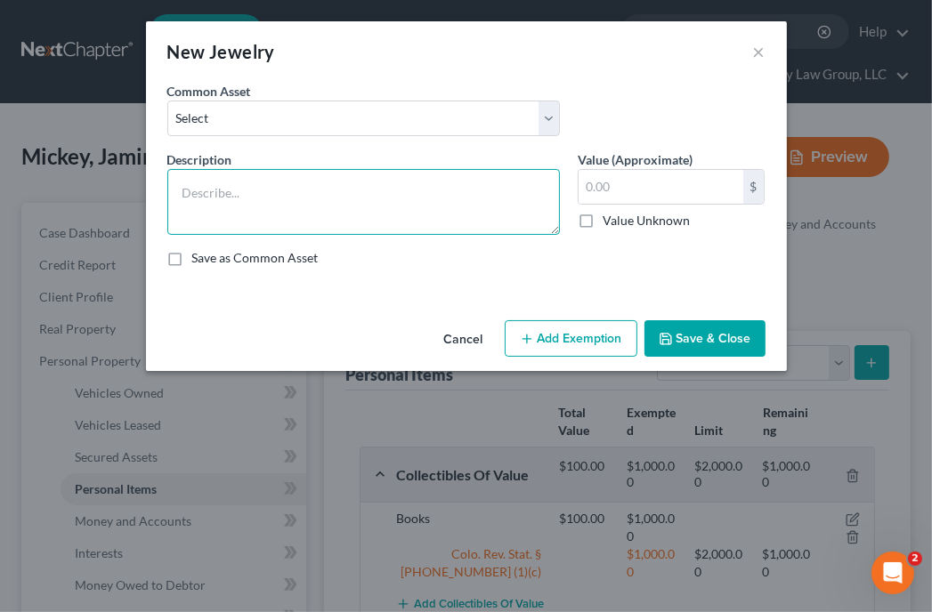
click at [307, 200] on textarea at bounding box center [363, 202] width 392 height 66
type textarea "e"
type textarea "Engagement, wedding rings, and misc costume items."
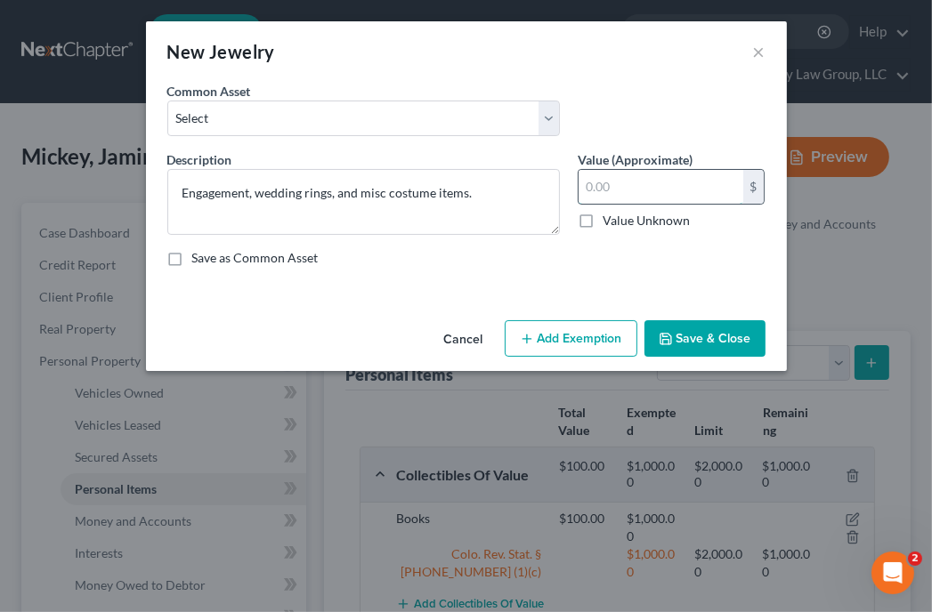
click at [706, 182] on input "text" at bounding box center [660, 187] width 165 height 34
type input "250"
click at [587, 330] on button "Add Exemption" at bounding box center [571, 338] width 133 height 37
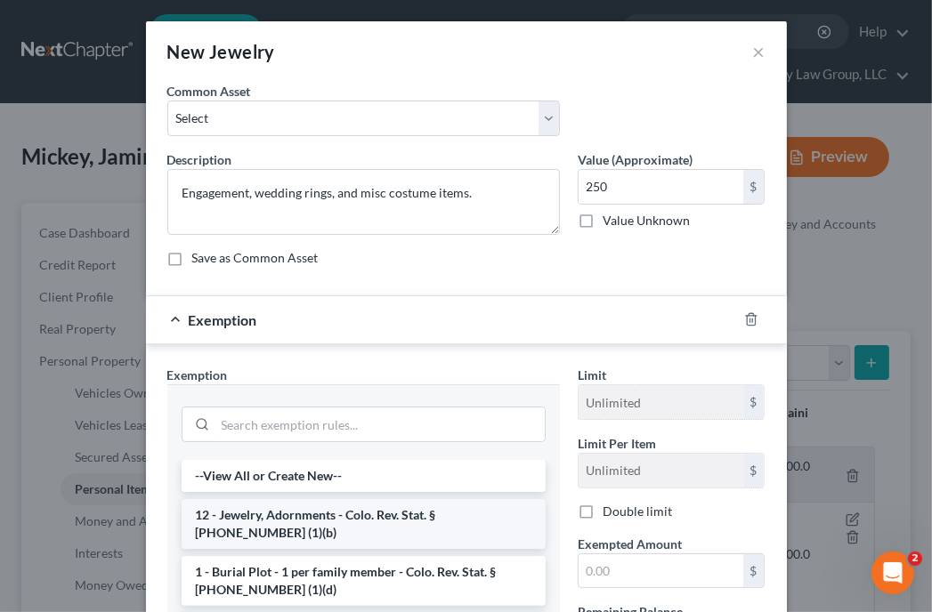
click at [302, 517] on li "12 - Jewelry, Adornments - Colo. Rev. Stat. § 13-54-102 (1)(b)" at bounding box center [364, 524] width 364 height 50
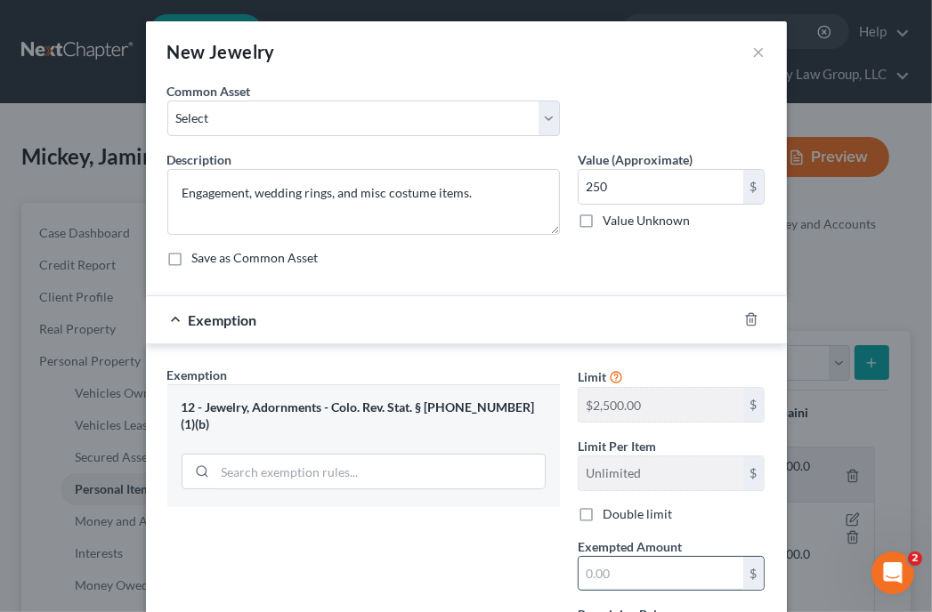
click at [630, 572] on input "text" at bounding box center [660, 574] width 165 height 34
type input "1,000"
click at [491, 572] on div "Exemption Set must be selected for CA. Exemption * 12 - Jewelry, Adornments - C…" at bounding box center [363, 520] width 410 height 308
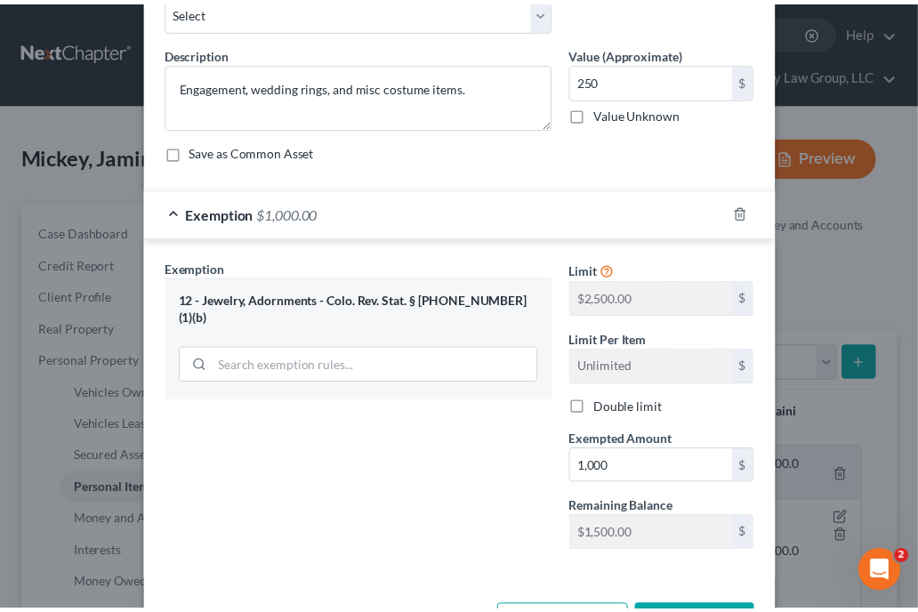
scroll to position [142, 0]
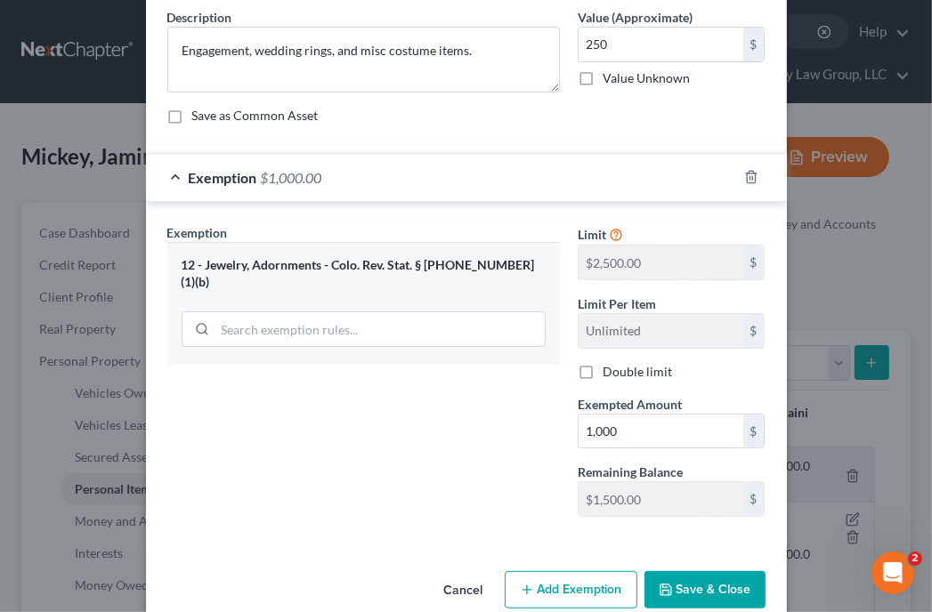
click at [668, 577] on button "Save & Close" at bounding box center [704, 589] width 121 height 37
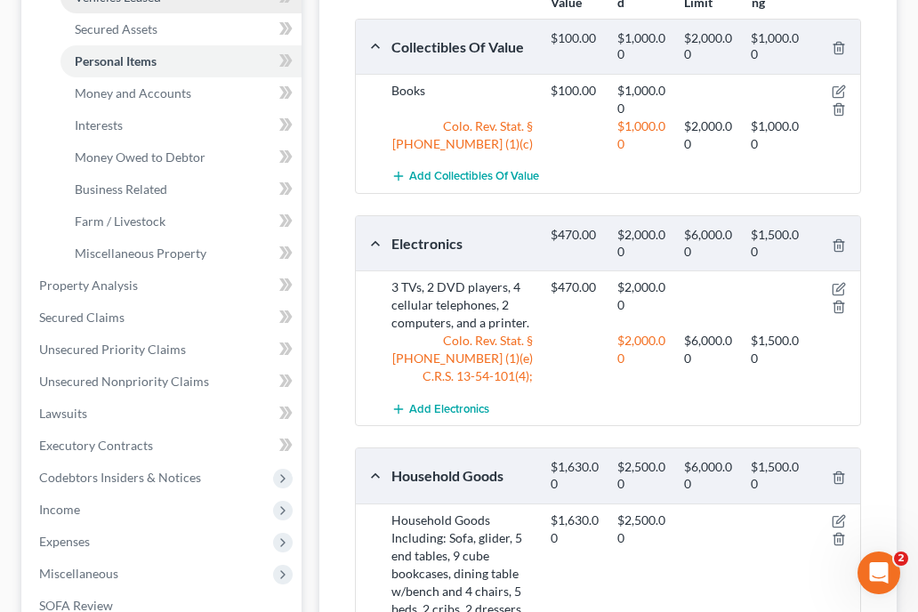
scroll to position [427, 0]
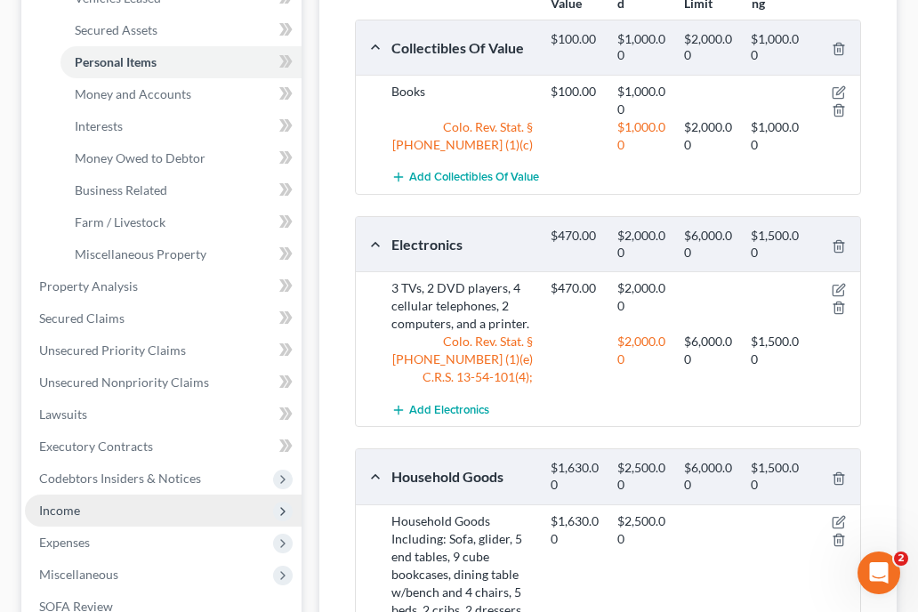
click at [71, 504] on span "Income" at bounding box center [59, 510] width 41 height 15
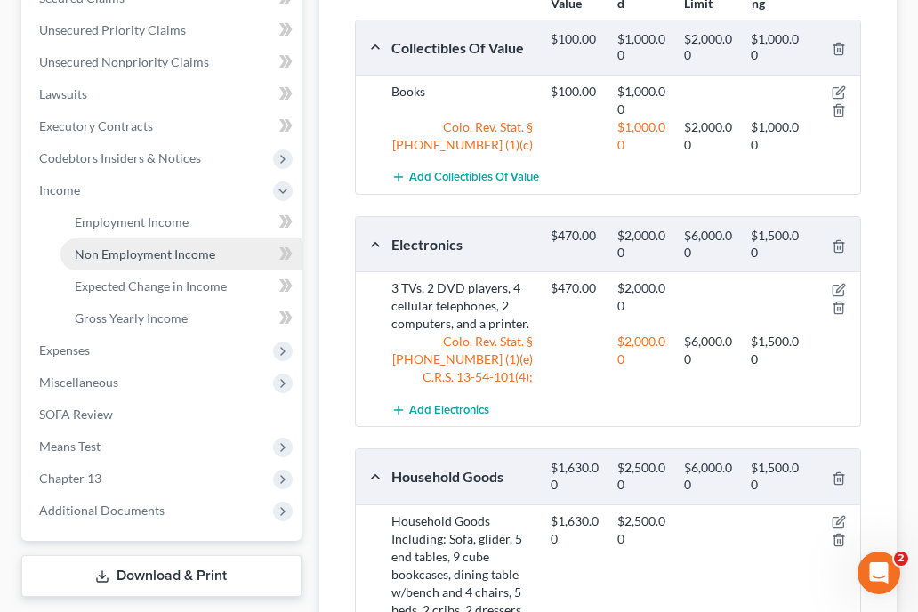
click at [170, 248] on span "Non Employment Income" at bounding box center [145, 253] width 141 height 15
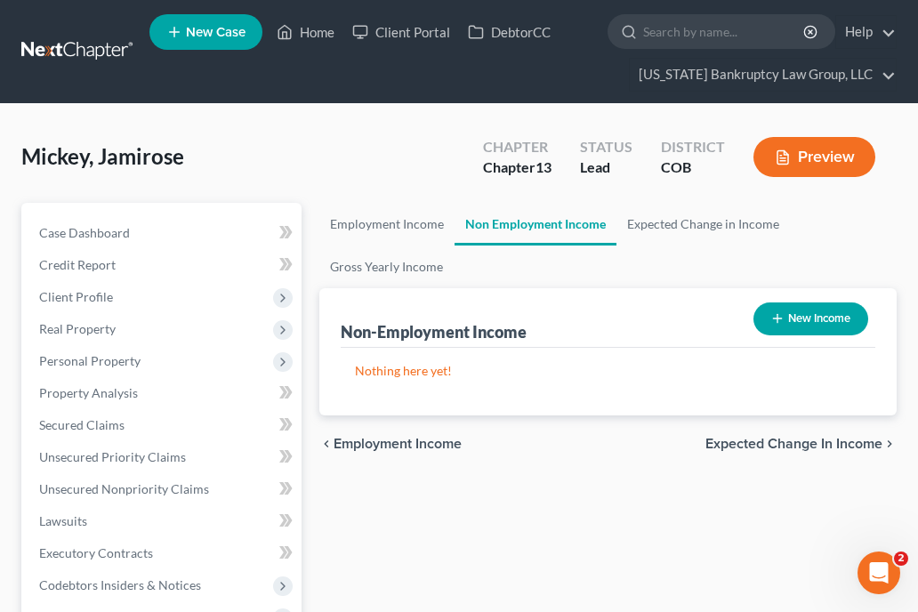
click at [818, 318] on button "New Income" at bounding box center [811, 319] width 115 height 33
select select "0"
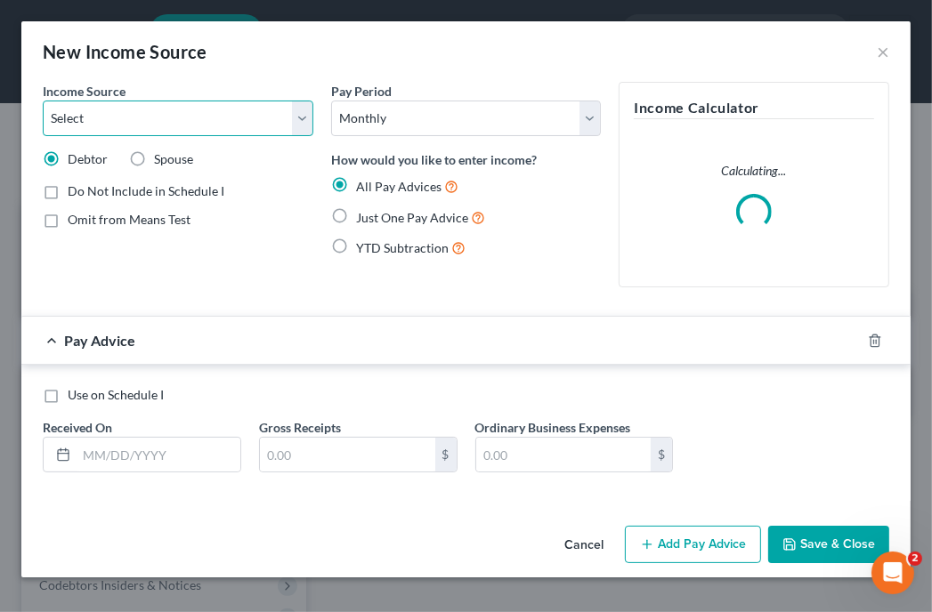
click at [198, 113] on select "Select Unemployment Disability (from employer) Pension Retirement Social Securi…" at bounding box center [178, 119] width 270 height 36
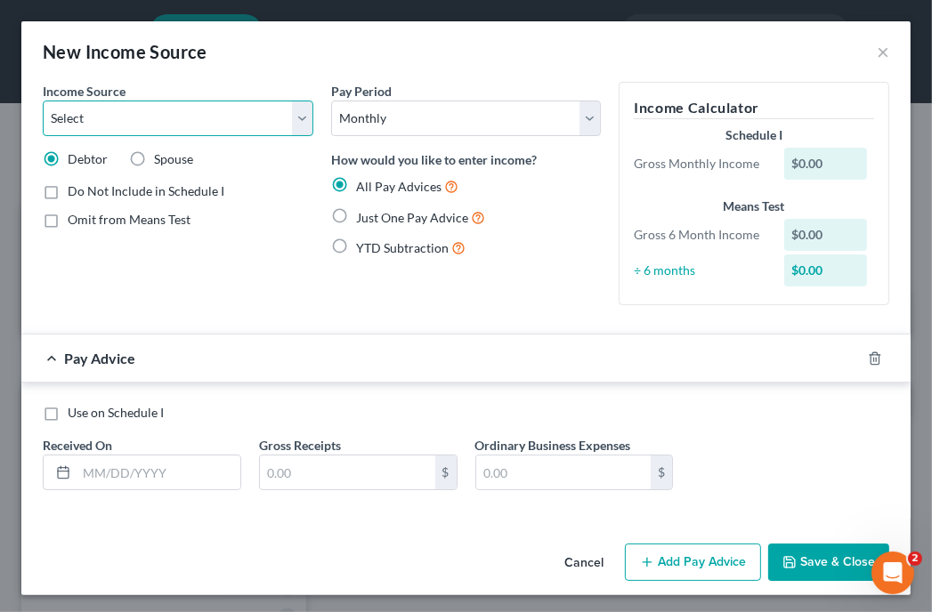
select select "5"
click at [43, 101] on select "Select Unemployment Disability (from employer) Pension Retirement Social Securi…" at bounding box center [178, 119] width 270 height 36
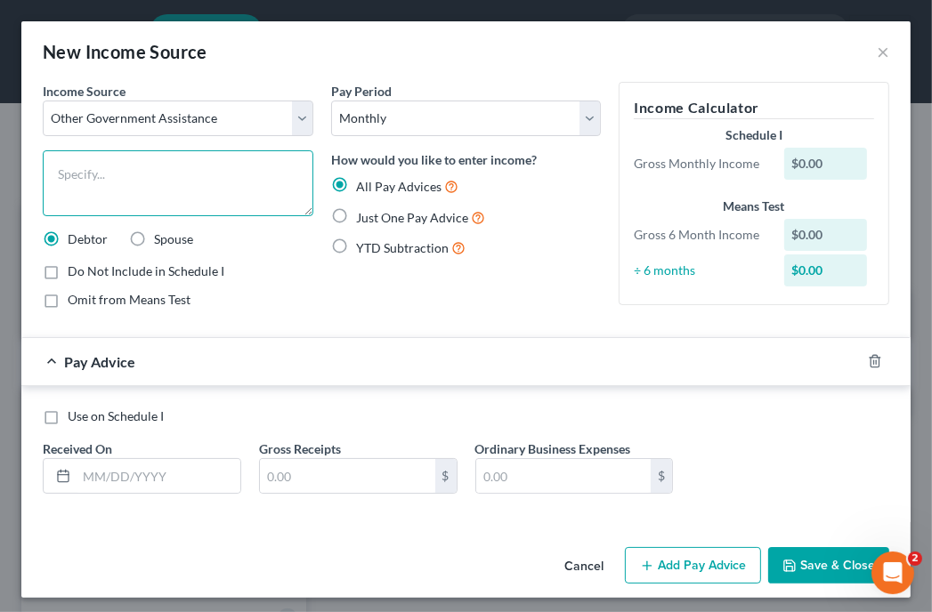
click at [169, 177] on textarea at bounding box center [178, 183] width 270 height 66
type textarea "FAMLI"
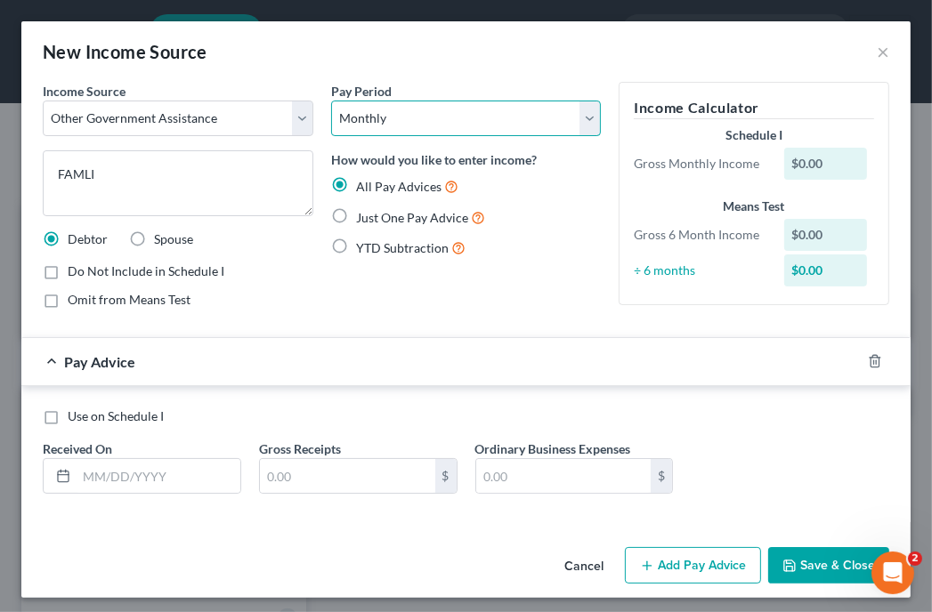
click at [432, 109] on select "Select Monthly Twice Monthly Every Other Week Weekly" at bounding box center [466, 119] width 270 height 36
select select "3"
click at [331, 101] on select "Select Monthly Twice Monthly Every Other Week Weekly" at bounding box center [466, 119] width 270 height 36
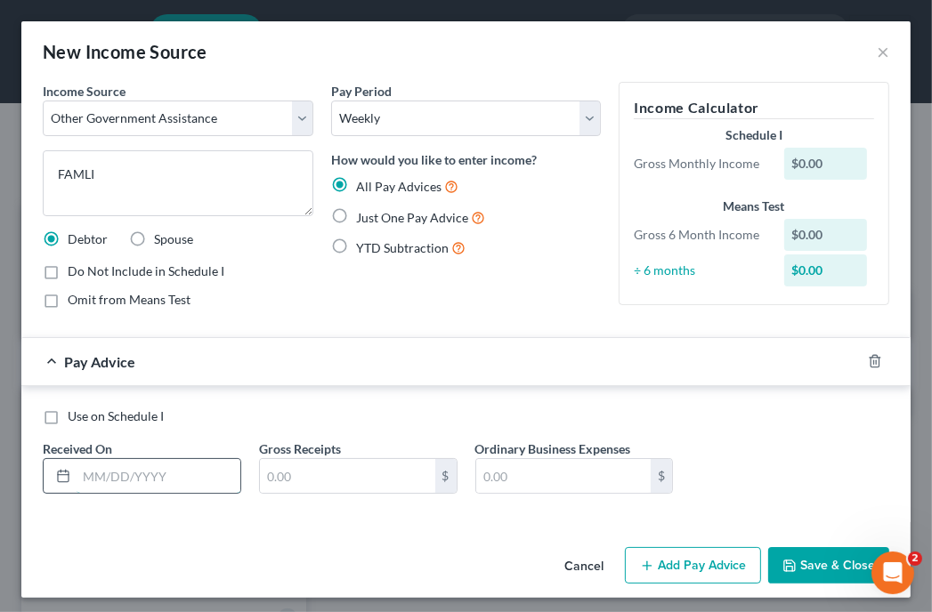
click at [192, 466] on input "text" at bounding box center [159, 476] width 164 height 34
type input "02/03/2025"
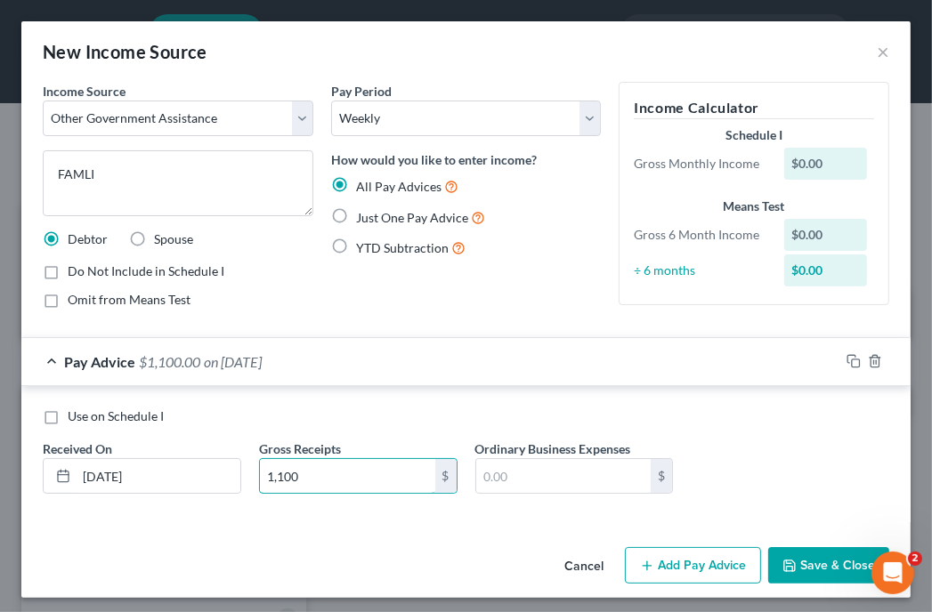
type input "1,100"
click at [662, 556] on button "Add Pay Advice" at bounding box center [693, 565] width 136 height 37
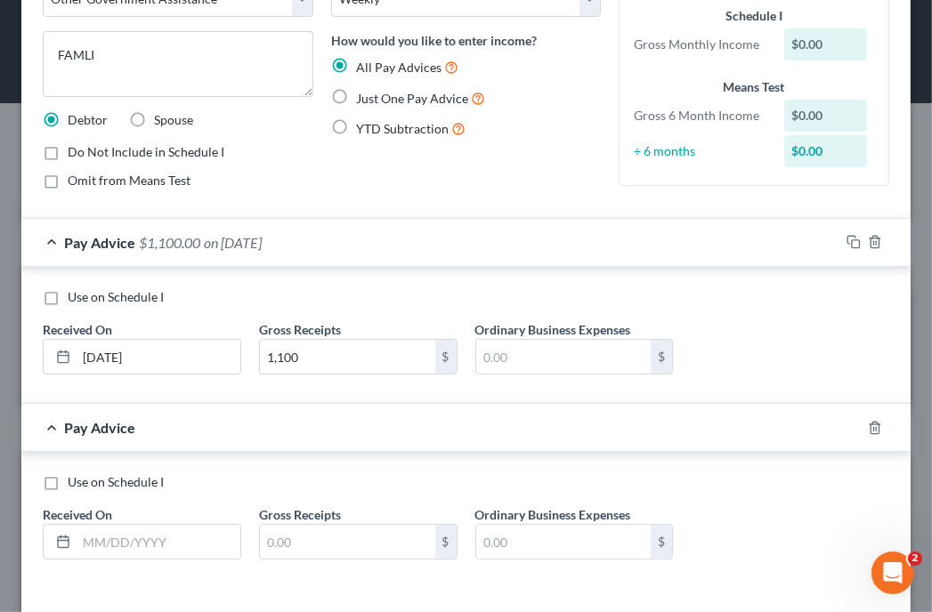
scroll to position [142, 0]
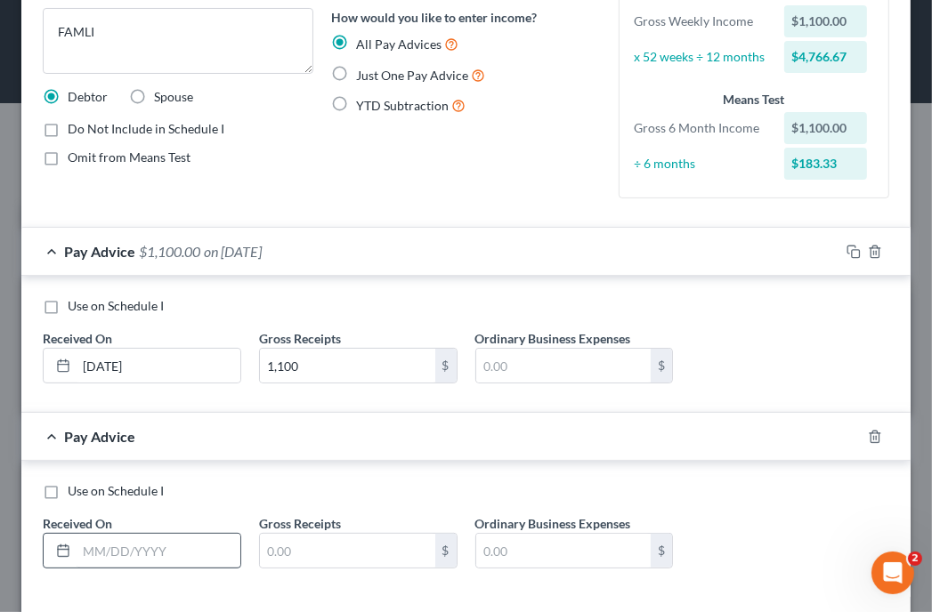
click at [179, 522] on div "Received On *" at bounding box center [142, 541] width 216 height 54
click at [153, 579] on div "Use on Schedule I Received On * Gross Receipts $ Ordinary Business Expenses $" at bounding box center [466, 532] width 864 height 101
click at [186, 554] on input "text" at bounding box center [159, 551] width 164 height 34
type input "02/10/2025"
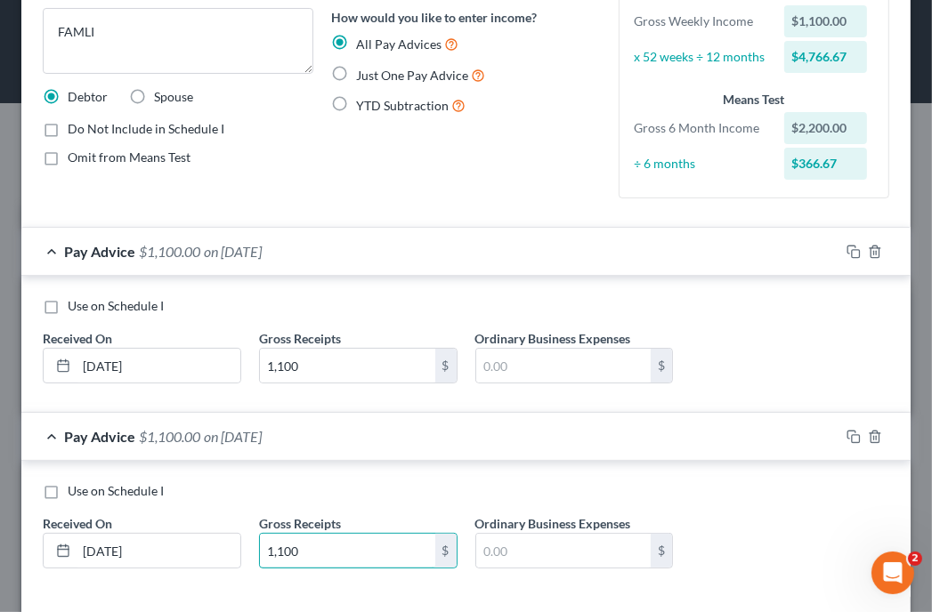
type input "1,100"
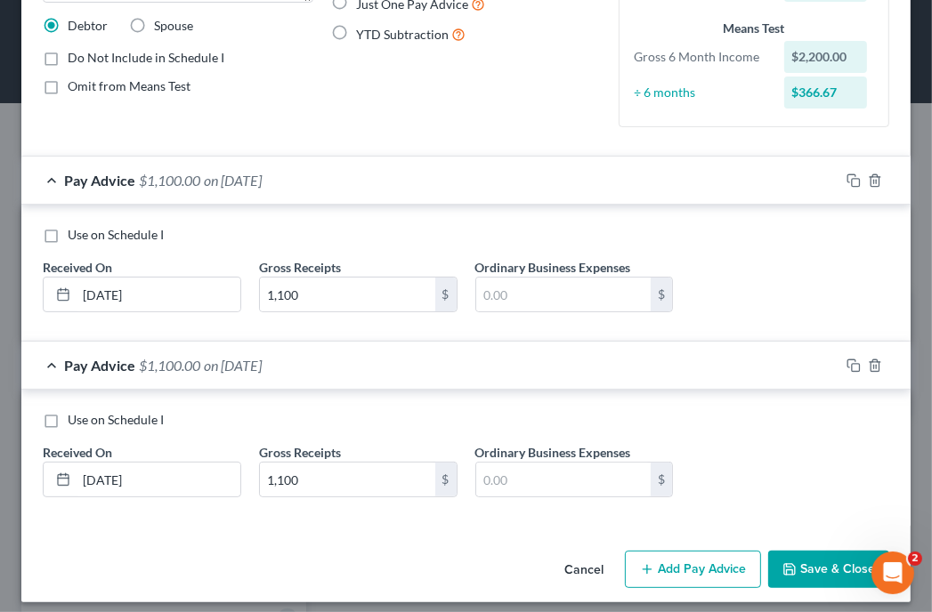
scroll to position [222, 0]
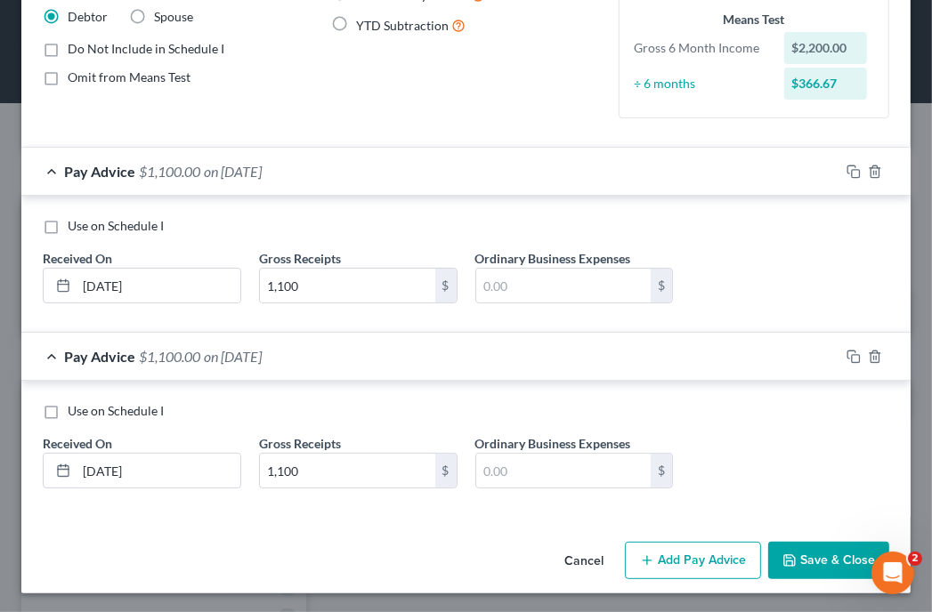
click at [732, 563] on button "Add Pay Advice" at bounding box center [693, 560] width 136 height 37
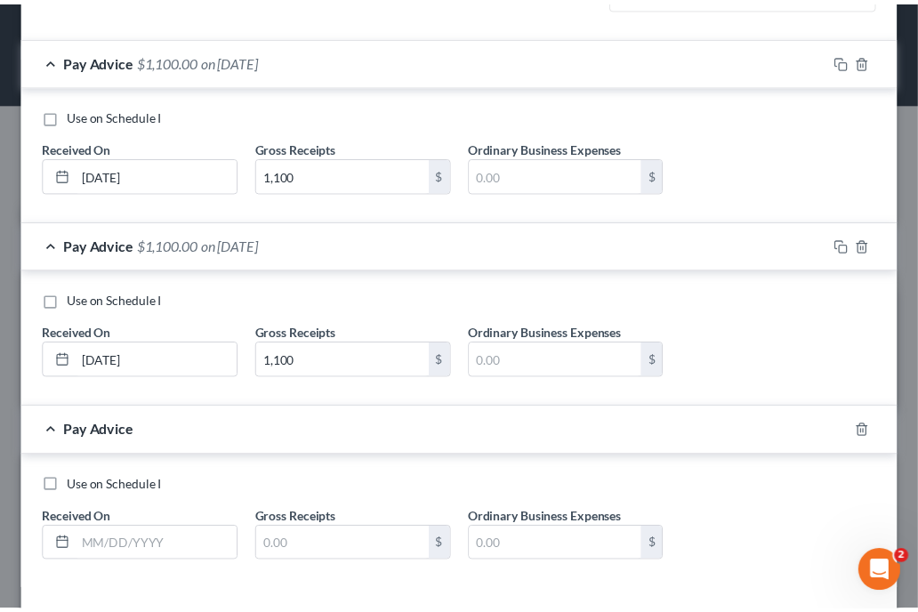
scroll to position [365, 0]
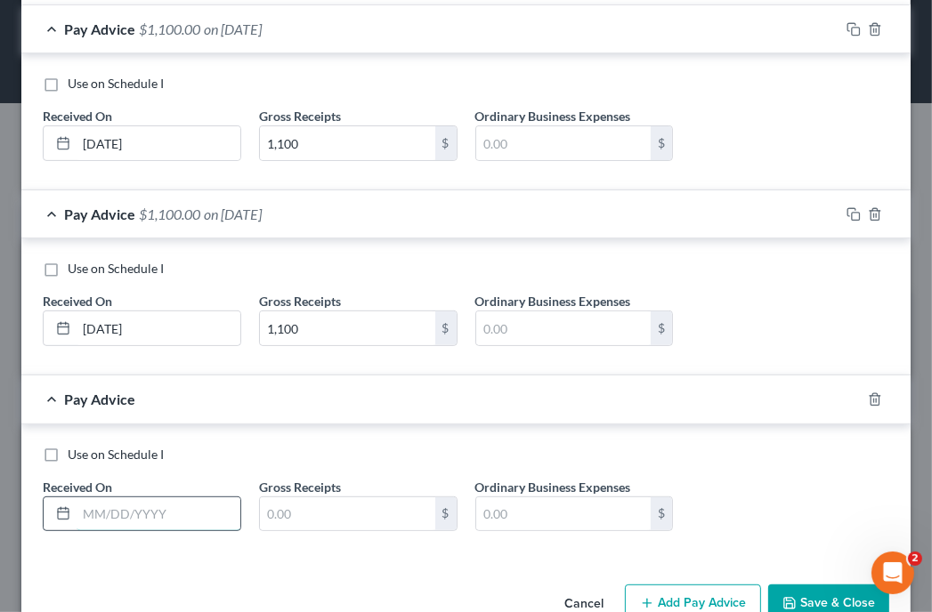
click at [195, 512] on input "text" at bounding box center [159, 514] width 164 height 34
type input "02/17/2025"
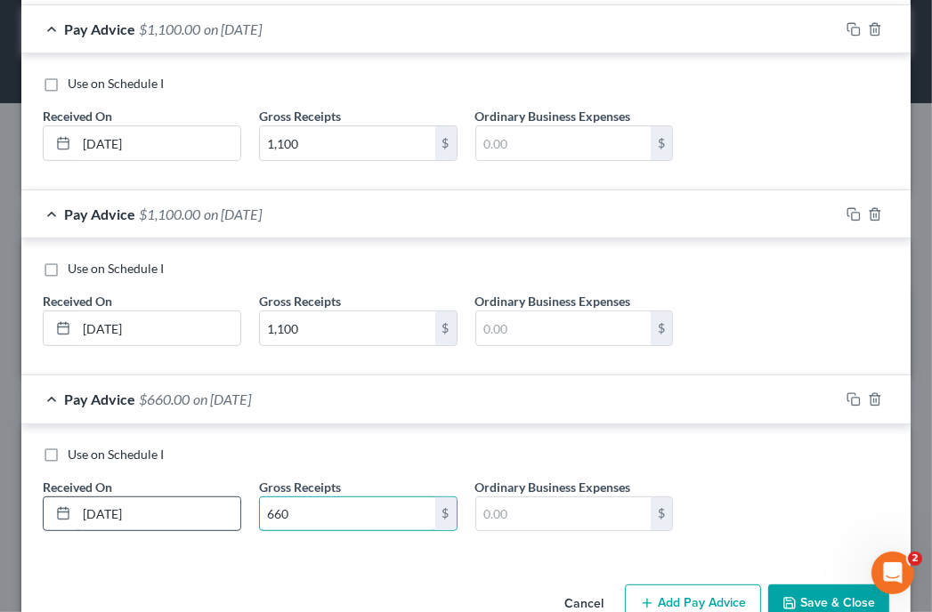
type input "660"
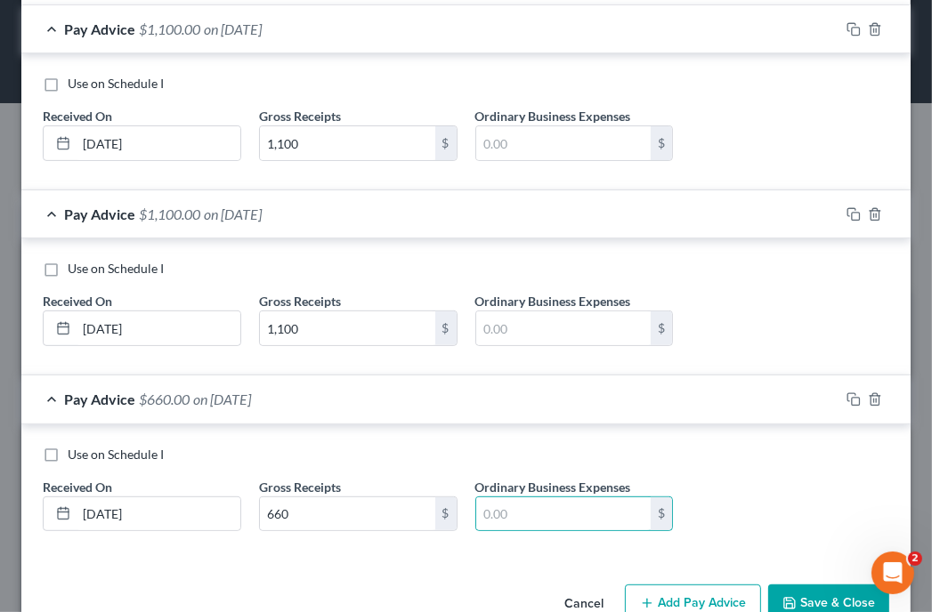
click at [795, 601] on button "Save & Close" at bounding box center [828, 603] width 121 height 37
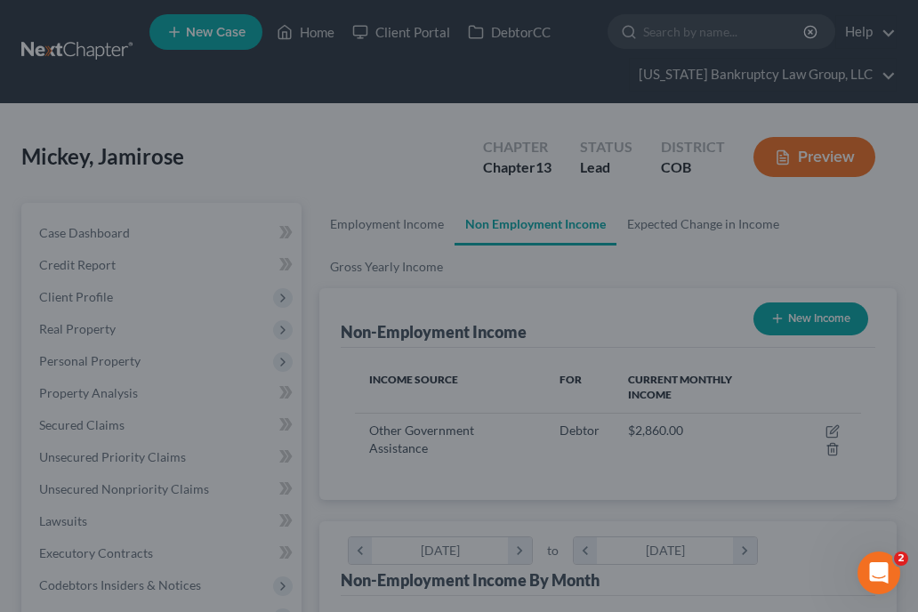
scroll to position [889523, 889233]
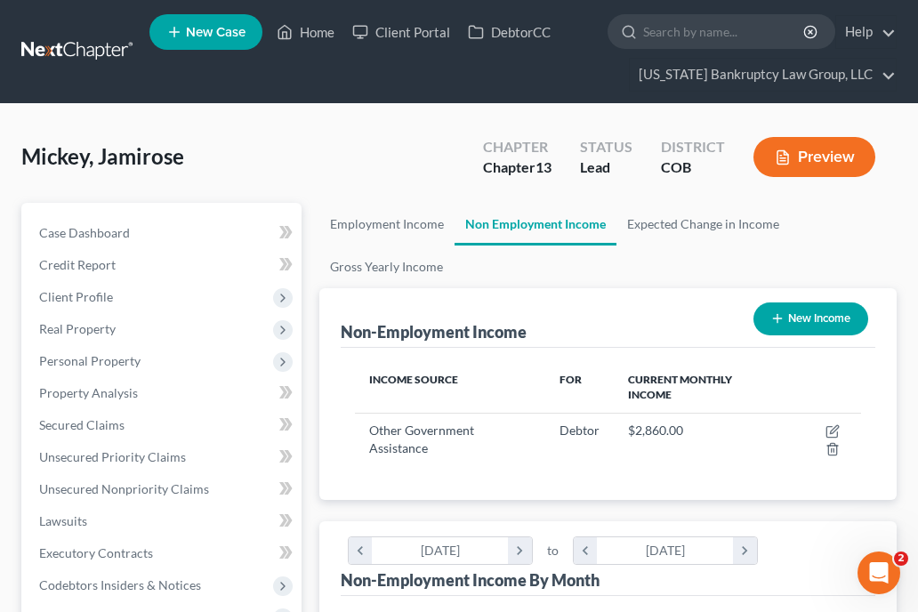
click at [728, 248] on ul "Employment Income Non Employment Income Expected Change in Income Gross Yearly …" at bounding box center [607, 245] width 577 height 85
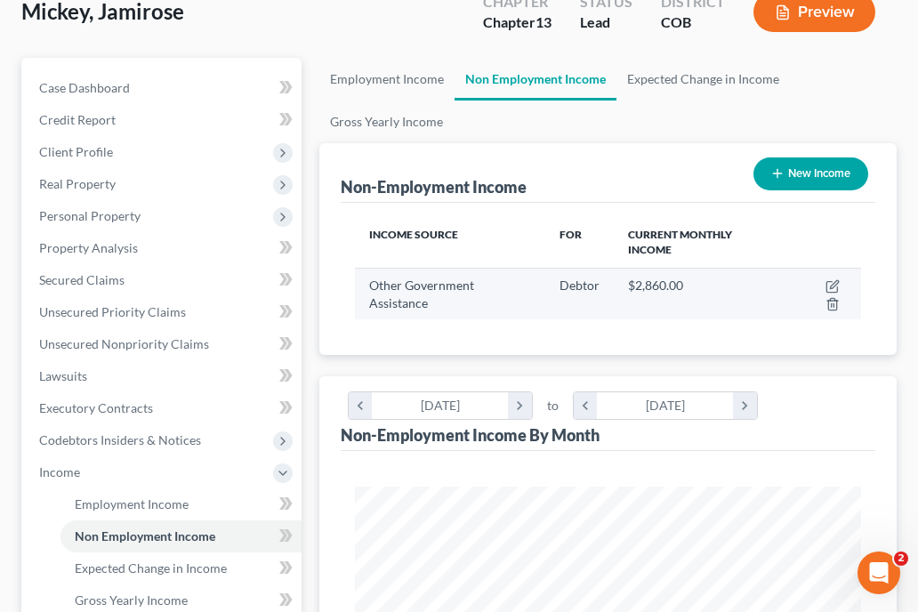
scroll to position [178, 0]
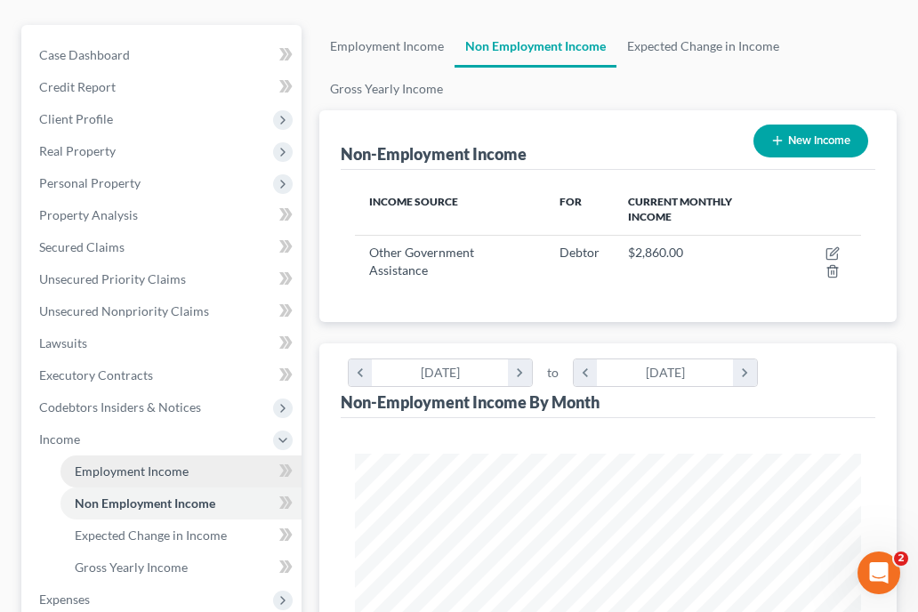
click at [161, 464] on span "Employment Income" at bounding box center [132, 471] width 114 height 15
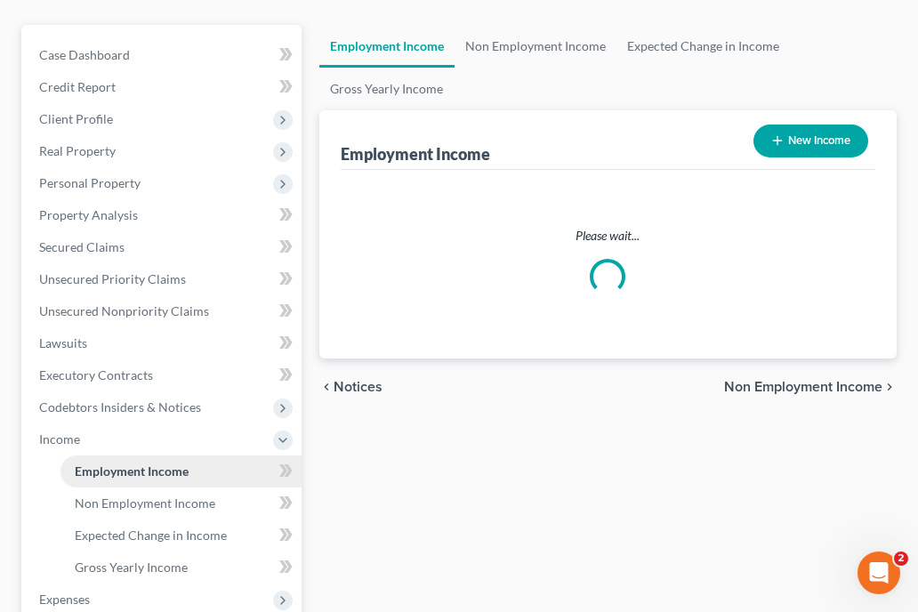
click at [161, 464] on span "Employment Income" at bounding box center [132, 471] width 114 height 15
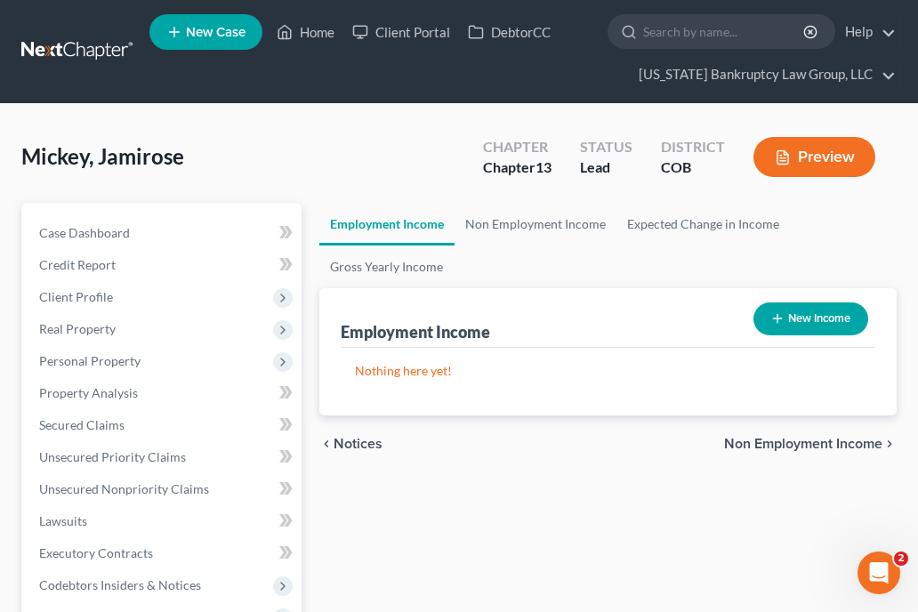
click at [807, 318] on button "New Income" at bounding box center [811, 319] width 115 height 33
select select "0"
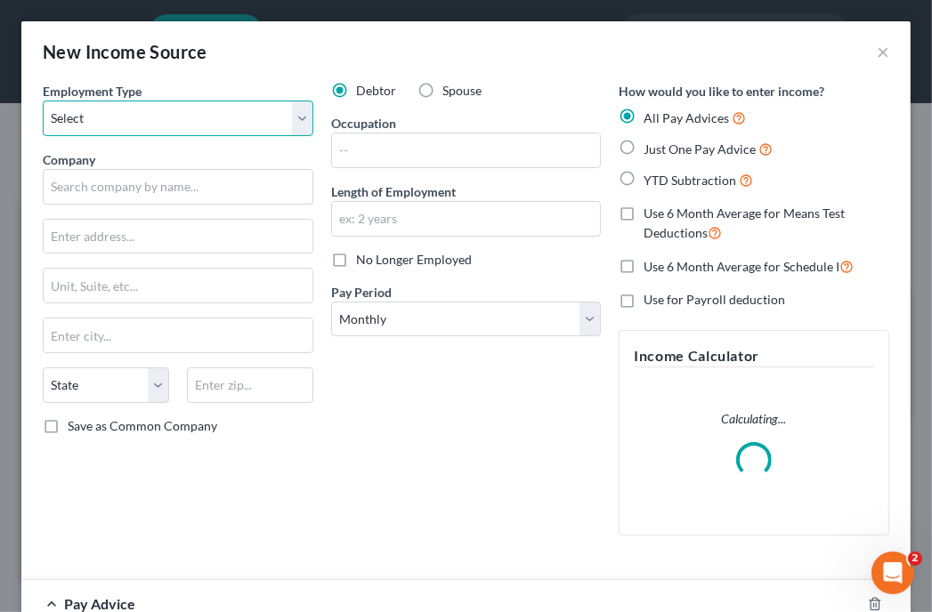
click at [228, 120] on select "Select Full or Part Time Employment Self Employment" at bounding box center [178, 119] width 270 height 36
select select "0"
click at [43, 101] on select "Select Full or Part Time Employment Self Employment" at bounding box center [178, 119] width 270 height 36
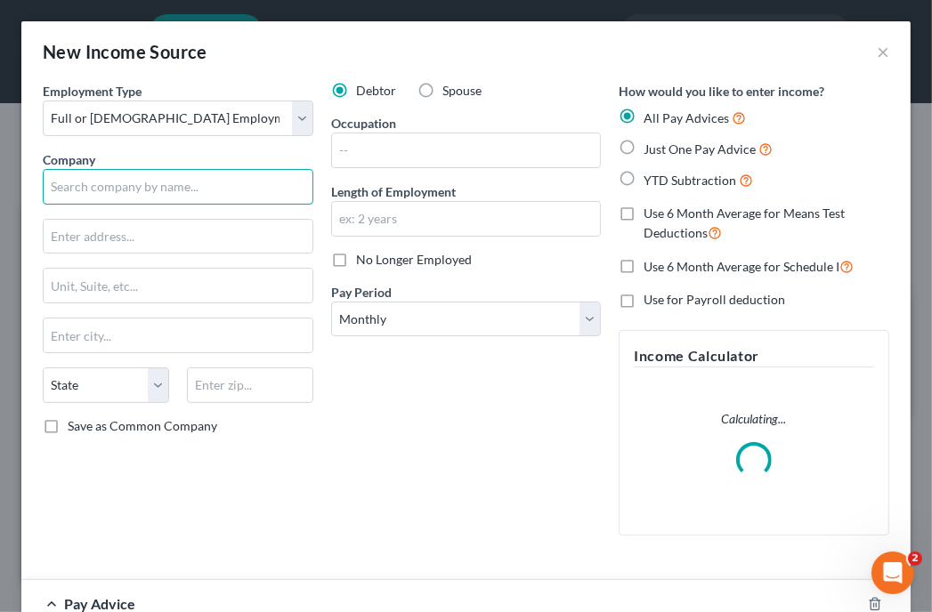
click at [203, 180] on input "text" at bounding box center [178, 187] width 270 height 36
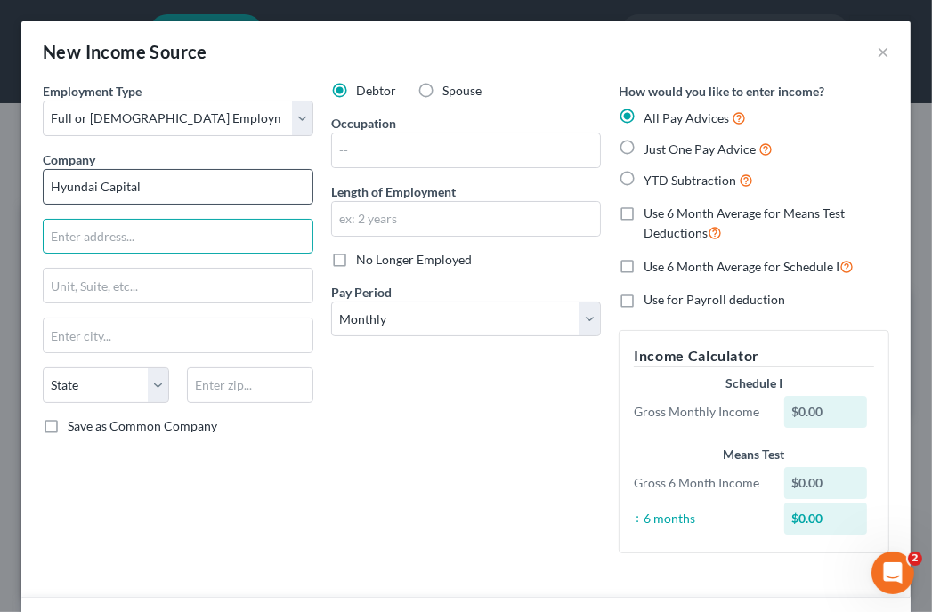
type input "Hyundai Capital"
type input "3161 Michelson Dr. Suite 1900"
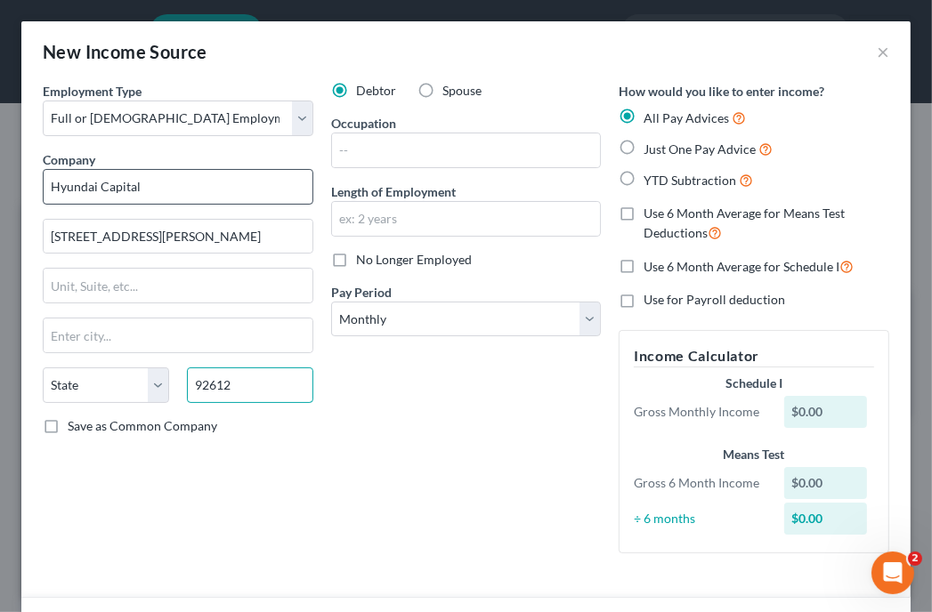
type input "92612"
type input "Irvine"
select select "4"
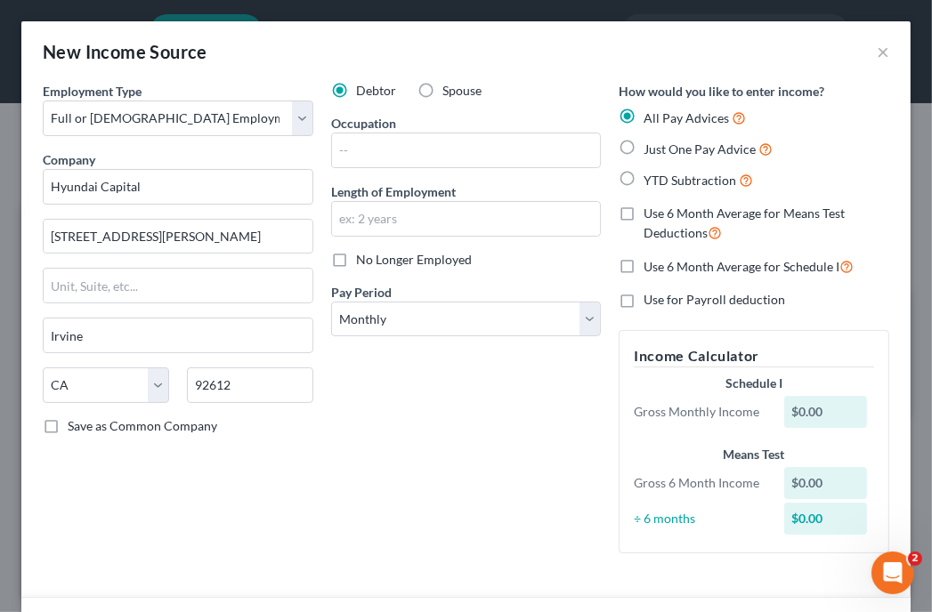
click at [682, 55] on div "New Income Source ×" at bounding box center [465, 51] width 889 height 61
click at [619, 35] on div "New Income Source ×" at bounding box center [465, 51] width 889 height 61
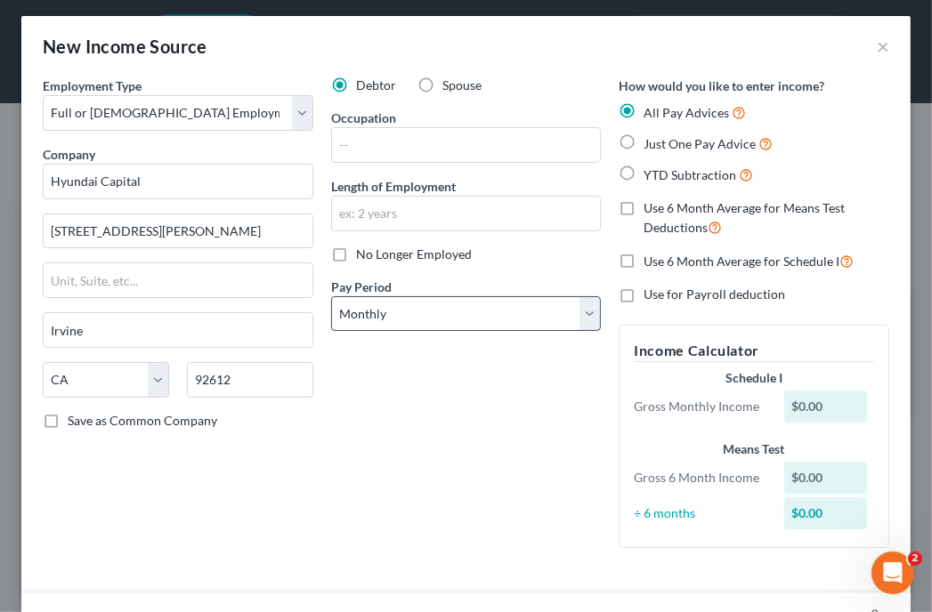
scroll to position [6, 0]
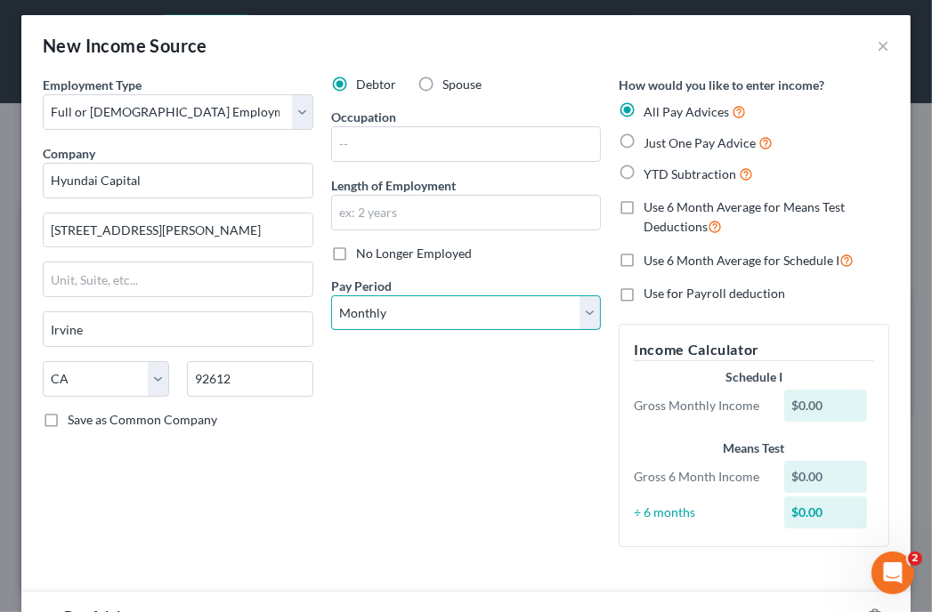
click at [432, 306] on select "Select Monthly Twice Monthly Every Other Week Weekly" at bounding box center [466, 313] width 270 height 36
select select "1"
click at [331, 295] on select "Select Monthly Twice Monthly Every Other Week Weekly" at bounding box center [466, 313] width 270 height 36
click at [438, 359] on div "Debtor Spouse Occupation Length of Employment No Longer Employed Pay Period * S…" at bounding box center [466, 319] width 288 height 486
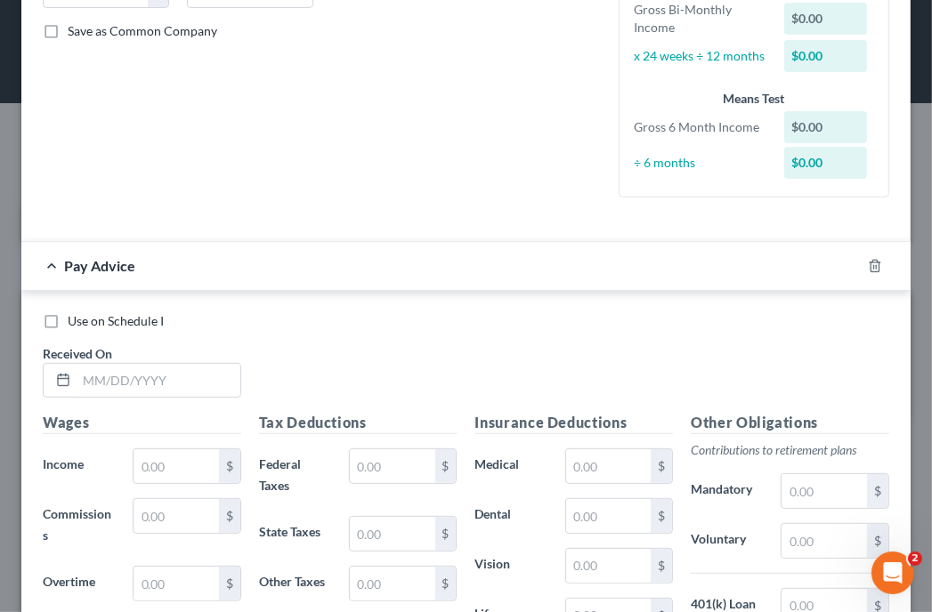
scroll to position [398, 0]
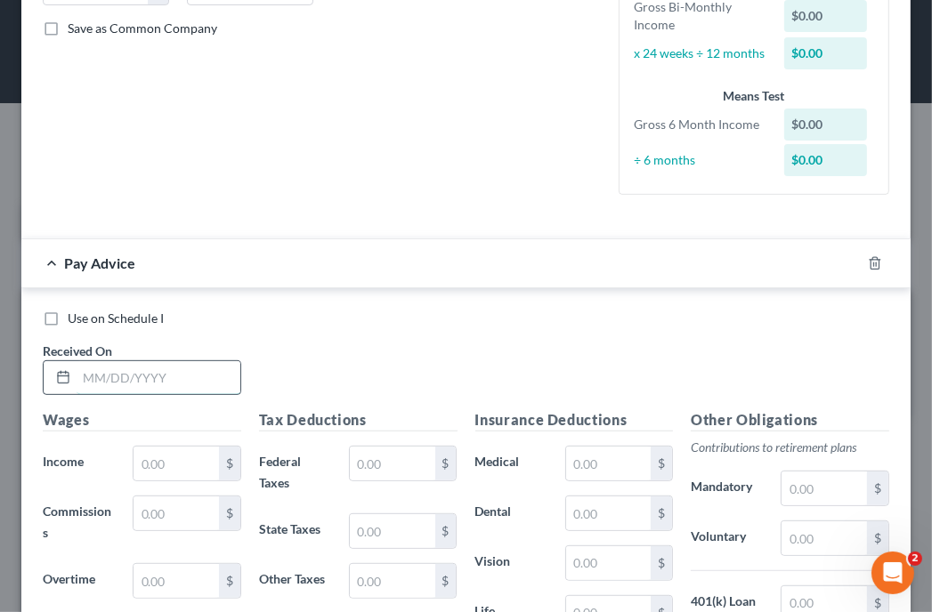
click at [187, 376] on input "text" at bounding box center [159, 378] width 164 height 34
click at [618, 318] on div "Use on Schedule I" at bounding box center [466, 319] width 846 height 18
click at [211, 373] on input "text" at bounding box center [159, 378] width 164 height 34
type input "04/04/2025"
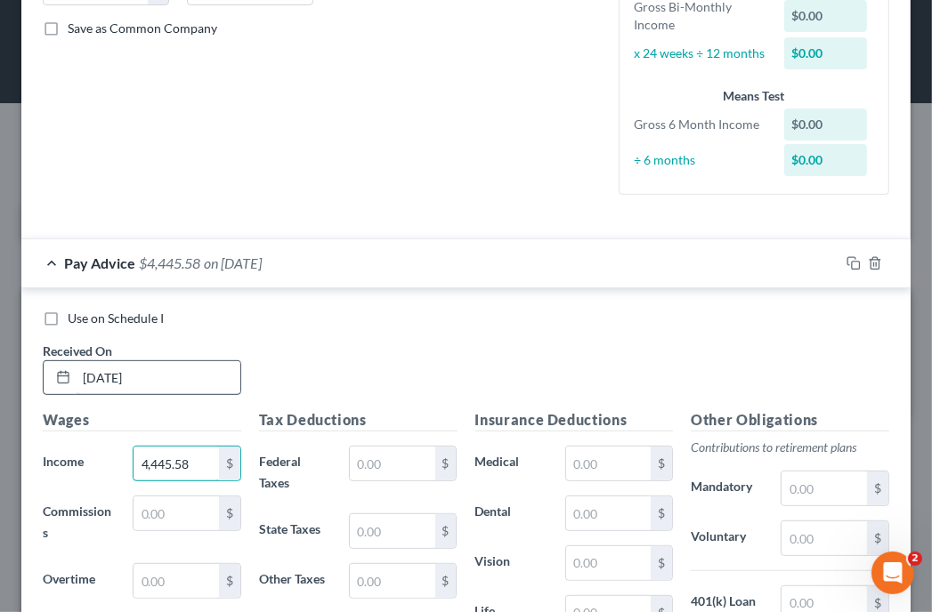
type input "4,445.58"
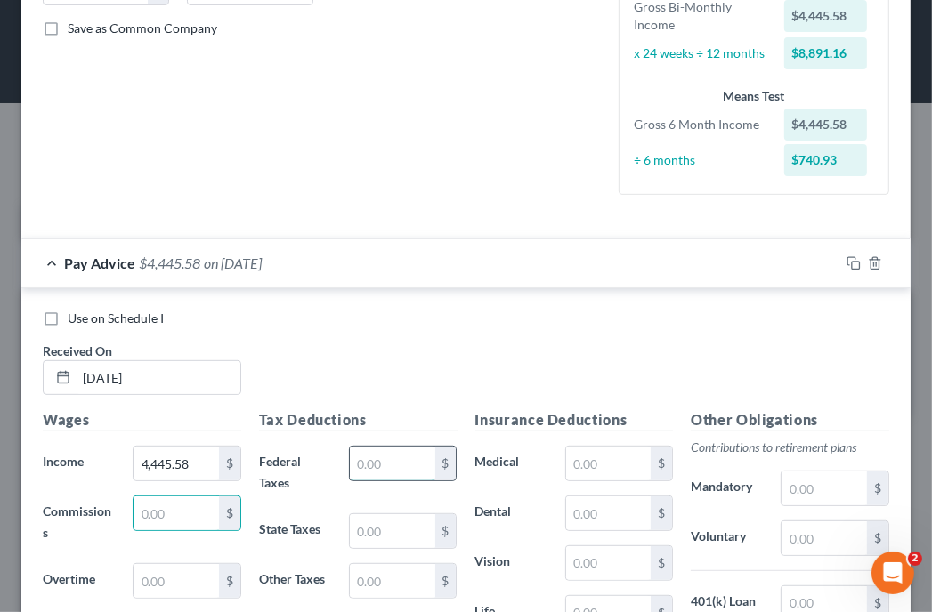
click at [407, 456] on input "text" at bounding box center [392, 464] width 85 height 34
type input "19.67"
type input "160.60"
type input "20"
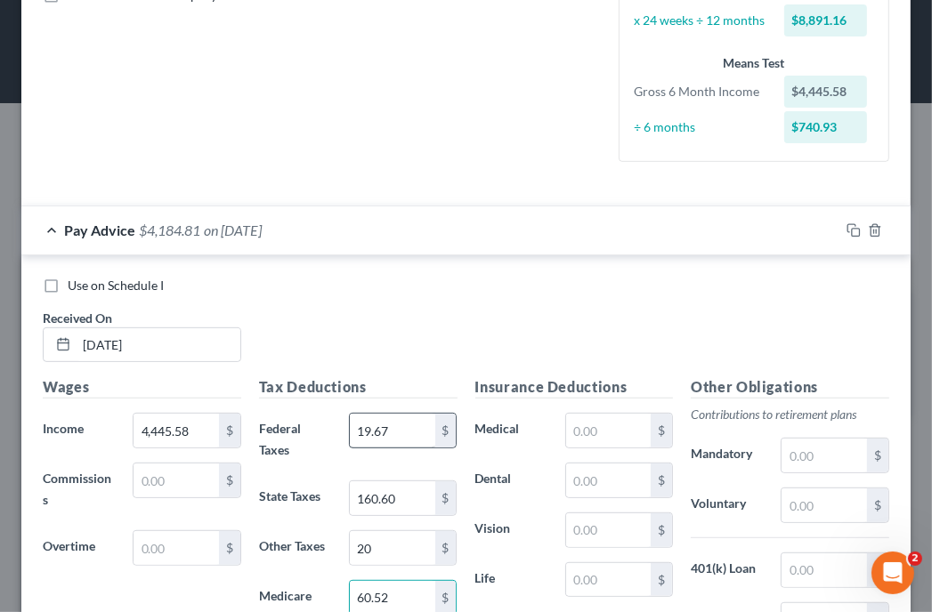
type input "60.52"
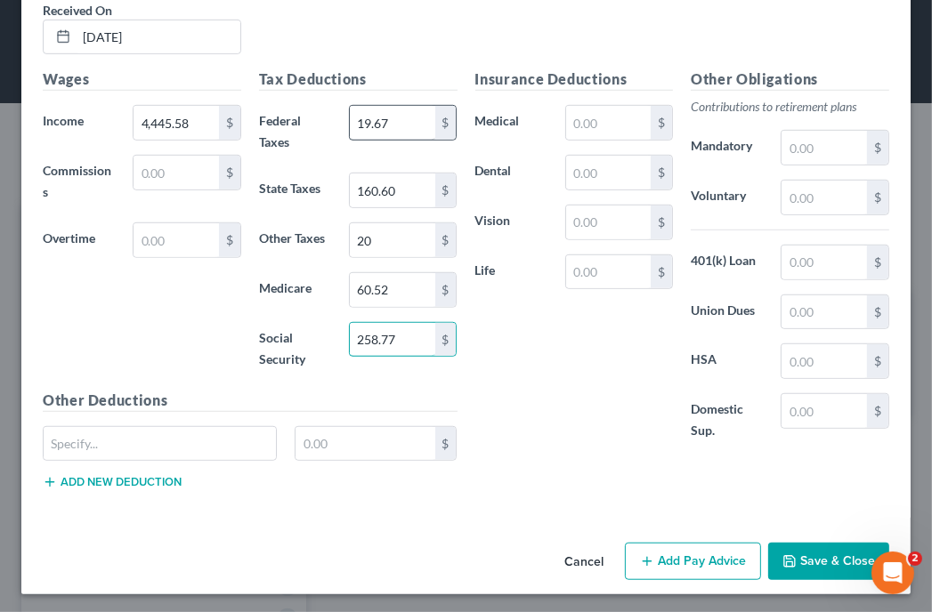
type input "258.77"
click at [792, 368] on input "text" at bounding box center [823, 361] width 85 height 34
type input "140"
click at [637, 194] on div "Insurance Deductions Medical $ Dental $ Vision $ Life $" at bounding box center [574, 265] width 216 height 392
click at [591, 174] on input "text" at bounding box center [608, 173] width 85 height 34
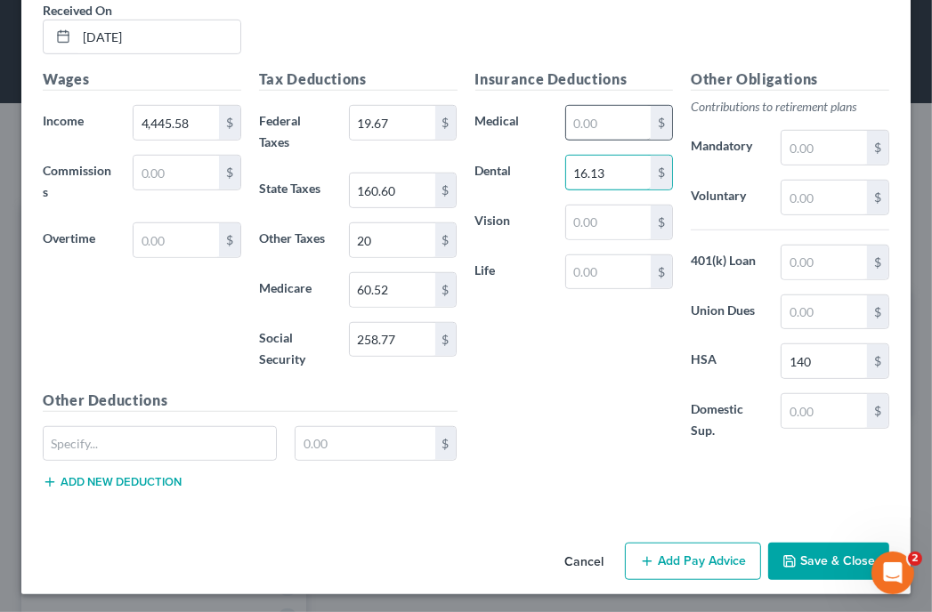
type input "16.13"
click at [574, 124] on input "text" at bounding box center [608, 123] width 85 height 34
type input "120"
click at [644, 380] on div "Insurance Deductions Medical 120 $ Dental 16.13 $ Vision $ Life $" at bounding box center [574, 265] width 216 height 392
click at [605, 217] on input "text" at bounding box center [608, 223] width 85 height 34
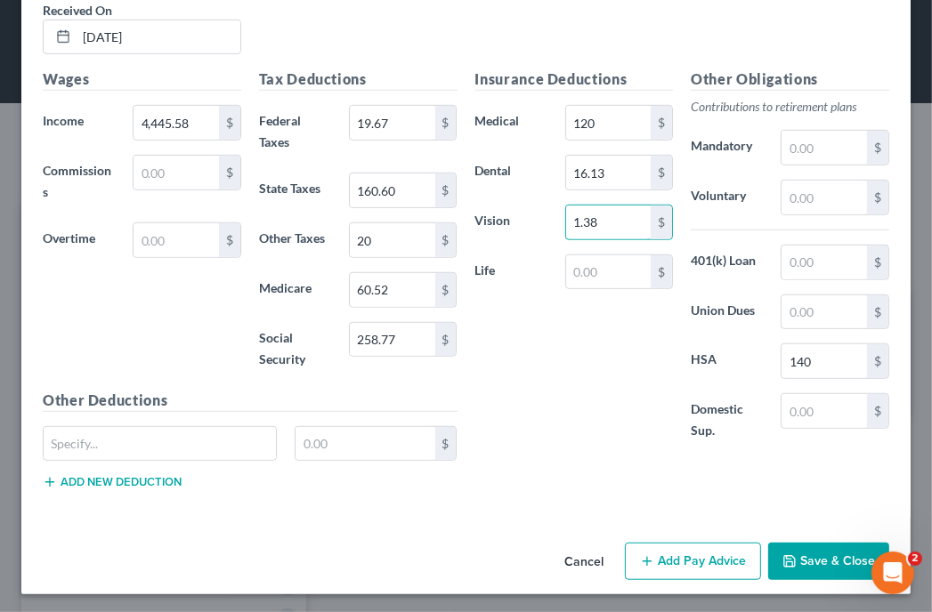
type input "1.38"
click at [801, 201] on input "text" at bounding box center [823, 198] width 85 height 34
type input "133.37"
click at [787, 252] on input "text" at bounding box center [823, 263] width 85 height 34
type input "31.61"
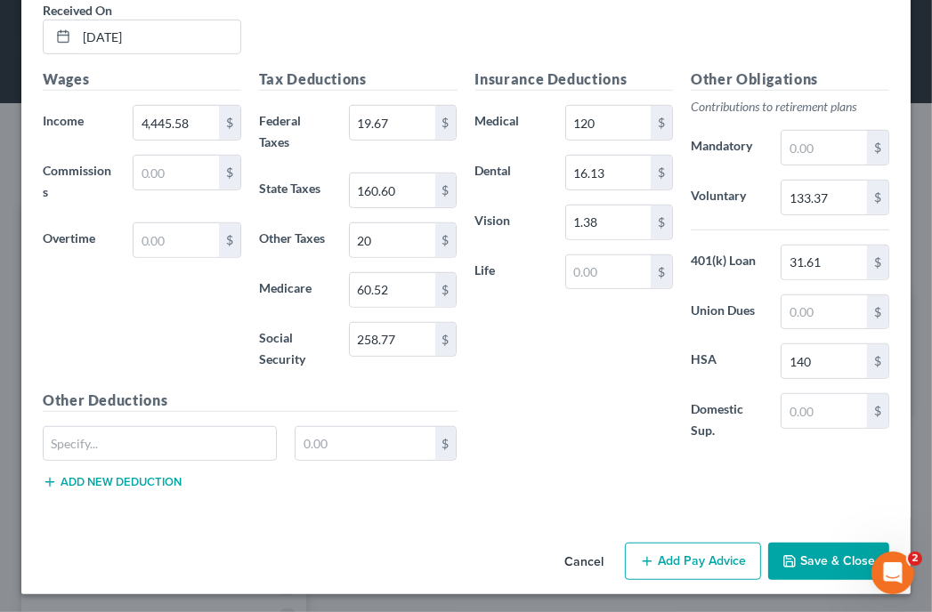
click at [751, 450] on div "Other Obligations Contributions to retirement plans Mandatory $ Voluntary 133.3…" at bounding box center [790, 265] width 216 height 392
click at [129, 440] on input "text" at bounding box center [160, 444] width 232 height 34
type input "Legal"
type input "9.12"
click at [599, 281] on input "text" at bounding box center [608, 272] width 85 height 34
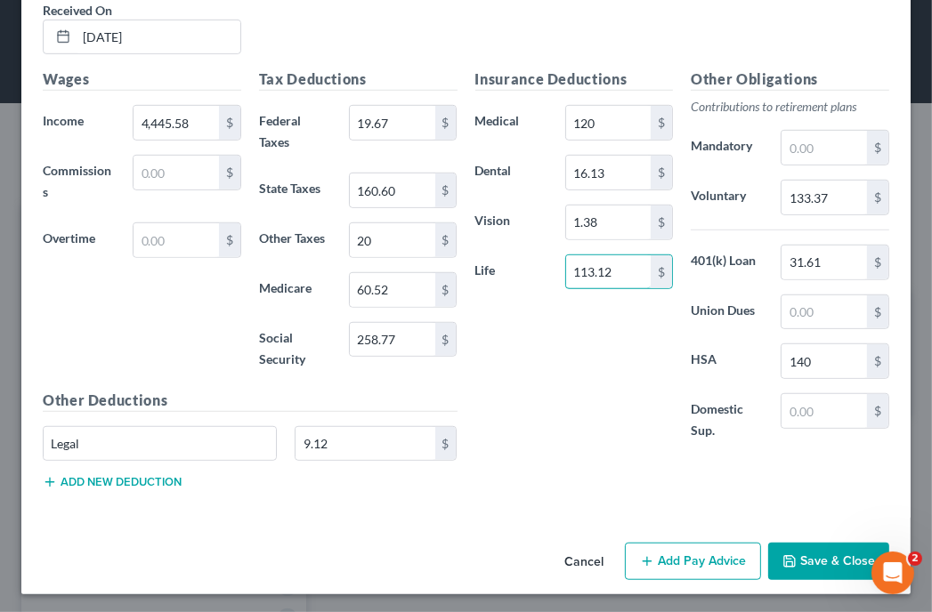
type input "113.12"
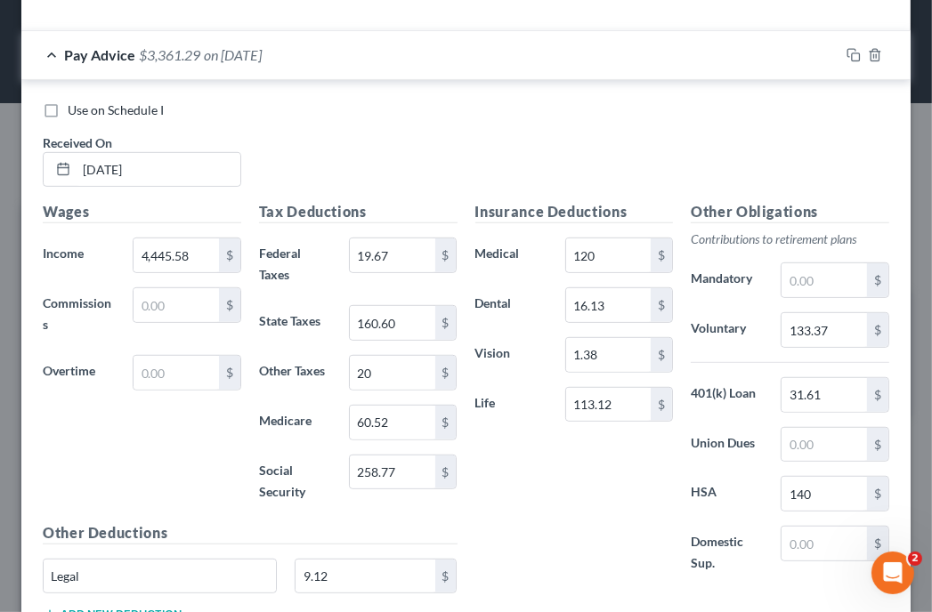
scroll to position [602, 0]
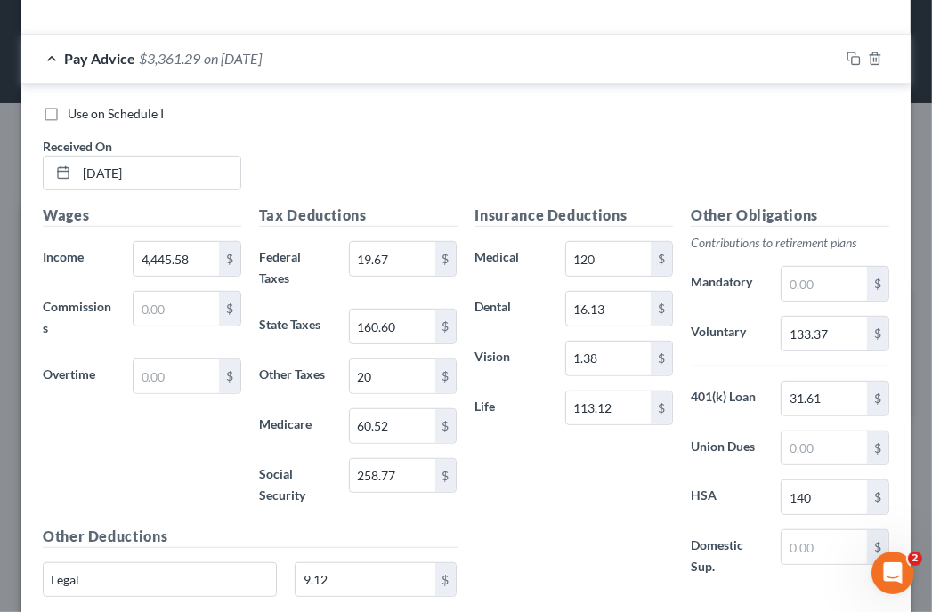
click at [634, 137] on div "Use on Schedule I Received On * 04/04/2025" at bounding box center [466, 155] width 864 height 101
click at [758, 127] on div "Use on Schedule I Received On * 04/04/2025" at bounding box center [466, 155] width 864 height 101
click at [852, 58] on rect "button" at bounding box center [856, 61] width 8 height 8
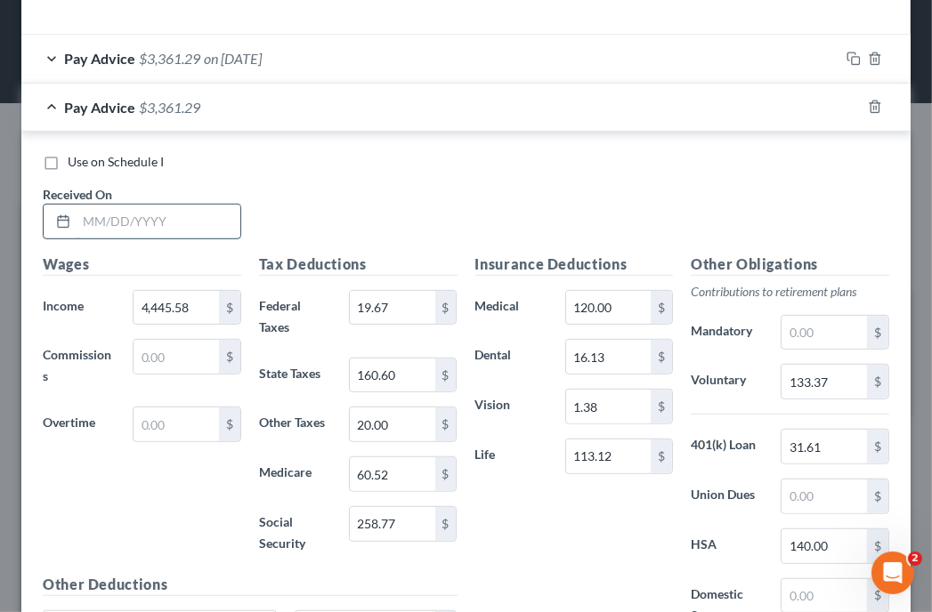
click at [217, 221] on input "text" at bounding box center [159, 222] width 164 height 34
type input "04/18/2025"
click at [210, 304] on input "4,445.58" at bounding box center [175, 308] width 85 height 34
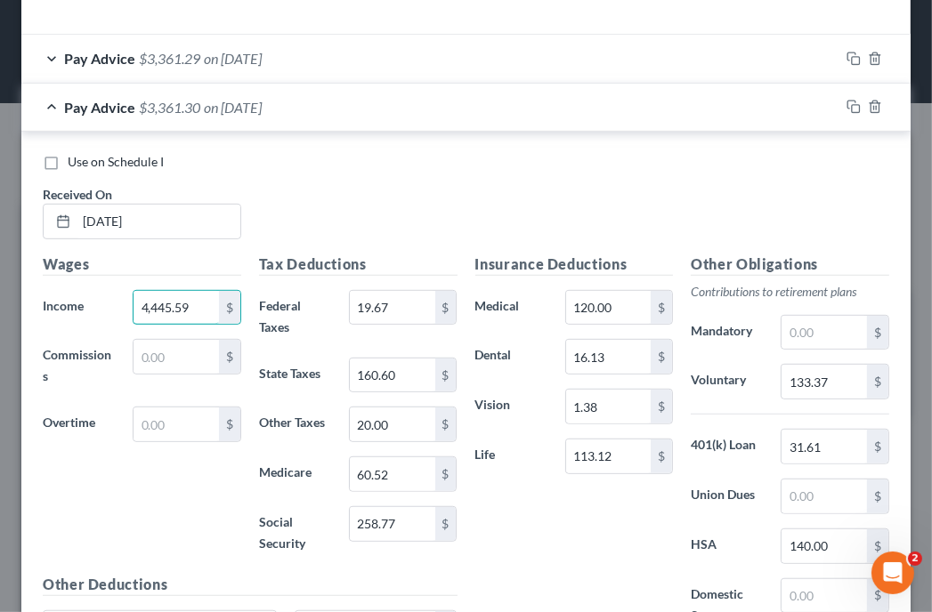
type input "4,445.59"
click at [604, 190] on div "Use on Schedule I Received On * 04/18/2025" at bounding box center [466, 203] width 864 height 101
click at [634, 215] on div "Use on Schedule I Received On * 04/18/2025" at bounding box center [466, 203] width 864 height 101
click at [400, 420] on input "20.00" at bounding box center [392, 425] width 85 height 34
type input "20.01"
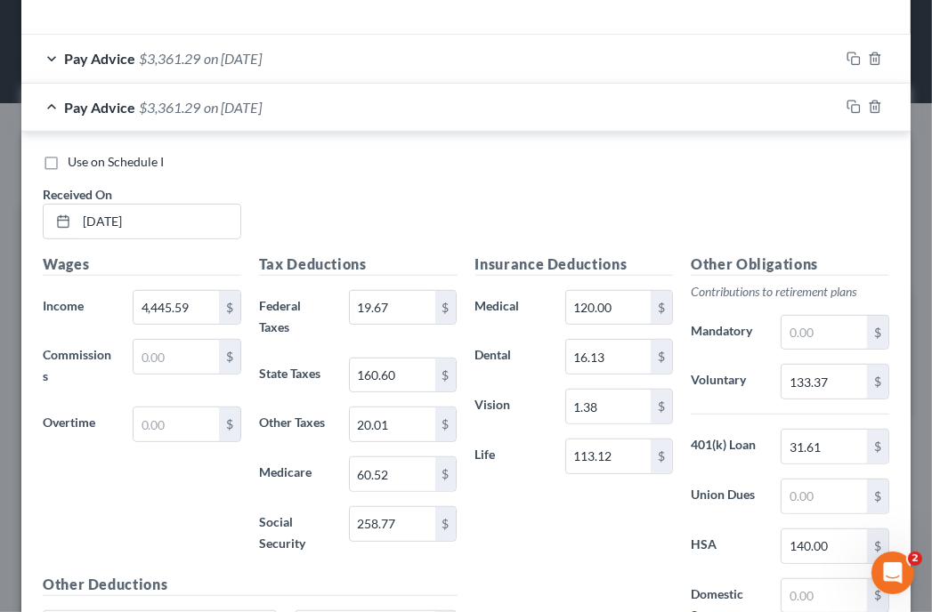
click at [771, 203] on div "Use on Schedule I Received On * 04/18/2025" at bounding box center [466, 203] width 864 height 101
click at [846, 101] on icon "button" at bounding box center [853, 107] width 14 height 14
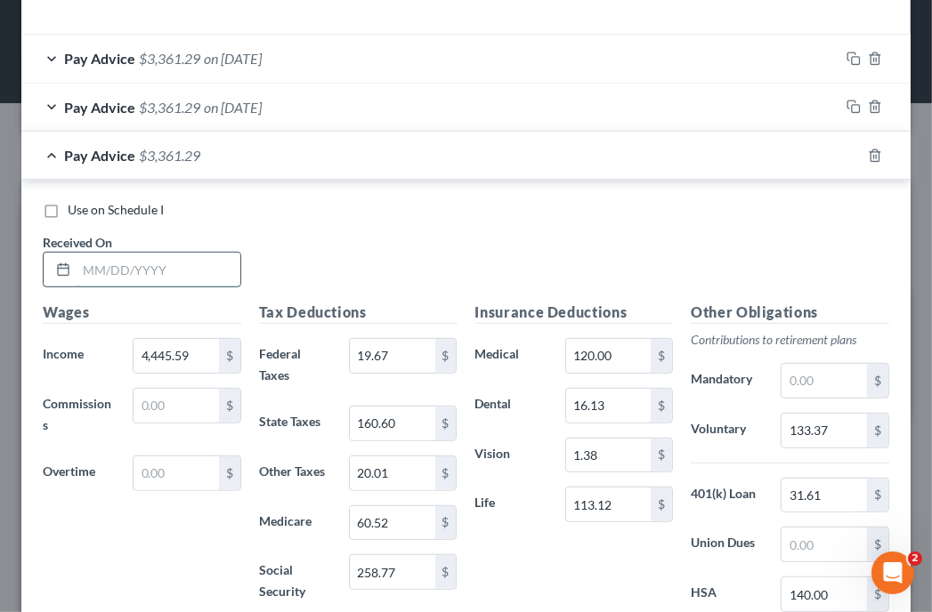
click at [179, 279] on input "text" at bounding box center [159, 270] width 164 height 34
type input "08/08/2025"
type input "4,445.58"
click at [773, 259] on div "Use on Schedule I Received On * 08/08/2025" at bounding box center [466, 251] width 864 height 101
click at [411, 561] on input "258.77" at bounding box center [392, 572] width 85 height 34
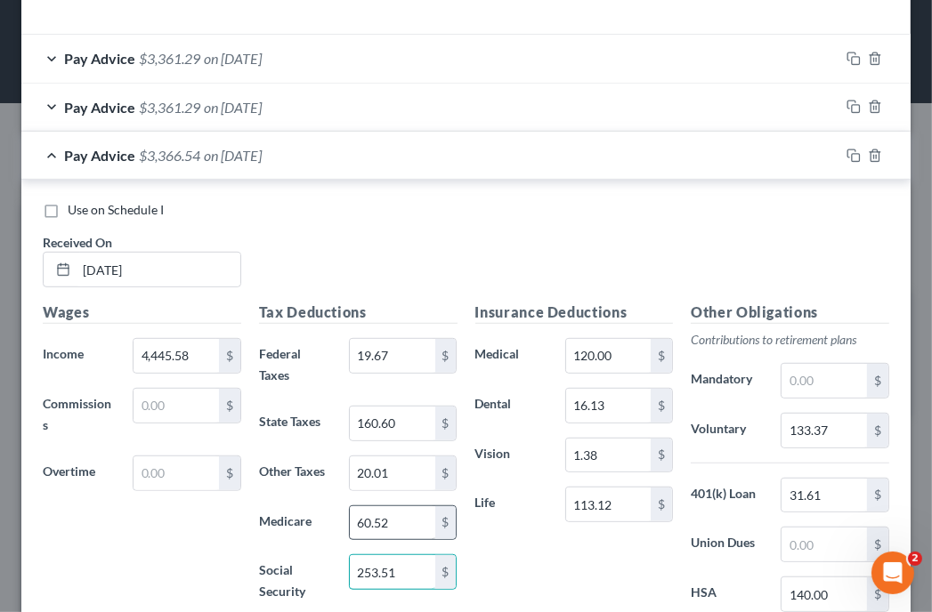
type input "253.51"
click at [417, 513] on input "60.52" at bounding box center [392, 523] width 85 height 34
type input "59.29"
click at [418, 423] on input "160.60" at bounding box center [392, 424] width 85 height 34
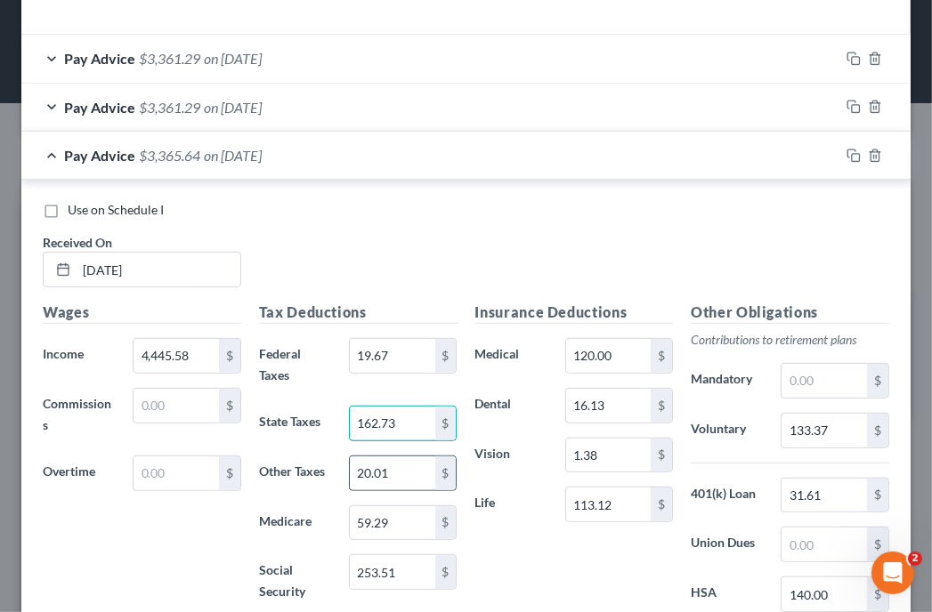
type input "162.73"
click at [404, 472] on input "20.01" at bounding box center [392, 473] width 85 height 34
type input "20.00"
click at [400, 349] on input "19.67" at bounding box center [392, 356] width 85 height 34
click at [827, 424] on input "133.37" at bounding box center [823, 431] width 85 height 34
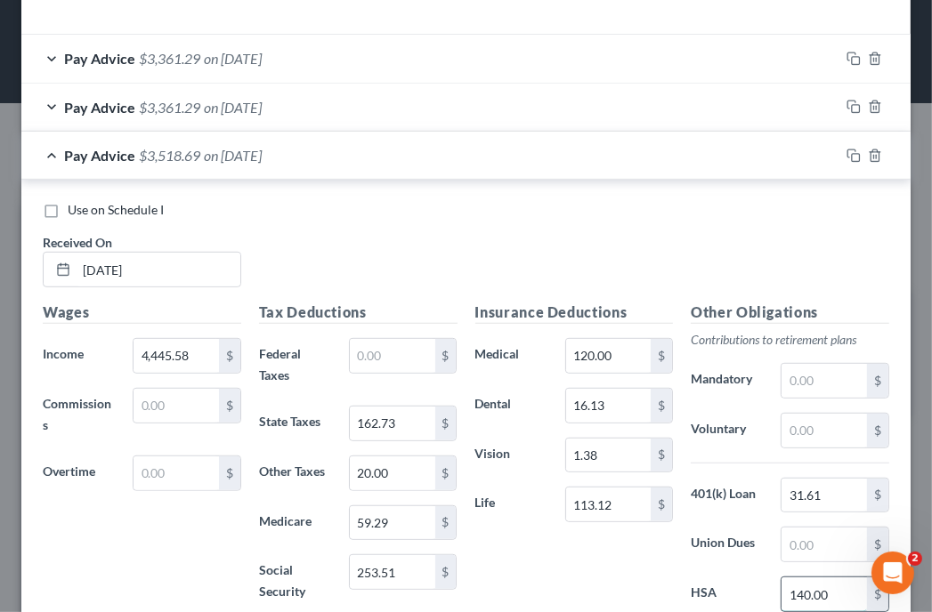
click at [827, 591] on input "140.00" at bounding box center [823, 594] width 85 height 34
type input "225"
click at [622, 255] on div "Use on Schedule I Received On * 08/08/2025" at bounding box center [466, 251] width 864 height 101
click at [703, 262] on div "Use on Schedule I Received On * 08/08/2025" at bounding box center [466, 251] width 864 height 101
click at [665, 211] on div "Use on Schedule I" at bounding box center [466, 210] width 846 height 18
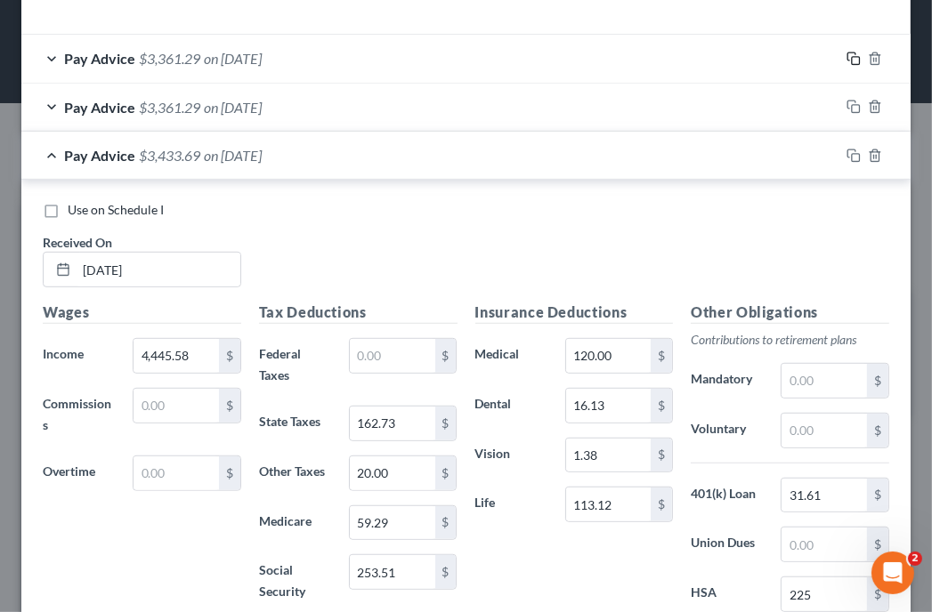
click at [846, 54] on icon "button" at bounding box center [853, 59] width 14 height 14
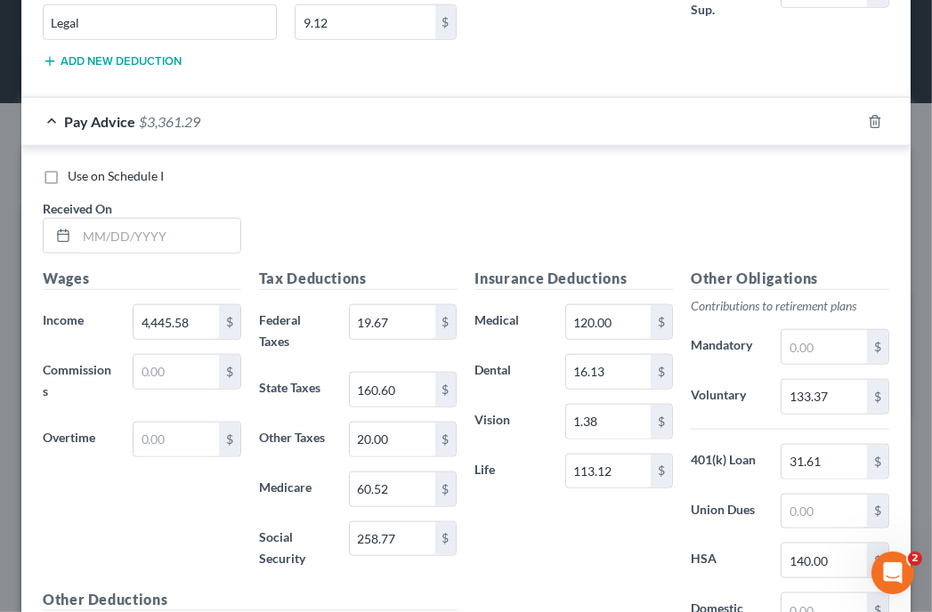
scroll to position [1279, 0]
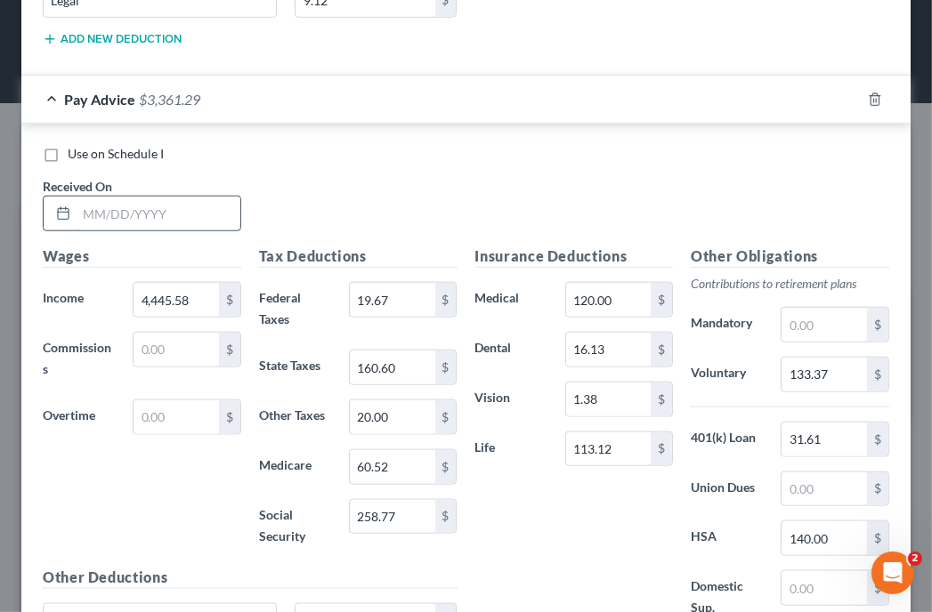
click at [151, 203] on input "text" at bounding box center [159, 214] width 164 height 34
click at [628, 161] on div "Use on Schedule I Received On *" at bounding box center [466, 195] width 864 height 101
click at [190, 213] on input "text" at bounding box center [159, 214] width 164 height 34
type input "02/07/2025"
type input "2,158.05"
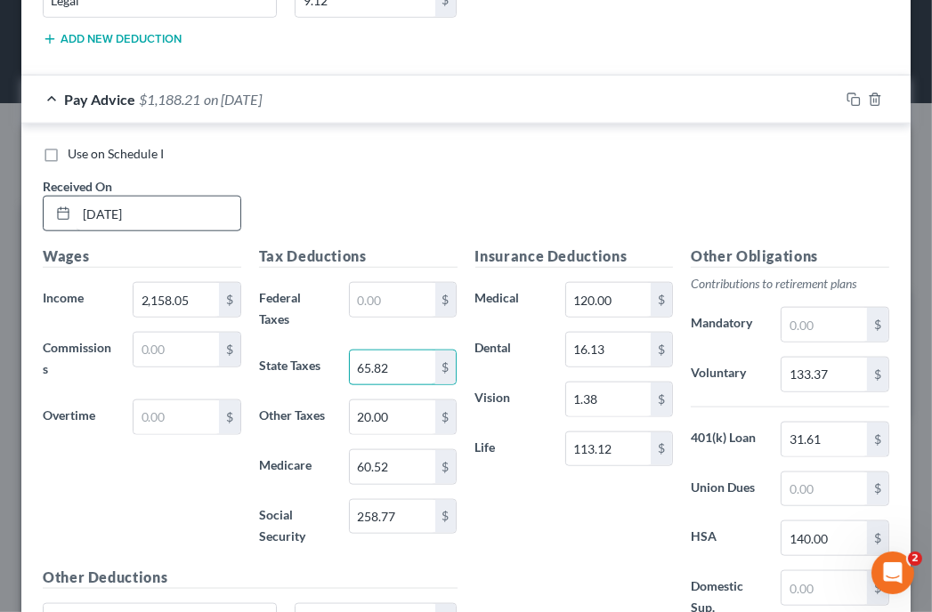
type input "65.82"
click at [641, 192] on div "Use on Schedule I Received On * 02/07/2025" at bounding box center [466, 195] width 864 height 101
click at [408, 366] on input "65.82" at bounding box center [392, 368] width 85 height 34
type input "9.71"
type input "27.35"
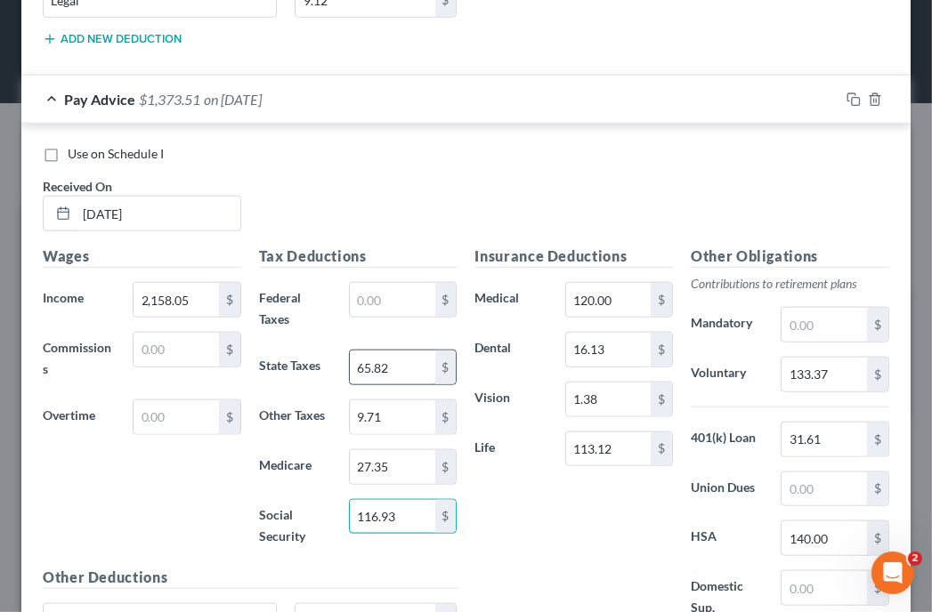
type input "116.93"
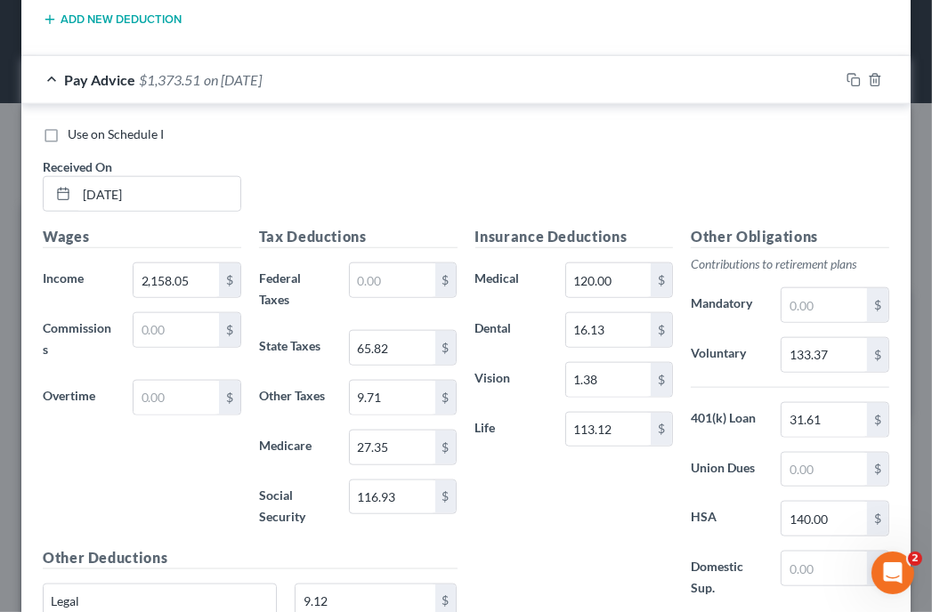
click at [609, 198] on div "Use on Schedule I Received On * 02/07/2025" at bounding box center [466, 175] width 864 height 101
click at [822, 412] on input "31.61" at bounding box center [823, 420] width 85 height 34
type input "30.10"
click at [822, 356] on input "133.37" at bounding box center [823, 355] width 85 height 34
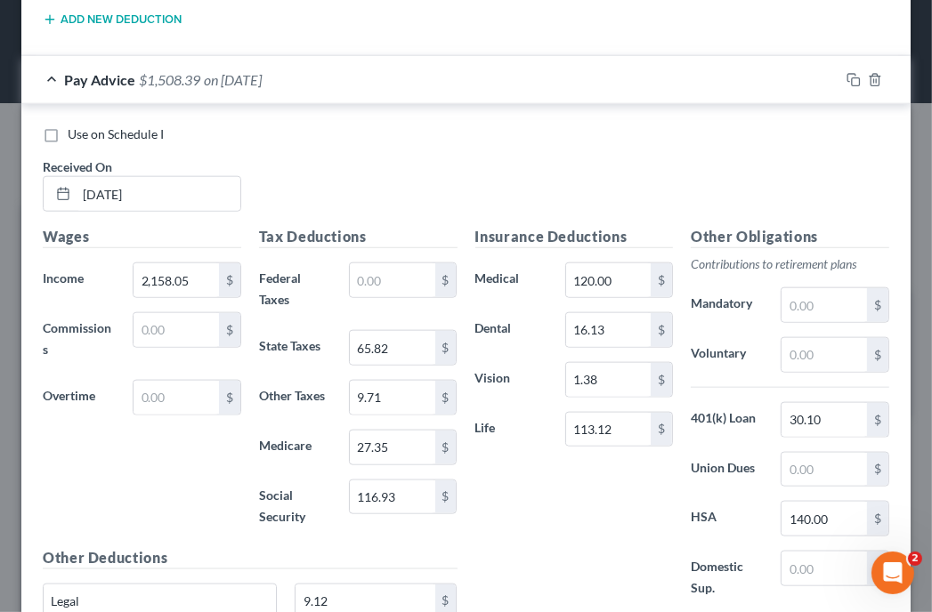
click at [749, 146] on div "Use on Schedule I Received On * 02/07/2025" at bounding box center [466, 175] width 864 height 101
click at [614, 418] on input "113.12" at bounding box center [608, 430] width 85 height 34
type input "111.16"
click at [629, 149] on div "Use on Schedule I Received On * 02/07/2025" at bounding box center [466, 175] width 864 height 101
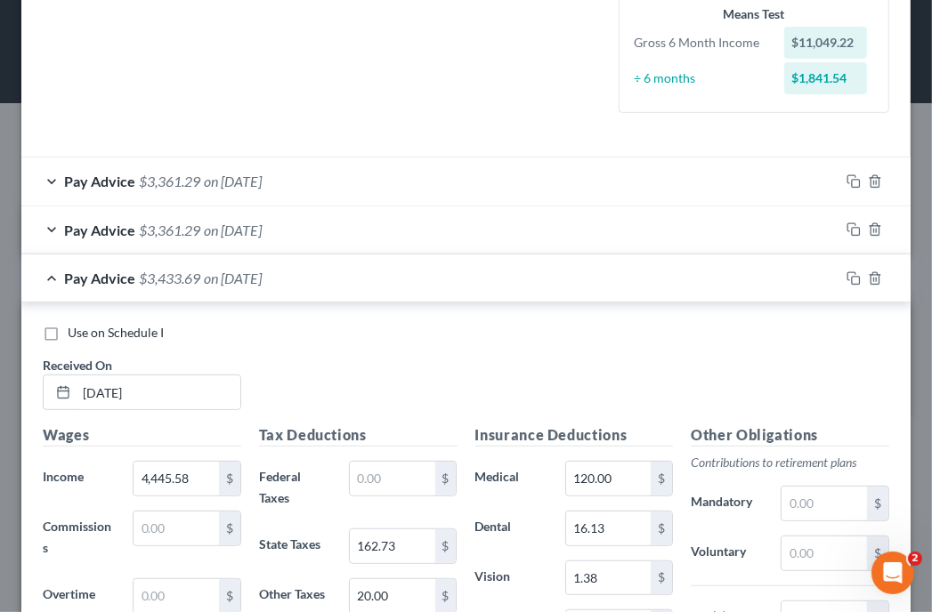
scroll to position [477, 0]
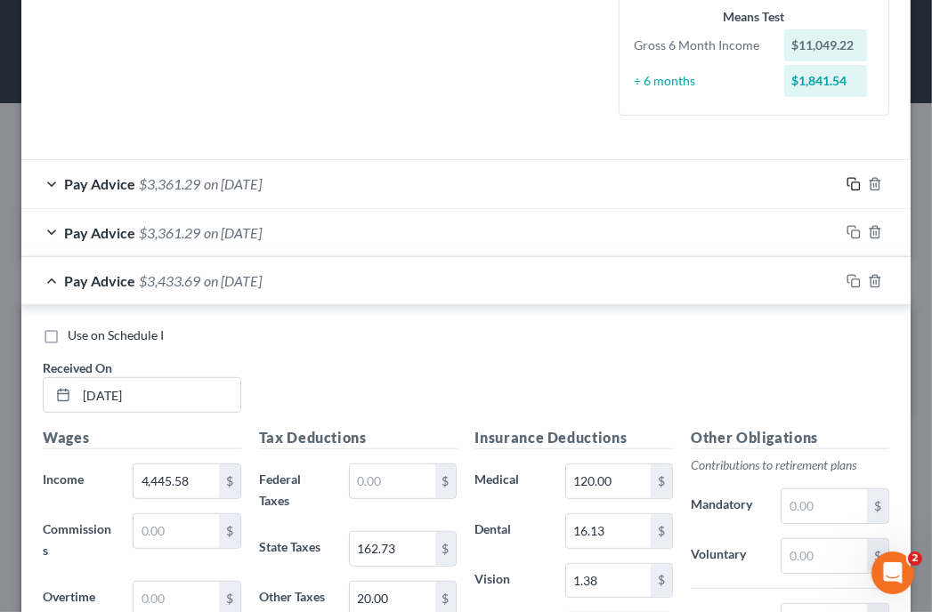
click at [852, 183] on rect "button" at bounding box center [856, 186] width 8 height 8
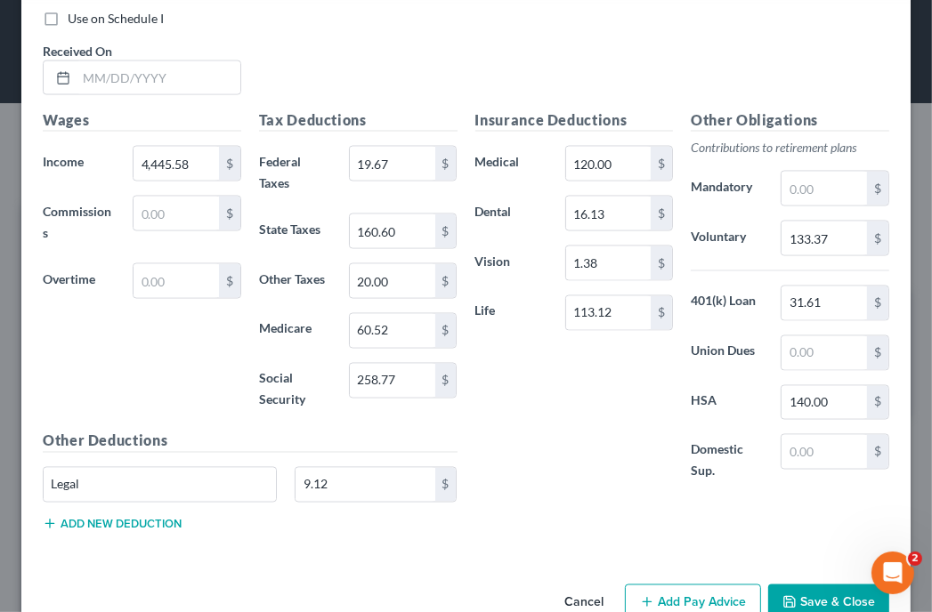
scroll to position [2038, 0]
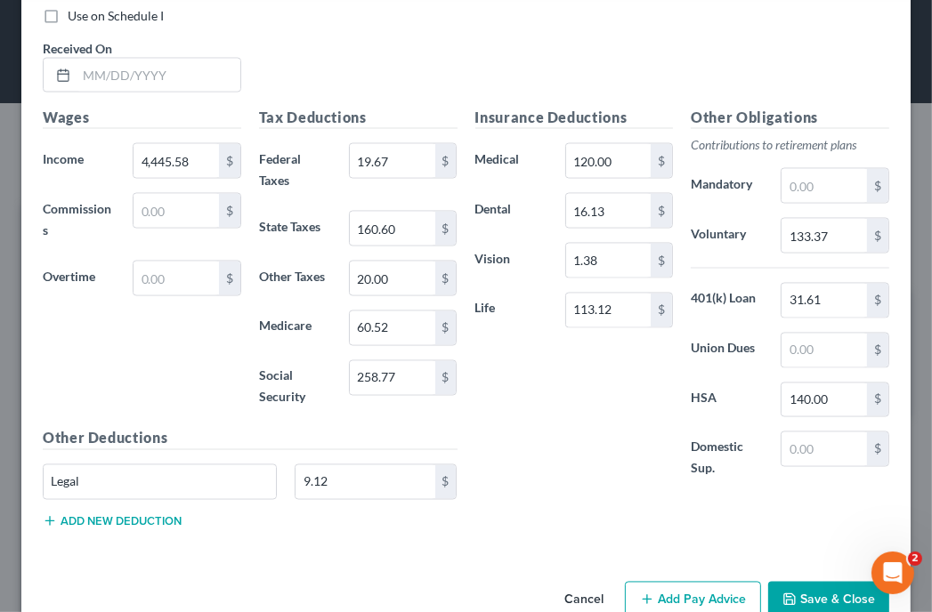
click at [754, 34] on div "Use on Schedule I Received On *" at bounding box center [466, 57] width 864 height 101
click at [149, 66] on input "text" at bounding box center [159, 76] width 164 height 34
type input "02/21/2025"
type input "4,316.10"
type input "149.38"
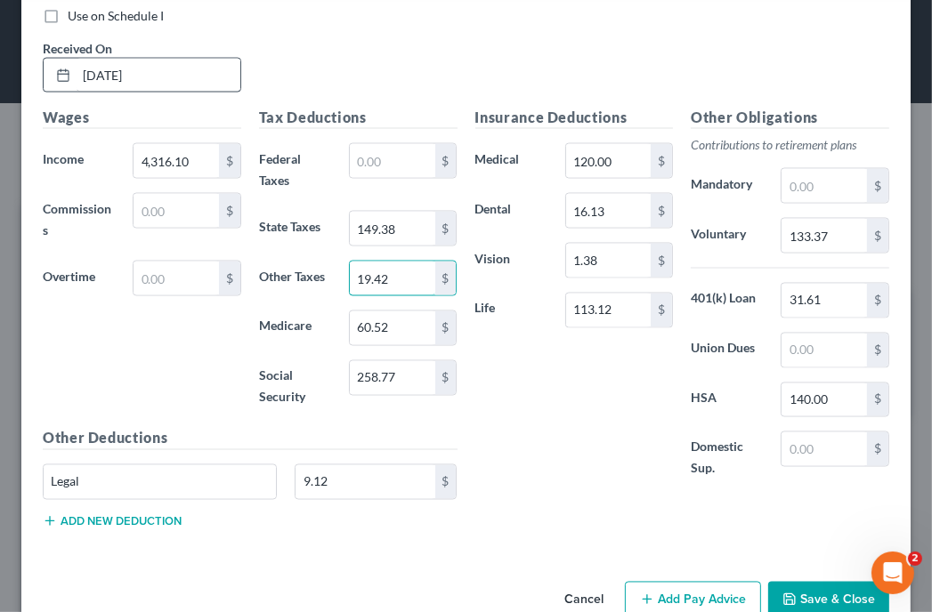
type input "19.42"
type input "58.64"
type input "250.73"
click at [409, 78] on div "Use on Schedule I Received On * 02/21/2025" at bounding box center [466, 57] width 864 height 101
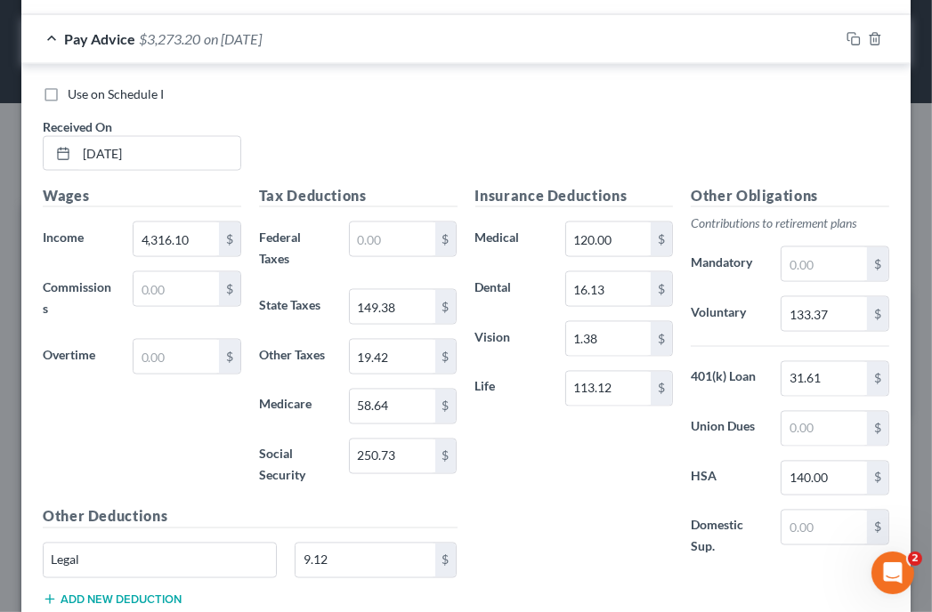
scroll to position [1931, 0]
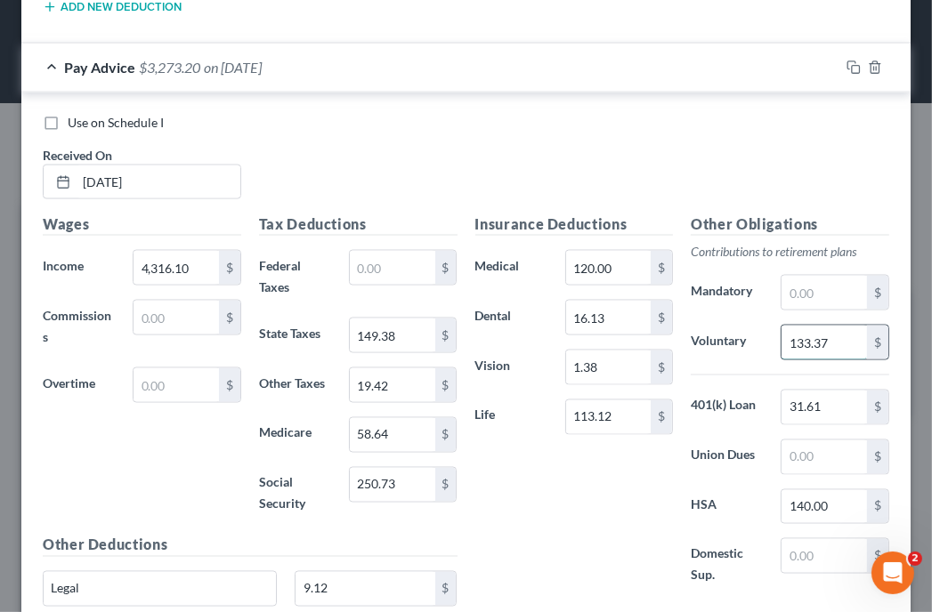
click at [827, 341] on input "133.37" at bounding box center [823, 343] width 85 height 34
type input "258.97"
click at [740, 152] on div "Use on Schedule I Received On * 02/21/2025" at bounding box center [466, 164] width 864 height 101
click at [626, 400] on input "113.12" at bounding box center [608, 417] width 85 height 34
type input "111.16"
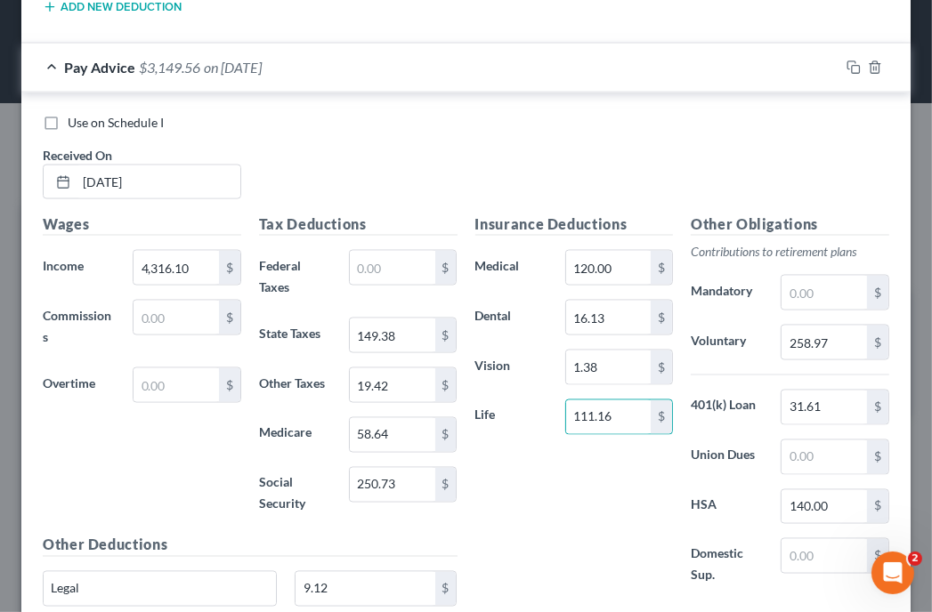
click at [619, 144] on div "Use on Schedule I Received On * 02/21/2025" at bounding box center [466, 164] width 864 height 101
click at [846, 61] on icon "button" at bounding box center [853, 68] width 14 height 14
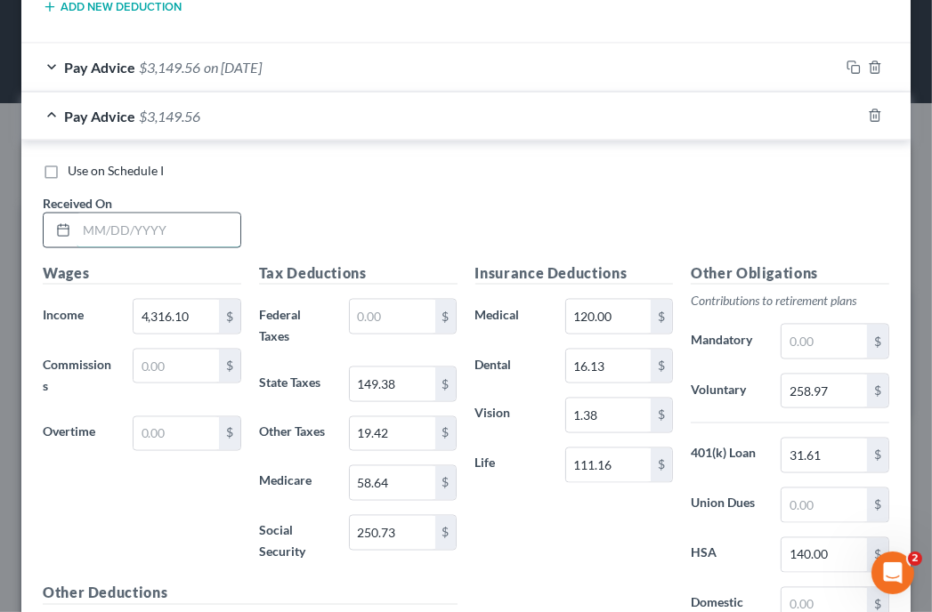
click at [194, 214] on input "text" at bounding box center [159, 231] width 164 height 34
type input "07/11/2025"
type input "4,472.50"
type input "163.92"
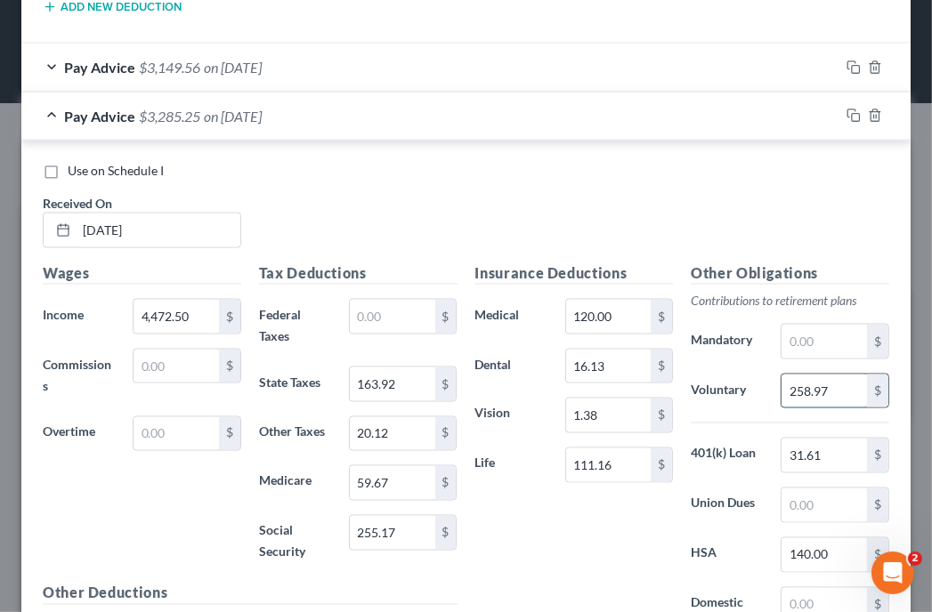
click at [840, 390] on input "258.97" at bounding box center [823, 392] width 85 height 34
click at [717, 238] on div "Use on Schedule I Received On * 07/11/2025" at bounding box center [466, 212] width 864 height 101
click at [837, 550] on input "140.00" at bounding box center [823, 555] width 85 height 34
drag, startPoint x: 837, startPoint y: 550, endPoint x: 614, endPoint y: 539, distance: 223.6
click at [614, 539] on div "Insurance Deductions Medical 120.00 $ Dental 16.13 $ Vision 1.38 $ Life 111.16 …" at bounding box center [682, 458] width 432 height 392
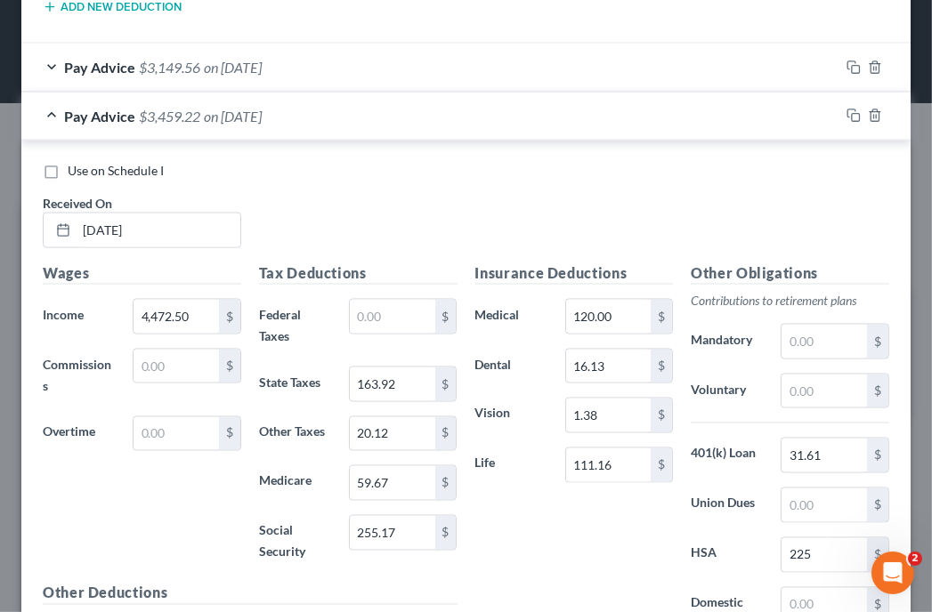
click at [614, 539] on div "Insurance Deductions Medical 120.00 $ Dental 16.13 $ Vision 1.38 $ Life 111.16 $" at bounding box center [574, 458] width 216 height 392
click at [712, 191] on div "Use on Schedule I Received On * 07/11/2025" at bounding box center [466, 212] width 864 height 101
click at [696, 199] on div "Use on Schedule I Received On * 07/11/2025" at bounding box center [466, 212] width 864 height 101
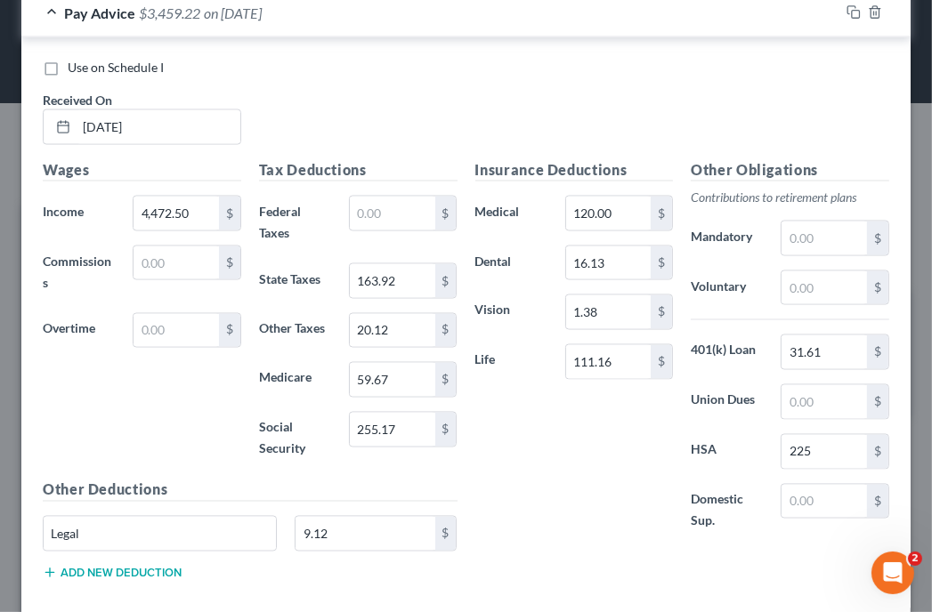
scroll to position [2038, 0]
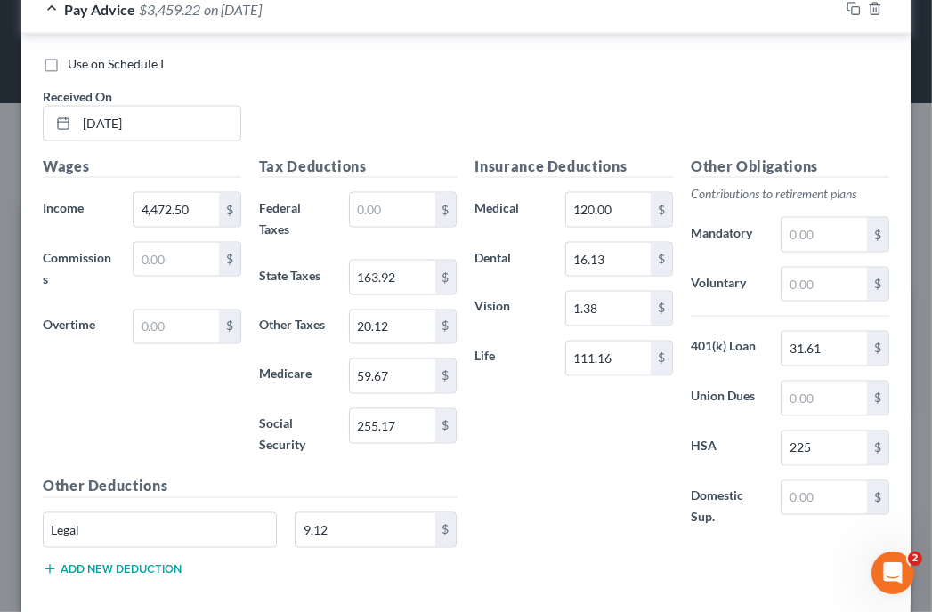
click at [79, 562] on button "Add new deduction" at bounding box center [112, 569] width 139 height 14
click at [81, 563] on input "text" at bounding box center [160, 580] width 232 height 34
click at [354, 101] on div "Use on Schedule I Received On * 07/11/2025" at bounding box center [466, 105] width 864 height 101
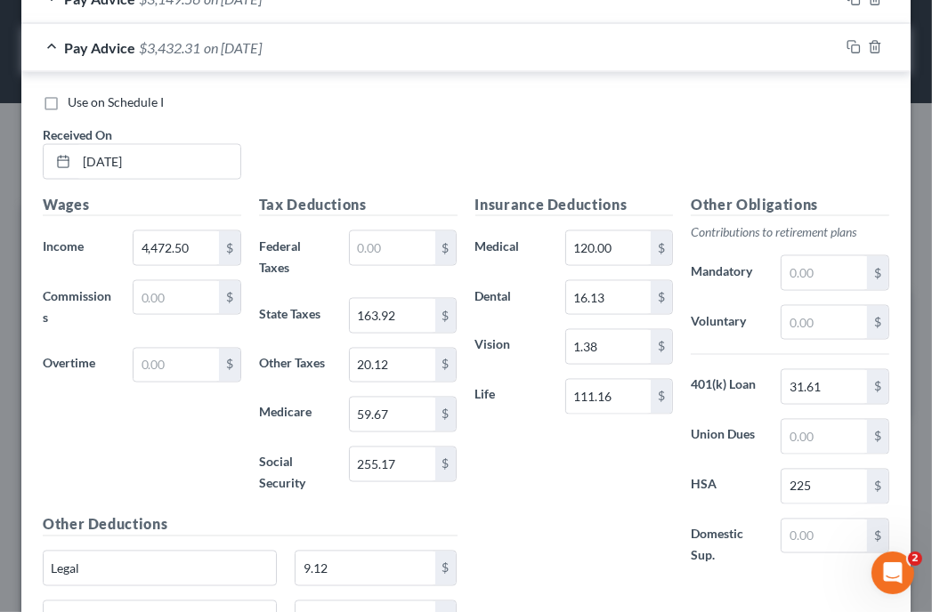
scroll to position [2002, 0]
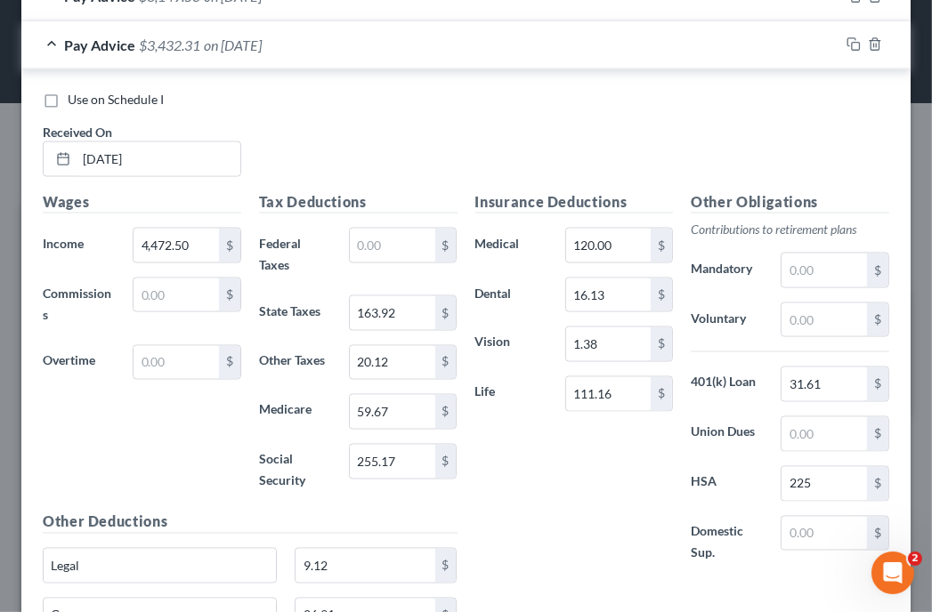
click at [652, 173] on div "Use on Schedule I Received On * 07/11/2025" at bounding box center [466, 141] width 864 height 101
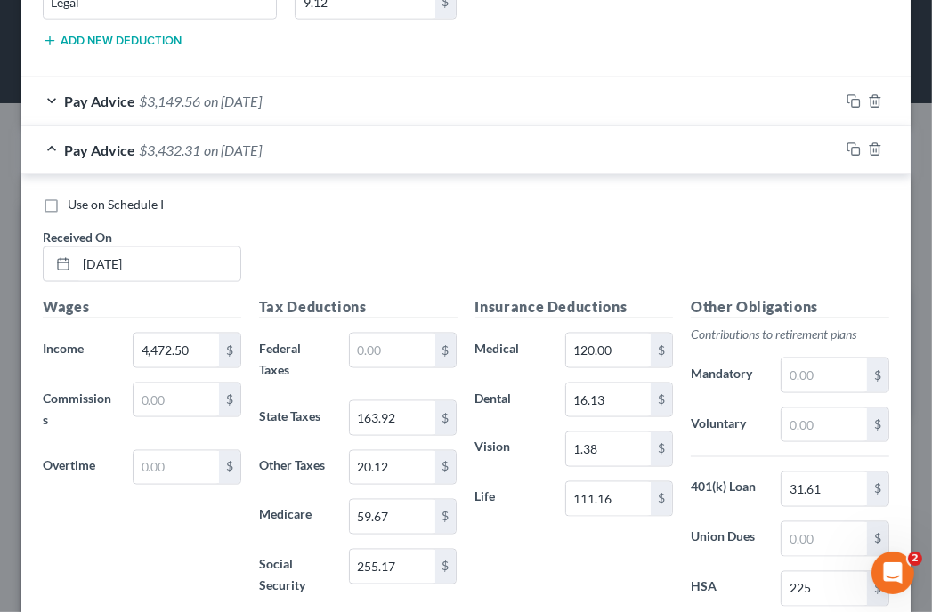
scroll to position [2168, 0]
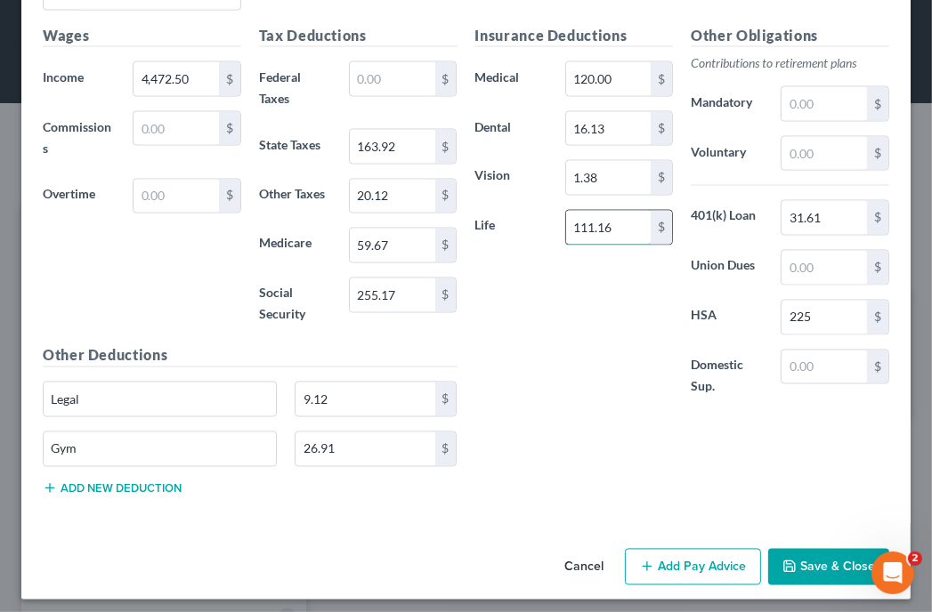
click at [615, 225] on input "111.16" at bounding box center [608, 228] width 85 height 34
click at [609, 330] on div "Insurance Deductions Medical 120.00 $ Dental 16.13 $ Vision 1.38 $ Life 113.12 $" at bounding box center [574, 221] width 216 height 392
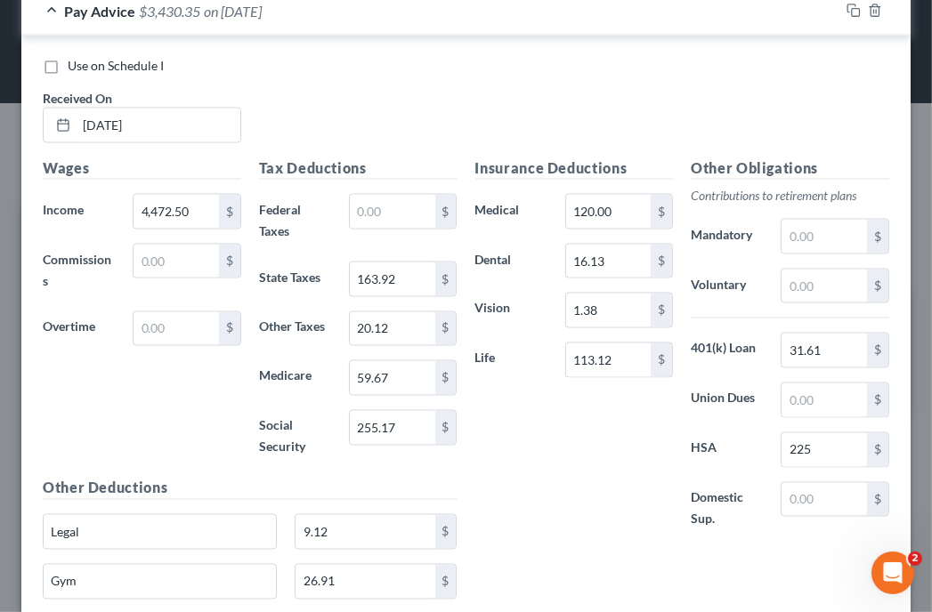
scroll to position [1933, 0]
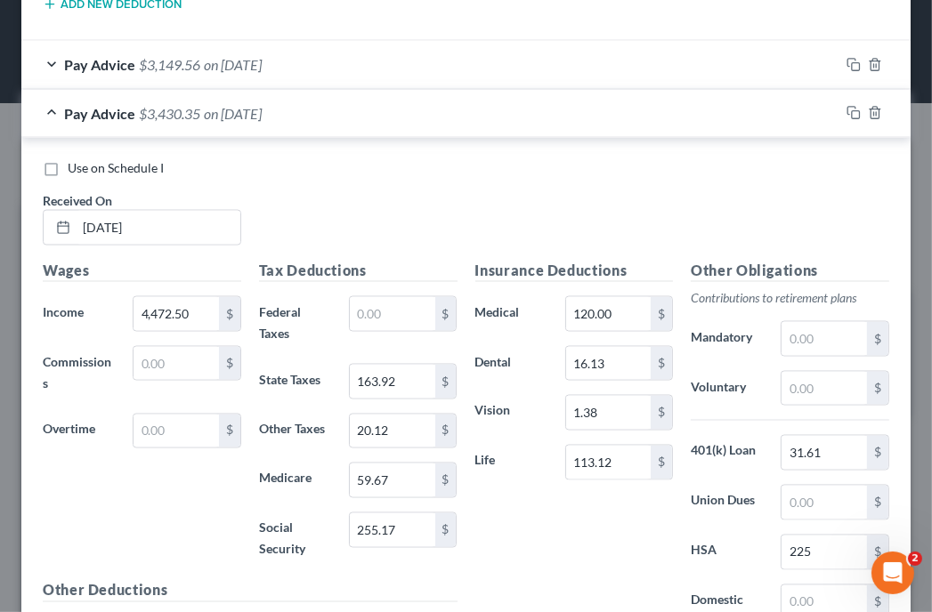
click at [735, 219] on div "Use on Schedule I Received On * 07/11/2025" at bounding box center [466, 209] width 864 height 101
click at [846, 107] on icon "button" at bounding box center [853, 113] width 14 height 14
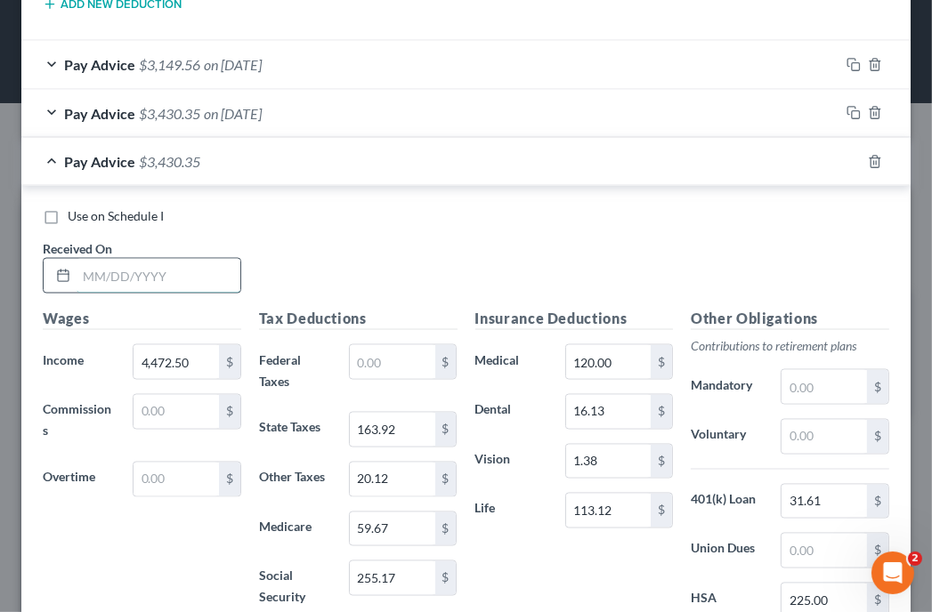
click at [189, 270] on input "text" at bounding box center [159, 276] width 164 height 34
click at [662, 244] on div "Use on Schedule I Received On * 06/13/2025" at bounding box center [466, 257] width 864 height 101
click at [403, 345] on input "text" at bounding box center [392, 362] width 85 height 34
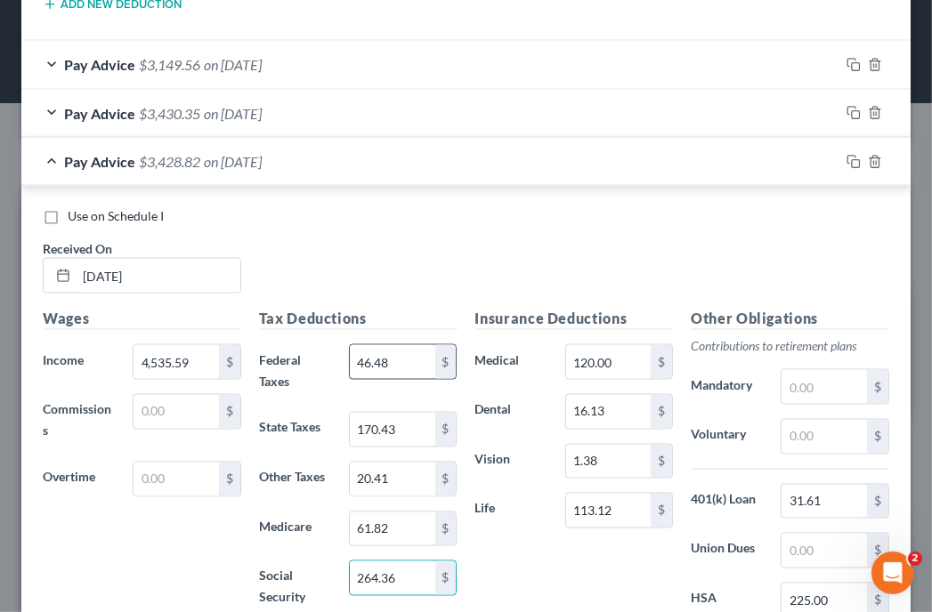
scroll to position [2217, 0]
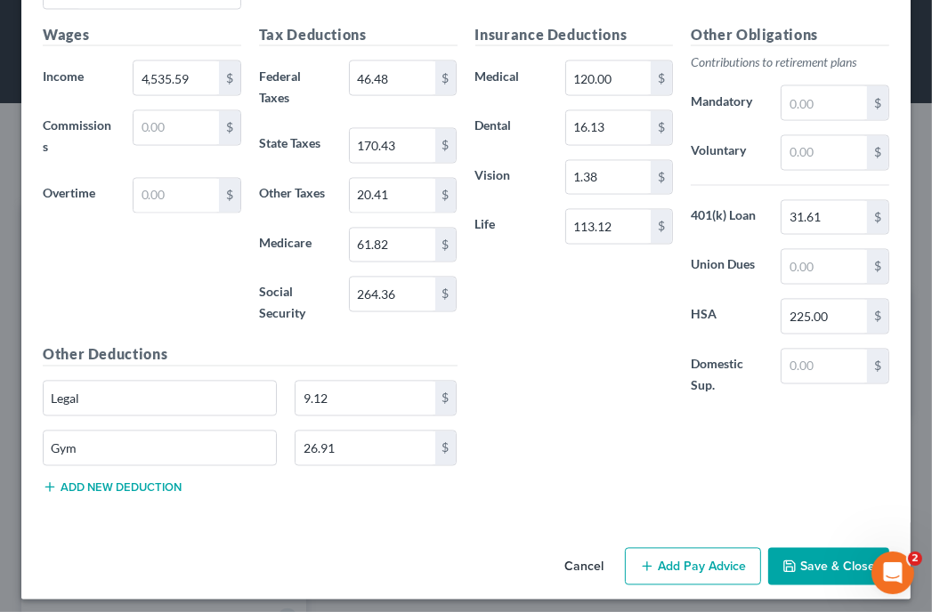
click at [764, 434] on div "Insurance Deductions Medical 120.00 $ Dental 16.13 $ Vision 1.38 $ Life 113.12 …" at bounding box center [682, 266] width 432 height 485
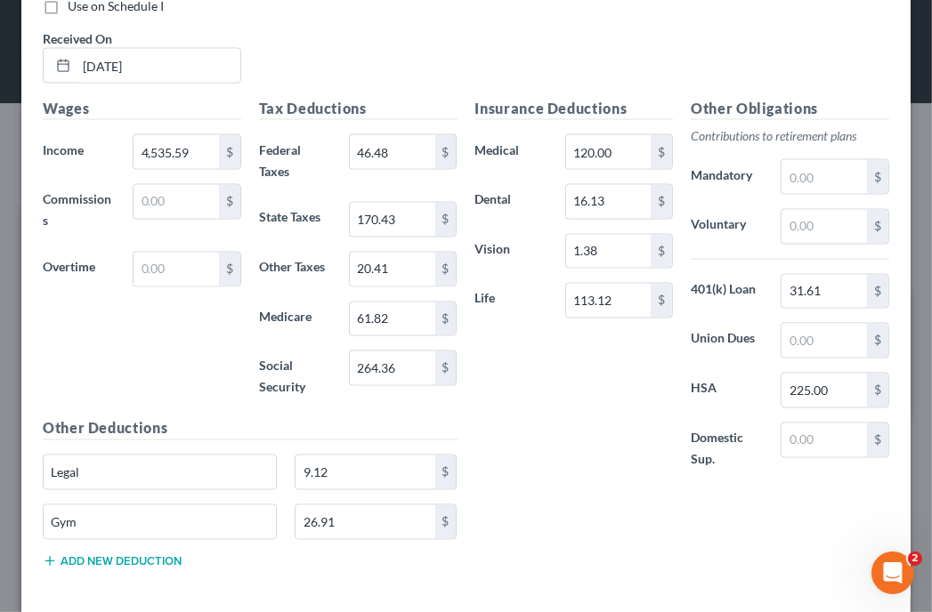
scroll to position [2146, 0]
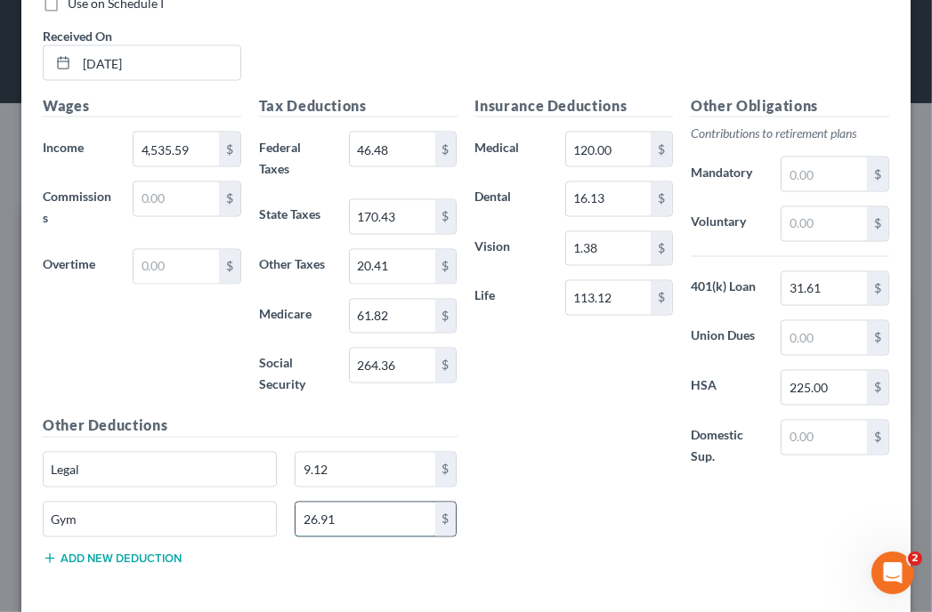
click at [377, 510] on input "26.91" at bounding box center [364, 520] width 139 height 34
click at [535, 434] on div "Insurance Deductions Medical 120.00 $ Dental 16.13 $ Vision 1.38 $ Life 113.12 $" at bounding box center [574, 291] width 216 height 392
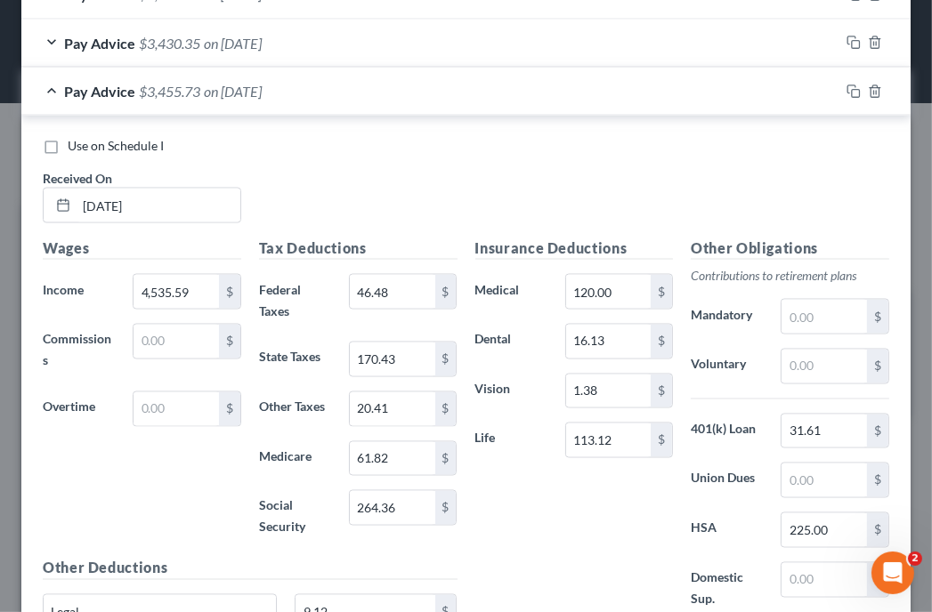
scroll to position [2039, 0]
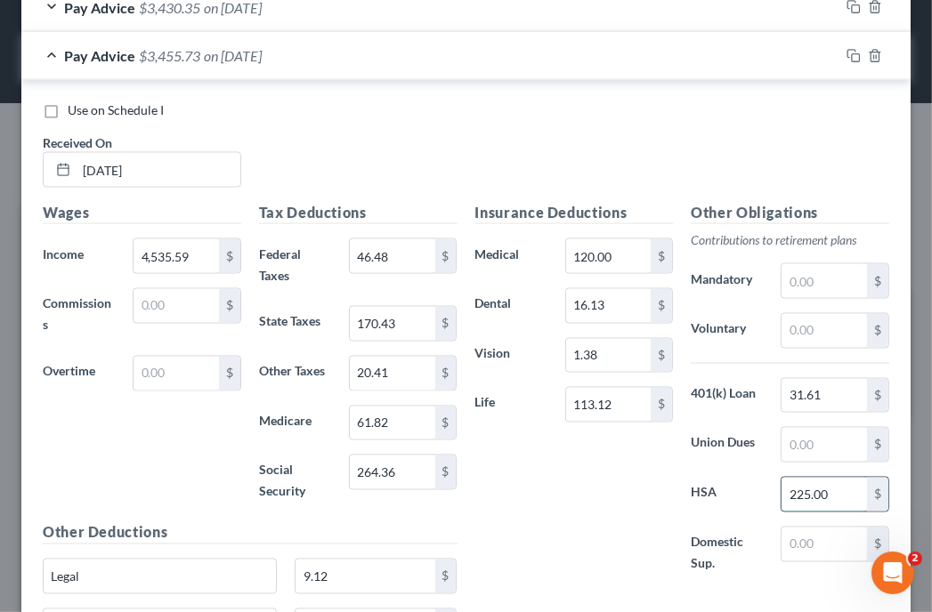
click at [836, 490] on input "225.00" at bounding box center [823, 495] width 85 height 34
click at [722, 527] on label "Domestic Sup." at bounding box center [727, 553] width 90 height 53
click at [638, 152] on div "Use on Schedule I Received On * 06/13/2025" at bounding box center [466, 151] width 864 height 101
click at [637, 165] on div "Use on Schedule I Received On * 06/13/2025" at bounding box center [466, 151] width 864 height 101
click at [639, 145] on div "Use on Schedule I Received On * 06/13/2025" at bounding box center [466, 151] width 864 height 101
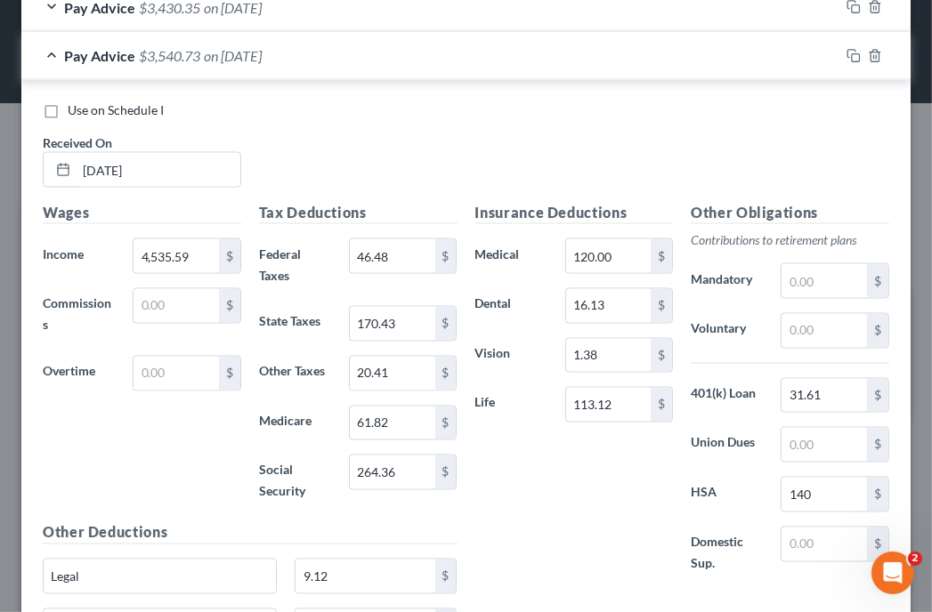
click at [668, 117] on div "Use on Schedule I Received On * 06/13/2025" at bounding box center [466, 151] width 864 height 101
click at [846, 51] on icon "button" at bounding box center [853, 56] width 14 height 14
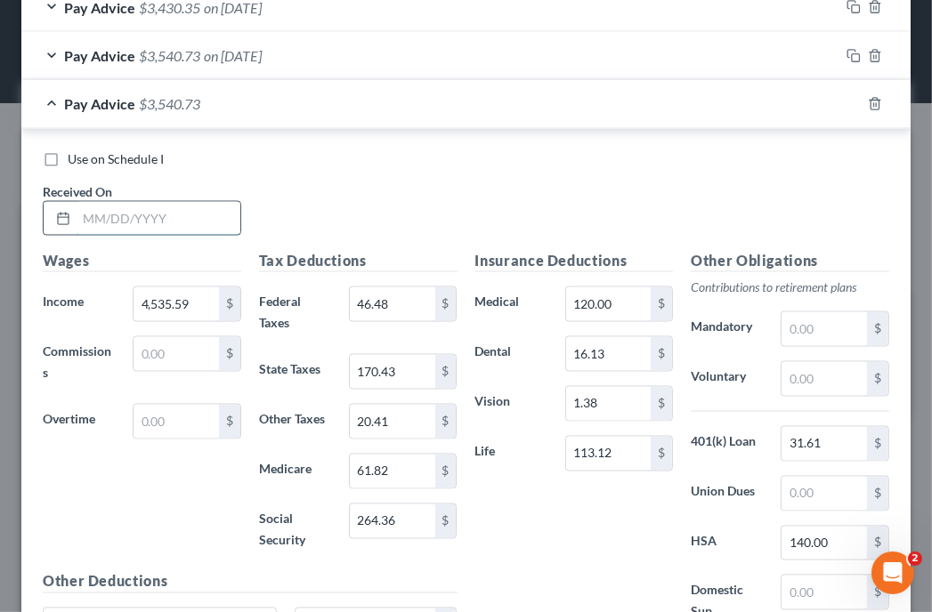
click at [174, 209] on input "text" at bounding box center [159, 219] width 164 height 34
click at [676, 180] on div "Use on Schedule I Received On * 06/27/2025" at bounding box center [466, 200] width 864 height 101
click at [208, 296] on input "4,535.59" at bounding box center [175, 304] width 85 height 34
click at [631, 196] on div "Use on Schedule I Received On * 06/27/2025" at bounding box center [466, 200] width 864 height 101
click at [651, 166] on div "Use on Schedule I Received On * 06/27/2025" at bounding box center [466, 200] width 864 height 101
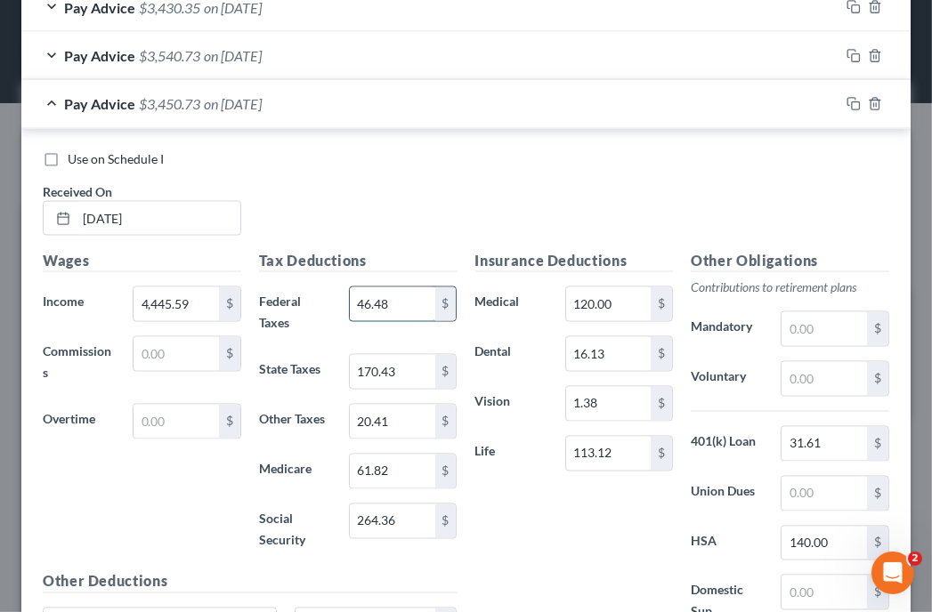
click at [409, 298] on input "46.48" at bounding box center [392, 304] width 85 height 34
click at [602, 204] on div "Use on Schedule I Received On * 06/27/2025" at bounding box center [466, 200] width 864 height 101
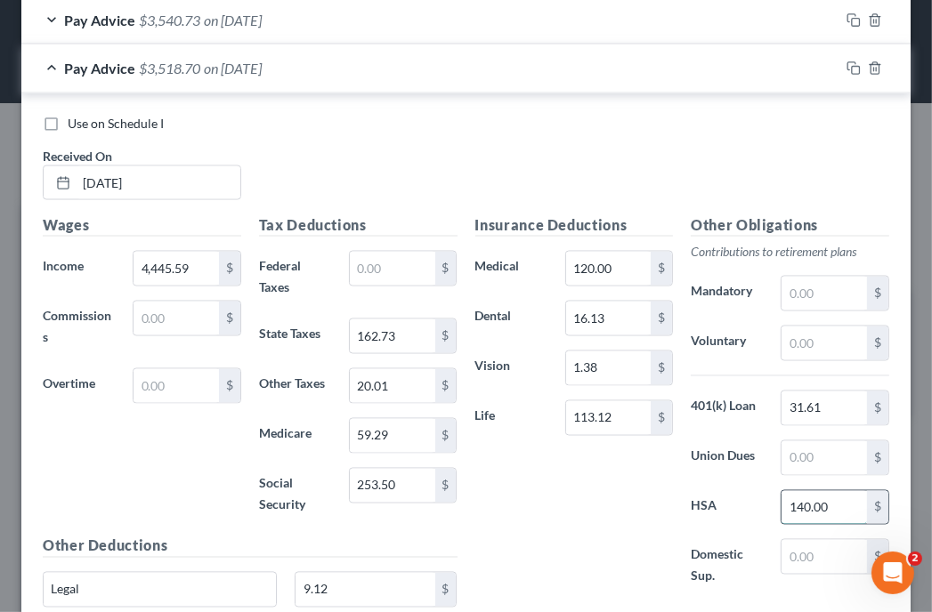
click at [826, 502] on input "140.00" at bounding box center [823, 508] width 85 height 34
click at [772, 135] on div "Use on Schedule I Received On * 06/27/2025" at bounding box center [466, 165] width 864 height 101
click at [852, 67] on rect "button" at bounding box center [856, 71] width 8 height 8
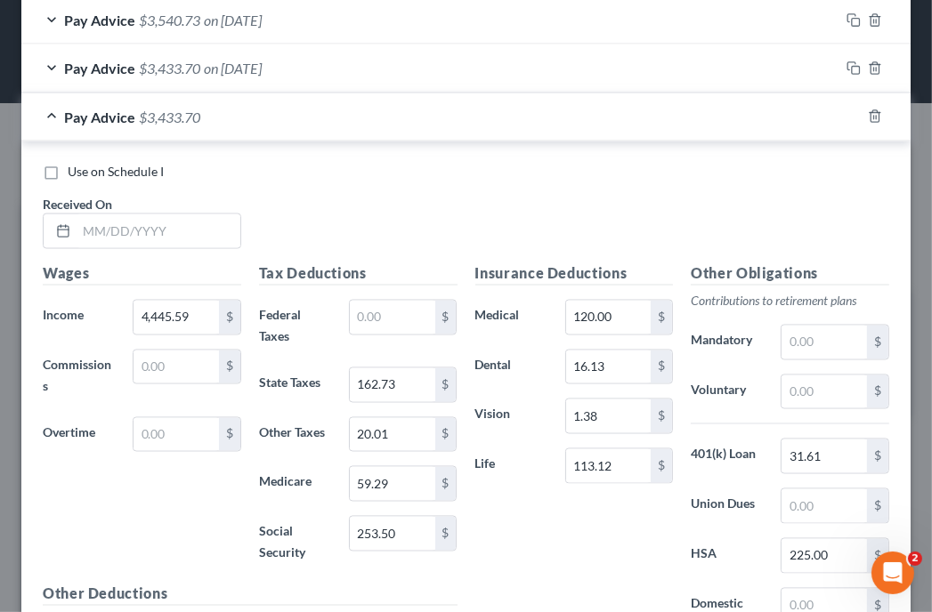
click at [616, 199] on div "Use on Schedule I Received On *" at bounding box center [466, 213] width 864 height 101
click at [183, 230] on input "text" at bounding box center [159, 231] width 164 height 34
click at [0, 288] on div "New Income Source × Employment Type * Select Full or Part Time Employment Self …" at bounding box center [466, 306] width 932 height 612
click at [677, 203] on div "Use on Schedule I Received On * 03/07/2025" at bounding box center [466, 213] width 864 height 101
click at [402, 310] on input "text" at bounding box center [392, 318] width 85 height 34
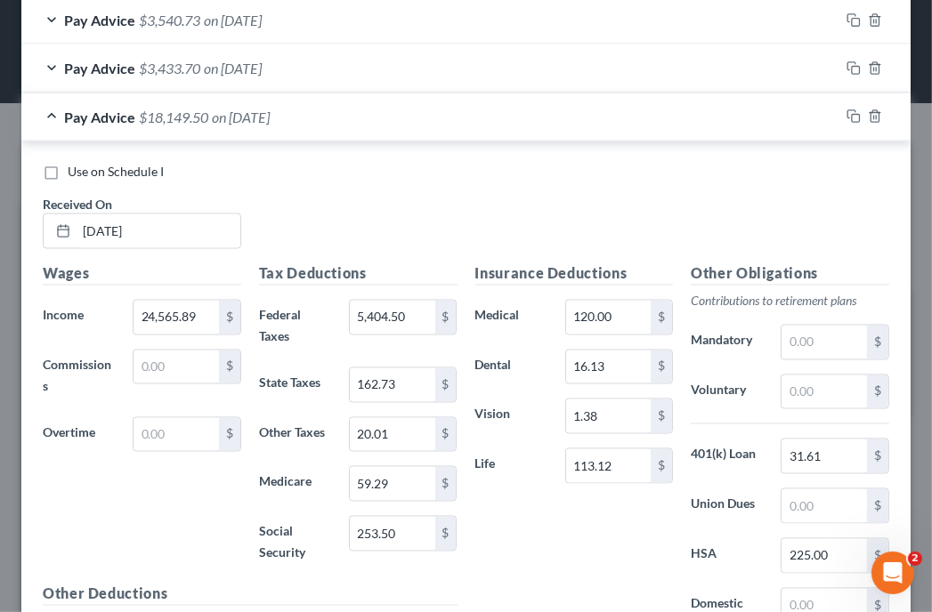
click at [650, 198] on div "Use on Schedule I Received On * 03/07/2025" at bounding box center [466, 213] width 864 height 101
click at [392, 382] on input "162.73" at bounding box center [392, 385] width 85 height 34
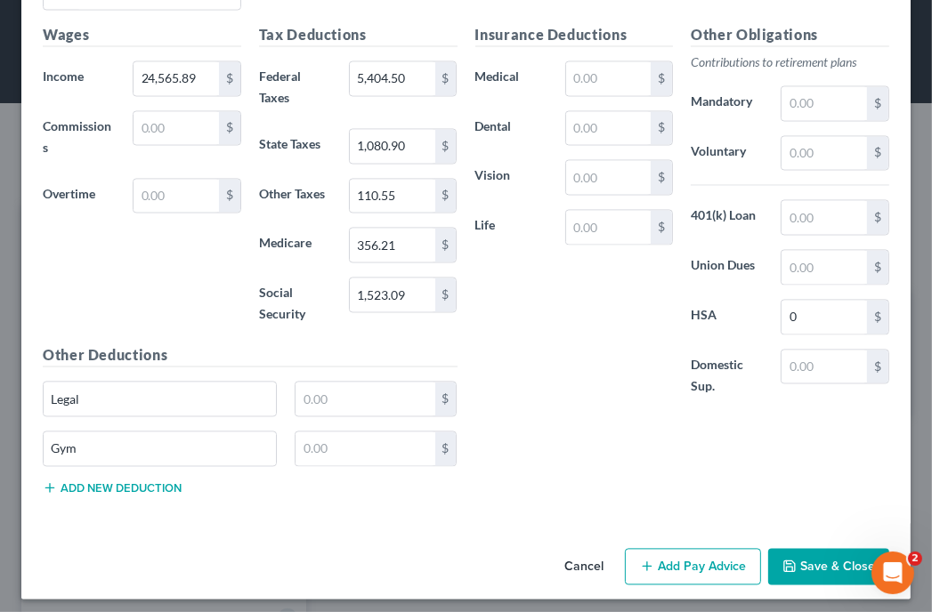
click at [605, 287] on div "Insurance Deductions Medical $ Dental $ Vision $ Life $" at bounding box center [574, 221] width 216 height 392
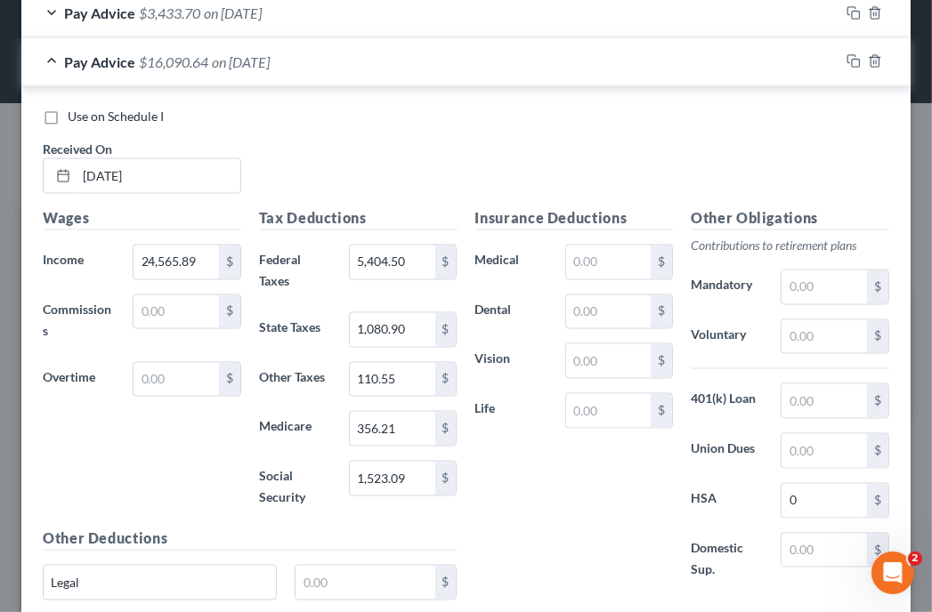
scroll to position [2100, 0]
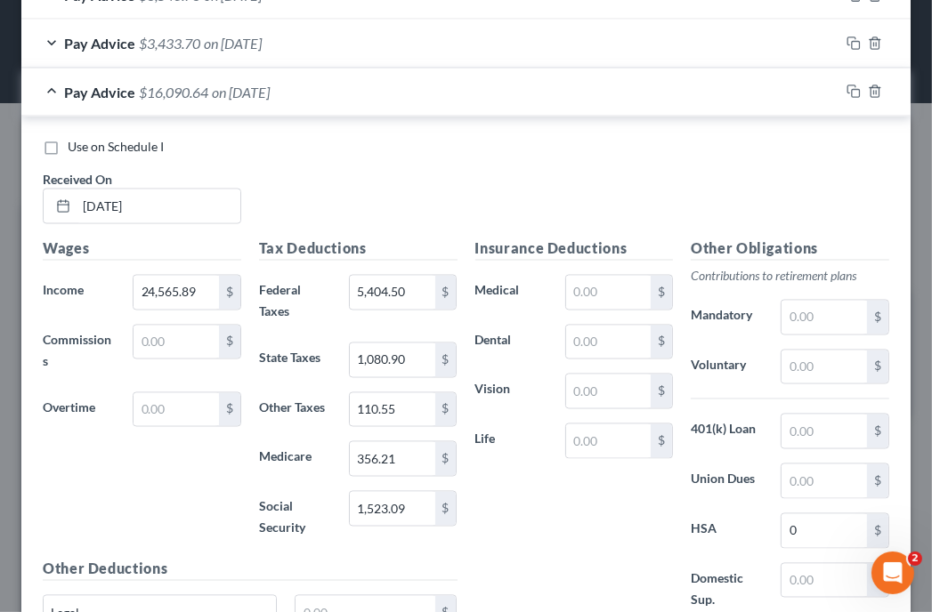
click at [729, 171] on div "Use on Schedule I Received On * 03/07/2025" at bounding box center [466, 188] width 864 height 101
click at [712, 171] on div "Use on Schedule I Received On * 03/07/2025" at bounding box center [466, 188] width 864 height 101
click at [846, 36] on icon "button" at bounding box center [853, 43] width 14 height 14
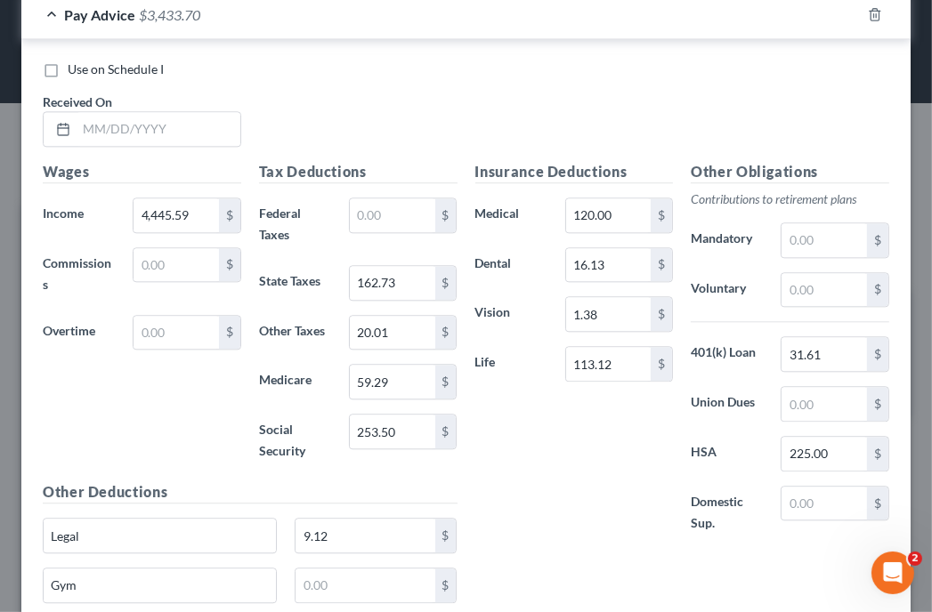
scroll to position [2883, 0]
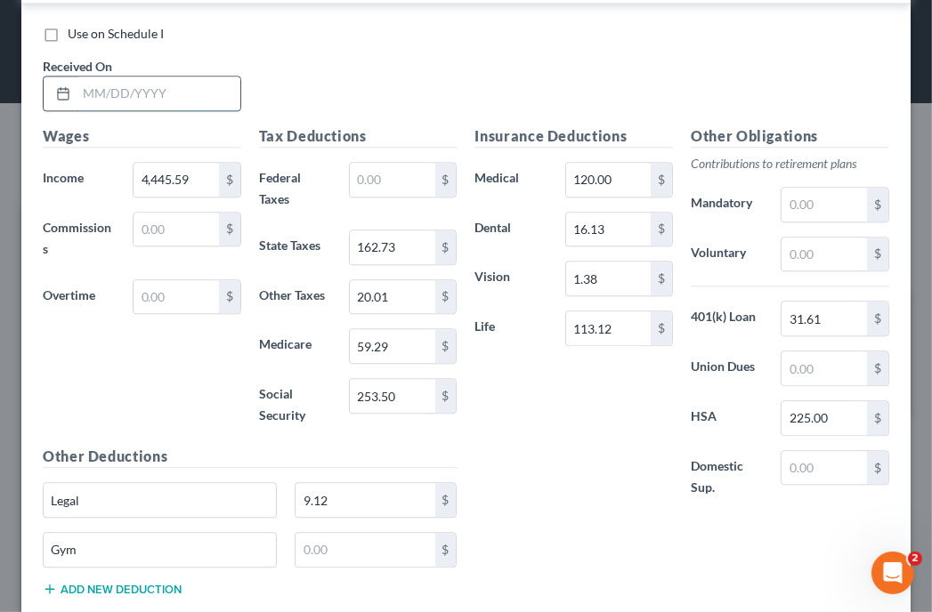
click at [128, 87] on input "text" at bounding box center [159, 94] width 164 height 34
click at [732, 64] on div "Use on Schedule I Received On * 03/07/2025" at bounding box center [466, 75] width 864 height 101
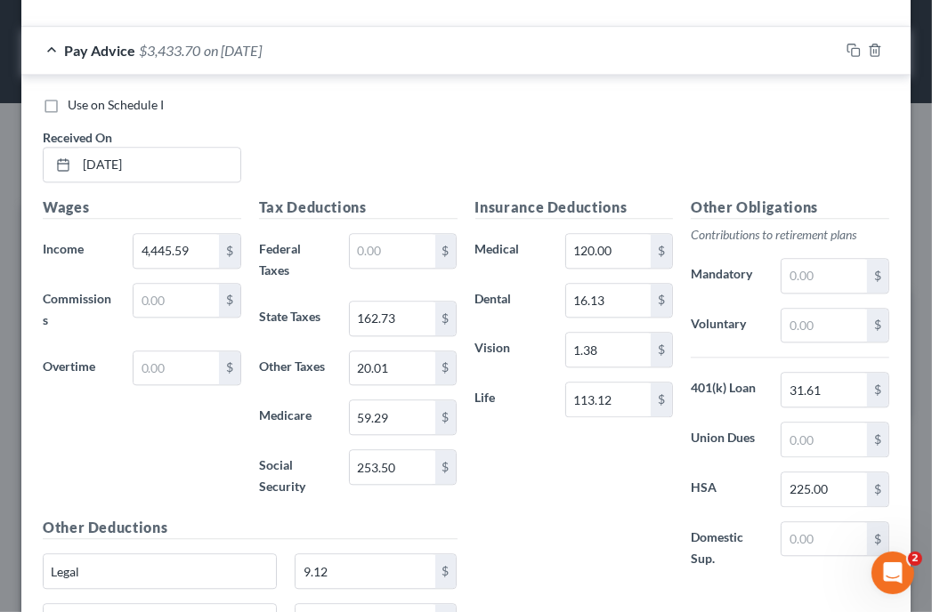
scroll to position [2847, 0]
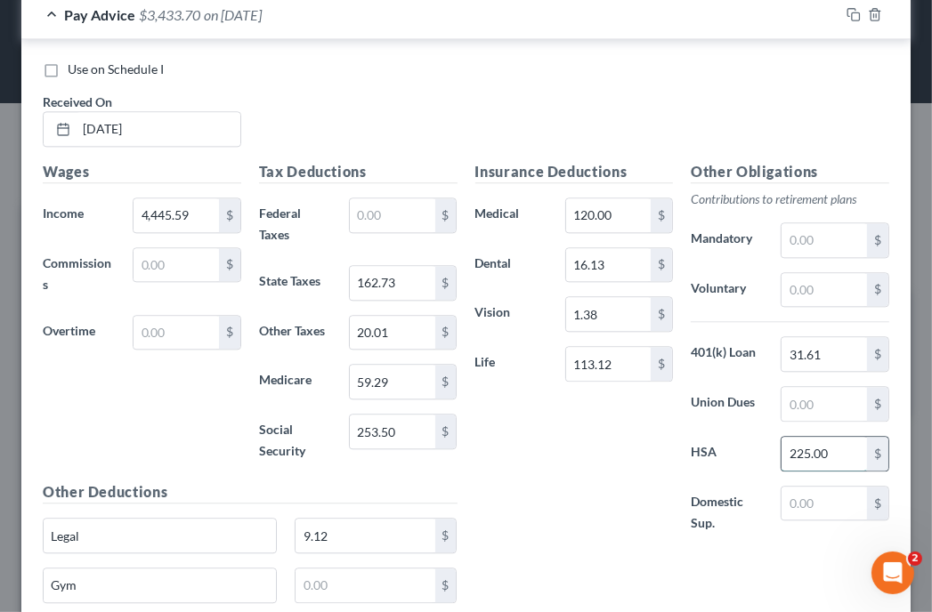
click at [846, 446] on input "225.00" at bounding box center [823, 454] width 85 height 34
click at [807, 273] on input "text" at bounding box center [823, 290] width 85 height 34
click at [844, 283] on input "266.71" at bounding box center [823, 290] width 85 height 34
click at [606, 99] on div "Use on Schedule I Received On * 03/07/2025" at bounding box center [466, 111] width 864 height 101
click at [601, 503] on div "Insurance Deductions Medical 120.00 $ Dental 16.13 $ Vision 1.38 $ Life 113.12 $" at bounding box center [574, 357] width 216 height 392
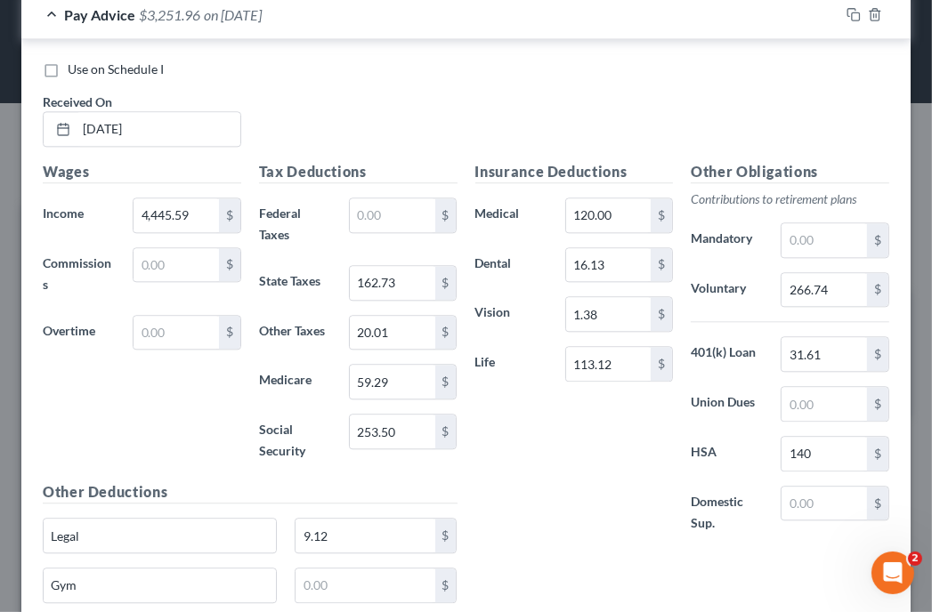
click at [751, 85] on div "Use on Schedule I Received On * 03/07/2025" at bounding box center [466, 111] width 864 height 101
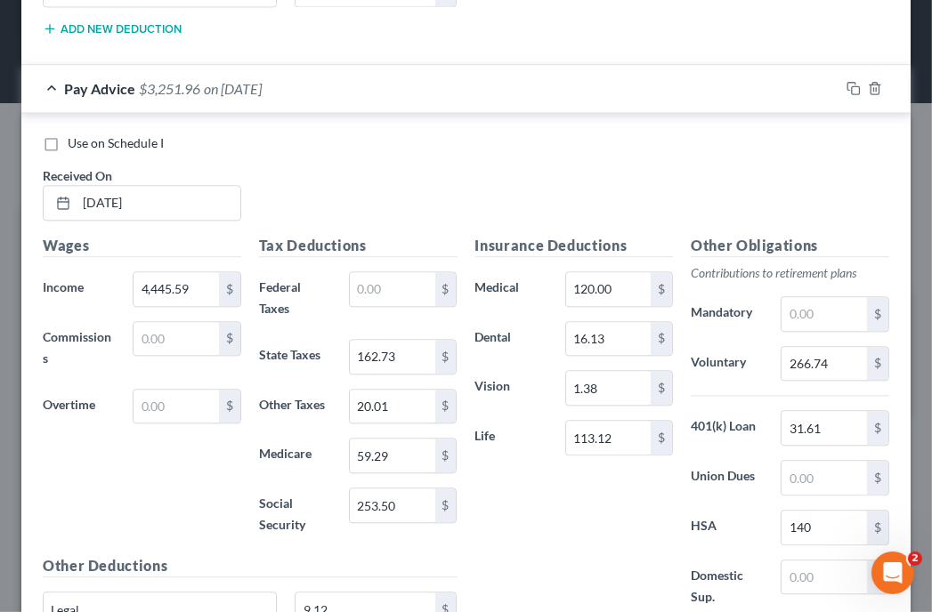
scroll to position [2741, 0]
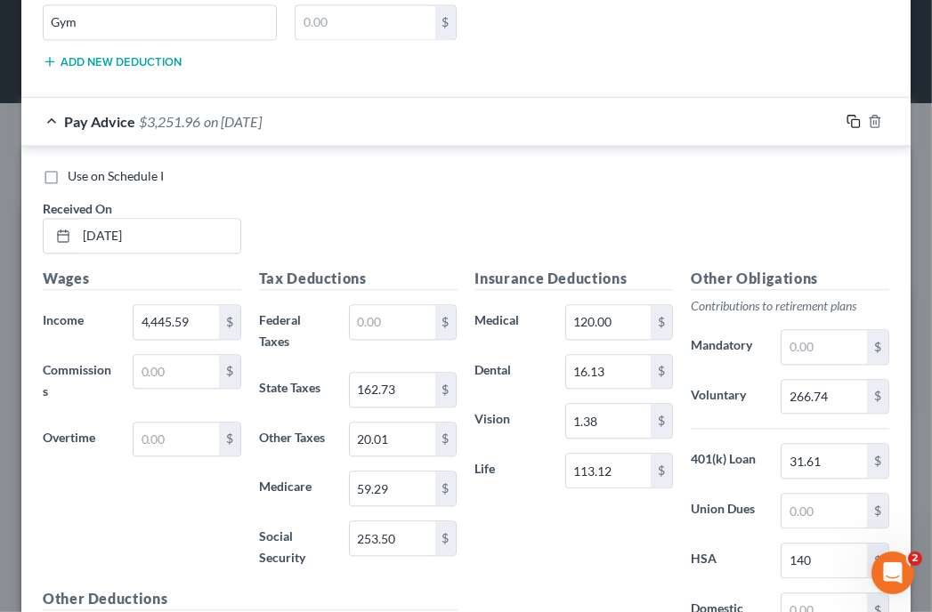
click at [846, 114] on icon "button" at bounding box center [853, 121] width 14 height 14
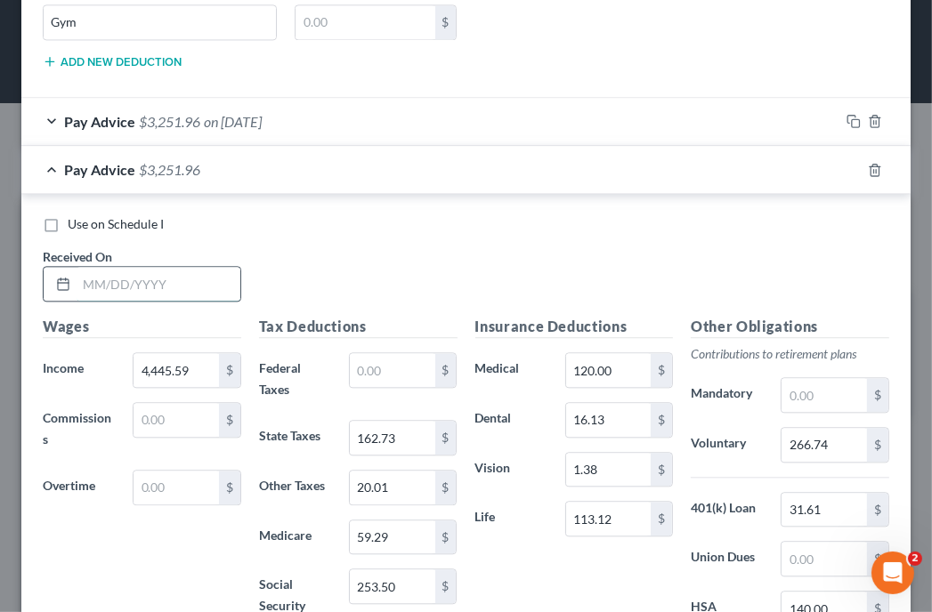
click at [160, 282] on input "text" at bounding box center [159, 284] width 164 height 34
click at [824, 215] on div "Use on Schedule I" at bounding box center [466, 224] width 846 height 18
click at [612, 223] on div "Use on Schedule I Received On * 03/21/2025" at bounding box center [466, 265] width 864 height 101
click at [188, 362] on input "4,445.59" at bounding box center [175, 370] width 85 height 34
click at [592, 232] on div "Use on Schedule I Received On * 03/21/2025" at bounding box center [466, 265] width 864 height 101
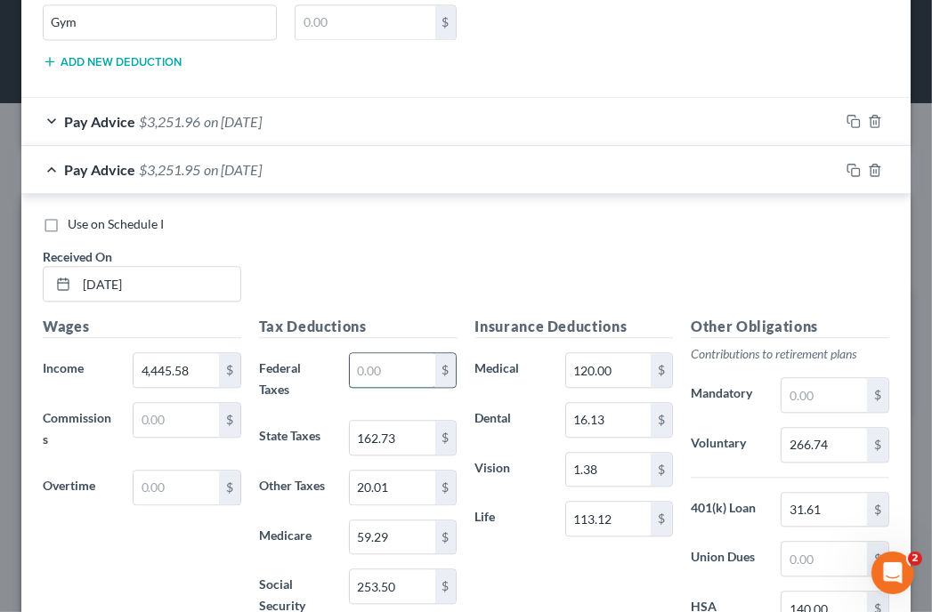
click at [377, 355] on input "text" at bounding box center [392, 370] width 85 height 34
click at [397, 421] on input "162.73" at bounding box center [392, 438] width 85 height 34
click at [398, 428] on input "154.74" at bounding box center [392, 438] width 85 height 34
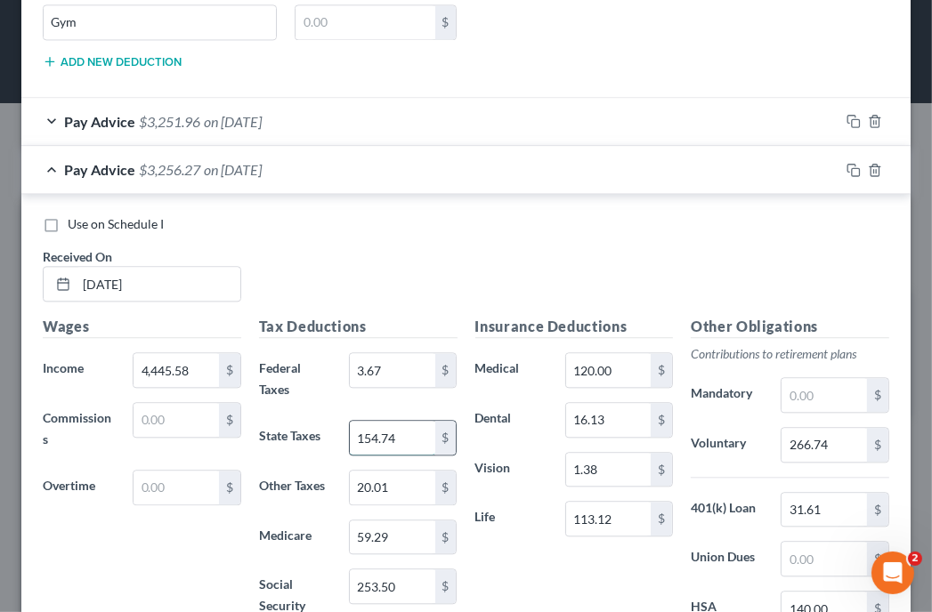
click at [398, 428] on input "154.74" at bounding box center [392, 438] width 85 height 34
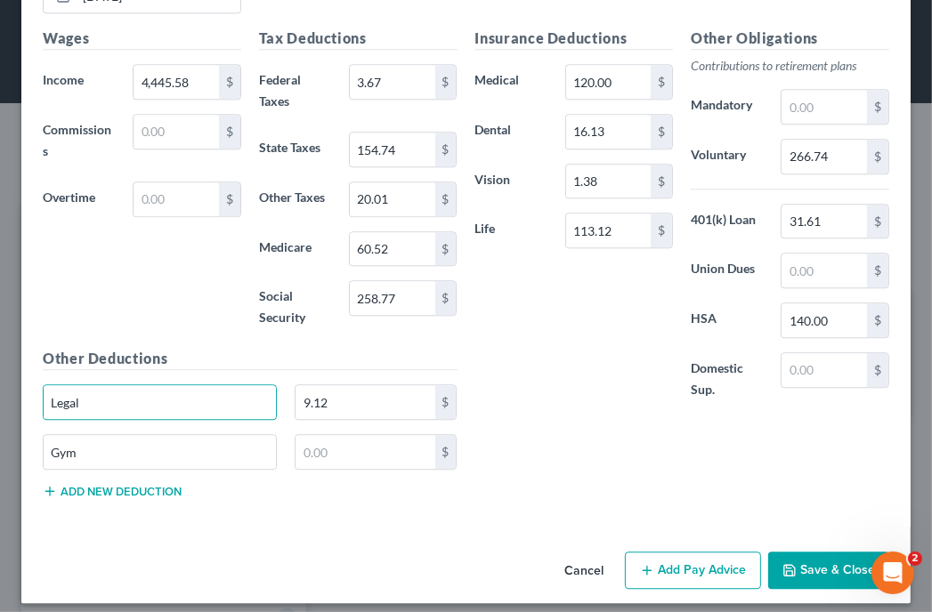
click at [598, 284] on div "Insurance Deductions Medical 120.00 $ Dental 16.13 $ Vision 1.38 $ Life 113.12 $" at bounding box center [574, 224] width 216 height 392
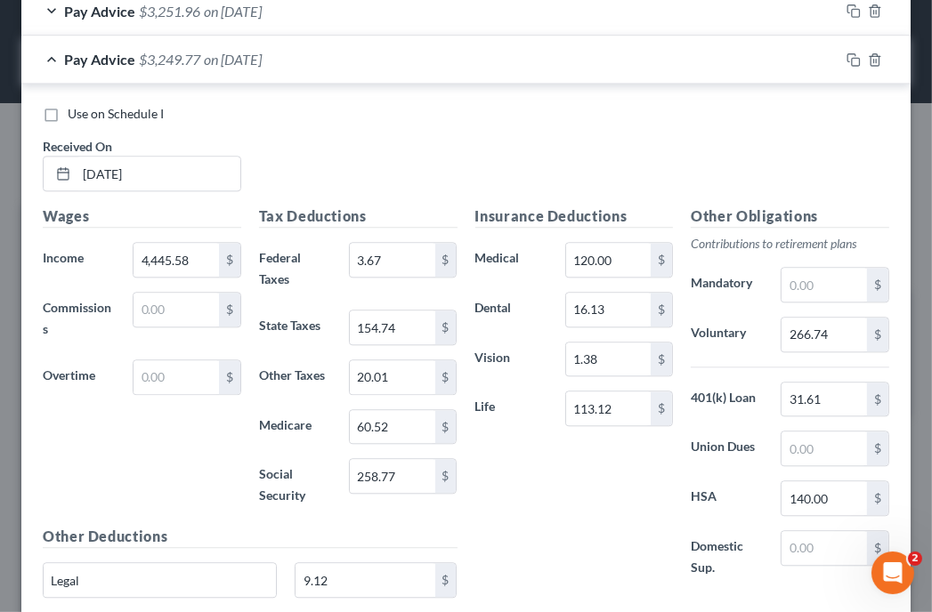
scroll to position [2886, 0]
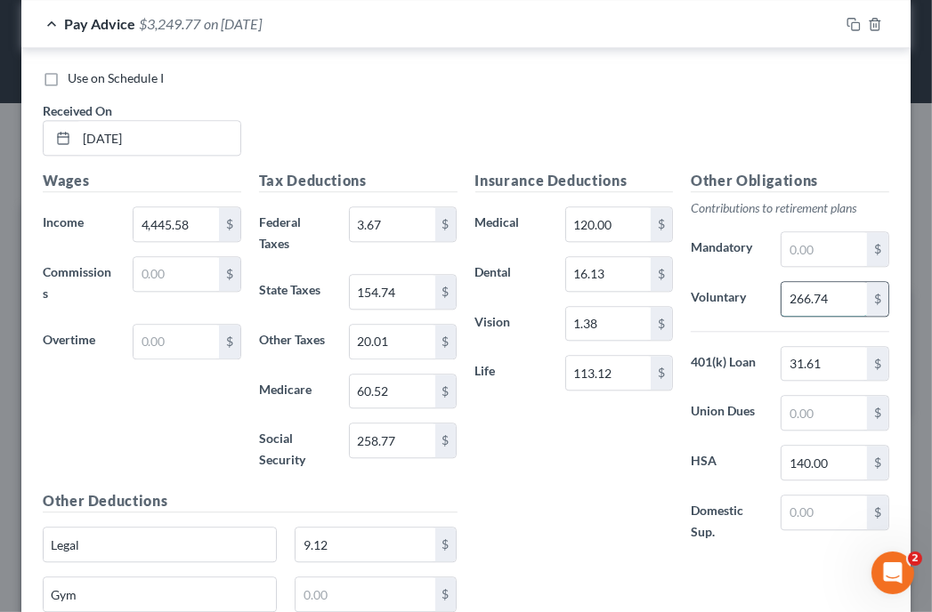
click at [823, 286] on input "266.74" at bounding box center [823, 299] width 85 height 34
click at [767, 94] on div "Use on Schedule I Received On * 03/21/2025" at bounding box center [466, 119] width 864 height 101
click at [846, 17] on icon "button" at bounding box center [853, 24] width 14 height 14
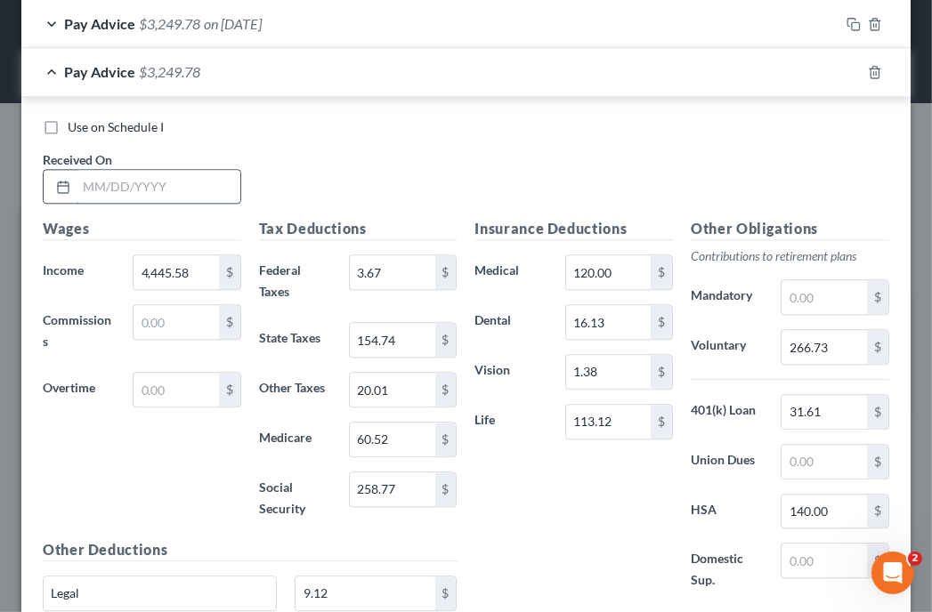
click at [203, 184] on input "text" at bounding box center [159, 187] width 164 height 34
click at [612, 180] on div "Use on Schedule I Received On * 03/21/2025" at bounding box center [466, 168] width 864 height 101
click at [399, 323] on input "154.74" at bounding box center [392, 340] width 85 height 34
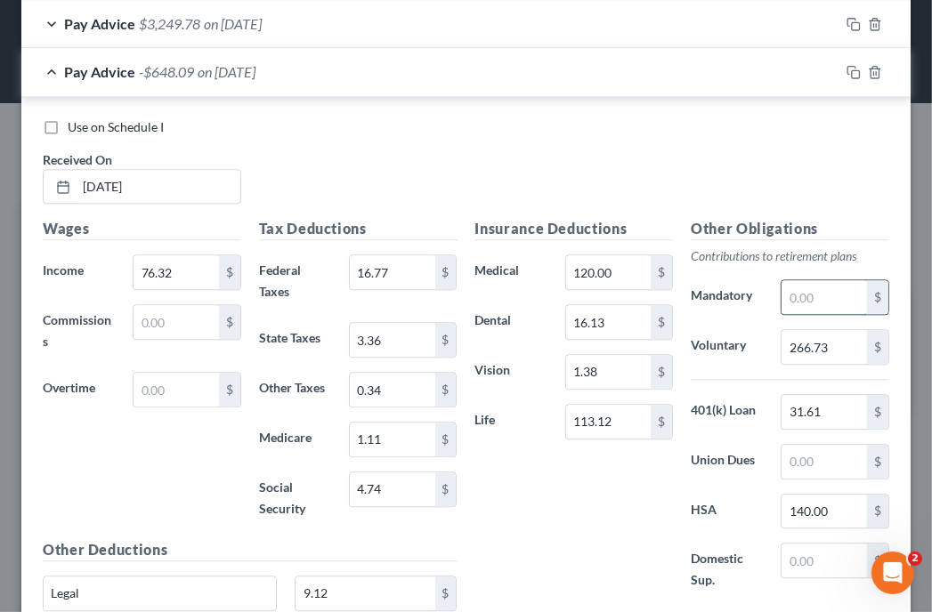
click at [792, 301] on input "text" at bounding box center [823, 297] width 85 height 34
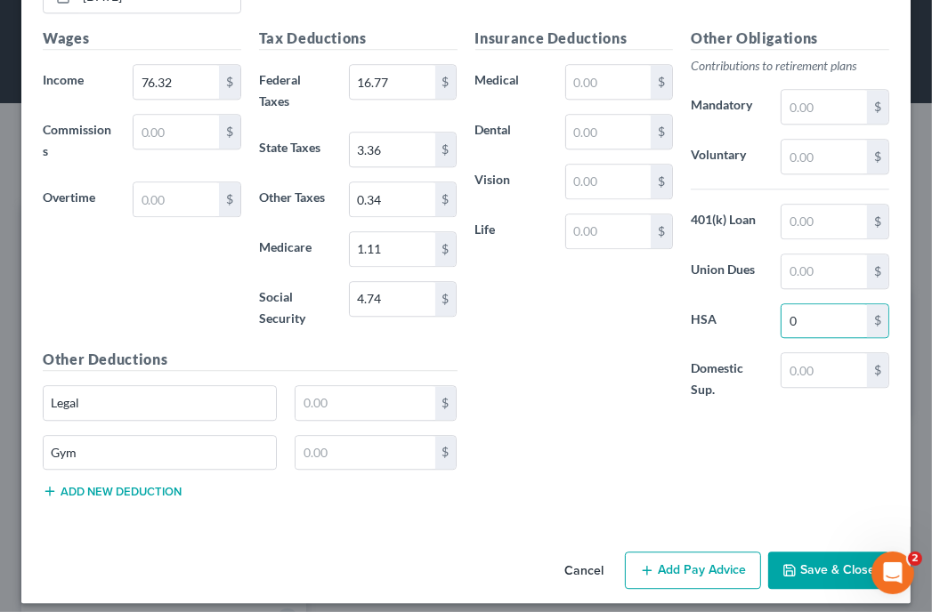
click at [655, 391] on div "Insurance Deductions Medical $ Dental $ Vision $ Life $" at bounding box center [574, 224] width 216 height 392
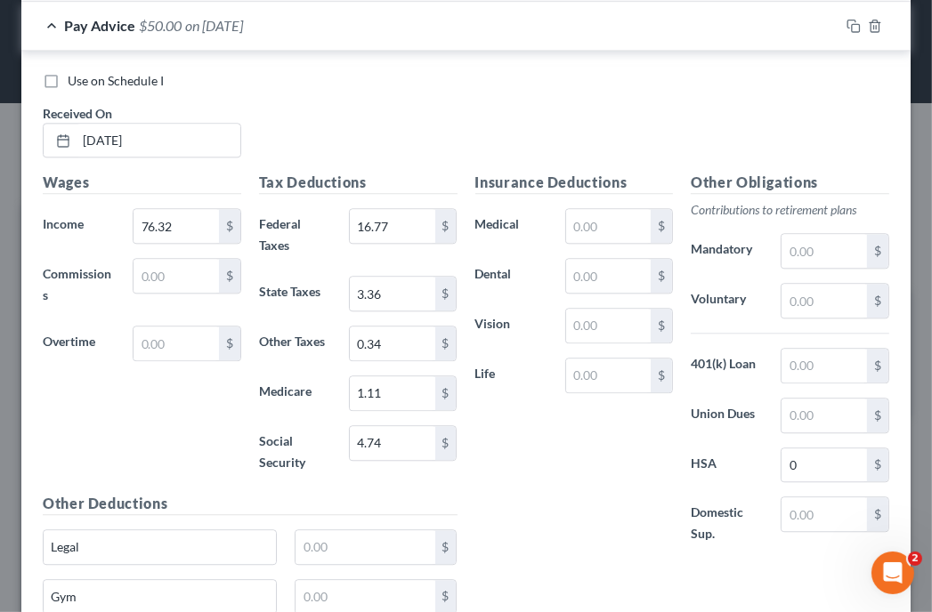
scroll to position [2934, 0]
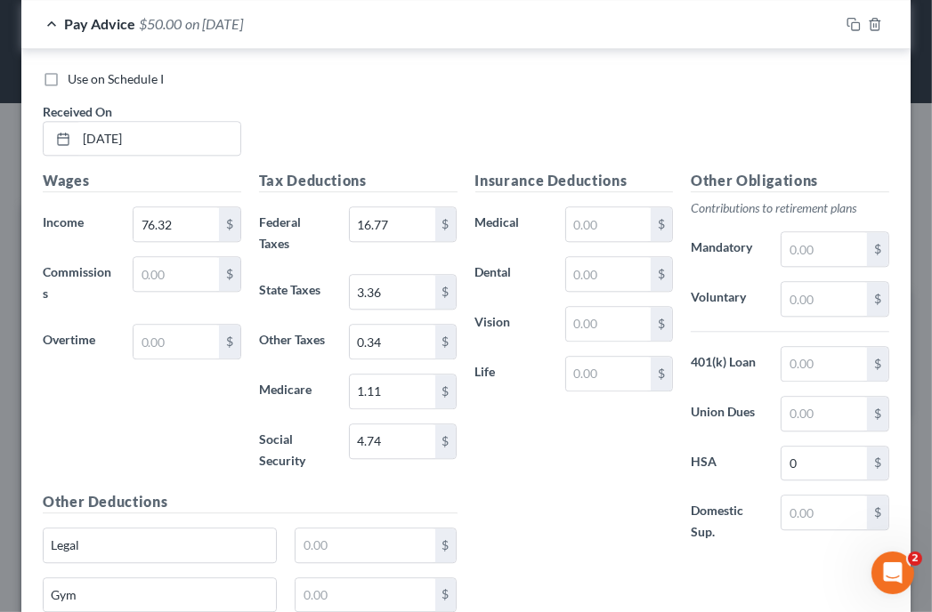
click at [803, 74] on div "Use on Schedule I" at bounding box center [466, 79] width 846 height 18
click at [811, 77] on div "Use on Schedule I" at bounding box center [466, 79] width 846 height 18
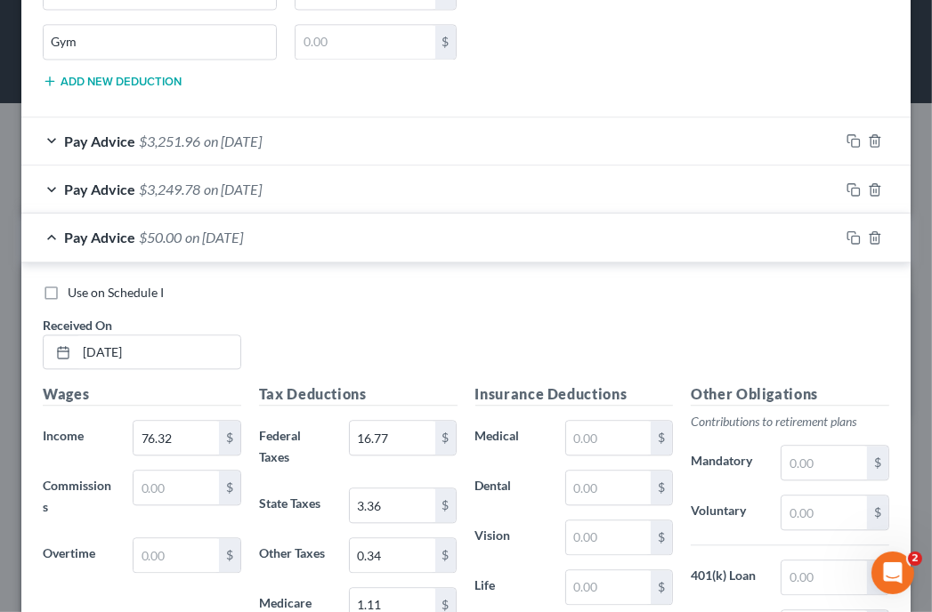
scroll to position [2685, 0]
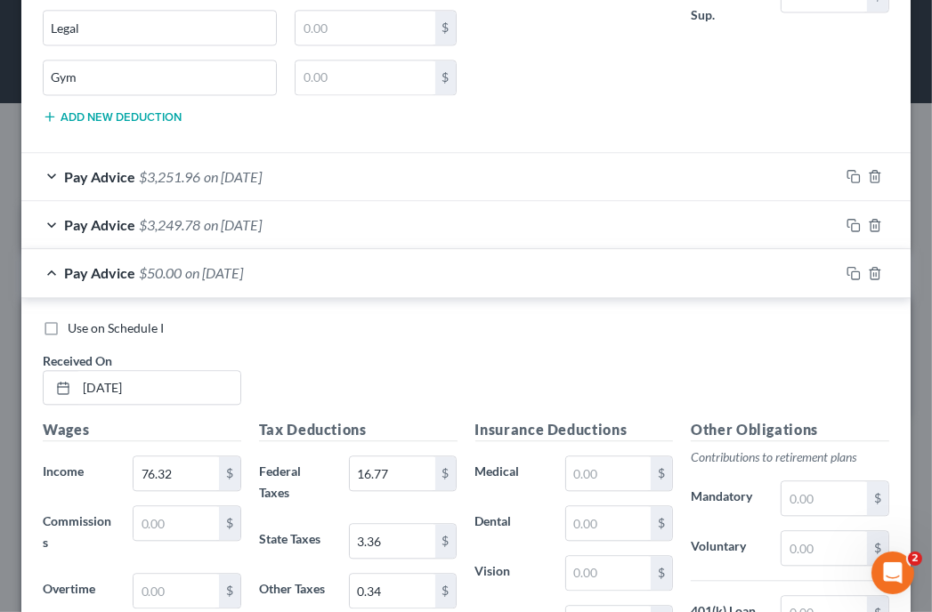
click at [698, 319] on div "Use on Schedule I" at bounding box center [466, 328] width 846 height 18
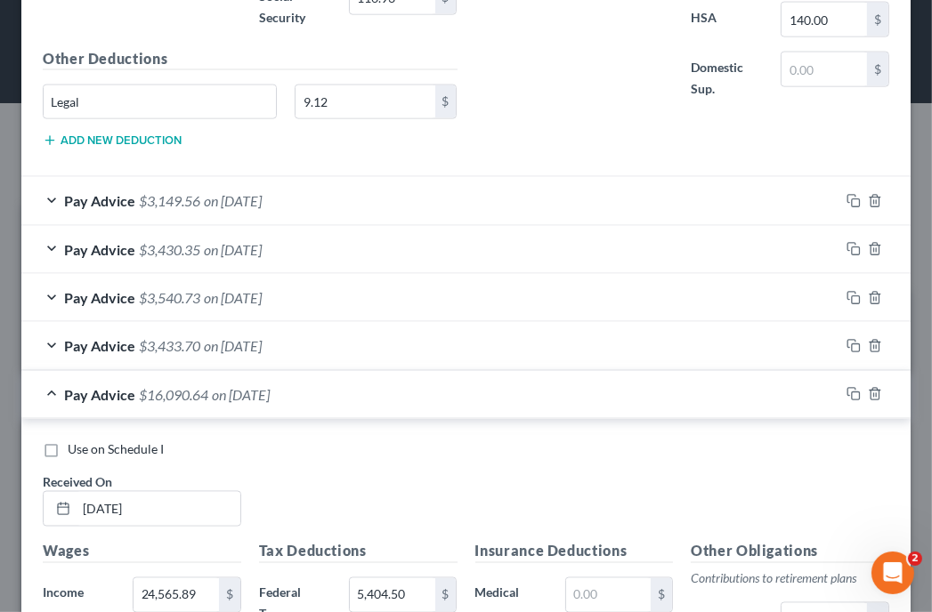
scroll to position [1796, 0]
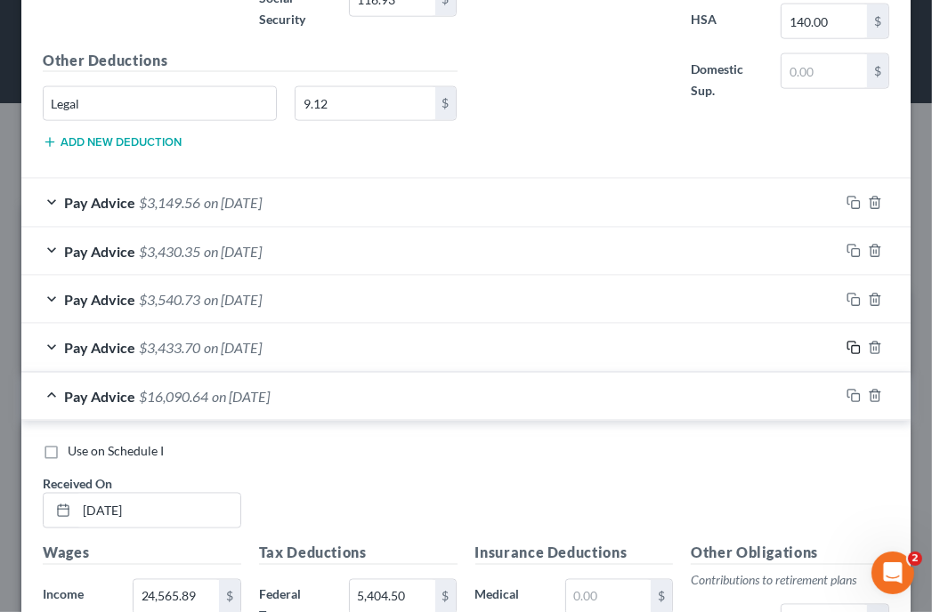
click at [846, 341] on icon "button" at bounding box center [853, 348] width 14 height 14
click at [249, 392] on span "on 03/07/2025" at bounding box center [241, 396] width 58 height 17
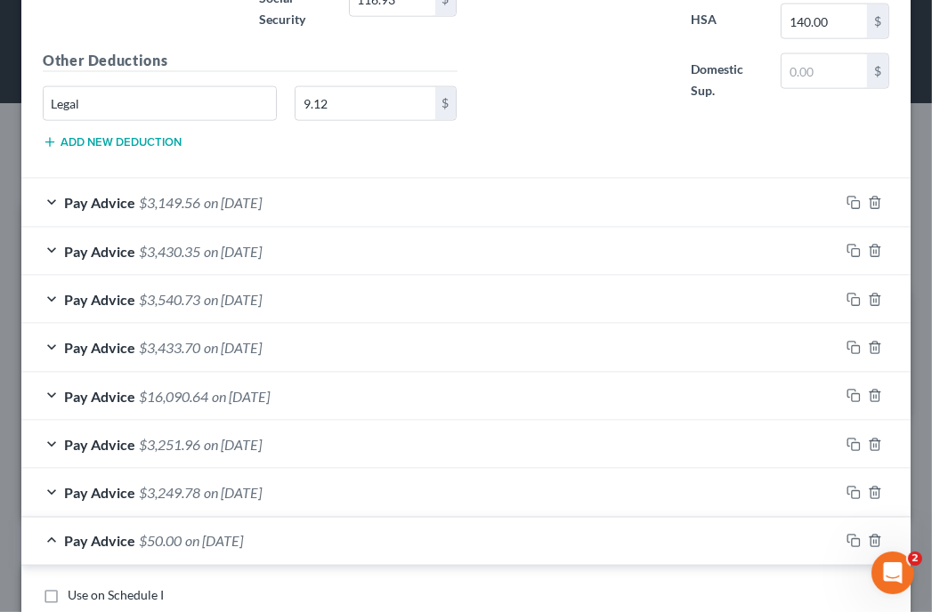
click at [235, 544] on div "Pay Advice $50.00 on 03/21/2025" at bounding box center [430, 541] width 818 height 47
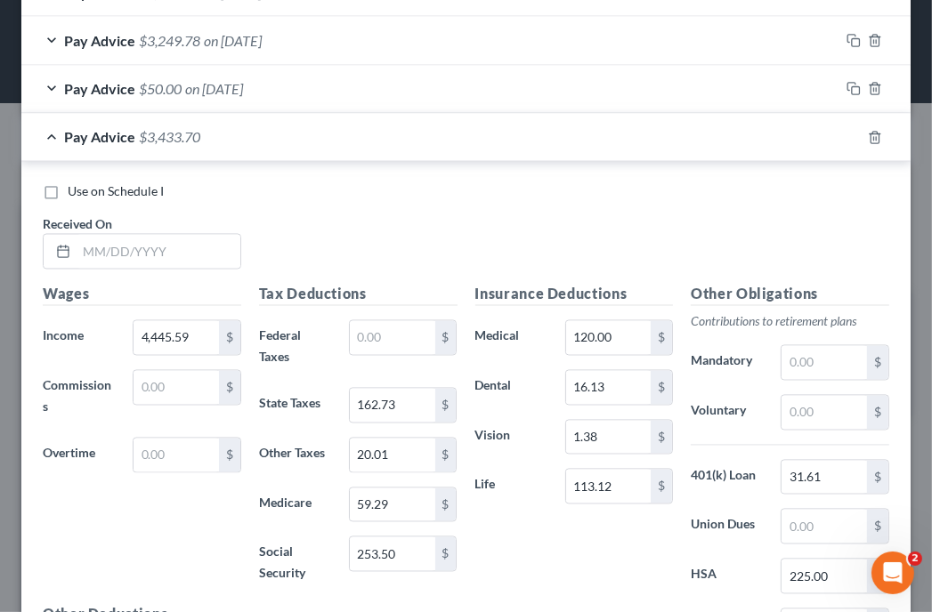
scroll to position [2223, 0]
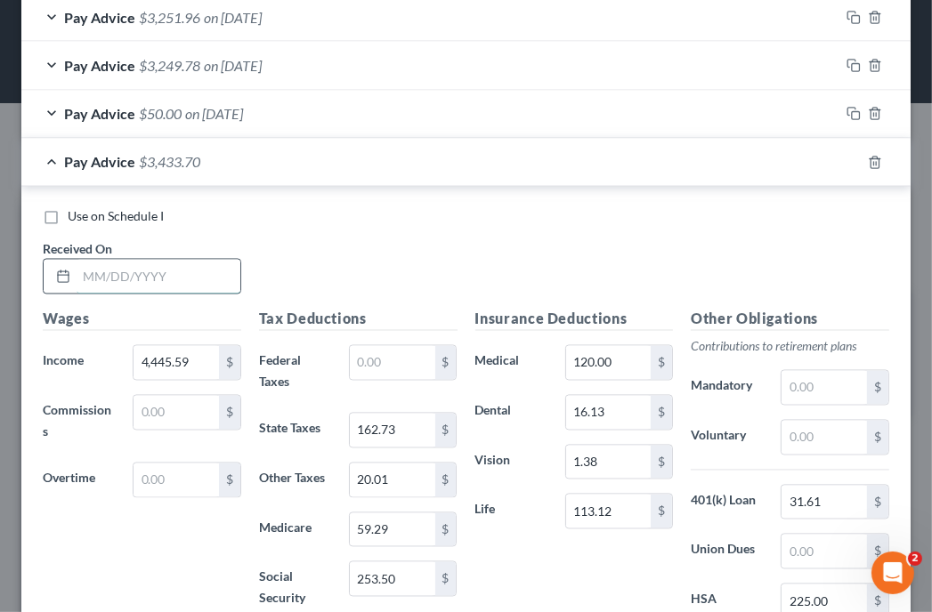
drag, startPoint x: 168, startPoint y: 267, endPoint x: 157, endPoint y: 270, distance: 11.0
click at [168, 267] on input "text" at bounding box center [159, 277] width 164 height 34
drag, startPoint x: 618, startPoint y: 262, endPoint x: 464, endPoint y: 288, distance: 157.0
click at [618, 262] on div "Use on Schedule I Received On *" at bounding box center [466, 258] width 864 height 101
click at [189, 260] on input "text" at bounding box center [159, 277] width 164 height 34
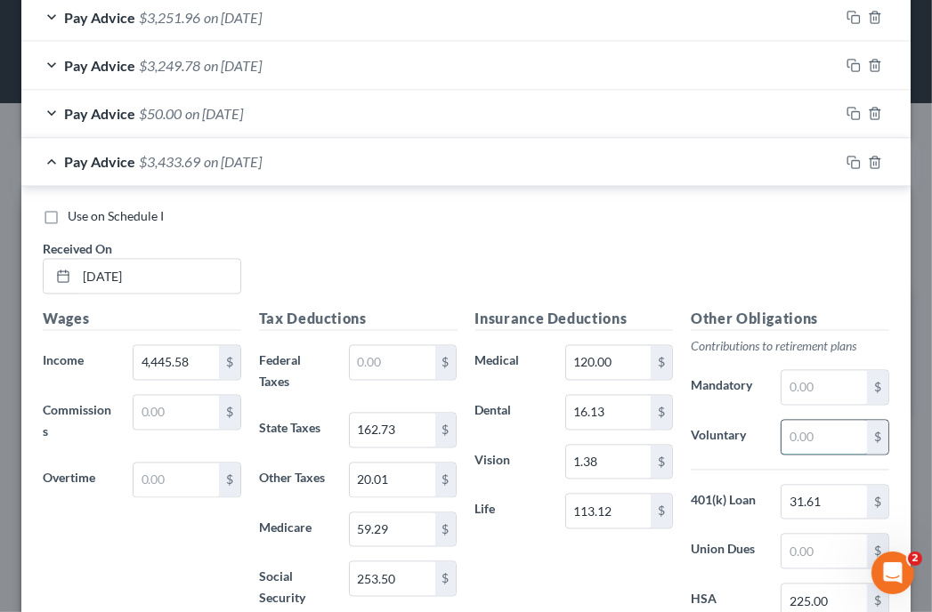
click at [812, 421] on input "text" at bounding box center [823, 438] width 85 height 34
click at [810, 425] on input "text" at bounding box center [823, 438] width 85 height 34
click at [416, 351] on input "text" at bounding box center [392, 363] width 85 height 34
click at [834, 241] on div "Use on Schedule I Received On * 05/02/2025" at bounding box center [466, 258] width 864 height 101
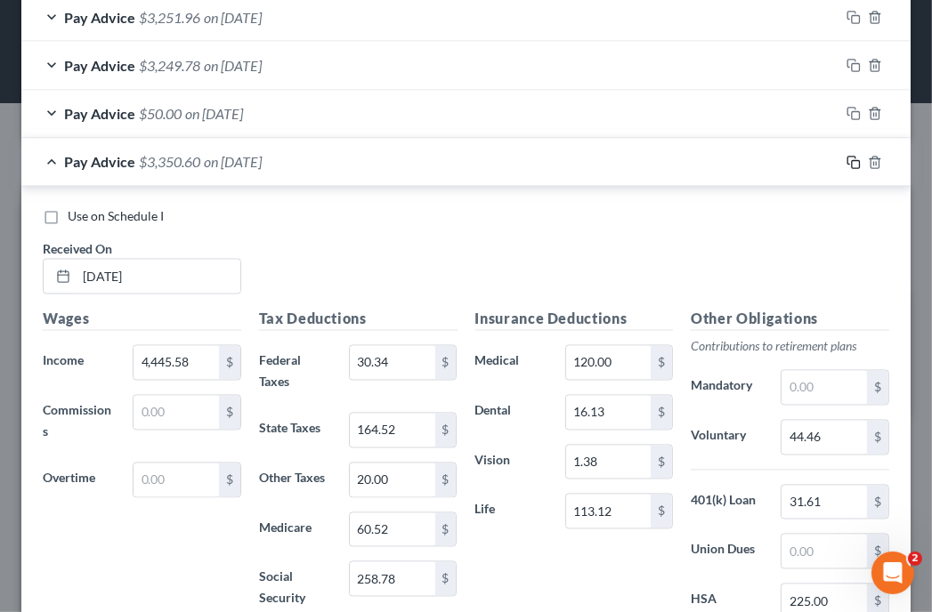
click at [852, 161] on rect "button" at bounding box center [856, 165] width 8 height 8
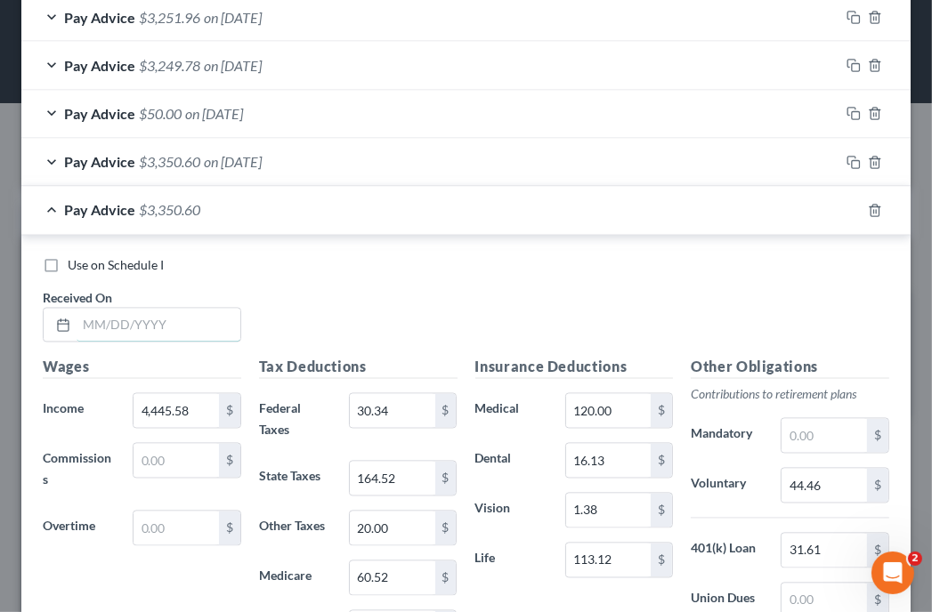
drag, startPoint x: 189, startPoint y: 315, endPoint x: 26, endPoint y: 344, distance: 165.5
click at [189, 315] on input "text" at bounding box center [159, 326] width 164 height 34
drag, startPoint x: 588, startPoint y: 295, endPoint x: 532, endPoint y: 295, distance: 56.1
click at [588, 295] on div "Use on Schedule I Received On *" at bounding box center [466, 307] width 864 height 101
click at [172, 327] on input "text" at bounding box center [159, 326] width 164 height 34
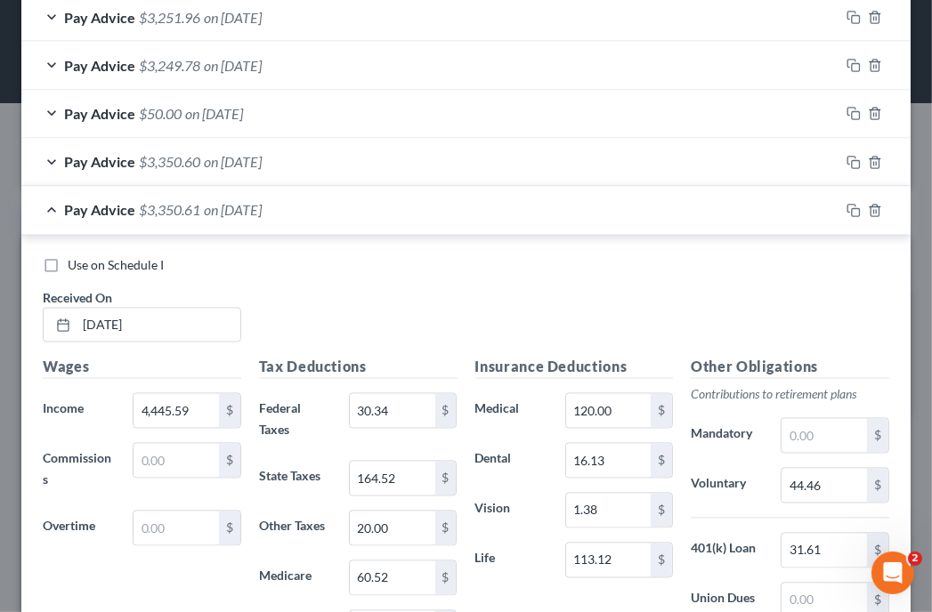
click at [576, 259] on div "Use on Schedule I" at bounding box center [466, 266] width 846 height 18
click at [435, 394] on div "$" at bounding box center [445, 411] width 21 height 34
click at [388, 400] on input "30.34" at bounding box center [392, 411] width 85 height 34
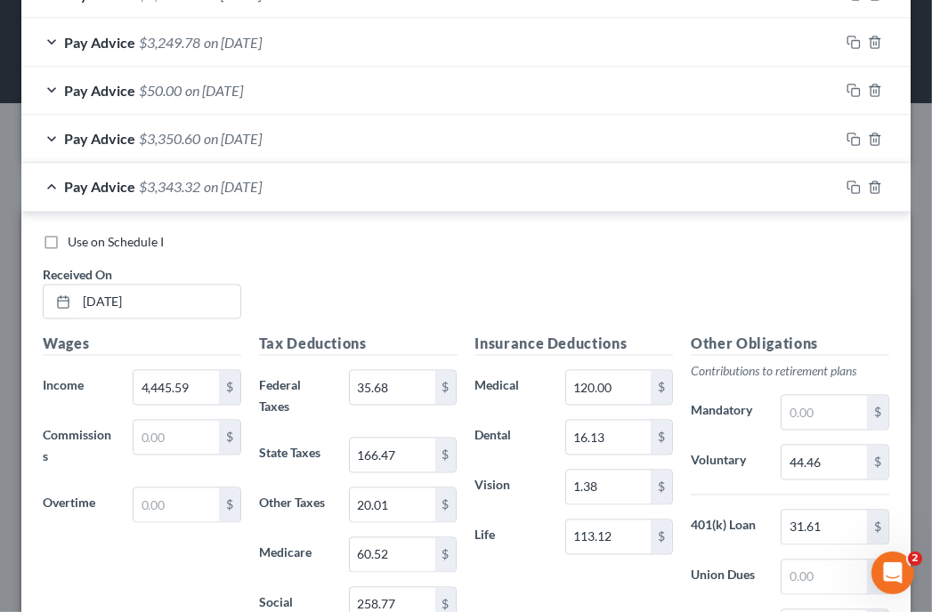
click at [639, 274] on div "Use on Schedule I Received On * 05/16/2025" at bounding box center [466, 284] width 864 height 101
click at [834, 461] on input "44.46" at bounding box center [823, 463] width 85 height 34
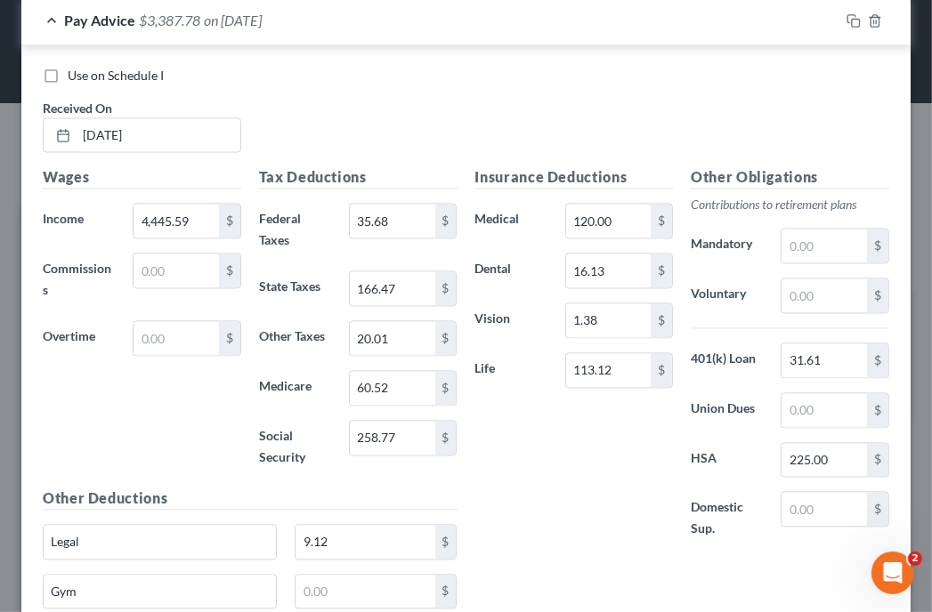
scroll to position [2421, 0]
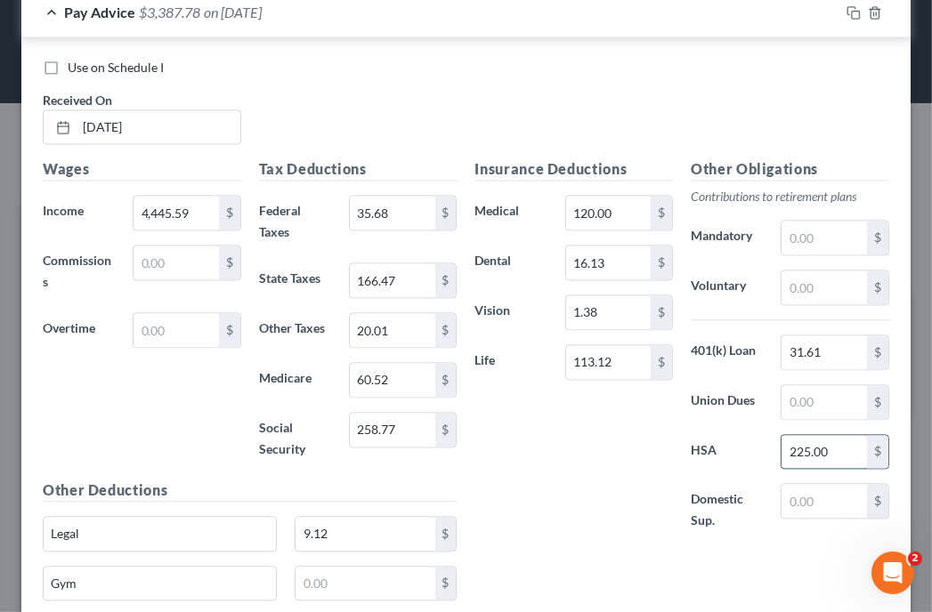
click at [829, 445] on input "225.00" at bounding box center [823, 452] width 85 height 34
click at [801, 95] on div "Use on Schedule I Received On * 05/16/2025" at bounding box center [466, 109] width 864 height 101
click at [846, 5] on icon "button" at bounding box center [853, 12] width 14 height 14
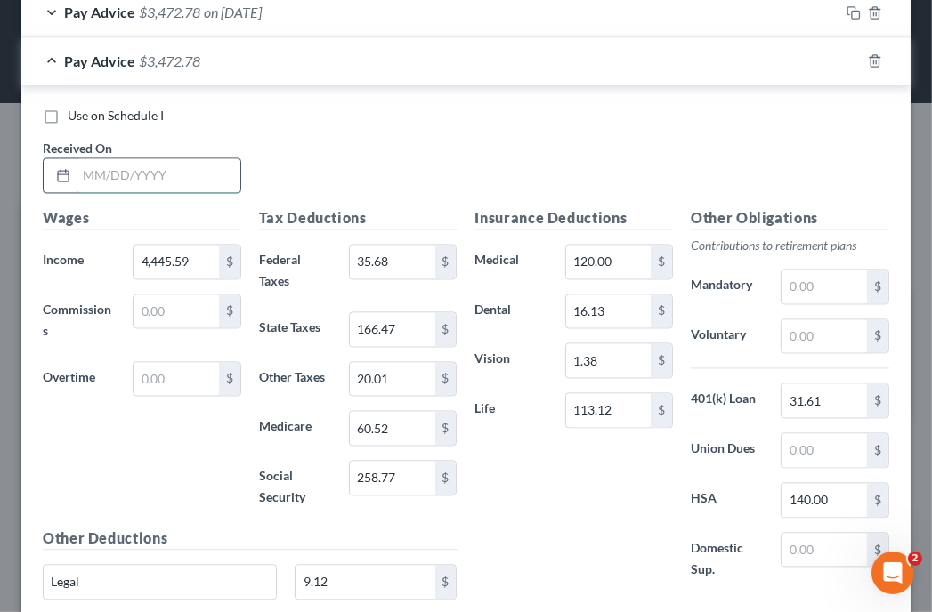
click at [158, 172] on input "text" at bounding box center [159, 175] width 164 height 34
click at [206, 248] on input "4,445.59" at bounding box center [175, 262] width 85 height 34
click at [608, 122] on div "Use on Schedule I Received On * 05/30/2025" at bounding box center [466, 157] width 864 height 101
click at [400, 373] on input "20.01" at bounding box center [392, 379] width 85 height 34
click at [400, 373] on input "20.00" at bounding box center [392, 379] width 85 height 34
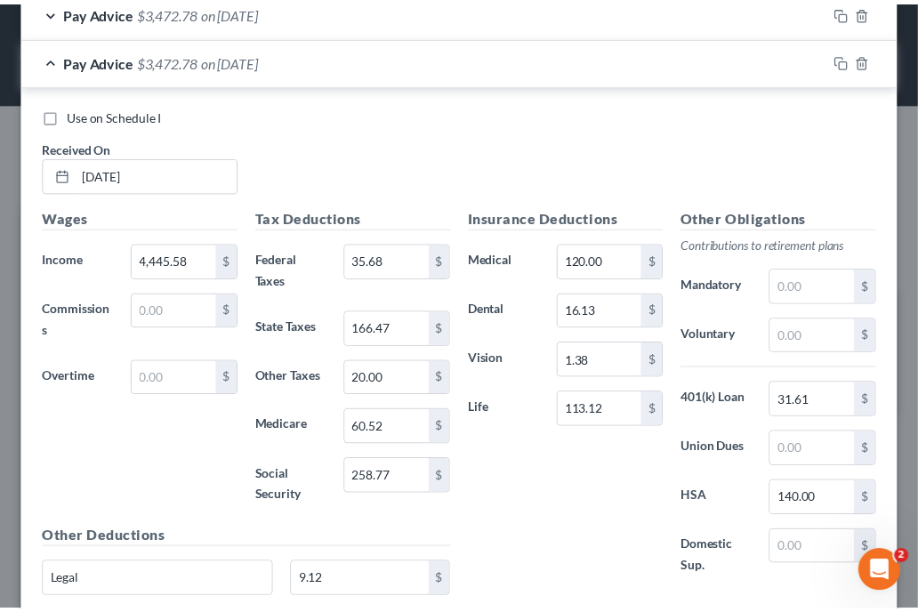
scroll to position [2602, 0]
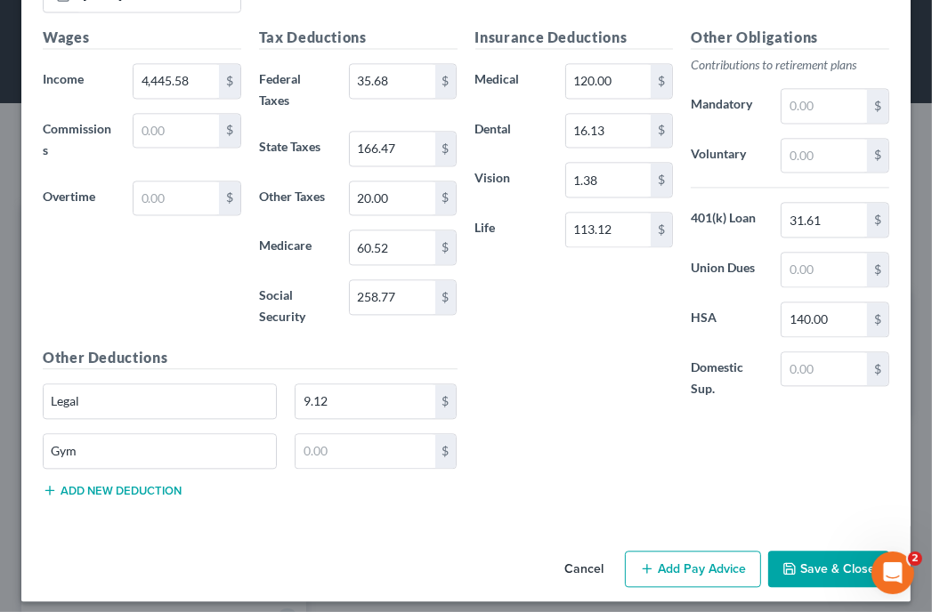
click at [843, 558] on button "Save & Close" at bounding box center [828, 569] width 121 height 37
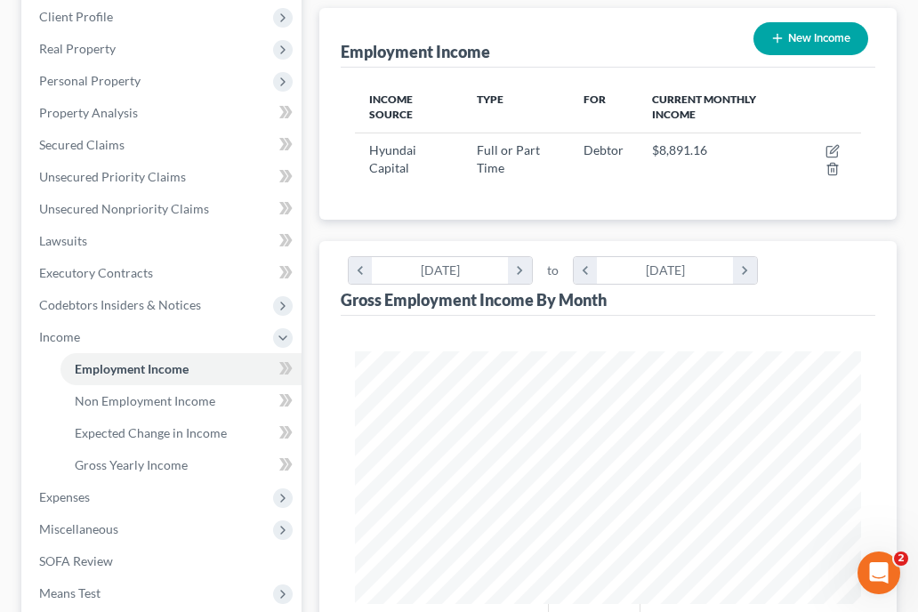
scroll to position [498, 0]
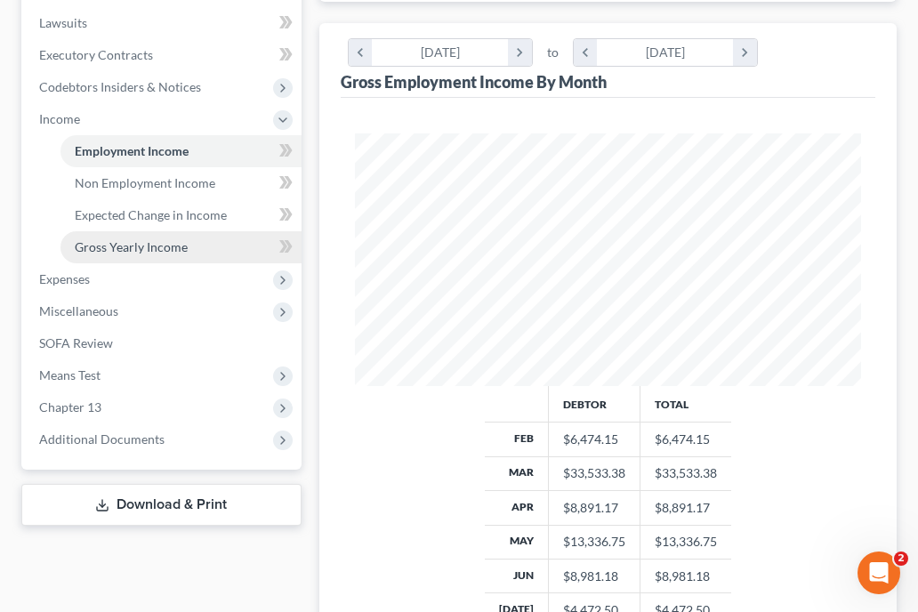
click at [174, 239] on span "Gross Yearly Income" at bounding box center [131, 246] width 113 height 15
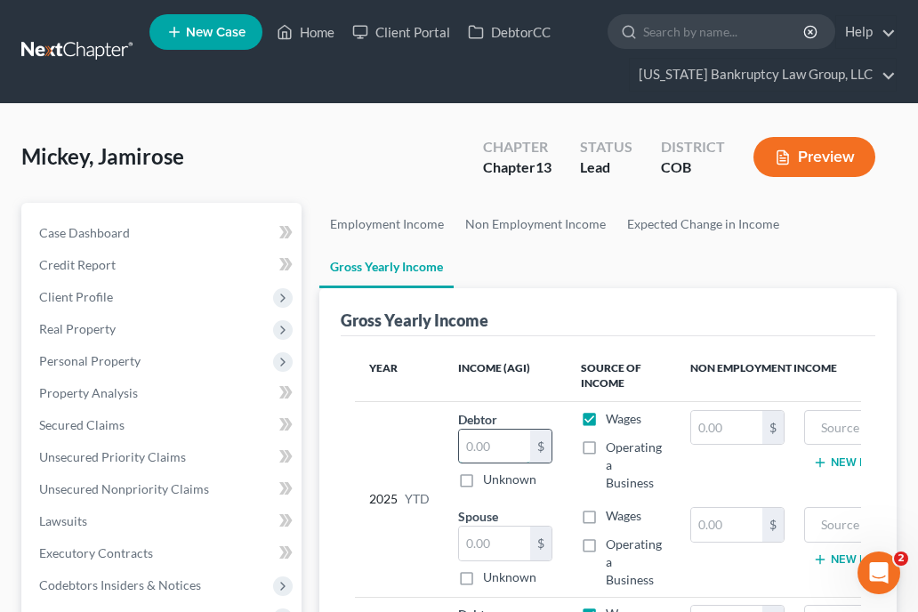
click at [505, 444] on input "text" at bounding box center [494, 447] width 71 height 34
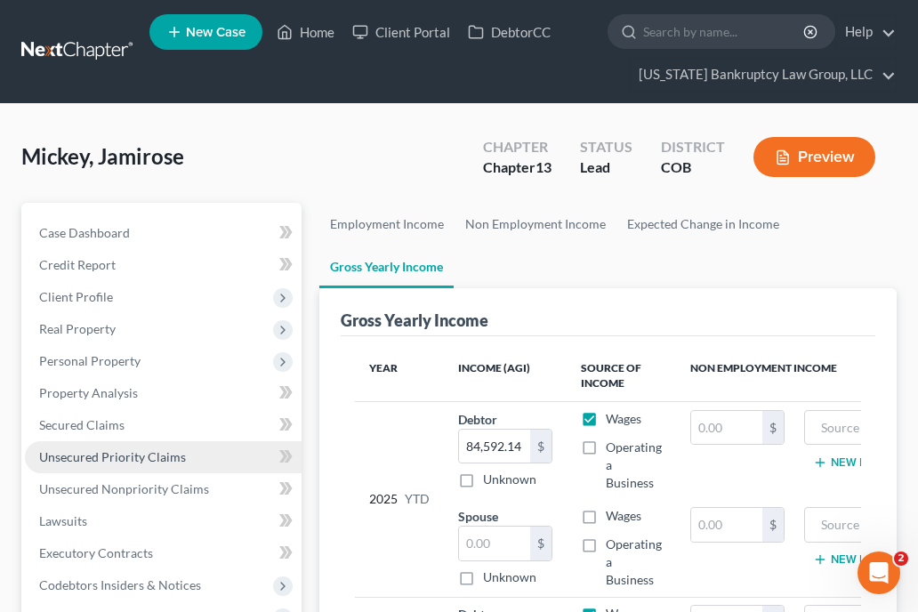
click at [126, 447] on link "Unsecured Priority Claims" at bounding box center [163, 457] width 277 height 32
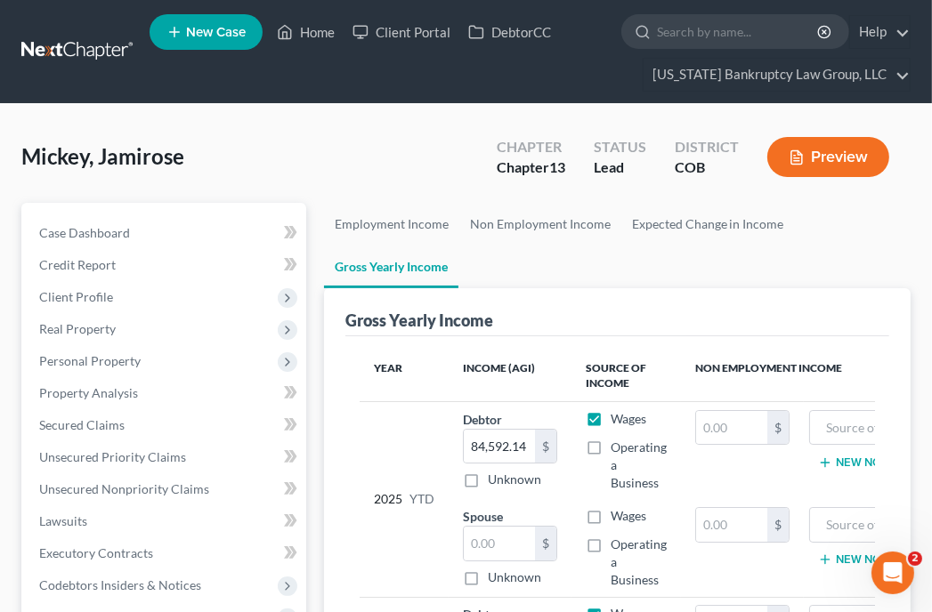
click at [126, 447] on body "Home New Case Client Portal DebtorCC Colorado Bankruptcy Law Group, LLC rickpon…" at bounding box center [466, 574] width 932 height 1148
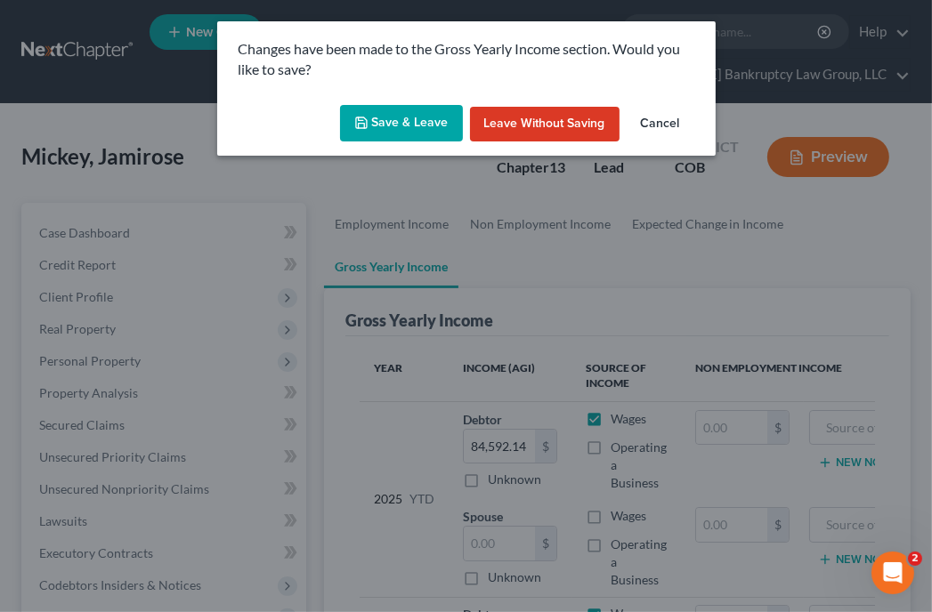
click at [399, 124] on button "Save & Leave" at bounding box center [401, 123] width 123 height 37
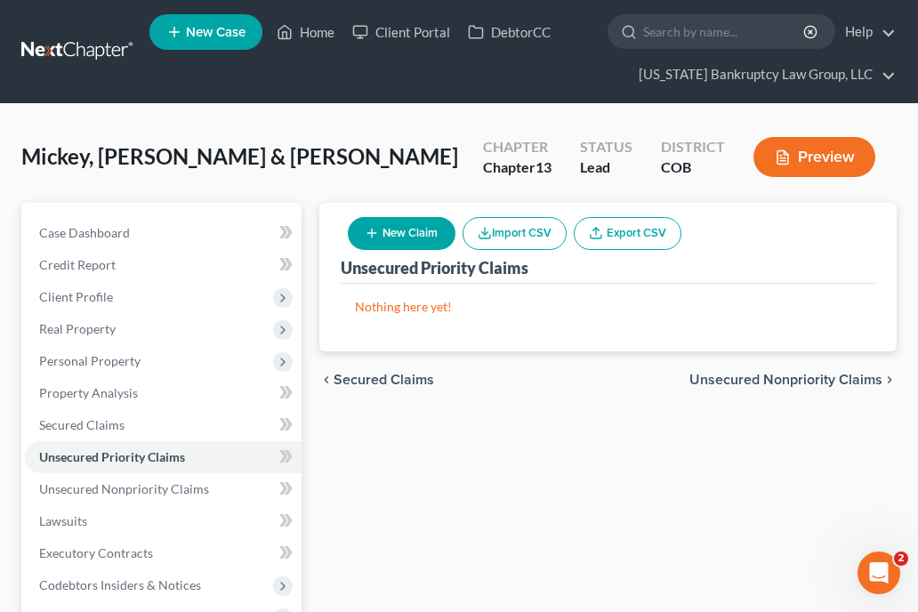
click at [660, 457] on div "Unsecured Priority Claims New Claim Import CSV Export CSV Nothing here yet! Pre…" at bounding box center [608, 549] width 595 height 693
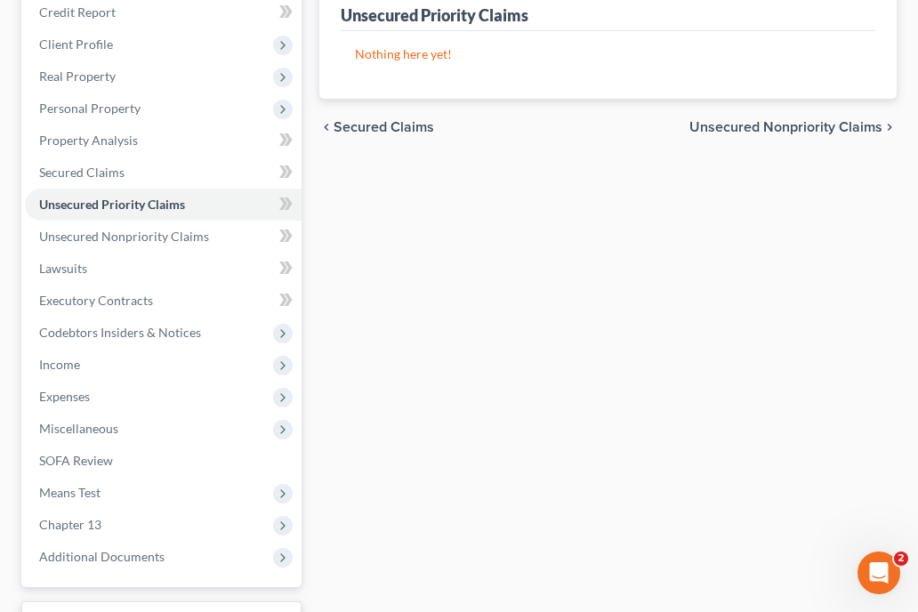
scroll to position [249, 0]
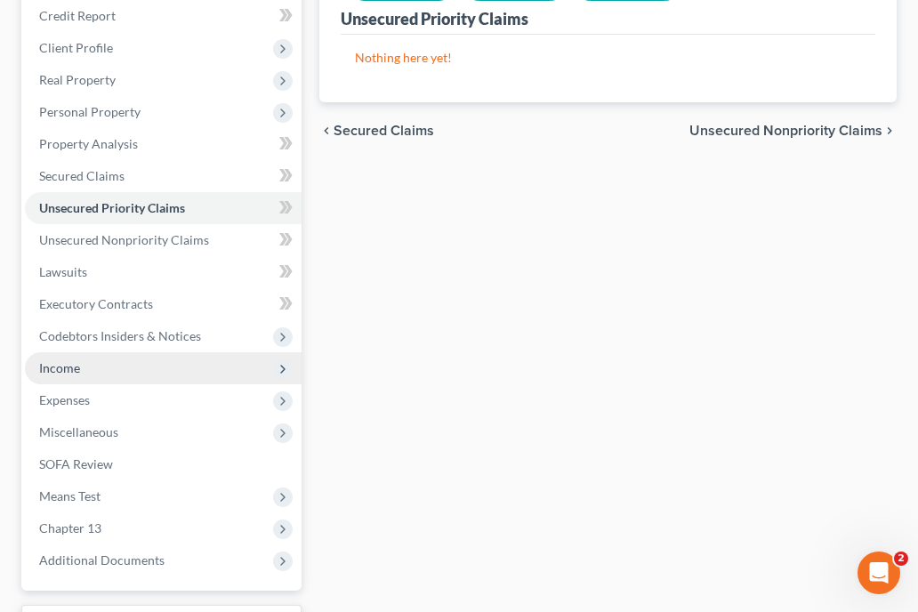
click at [82, 367] on span "Income" at bounding box center [163, 368] width 277 height 32
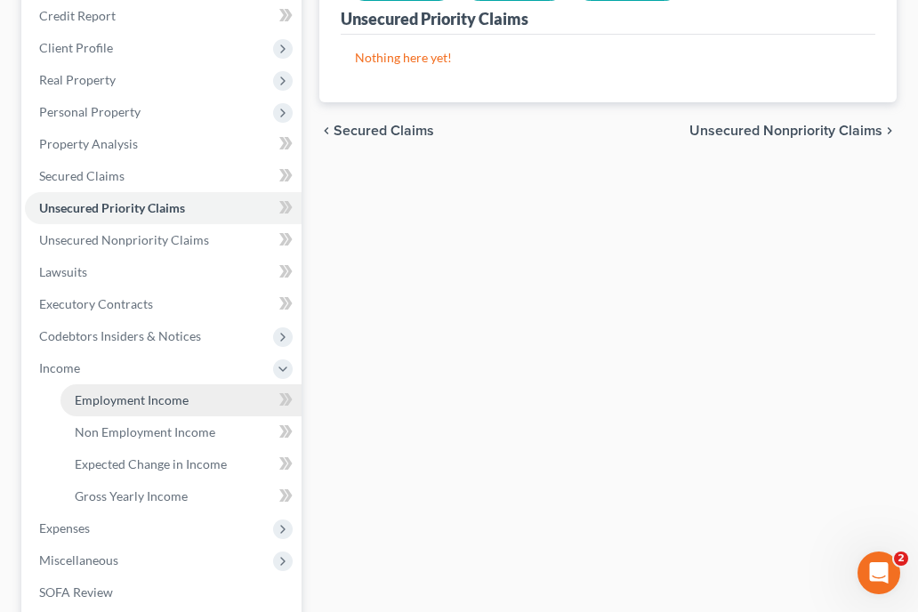
click at [107, 404] on span "Employment Income" at bounding box center [132, 399] width 114 height 15
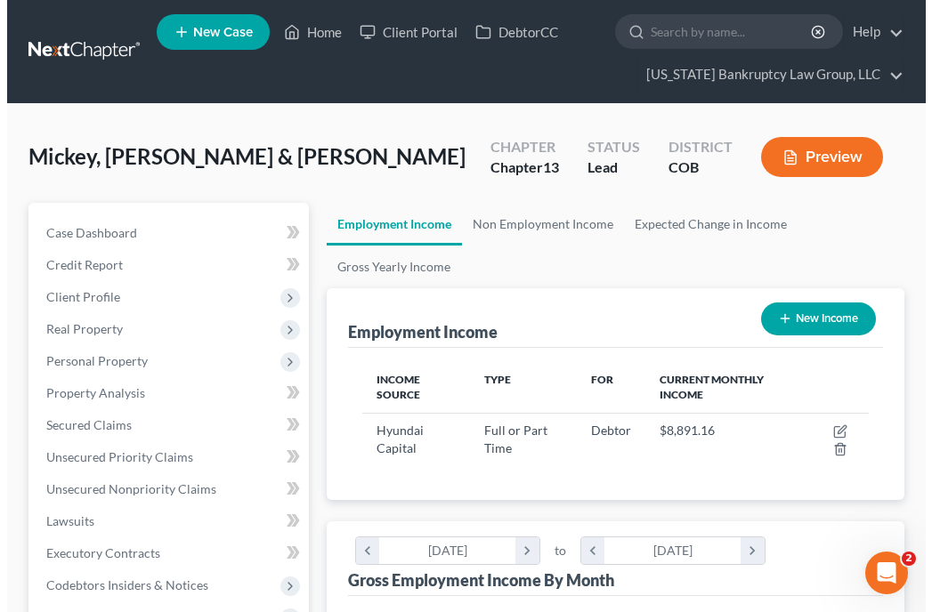
scroll to position [253, 541]
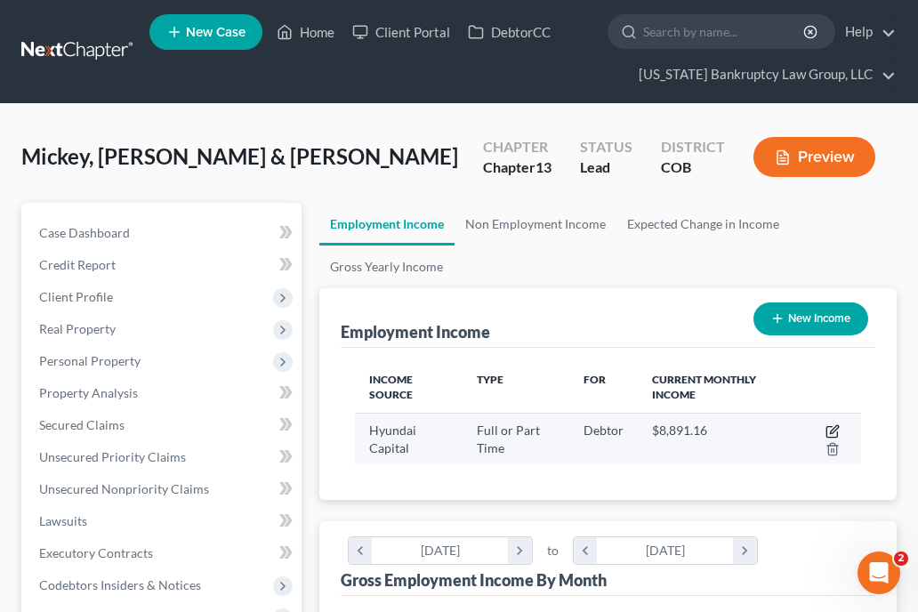
click at [830, 429] on icon "button" at bounding box center [833, 431] width 14 height 14
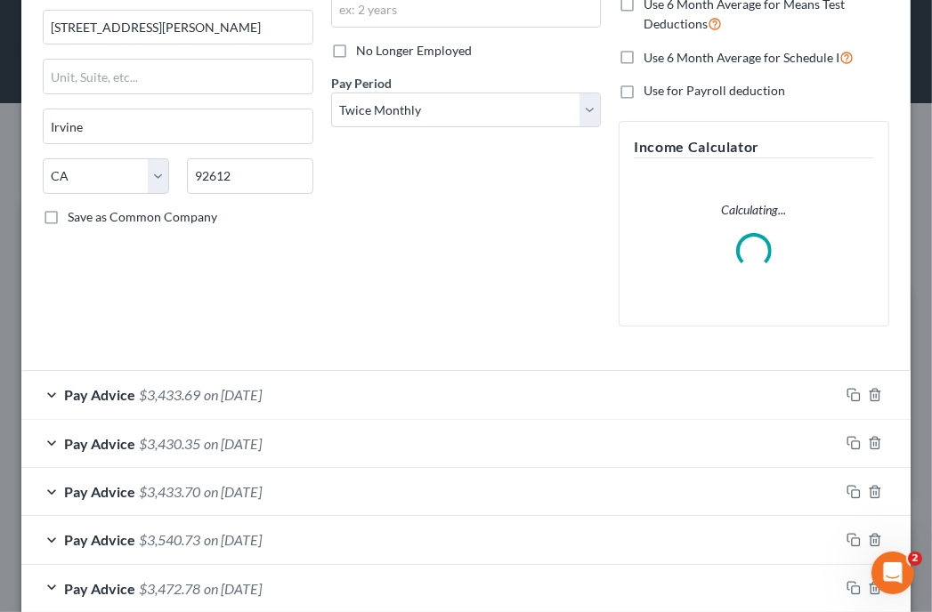
scroll to position [214, 0]
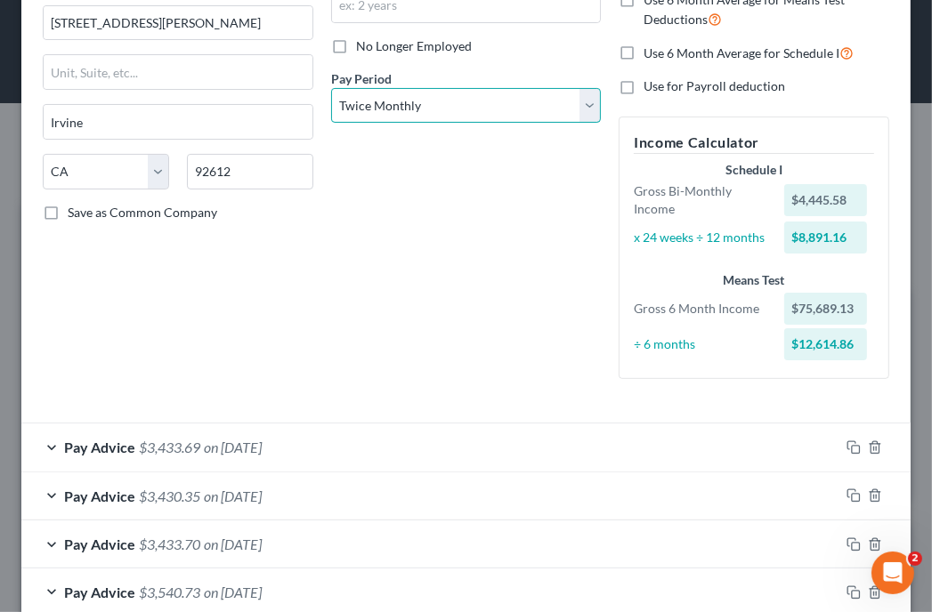
click at [496, 102] on select "Select Monthly Twice Monthly Every Other Week Weekly" at bounding box center [466, 106] width 270 height 36
click at [331, 88] on select "Select Monthly Twice Monthly Every Other Week Weekly" at bounding box center [466, 106] width 270 height 36
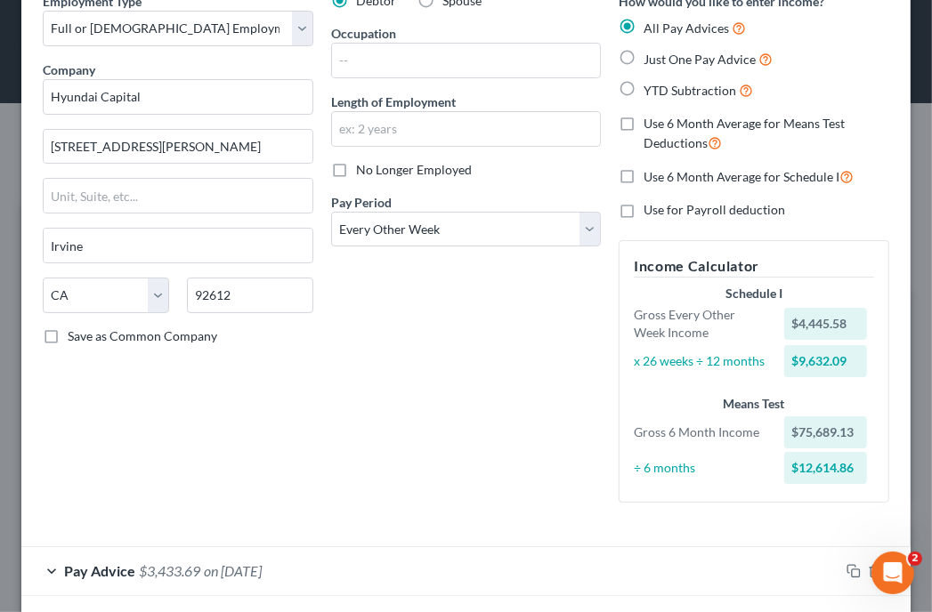
scroll to position [0, 0]
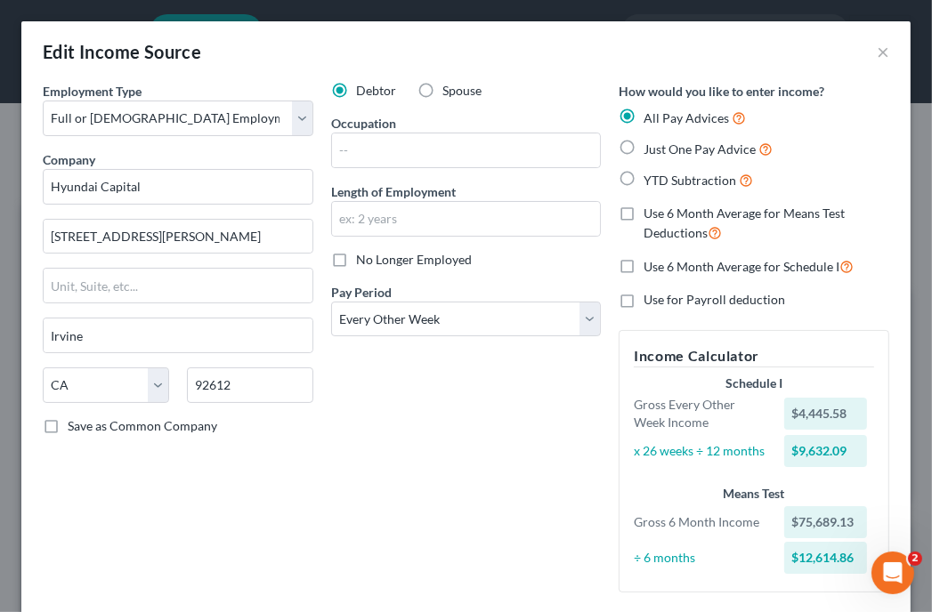
click at [780, 66] on div "Edit Income Source ×" at bounding box center [465, 51] width 889 height 61
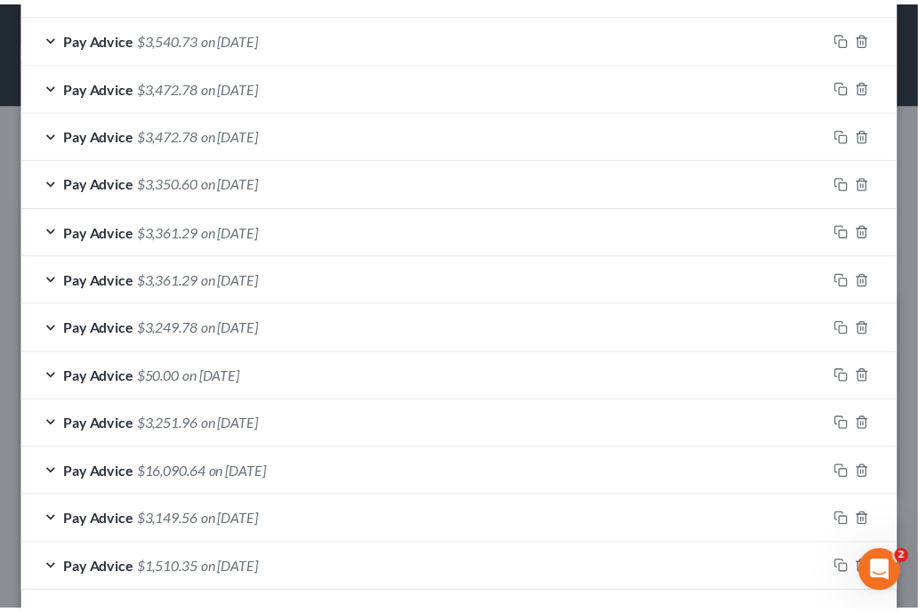
scroll to position [844, 0]
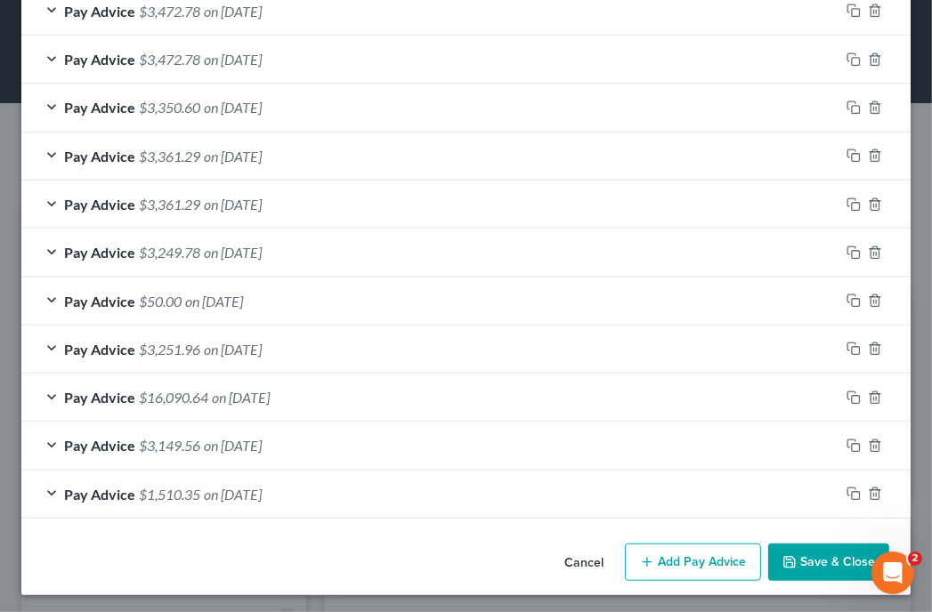
click at [798, 546] on button "Save & Close" at bounding box center [828, 562] width 121 height 37
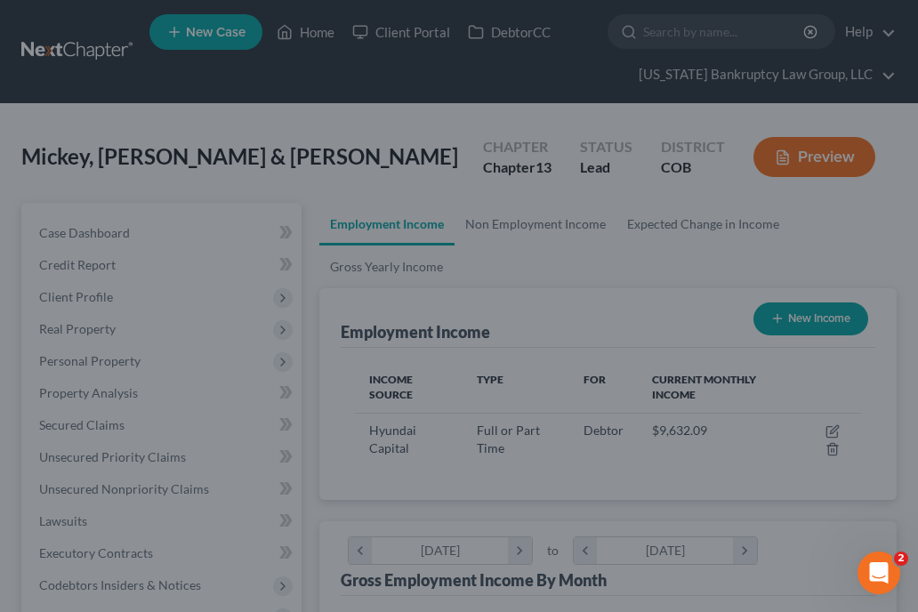
scroll to position [889523, 889233]
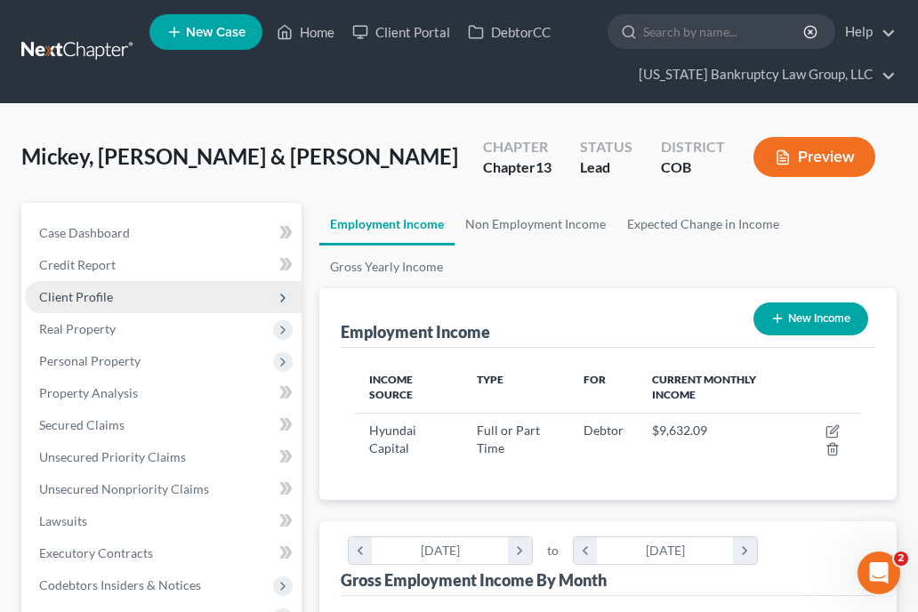
click at [89, 287] on span "Client Profile" at bounding box center [163, 297] width 277 height 32
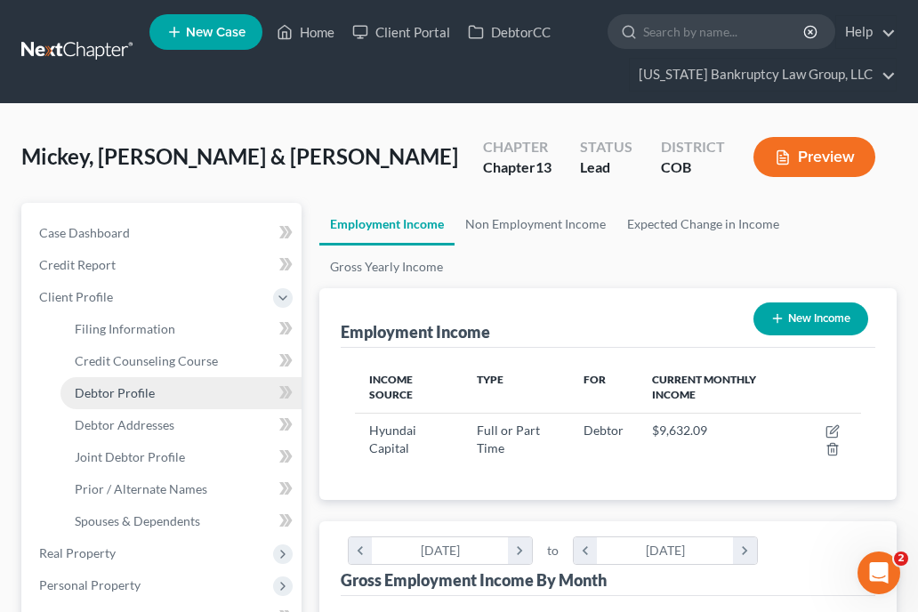
click at [110, 387] on span "Debtor Profile" at bounding box center [115, 392] width 80 height 15
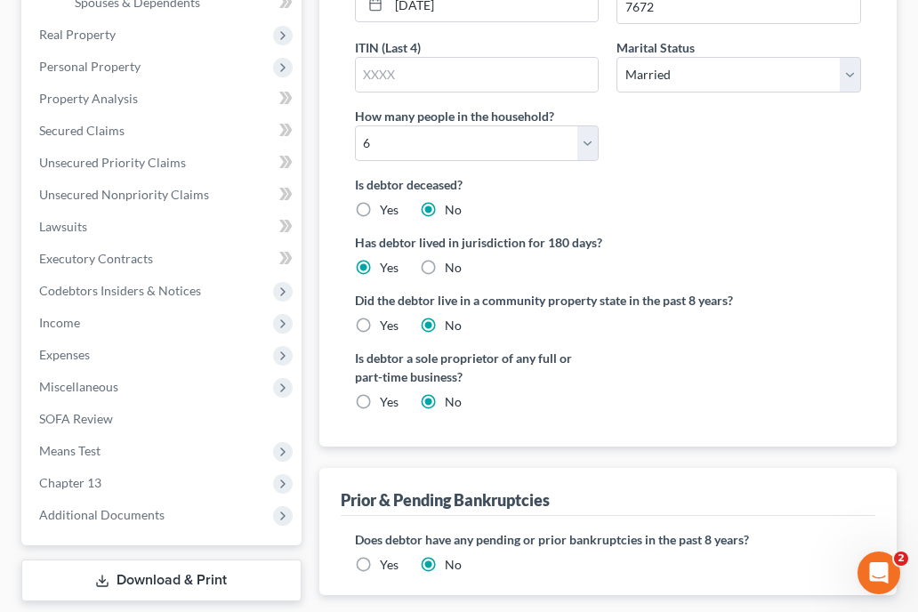
scroll to position [623, 0]
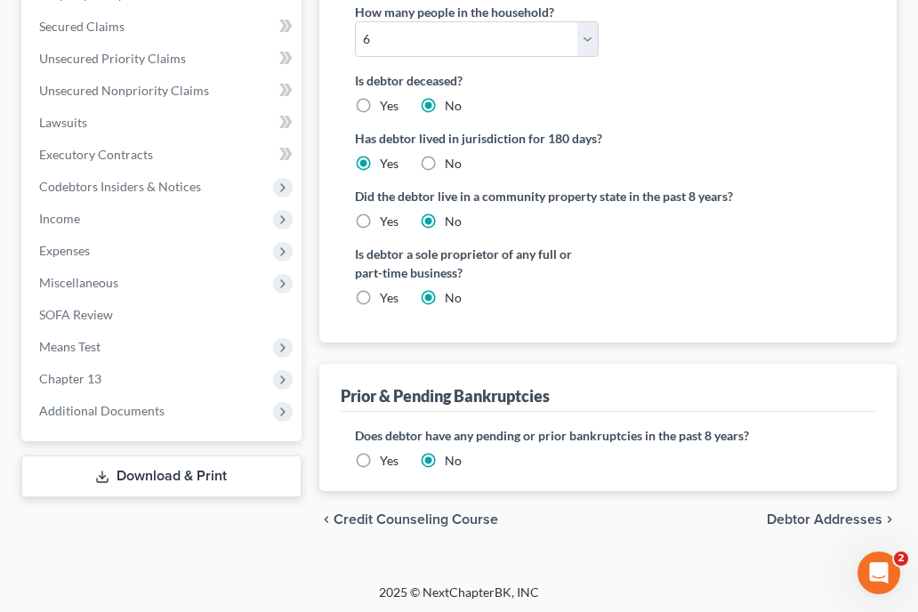
click at [380, 456] on label "Yes" at bounding box center [389, 461] width 19 height 18
click at [387, 456] on input "Yes" at bounding box center [393, 458] width 12 height 12
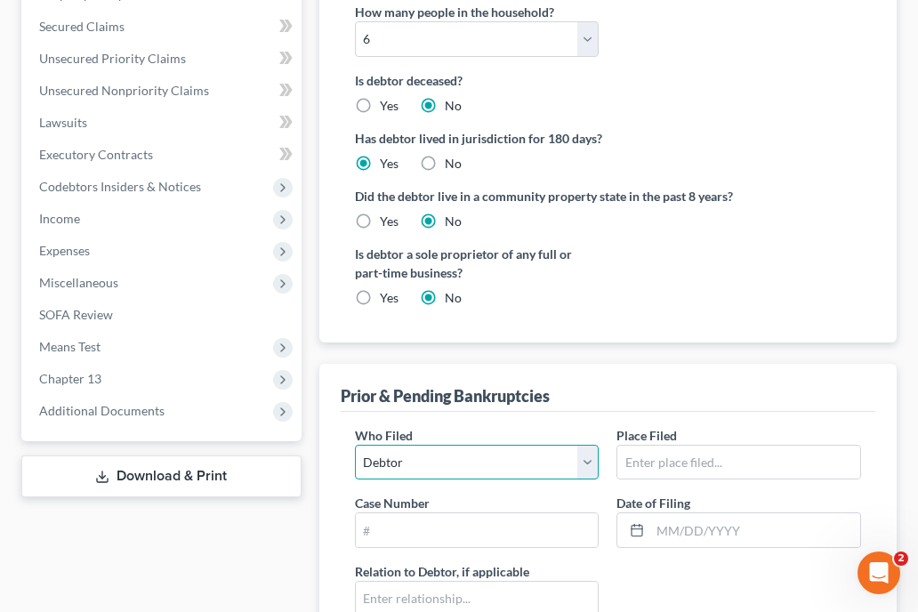
click at [443, 458] on select "Debtor Other" at bounding box center [477, 463] width 245 height 36
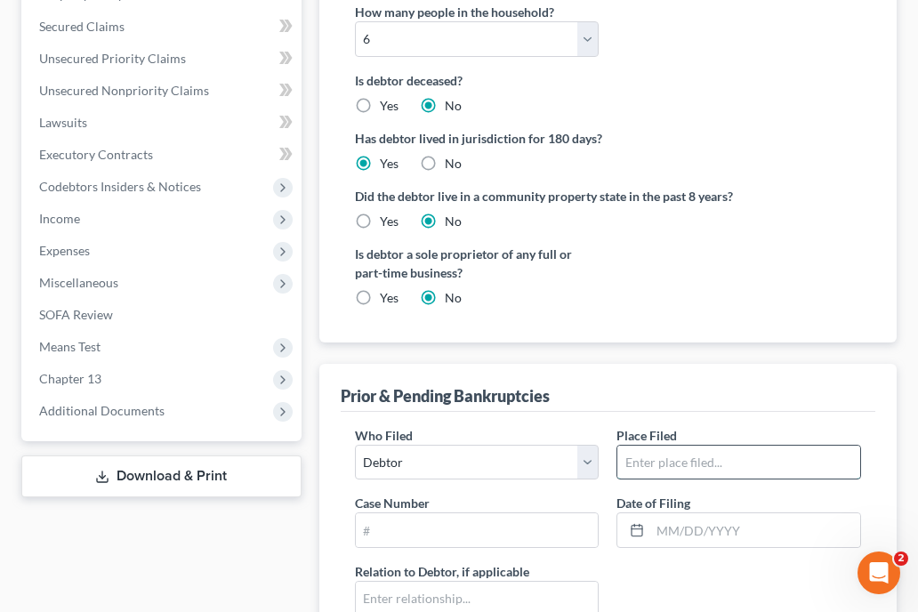
click at [654, 458] on input "text" at bounding box center [739, 463] width 243 height 34
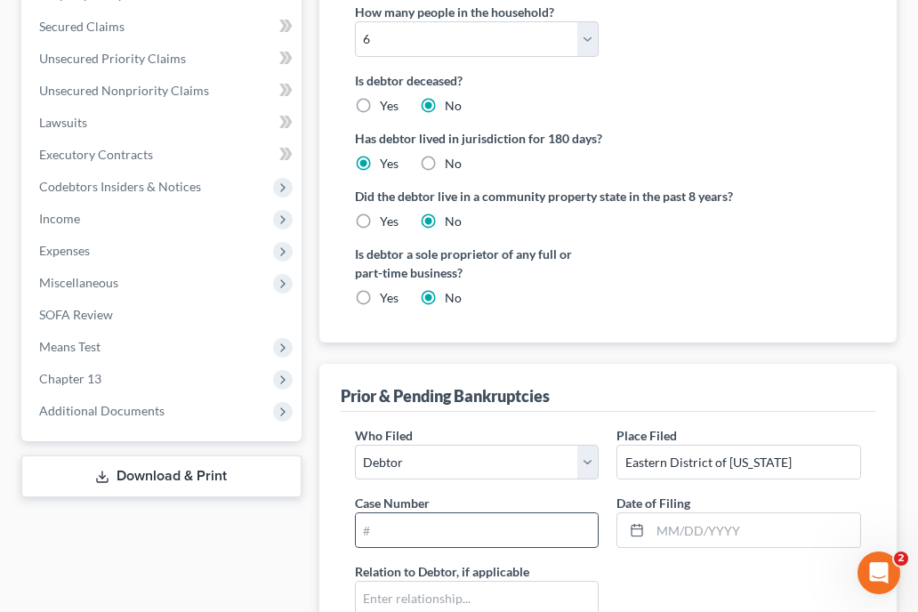
click at [509, 537] on input "text" at bounding box center [477, 530] width 243 height 34
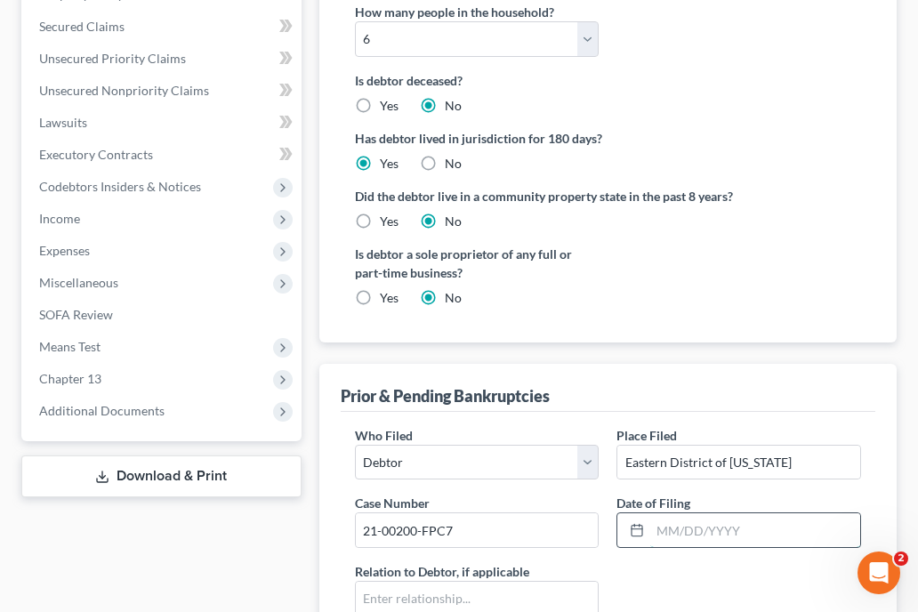
click at [675, 526] on input "text" at bounding box center [755, 530] width 210 height 34
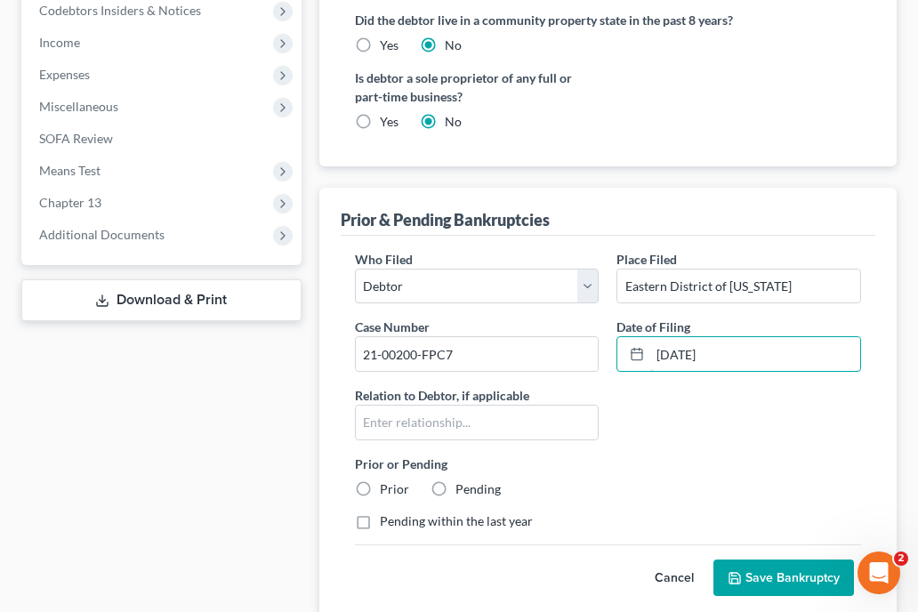
scroll to position [831, 0]
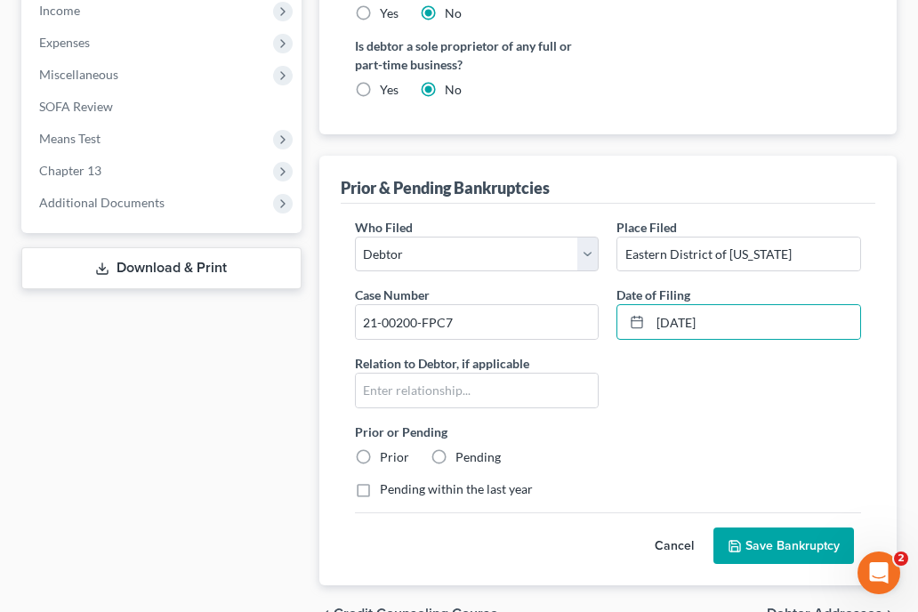
click at [380, 455] on label "Prior" at bounding box center [394, 457] width 29 height 18
click at [387, 455] on input "Prior" at bounding box center [393, 454] width 12 height 12
click at [745, 408] on div "Who Filed * Debtor Other Place Filed * Eastern District of Washington Case Numb…" at bounding box center [608, 365] width 524 height 295
click at [726, 326] on input "05/19/2021" at bounding box center [755, 322] width 210 height 34
click at [816, 546] on button "Save Bankruptcy" at bounding box center [784, 546] width 141 height 37
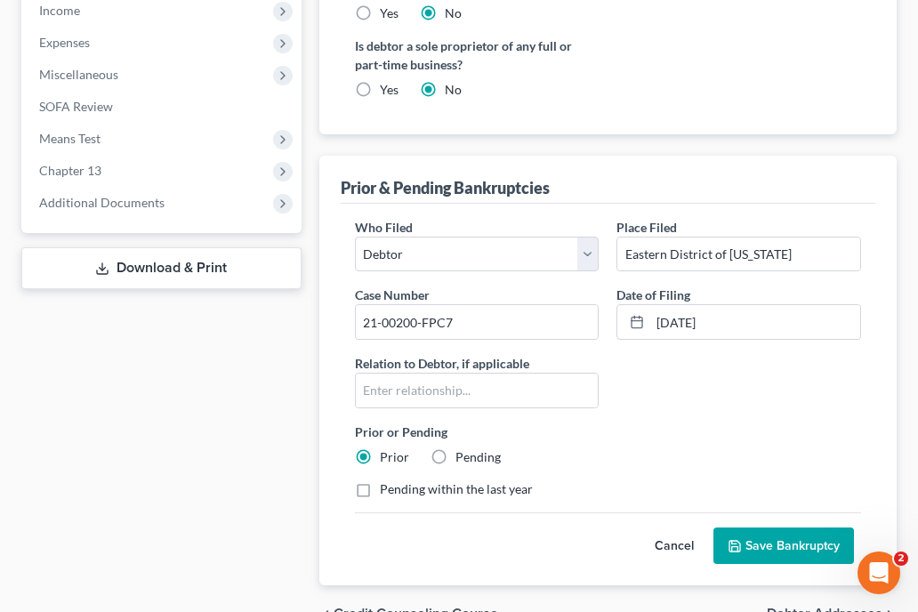
scroll to position [765, 0]
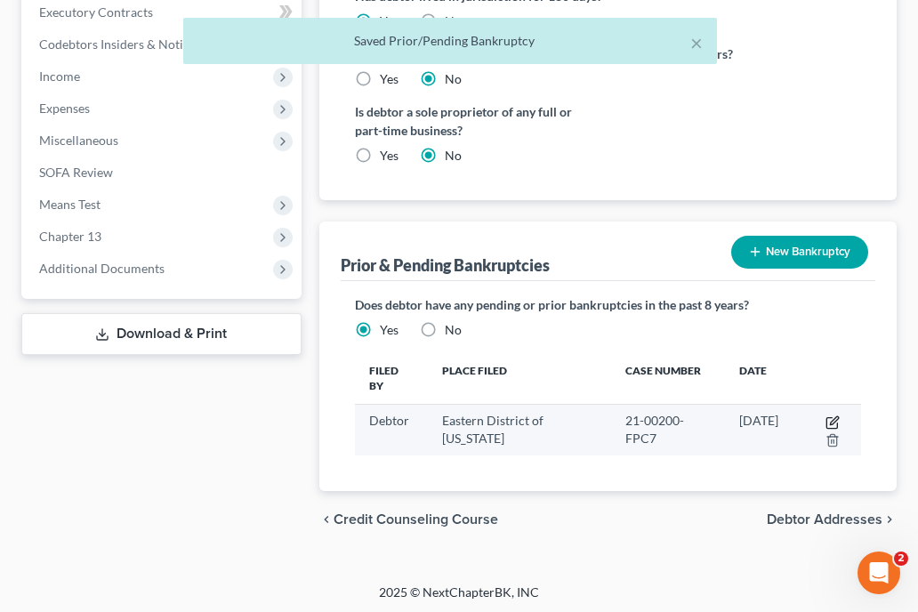
click at [830, 422] on icon "button" at bounding box center [834, 420] width 8 height 8
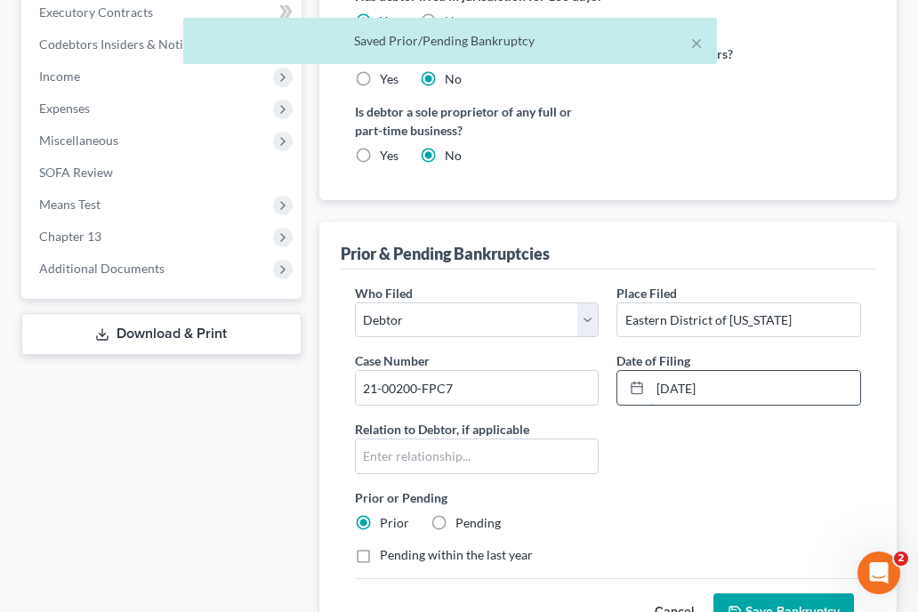
click at [766, 382] on input "02/11/2019" at bounding box center [755, 388] width 210 height 34
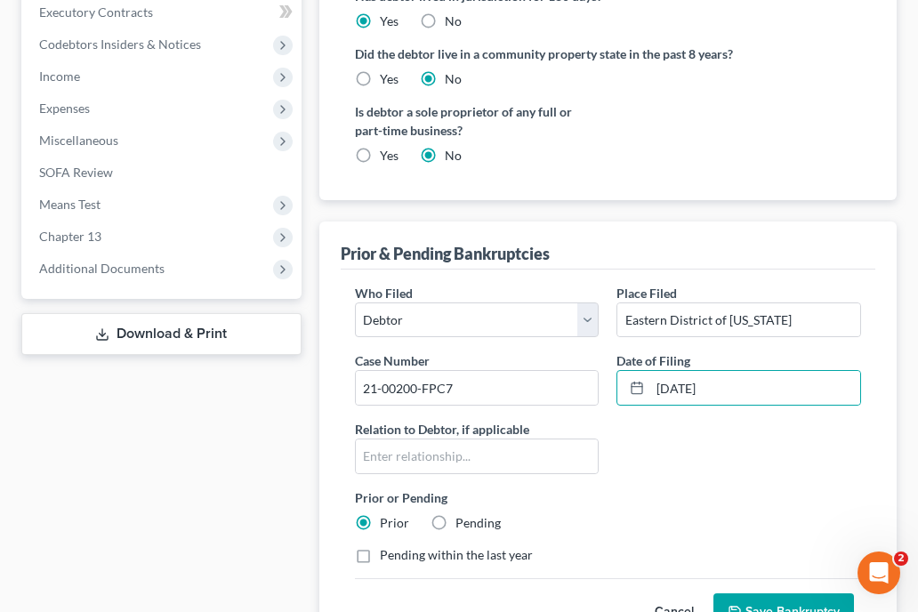
click at [765, 601] on button "Save Bankruptcy" at bounding box center [784, 611] width 141 height 37
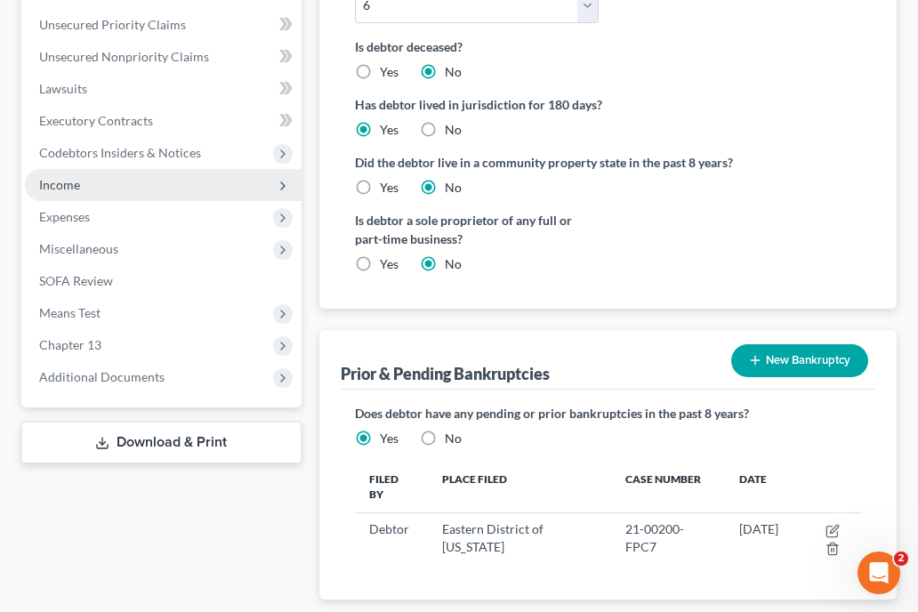
scroll to position [623, 0]
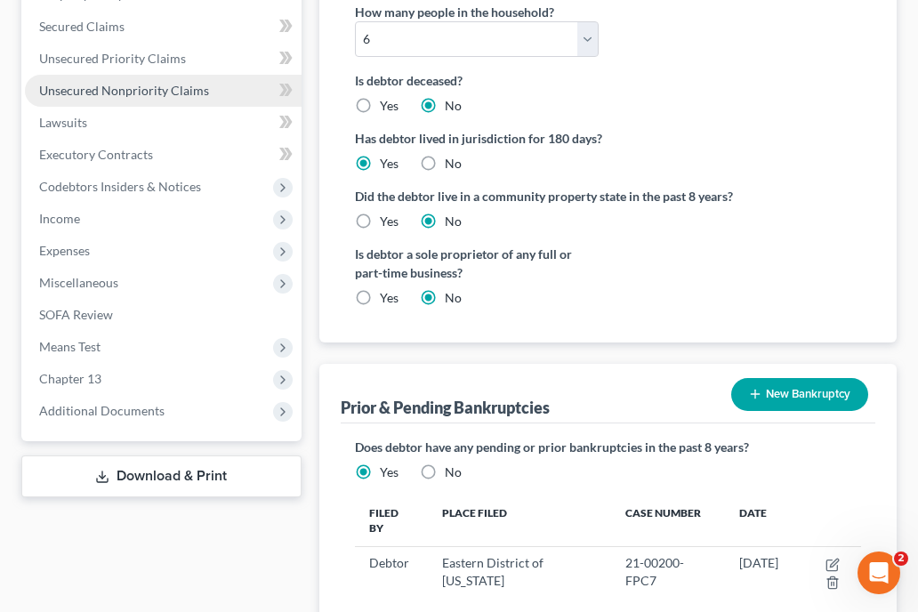
click at [175, 85] on span "Unsecured Nonpriority Claims" at bounding box center [124, 90] width 170 height 15
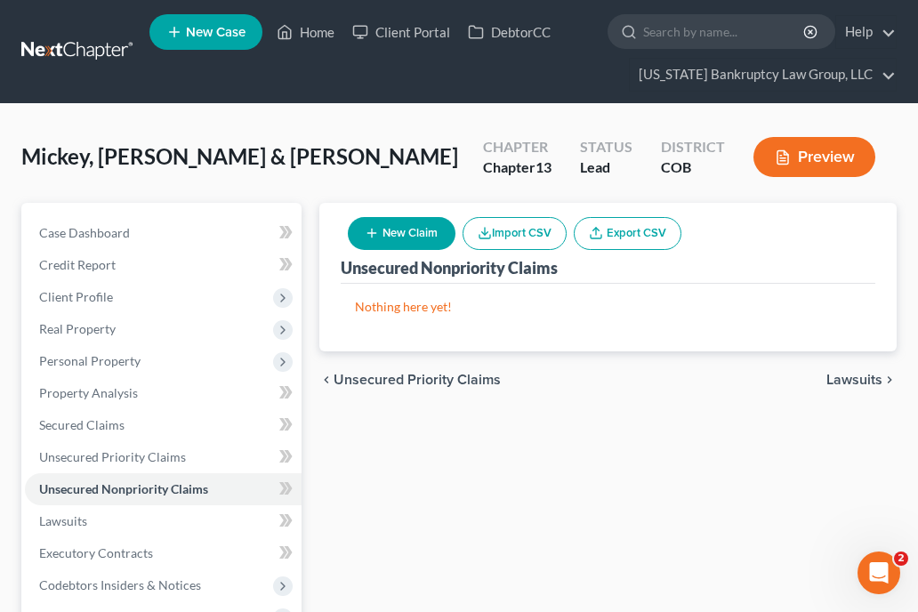
click at [414, 238] on button "New Claim" at bounding box center [402, 233] width 108 height 33
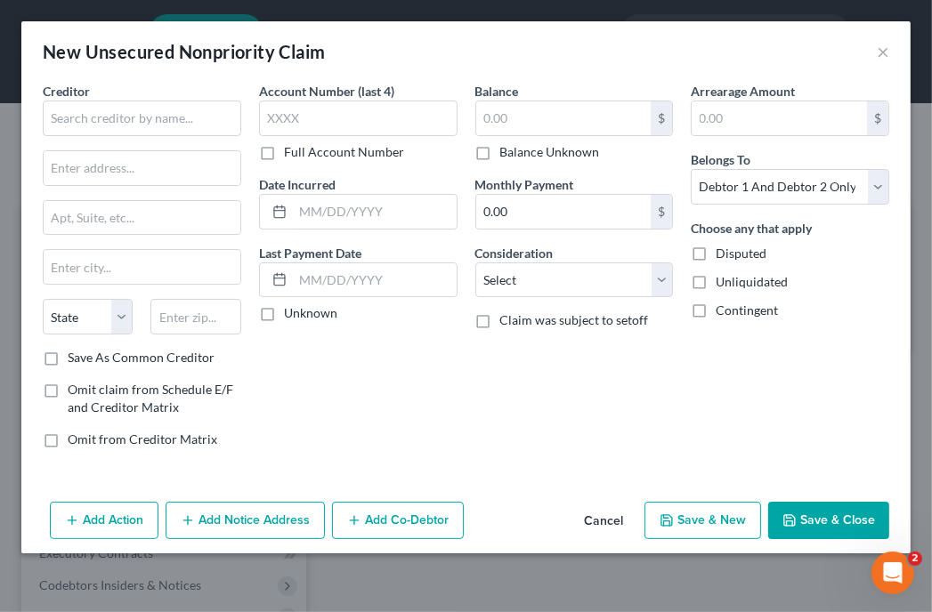
click at [703, 344] on div "Arrearage Amount $ Belongs To * Select Debtor 1 Only Debtor 2 Only Debtor 1 And…" at bounding box center [790, 272] width 216 height 381
click at [175, 125] on input "text" at bounding box center [142, 119] width 198 height 36
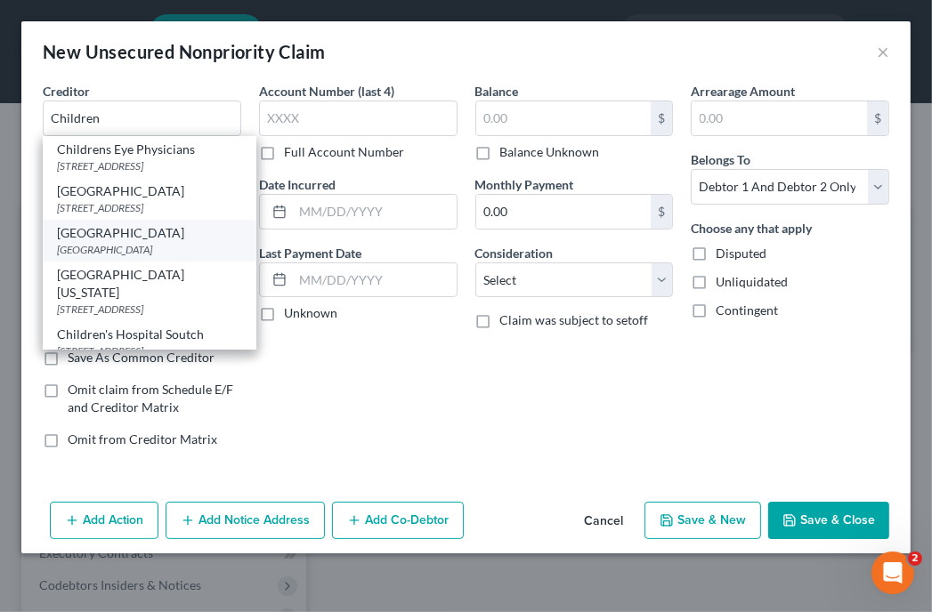
click at [132, 242] on div "Children's Hospital" at bounding box center [149, 233] width 185 height 18
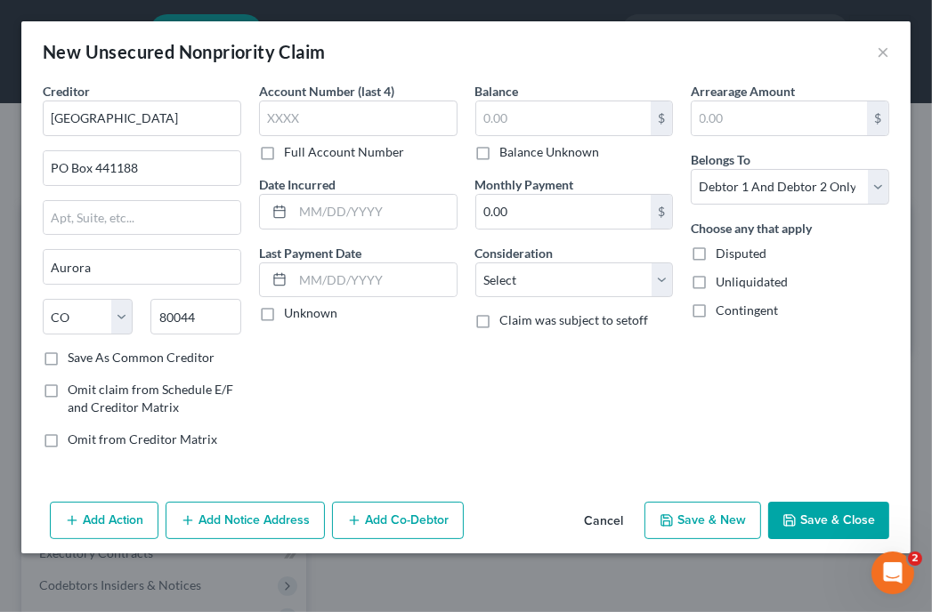
click at [640, 55] on div "New Unsecured Nonpriority Claim ×" at bounding box center [465, 51] width 889 height 61
click at [342, 124] on input "text" at bounding box center [358, 119] width 198 height 36
drag, startPoint x: 626, startPoint y: 48, endPoint x: 619, endPoint y: 55, distance: 9.5
click at [626, 48] on div "New Unsecured Nonpriority Claim ×" at bounding box center [465, 51] width 889 height 61
click at [575, 106] on input "text" at bounding box center [563, 118] width 175 height 34
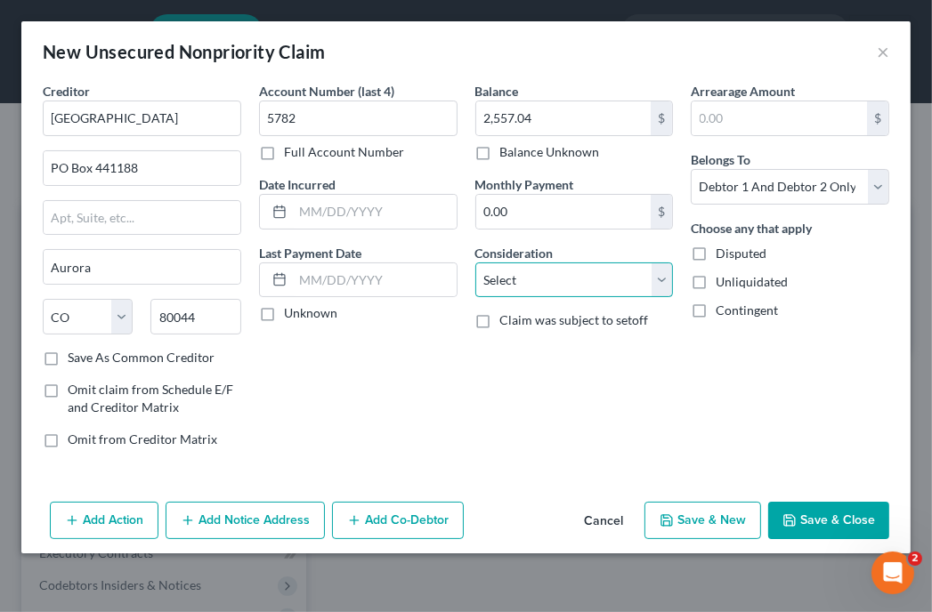
click at [547, 283] on select "Select Cable / Satellite Services Collection Agency Credit Card Debt Debt Couns…" at bounding box center [574, 280] width 198 height 36
click at [475, 262] on select "Select Cable / Satellite Services Collection Agency Credit Card Debt Debt Couns…" at bounding box center [574, 280] width 198 height 36
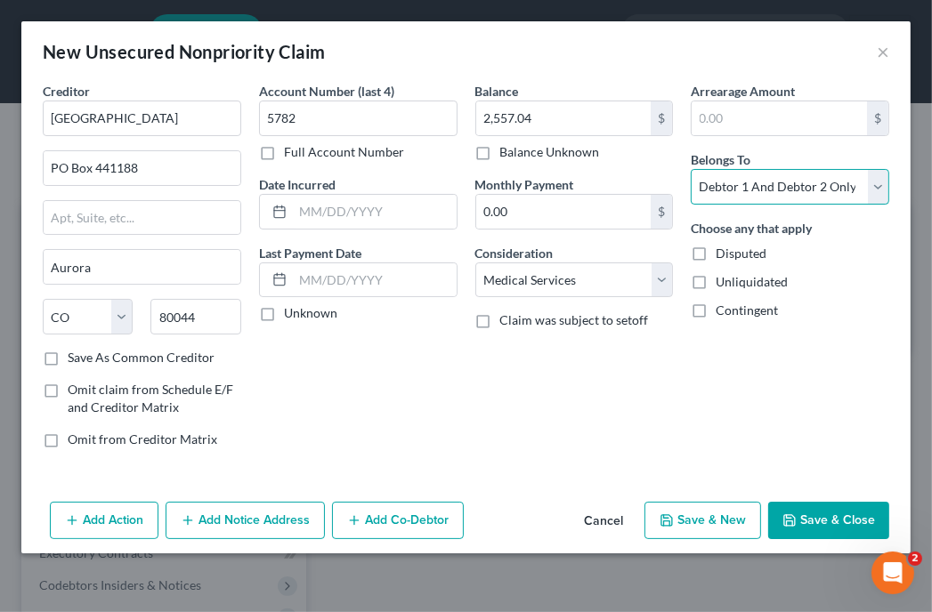
click at [713, 174] on select "Select Debtor 1 Only Debtor 2 Only Debtor 1 And Debtor 2 Only At Least One Of T…" at bounding box center [789, 187] width 198 height 36
click at [690, 169] on select "Select Debtor 1 Only Debtor 2 Only Debtor 1 And Debtor 2 Only At Least One Of T…" at bounding box center [789, 187] width 198 height 36
click at [814, 520] on button "Save & Close" at bounding box center [828, 520] width 121 height 37
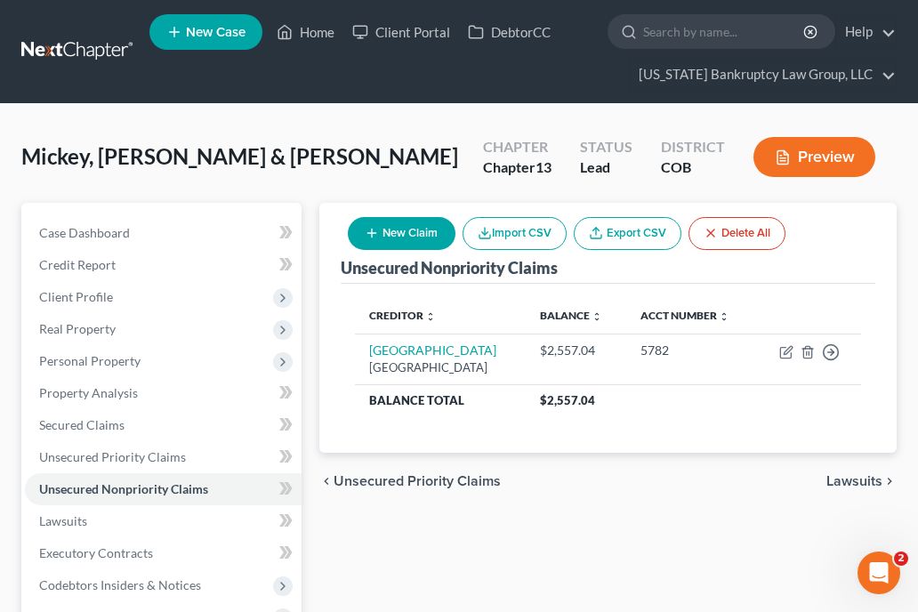
click at [837, 109] on div "Mickey, Jamirose & Sabrina Upgraded Chapter Chapter 13 Status Lead District COB…" at bounding box center [459, 517] width 918 height 827
click at [440, 224] on button "New Claim" at bounding box center [402, 233] width 108 height 33
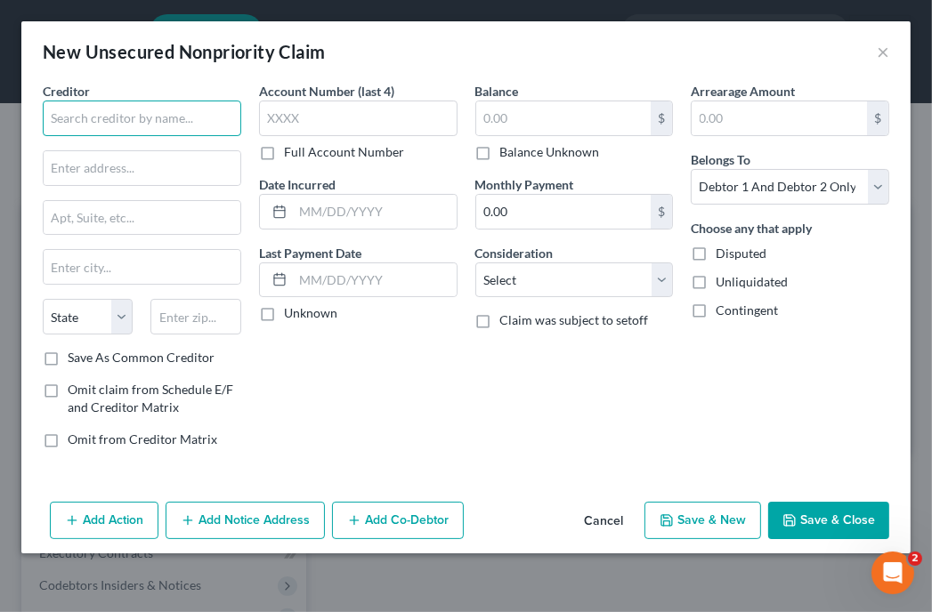
click at [203, 124] on input "text" at bounding box center [142, 119] width 198 height 36
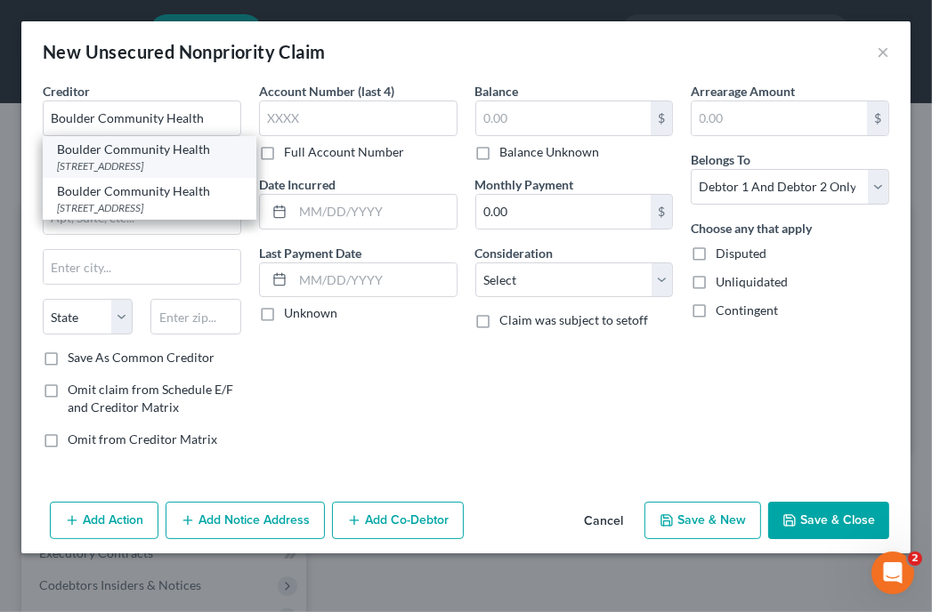
click at [142, 166] on div "PO Box 9049, Boulder, CO 80304" at bounding box center [149, 165] width 185 height 15
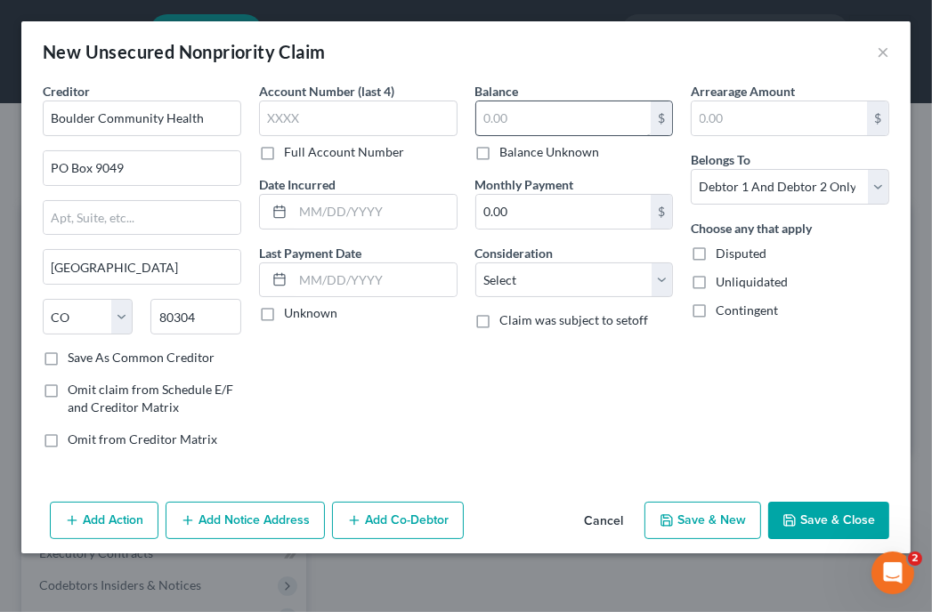
drag, startPoint x: 701, startPoint y: 67, endPoint x: 513, endPoint y: 109, distance: 192.5
click at [701, 67] on div "New Unsecured Nonpriority Claim ×" at bounding box center [465, 51] width 889 height 61
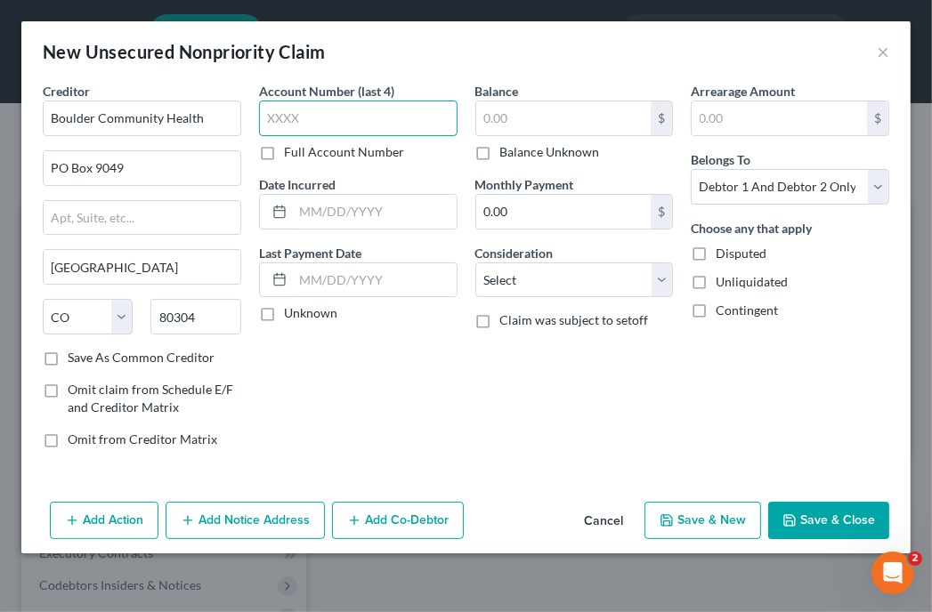
click at [432, 119] on input "text" at bounding box center [358, 119] width 198 height 36
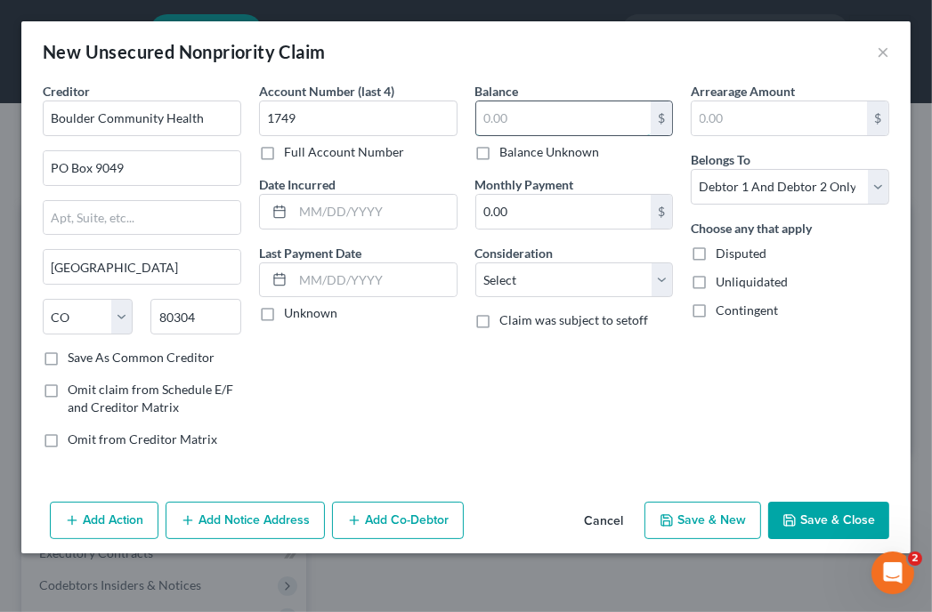
click at [502, 117] on input "text" at bounding box center [563, 118] width 175 height 34
click at [576, 113] on input "text" at bounding box center [563, 118] width 175 height 34
click at [576, 113] on input "86.59" at bounding box center [563, 118] width 175 height 34
click at [819, 519] on button "Save & Close" at bounding box center [828, 520] width 121 height 37
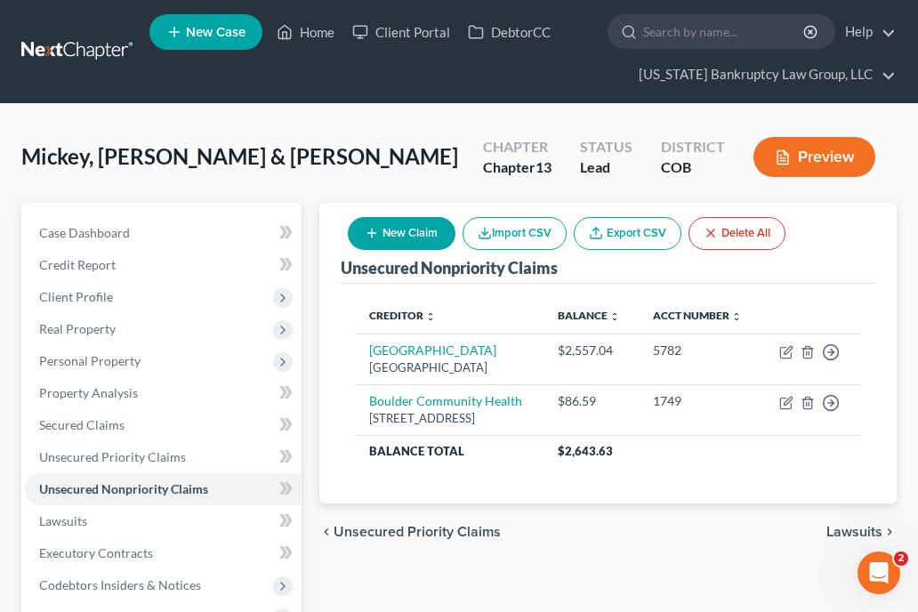
click at [861, 230] on div "Unsecured Nonpriority Claims New Claim Import CSV Export CSV Delete All" at bounding box center [608, 243] width 535 height 81
click at [402, 222] on button "New Claim" at bounding box center [402, 233] width 108 height 33
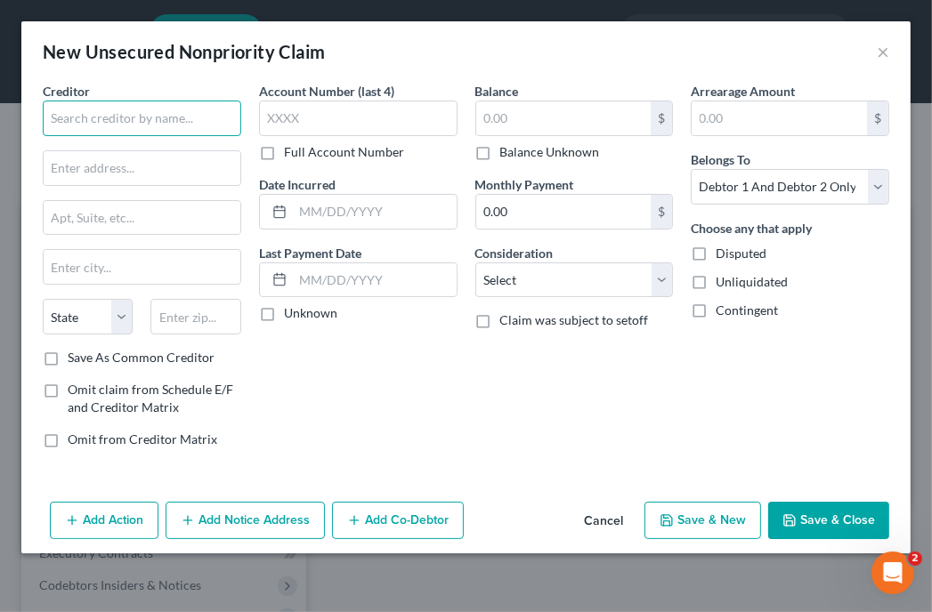
click at [62, 110] on input "text" at bounding box center [142, 119] width 198 height 36
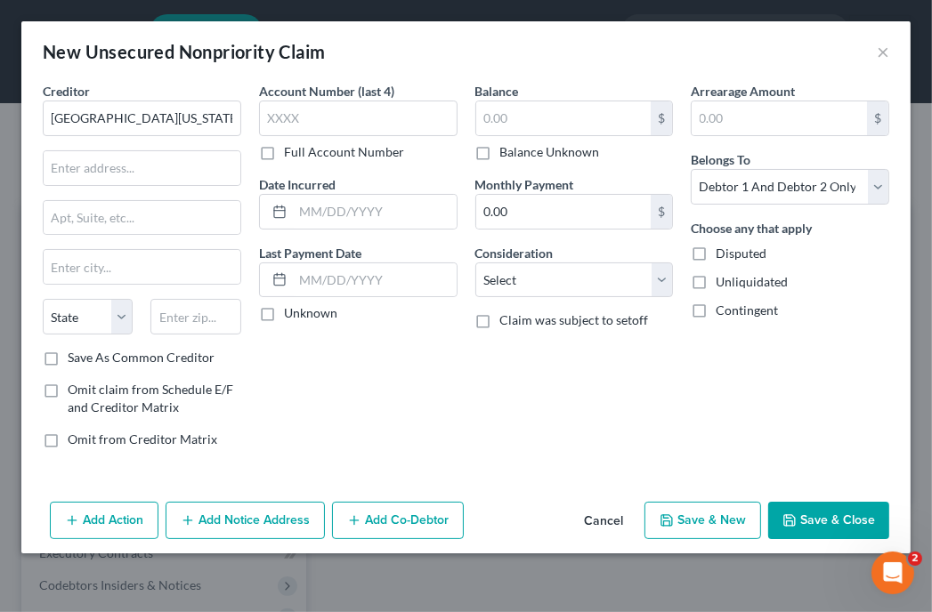
click at [652, 388] on div "Balance $ Balance Unknown Balance Undetermined $ Balance Unknown Monthly Paymen…" at bounding box center [574, 272] width 216 height 381
click at [182, 109] on input "University of Colorado Medicine" at bounding box center [142, 119] width 198 height 36
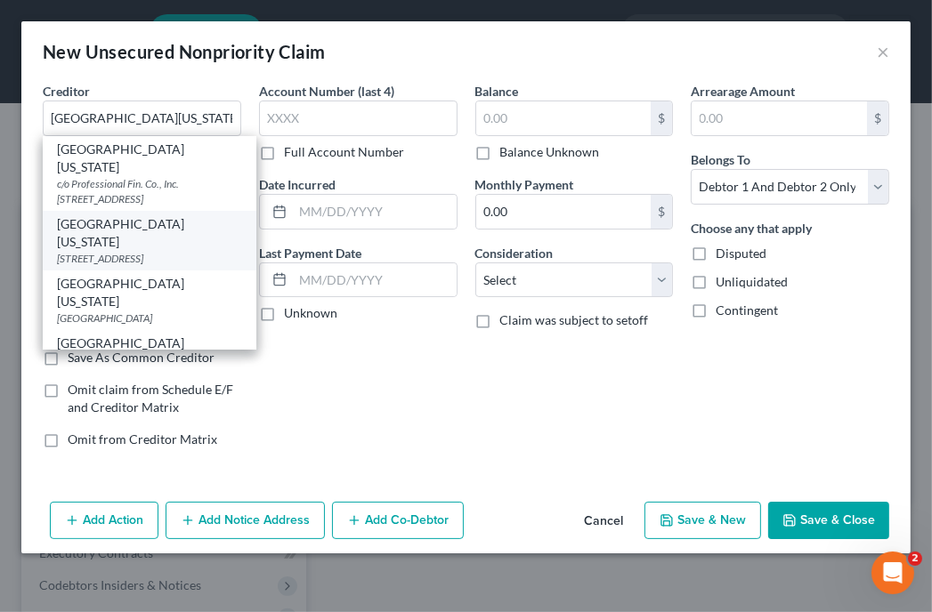
click at [182, 266] on div "PO Box 1280, Oaks, PA 19456" at bounding box center [149, 258] width 185 height 15
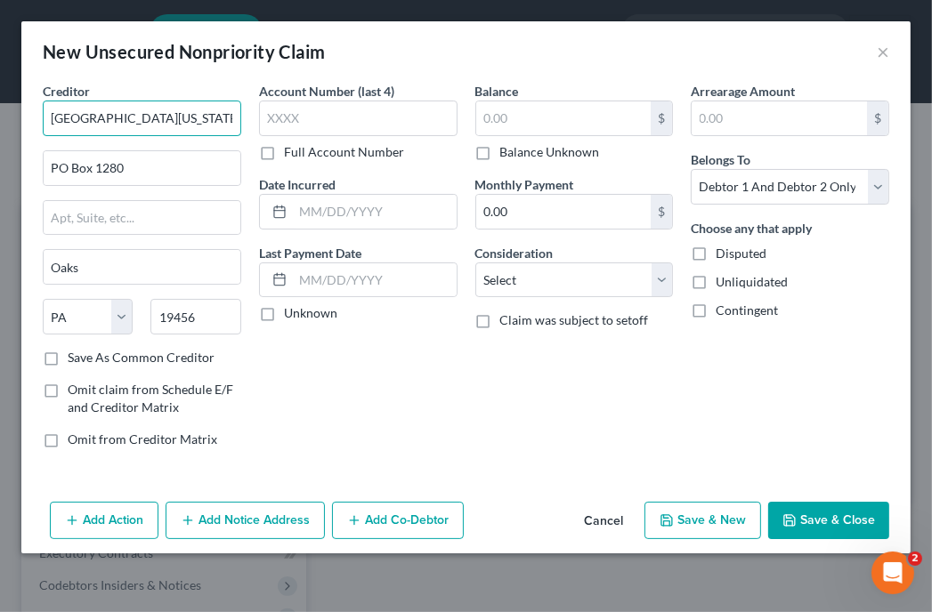
click at [229, 107] on input "University of Colorado Medicine" at bounding box center [142, 119] width 198 height 36
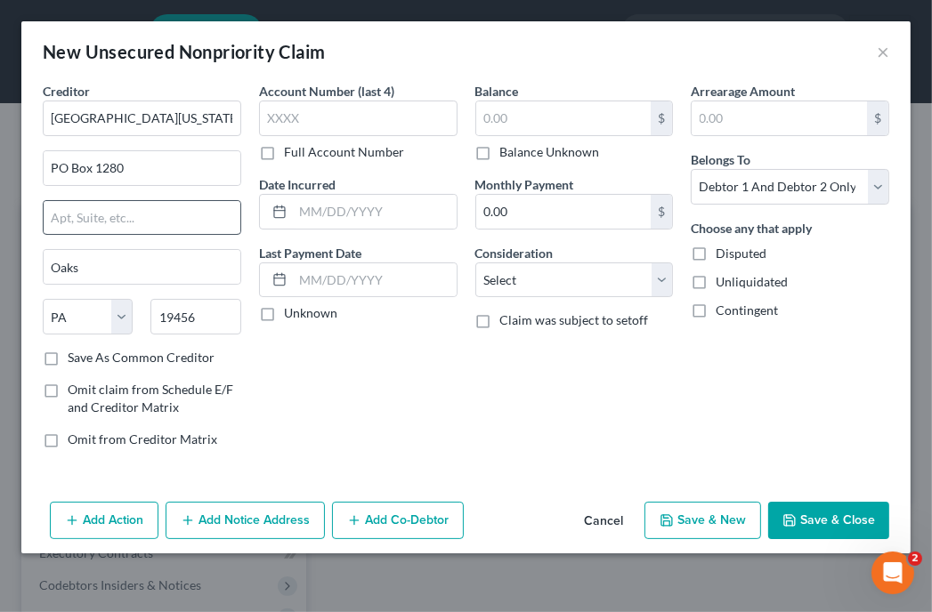
drag, startPoint x: 251, startPoint y: 172, endPoint x: 238, endPoint y: 227, distance: 56.6
click at [238, 227] on div "Creditor * University of Colorado Medicine PO Box 1280 Oaks State AL AK AR AZ C…" at bounding box center [142, 215] width 198 height 267
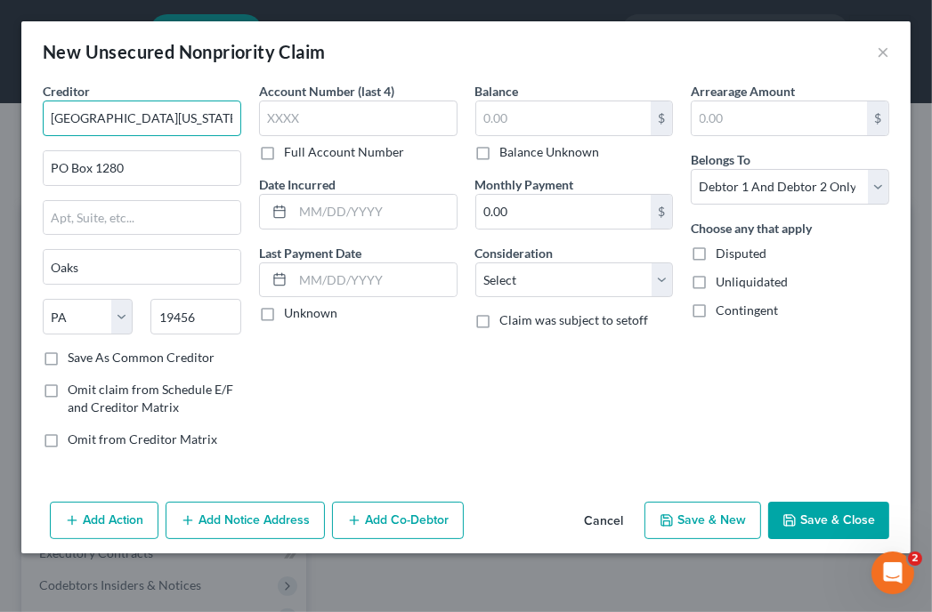
click at [234, 117] on input "University of Colorado Medicine" at bounding box center [142, 119] width 198 height 36
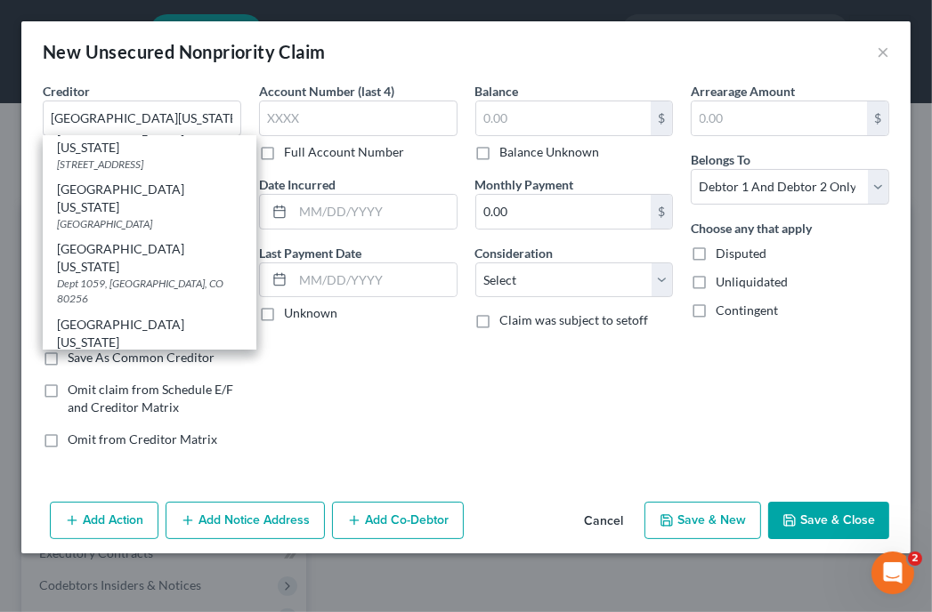
scroll to position [97, 0]
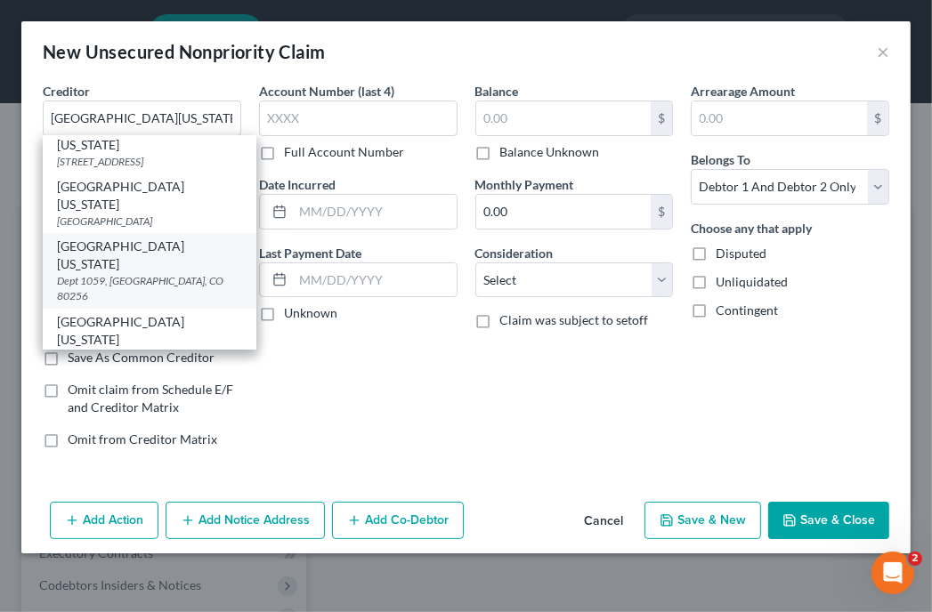
click at [131, 271] on div "University of Colorado Medicine" at bounding box center [149, 256] width 185 height 36
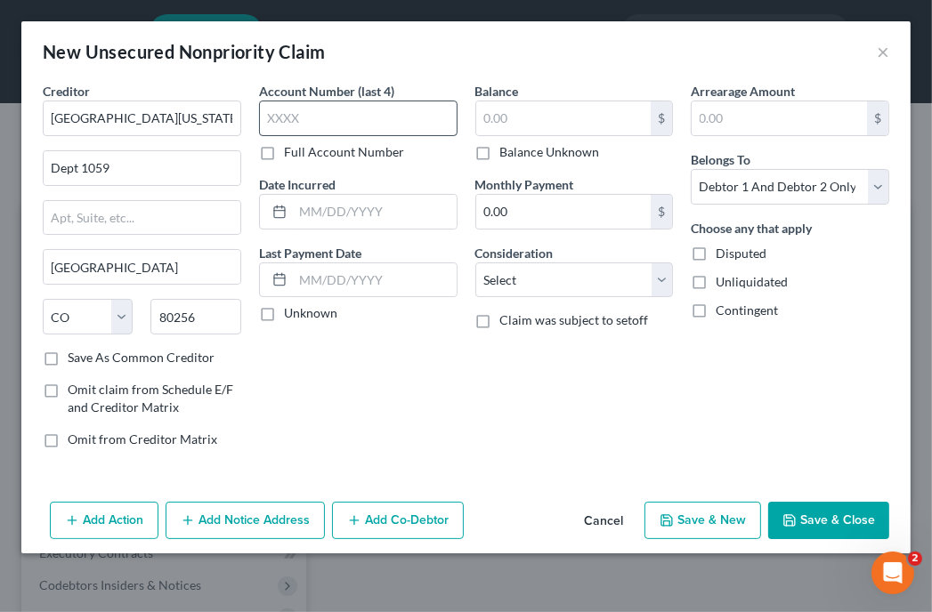
scroll to position [0, 0]
click at [350, 113] on input "text" at bounding box center [358, 119] width 198 height 36
click at [701, 350] on div "Arrearage Amount $ Belongs To * Select Debtor 1 Only Debtor 2 Only Debtor 1 And…" at bounding box center [790, 272] width 216 height 381
click at [417, 107] on input "text" at bounding box center [358, 119] width 198 height 36
click at [617, 109] on input "text" at bounding box center [563, 118] width 175 height 34
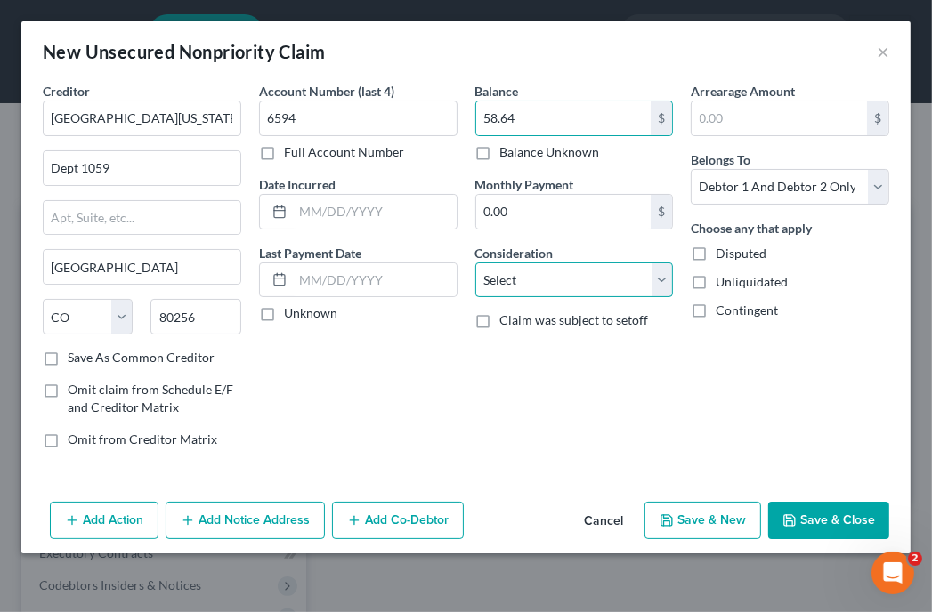
click at [590, 270] on select "Select Cable / Satellite Services Collection Agency Credit Card Debt Debt Couns…" at bounding box center [574, 280] width 198 height 36
click at [475, 262] on select "Select Cable / Satellite Services Collection Agency Credit Card Debt Debt Couns…" at bounding box center [574, 280] width 198 height 36
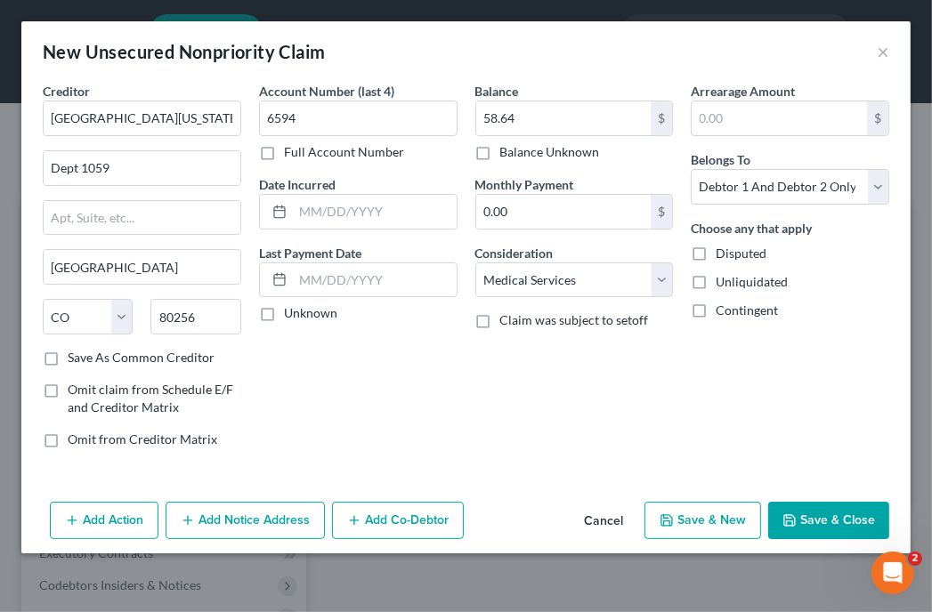
click at [765, 165] on div "Belongs To * Select Debtor 1 Only Debtor 2 Only Debtor 1 And Debtor 2 Only At L…" at bounding box center [789, 177] width 198 height 54
click at [762, 177] on select "Select Debtor 1 Only Debtor 2 Only Debtor 1 And Debtor 2 Only At Least One Of T…" at bounding box center [789, 187] width 198 height 36
click at [690, 169] on select "Select Debtor 1 Only Debtor 2 Only Debtor 1 And Debtor 2 Only At Least One Of T…" at bounding box center [789, 187] width 198 height 36
click at [841, 525] on button "Save & Close" at bounding box center [828, 520] width 121 height 37
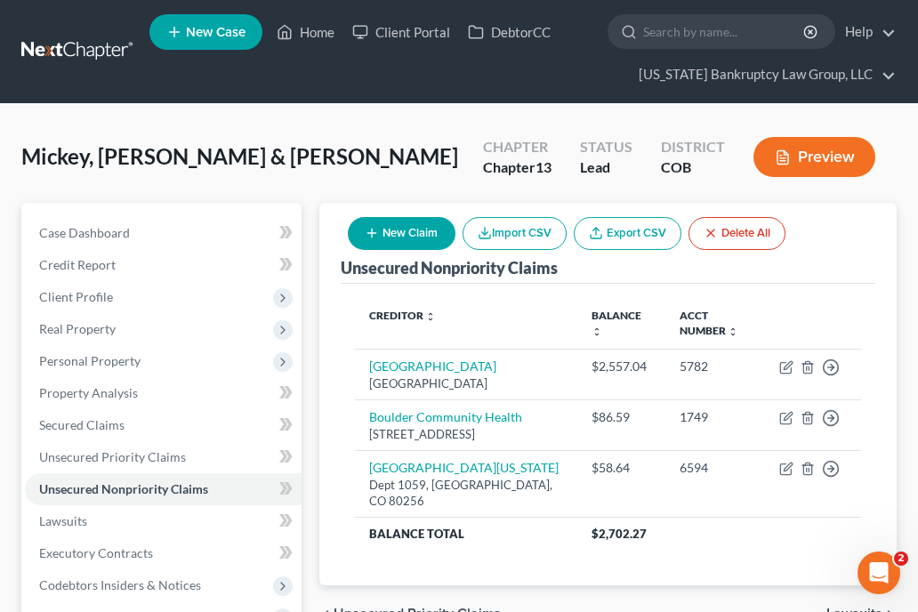
click at [884, 246] on div "Unsecured Nonpriority Claims New Claim Import CSV Export CSV Delete All Credito…" at bounding box center [607, 394] width 577 height 383
click at [431, 211] on div "New Claim Import CSV Export CSV Delete All" at bounding box center [567, 233] width 452 height 47
click at [420, 237] on button "New Claim" at bounding box center [402, 233] width 108 height 33
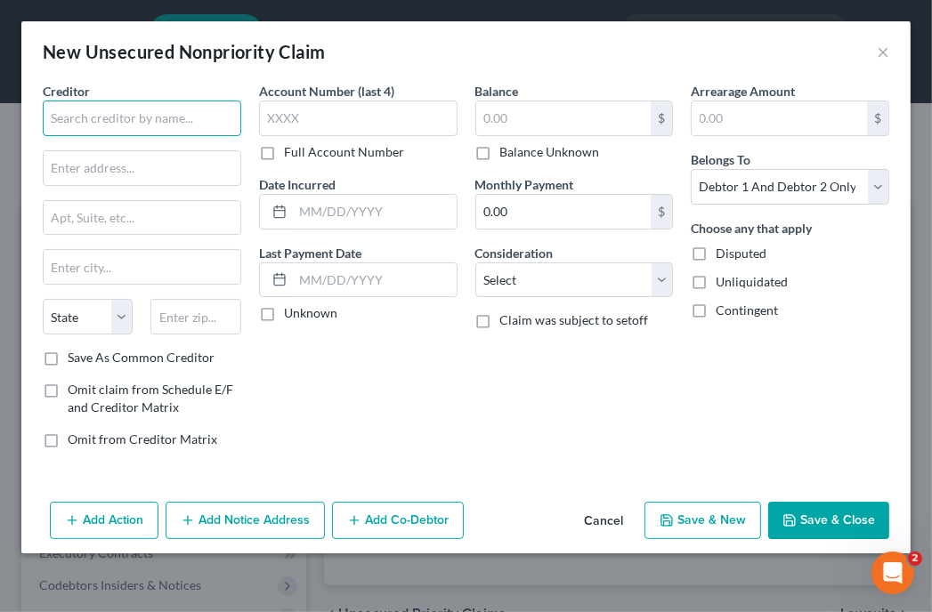
click at [175, 117] on input "text" at bounding box center [142, 119] width 198 height 36
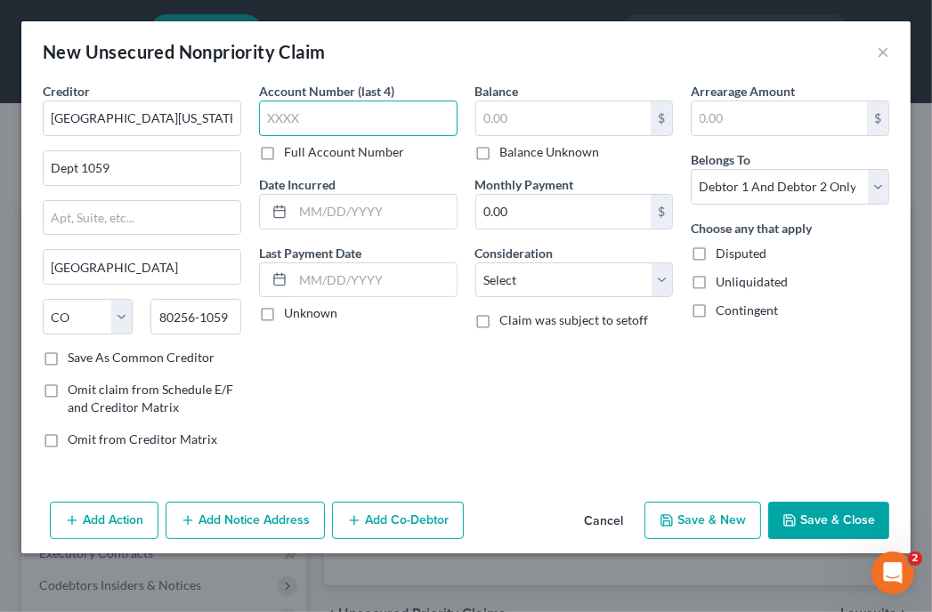
click at [341, 128] on input "text" at bounding box center [358, 119] width 198 height 36
click at [637, 38] on div "New Unsecured Nonpriority Claim ×" at bounding box center [465, 51] width 889 height 61
click at [400, 133] on input "text" at bounding box center [358, 119] width 198 height 36
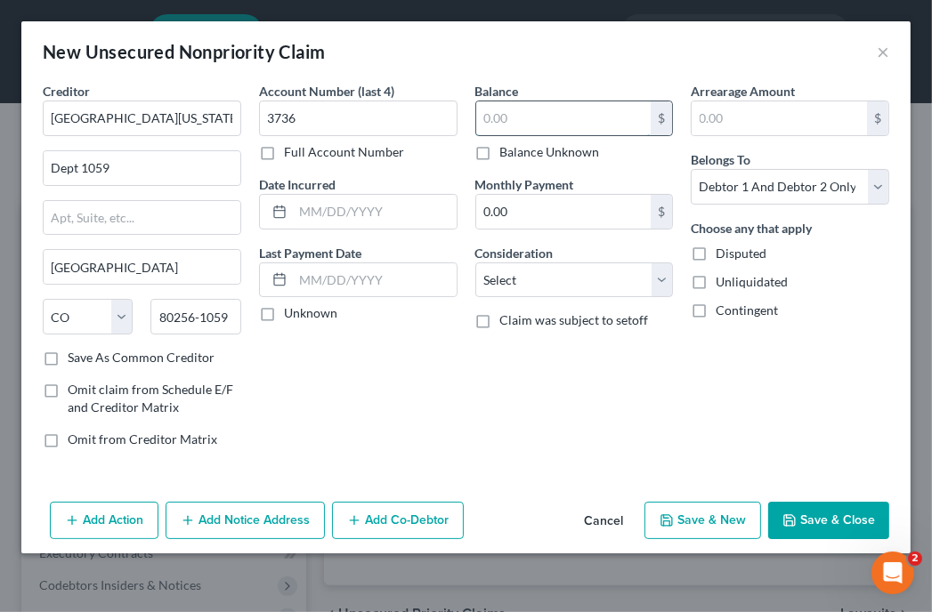
click at [587, 118] on input "text" at bounding box center [563, 118] width 175 height 34
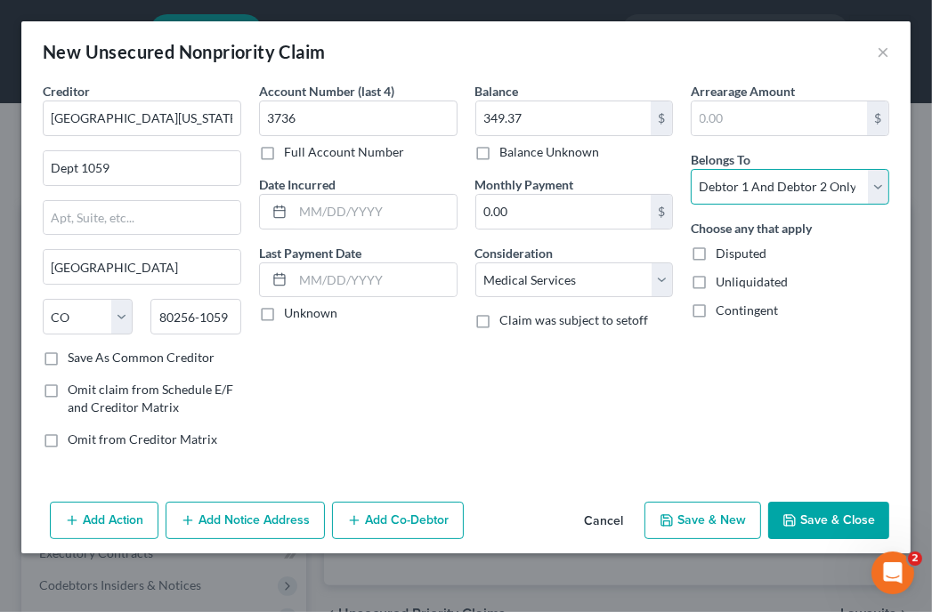
click at [804, 173] on select "Select Debtor 1 Only Debtor 2 Only Debtor 1 And Debtor 2 Only At Least One Of T…" at bounding box center [789, 187] width 198 height 36
click at [690, 169] on select "Select Debtor 1 Only Debtor 2 Only Debtor 1 And Debtor 2 Only At Least One Of T…" at bounding box center [789, 187] width 198 height 36
click at [858, 529] on button "Save & Close" at bounding box center [828, 520] width 121 height 37
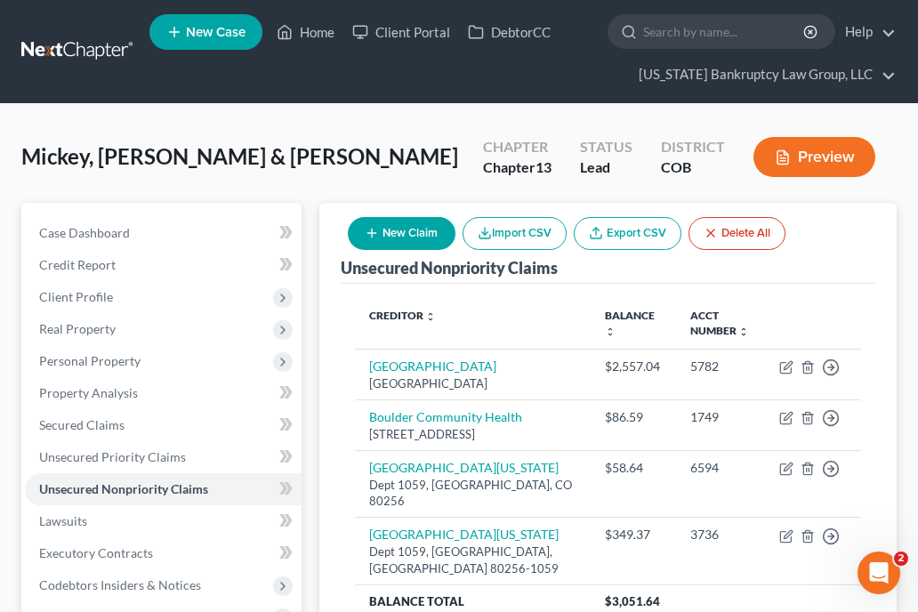
click at [823, 246] on div "Unsecured Nonpriority Claims New Claim Import CSV Export CSV Delete All" at bounding box center [608, 243] width 535 height 81
click at [430, 233] on button "New Claim" at bounding box center [402, 233] width 108 height 33
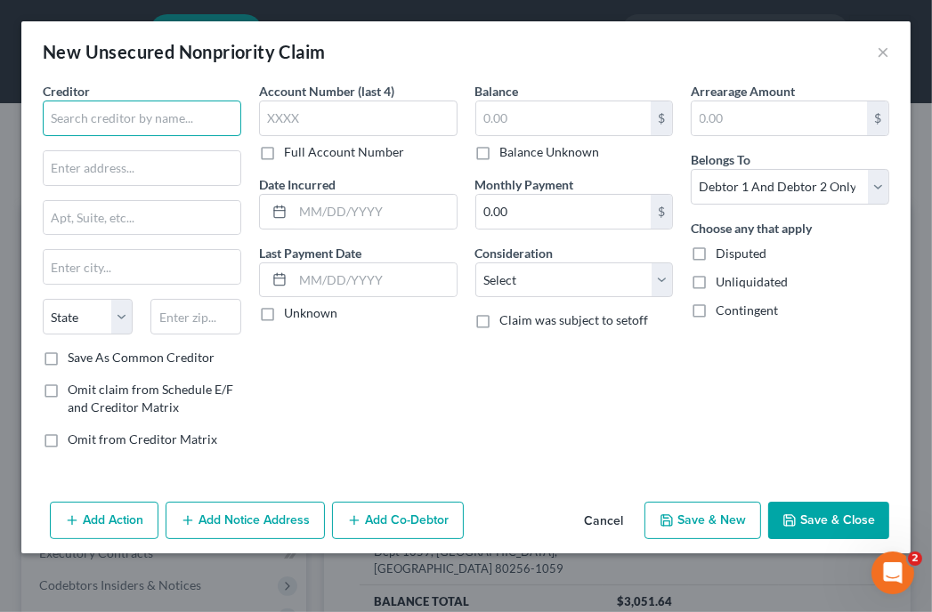
click at [215, 113] on input "text" at bounding box center [142, 119] width 198 height 36
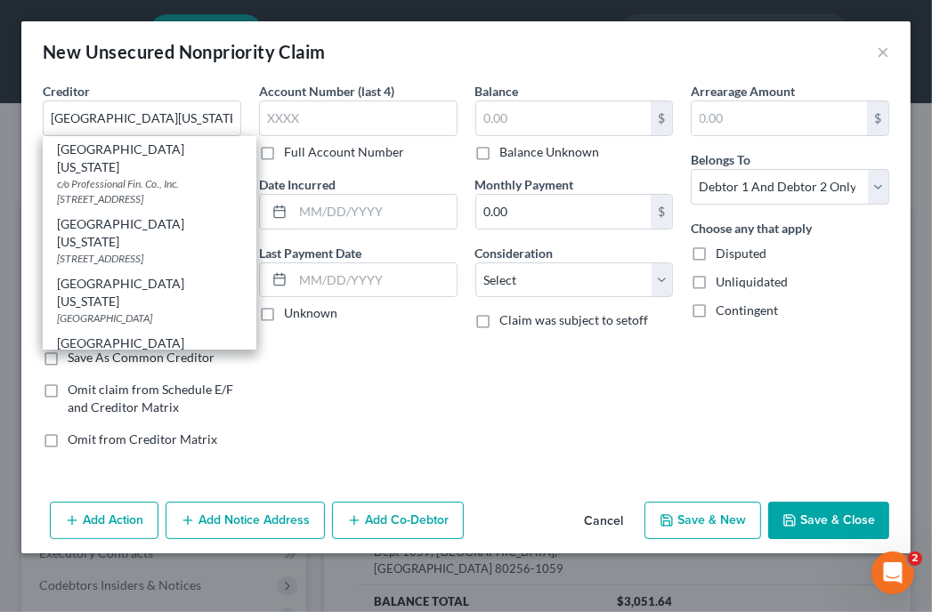
scroll to position [115, 0]
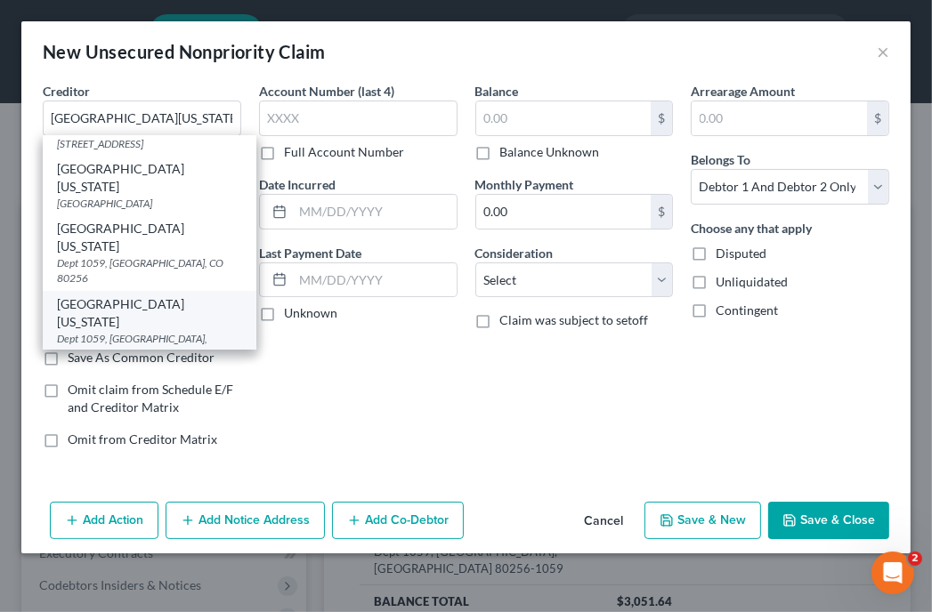
click at [164, 316] on div "University of Colorado Medicine" at bounding box center [149, 313] width 185 height 36
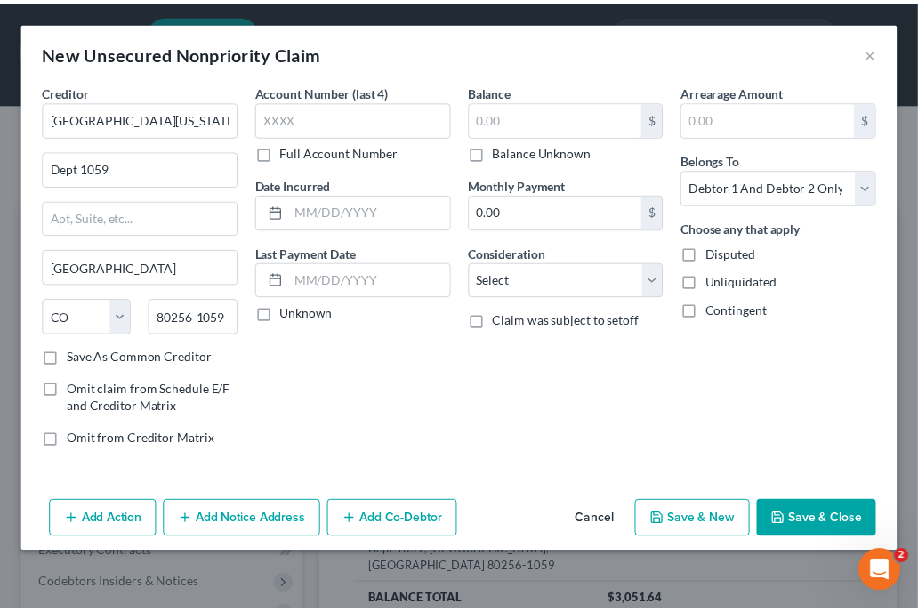
scroll to position [0, 0]
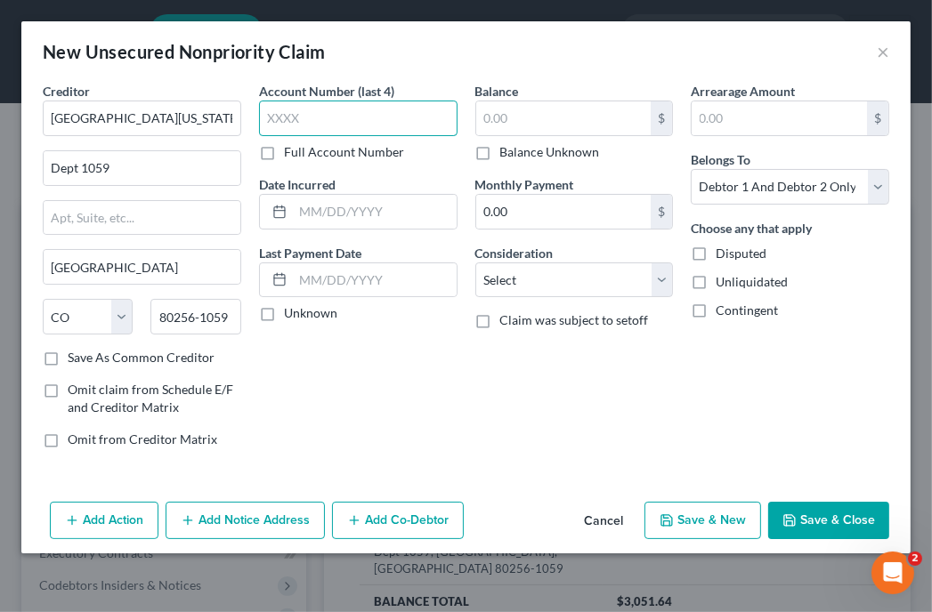
click at [377, 123] on input "text" at bounding box center [358, 119] width 198 height 36
drag, startPoint x: 653, startPoint y: 28, endPoint x: 642, endPoint y: 35, distance: 13.1
click at [653, 28] on div "New Unsecured Nonpriority Claim ×" at bounding box center [465, 51] width 889 height 61
click at [433, 124] on input "text" at bounding box center [358, 119] width 198 height 36
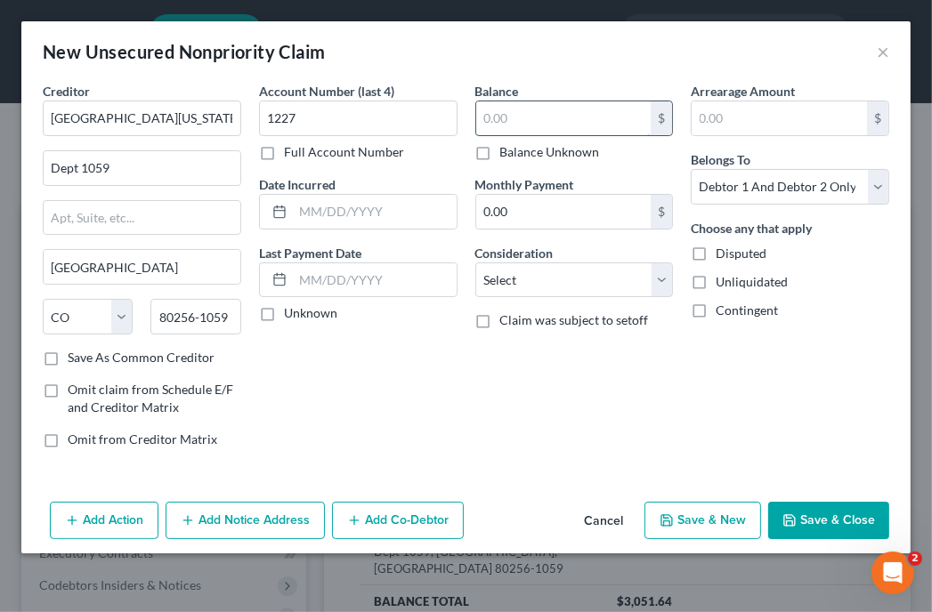
click at [516, 117] on input "text" at bounding box center [563, 118] width 175 height 34
click at [620, 121] on input "text" at bounding box center [563, 118] width 175 height 34
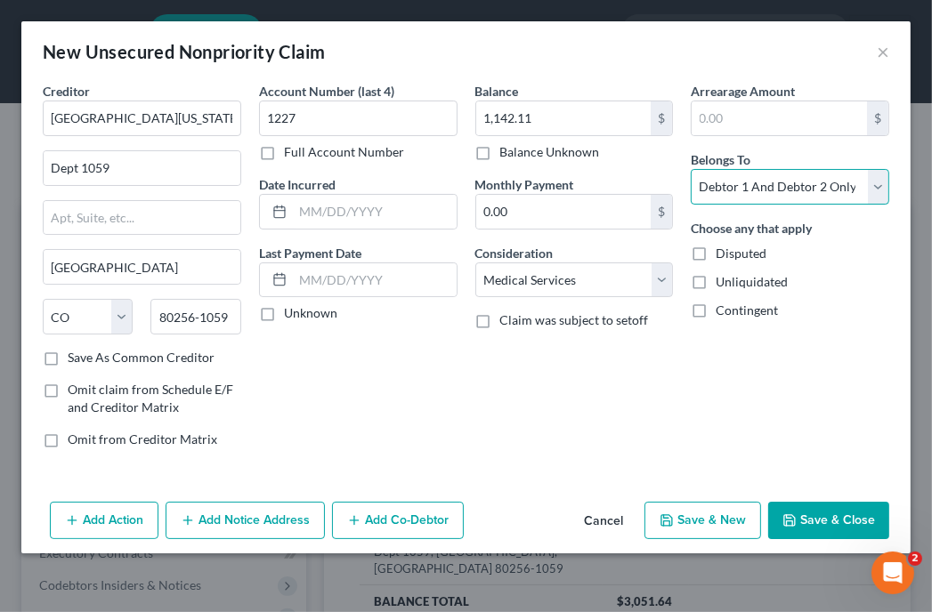
click at [828, 187] on select "Select Debtor 1 Only Debtor 2 Only Debtor 1 And Debtor 2 Only At Least One Of T…" at bounding box center [789, 187] width 198 height 36
click at [690, 169] on select "Select Debtor 1 Only Debtor 2 Only Debtor 1 And Debtor 2 Only At Least One Of T…" at bounding box center [789, 187] width 198 height 36
click at [822, 526] on button "Save & Close" at bounding box center [828, 520] width 121 height 37
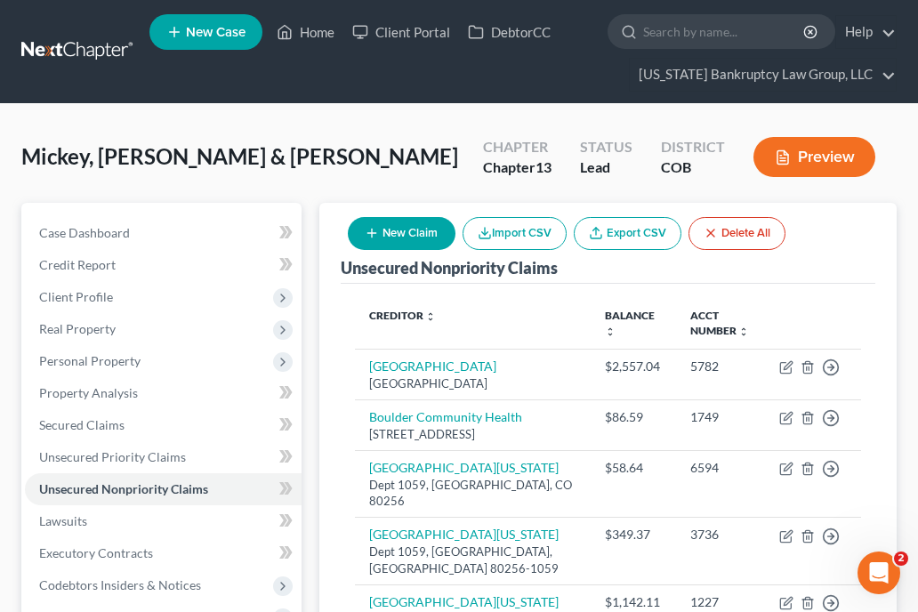
click at [872, 270] on div "Unsecured Nonpriority Claims New Claim Import CSV Export CSV Delete All" at bounding box center [608, 243] width 535 height 81
click at [389, 228] on button "New Claim" at bounding box center [402, 233] width 108 height 33
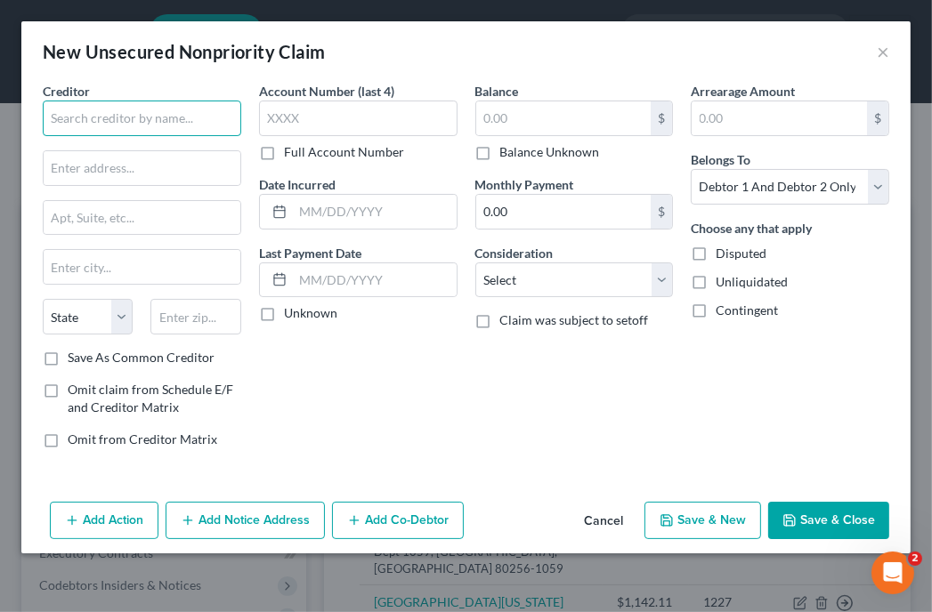
click at [124, 110] on input "text" at bounding box center [142, 119] width 198 height 36
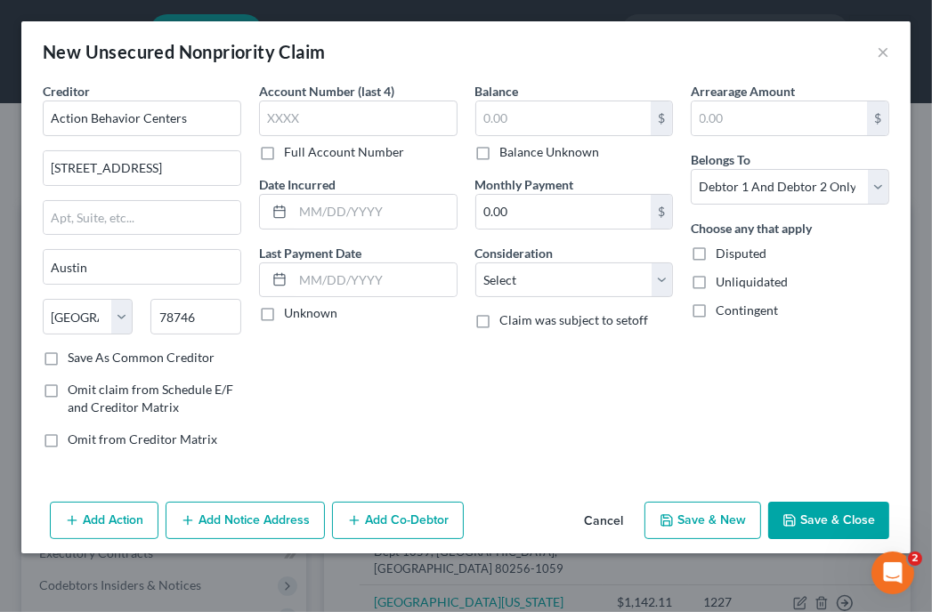
click at [609, 42] on div "New Unsecured Nonpriority Claim ×" at bounding box center [465, 51] width 889 height 61
click at [420, 131] on input "text" at bounding box center [358, 119] width 198 height 36
click at [634, 121] on input "text" at bounding box center [563, 118] width 175 height 34
click at [797, 195] on select "Select Debtor 1 Only Debtor 2 Only Debtor 1 And Debtor 2 Only At Least One Of T…" at bounding box center [789, 187] width 198 height 36
click at [690, 169] on select "Select Debtor 1 Only Debtor 2 Only Debtor 1 And Debtor 2 Only At Least One Of T…" at bounding box center [789, 187] width 198 height 36
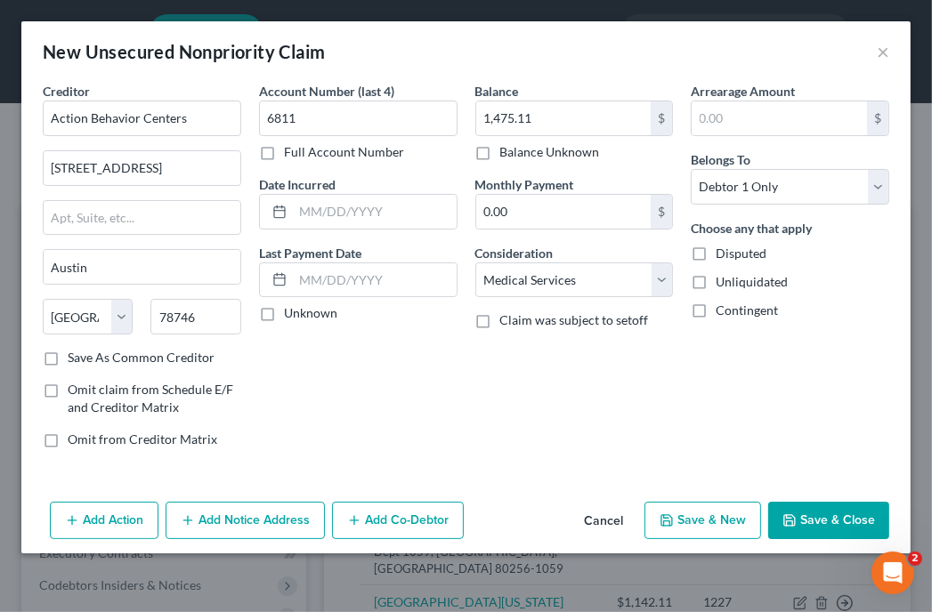
click at [805, 529] on button "Save & Close" at bounding box center [828, 520] width 121 height 37
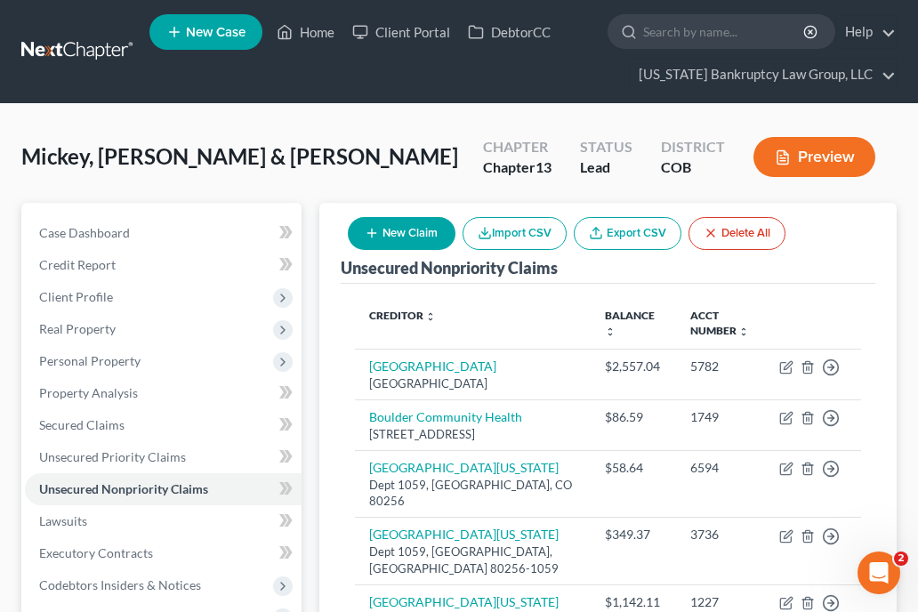
click at [853, 261] on div "Unsecured Nonpriority Claims New Claim Import CSV Export CSV Delete All" at bounding box center [608, 243] width 535 height 81
click at [407, 223] on button "New Claim" at bounding box center [402, 233] width 108 height 33
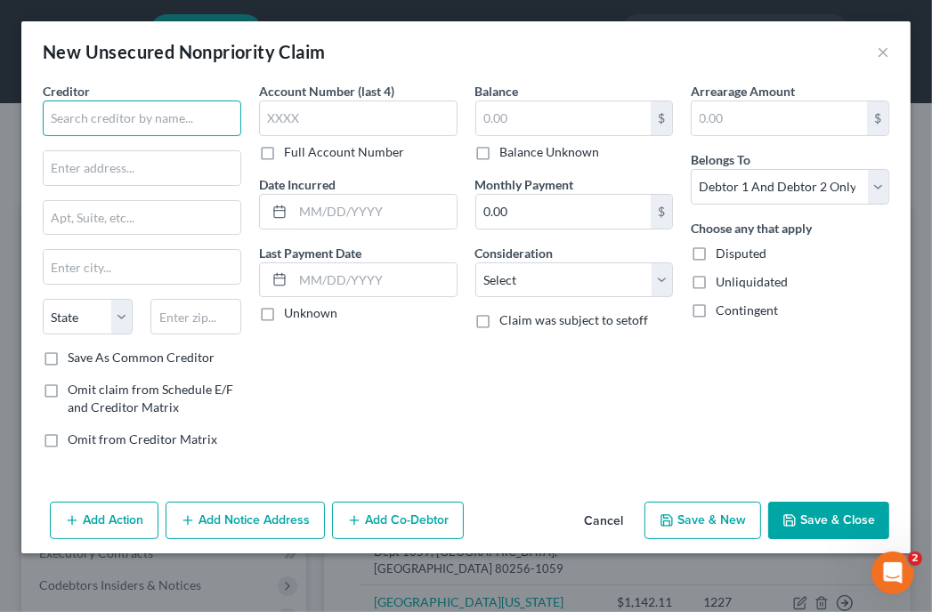
click at [167, 107] on input "text" at bounding box center [142, 119] width 198 height 36
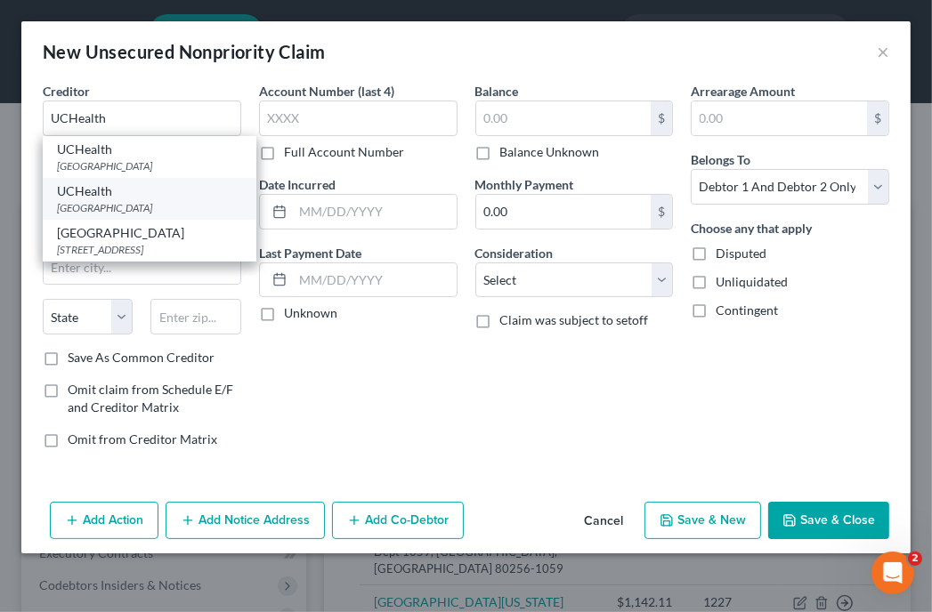
click at [134, 191] on div "UCHealth" at bounding box center [149, 191] width 185 height 18
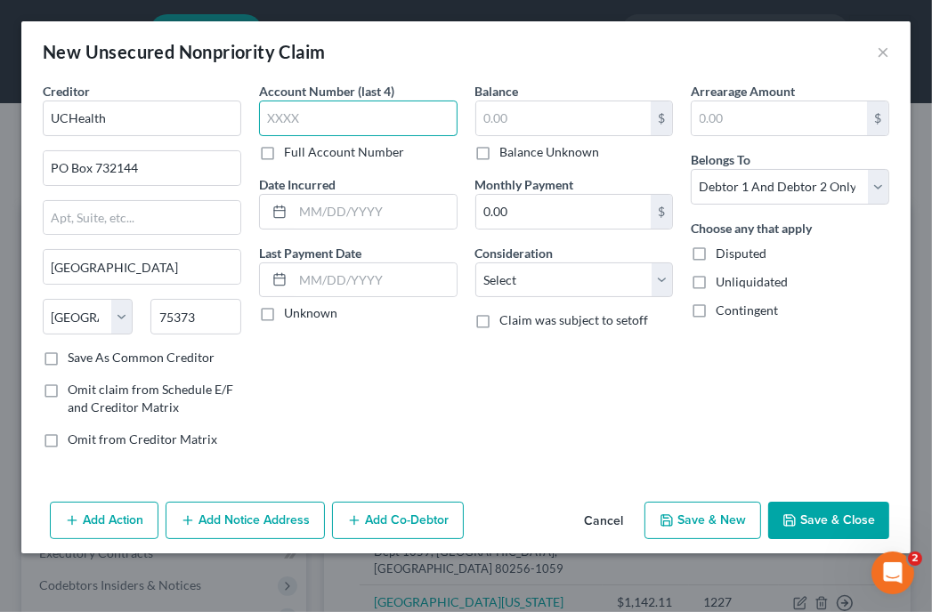
click at [304, 122] on input "text" at bounding box center [358, 119] width 198 height 36
click at [666, 61] on div "New Unsecured Nonpriority Claim ×" at bounding box center [465, 51] width 889 height 61
click at [423, 111] on input "text" at bounding box center [358, 119] width 198 height 36
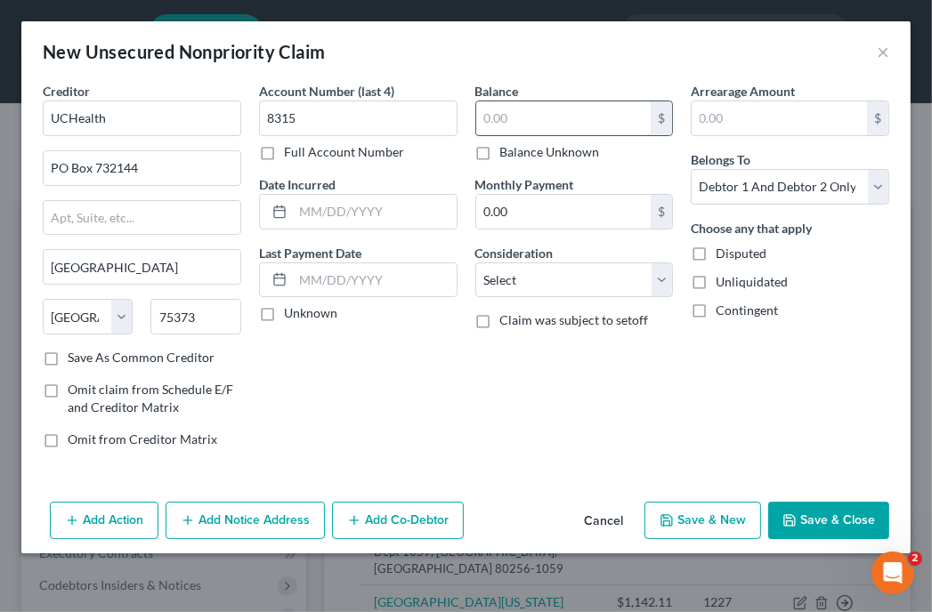
click at [626, 109] on input "text" at bounding box center [563, 118] width 175 height 34
click at [618, 26] on div "New Unsecured Nonpriority Claim ×" at bounding box center [465, 51] width 889 height 61
click at [534, 287] on select "Select Cable / Satellite Services Collection Agency Credit Card Debt Debt Couns…" at bounding box center [574, 280] width 198 height 36
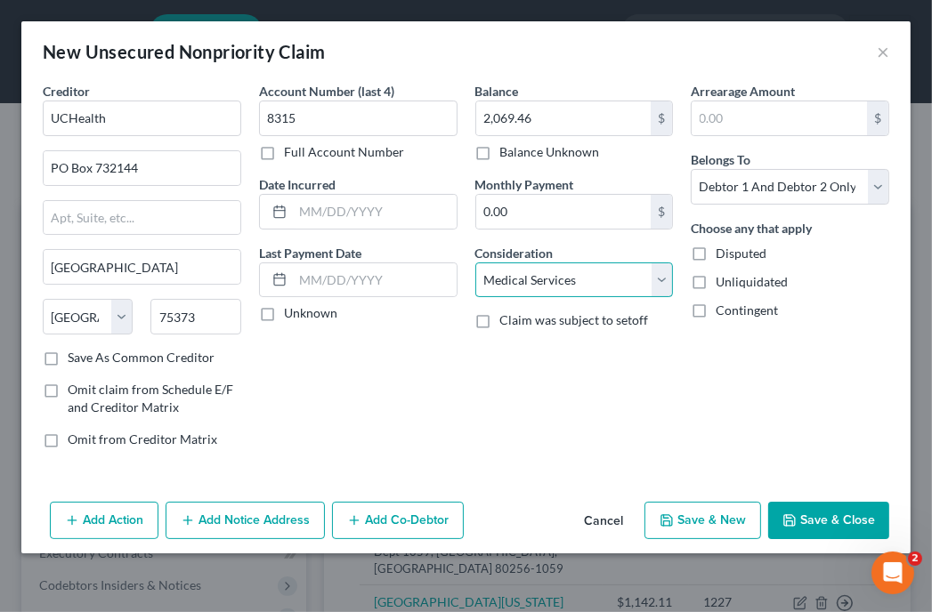
click at [475, 262] on select "Select Cable / Satellite Services Collection Agency Credit Card Debt Debt Couns…" at bounding box center [574, 280] width 198 height 36
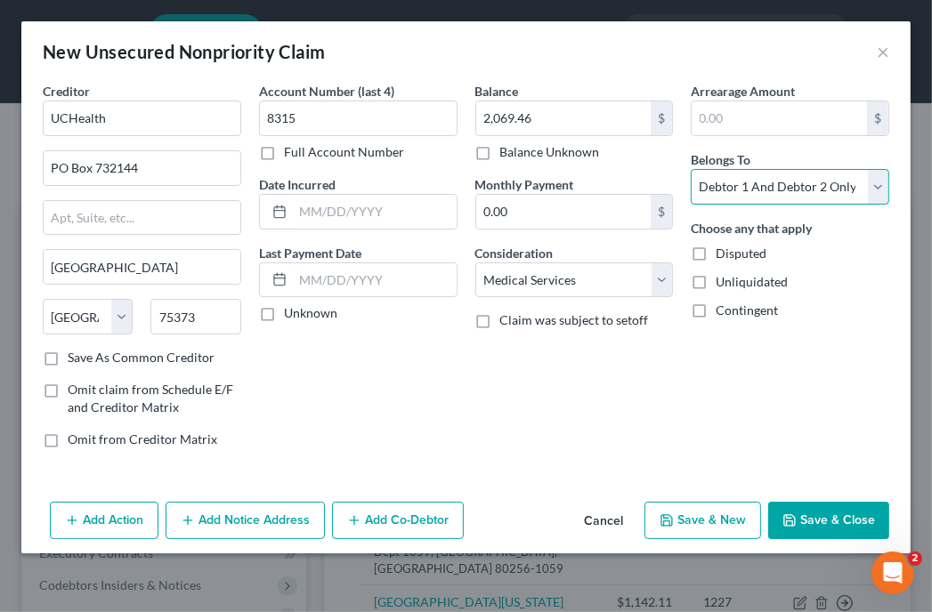
click at [701, 181] on select "Select Debtor 1 Only Debtor 2 Only Debtor 1 And Debtor 2 Only At Least One Of T…" at bounding box center [789, 187] width 198 height 36
click at [690, 169] on select "Select Debtor 1 Only Debtor 2 Only Debtor 1 And Debtor 2 Only At Least One Of T…" at bounding box center [789, 187] width 198 height 36
click at [811, 519] on button "Save & Close" at bounding box center [828, 520] width 121 height 37
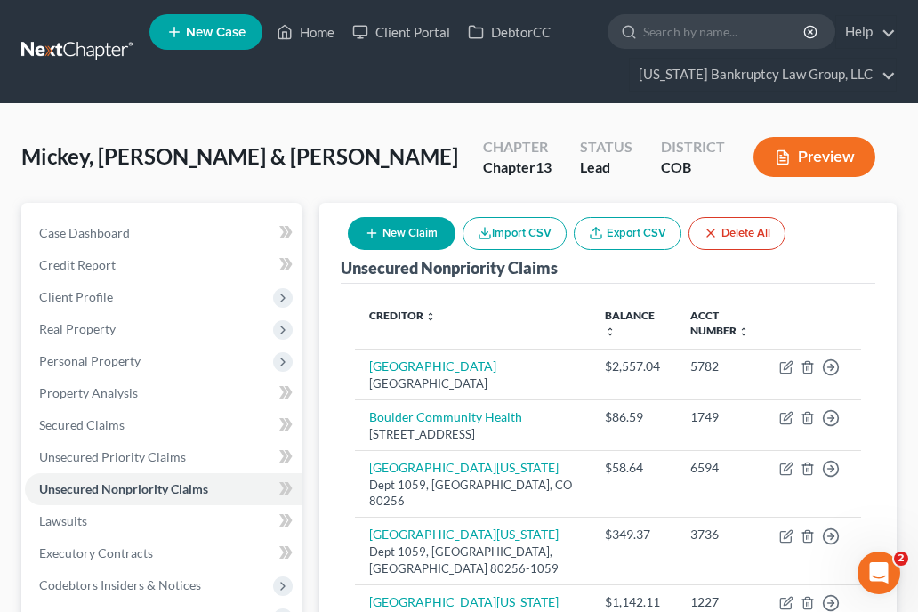
click at [810, 251] on div "Unsecured Nonpriority Claims New Claim Import CSV Export CSV Delete All" at bounding box center [608, 243] width 535 height 81
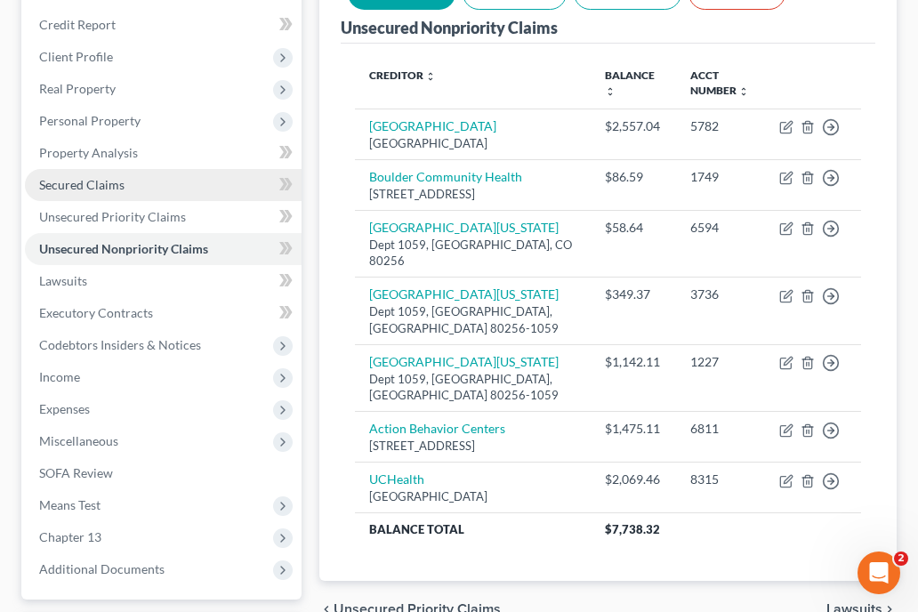
scroll to position [349, 0]
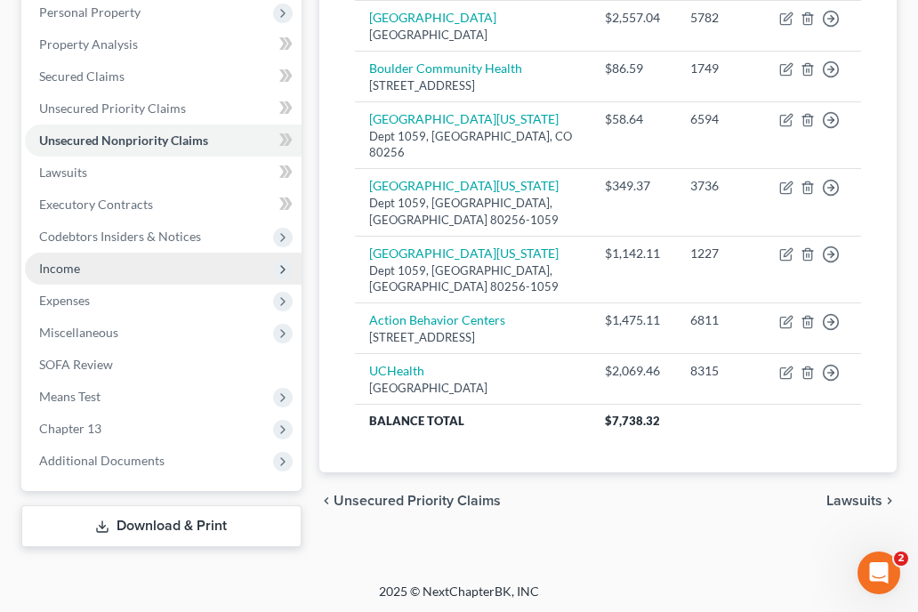
click at [59, 266] on span "Income" at bounding box center [59, 268] width 41 height 15
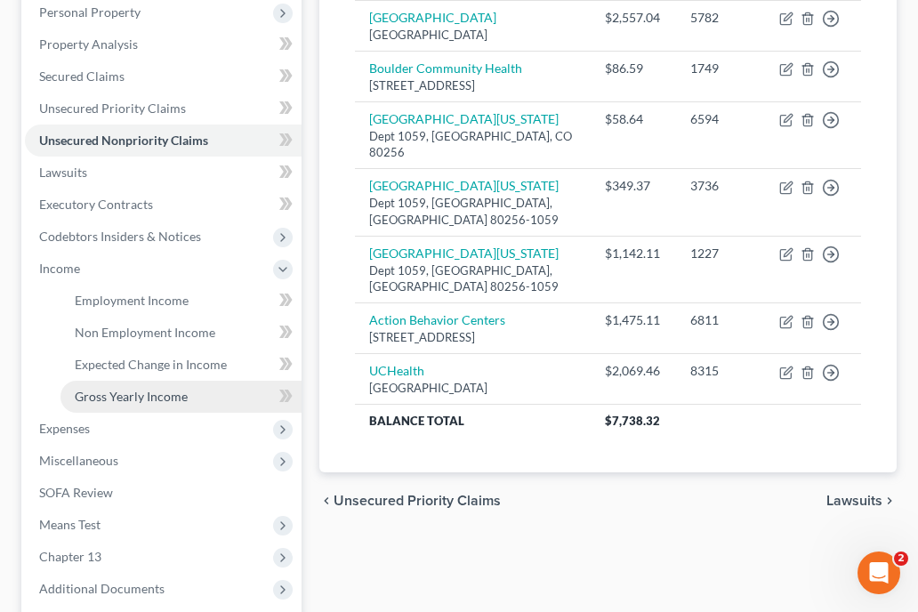
click at [124, 397] on span "Gross Yearly Income" at bounding box center [131, 396] width 113 height 15
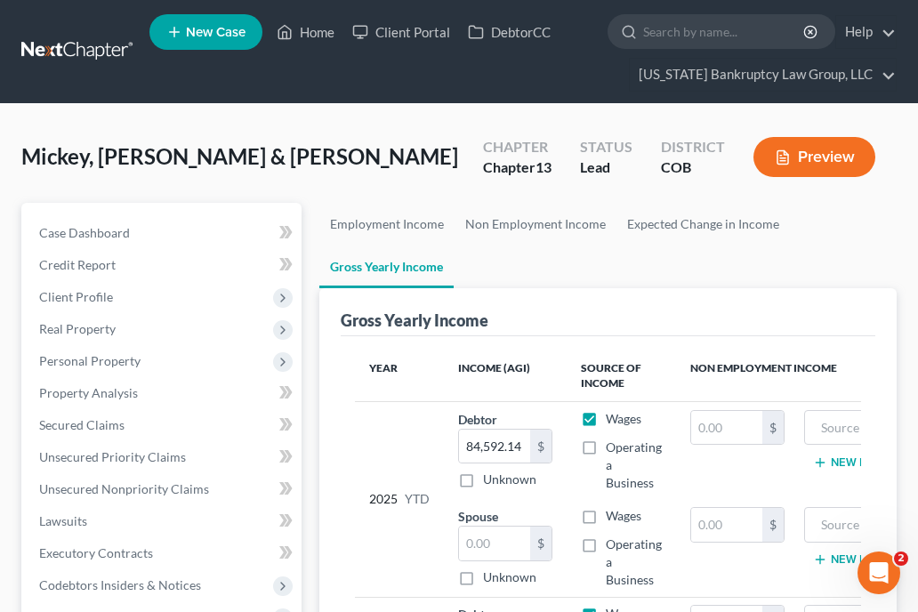
click at [683, 298] on div "Gross Yearly Income" at bounding box center [608, 312] width 535 height 48
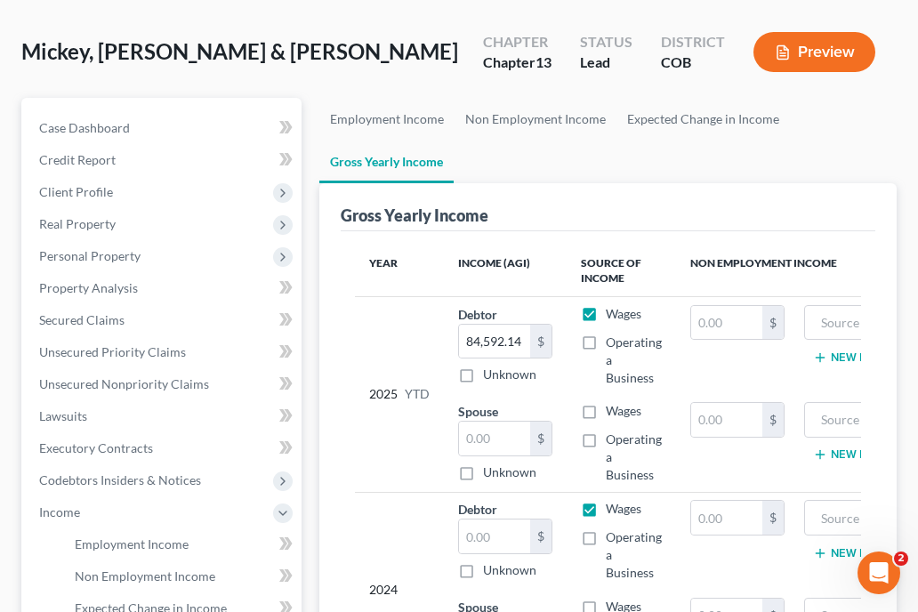
scroll to position [107, 0]
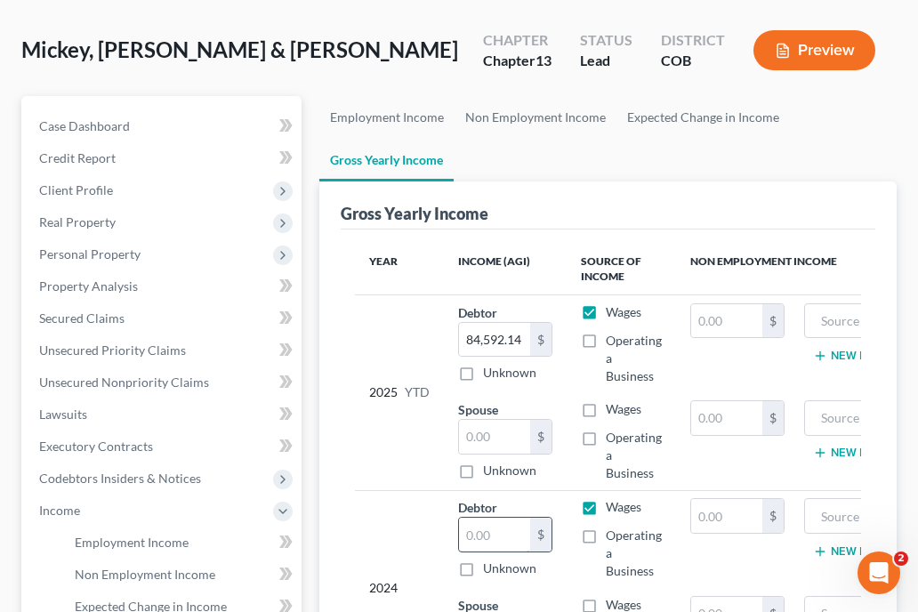
click at [509, 544] on input "text" at bounding box center [494, 535] width 71 height 34
click at [829, 221] on div "Gross Yearly Income" at bounding box center [608, 206] width 535 height 48
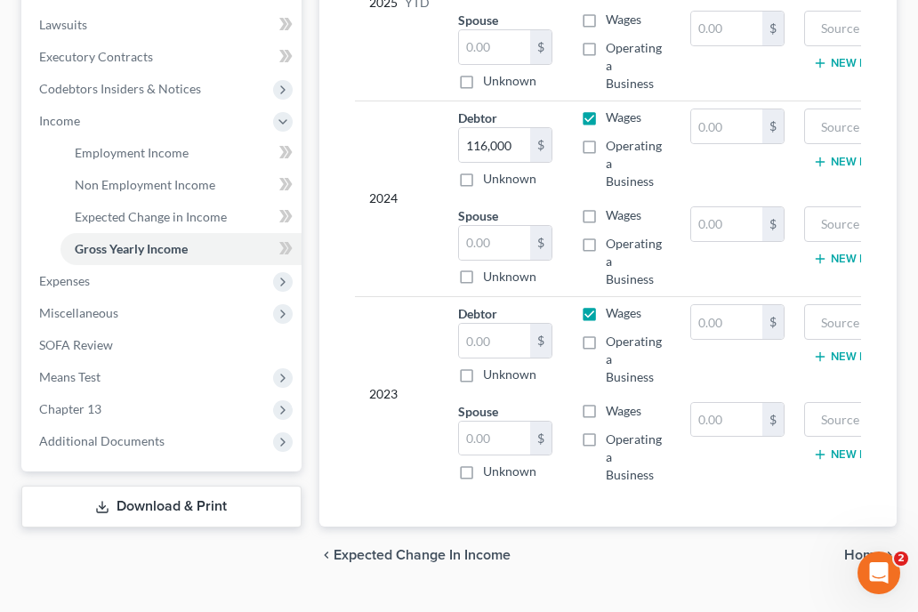
scroll to position [498, 0]
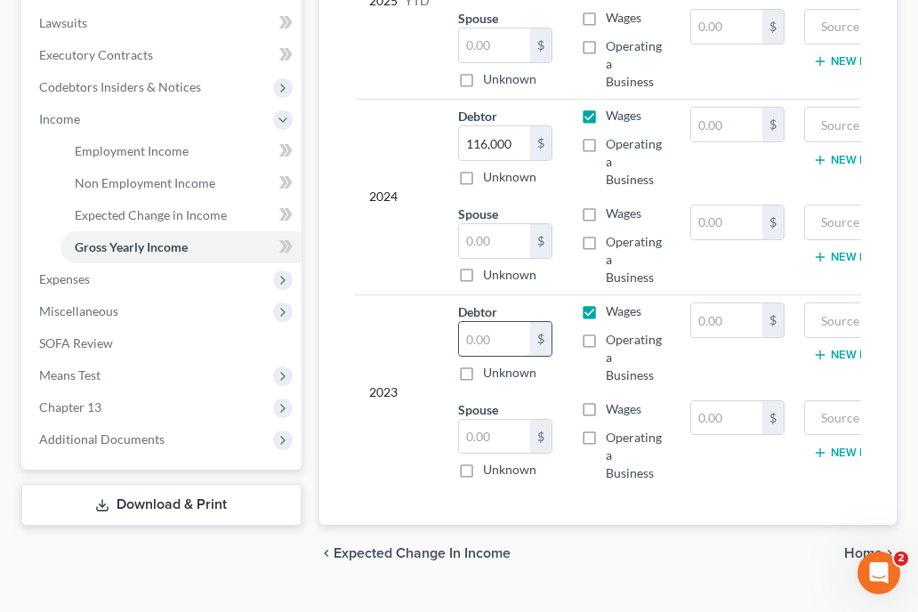
click at [488, 327] on input "text" at bounding box center [494, 339] width 71 height 34
click at [766, 569] on div "chevron_left Expected Change in Income Home chevron_right" at bounding box center [607, 553] width 577 height 57
click at [499, 345] on input "text" at bounding box center [494, 339] width 71 height 34
